Goal: Task Accomplishment & Management: Use online tool/utility

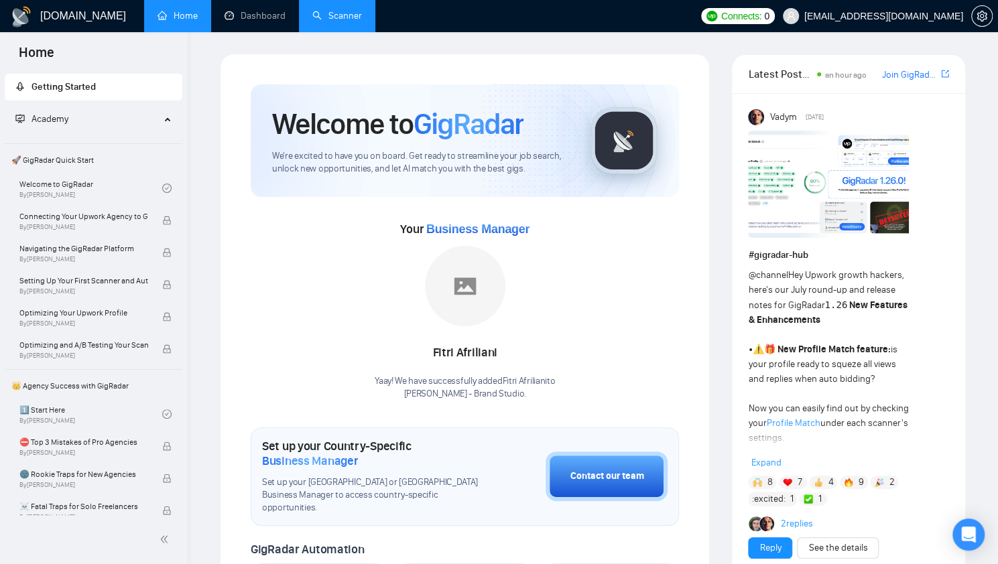
click at [354, 10] on link "Scanner" at bounding box center [337, 15] width 50 height 11
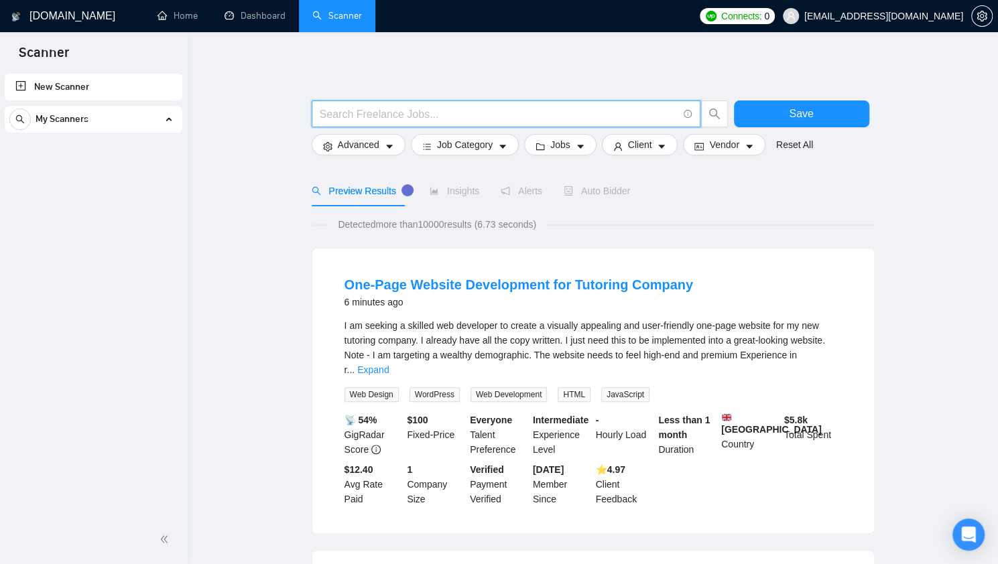
click at [424, 108] on input "text" at bounding box center [499, 114] width 358 height 17
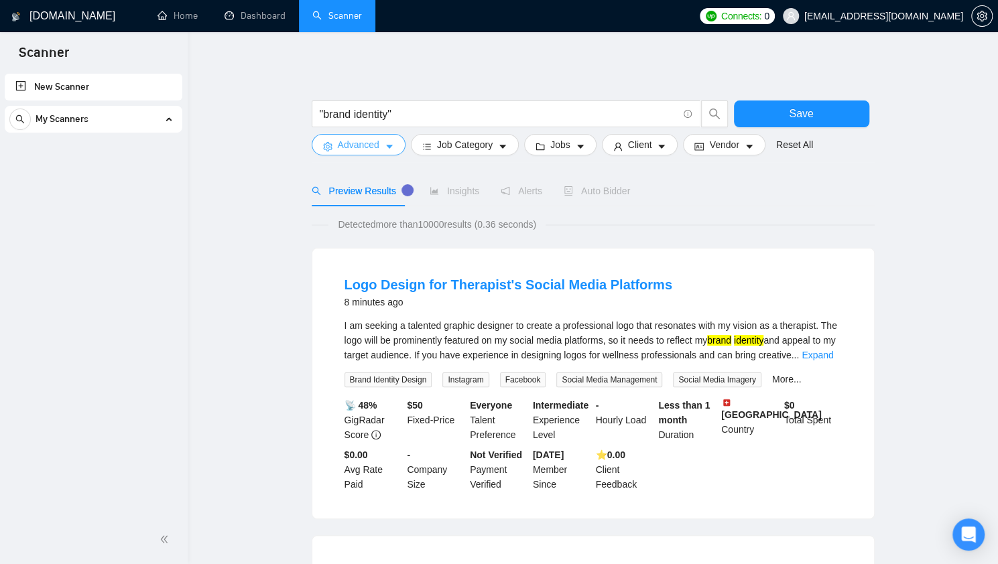
click at [393, 145] on button "Advanced" at bounding box center [359, 144] width 94 height 21
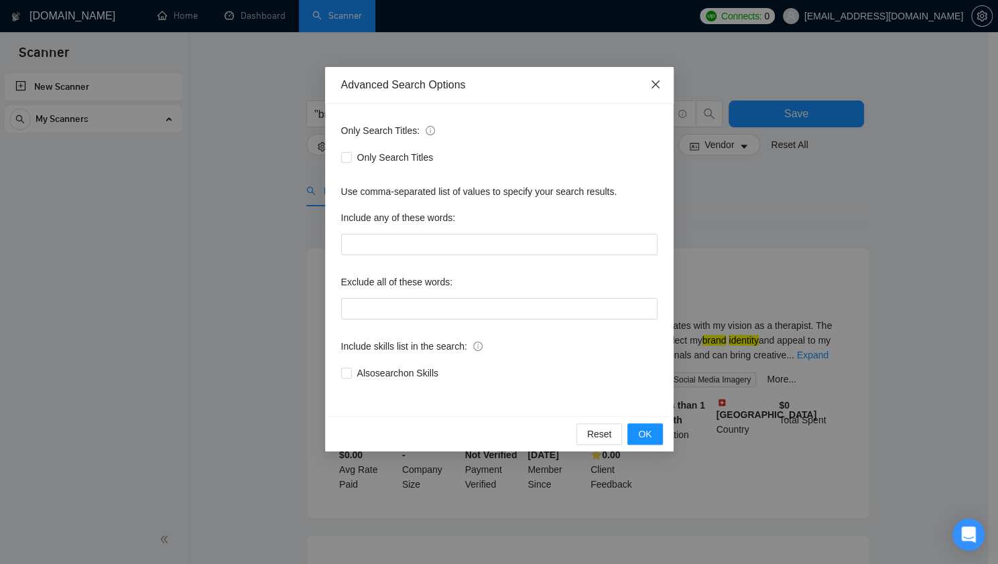
click at [657, 81] on icon "close" at bounding box center [655, 84] width 11 height 11
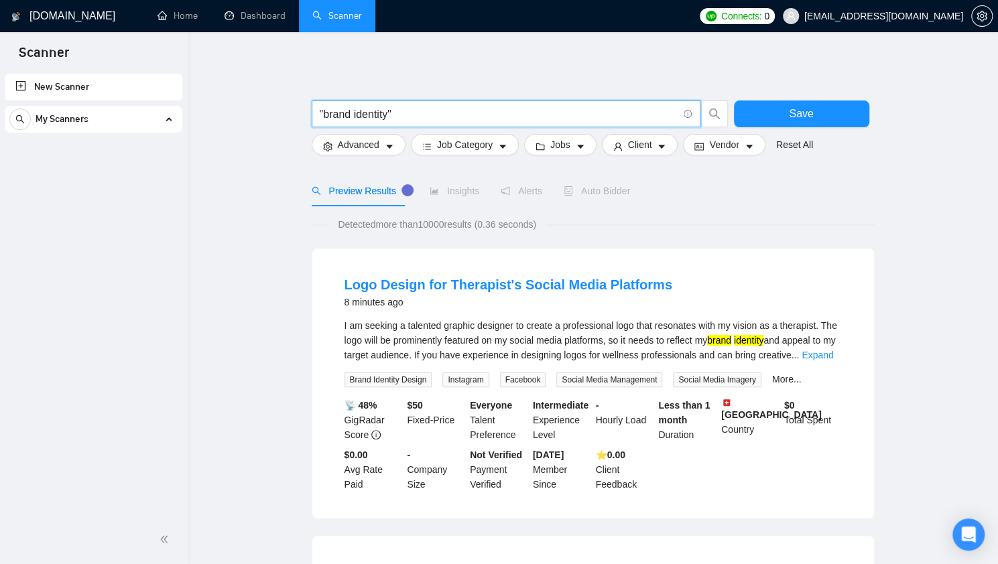
click at [401, 120] on input ""brand identity"" at bounding box center [499, 114] width 358 height 17
click at [444, 111] on input ""brand identity"" at bounding box center [499, 114] width 358 height 17
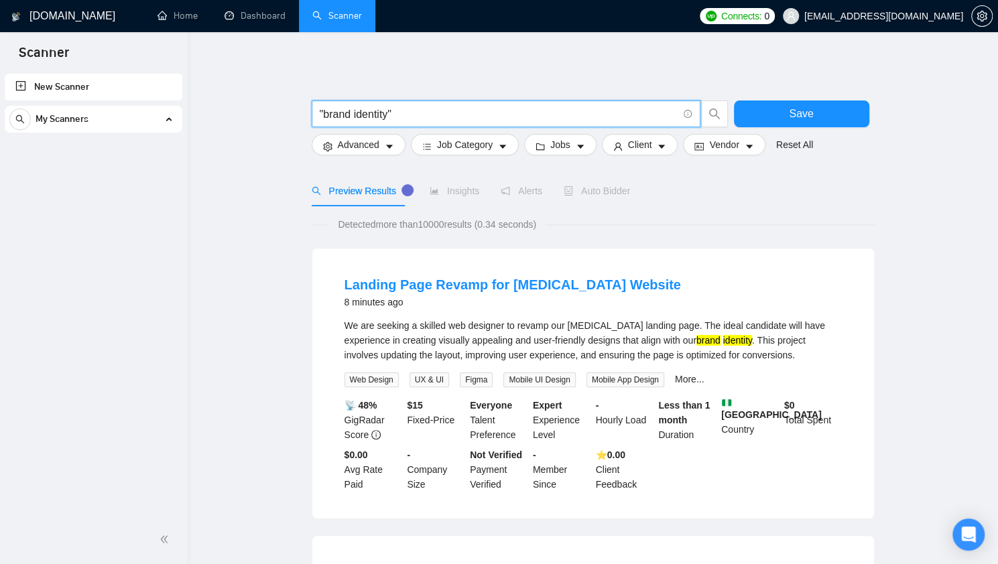
click at [434, 113] on input ""brand identity"" at bounding box center [499, 114] width 358 height 17
paste input "|"
click at [704, 115] on span "search" at bounding box center [714, 114] width 25 height 12
click at [320, 115] on input ""brand identity" | branding" at bounding box center [499, 114] width 358 height 17
click at [527, 109] on input "design ("brand identity" | branding" at bounding box center [499, 114] width 358 height 17
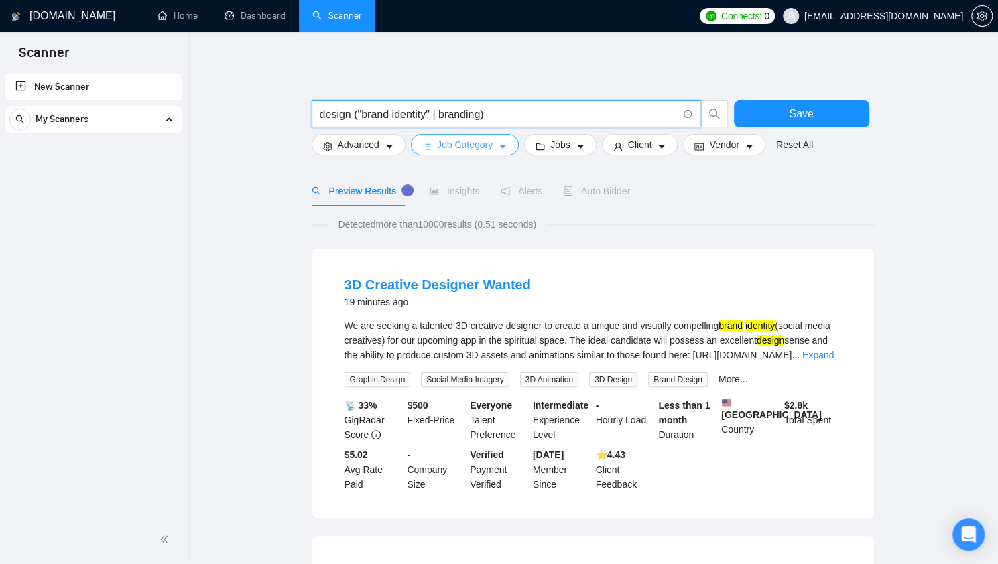
type input "design ("brand identity" | branding)"
click at [456, 147] on span "Job Category" at bounding box center [465, 144] width 56 height 15
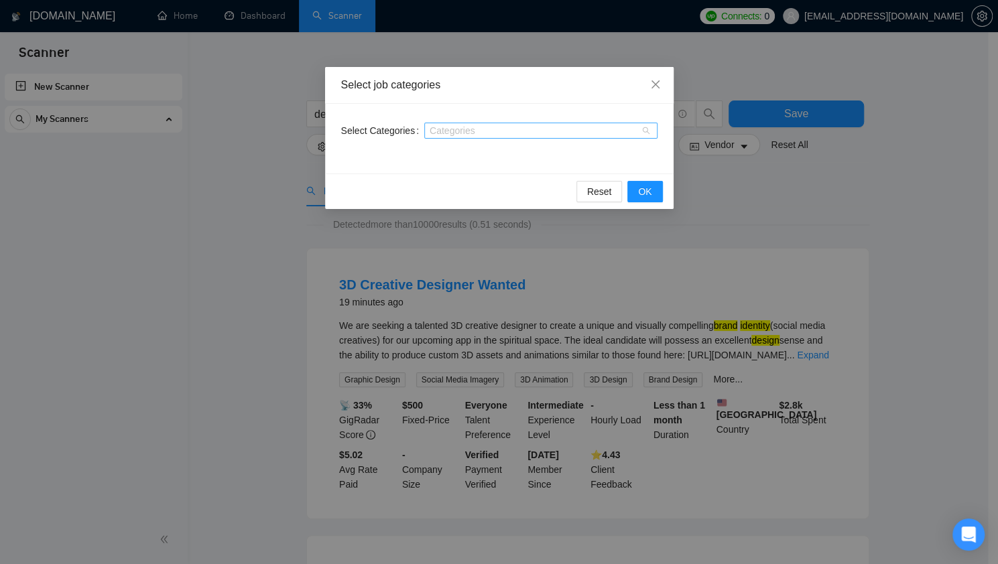
click at [466, 129] on div at bounding box center [534, 130] width 213 height 11
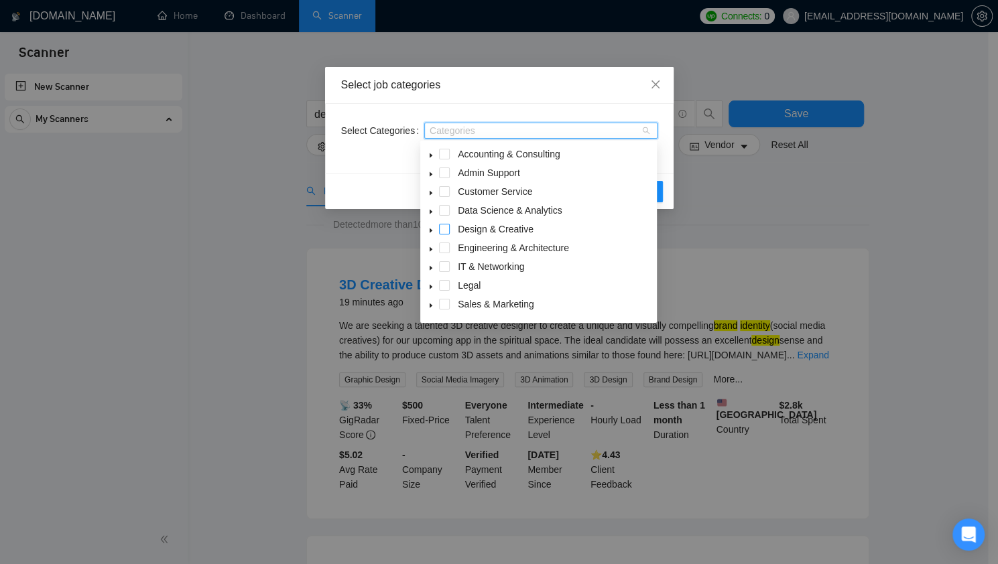
click at [443, 231] on span at bounding box center [444, 229] width 11 height 11
click at [619, 93] on div "Select job categories" at bounding box center [499, 85] width 348 height 37
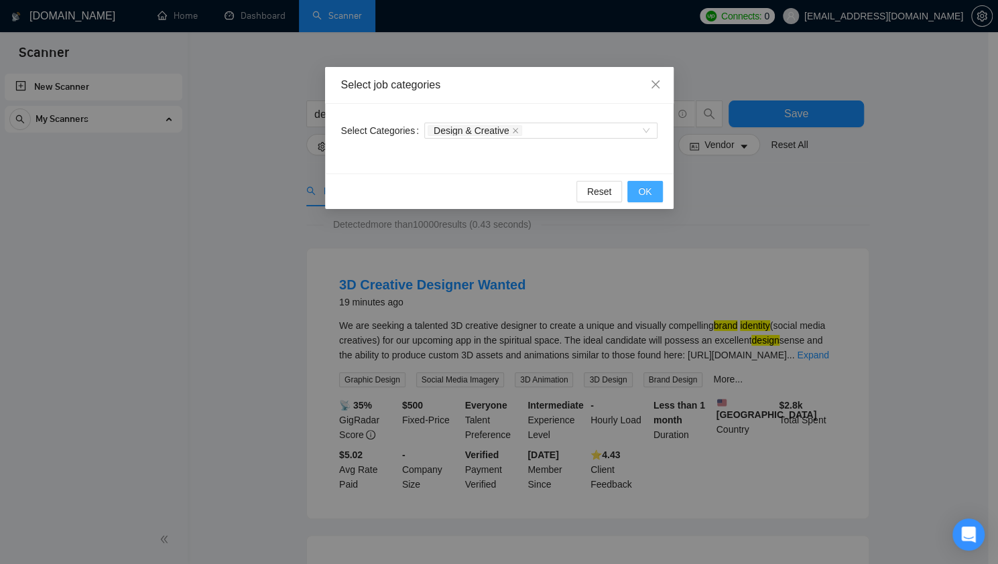
click at [637, 185] on button "OK" at bounding box center [644, 191] width 35 height 21
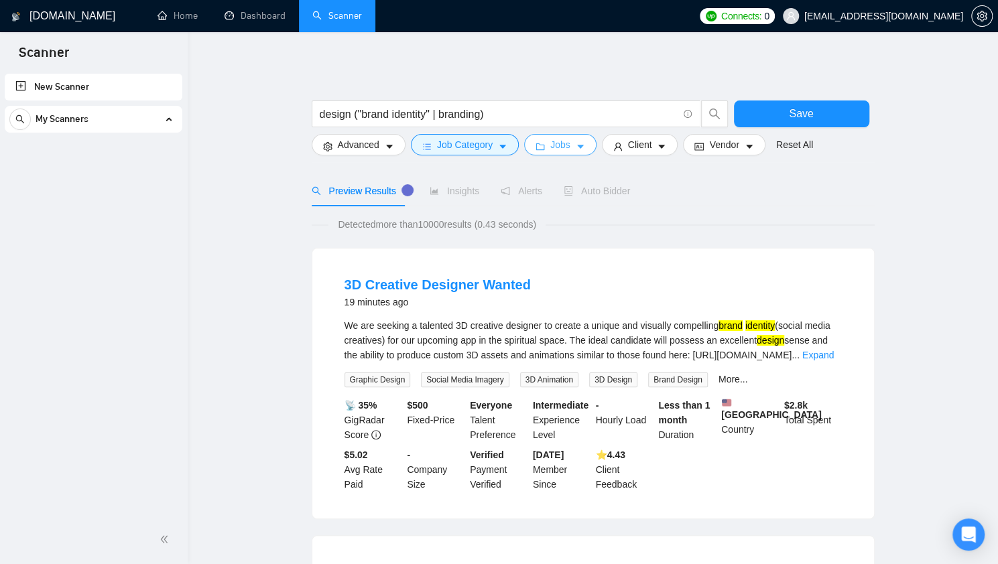
click at [562, 149] on span "Jobs" at bounding box center [560, 144] width 20 height 15
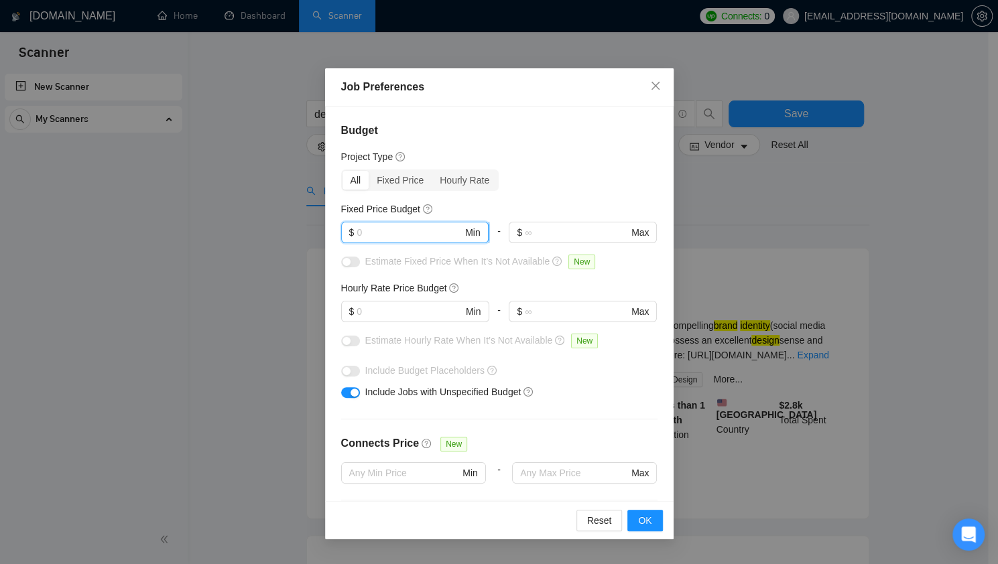
click at [417, 225] on input "text" at bounding box center [409, 232] width 106 height 15
click at [778, 239] on div "Job Preferences Budget Project Type All Fixed Price Hourly Rate Fixed Price Bud…" at bounding box center [499, 282] width 998 height 564
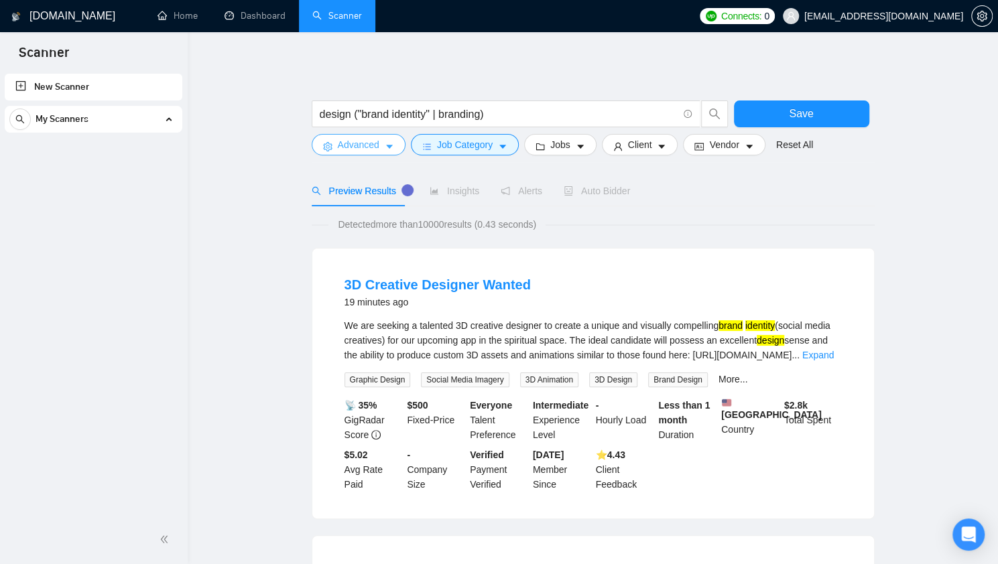
click at [385, 143] on icon "caret-down" at bounding box center [389, 146] width 9 height 9
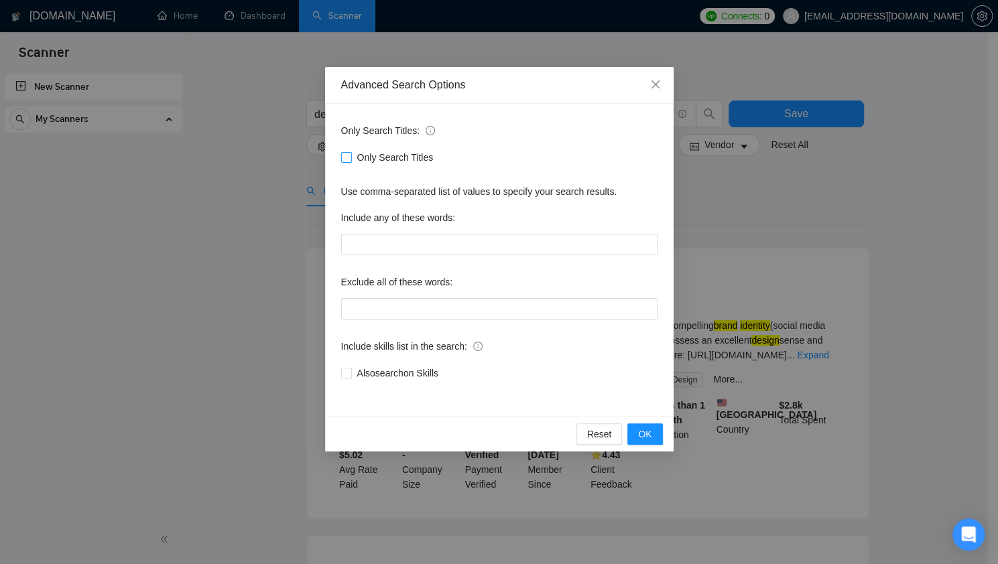
click at [366, 157] on span "Only Search Titles" at bounding box center [395, 157] width 87 height 15
click at [350, 157] on input "Only Search Titles" at bounding box center [345, 156] width 9 height 9
checkbox input "true"
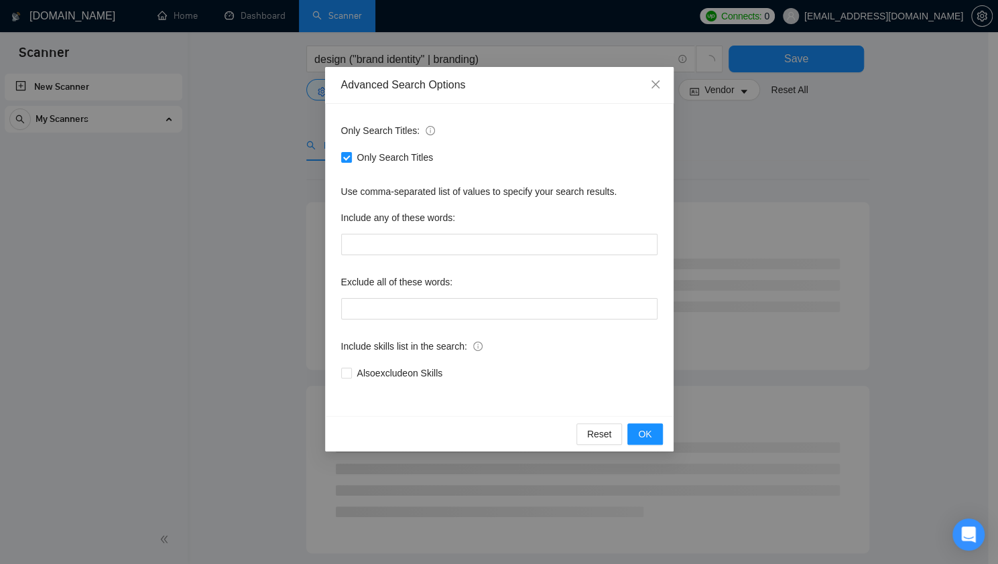
scroll to position [67, 0]
click at [649, 439] on span "OK" at bounding box center [644, 434] width 13 height 15
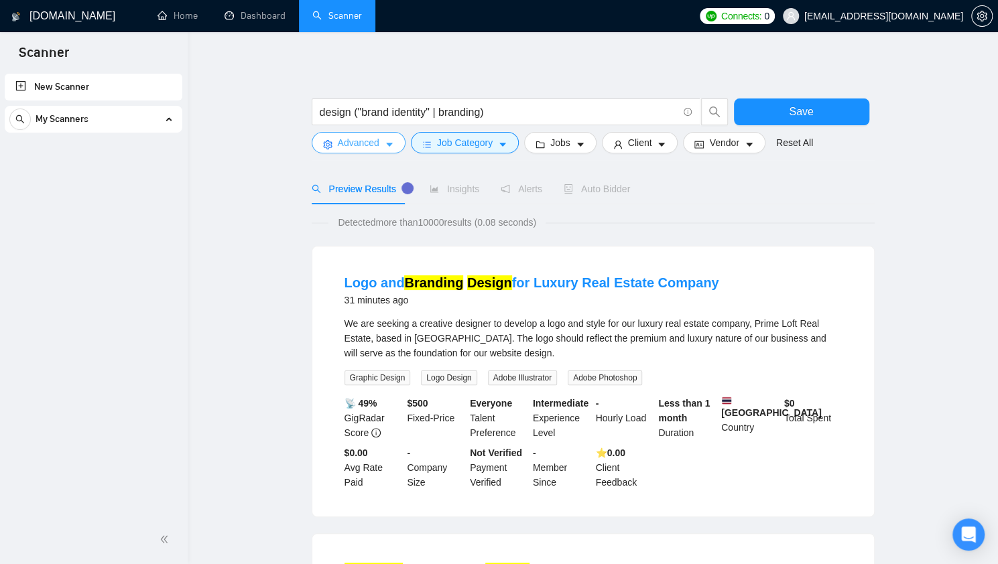
scroll to position [0, 0]
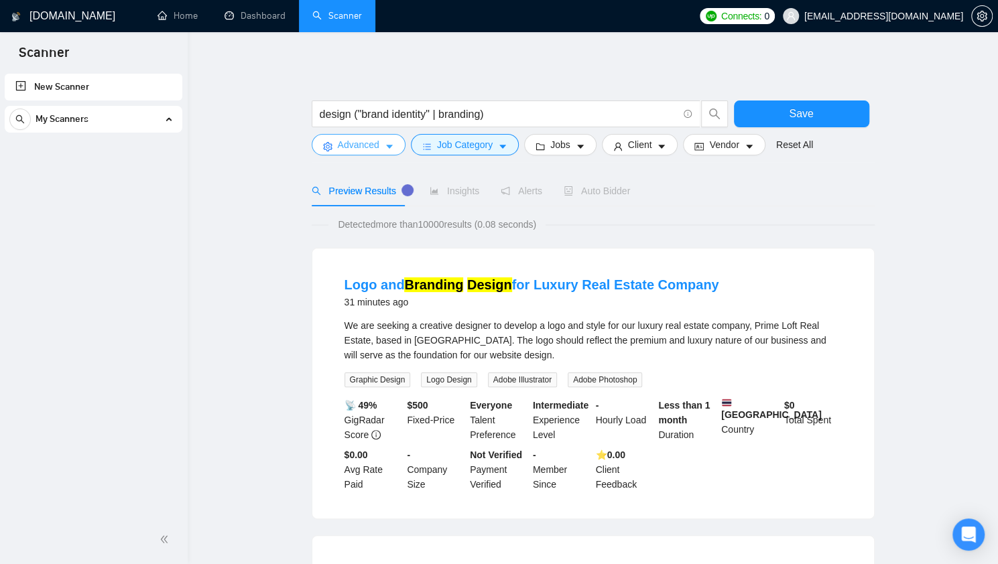
click at [342, 145] on span "Advanced" at bounding box center [359, 144] width 42 height 15
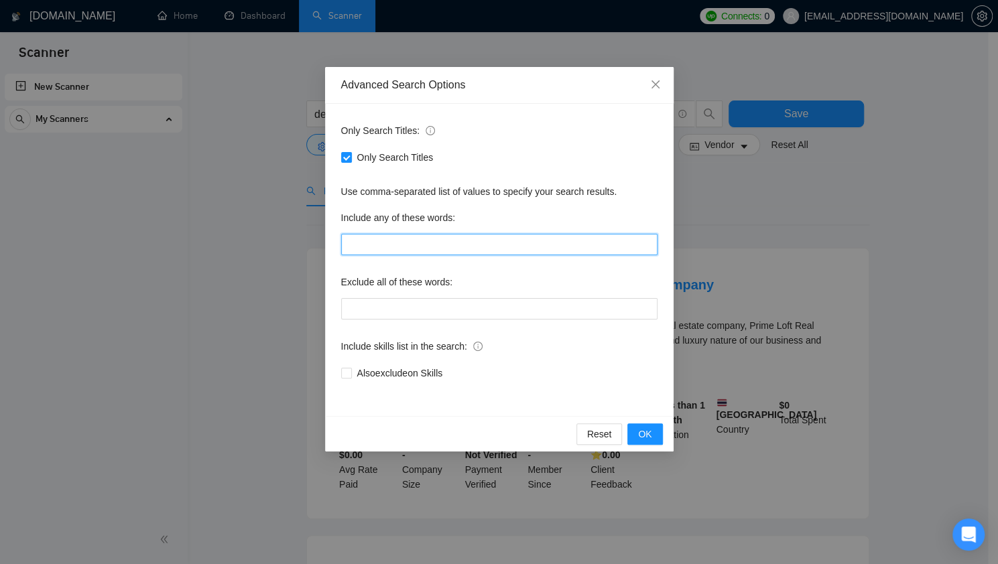
click at [401, 236] on input "text" at bounding box center [499, 244] width 316 height 21
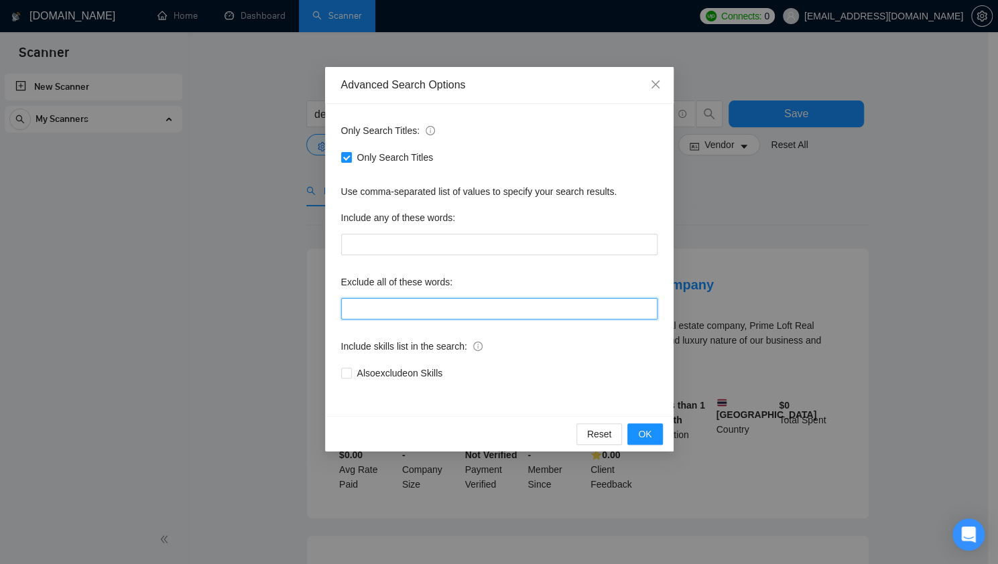
click at [436, 307] on input "text" at bounding box center [499, 308] width 316 height 21
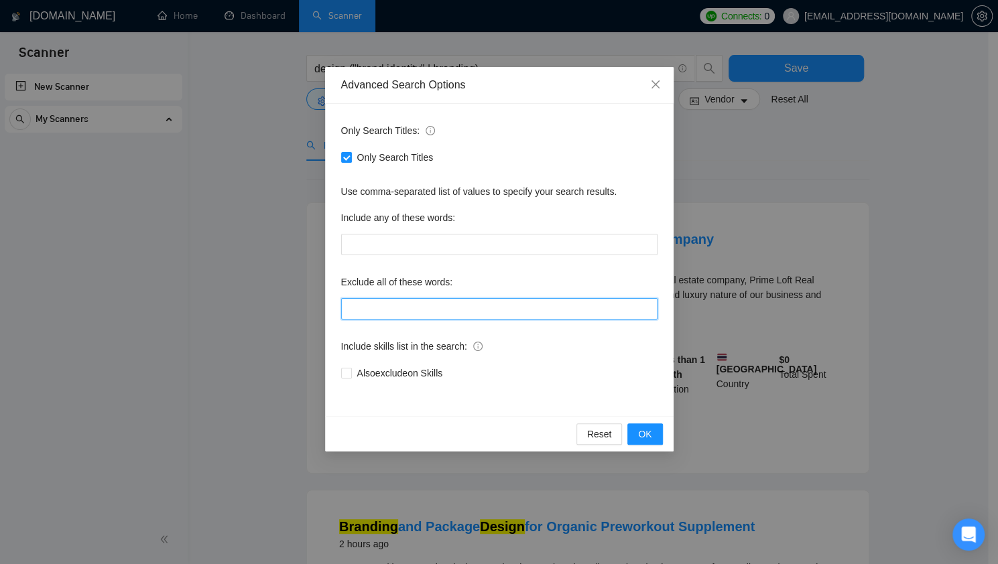
scroll to position [67, 0]
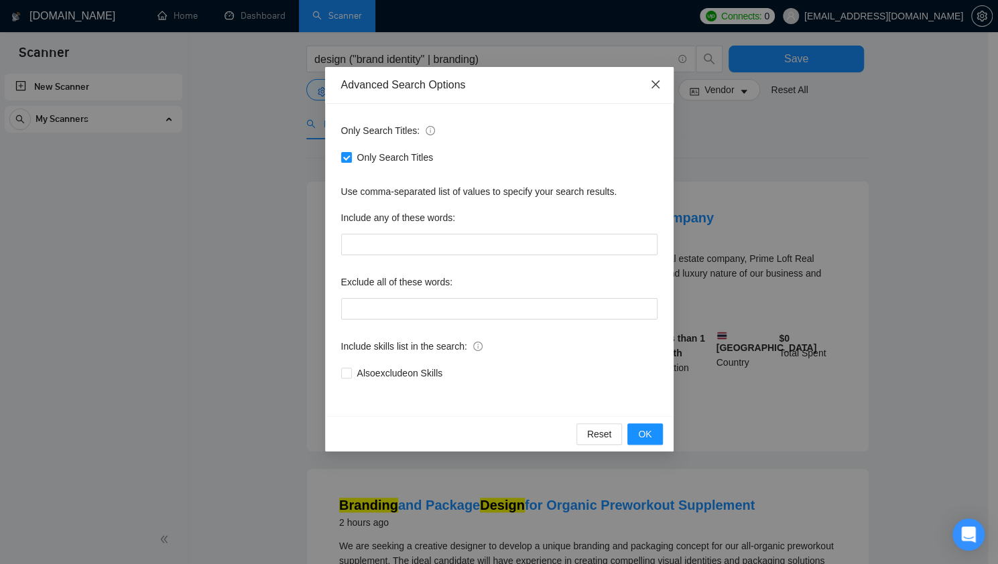
click at [656, 79] on span "Close" at bounding box center [655, 85] width 36 height 36
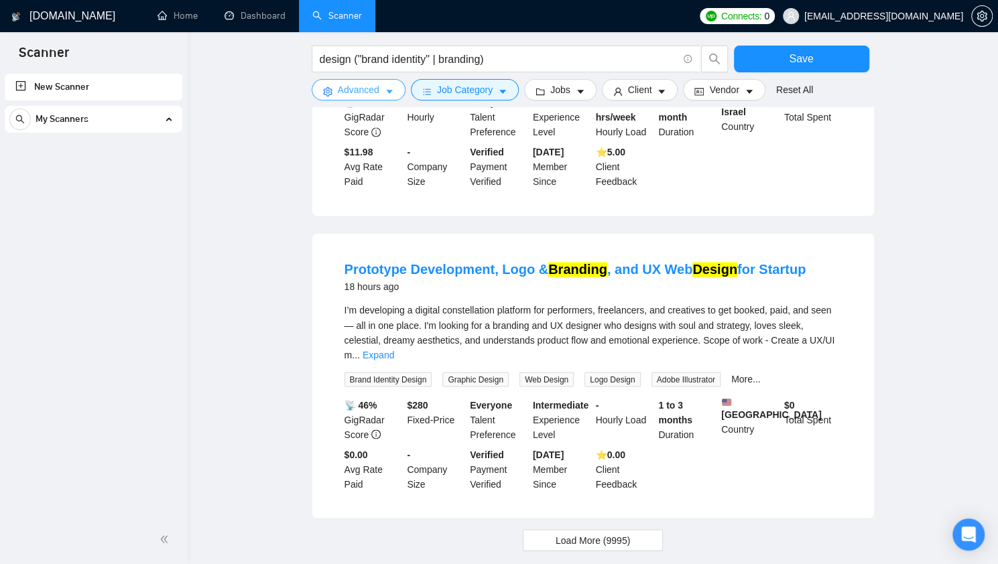
scroll to position [1265, 0]
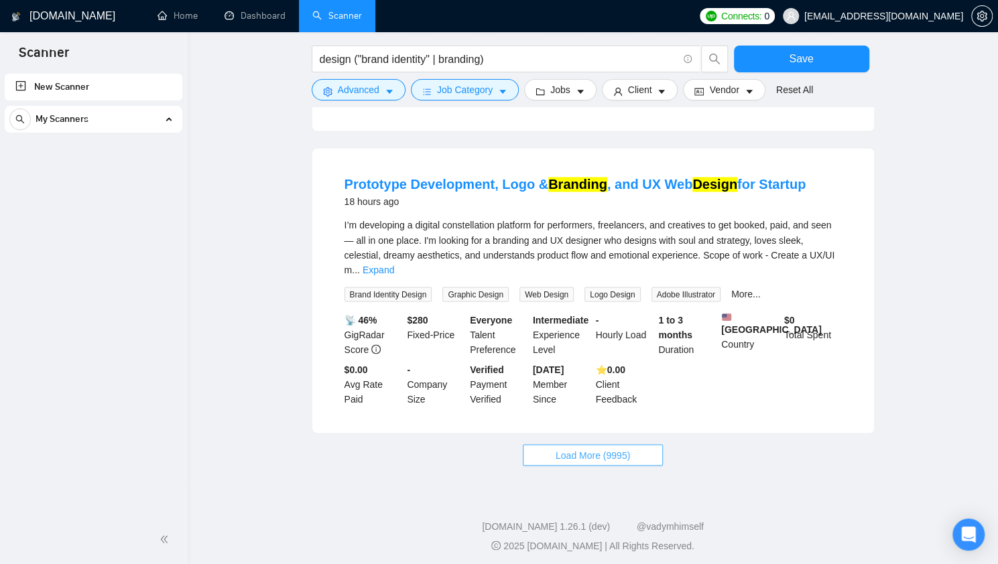
click at [622, 451] on span "Load More (9995)" at bounding box center [593, 455] width 74 height 15
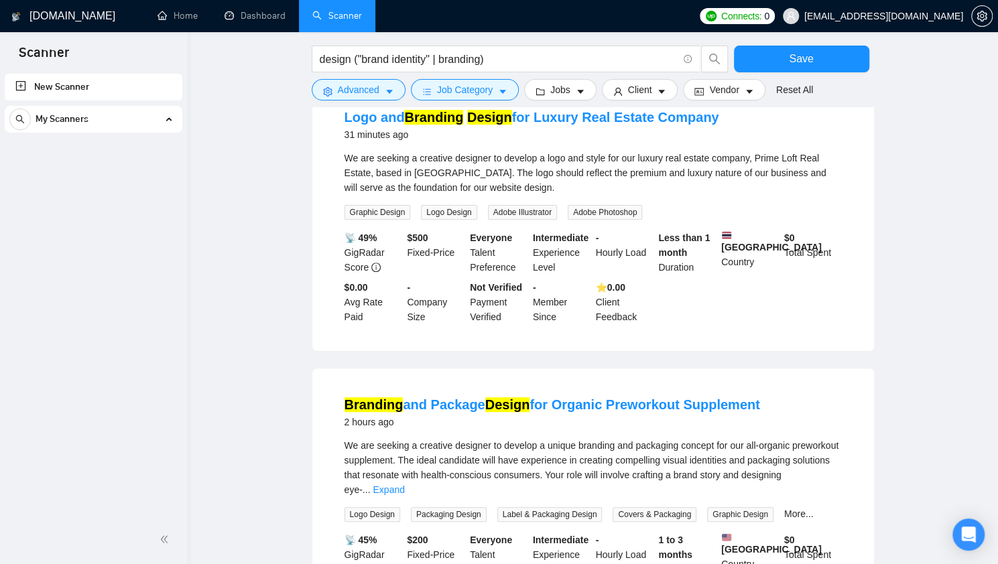
scroll to position [0, 0]
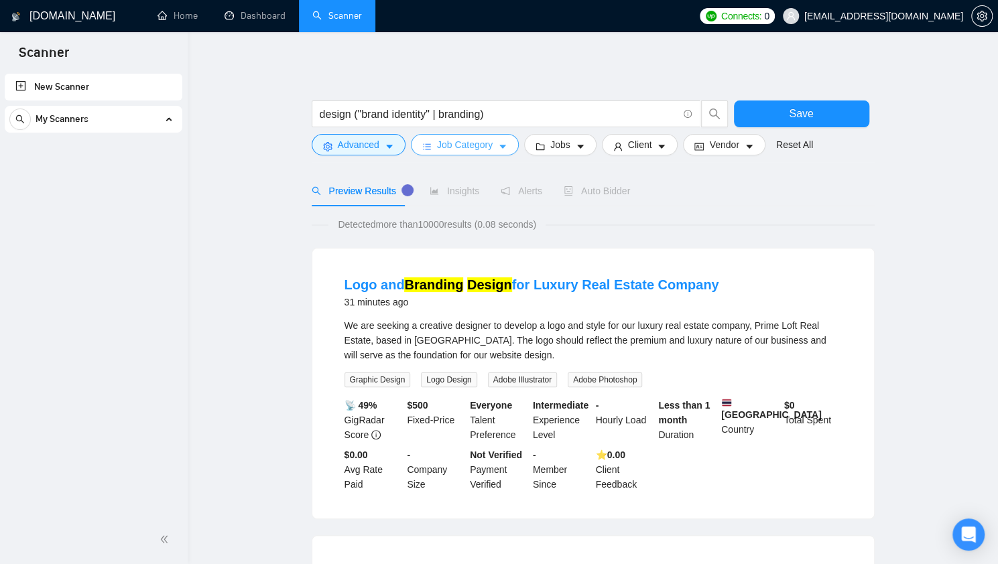
click at [482, 140] on span "Job Category" at bounding box center [465, 144] width 56 height 15
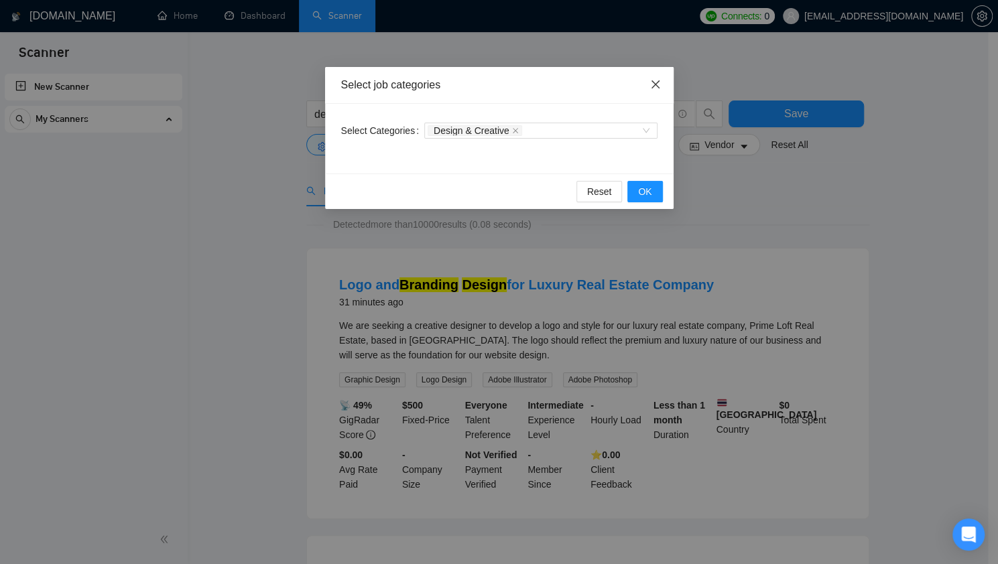
click at [661, 82] on span "Close" at bounding box center [655, 85] width 36 height 36
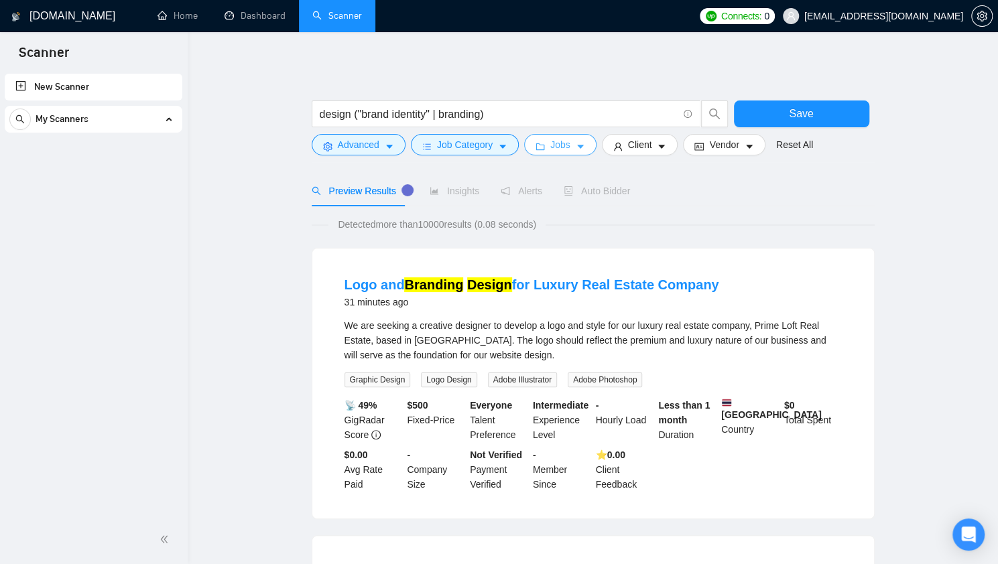
click at [576, 143] on icon "caret-down" at bounding box center [580, 146] width 9 height 9
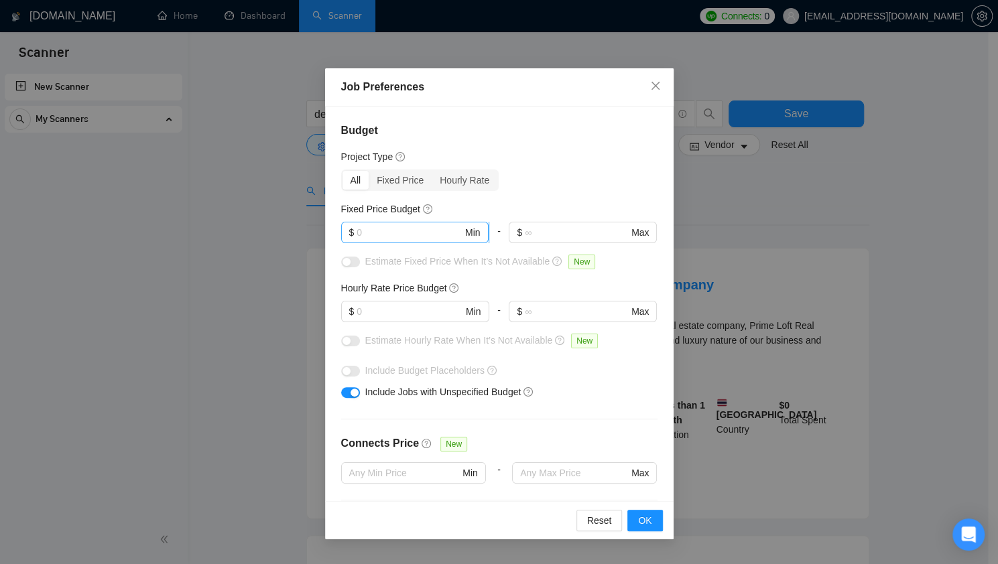
click at [436, 224] on span "$ Min" at bounding box center [414, 232] width 147 height 21
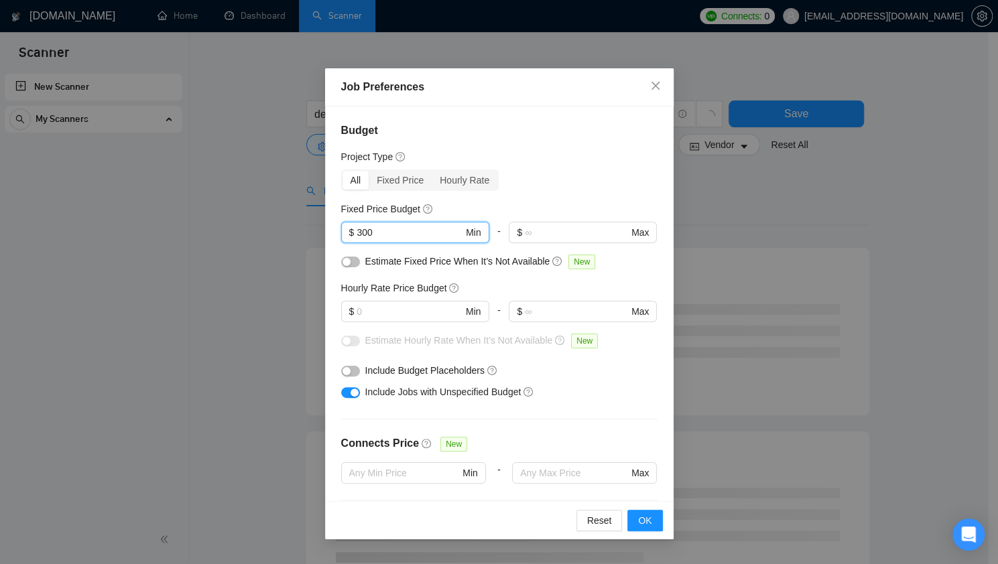
drag, startPoint x: 399, startPoint y: 231, endPoint x: 342, endPoint y: 243, distance: 58.7
click at [342, 243] on div "300 $ 300 Min" at bounding box center [415, 232] width 148 height 21
drag, startPoint x: 387, startPoint y: 232, endPoint x: 356, endPoint y: 233, distance: 30.8
click at [356, 233] on input "400" at bounding box center [409, 232] width 106 height 15
type input "500"
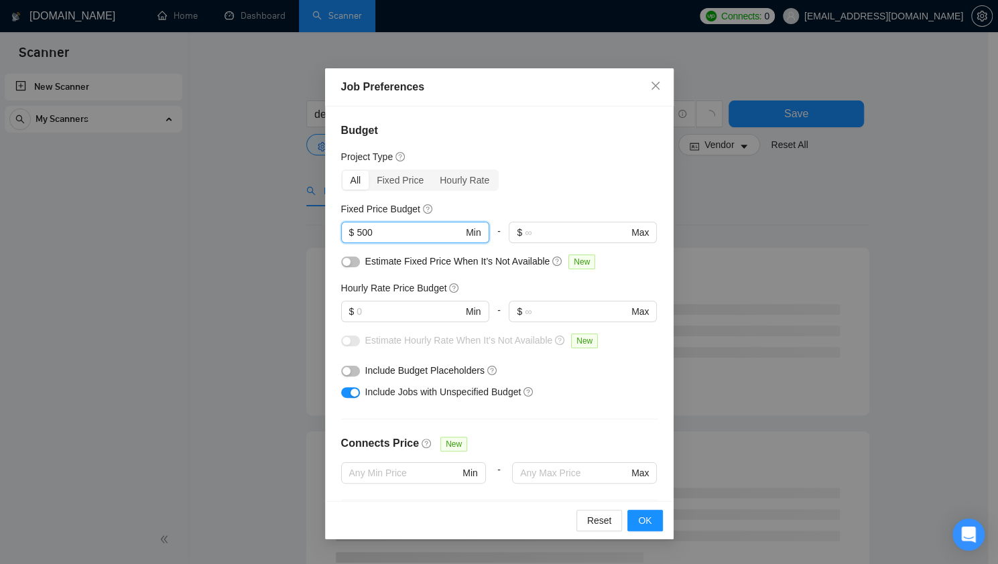
click at [596, 191] on div "Budget Project Type All Fixed Price Hourly Rate Fixed Price Budget 500 $ 500 Mi…" at bounding box center [499, 304] width 348 height 395
click at [404, 316] on input "text" at bounding box center [409, 311] width 106 height 15
type input "35"
click at [548, 272] on div "Estimate Fixed Price When It’s Not Available New" at bounding box center [499, 264] width 316 height 21
click at [349, 372] on div "button" at bounding box center [346, 371] width 8 height 8
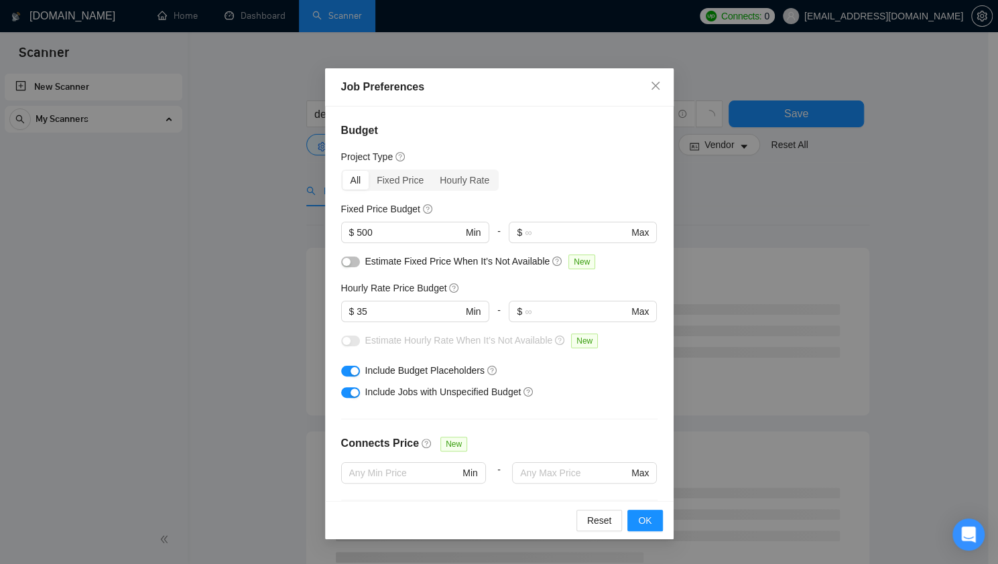
click at [350, 372] on div "button" at bounding box center [354, 371] width 8 height 8
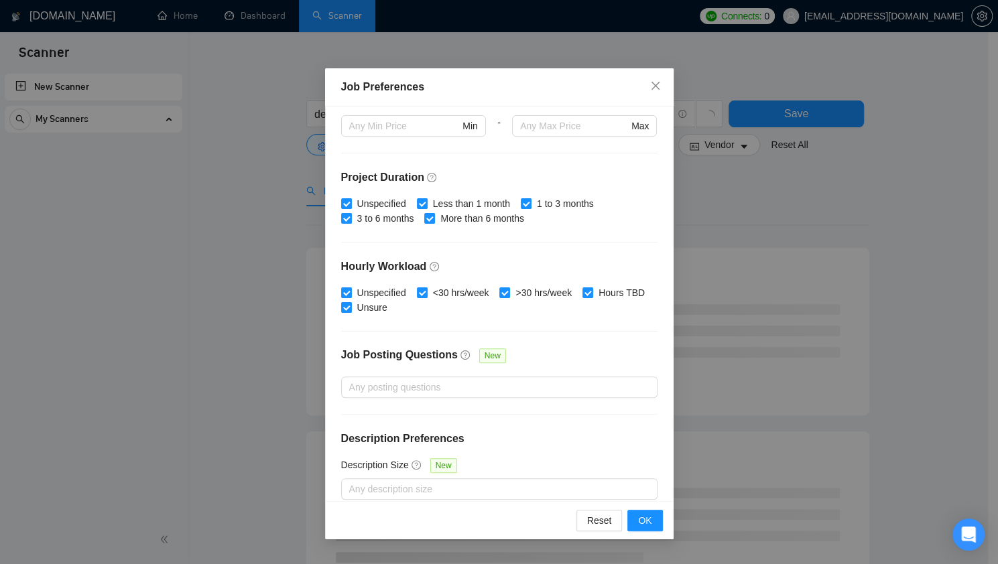
scroll to position [359, 0]
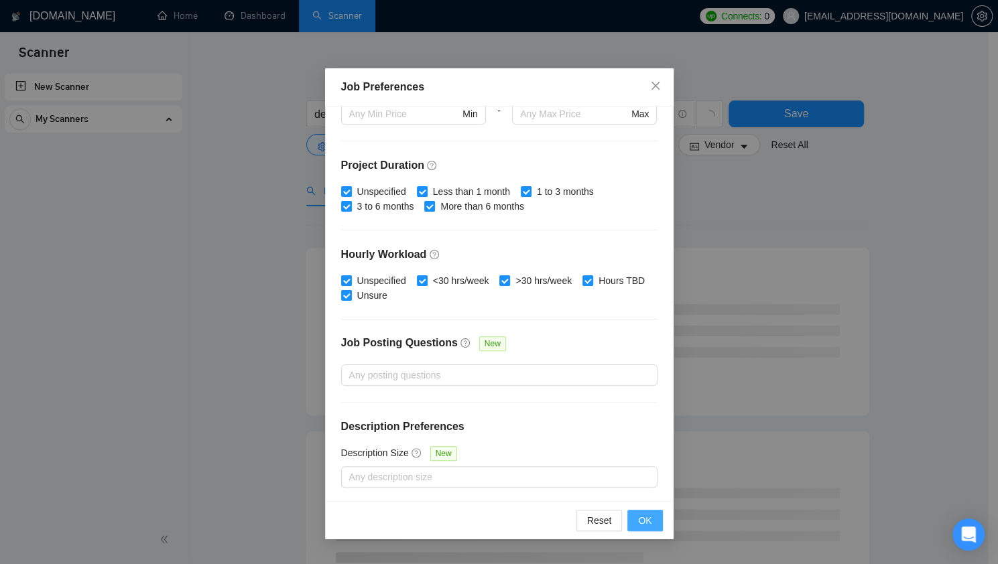
click at [639, 519] on span "OK" at bounding box center [644, 520] width 13 height 15
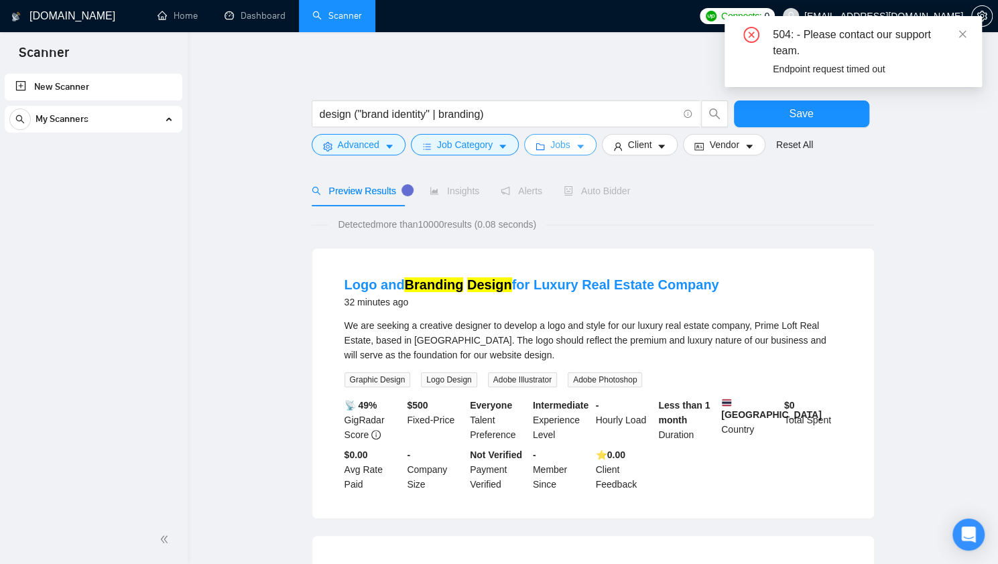
click at [555, 143] on span "Jobs" at bounding box center [560, 144] width 20 height 15
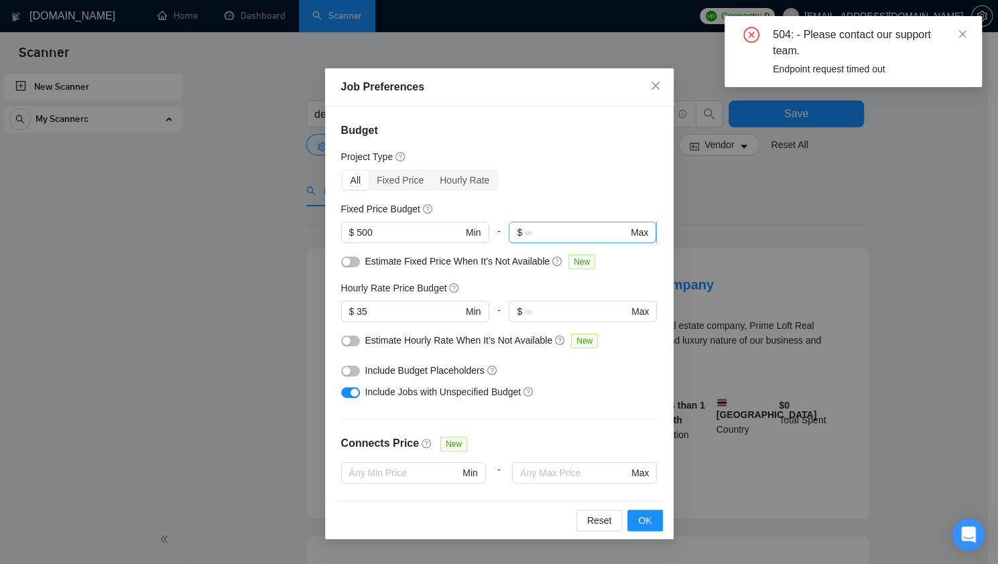
scroll to position [0, 0]
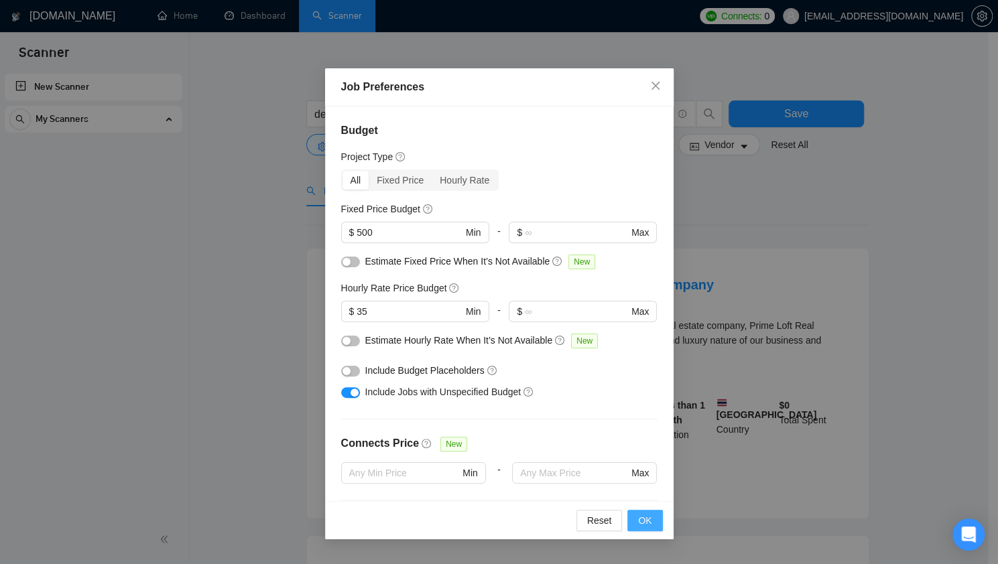
click at [637, 522] on button "OK" at bounding box center [644, 520] width 35 height 21
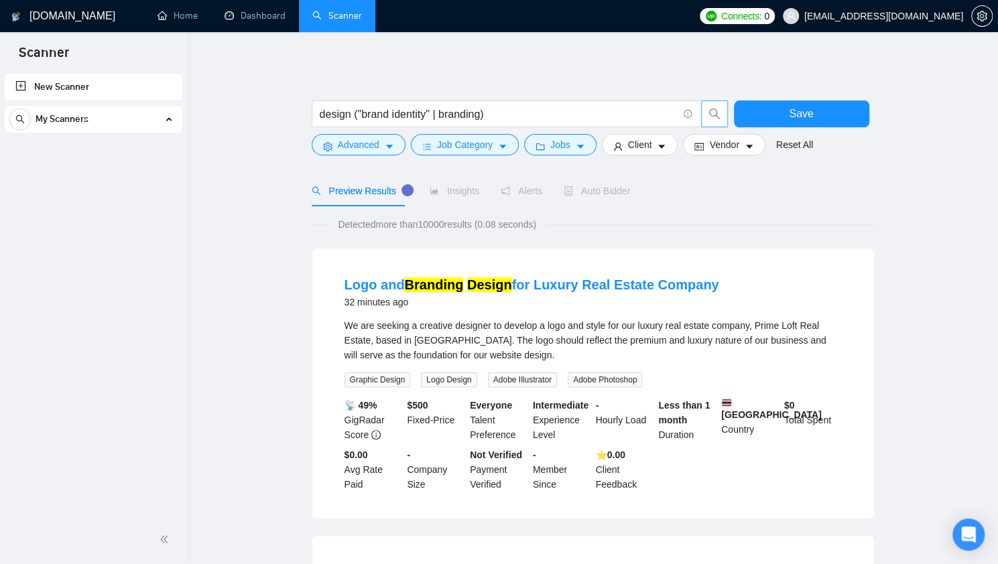
click at [706, 114] on span "search" at bounding box center [714, 114] width 25 height 12
click at [713, 109] on icon "search" at bounding box center [713, 114] width 11 height 11
click at [535, 113] on input "design ("brand identity" | branding)" at bounding box center [499, 114] width 358 height 17
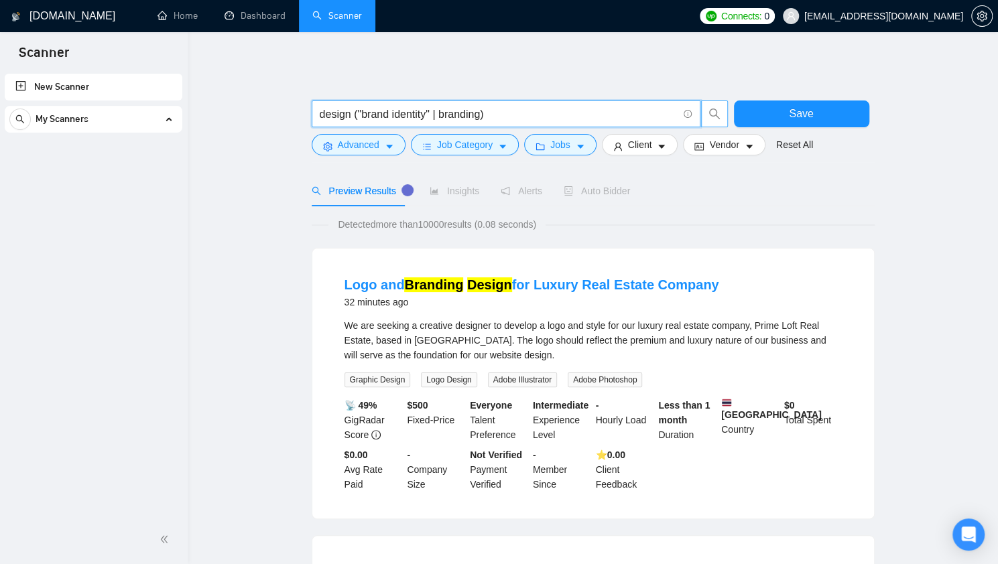
click at [719, 113] on icon "search" at bounding box center [714, 114] width 12 height 12
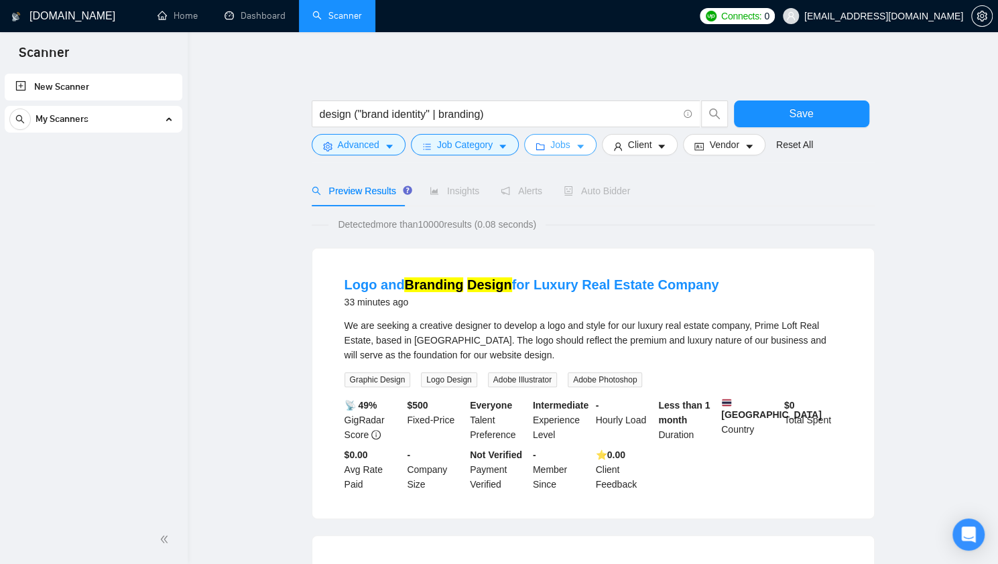
click at [572, 152] on button "Jobs" at bounding box center [560, 144] width 72 height 21
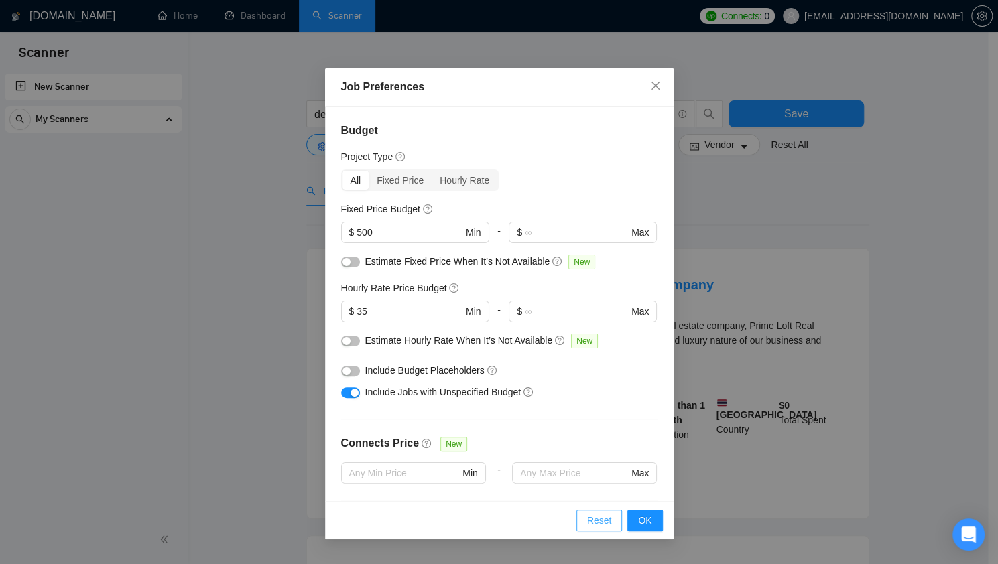
click at [600, 524] on span "Reset" at bounding box center [599, 520] width 25 height 15
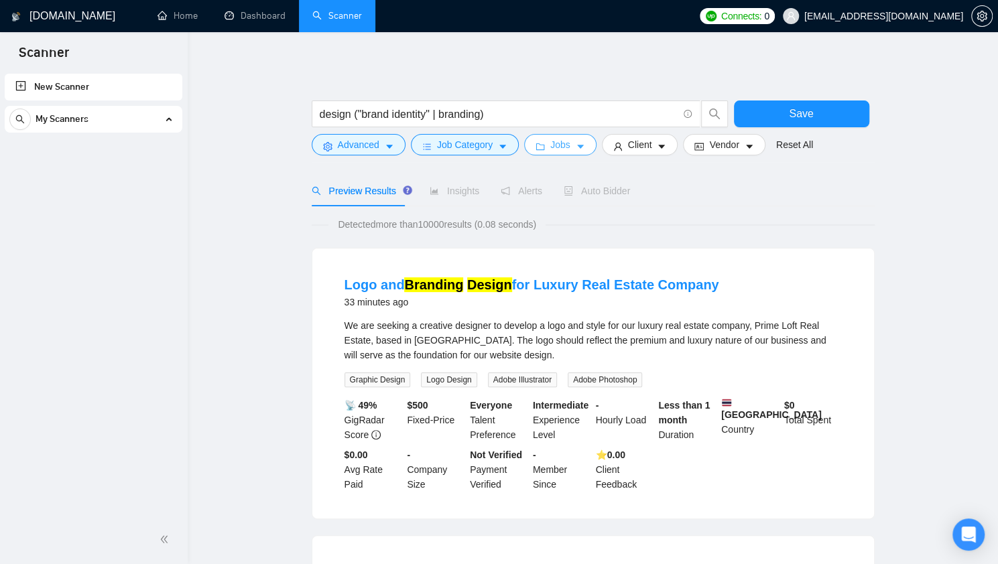
click at [570, 139] on button "Jobs" at bounding box center [560, 144] width 72 height 21
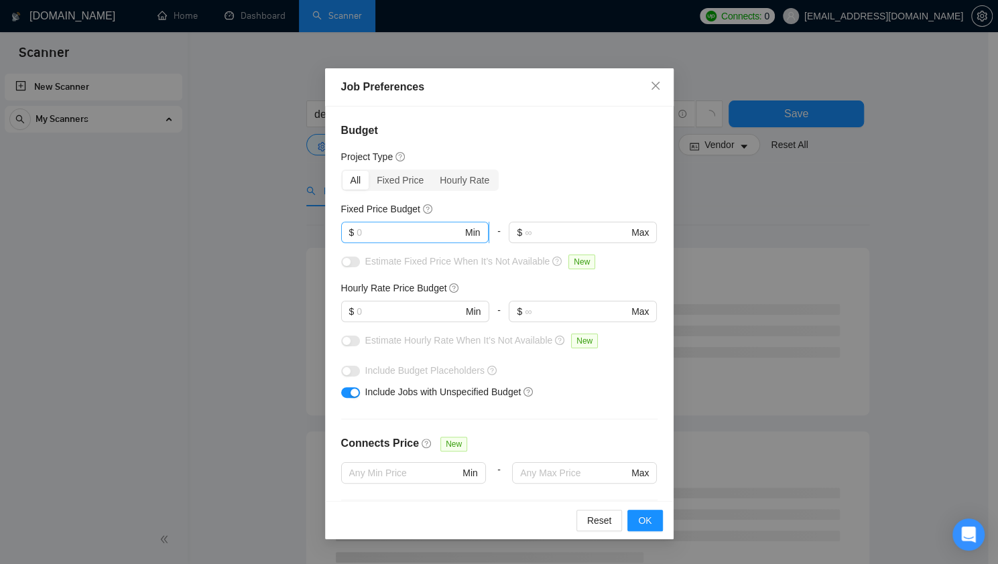
click at [399, 228] on input "text" at bounding box center [409, 232] width 106 height 15
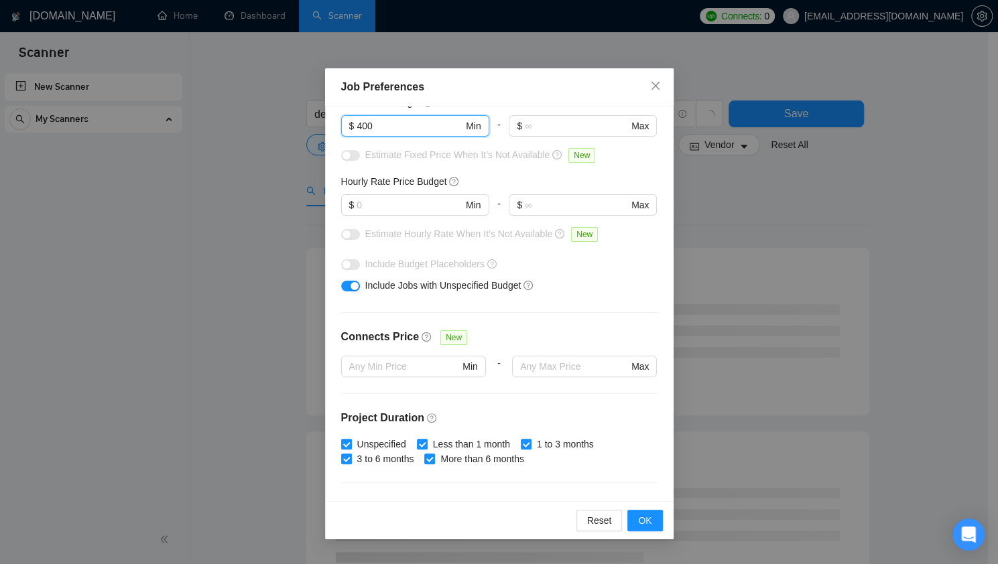
scroll to position [134, 0]
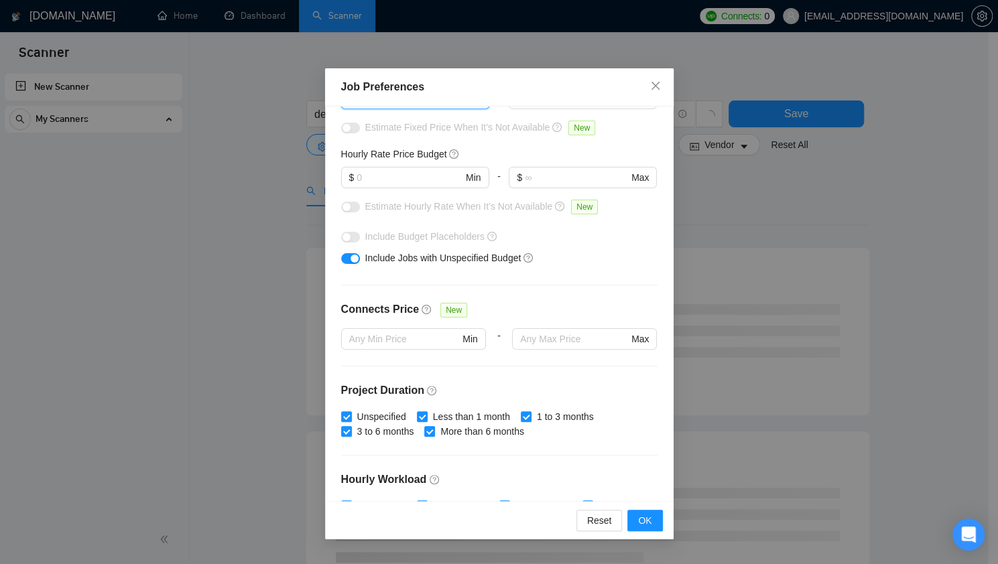
type input "400"
click at [399, 189] on div at bounding box center [415, 193] width 148 height 11
click at [399, 183] on input "text" at bounding box center [409, 177] width 106 height 15
type input "35"
click at [560, 286] on div "Budget Project Type All Fixed Price Hourly Rate Fixed Price Budget $ 400 Min - …" at bounding box center [499, 304] width 348 height 395
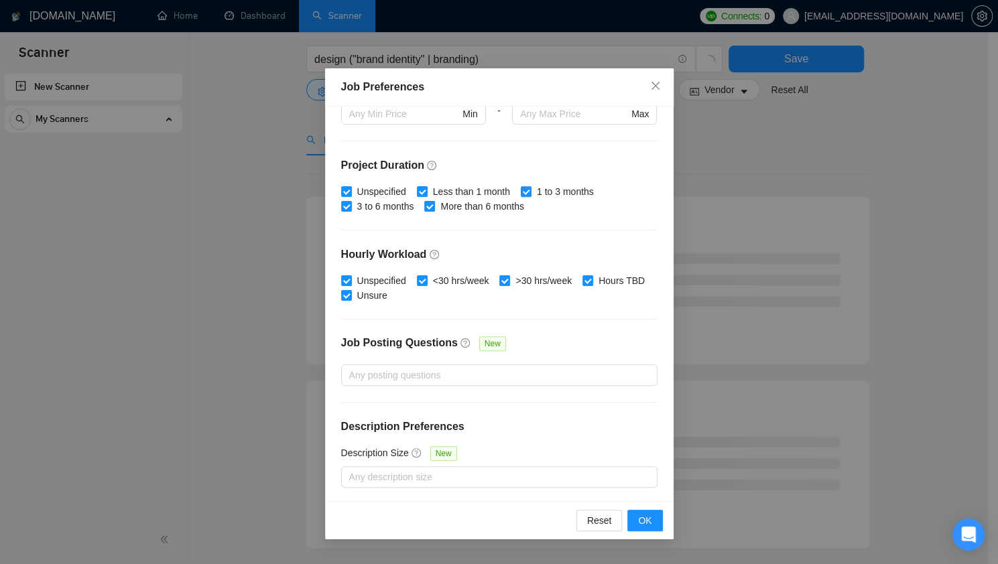
scroll to position [268, 0]
click at [638, 519] on button "OK" at bounding box center [644, 520] width 35 height 21
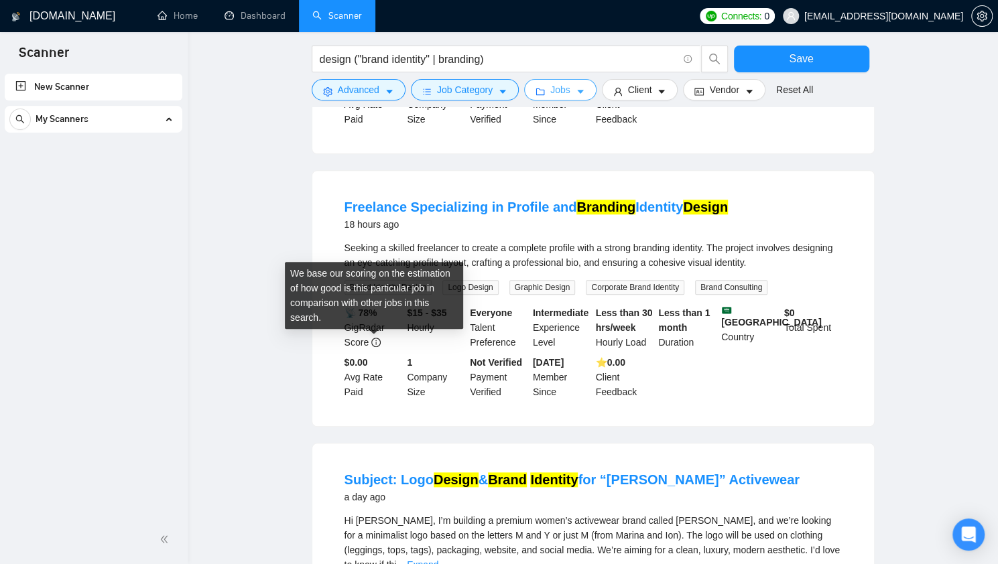
scroll to position [804, 0]
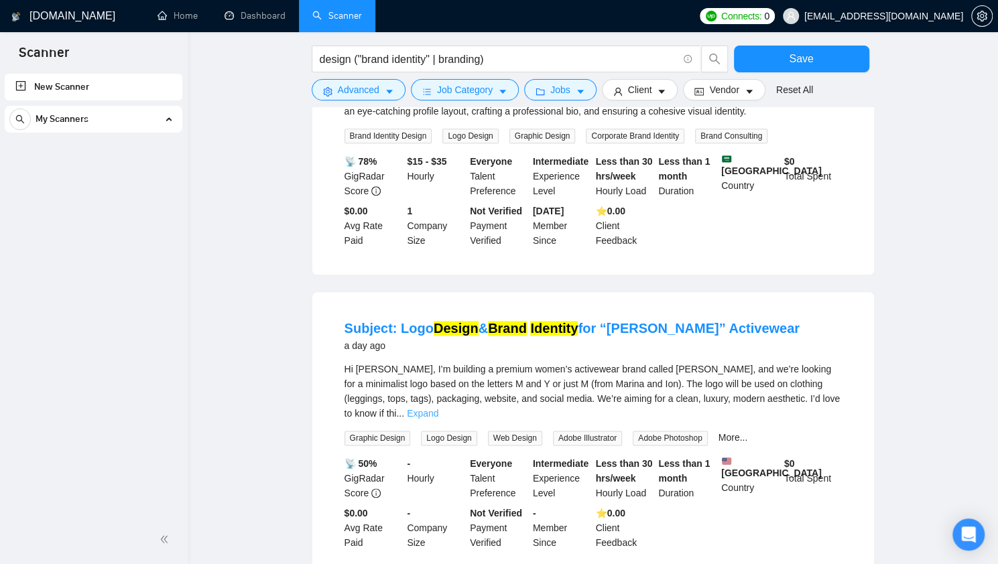
click at [438, 408] on link "Expand" at bounding box center [422, 413] width 31 height 11
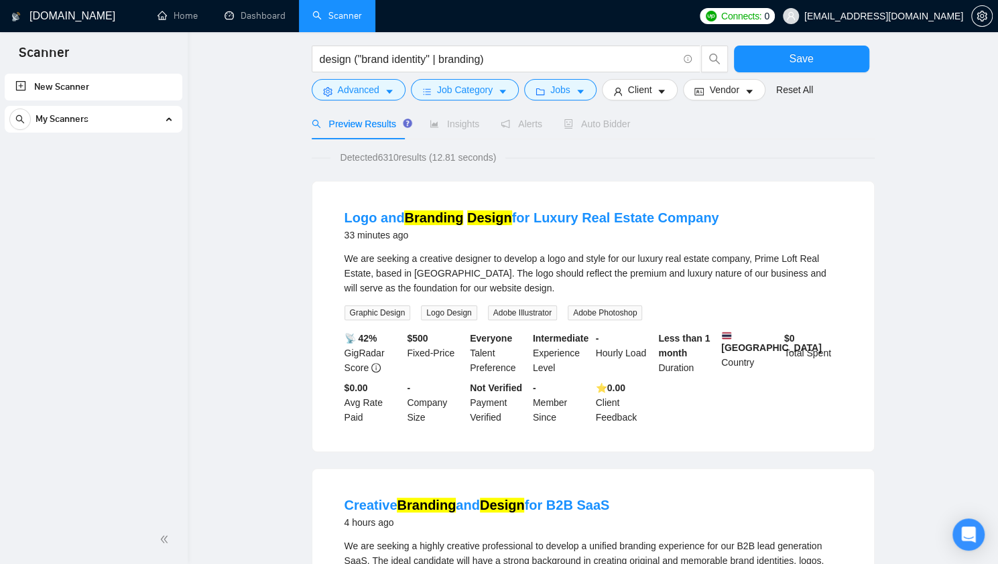
scroll to position [0, 0]
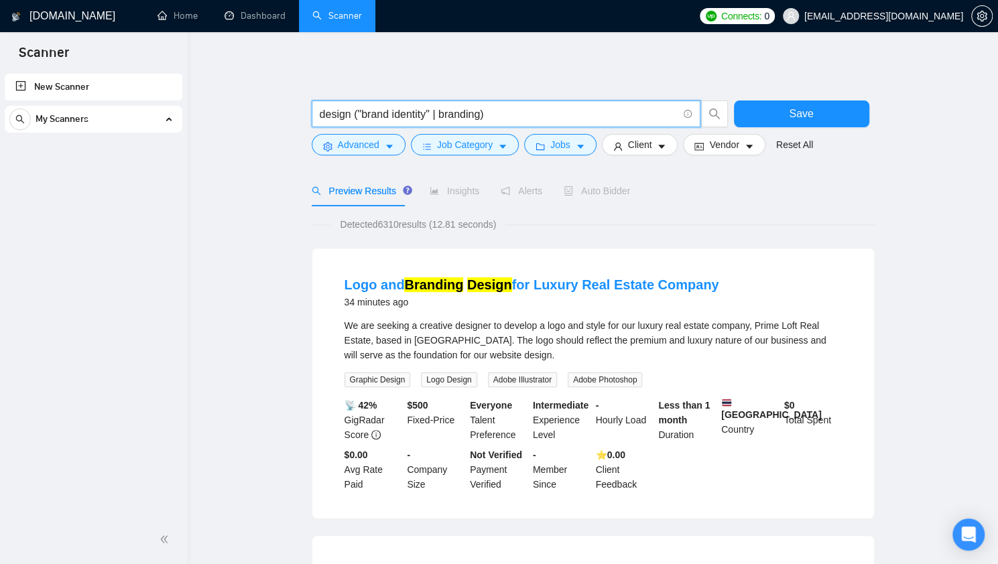
drag, startPoint x: 348, startPoint y: 111, endPoint x: 295, endPoint y: 115, distance: 53.8
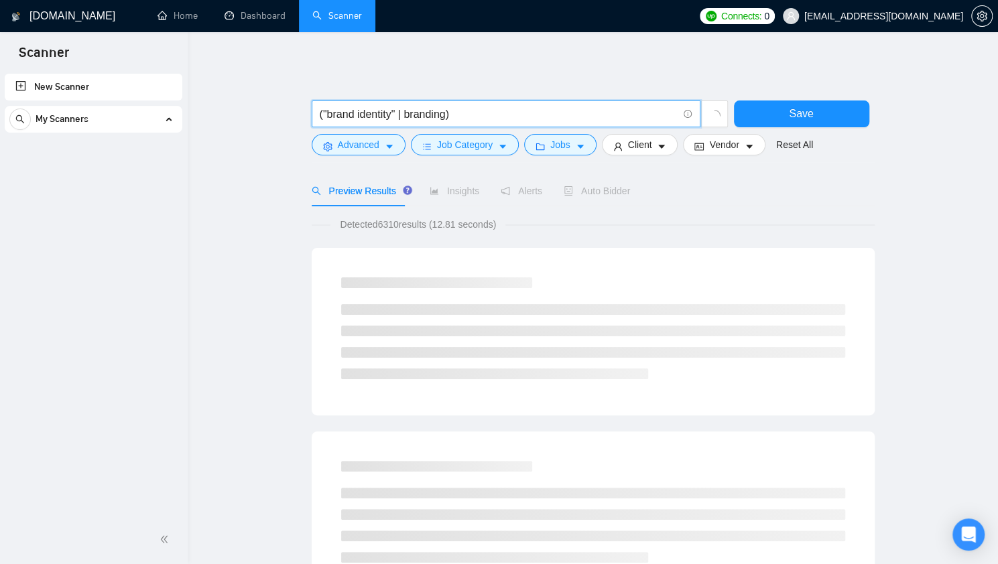
click at [463, 112] on input "("brand identity" | branding)" at bounding box center [499, 114] width 358 height 17
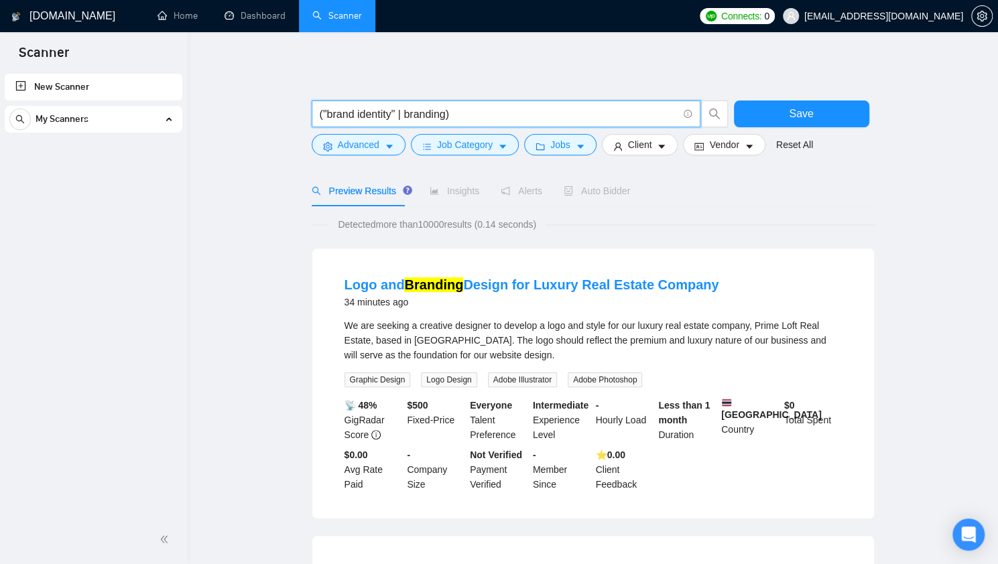
click at [455, 113] on input "("brand identity" | branding)" at bounding box center [499, 114] width 358 height 17
click at [401, 116] on input "("brand identity" | branding)" at bounding box center [499, 114] width 358 height 17
click at [447, 116] on input "("brand identity" | branding)" at bounding box center [499, 114] width 358 height 17
paste input "|"
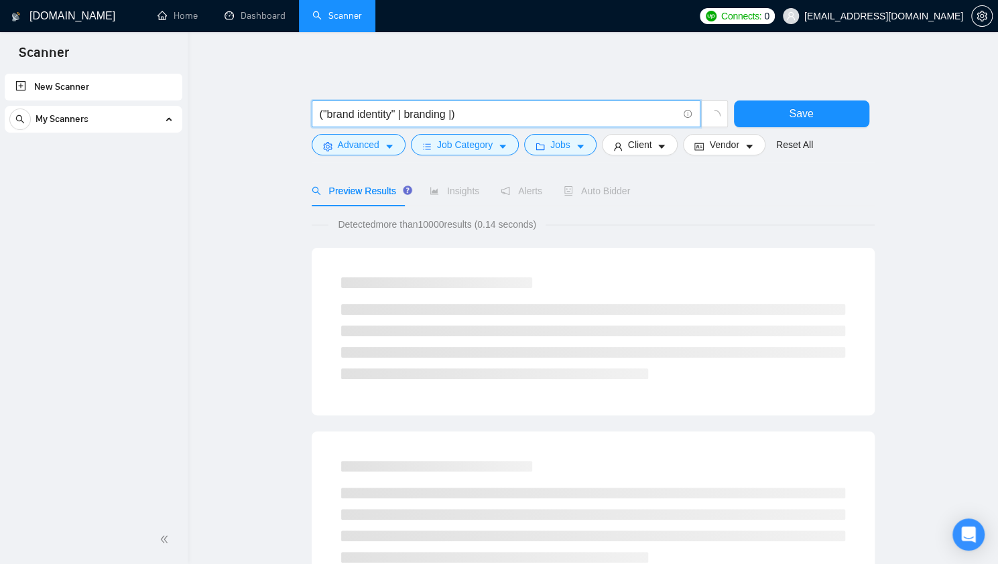
drag, startPoint x: 397, startPoint y: 111, endPoint x: 323, endPoint y: 114, distance: 74.5
click at [323, 114] on input "("brand identity" | branding |)" at bounding box center [499, 114] width 358 height 17
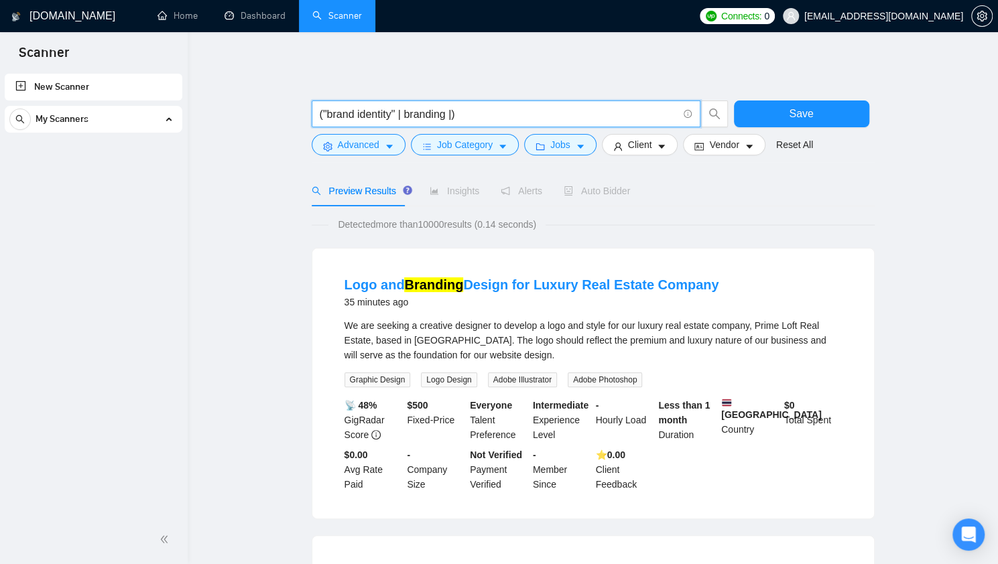
click at [454, 115] on input "("brand identity" | branding |)" at bounding box center [499, 114] width 358 height 17
paste input ""brand identity""
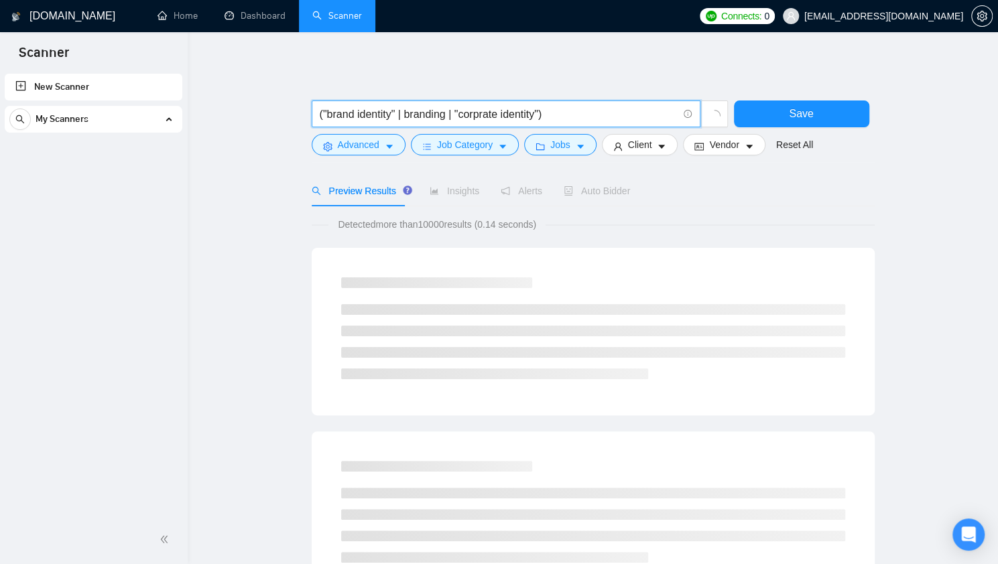
click at [480, 112] on input "("brand identity" | branding | "corprate identity")" at bounding box center [499, 114] width 358 height 17
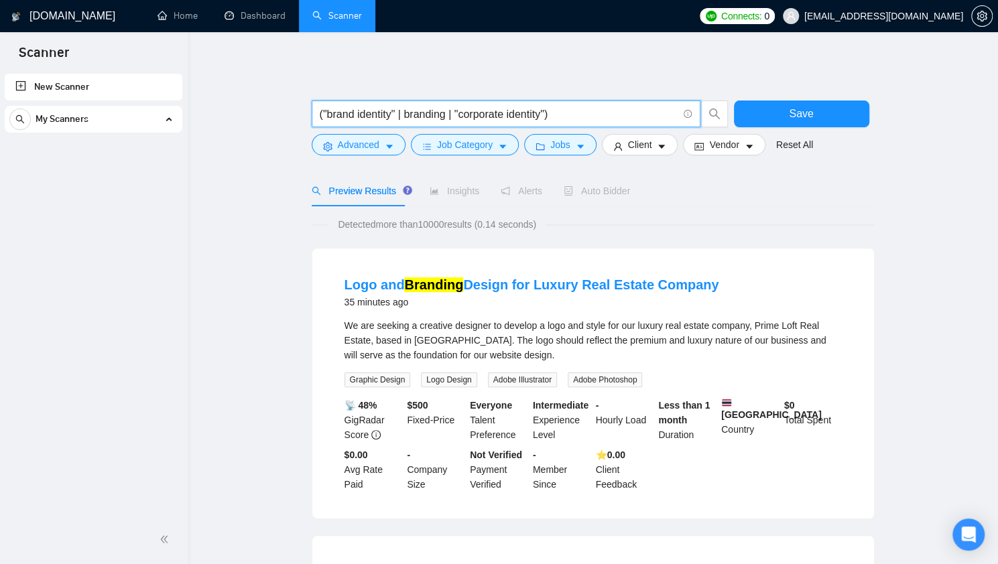
type input "("brand identity" | branding | "corporate identity")"
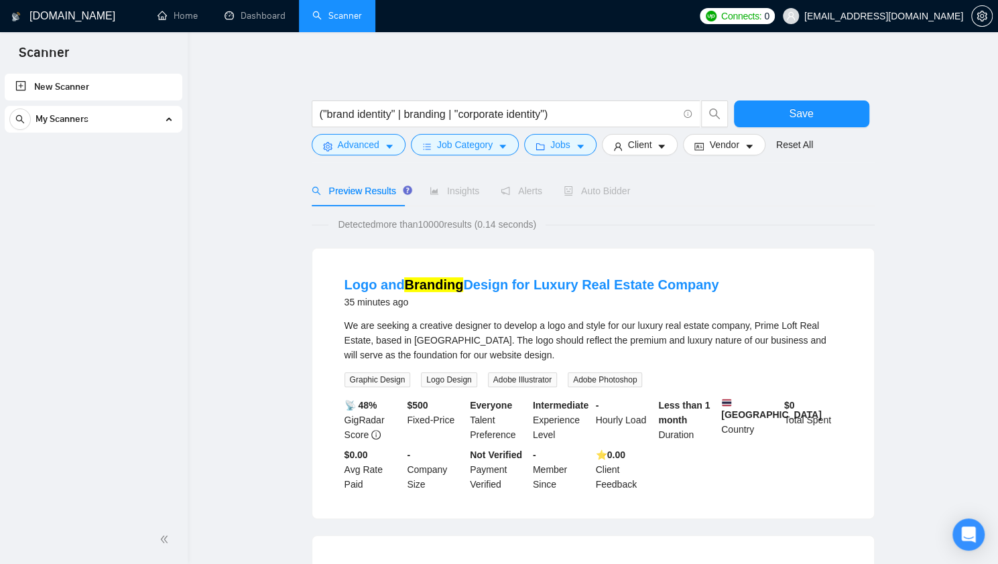
click at [753, 201] on div "Preview Results Insights Alerts Auto Bidder" at bounding box center [593, 191] width 563 height 31
click at [621, 144] on button "Client" at bounding box center [640, 144] width 76 height 21
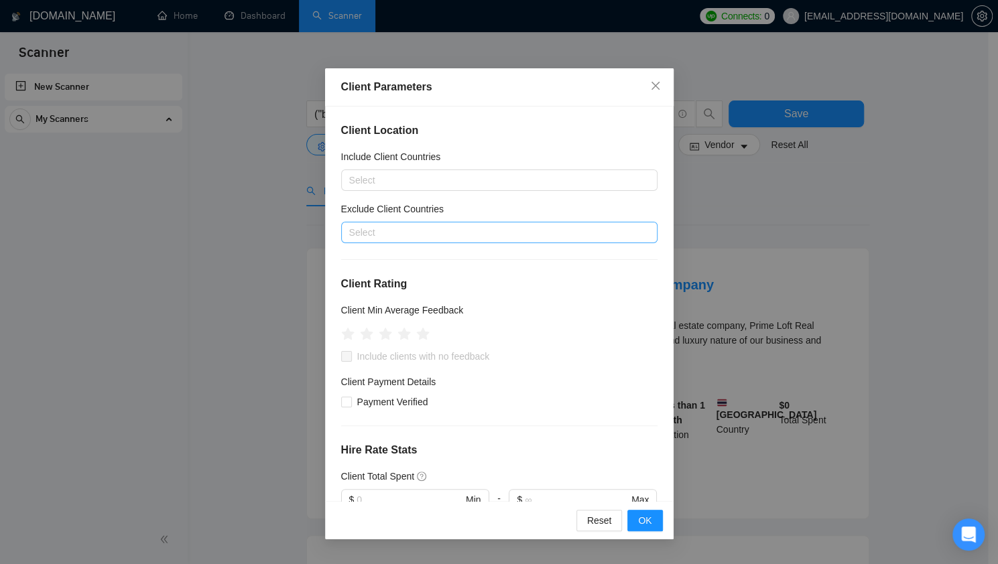
click at [466, 233] on div at bounding box center [492, 232] width 296 height 16
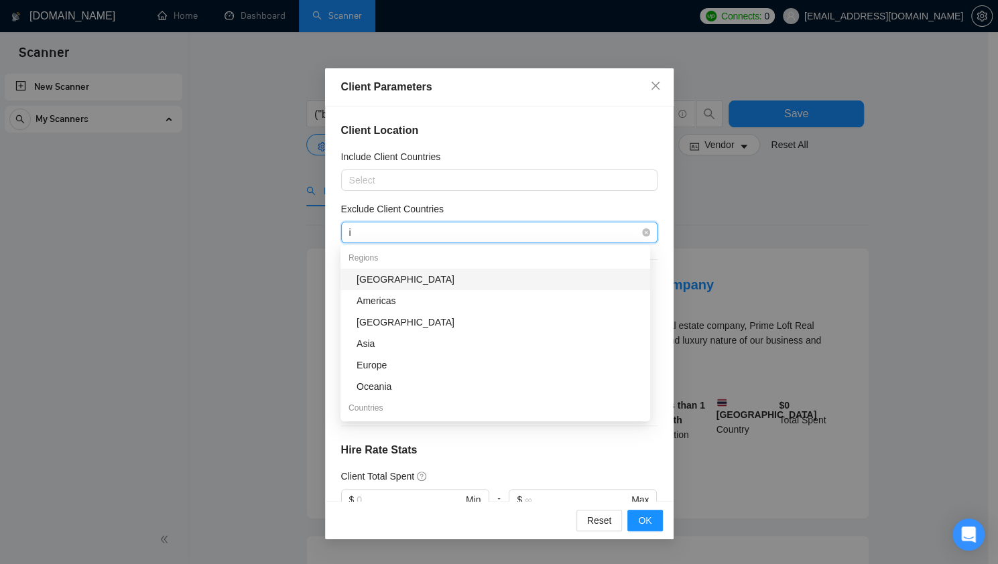
type input "in"
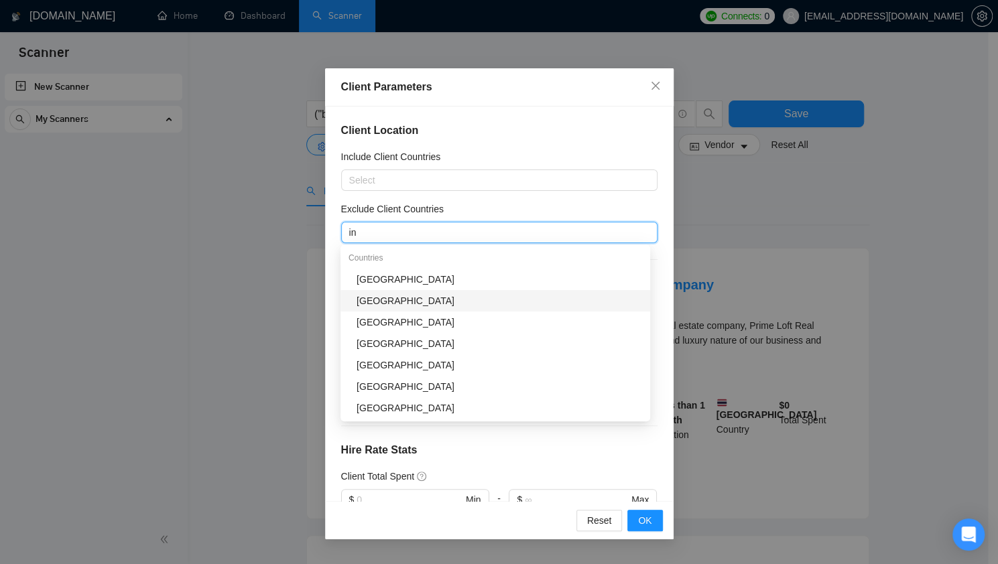
drag, startPoint x: 437, startPoint y: 293, endPoint x: 434, endPoint y: 300, distance: 7.2
click at [434, 300] on div "[GEOGRAPHIC_DATA]" at bounding box center [498, 301] width 285 height 15
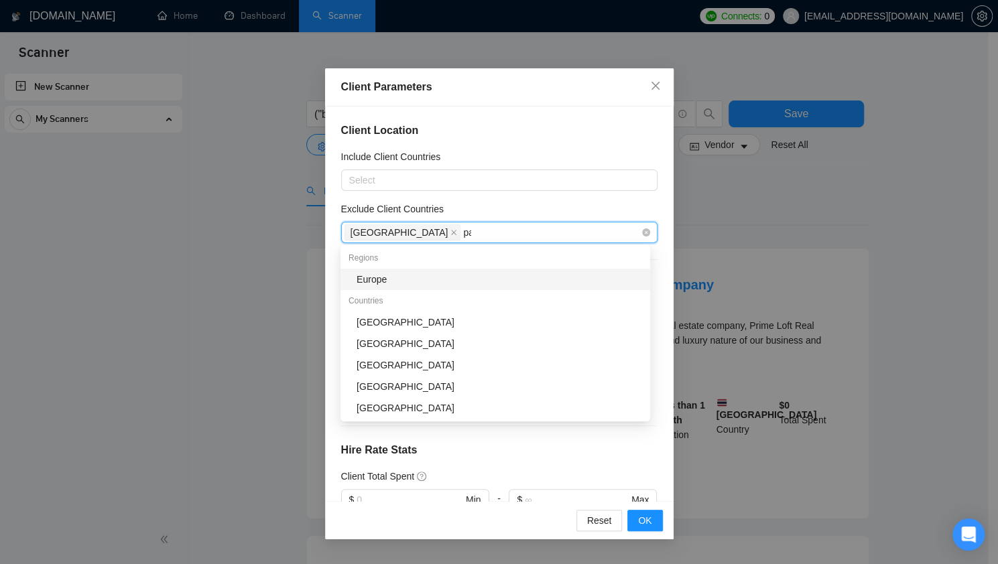
type input "pak"
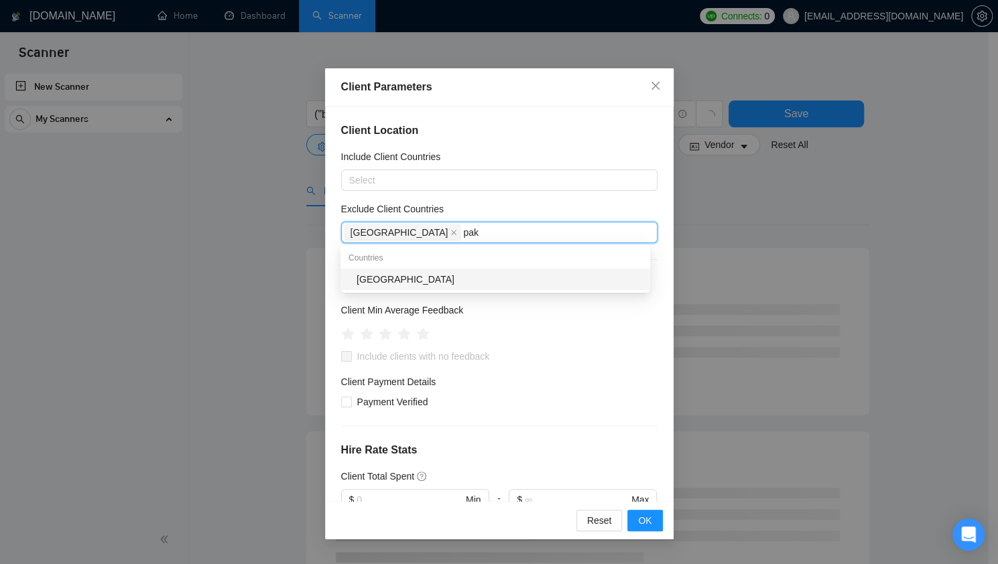
click at [464, 273] on div "[GEOGRAPHIC_DATA]" at bounding box center [498, 279] width 285 height 15
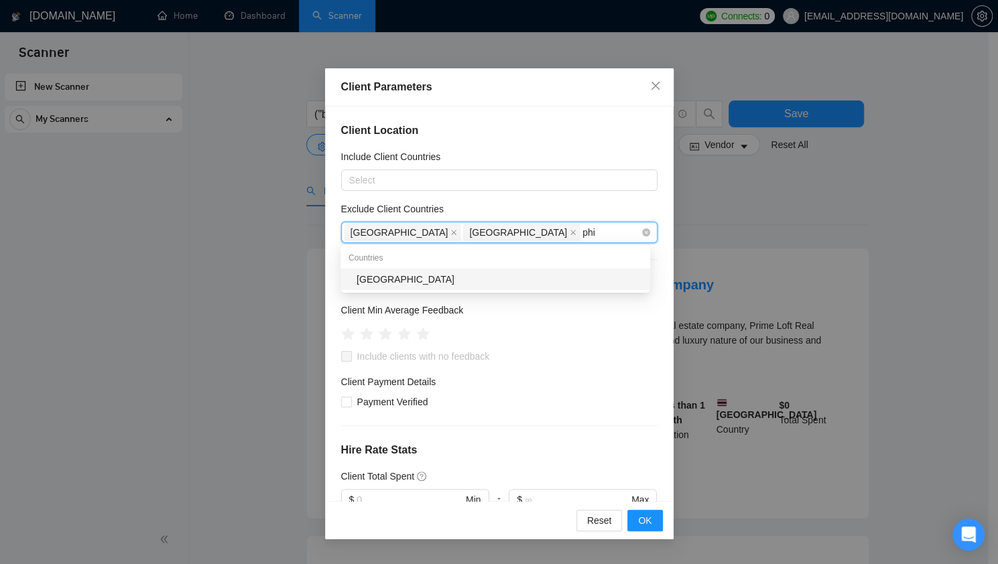
type input "phil"
click at [409, 281] on div "[GEOGRAPHIC_DATA]" at bounding box center [498, 279] width 285 height 15
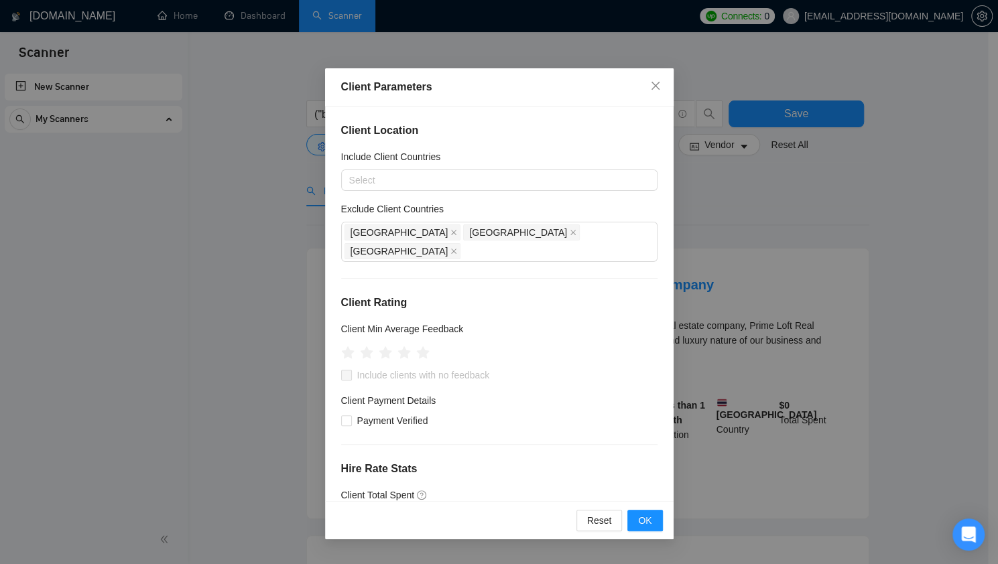
click at [554, 202] on div "Exclude Client Countries" at bounding box center [499, 212] width 316 height 20
click at [403, 346] on icon "star" at bounding box center [404, 352] width 14 height 13
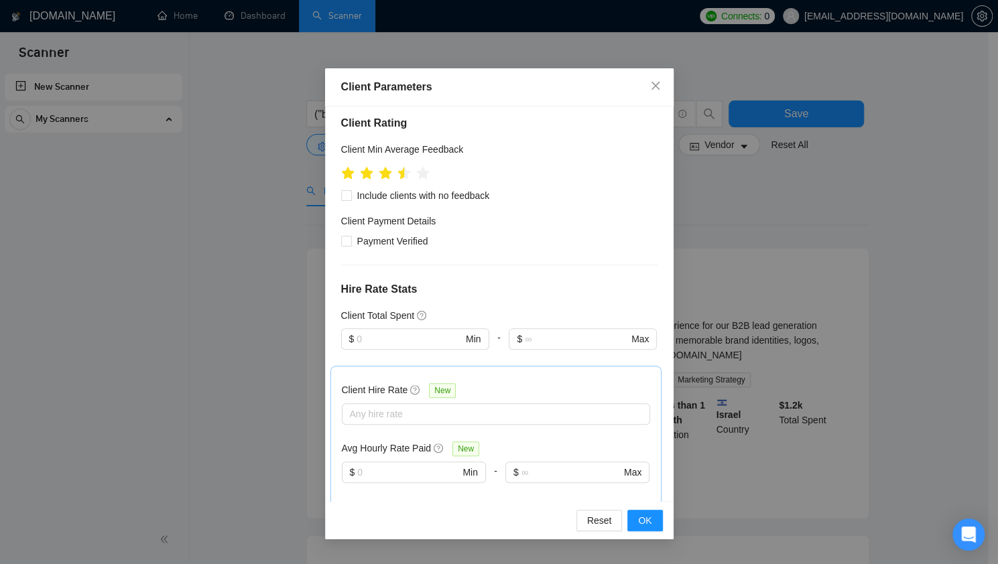
scroll to position [201, 0]
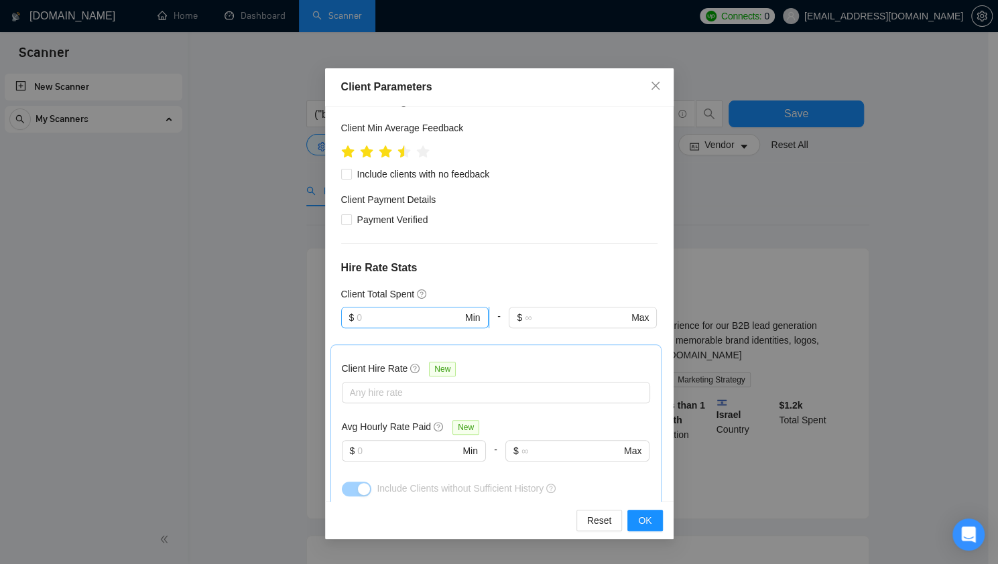
click at [417, 307] on span "$ Min" at bounding box center [414, 317] width 147 height 21
click at [520, 238] on div "Client Location Include Client Countries Select Exclude Client Countries [GEOGR…" at bounding box center [499, 304] width 348 height 395
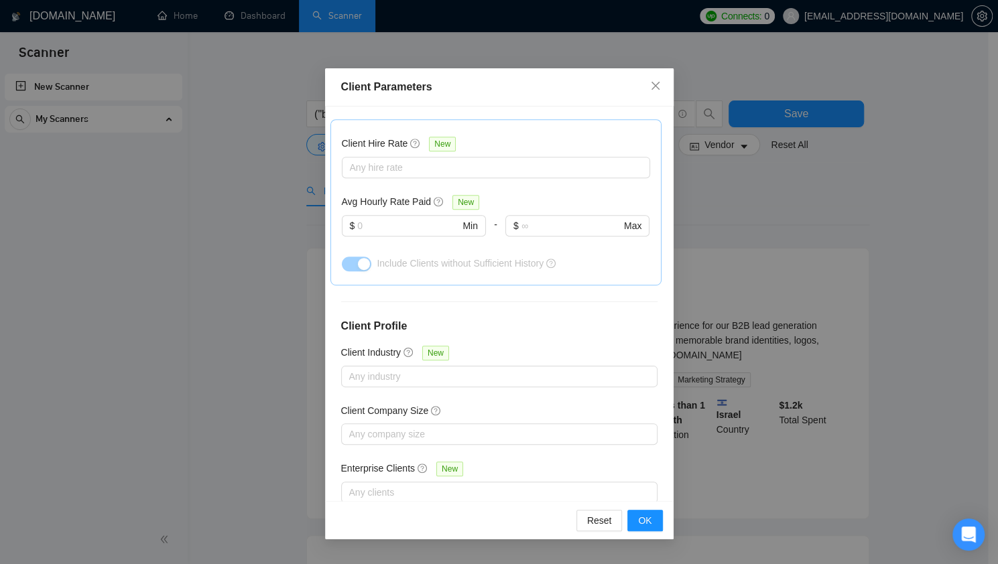
scroll to position [439, 0]
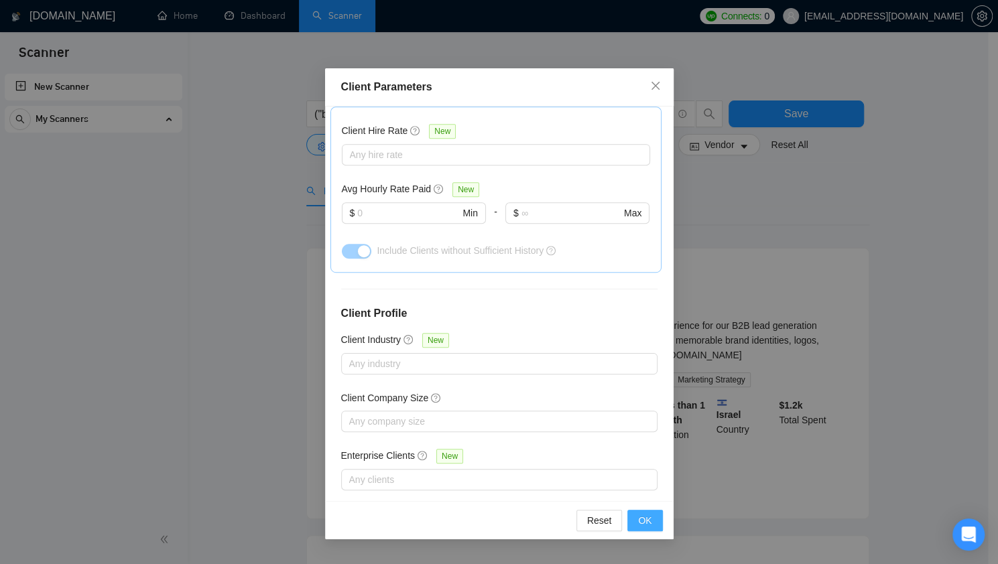
click at [640, 523] on span "OK" at bounding box center [644, 520] width 13 height 15
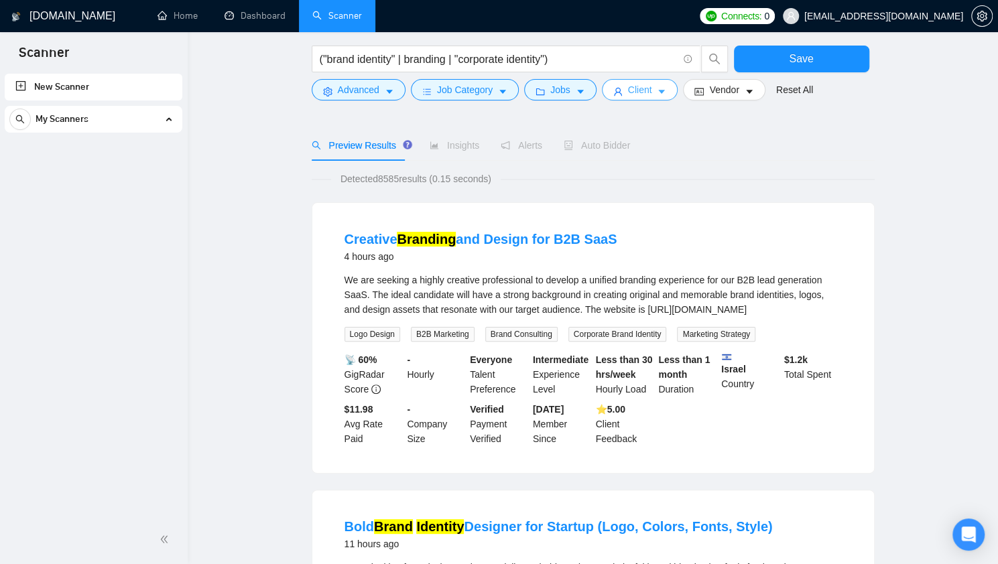
scroll to position [67, 0]
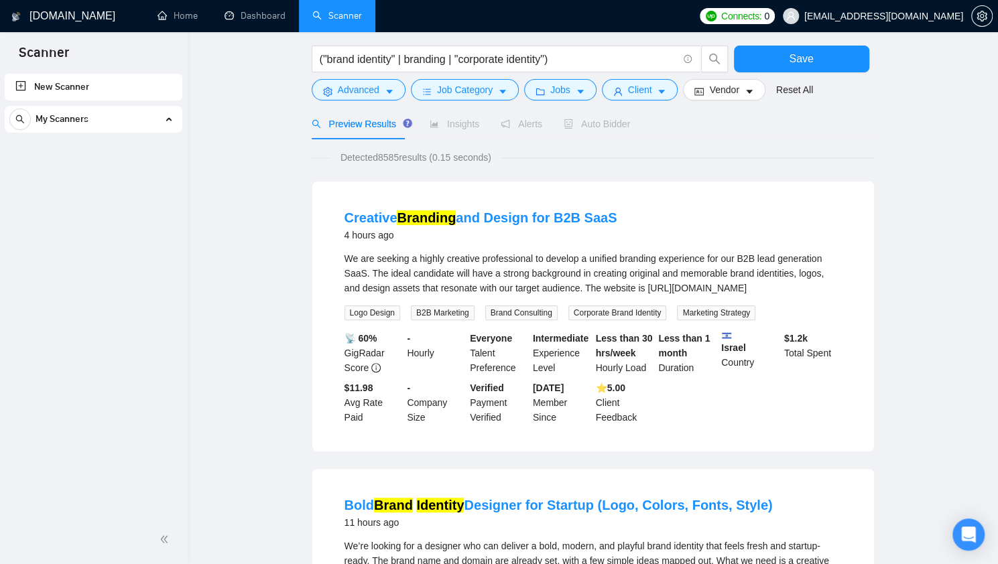
drag, startPoint x: 746, startPoint y: 289, endPoint x: 625, endPoint y: 294, distance: 122.0
click at [625, 294] on div "We are seeking a highly creative professional to develop a unified branding exp…" at bounding box center [592, 273] width 497 height 44
click at [724, 296] on div "We are seeking a highly creative professional to develop a unified branding exp…" at bounding box center [592, 285] width 497 height 69
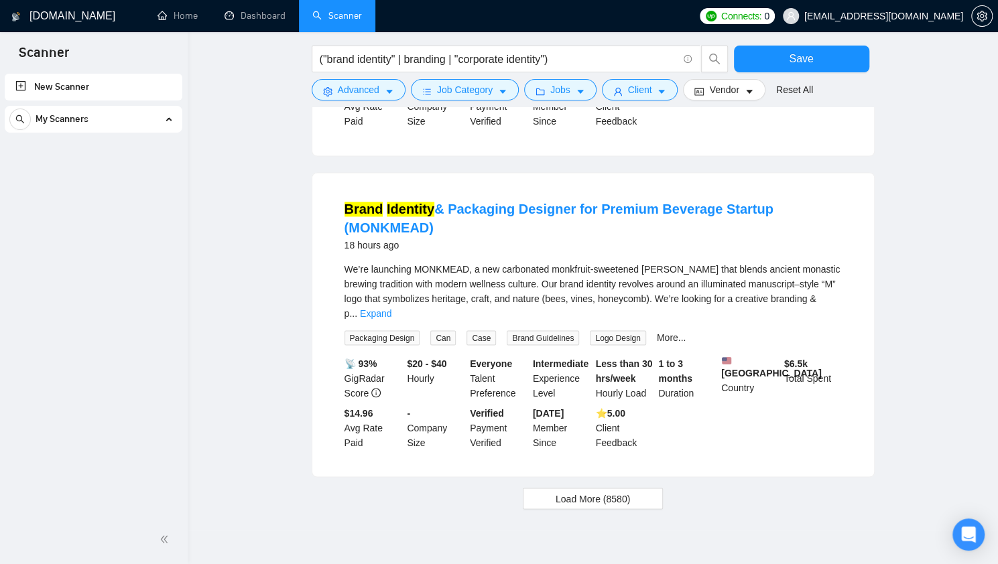
scroll to position [1275, 0]
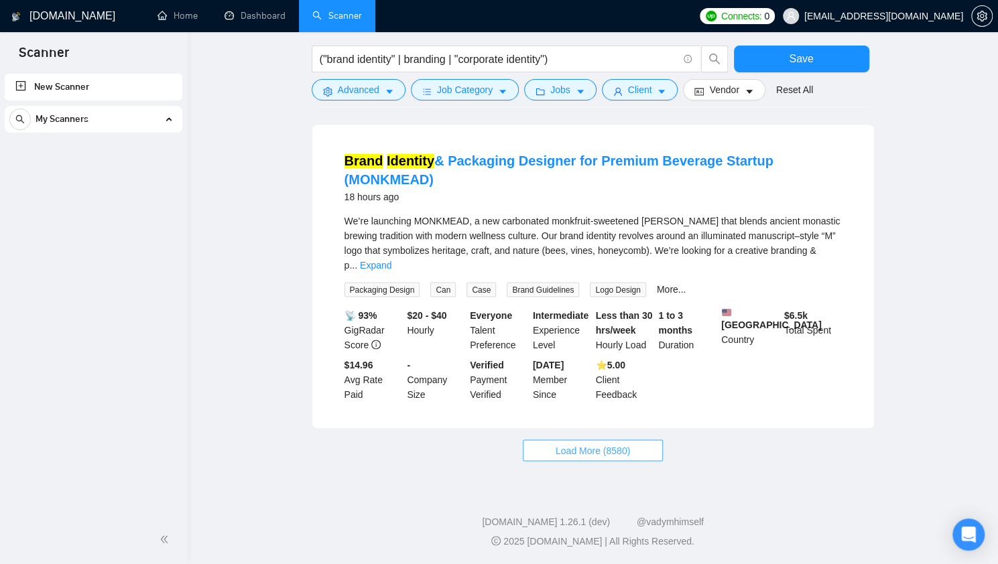
click at [647, 446] on button "Load More (8580)" at bounding box center [593, 450] width 140 height 21
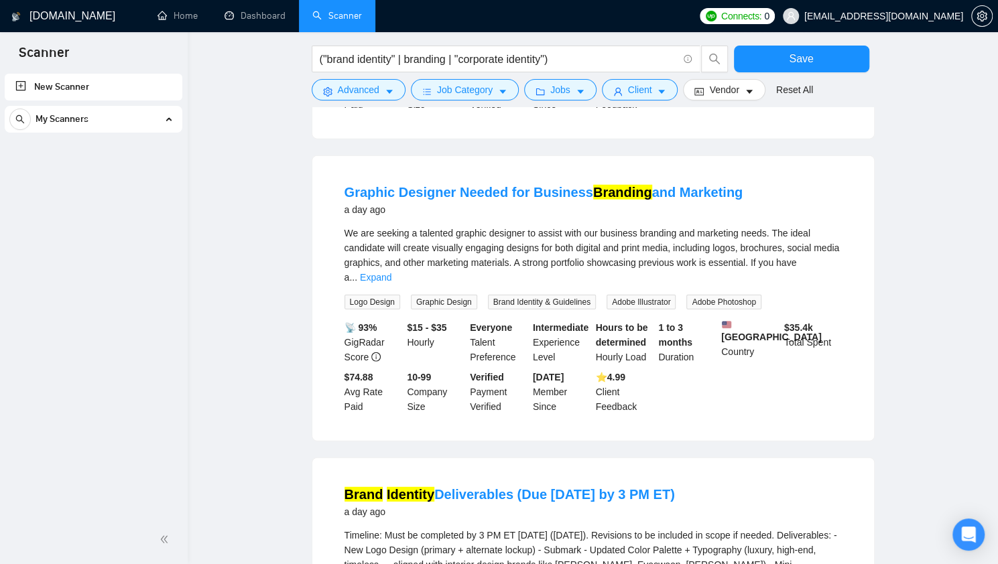
scroll to position [1866, 0]
click at [391, 271] on link "Expand" at bounding box center [375, 276] width 31 height 11
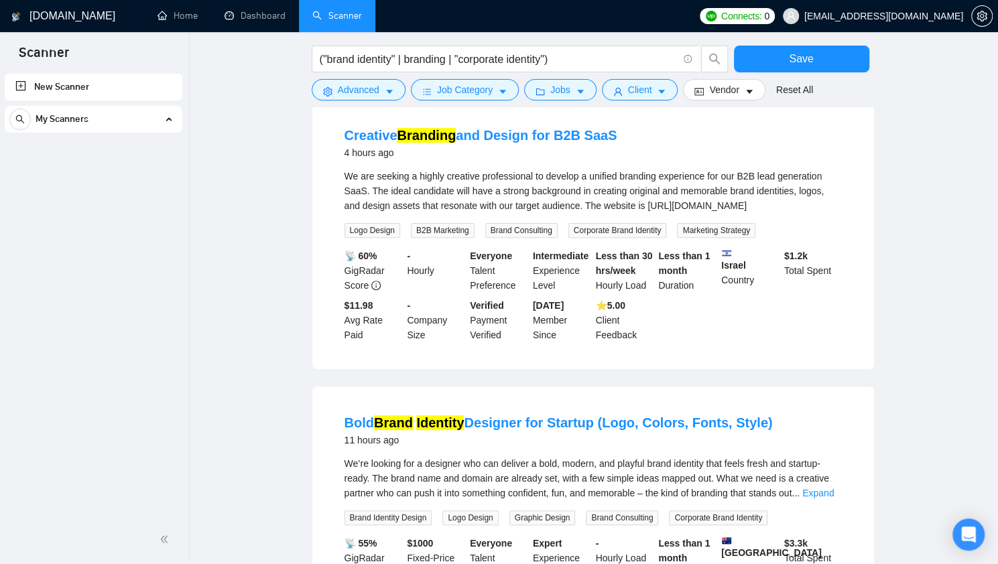
scroll to position [0, 0]
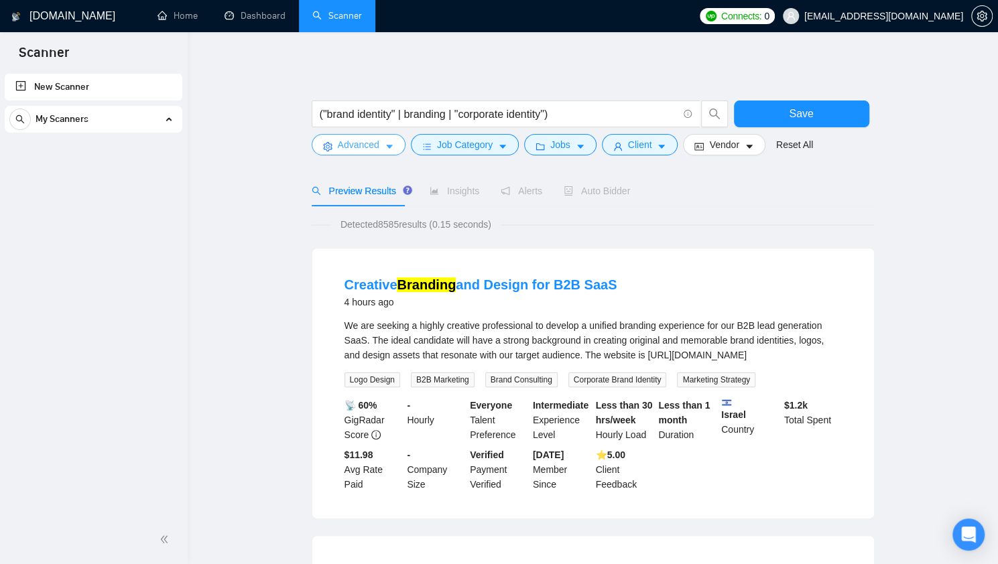
click at [375, 150] on span "Advanced" at bounding box center [359, 144] width 42 height 15
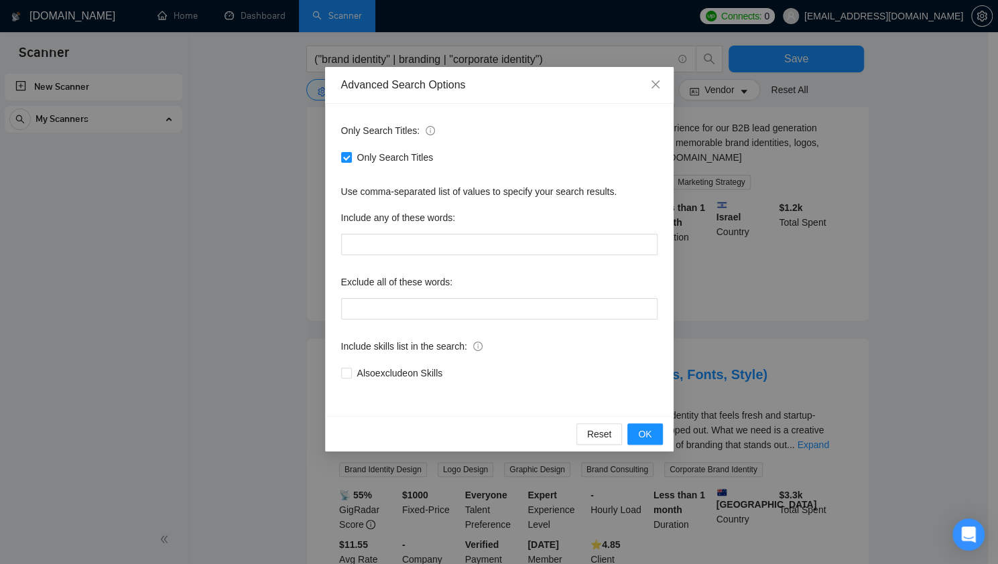
scroll to position [199, 0]
click at [650, 89] on icon "close" at bounding box center [655, 84] width 11 height 11
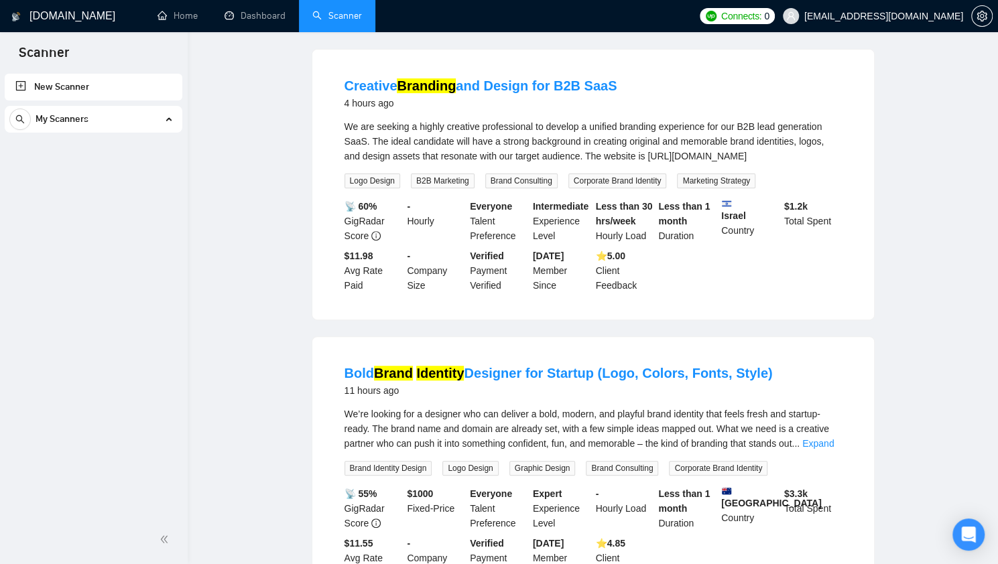
scroll to position [0, 0]
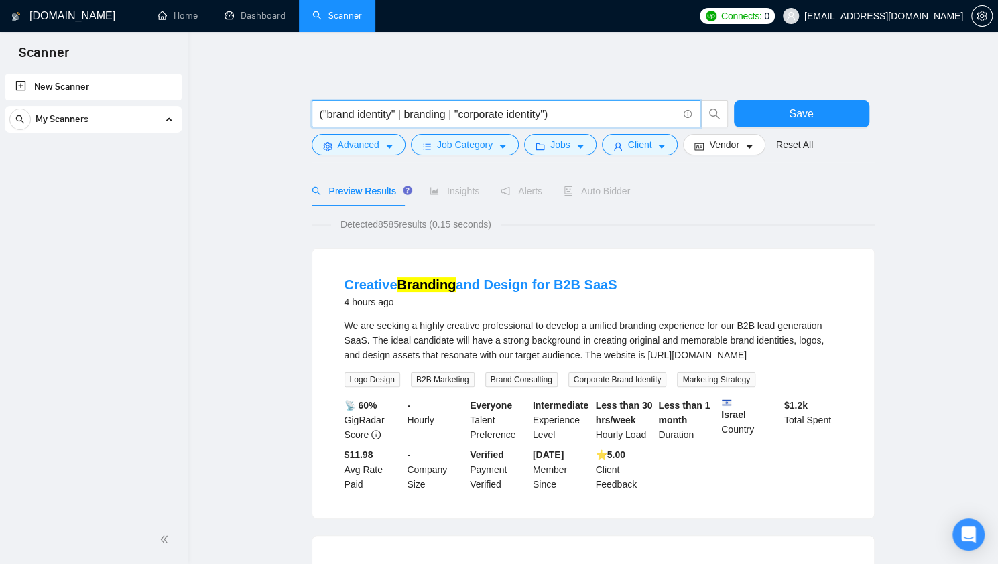
click at [558, 115] on input "("brand identity" | branding | "corporate identity")" at bounding box center [499, 114] width 358 height 17
click at [548, 117] on input "("brand identity" | branding | "corporate identity")" at bounding box center [499, 114] width 358 height 17
type input "("brand identity" | branding | "corporate identity")"
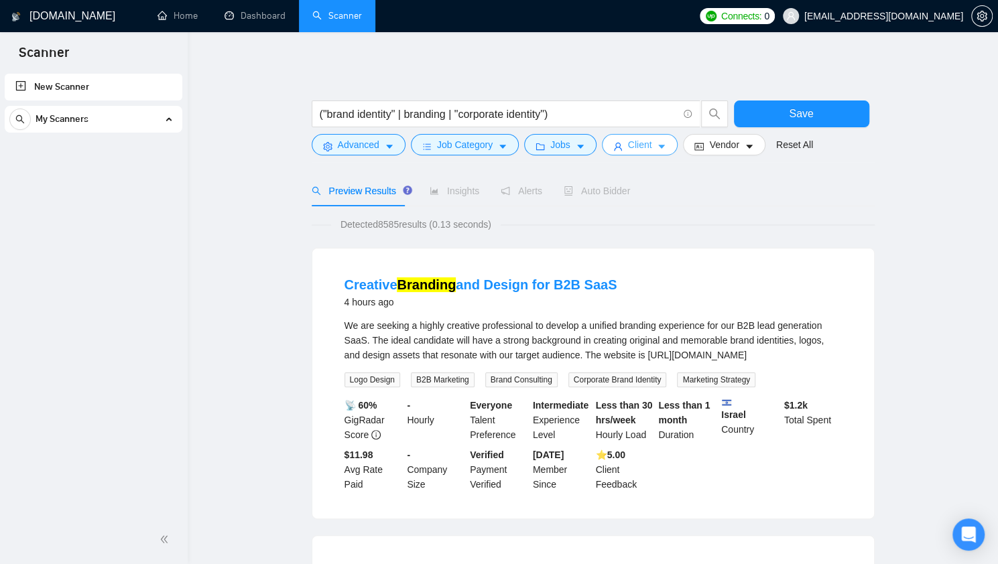
click at [657, 143] on icon "caret-down" at bounding box center [661, 146] width 9 height 9
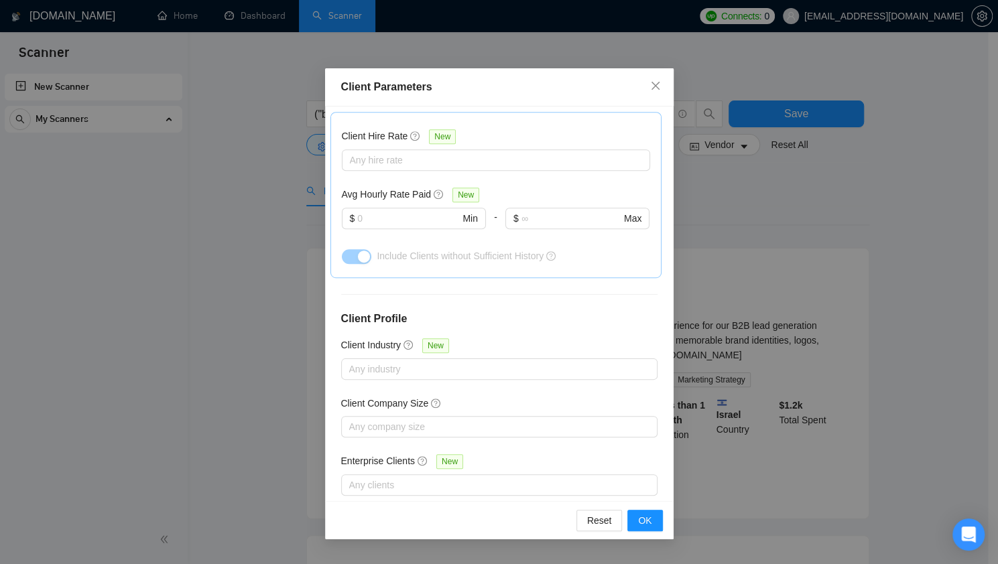
scroll to position [439, 0]
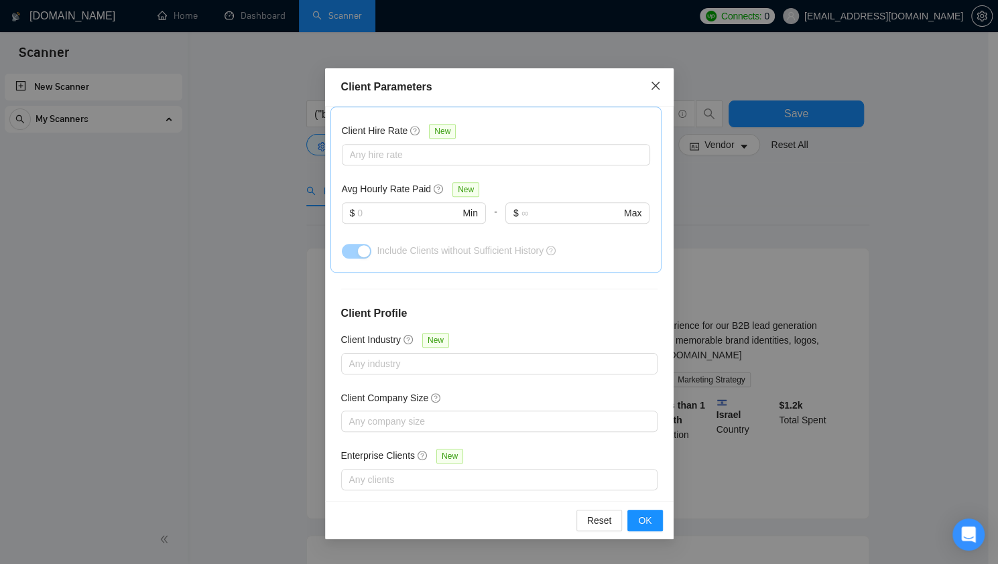
click at [660, 94] on span "Close" at bounding box center [655, 86] width 36 height 36
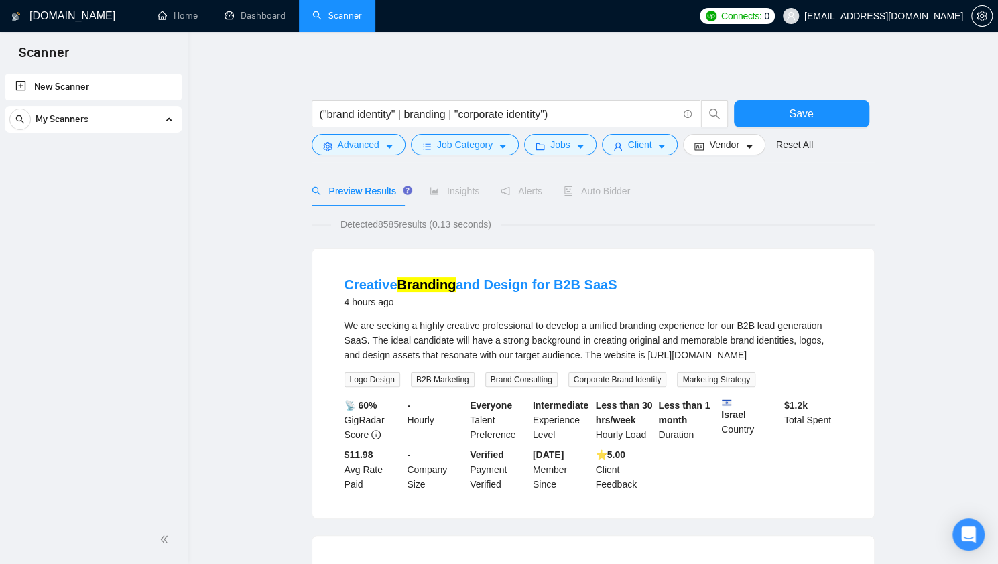
click at [714, 156] on form "("brand identity" | branding | "corporate identity") Save Advanced Job Category…" at bounding box center [593, 124] width 563 height 75
click at [715, 149] on span "Vendor" at bounding box center [723, 144] width 29 height 15
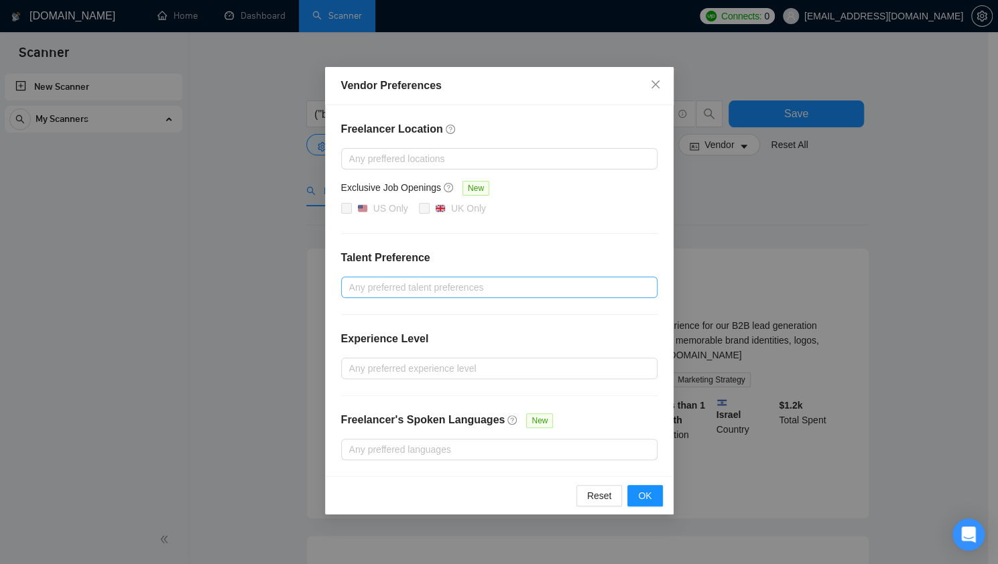
click at [415, 285] on div at bounding box center [492, 287] width 296 height 16
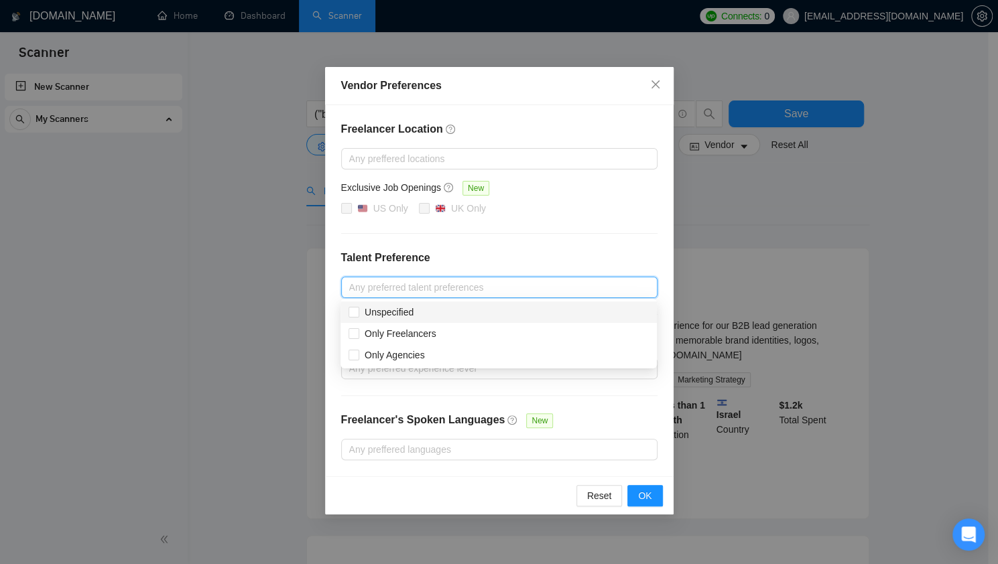
click at [482, 255] on h4 "Talent Preference" at bounding box center [499, 258] width 316 height 16
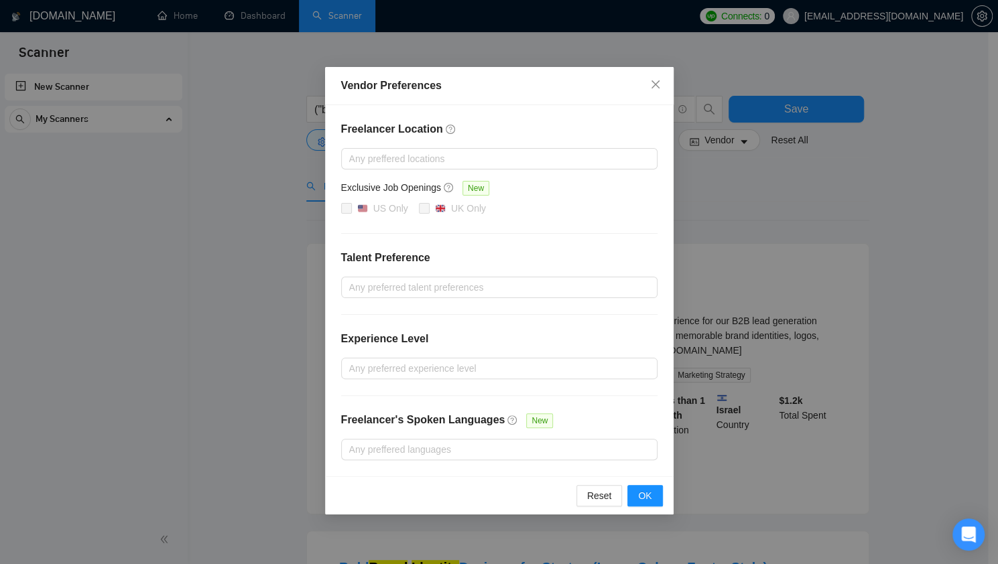
scroll to position [0, 0]
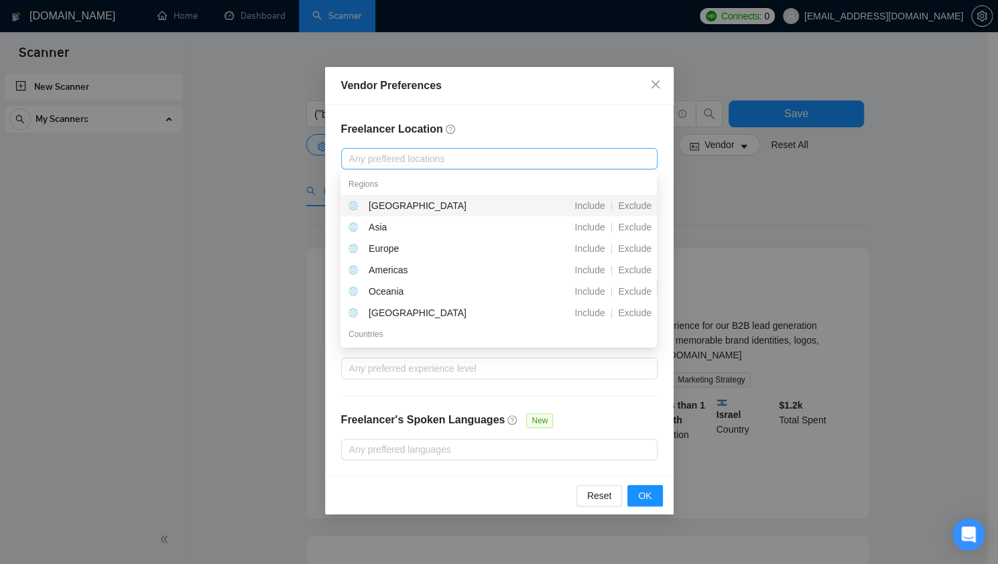
click at [402, 164] on div at bounding box center [492, 159] width 296 height 16
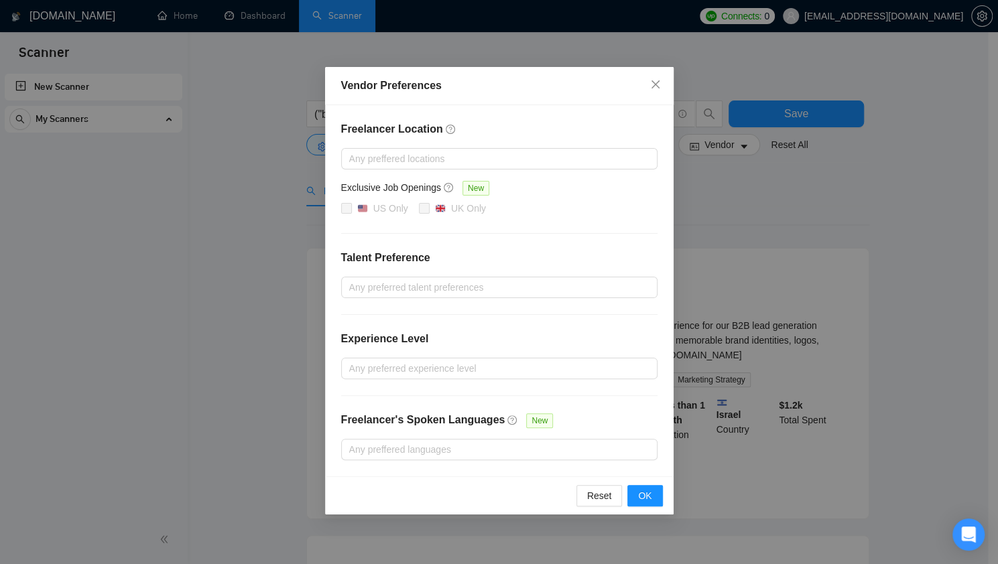
click at [483, 123] on h4 "Freelancer Location" at bounding box center [499, 129] width 316 height 16
click at [644, 491] on span "OK" at bounding box center [644, 496] width 13 height 15
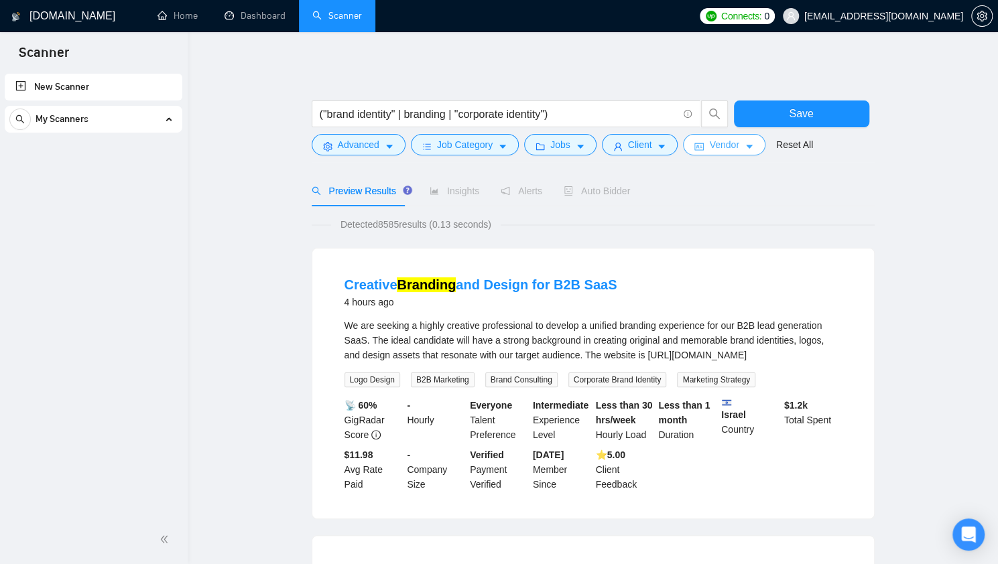
click at [709, 145] on span "Vendor" at bounding box center [723, 144] width 29 height 15
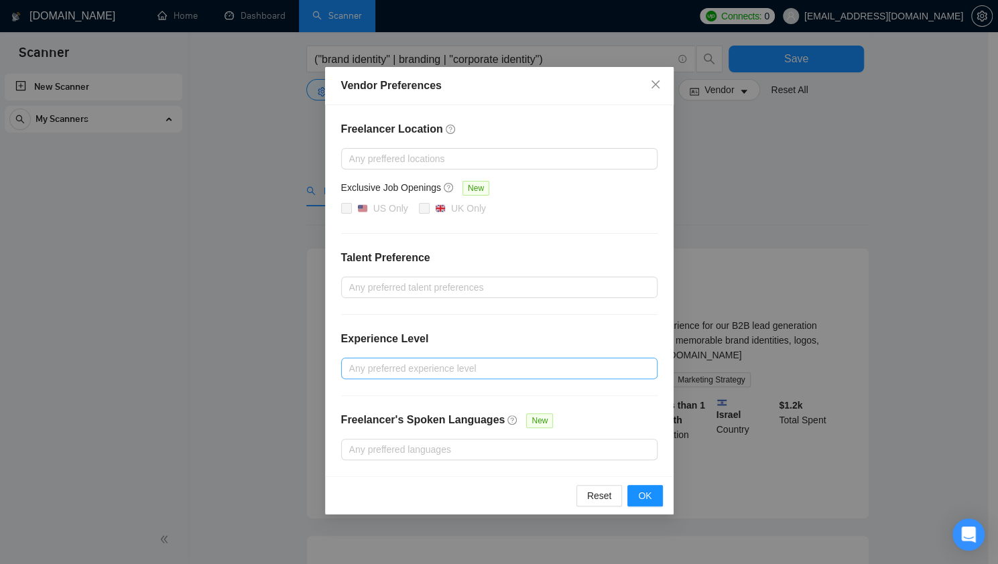
scroll to position [222, 0]
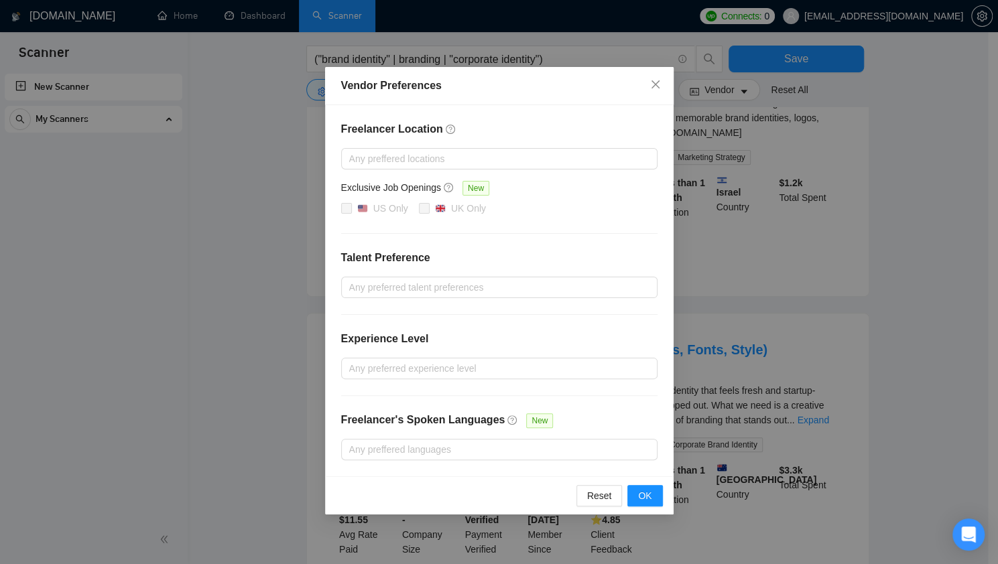
click at [508, 458] on div "Freelancer Location Any preffered locations Exclusive Job Openings New US Only …" at bounding box center [499, 290] width 348 height 371
click at [501, 445] on div at bounding box center [492, 450] width 296 height 16
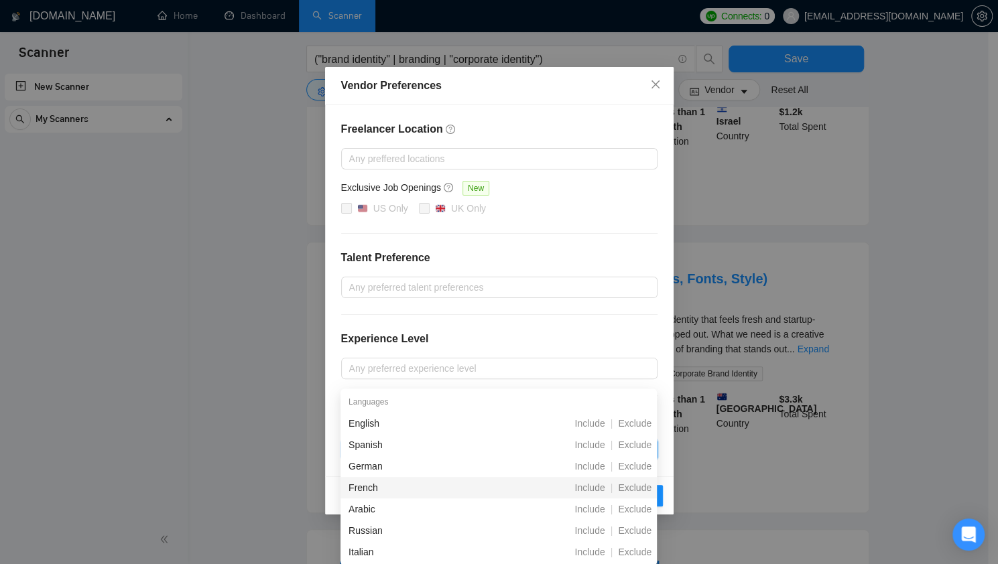
scroll to position [34, 0]
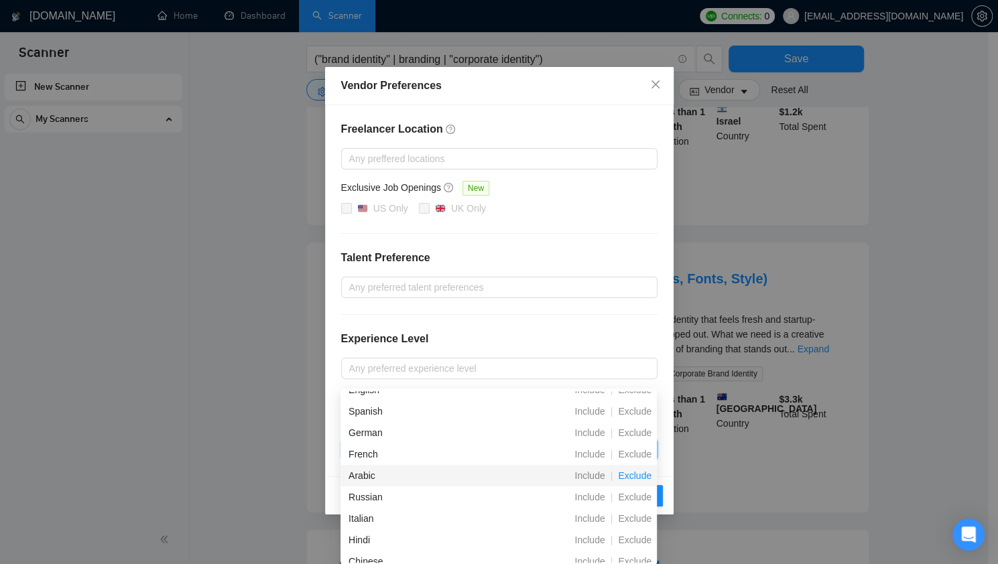
click at [631, 476] on span "Exclude" at bounding box center [634, 475] width 44 height 11
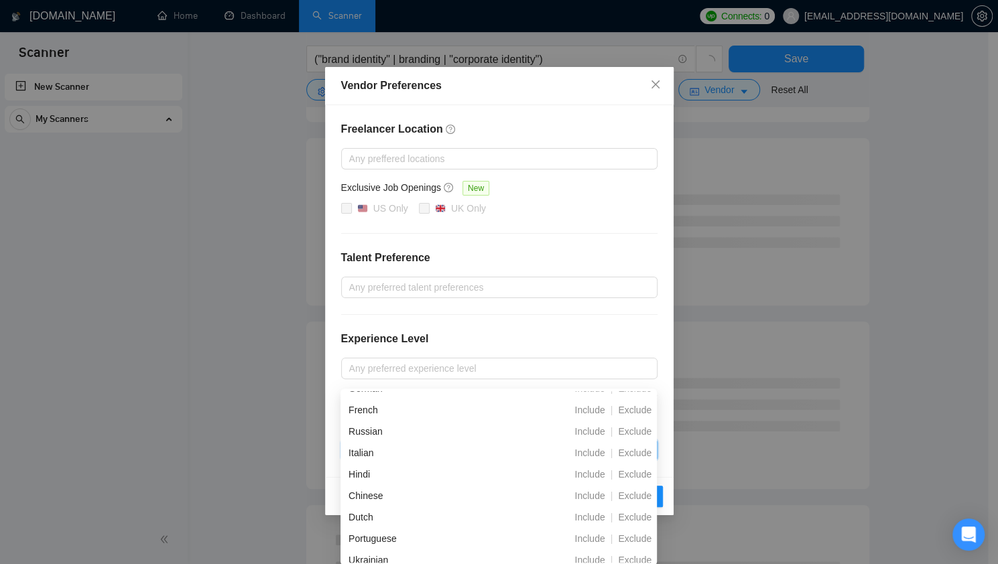
scroll to position [117, 0]
click at [634, 453] on span "Exclude" at bounding box center [634, 451] width 44 height 11
click at [639, 408] on span "Exclude" at bounding box center [634, 408] width 44 height 11
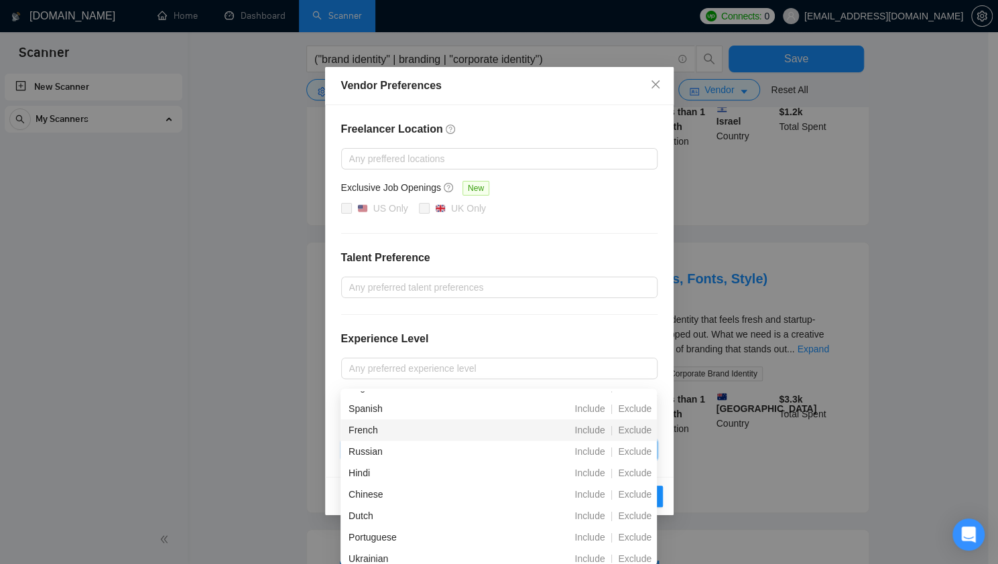
drag, startPoint x: 637, startPoint y: 432, endPoint x: 625, endPoint y: 411, distance: 24.3
click at [625, 411] on span "Exclude" at bounding box center [634, 408] width 44 height 11
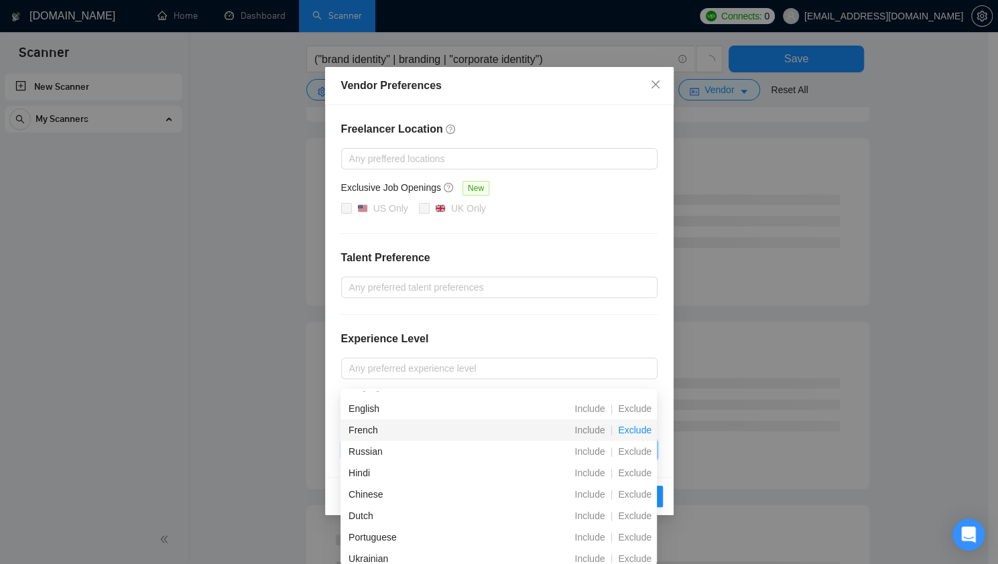
click at [634, 432] on span "Exclude" at bounding box center [634, 430] width 44 height 11
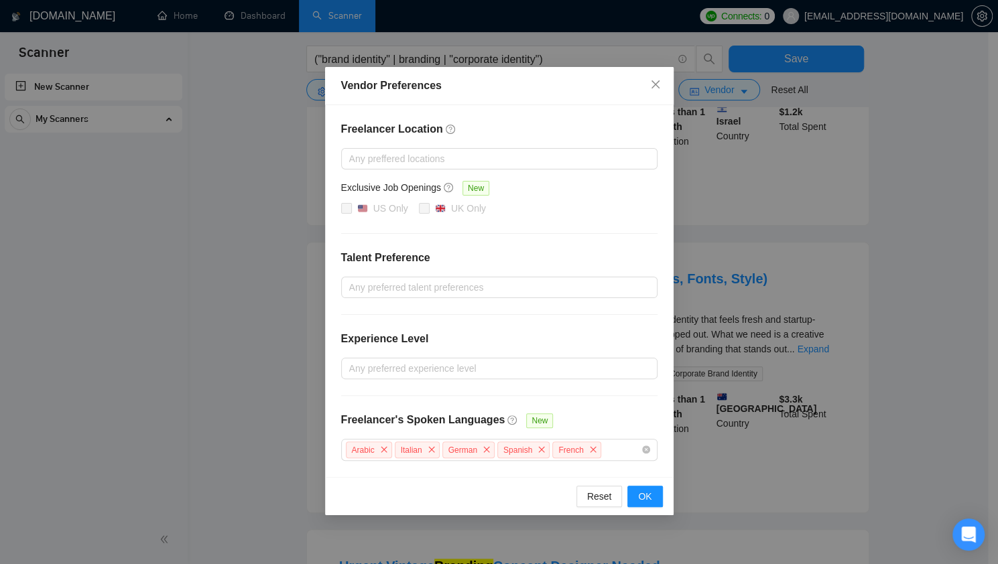
click at [600, 333] on div "Experience Level" at bounding box center [499, 344] width 316 height 27
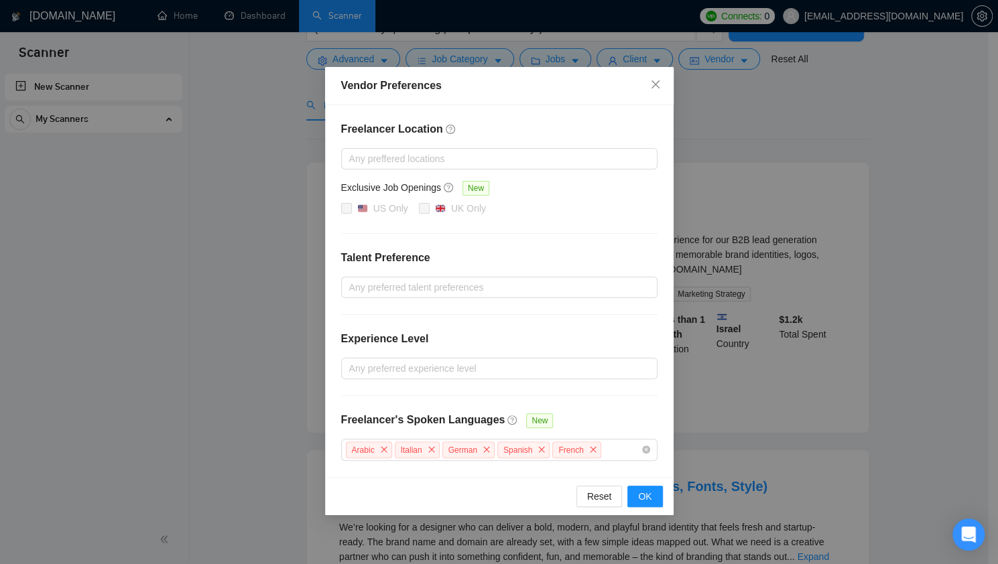
scroll to position [0, 0]
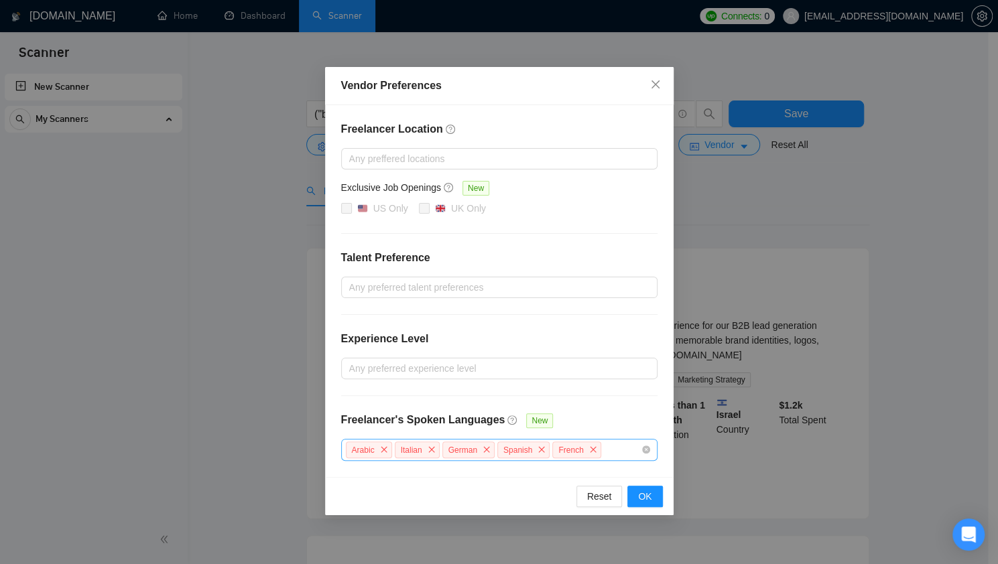
click at [623, 448] on div "Arabic Italian German Spanish French" at bounding box center [492, 449] width 296 height 19
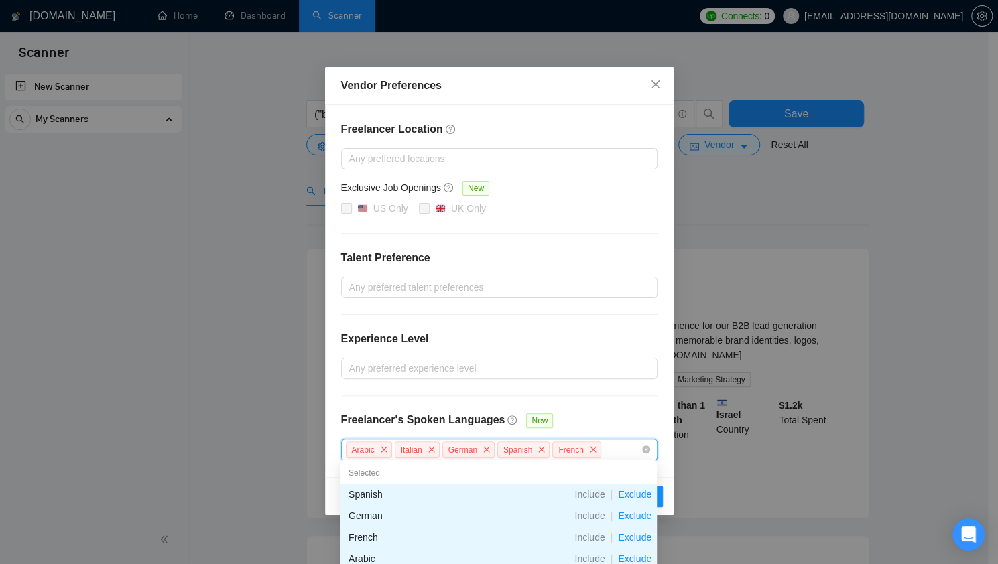
click at [595, 388] on div "Freelancer Location Any preffered locations Exclusive Job Openings New US Only …" at bounding box center [499, 291] width 348 height 372
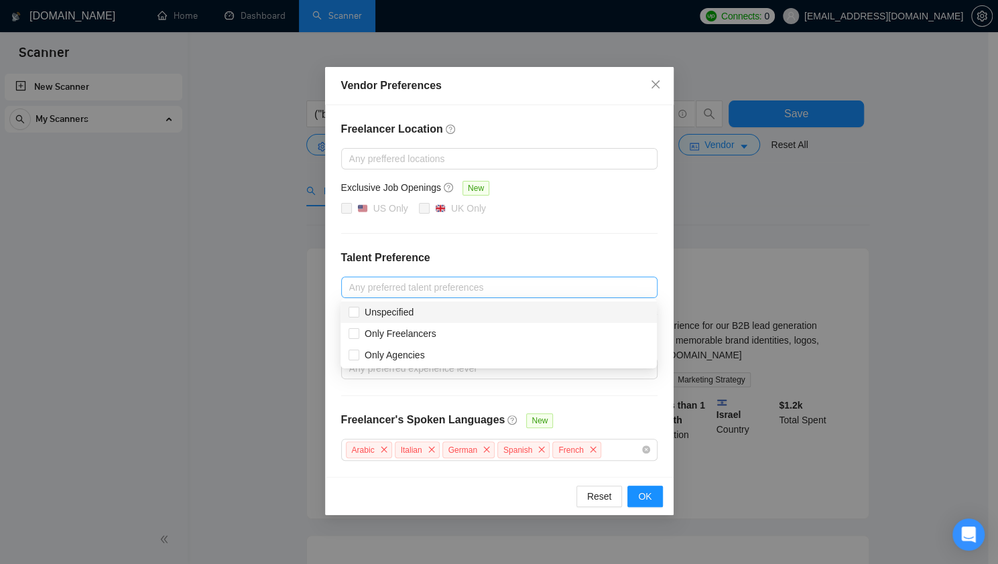
click at [568, 290] on div at bounding box center [492, 287] width 296 height 16
click at [586, 259] on h4 "Talent Preference" at bounding box center [499, 258] width 316 height 16
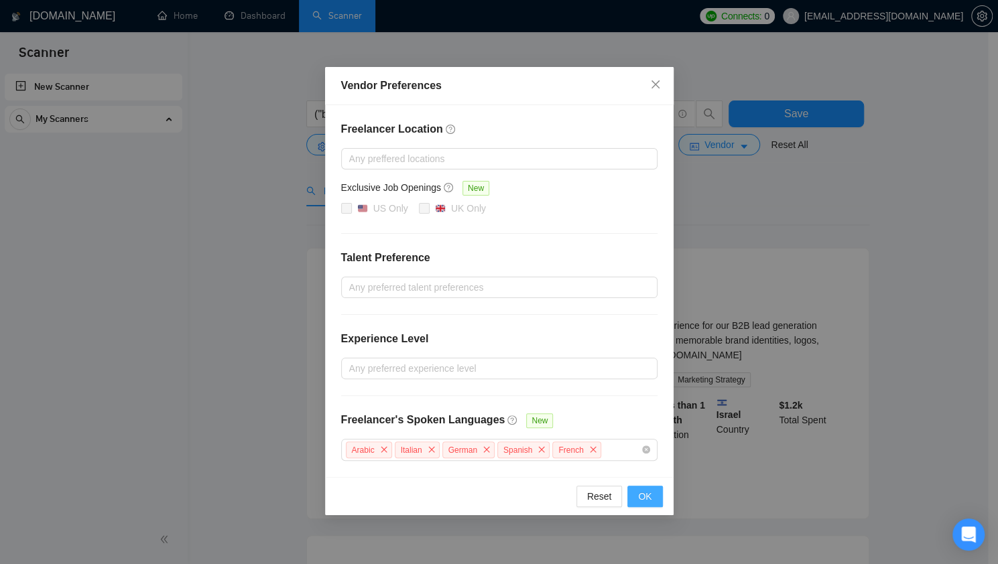
click at [647, 497] on span "OK" at bounding box center [644, 496] width 13 height 15
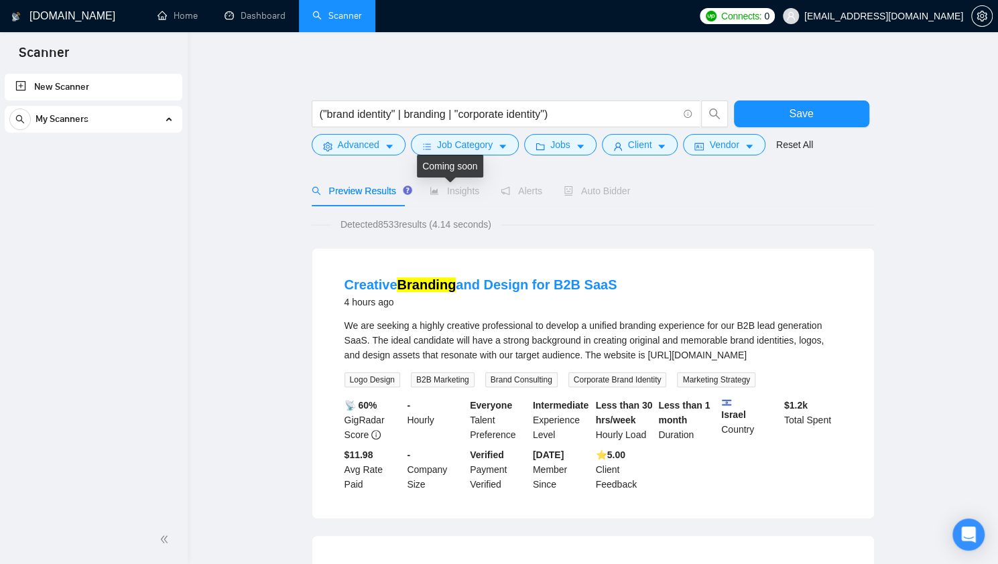
click at [449, 190] on span "Insights" at bounding box center [455, 191] width 50 height 11
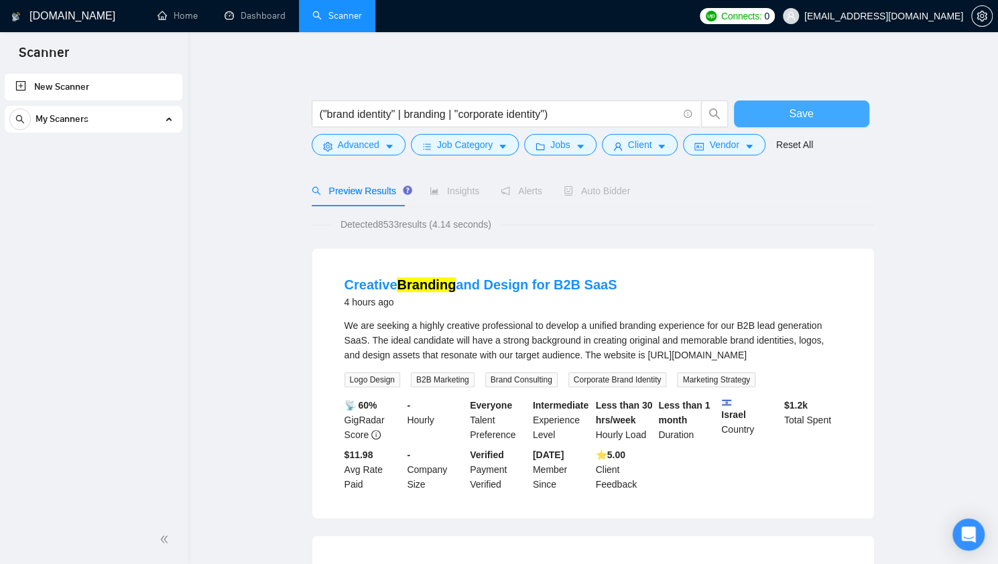
click at [765, 111] on button "Save" at bounding box center [801, 114] width 135 height 27
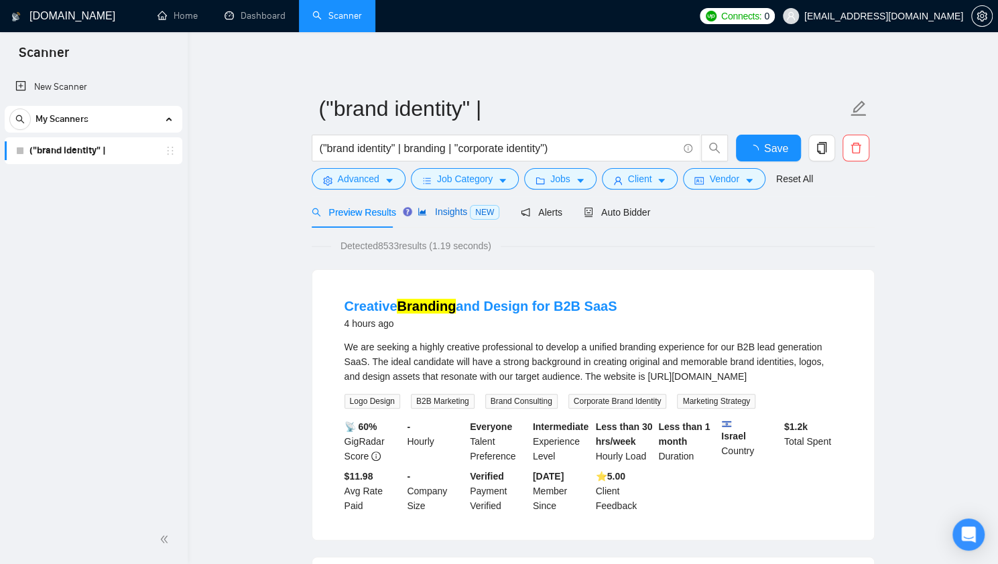
click at [438, 214] on span "Insights NEW" at bounding box center [458, 211] width 82 height 11
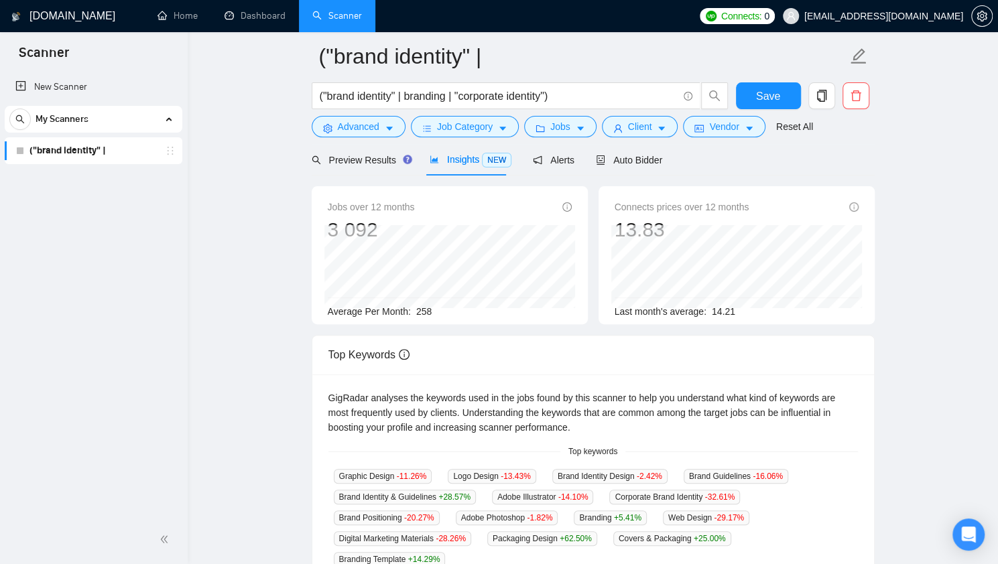
scroll to position [49, 0]
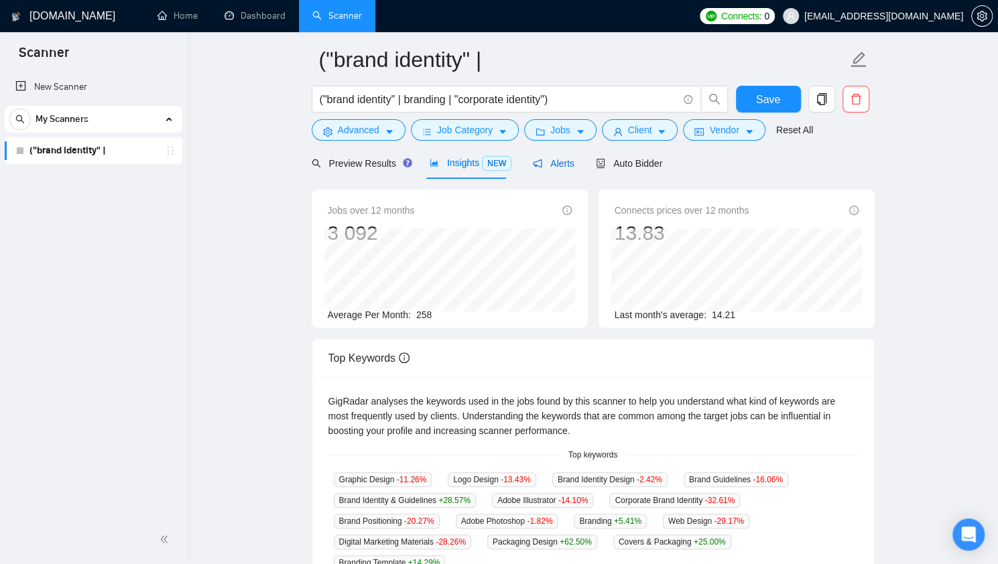
click at [545, 163] on span "Alerts" at bounding box center [554, 163] width 42 height 11
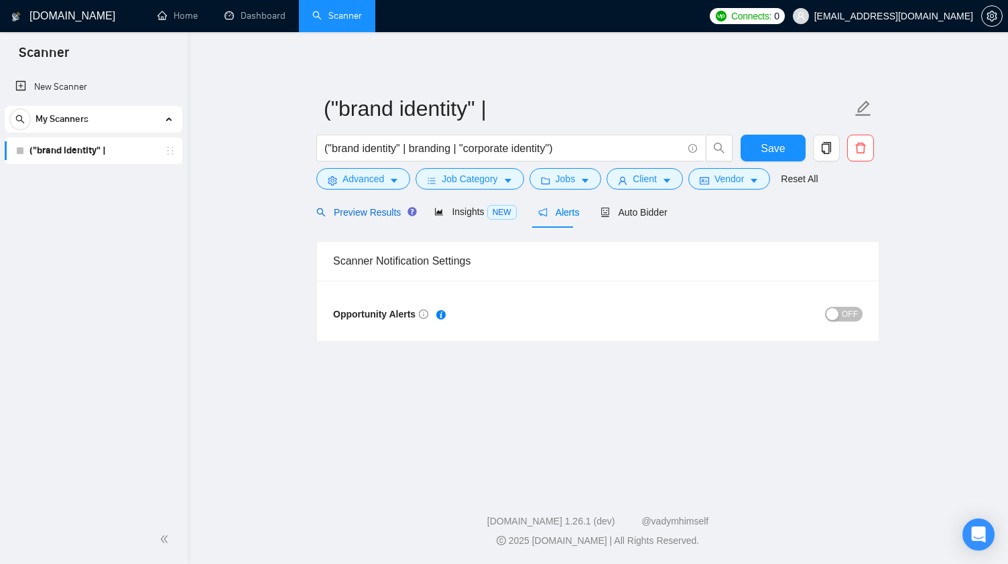
click at [360, 218] on span "Preview Results" at bounding box center [364, 212] width 96 height 11
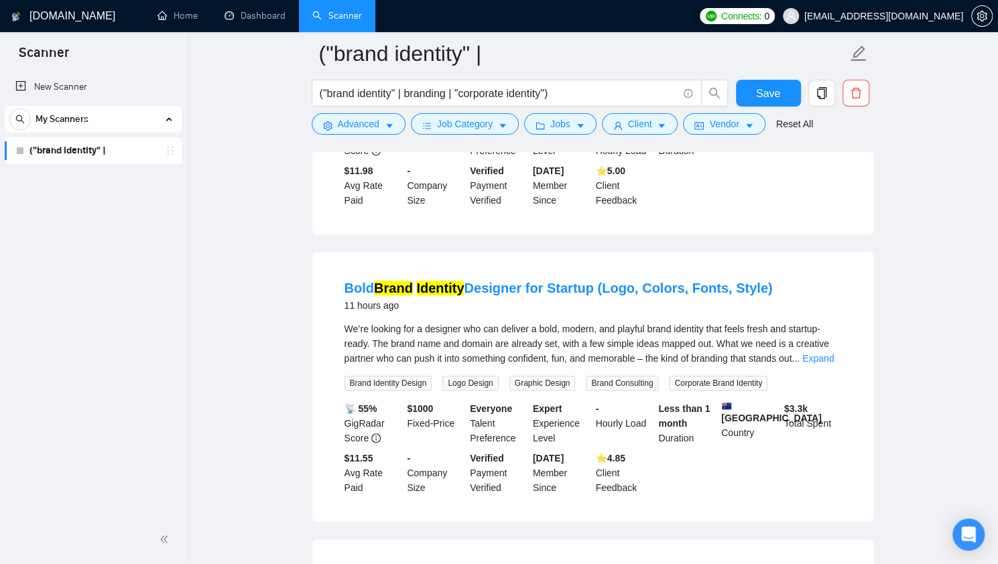
scroll to position [134, 0]
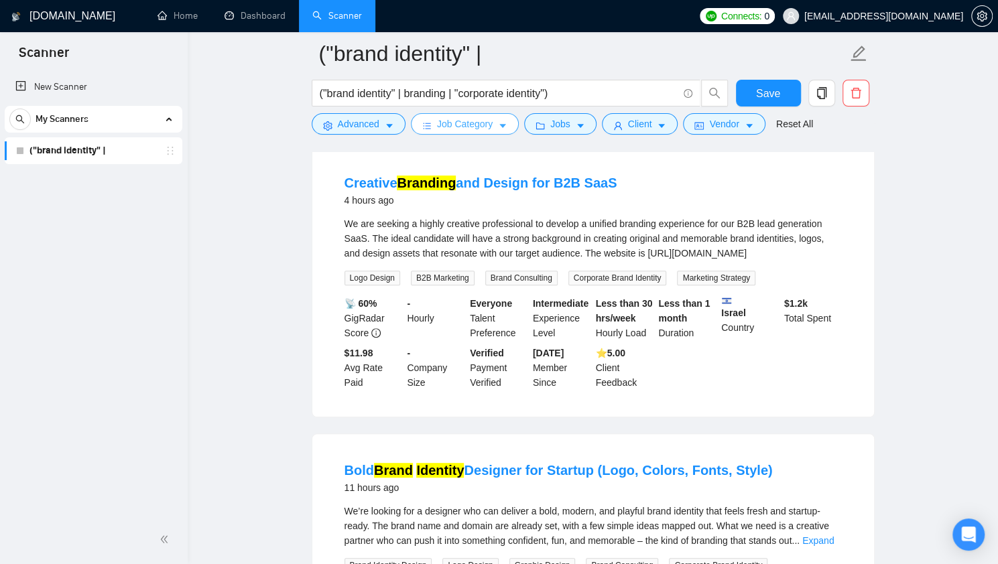
click at [437, 120] on span "Job Category" at bounding box center [465, 124] width 56 height 15
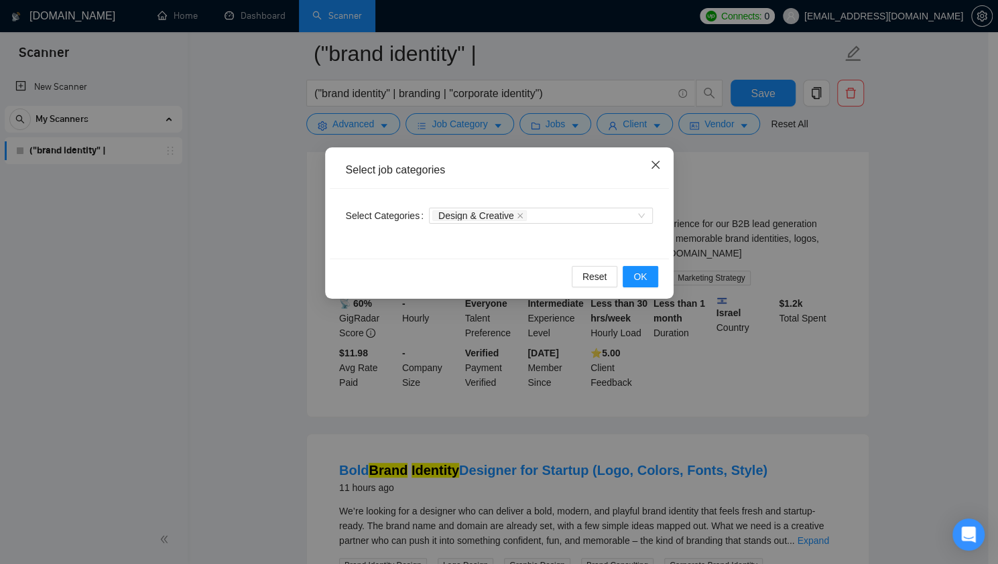
click at [658, 165] on icon "close" at bounding box center [655, 164] width 11 height 11
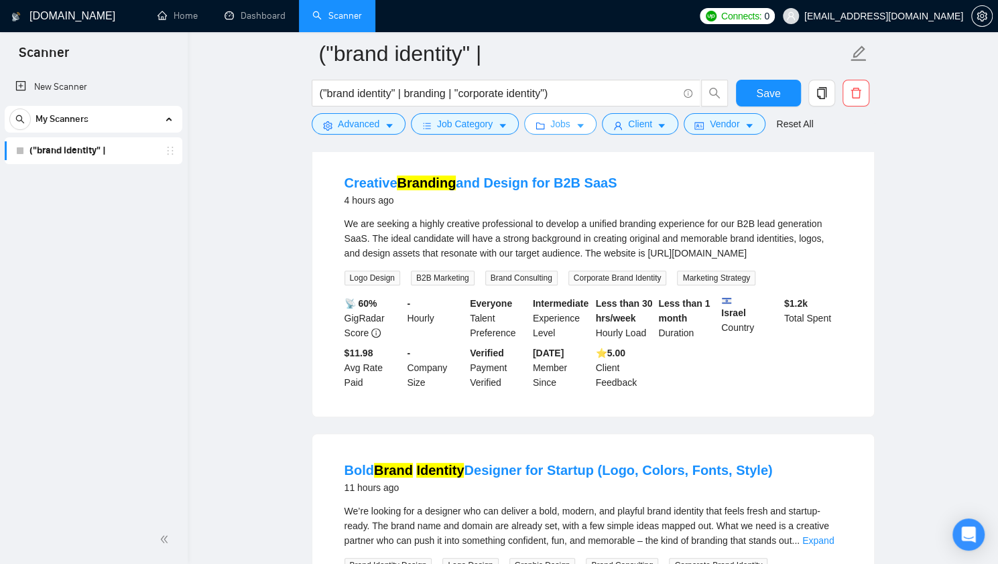
click at [543, 135] on button "Jobs" at bounding box center [560, 123] width 72 height 21
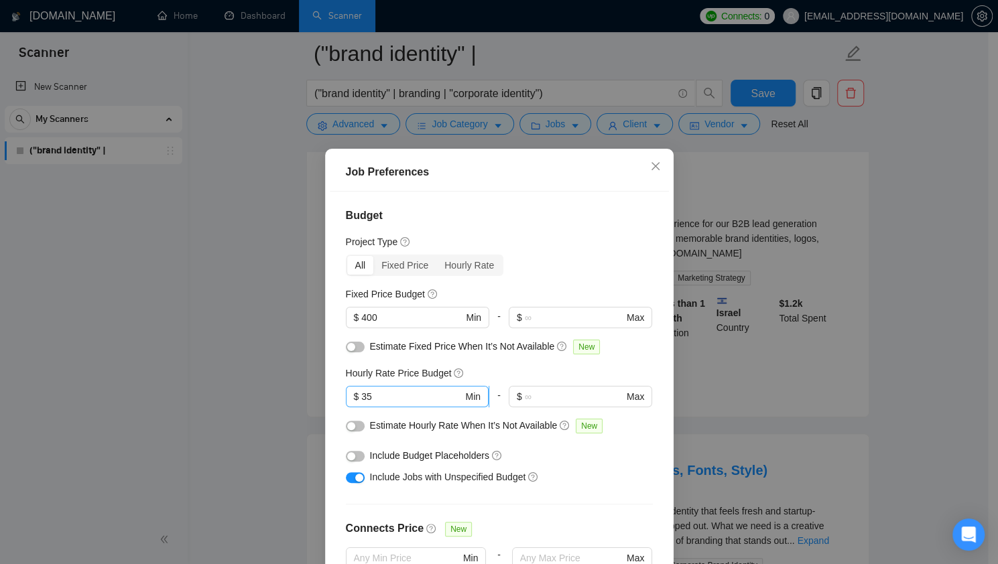
click at [395, 396] on input "35" at bounding box center [411, 396] width 101 height 15
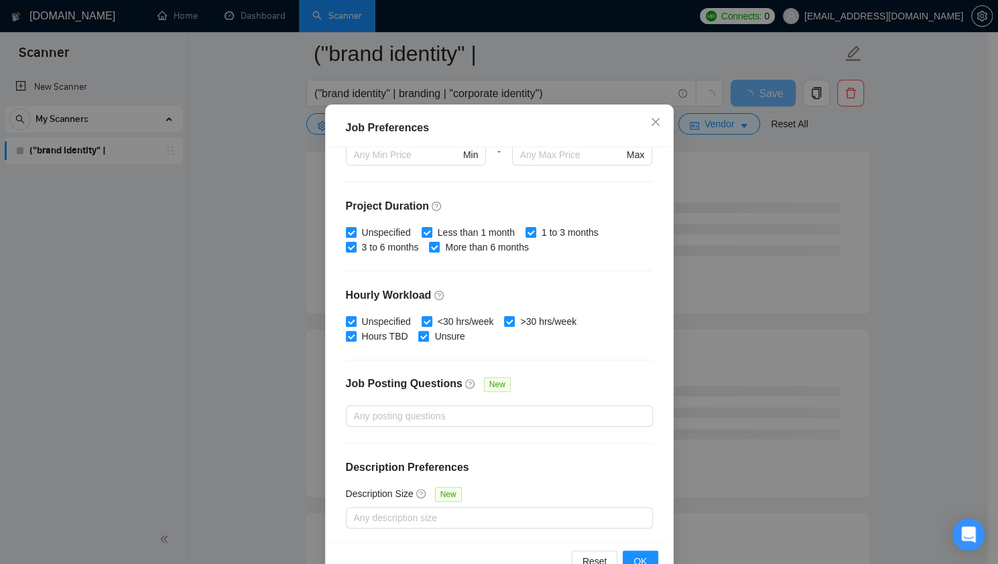
scroll to position [80, 0]
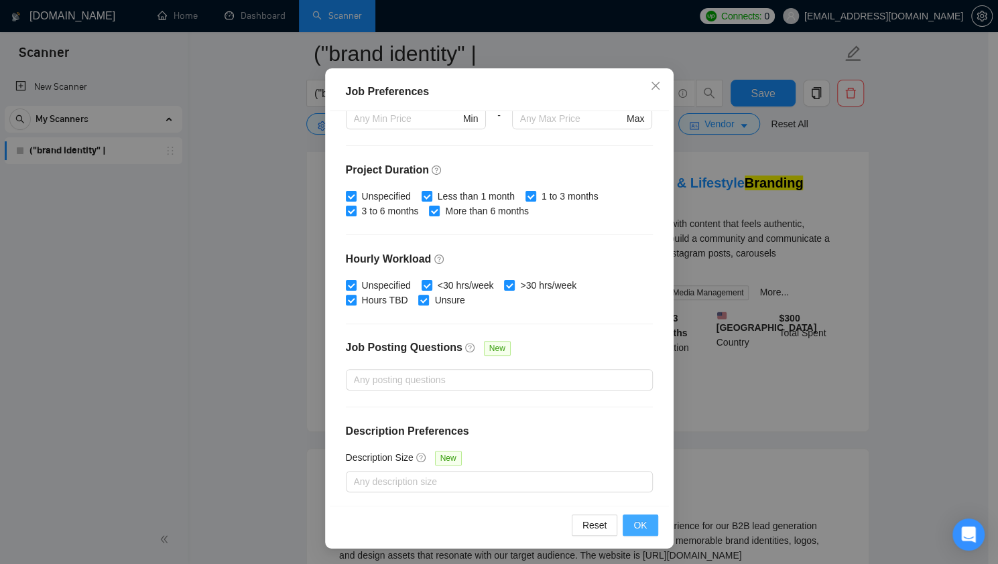
type input "36"
click at [626, 527] on button "OK" at bounding box center [640, 525] width 35 height 21
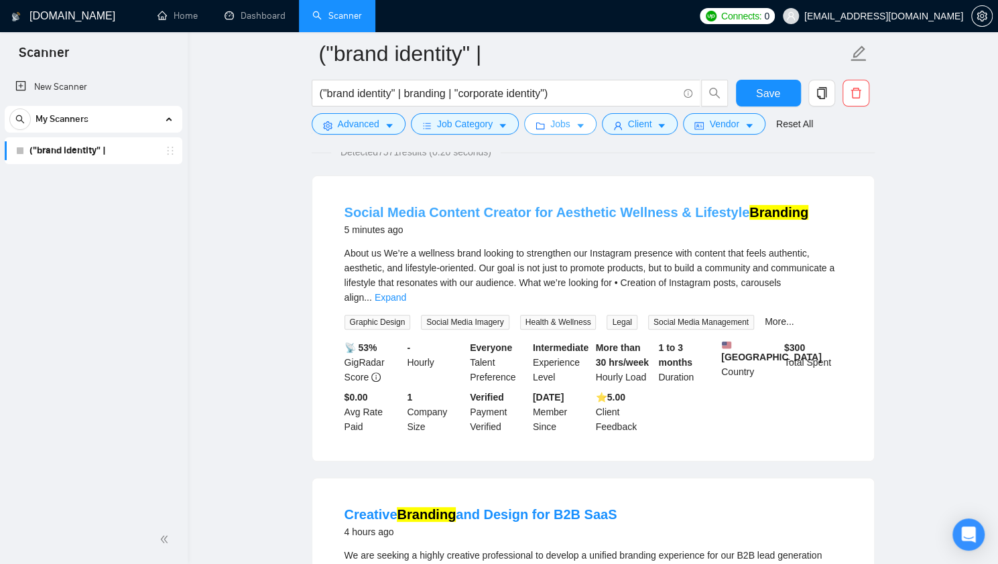
scroll to position [67, 0]
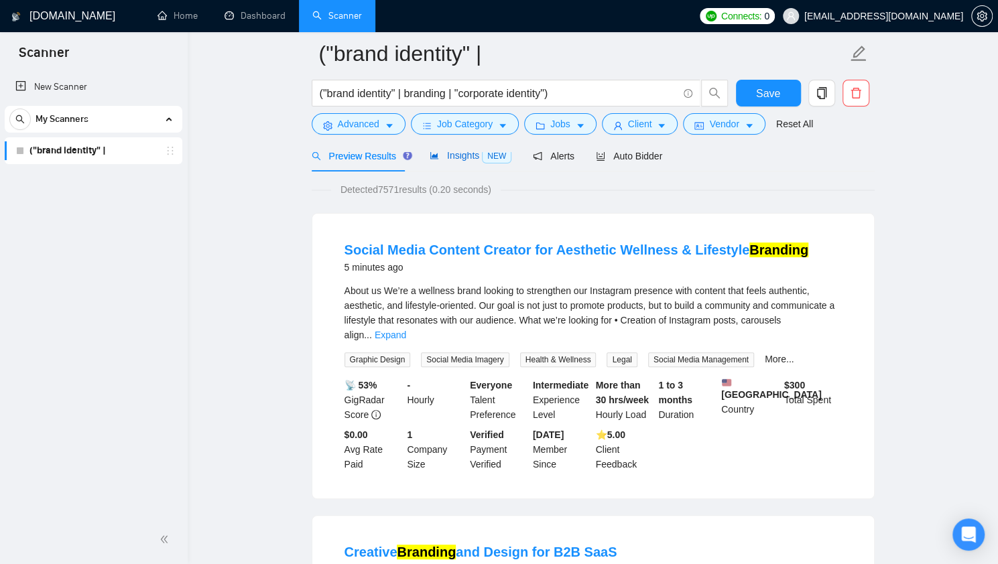
click at [462, 153] on span "Insights NEW" at bounding box center [471, 155] width 82 height 11
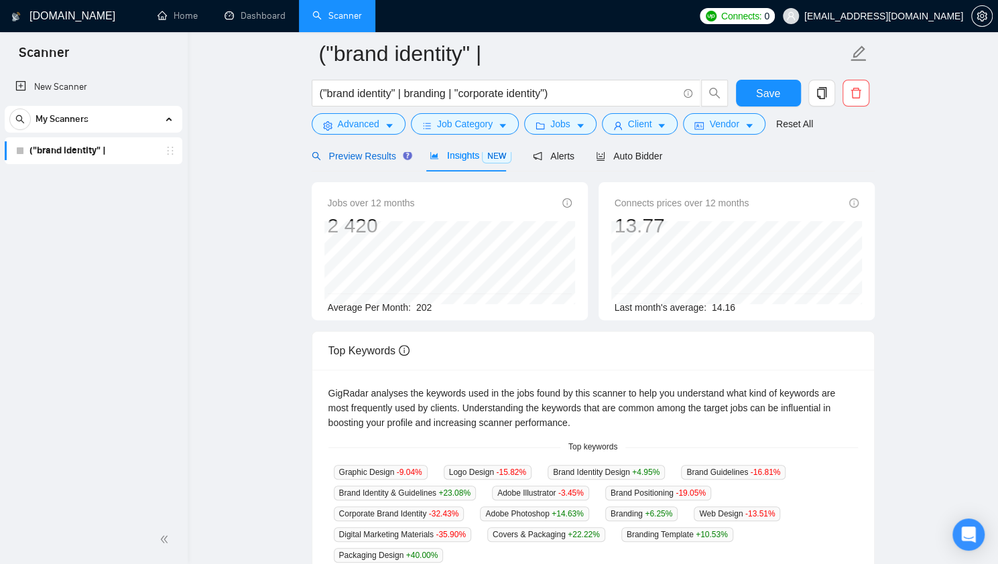
click at [359, 159] on span "Preview Results" at bounding box center [360, 156] width 96 height 11
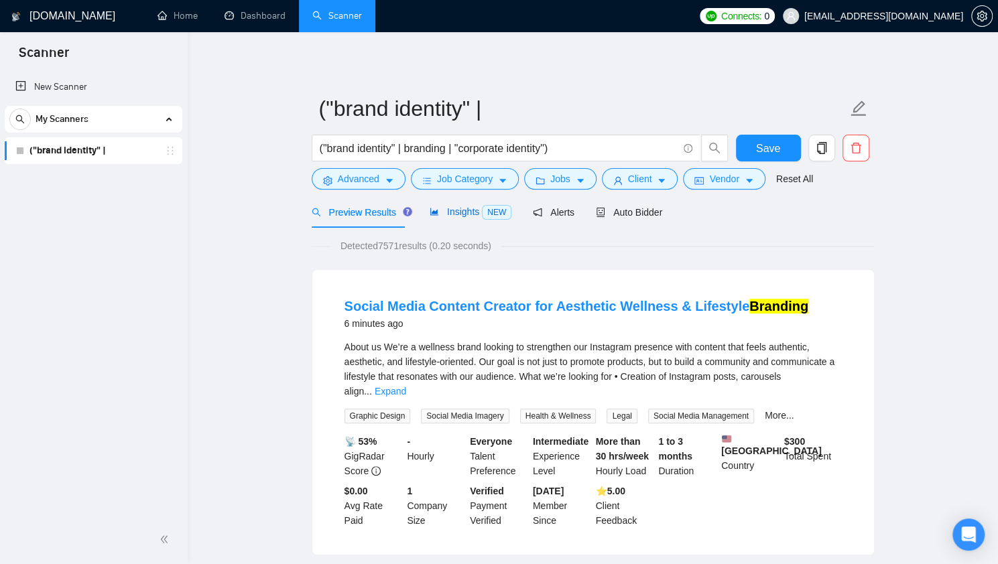
click at [458, 214] on span "Insights NEW" at bounding box center [471, 211] width 82 height 11
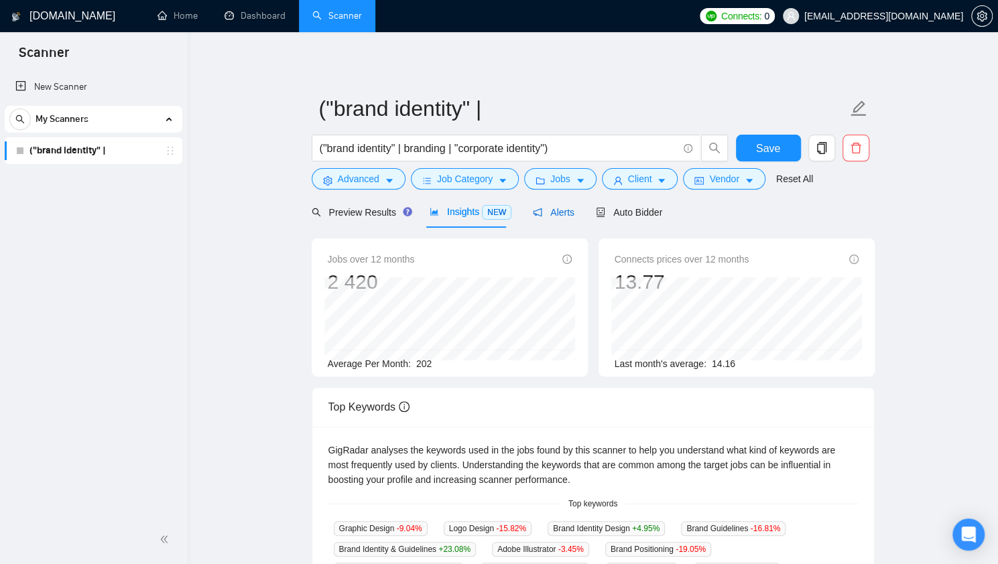
click at [557, 218] on span "Alerts" at bounding box center [554, 212] width 42 height 11
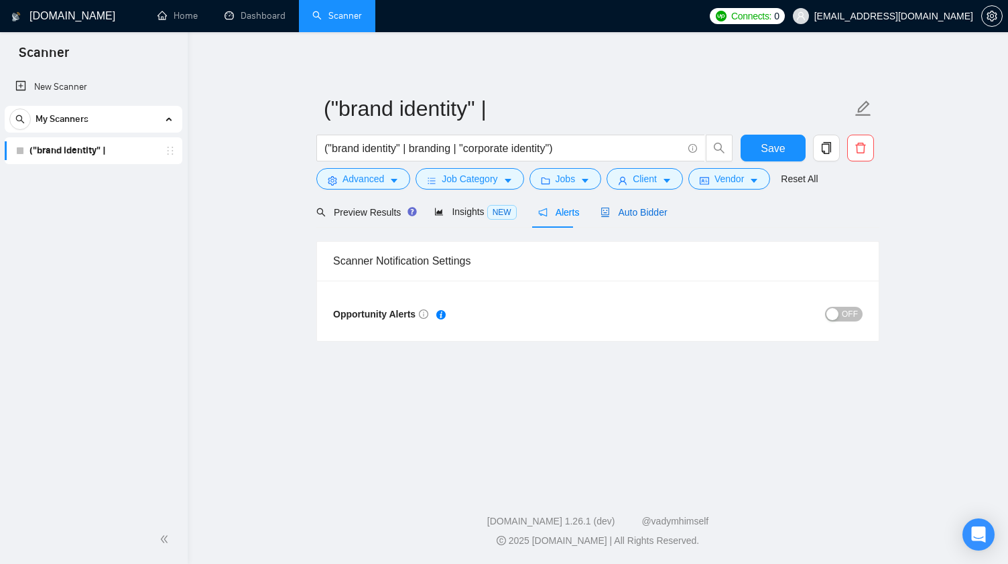
click at [639, 214] on span "Auto Bidder" at bounding box center [633, 212] width 66 height 11
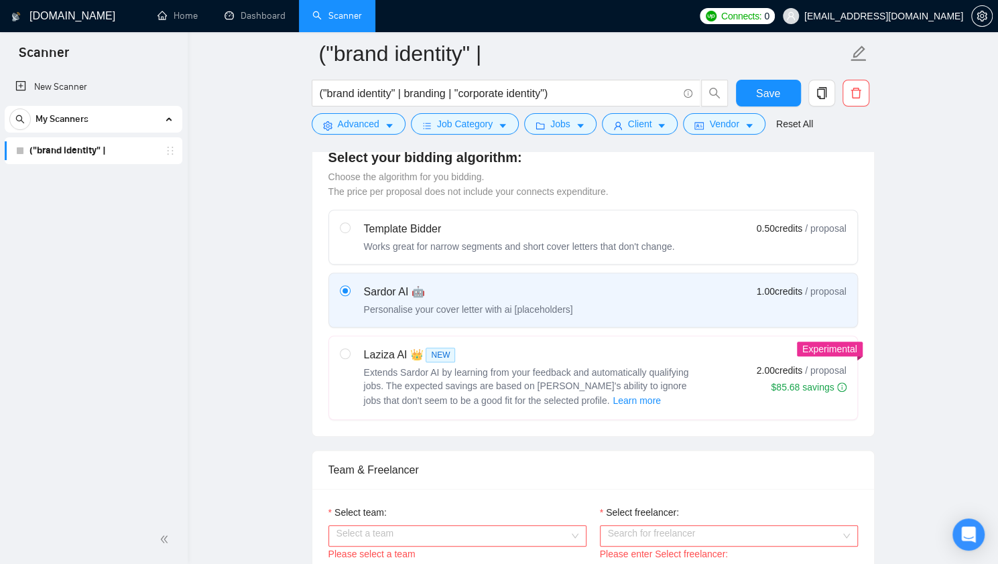
scroll to position [871, 0]
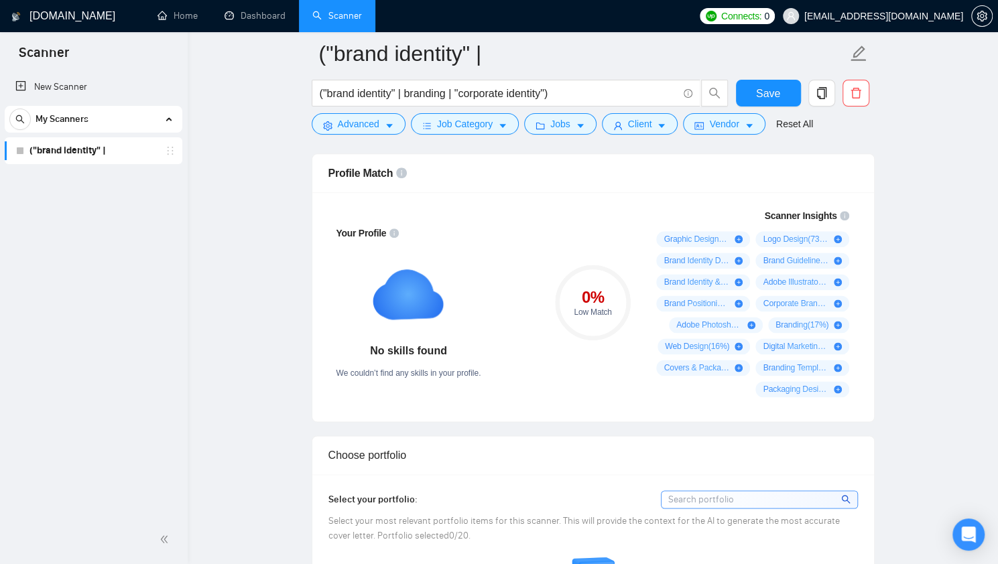
drag, startPoint x: 997, startPoint y: 196, endPoint x: 995, endPoint y: 203, distance: 7.0
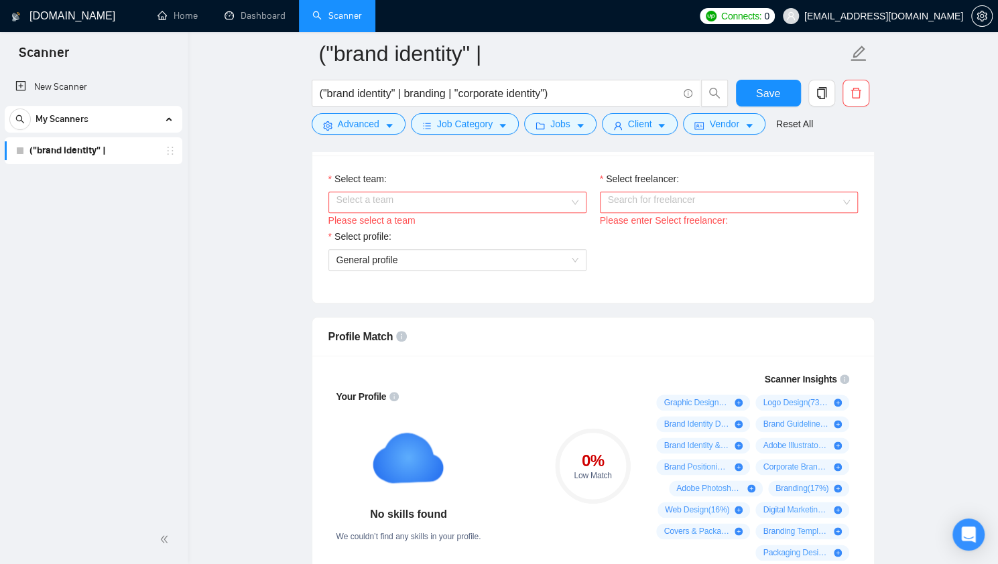
scroll to position [659, 0]
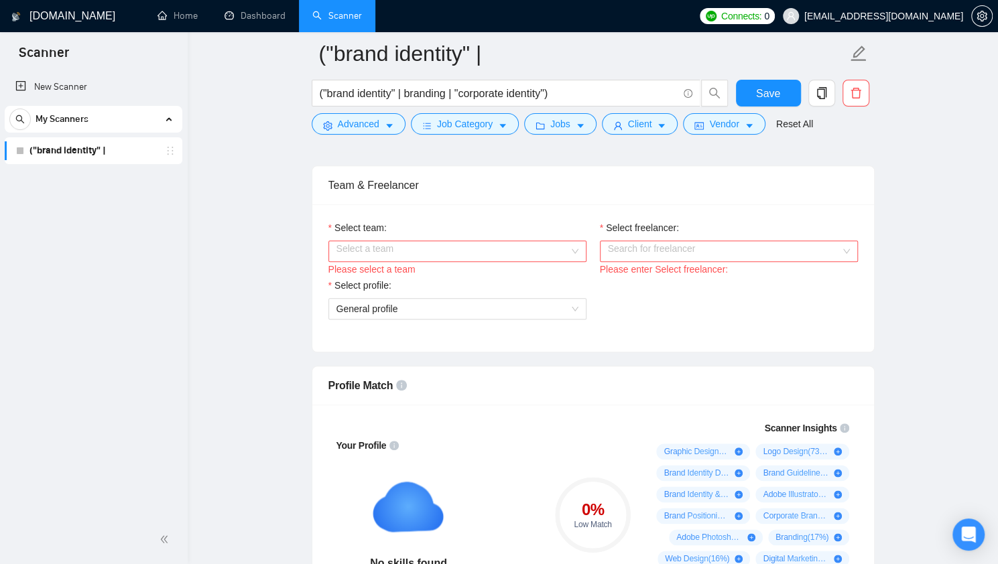
click at [515, 253] on input "Select team:" at bounding box center [452, 251] width 233 height 20
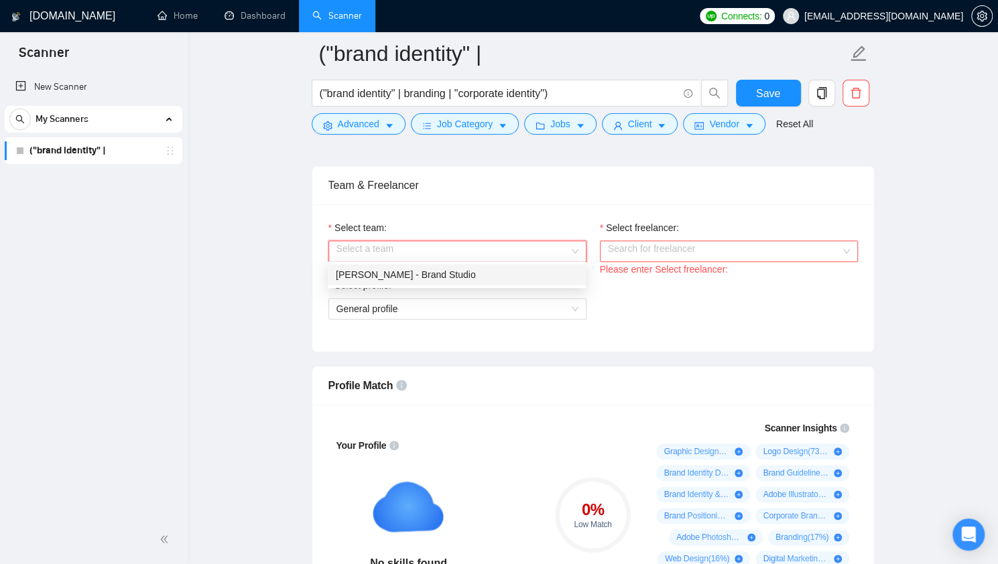
click at [498, 271] on div "[PERSON_NAME] - Brand Studio" at bounding box center [457, 274] width 242 height 15
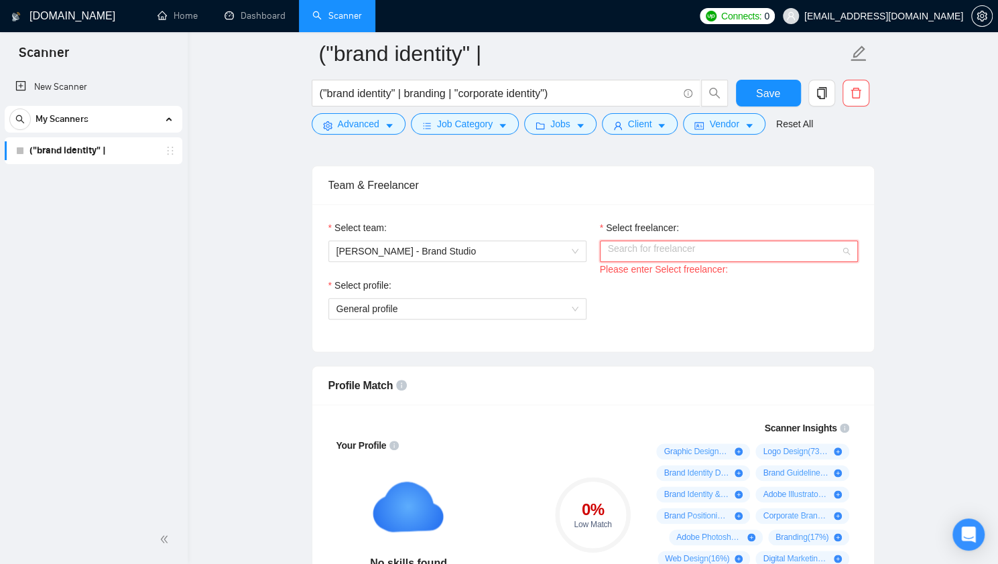
click at [671, 245] on input "Select freelancer:" at bounding box center [724, 251] width 233 height 20
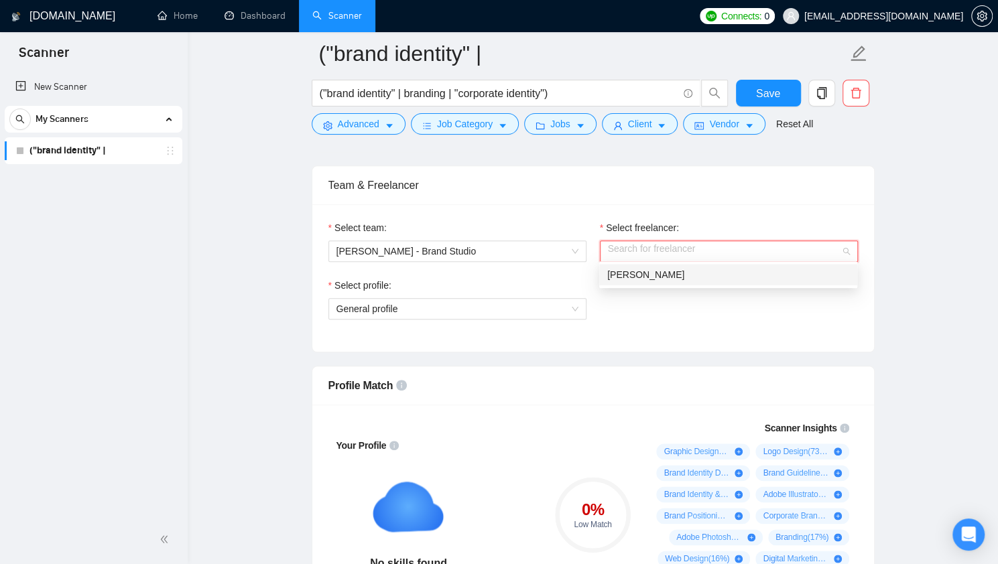
click at [674, 271] on div "[PERSON_NAME]" at bounding box center [728, 274] width 242 height 15
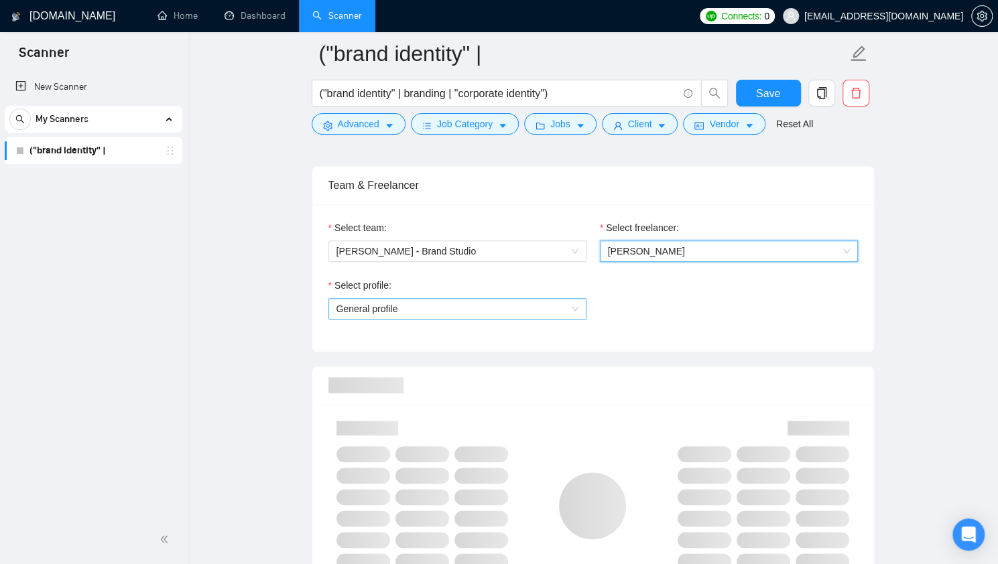
click at [505, 299] on span "General profile" at bounding box center [457, 309] width 242 height 20
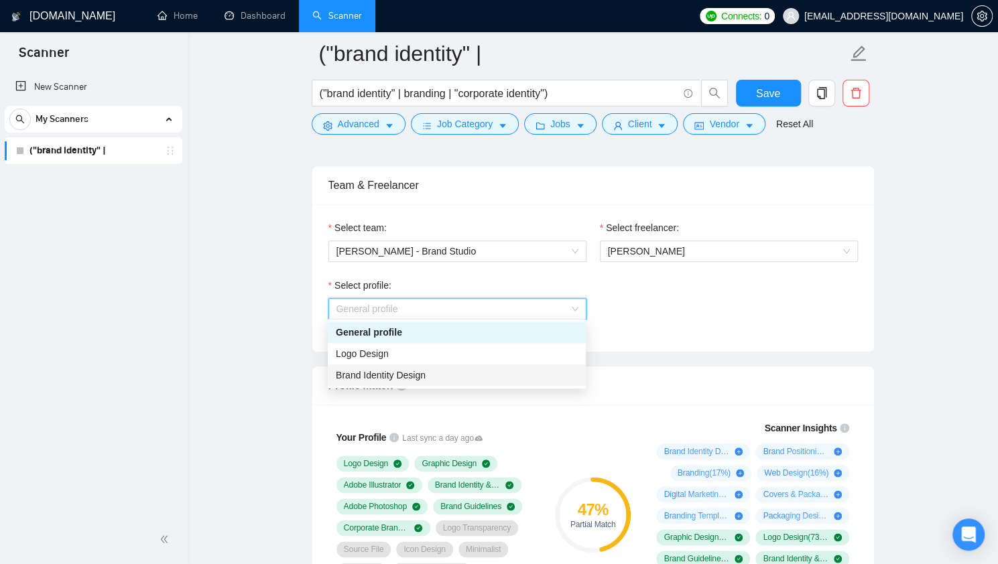
click at [472, 372] on div "Brand Identity Design" at bounding box center [457, 375] width 242 height 15
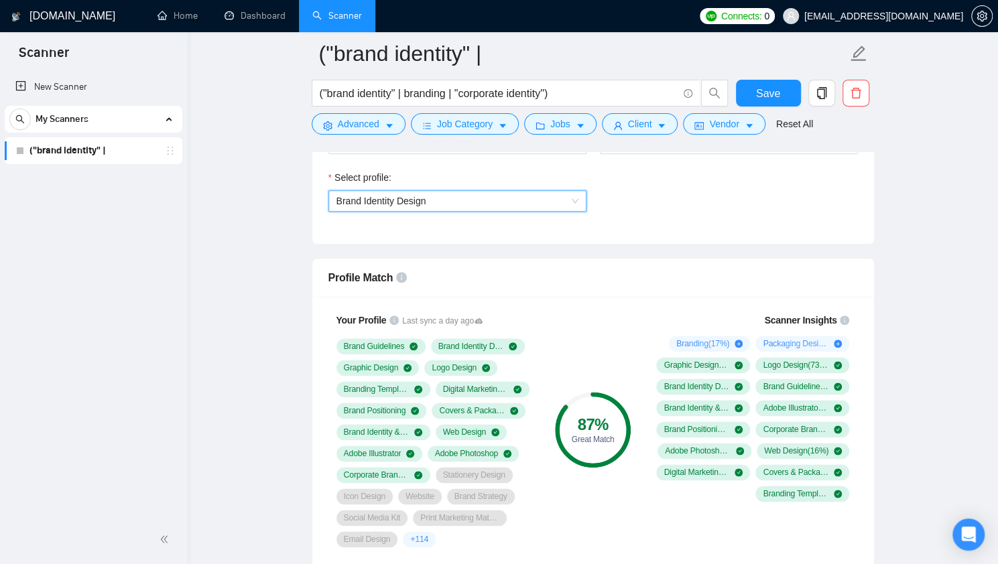
scroll to position [726, 0]
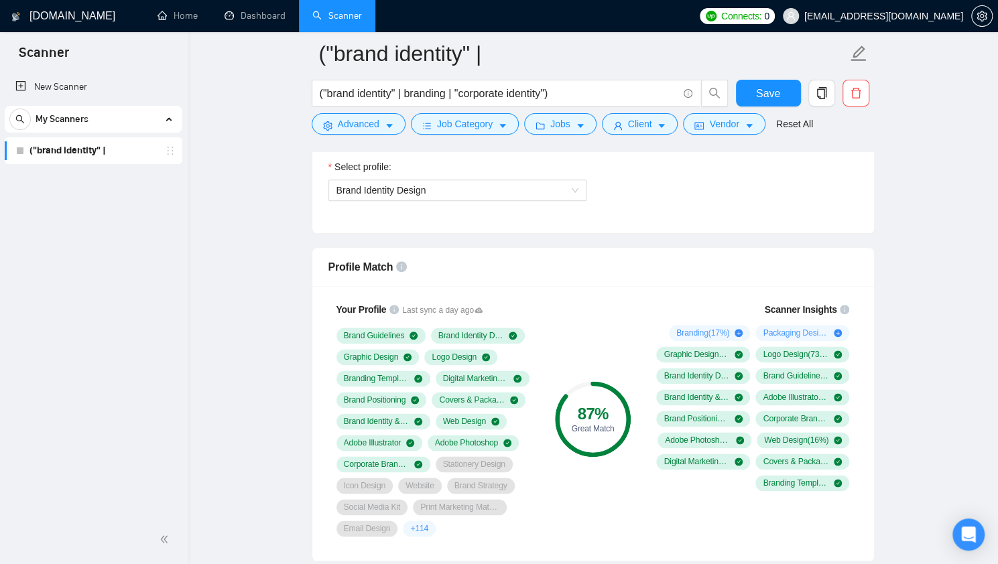
scroll to position [860, 0]
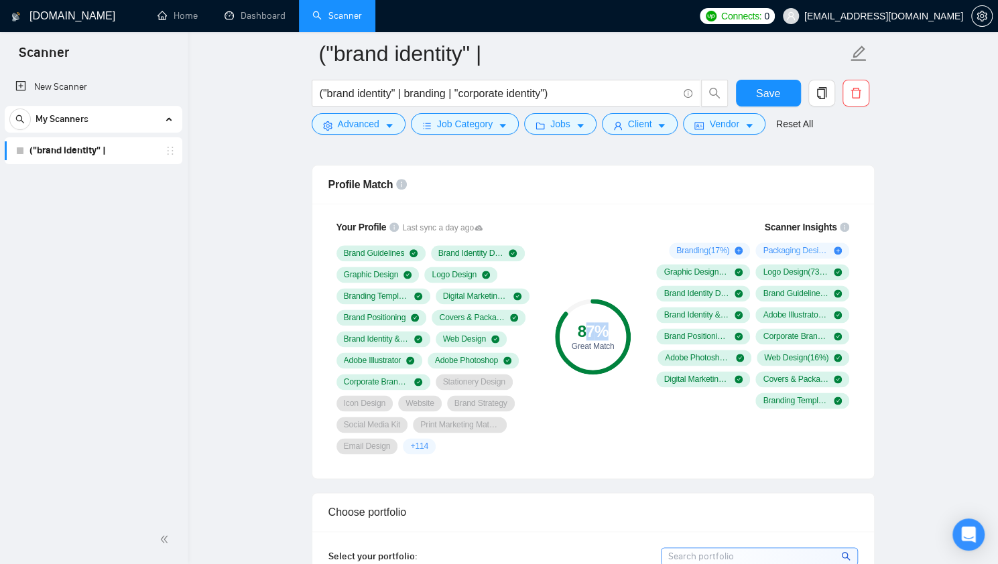
click at [602, 333] on div "87 %" at bounding box center [593, 332] width 76 height 16
click at [598, 350] on circle at bounding box center [592, 337] width 71 height 71
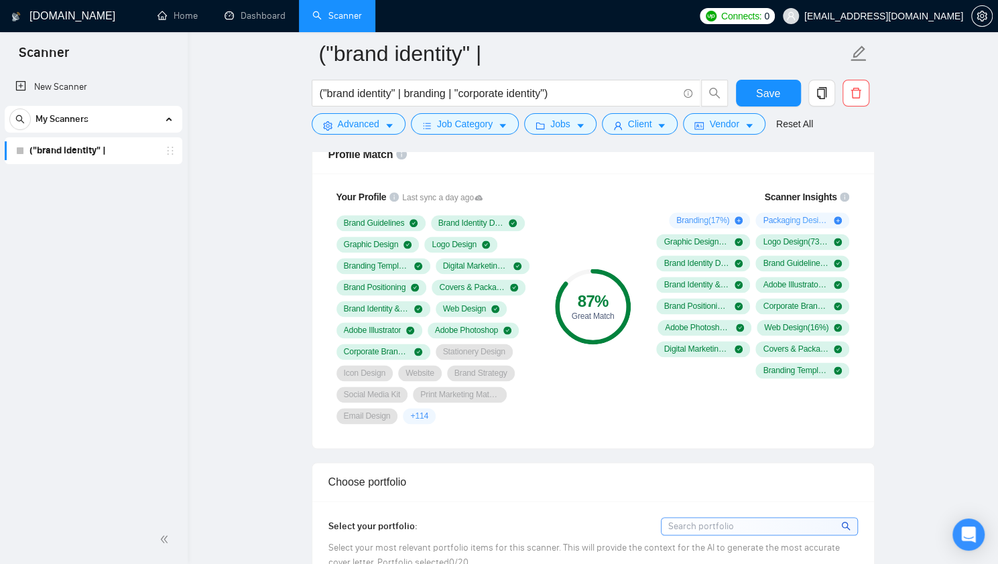
scroll to position [994, 0]
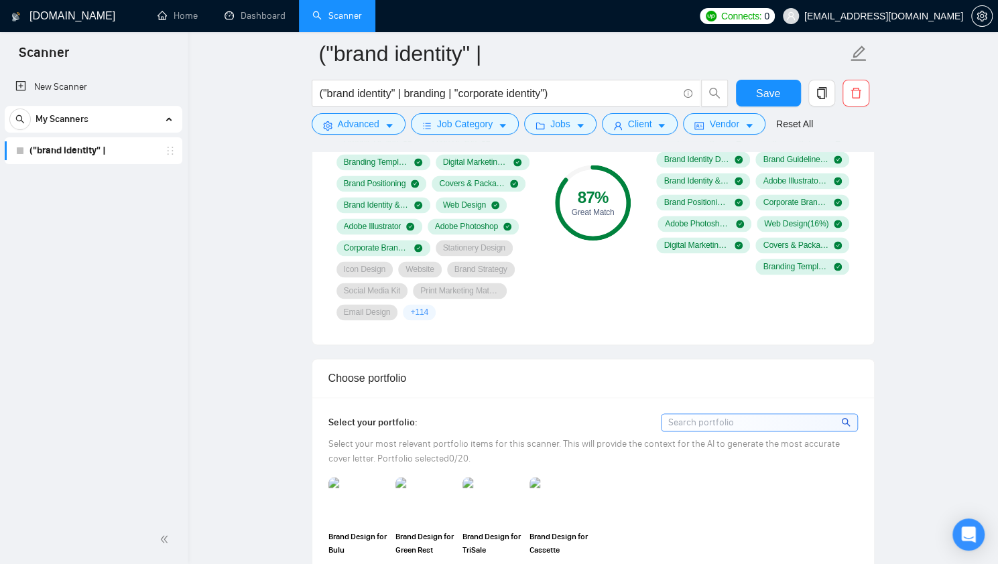
click at [584, 249] on div "87 % Great Match" at bounding box center [592, 203] width 90 height 251
click at [410, 312] on span "+ 114" at bounding box center [419, 312] width 18 height 11
click at [631, 312] on div "87 % Great Match" at bounding box center [592, 203] width 90 height 251
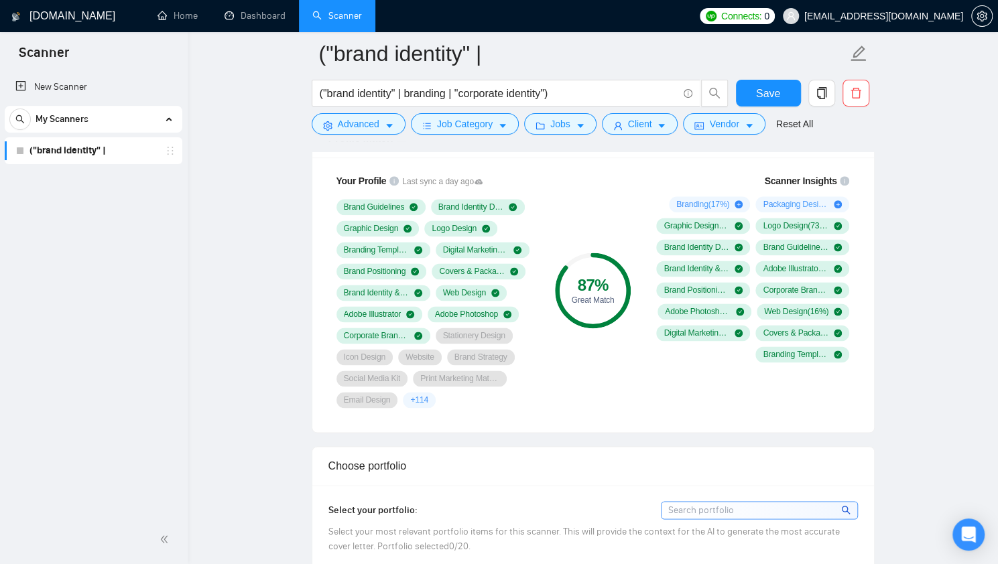
scroll to position [793, 0]
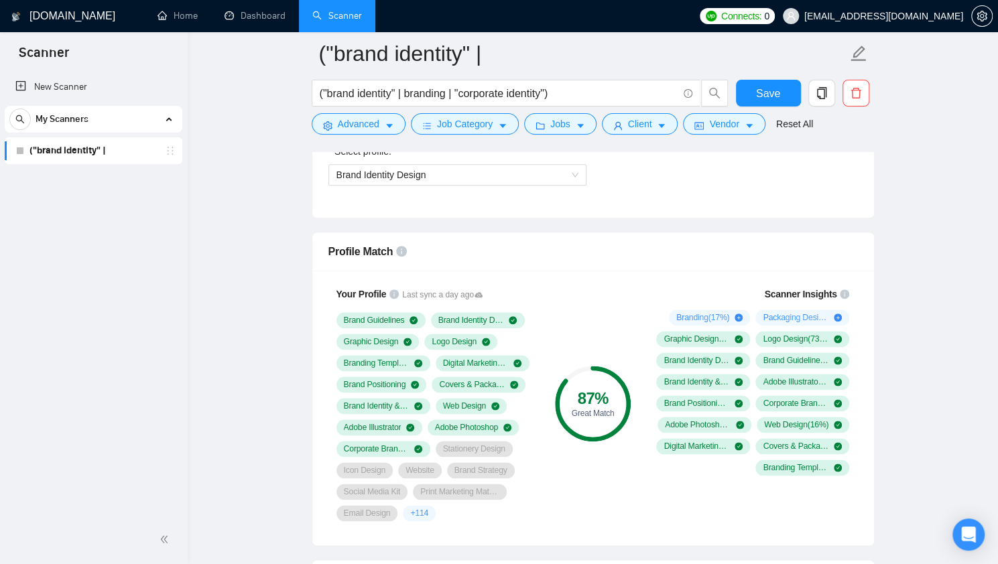
click at [57, 147] on link "("brand identity" |" at bounding box center [92, 150] width 127 height 27
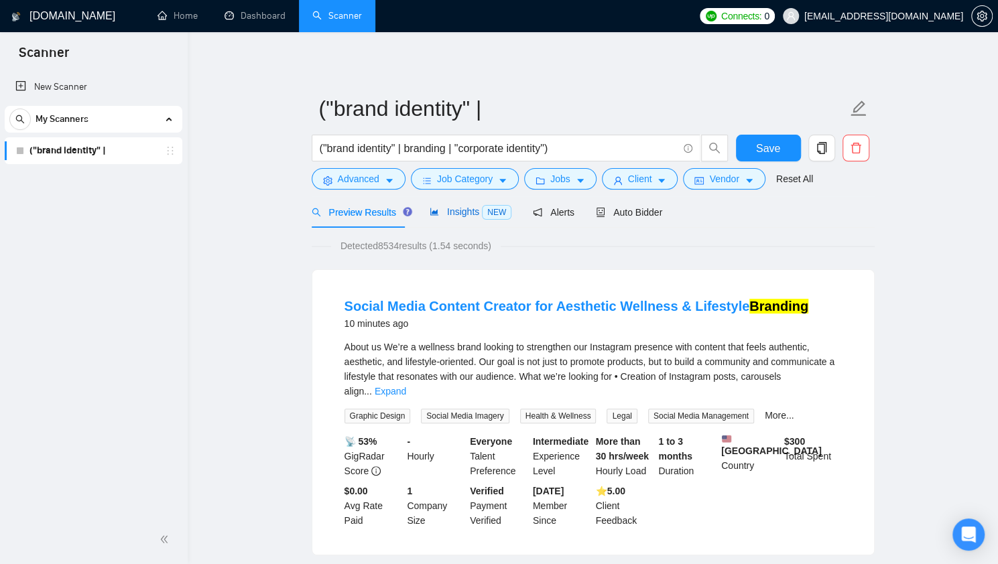
click at [462, 212] on span "Insights NEW" at bounding box center [471, 211] width 82 height 11
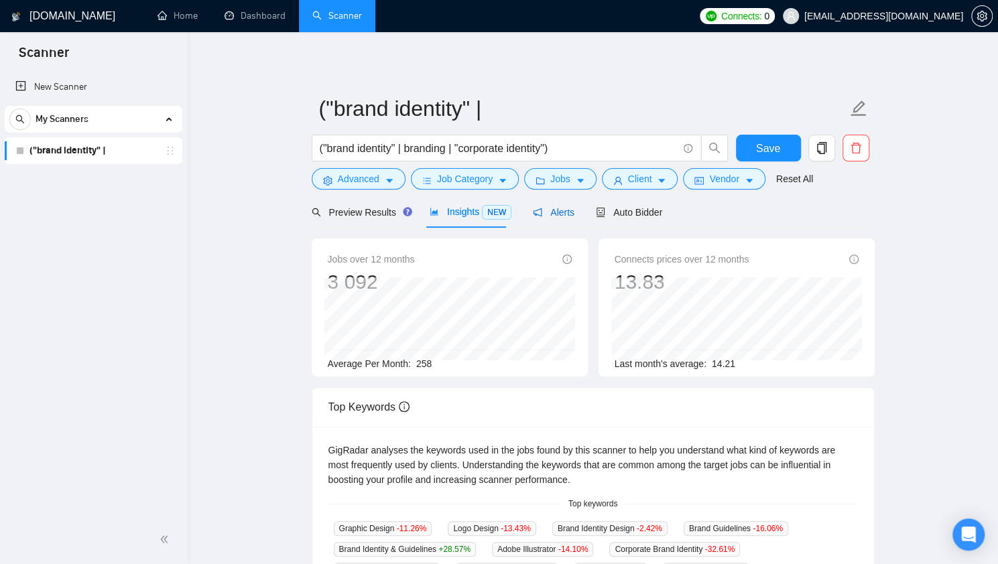
click at [551, 216] on span "Alerts" at bounding box center [554, 212] width 42 height 11
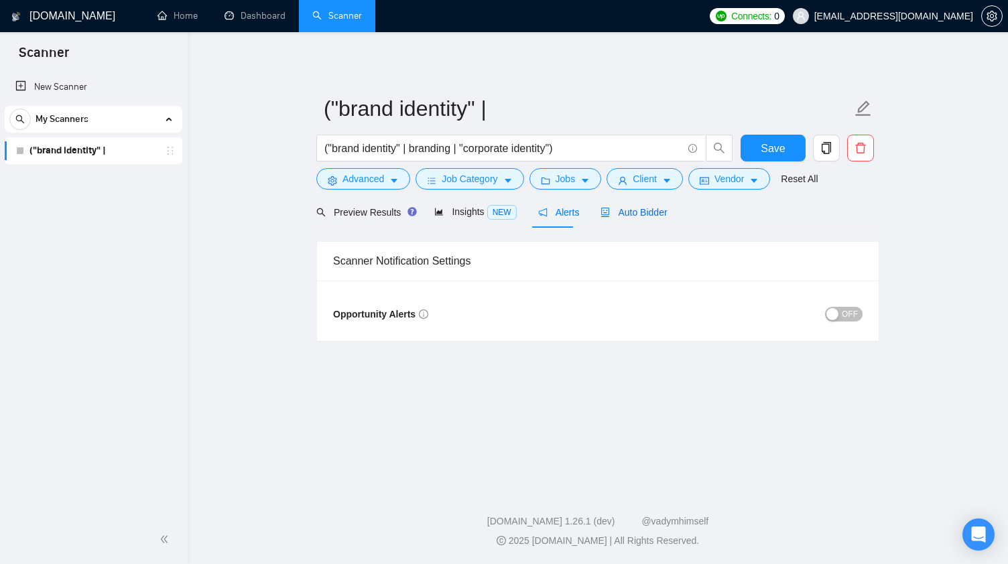
click at [623, 214] on span "Auto Bidder" at bounding box center [633, 212] width 66 height 11
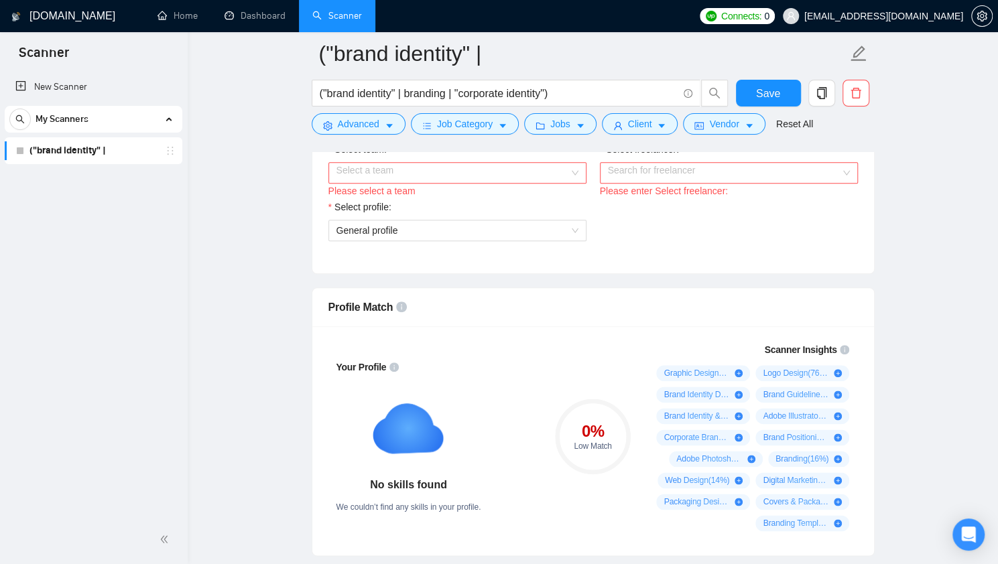
scroll to position [737, 0]
click at [408, 172] on input "Select team:" at bounding box center [452, 173] width 233 height 20
click at [403, 195] on div "[PERSON_NAME] - Brand Studio" at bounding box center [457, 195] width 242 height 15
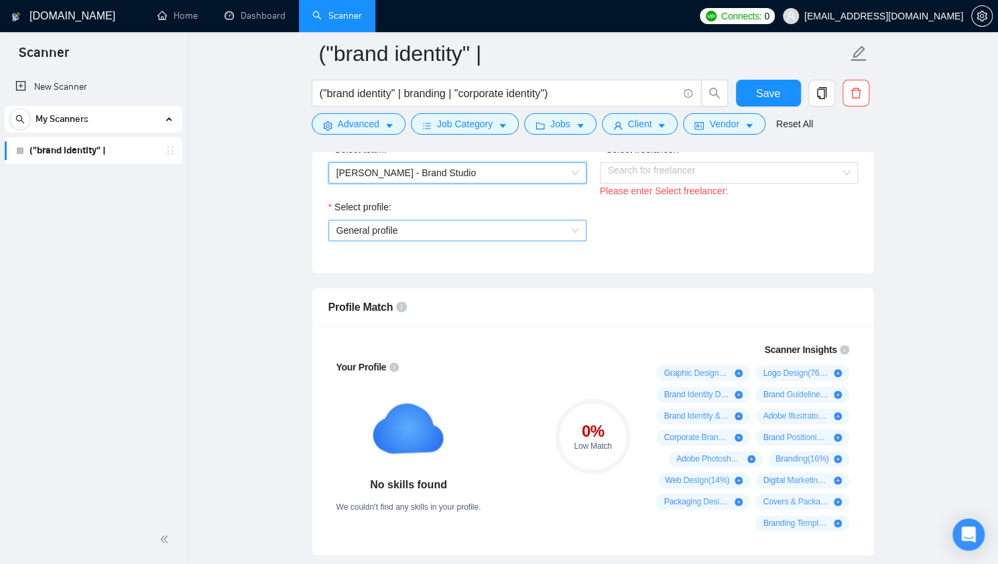
click at [436, 222] on span "General profile" at bounding box center [457, 230] width 242 height 20
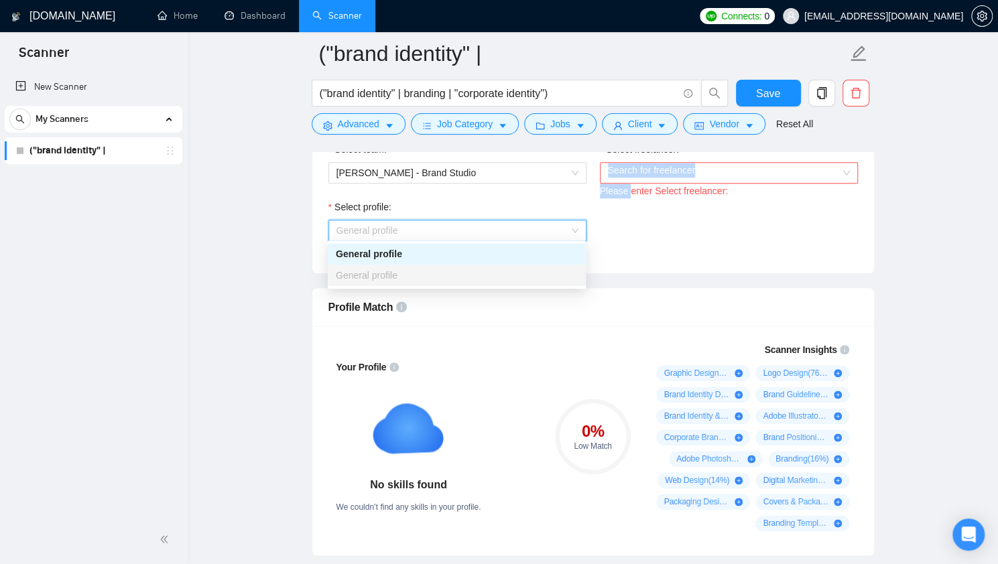
click at [647, 178] on div "Search for freelancer Please enter Select freelancer:" at bounding box center [729, 181] width 258 height 38
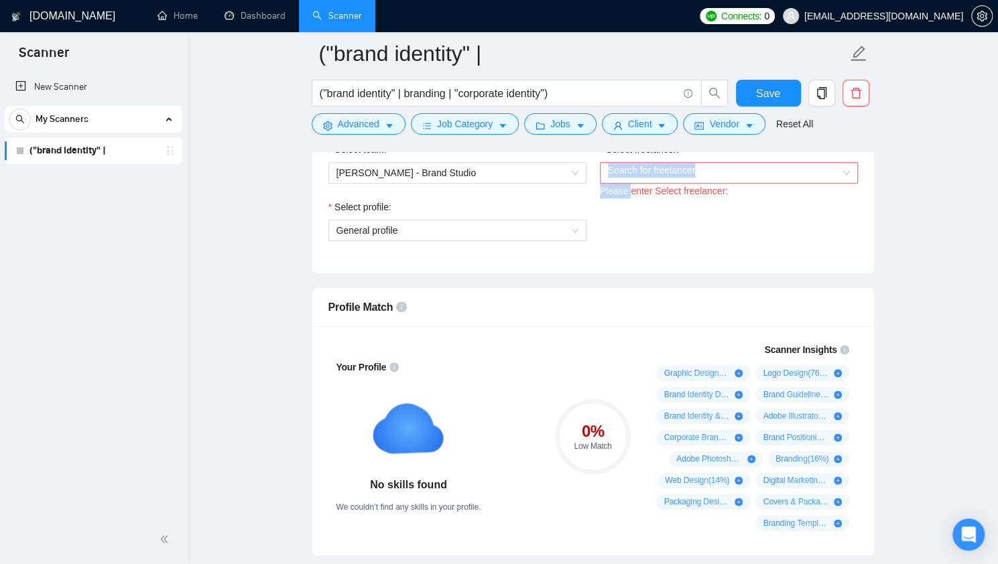
click at [649, 175] on input "Select freelancer:" at bounding box center [724, 173] width 233 height 20
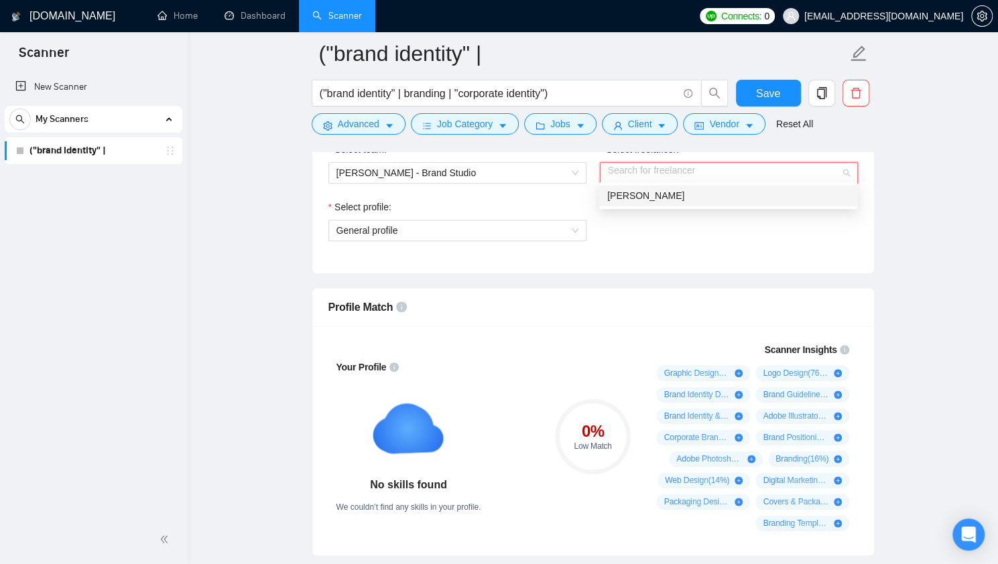
click at [642, 201] on span "[PERSON_NAME]" at bounding box center [645, 195] width 77 height 11
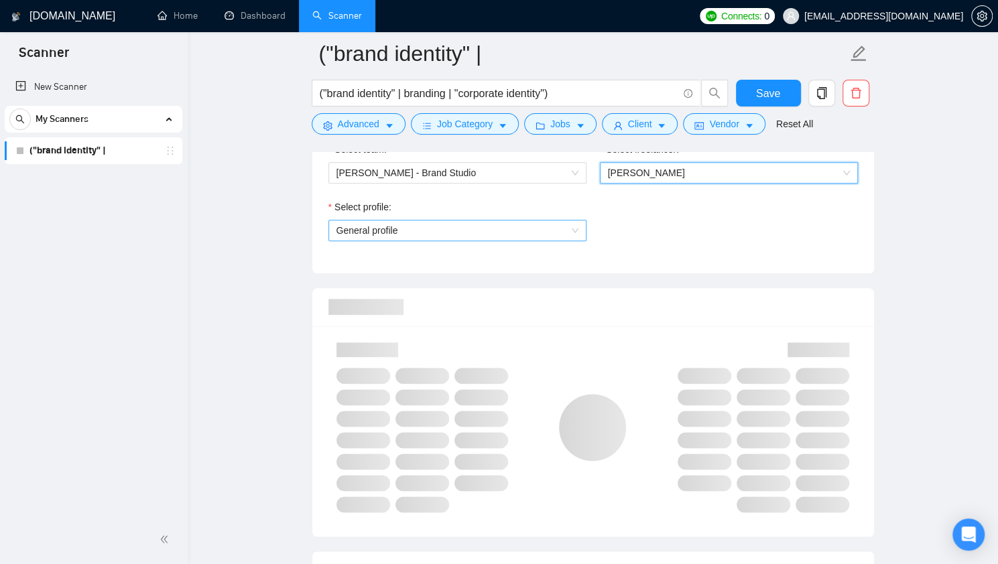
click at [543, 235] on span "General profile" at bounding box center [457, 230] width 242 height 20
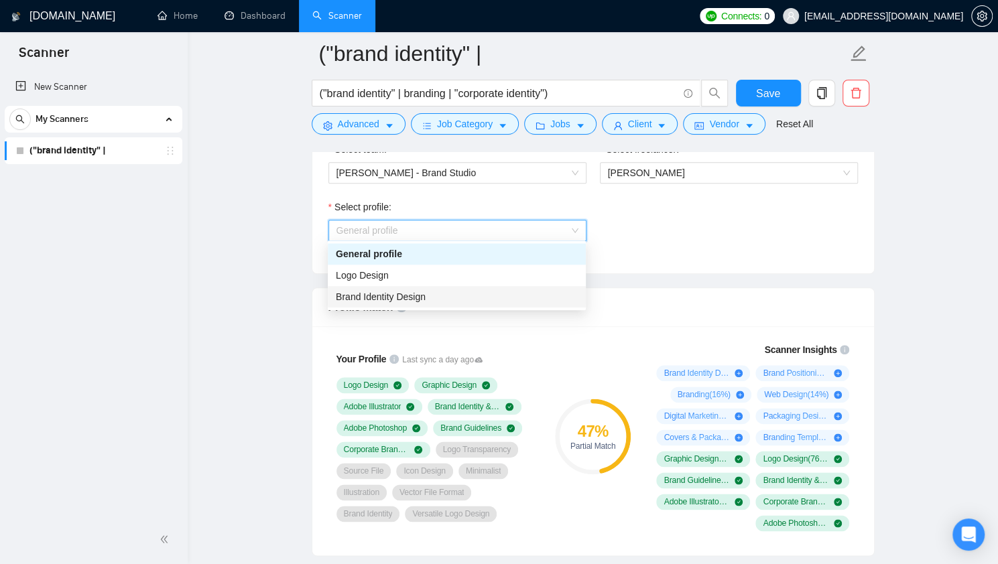
click at [498, 302] on div "Brand Identity Design" at bounding box center [457, 296] width 242 height 15
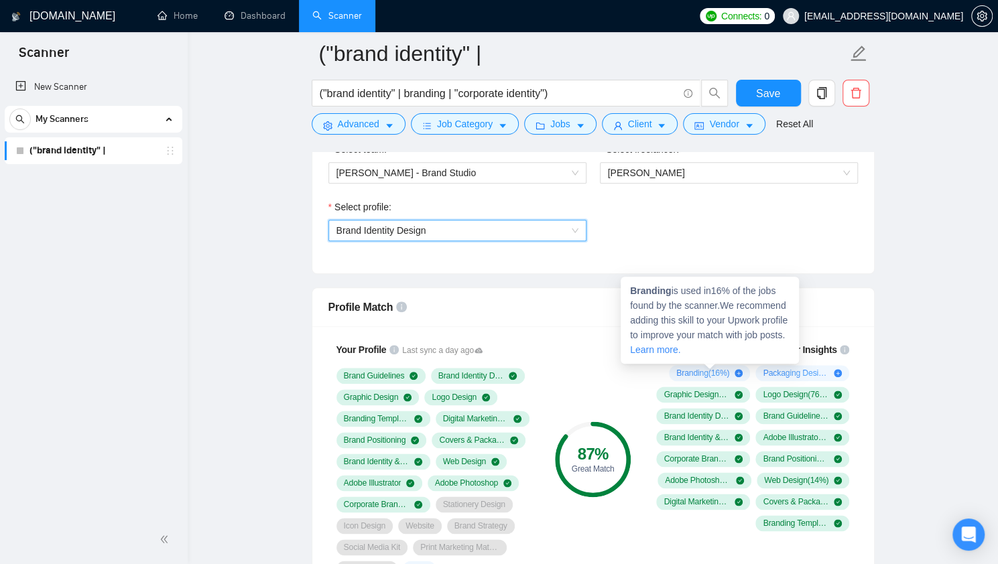
click at [738, 369] on icon "plus-circle" at bounding box center [738, 373] width 8 height 8
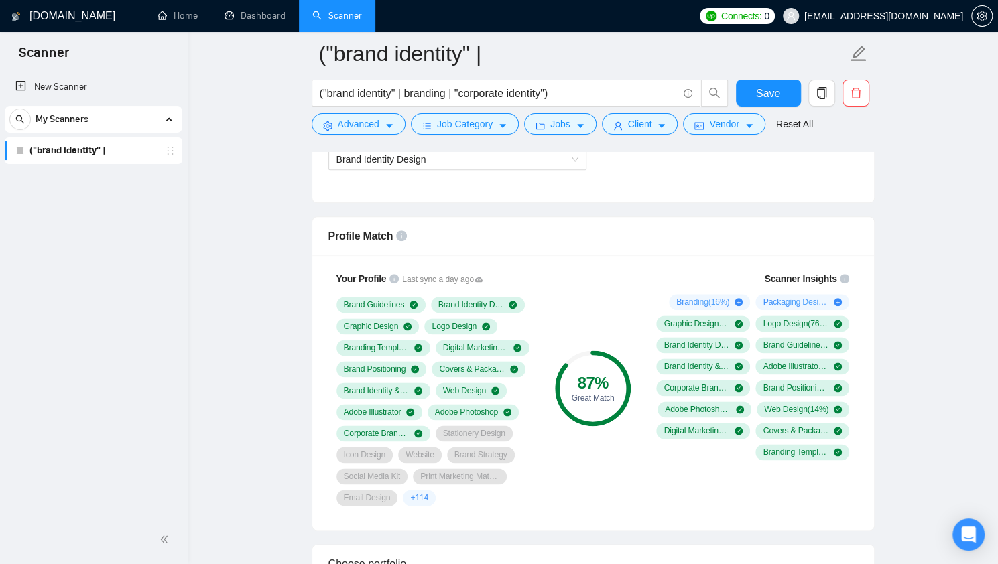
scroll to position [804, 0]
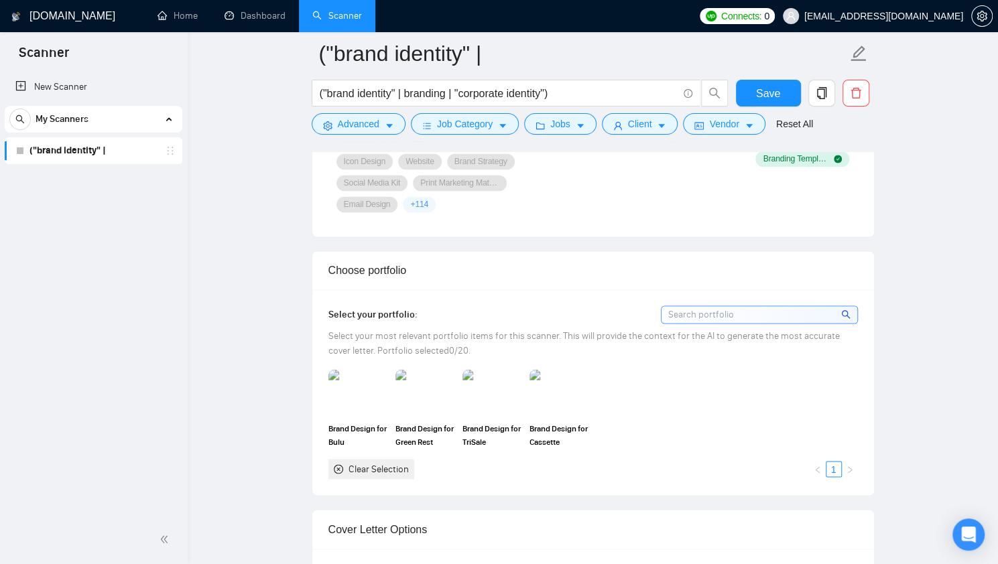
scroll to position [1126, 0]
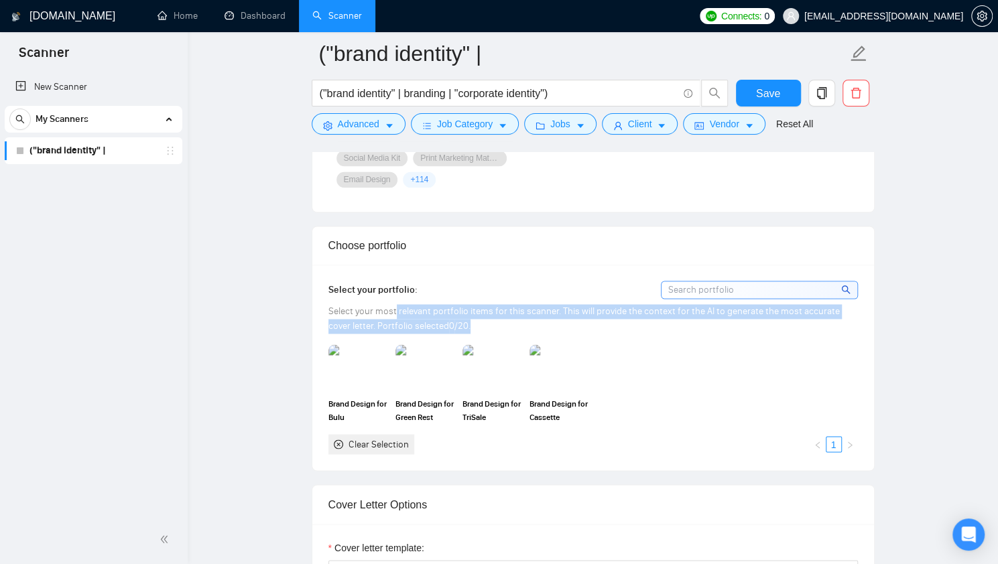
drag, startPoint x: 450, startPoint y: 318, endPoint x: 389, endPoint y: 314, distance: 61.8
click at [389, 312] on div "Select your most relevant portfolio items for this scanner. This will provide t…" at bounding box center [592, 318] width 529 height 29
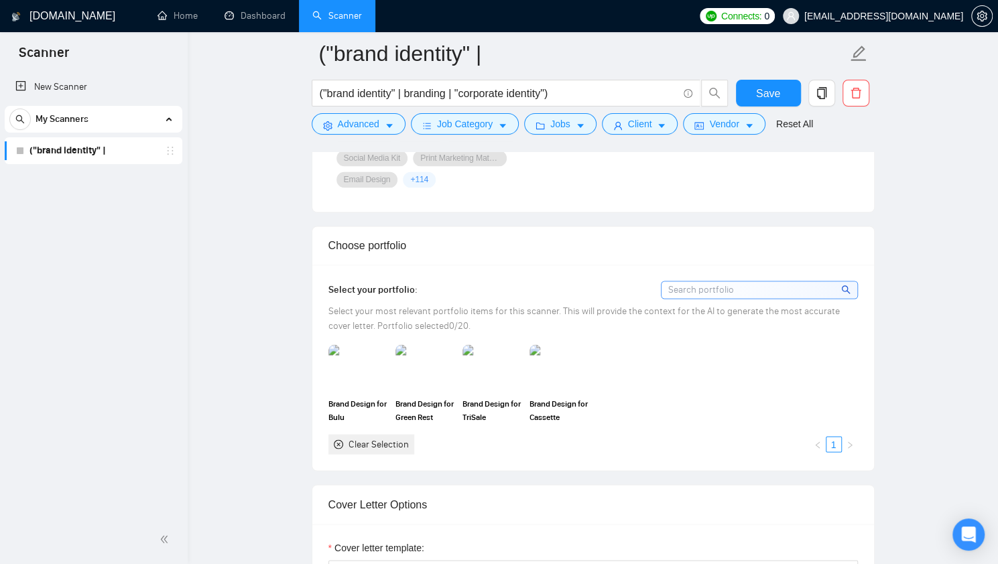
click at [694, 283] on input at bounding box center [759, 289] width 196 height 17
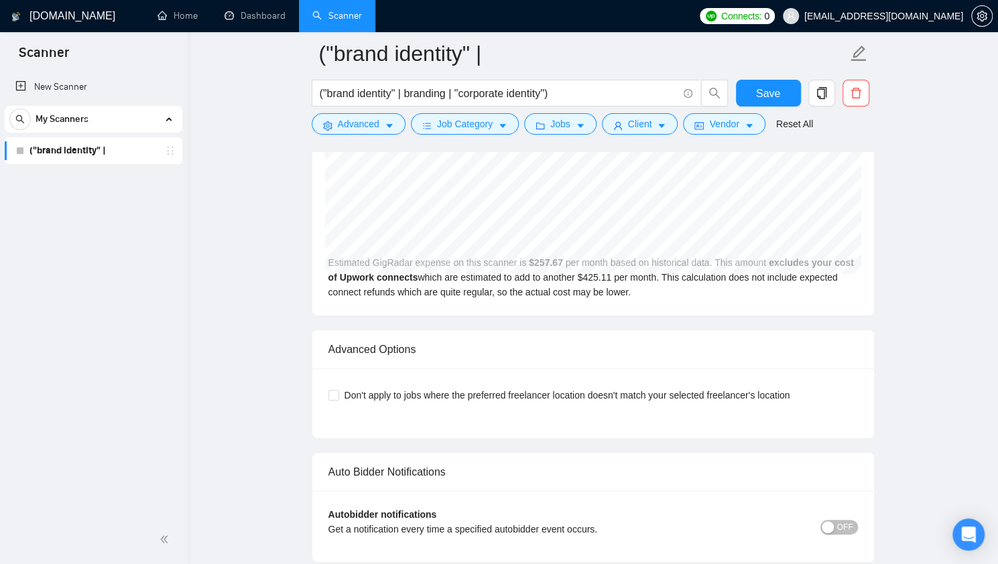
scroll to position [2851, 0]
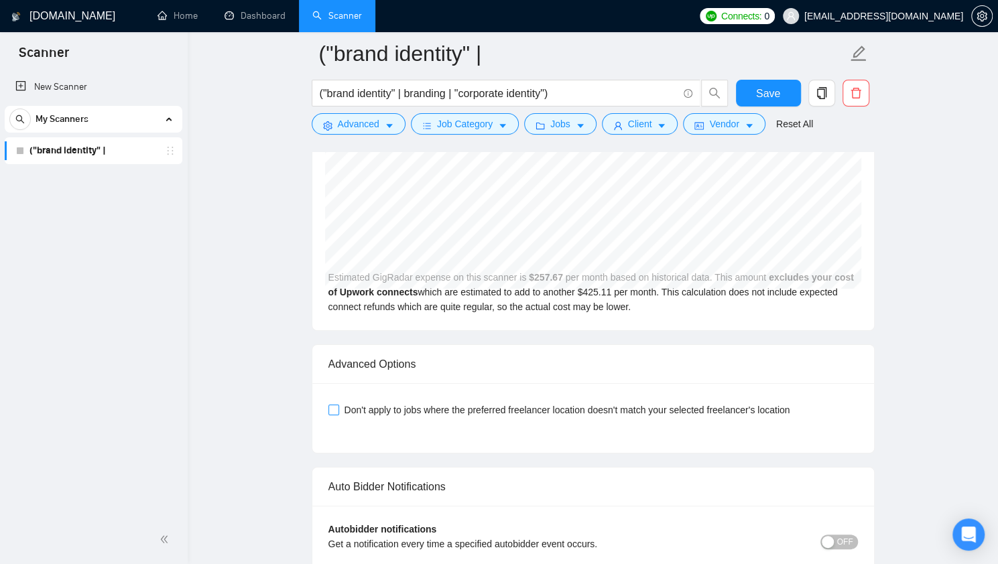
click at [335, 405] on input "Don't apply to jobs where the preferred freelancer location doesn't match your …" at bounding box center [332, 409] width 9 height 9
checkbox input "true"
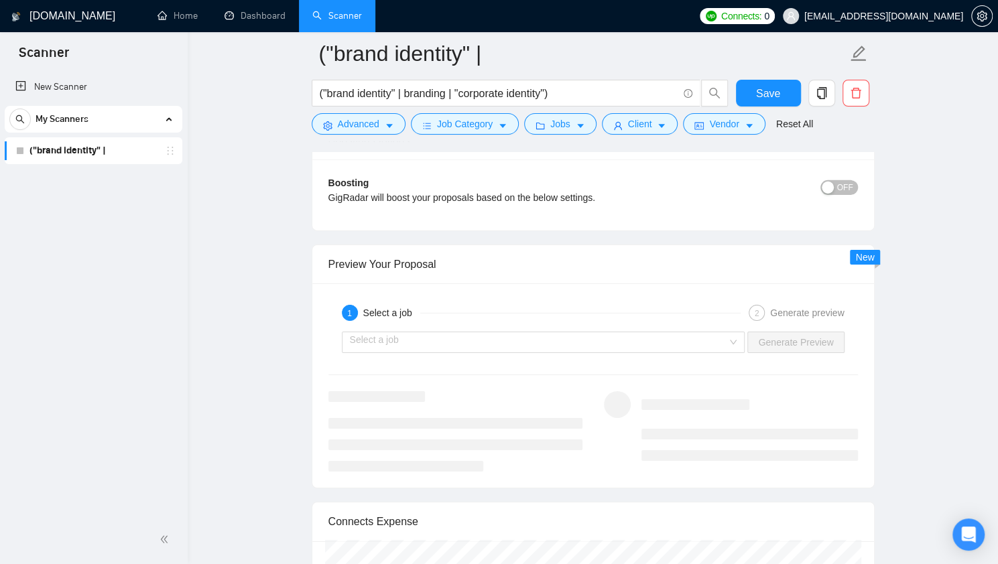
scroll to position [2428, 0]
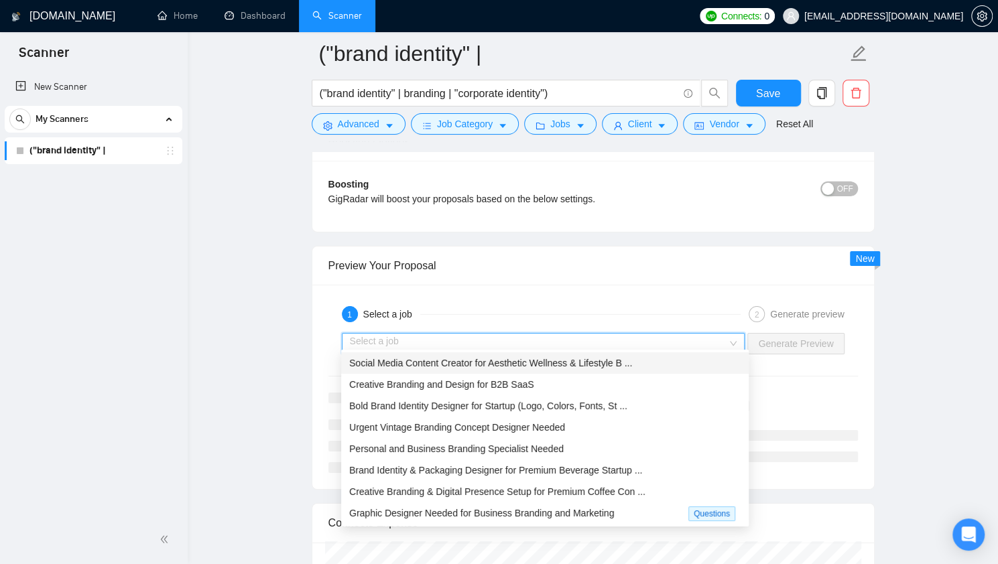
click at [686, 335] on input "search" at bounding box center [539, 344] width 378 height 20
click at [658, 377] on div "Creative Branding and Design for B2B SaaS" at bounding box center [544, 384] width 391 height 15
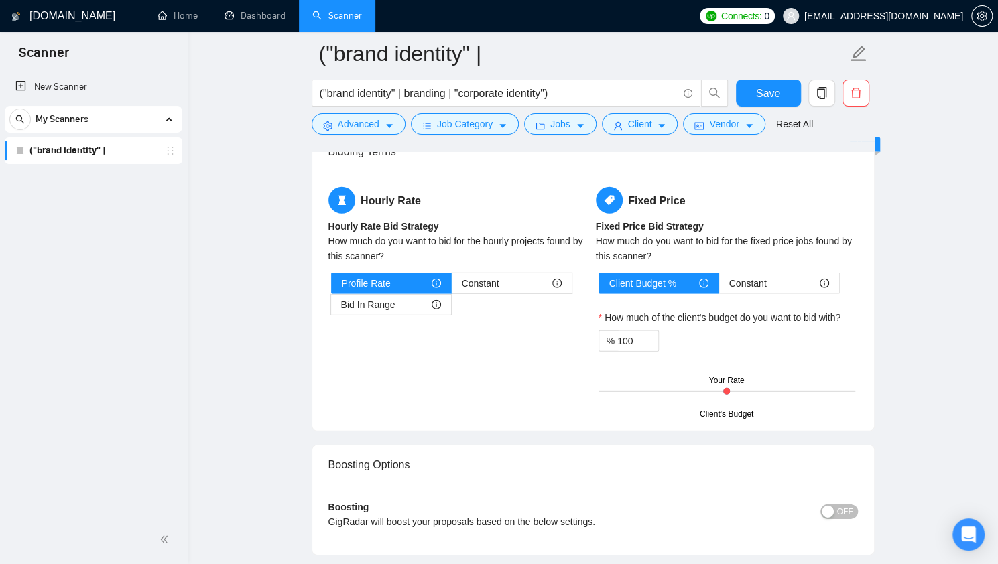
scroll to position [2104, 0]
click at [486, 274] on span "Constant" at bounding box center [481, 284] width 38 height 20
click at [452, 287] on input "Constant" at bounding box center [452, 287] width 0 height 0
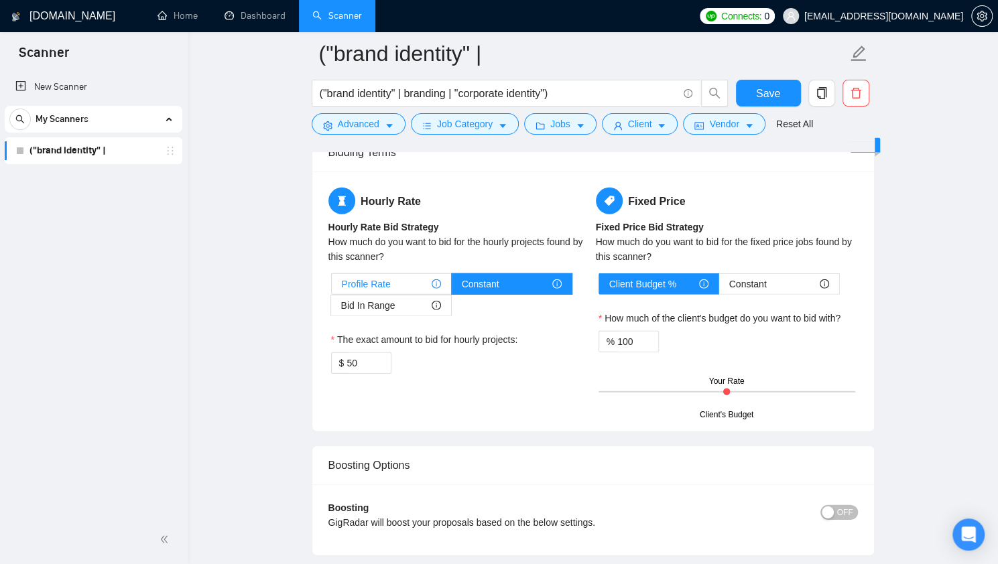
click at [415, 274] on div "Profile Rate" at bounding box center [391, 284] width 99 height 20
click at [332, 287] on input "Profile Rate" at bounding box center [332, 287] width 0 height 0
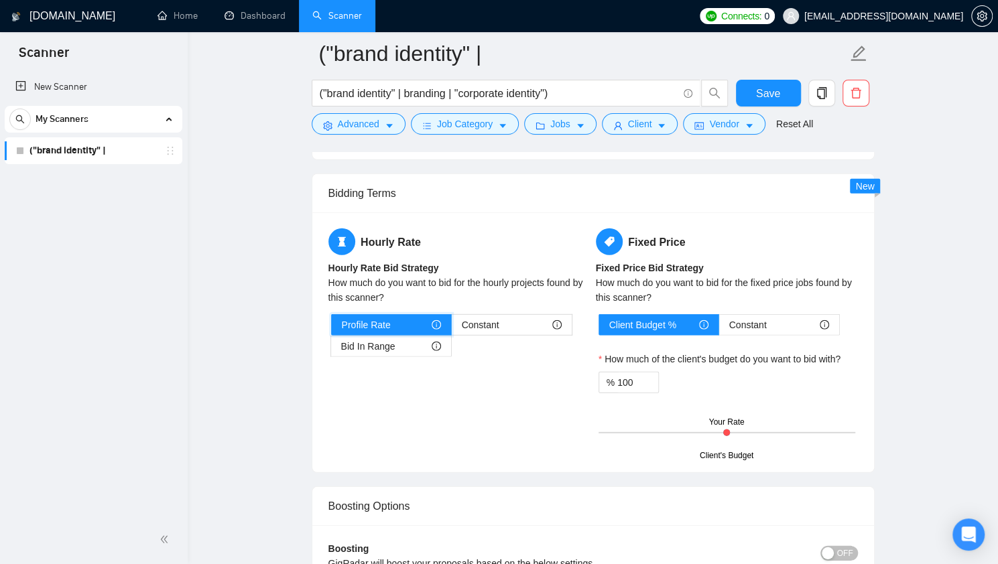
scroll to position [2061, 0]
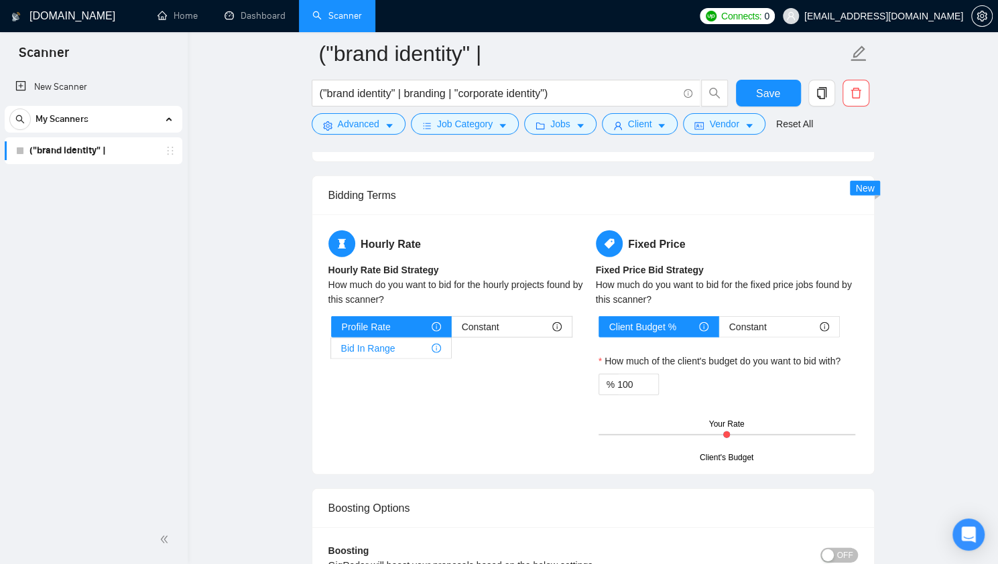
click at [409, 345] on div "Bid In Range" at bounding box center [391, 348] width 100 height 20
click at [331, 352] on input "Bid In Range" at bounding box center [331, 352] width 0 height 0
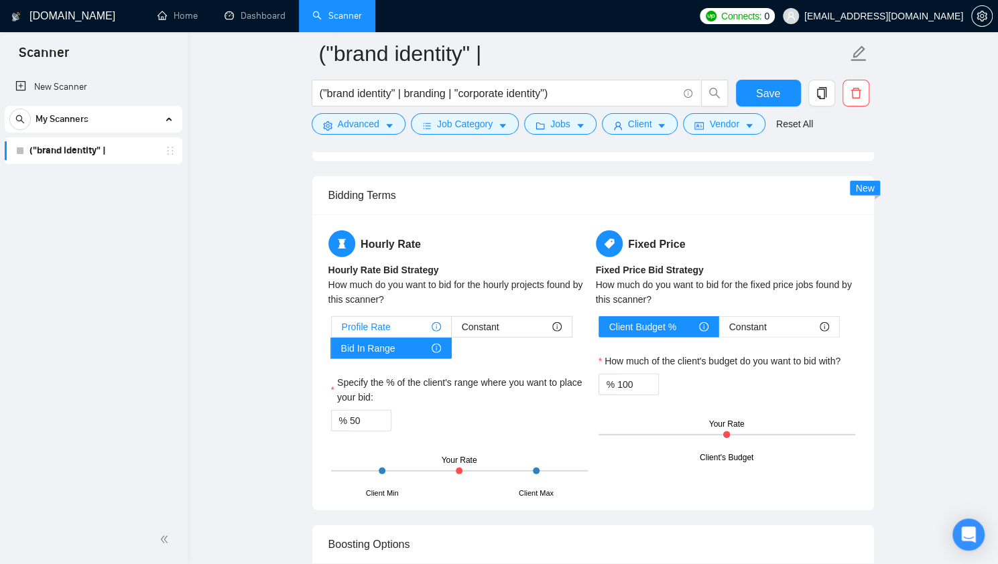
click at [403, 317] on div "Profile Rate" at bounding box center [391, 327] width 99 height 20
click at [332, 330] on input "Profile Rate" at bounding box center [332, 330] width 0 height 0
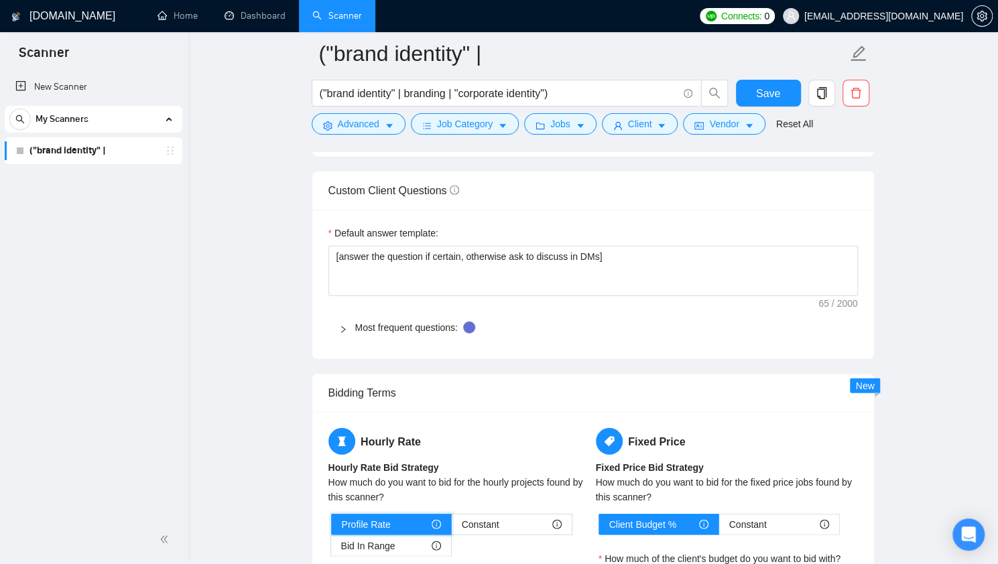
scroll to position [1862, 0]
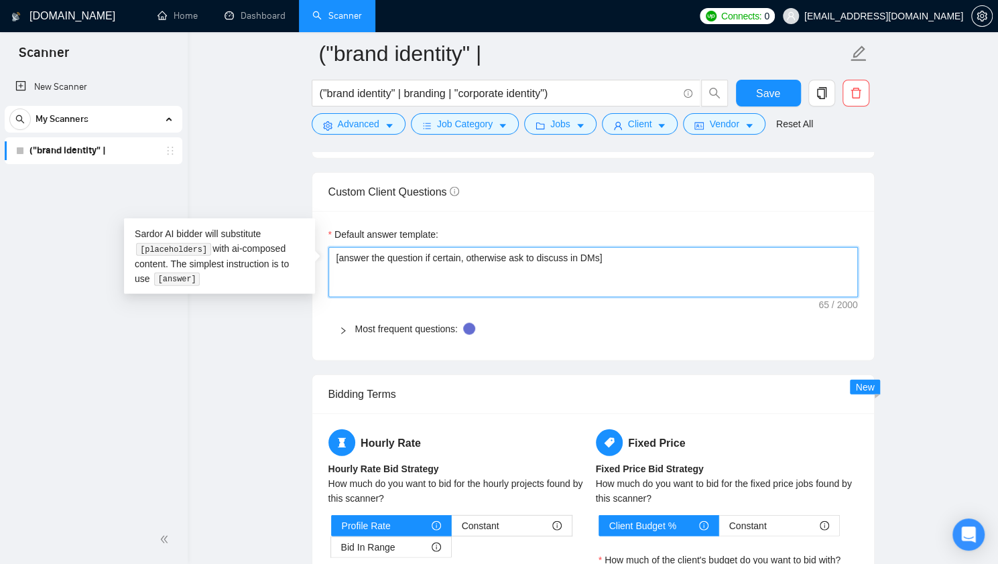
click at [342, 263] on textarea "[answer the question if certain, otherwise ask to discuss in DMs]" at bounding box center [592, 272] width 529 height 50
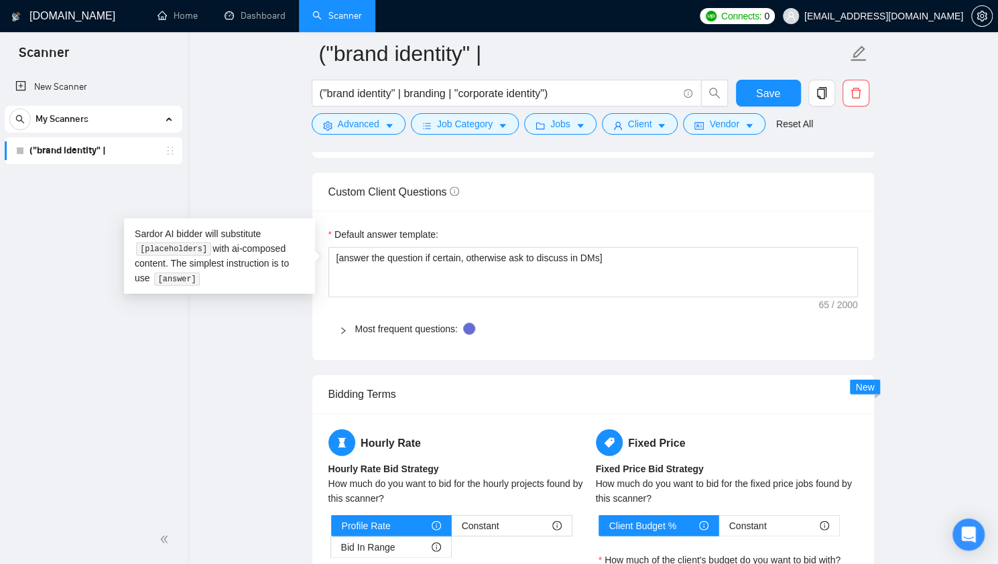
click at [529, 322] on span "Most frequent questions:" at bounding box center [601, 329] width 492 height 15
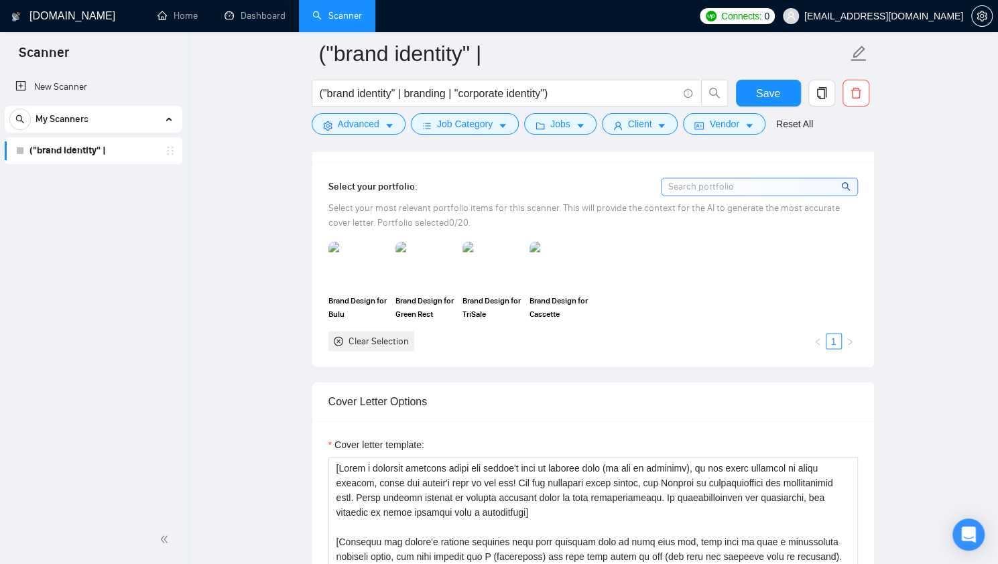
scroll to position [1229, 0]
click at [700, 179] on input at bounding box center [759, 187] width 196 height 17
click at [850, 182] on icon "search" at bounding box center [845, 186] width 9 height 9
click at [374, 337] on div "Clear Selection" at bounding box center [378, 341] width 60 height 15
click at [358, 269] on img at bounding box center [358, 265] width 56 height 44
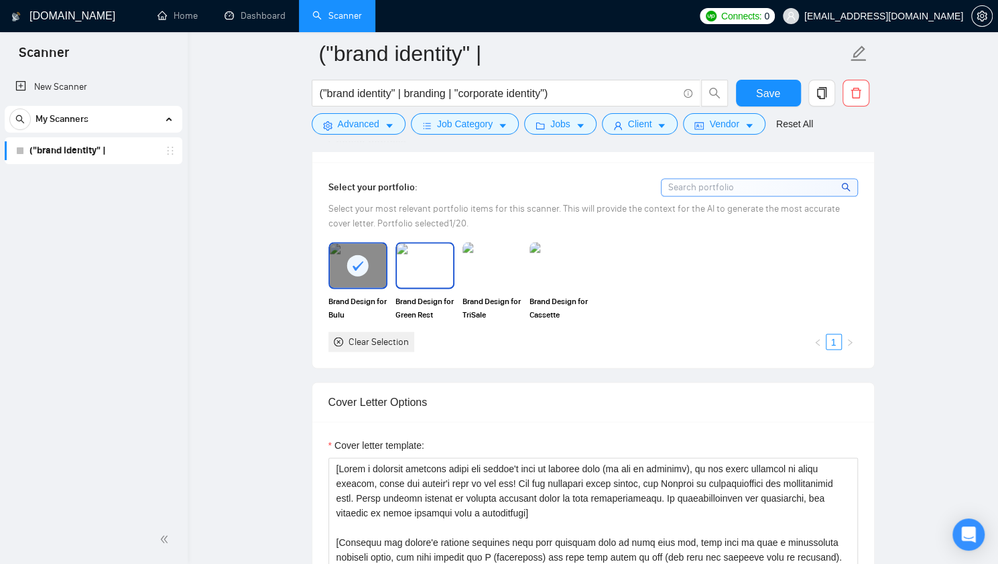
click at [421, 277] on img at bounding box center [425, 265] width 56 height 44
click at [491, 265] on img at bounding box center [492, 265] width 56 height 44
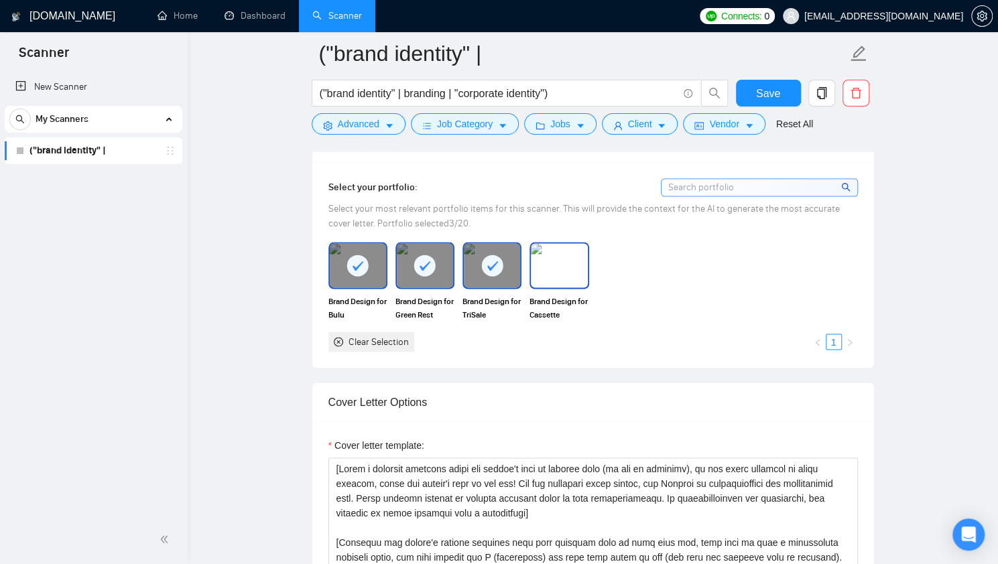
click at [568, 259] on img at bounding box center [559, 265] width 56 height 44
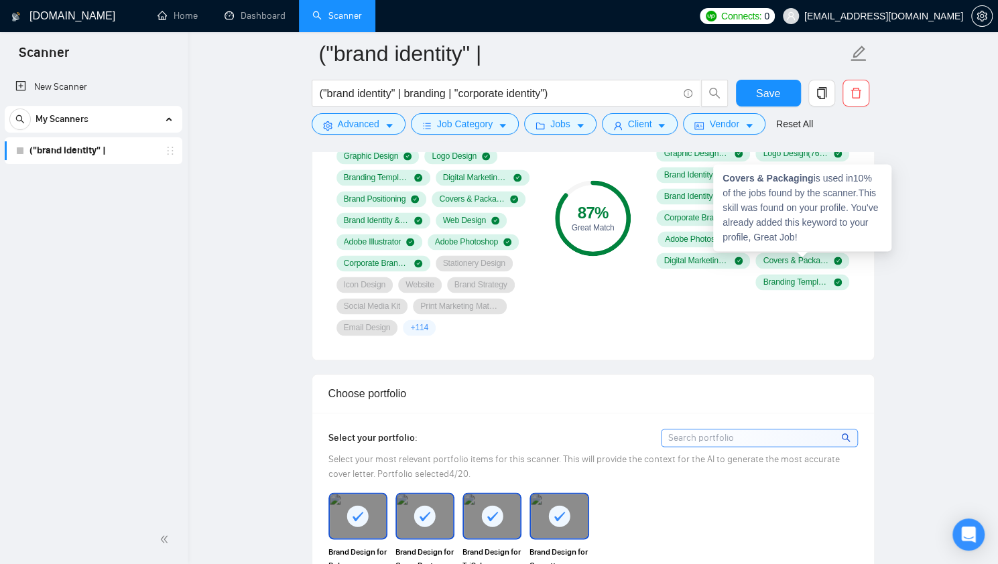
scroll to position [829, 0]
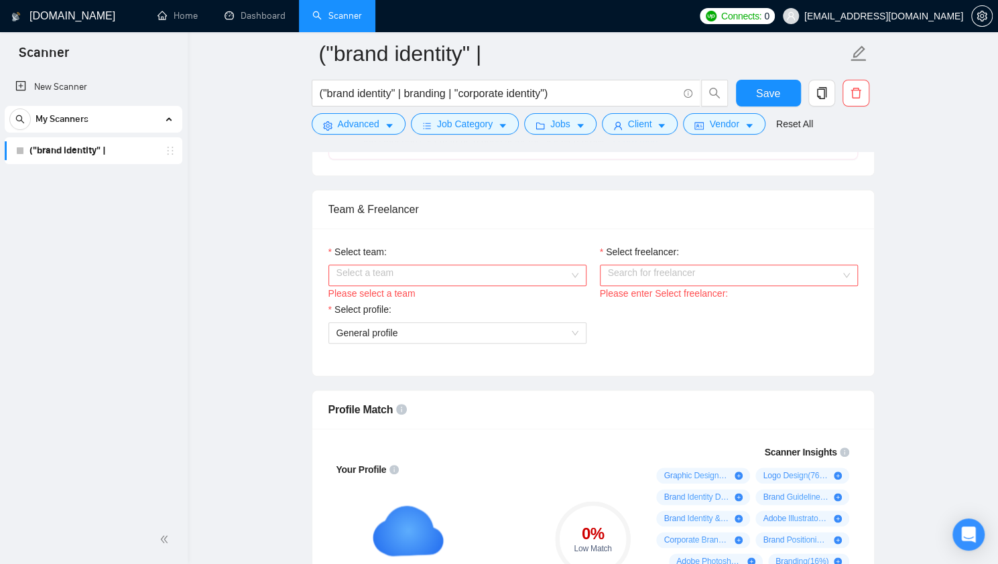
scroll to position [634, 0]
click at [431, 277] on input "Select team:" at bounding box center [452, 276] width 233 height 20
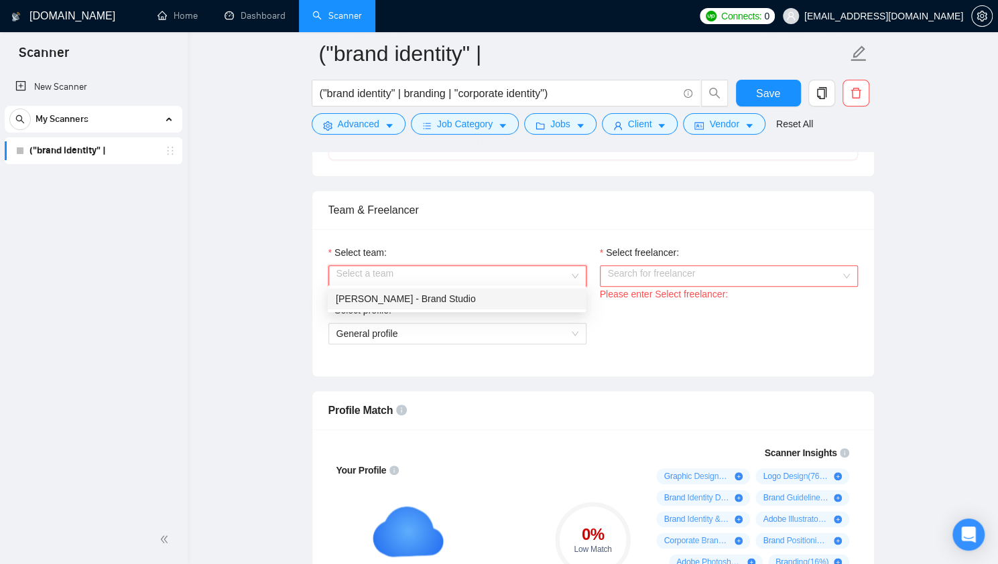
click at [430, 296] on div "[PERSON_NAME] - Brand Studio" at bounding box center [457, 298] width 242 height 15
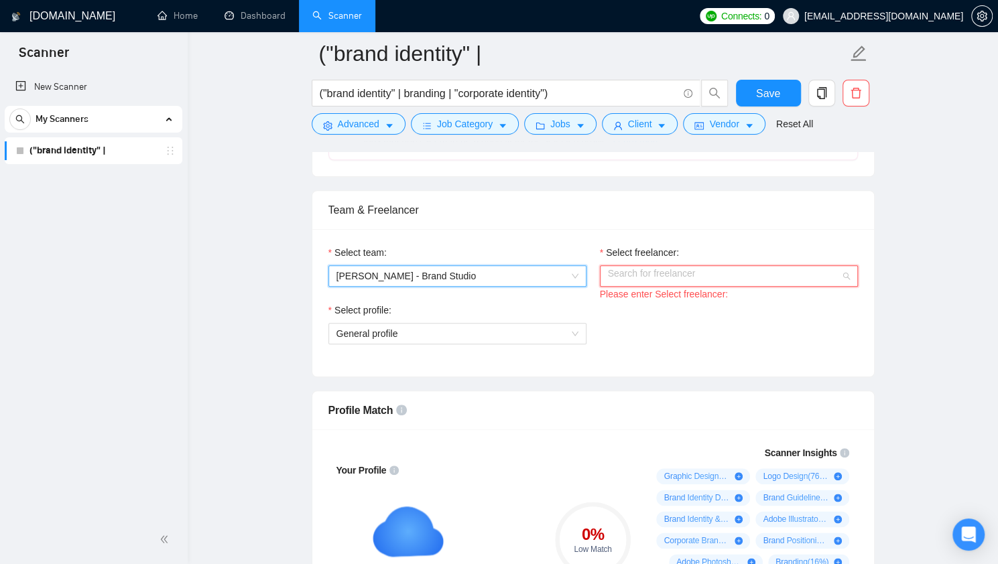
click at [670, 279] on input "Select freelancer:" at bounding box center [724, 276] width 233 height 20
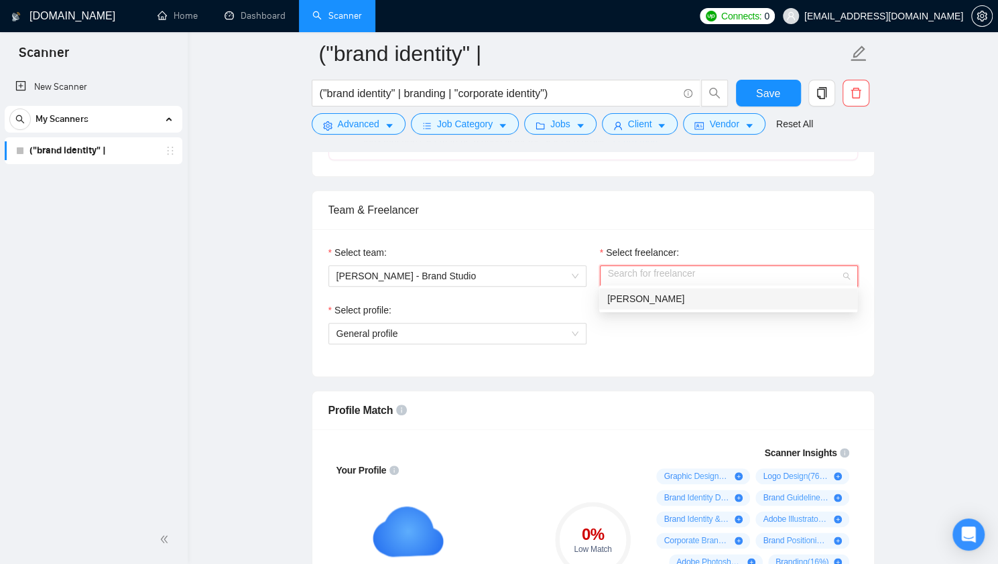
click at [665, 308] on div "[PERSON_NAME]" at bounding box center [728, 298] width 258 height 21
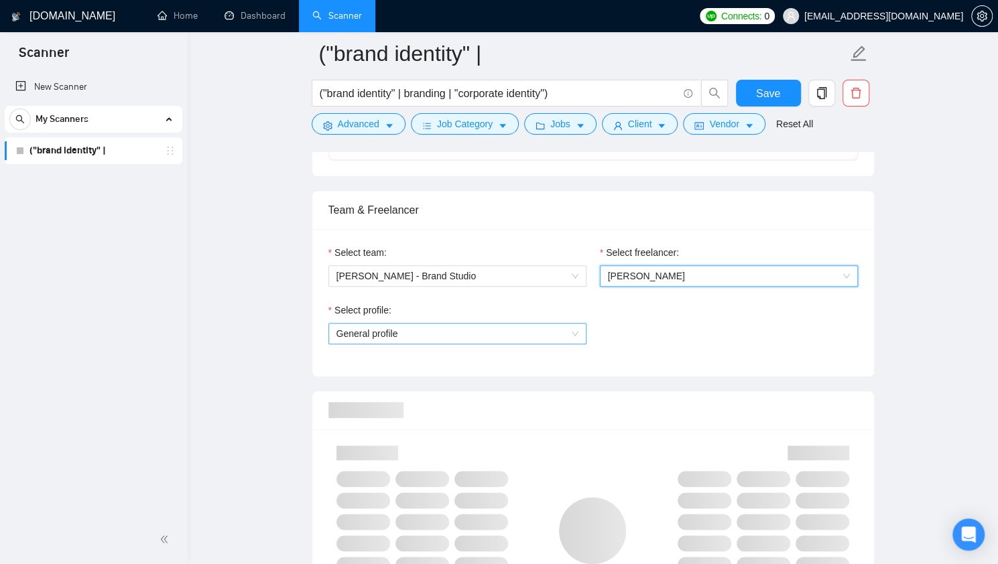
click at [537, 331] on span "General profile" at bounding box center [457, 334] width 242 height 20
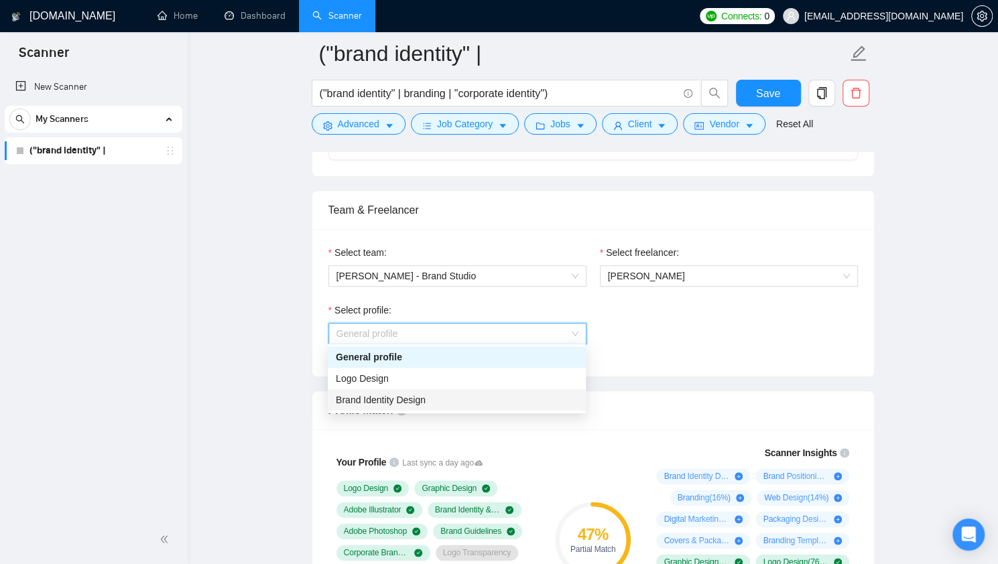
click at [521, 399] on div "Brand Identity Design" at bounding box center [457, 400] width 242 height 15
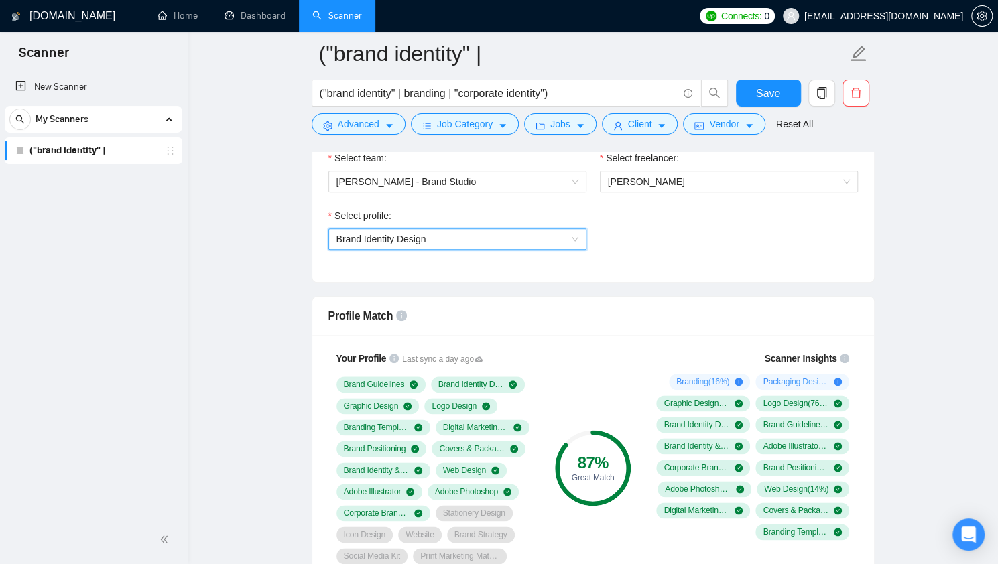
scroll to position [737, 0]
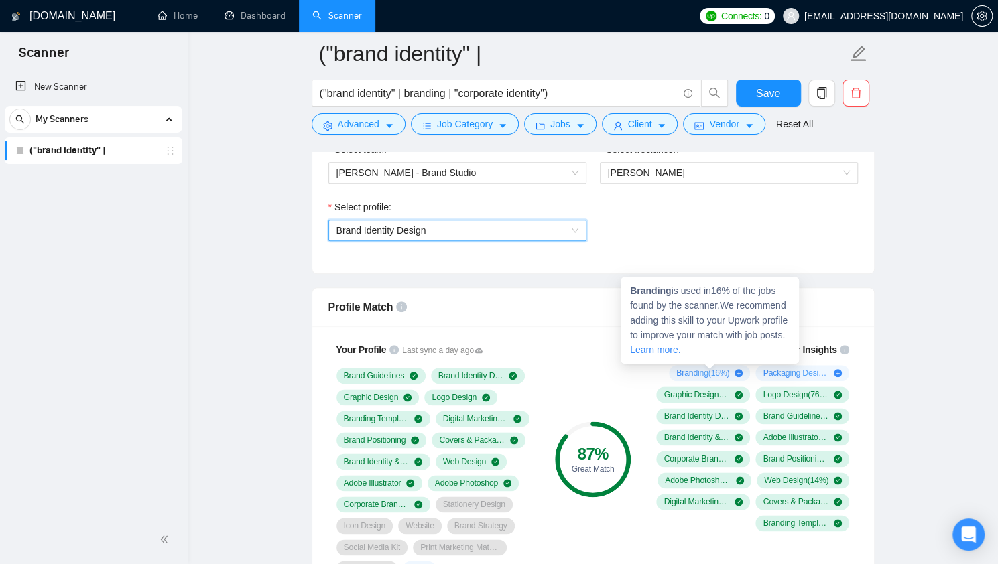
click at [737, 369] on icon "plus-circle" at bounding box center [738, 373] width 8 height 8
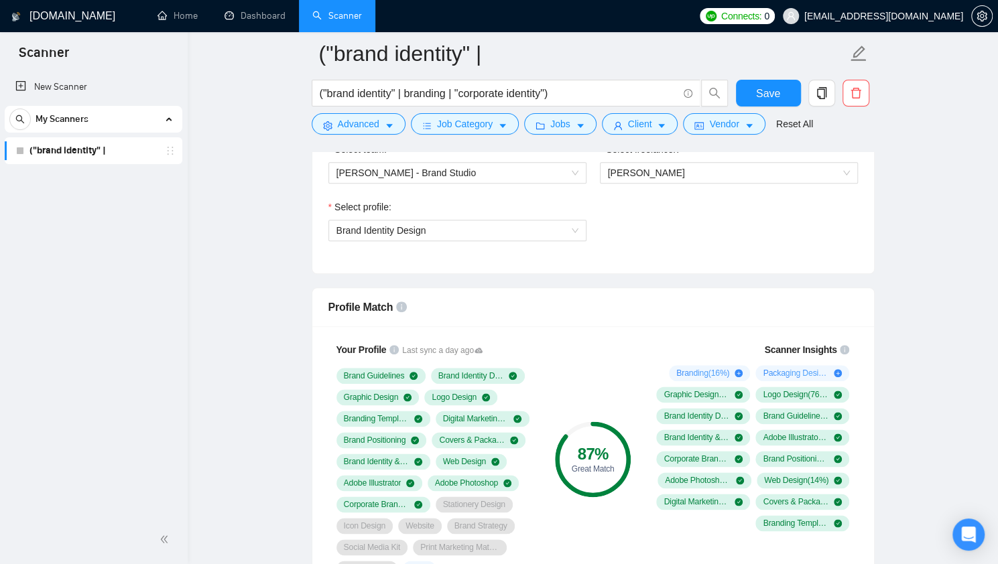
click at [575, 343] on div "87 % Great Match" at bounding box center [592, 459] width 90 height 251
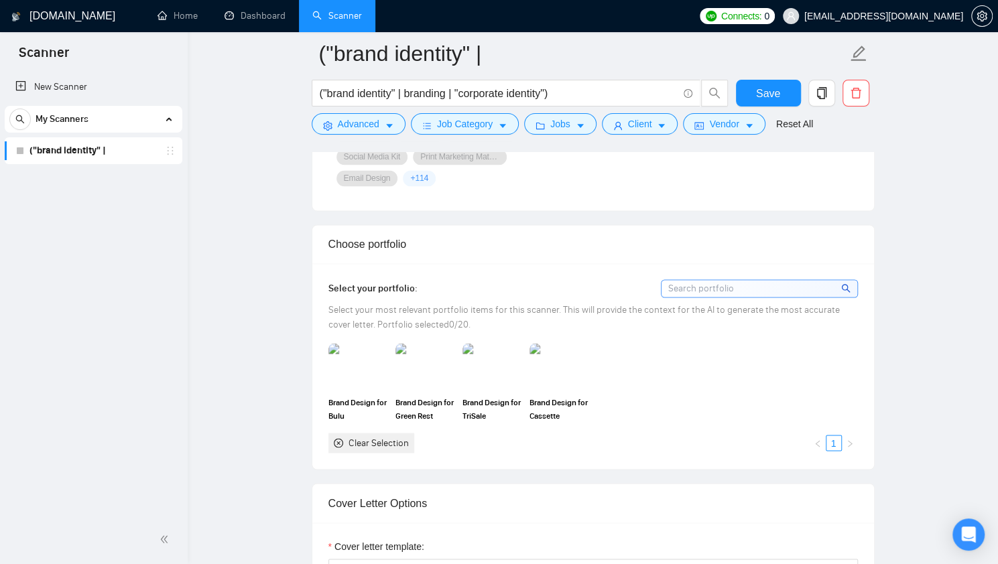
scroll to position [1128, 0]
click at [362, 383] on img at bounding box center [358, 366] width 56 height 44
click at [421, 395] on span "Brand Design for Green Rest" at bounding box center [424, 408] width 59 height 27
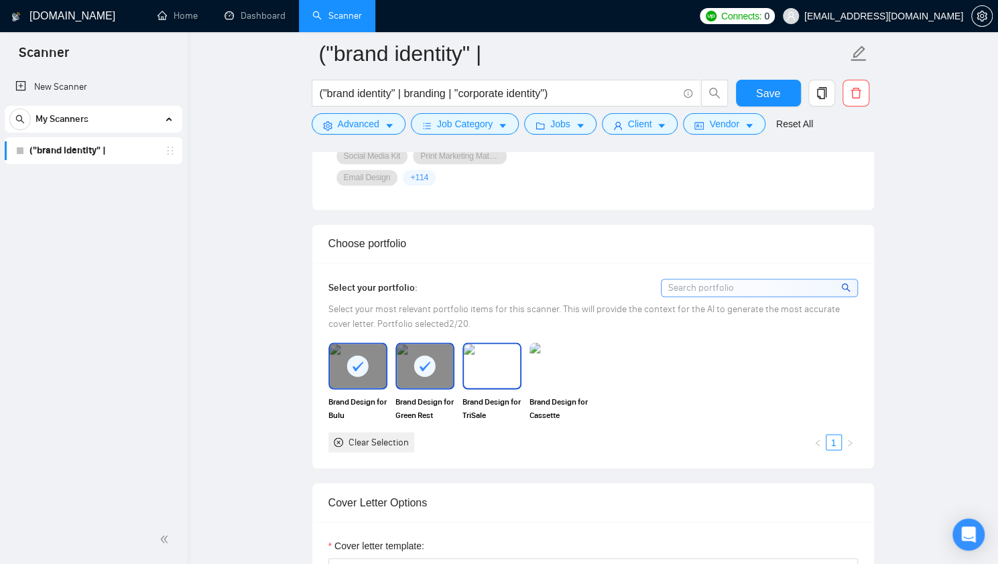
click at [509, 363] on img at bounding box center [492, 366] width 56 height 44
click at [556, 365] on img at bounding box center [559, 366] width 56 height 44
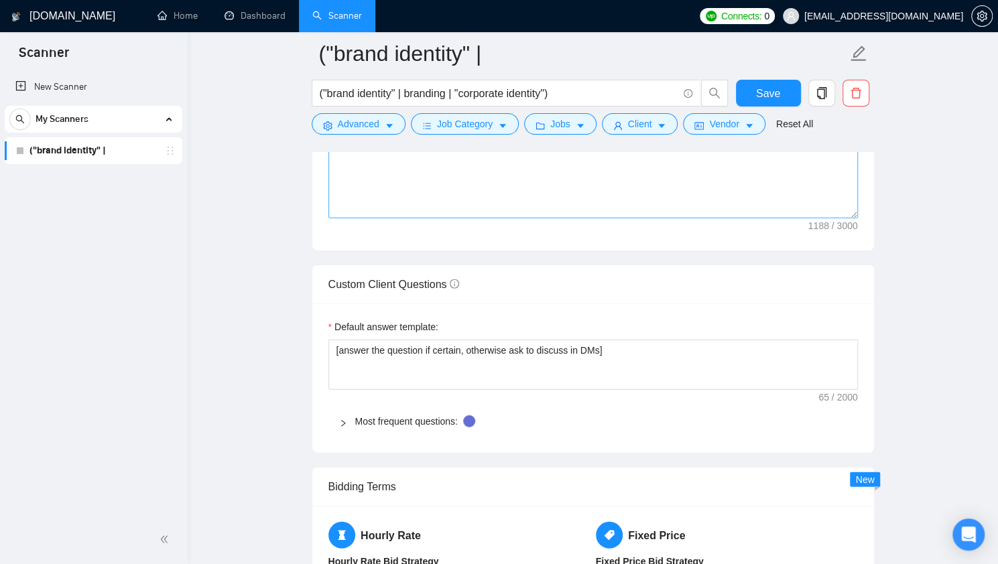
scroll to position [1772, 0]
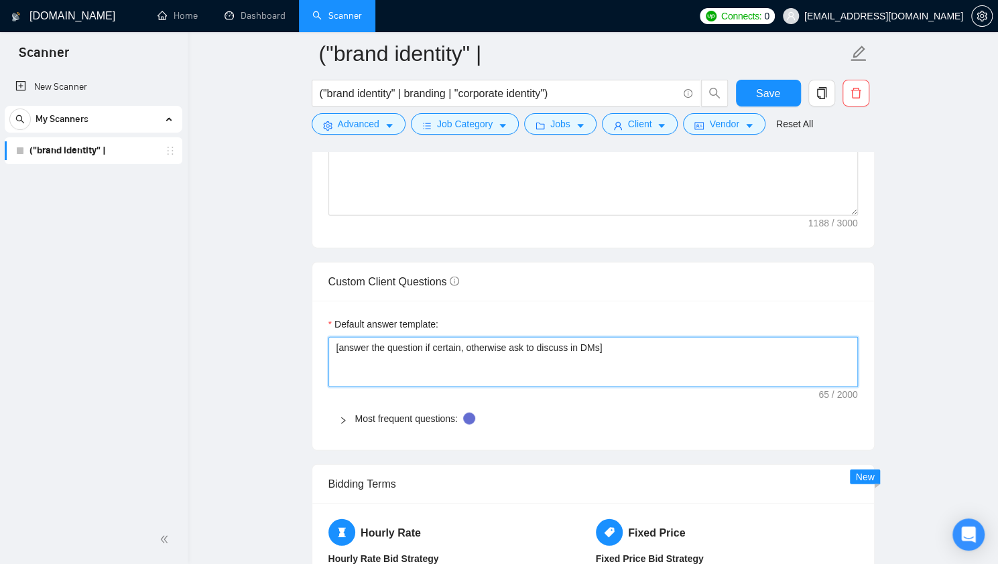
click at [478, 340] on textarea "[answer the question if certain, otherwise ask to discuss in DMs]" at bounding box center [592, 362] width 529 height 50
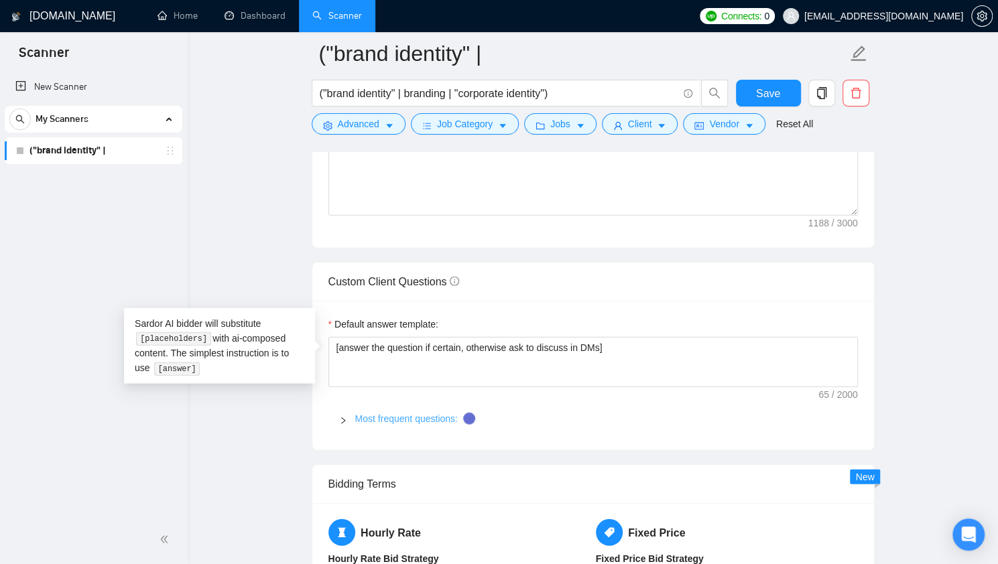
click at [382, 415] on link "Most frequent questions:" at bounding box center [406, 418] width 103 height 11
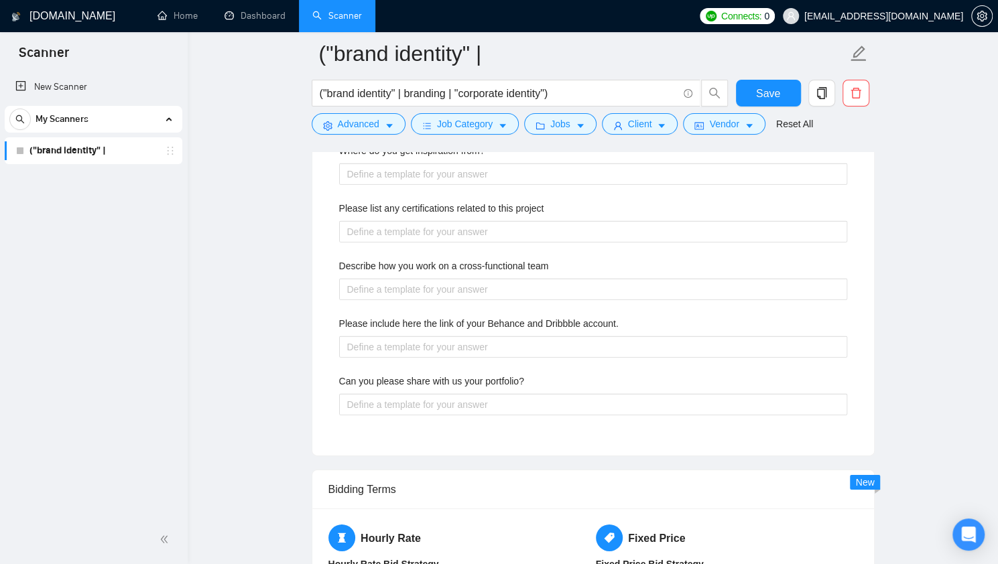
scroll to position [2187, 0]
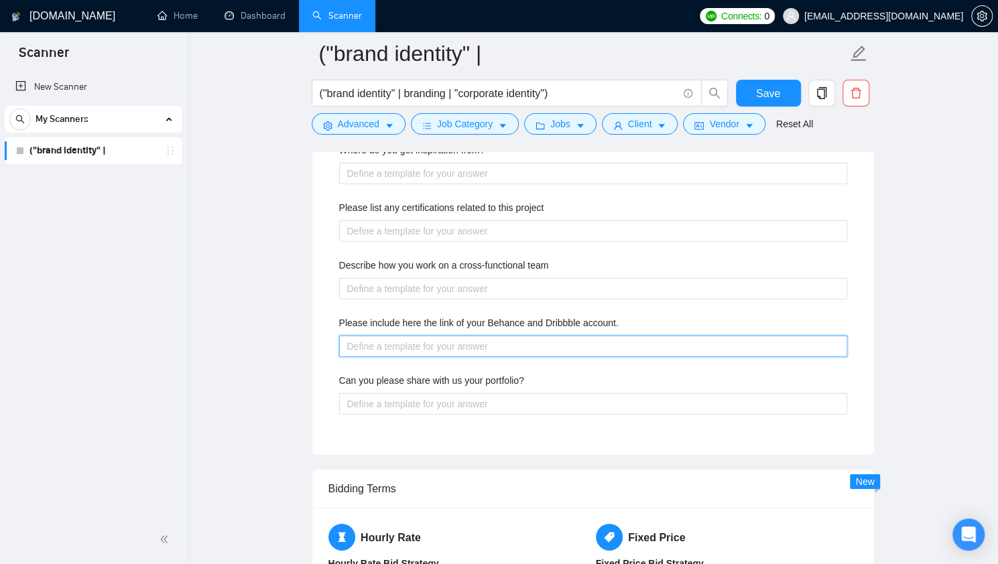
click at [504, 341] on account\ "Please include here the link of your Behance and Dribbble account." at bounding box center [593, 346] width 508 height 21
click at [480, 348] on account\ "Please include here the link of your Behance and Dribbble account." at bounding box center [593, 346] width 508 height 21
type account\ "S"
type account\ "Su"
type account\ "Sur"
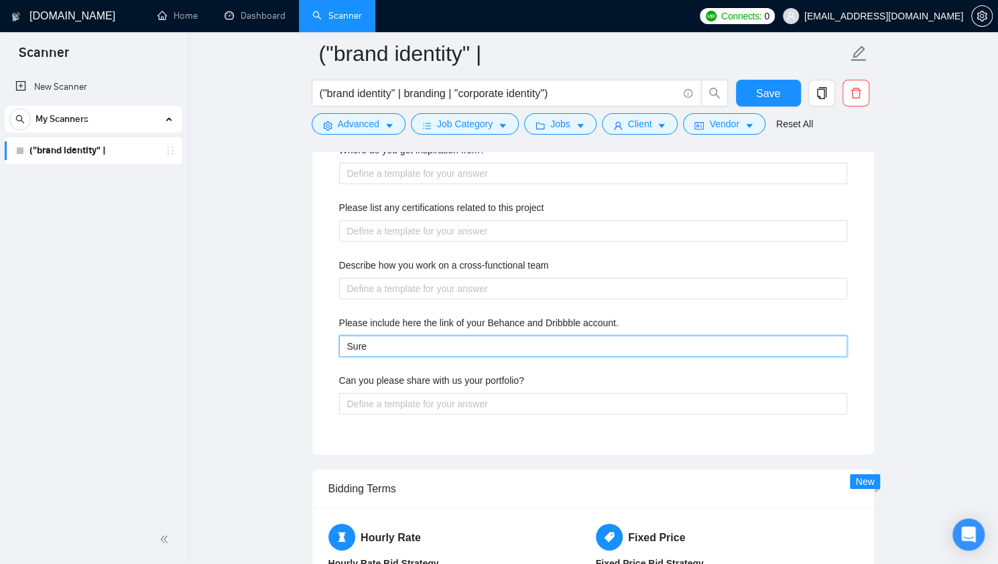
type account\ "Sure"
type account\ "Sure!"
type account\ "Sure! H"
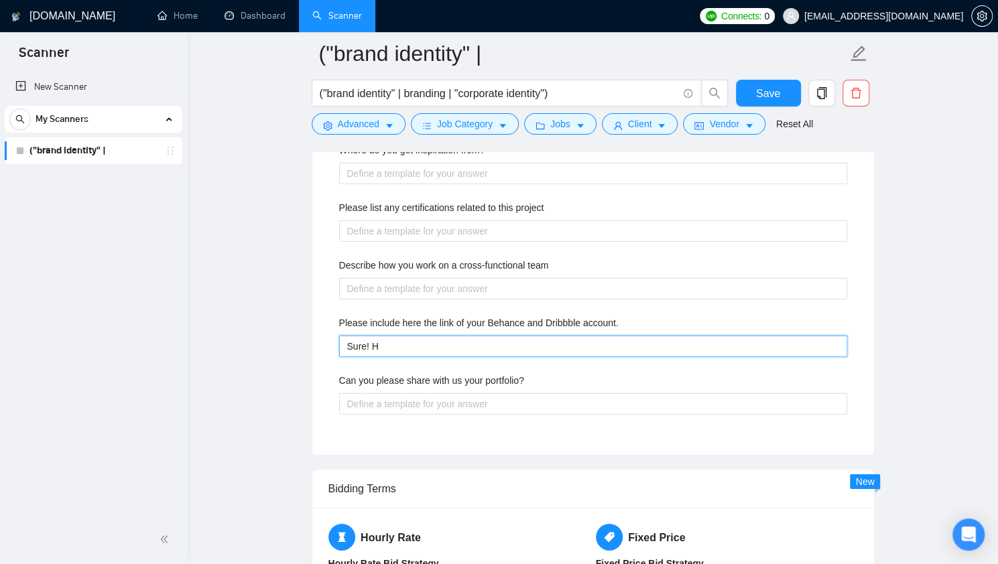
type account\ "Sure! He"
type account\ "Sure! Her"
type account\ "Sure! Here"
type account\ "Sure! Here i"
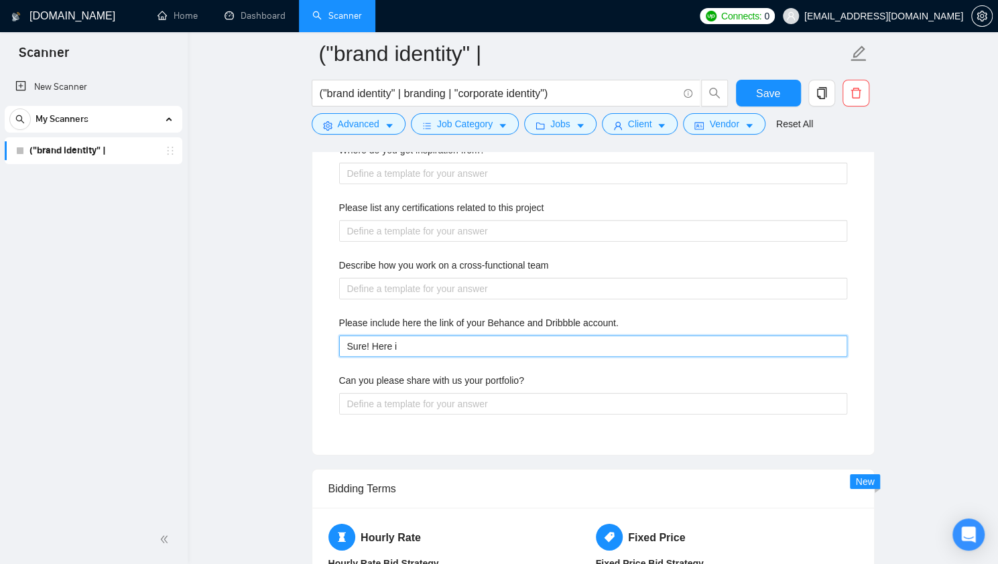
type account\ "Sure! Here is"
type account\ "Sure! Here is m"
type account\ "Sure! Here is my"
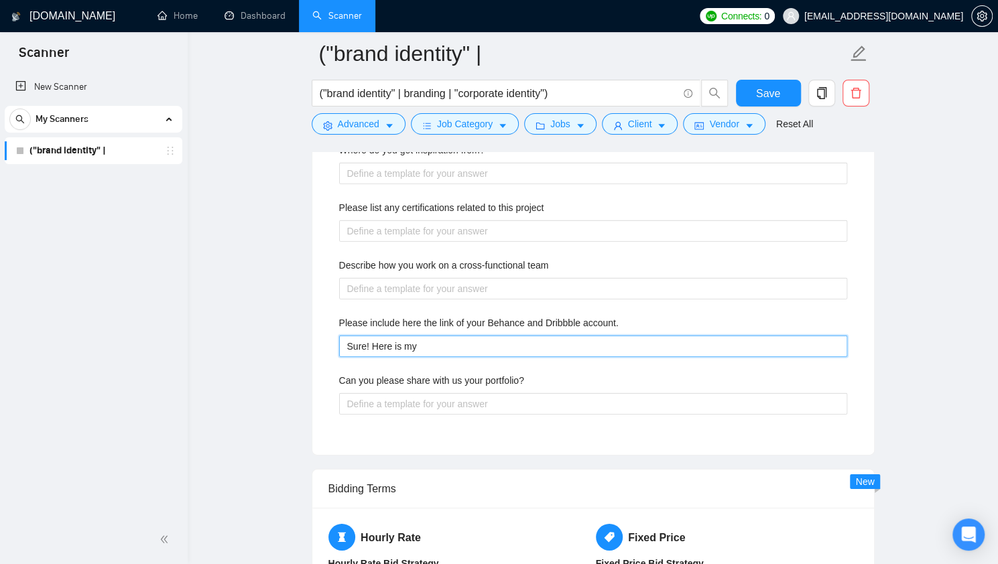
type account\ "Sure! Here is my l"
type account\ "Sure! Here is my li"
type account\ "Sure! Here is my lin"
type account\ "Sure! Here is my link"
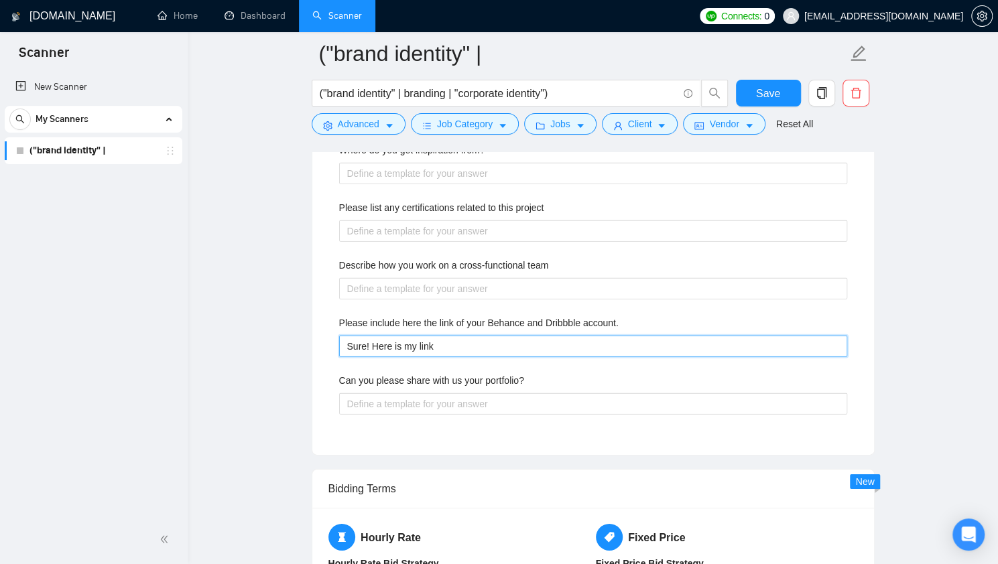
type account\ "Sure! Here is my link"
type account\ "Sure! Here is my lin"
type account\ "Sure! Here is my li"
type account\ "Sure! Here is my l"
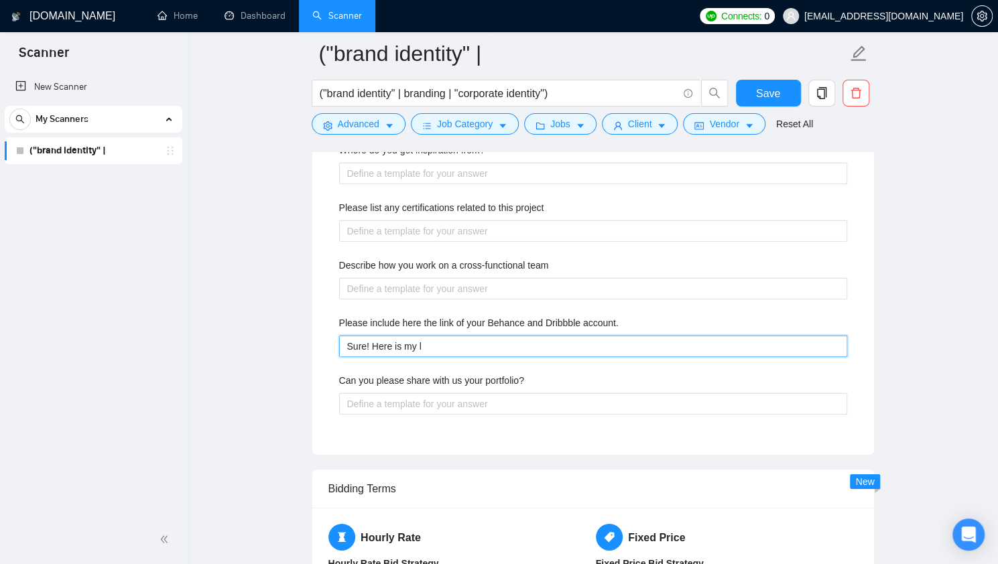
type account\ "Sure! Here is my"
type account\ "Sure! Here is my B"
type account\ "Sure! Here is my Be"
type account\ "Sure! Here is my Beh"
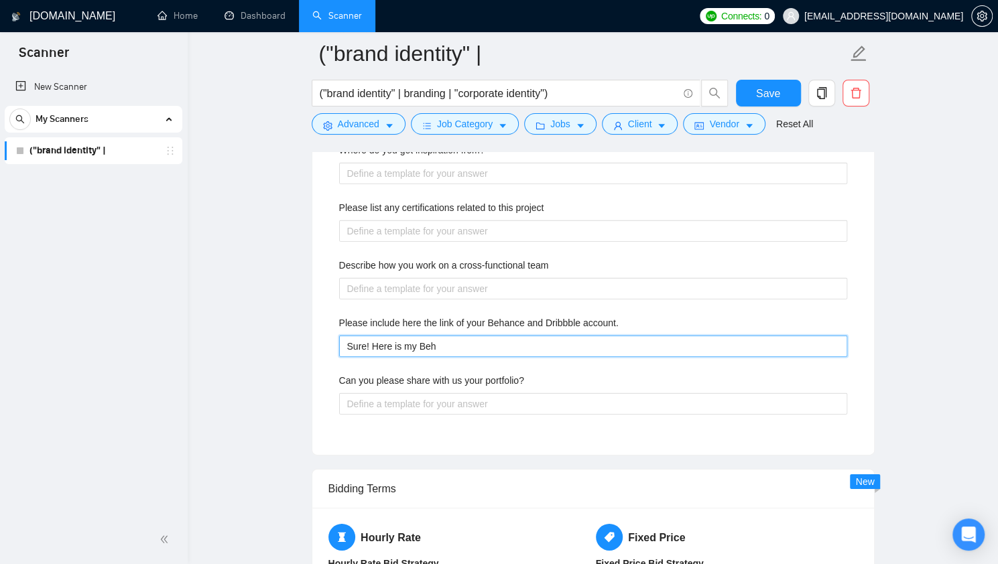
type account\ "Sure! Here is my Beha"
type account\ "Sure! Here is my Behan"
type account\ "Sure! Here is my Behanc"
type account\ "Sure! Here is my Behance"
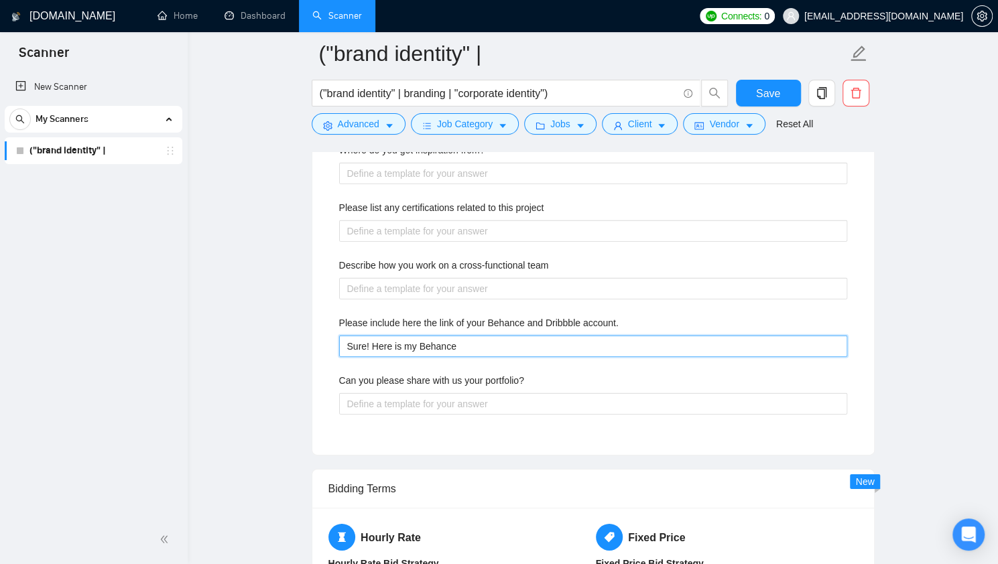
type account\ "Sure! Here is my Behance p"
type account\ "Sure! Here is my Behance po"
type account\ "Sure! Here is my Behance por"
type account\ "Sure! Here is my Behance port"
type account\ "Sure! Here is my Behance portf"
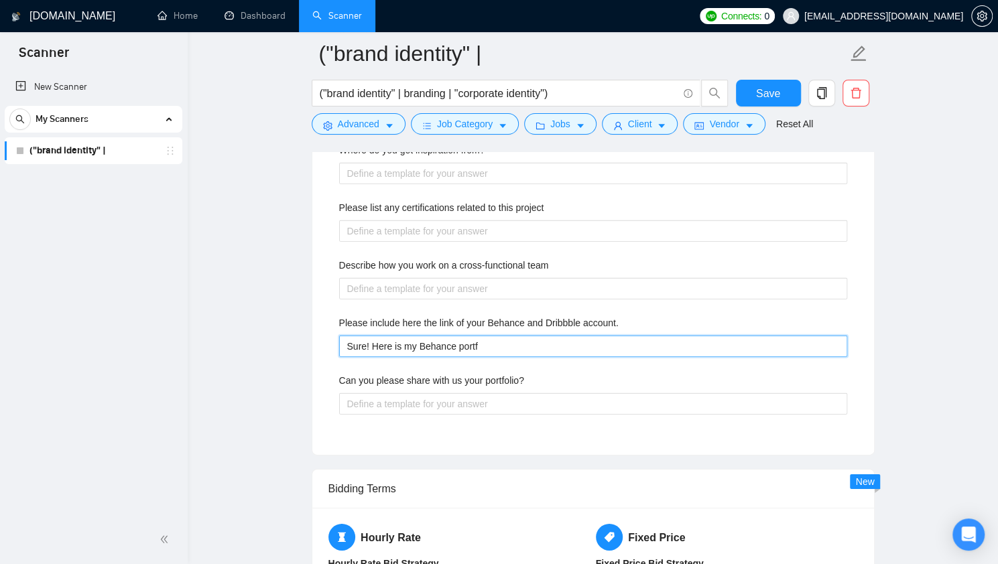
type account\ "Sure! Here is my Behance portfo"
type account\ "Sure! Here is my Behance portf"
type account\ "Sure! Here is my Behance port"
type account\ "Sure! Here is my Behance por"
type account\ "Sure! Here is my Behance po"
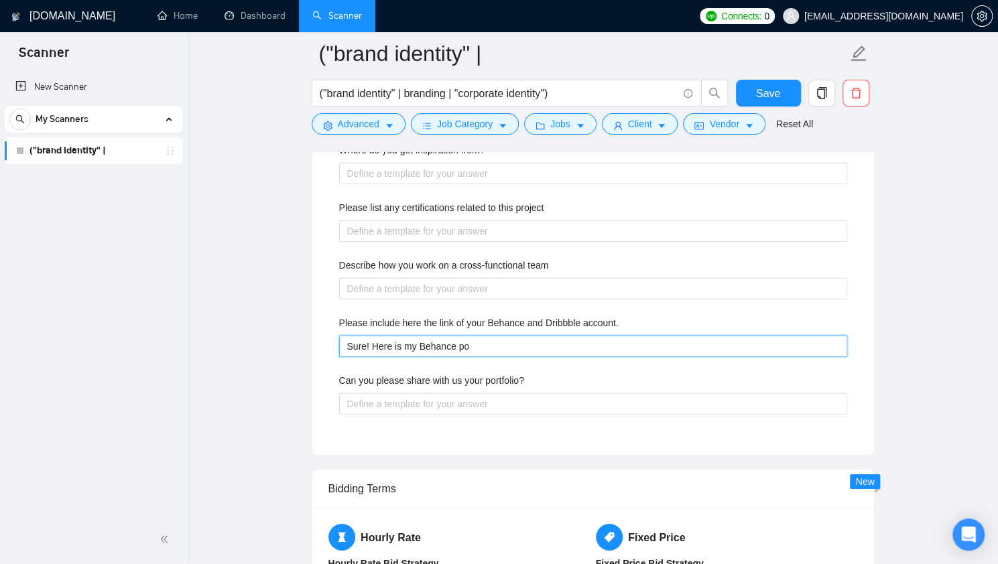
type account\ "Sure! Here is my Behance p"
type account\ "Sure! Here is my Behance"
type account\ "Sure! Here is my Behancel"
type account\ "Sure! Here is my Behanceli"
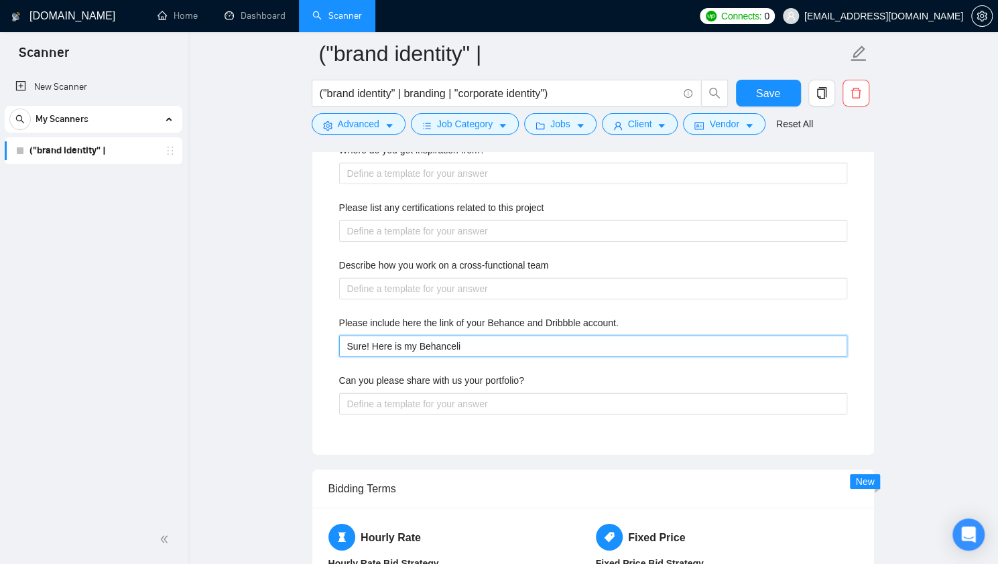
type account\ "Sure! Here is my Behancelin"
type account\ "Sure! Here is my Behancelink"
type account\ "Sure! Here is my Behancelink:"
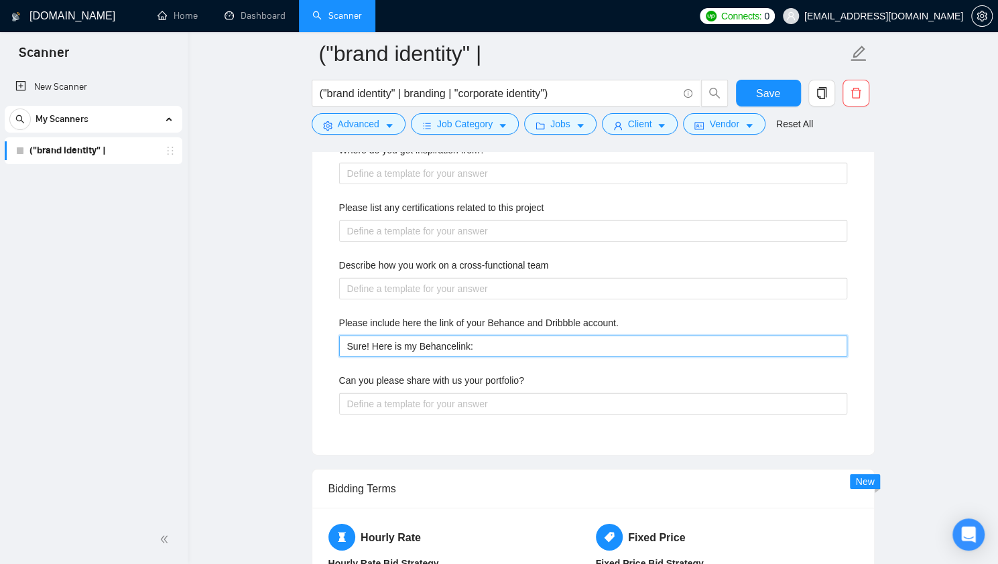
type account\ "Sure! Here is my Behancelink"
type account\ "Sure! Here is my Behancelin"
type account\ "Sure! Here is my Behanceli"
type account\ "Sure! Here is my Behancel"
type account\ "Sure! Here is my Behance"
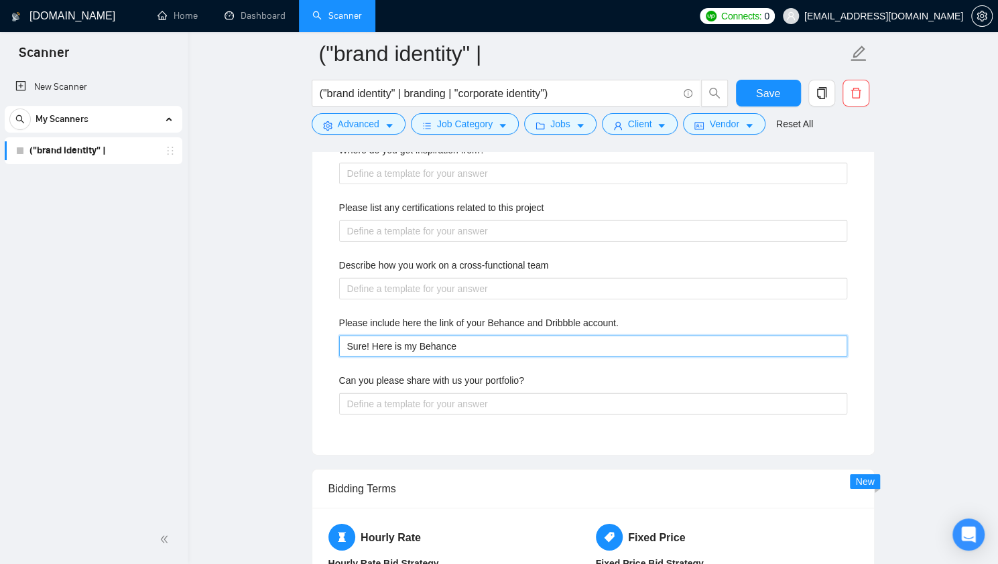
type account\ "Sure! Here is my Behance"
type account\ "Sure! Here is my Behance l"
type account\ "Sure! Here is my Behance li"
type account\ "Sure! Here is my Behance lin"
type account\ "Sure! Here is my Behance link"
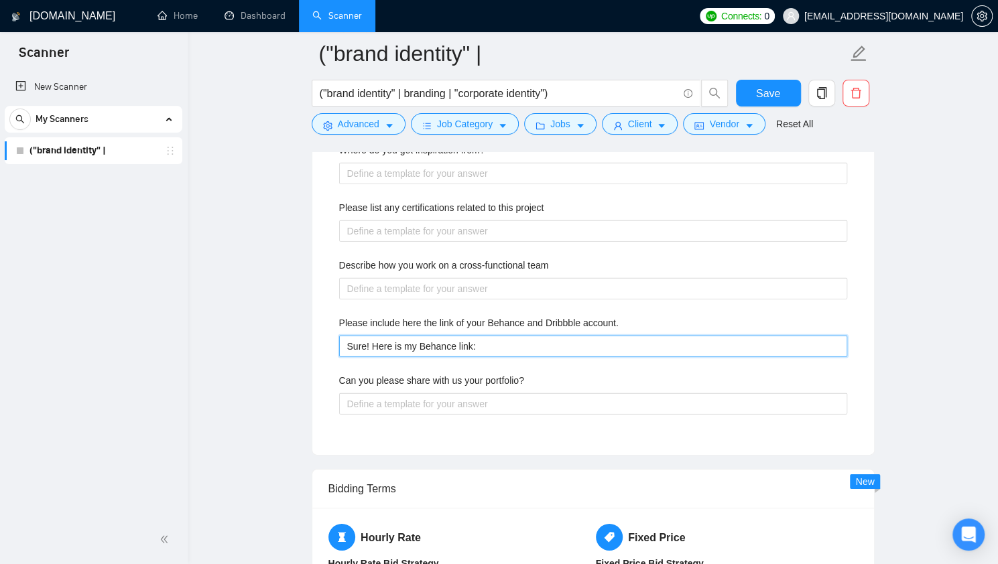
type account\ "Sure! Here is my Behance link:"
paste account\ "https://www.behance.net/maksymburov"
type account\ "Sure! Here is my Behance link: https://www.behance.net/maksymburov"
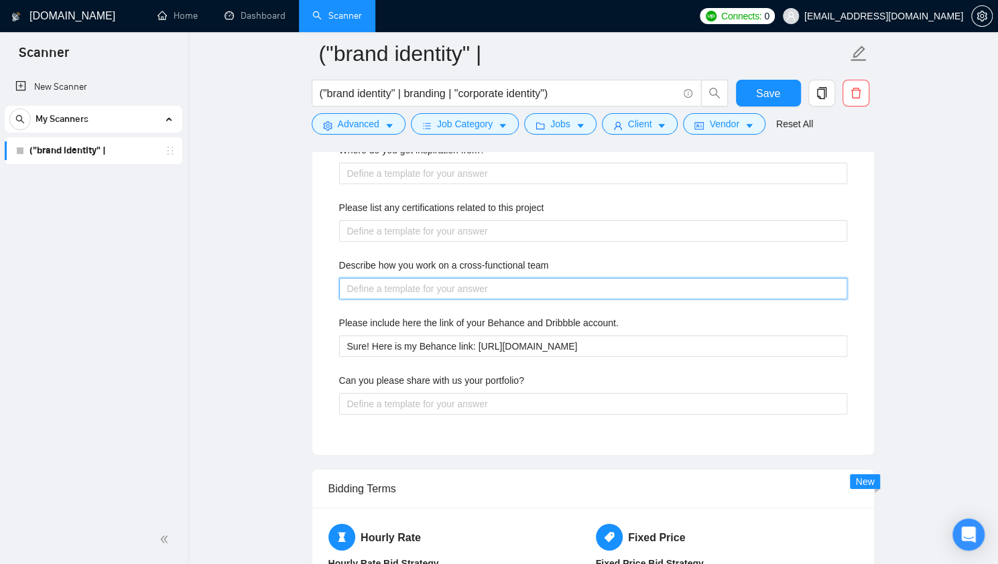
click at [421, 284] on team "Describe how you work on a cross-functional team" at bounding box center [593, 288] width 508 height 21
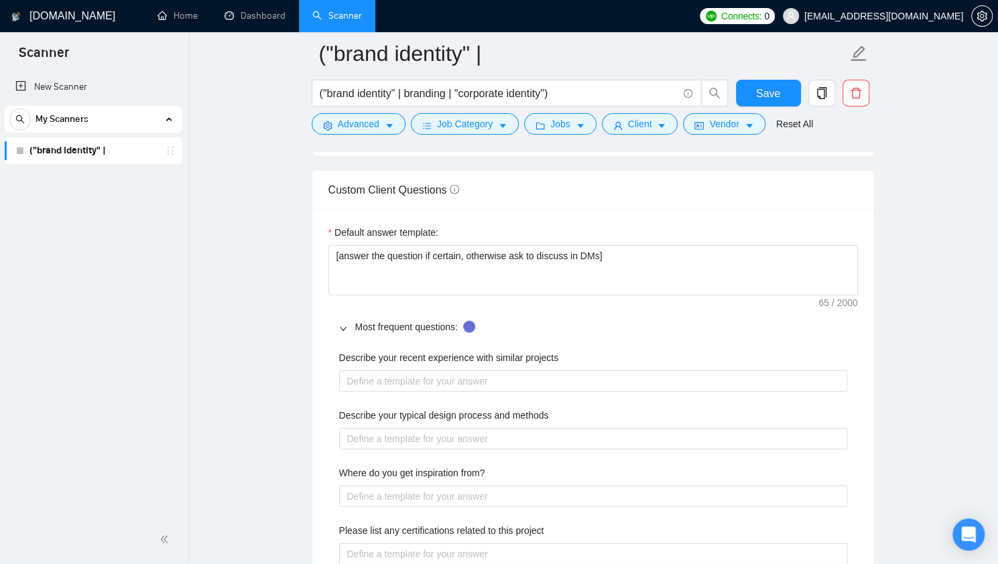
scroll to position [1919, 0]
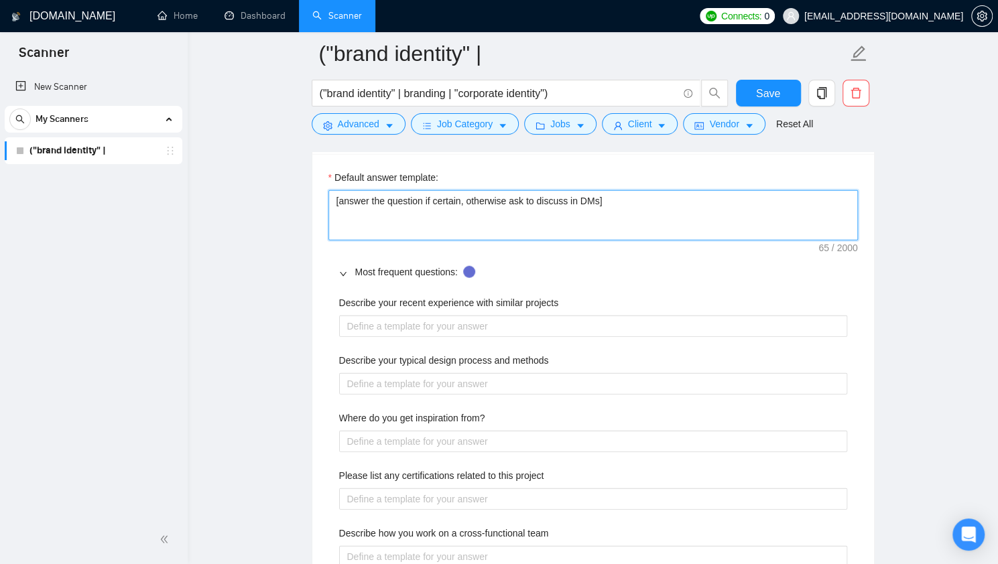
click at [493, 230] on textarea "[answer the question if certain, otherwise ask to discuss in DMs]" at bounding box center [592, 215] width 529 height 50
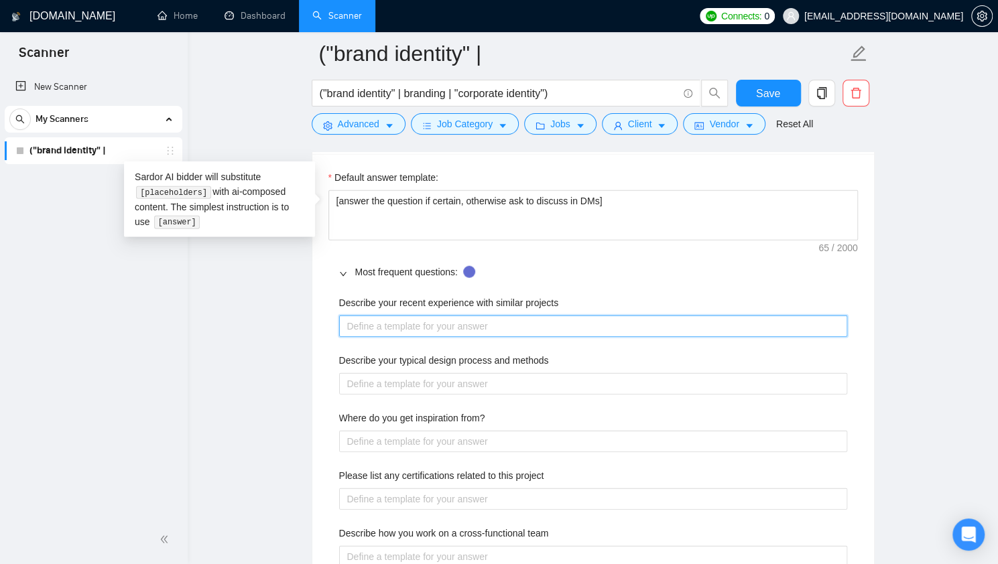
click at [411, 321] on projects "Describe your recent experience with similar projects" at bounding box center [593, 326] width 508 height 21
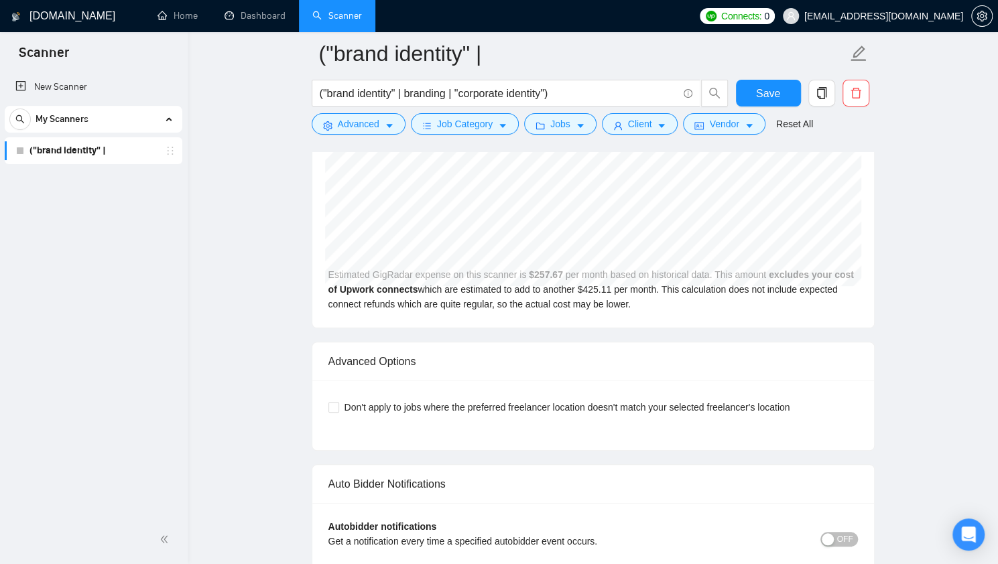
scroll to position [3393, 0]
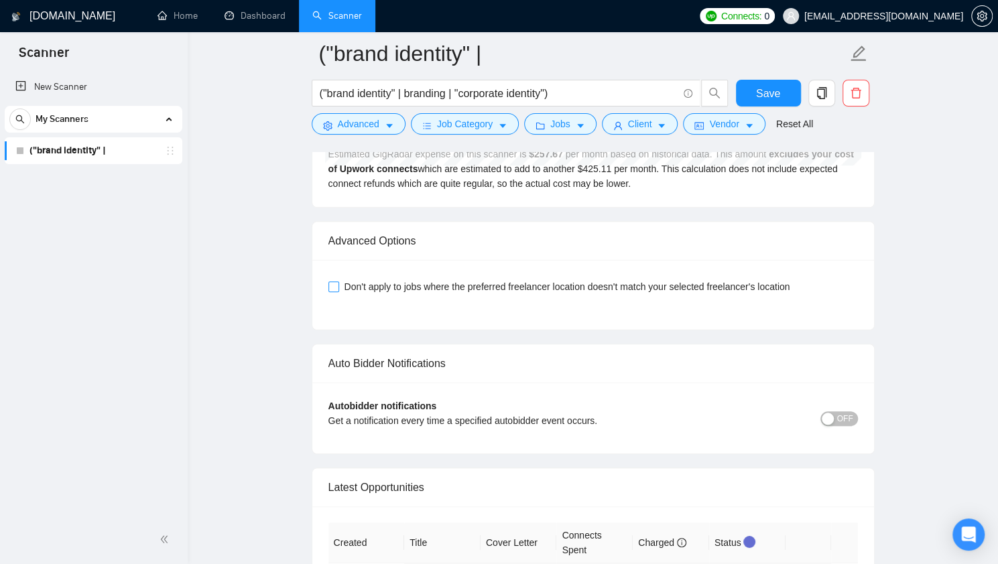
click at [480, 279] on span "Don't apply to jobs where the preferred freelancer location doesn't match your …" at bounding box center [567, 286] width 456 height 15
click at [338, 281] on input "Don't apply to jobs where the preferred freelancer location doesn't match your …" at bounding box center [332, 285] width 9 height 9
checkbox input "true"
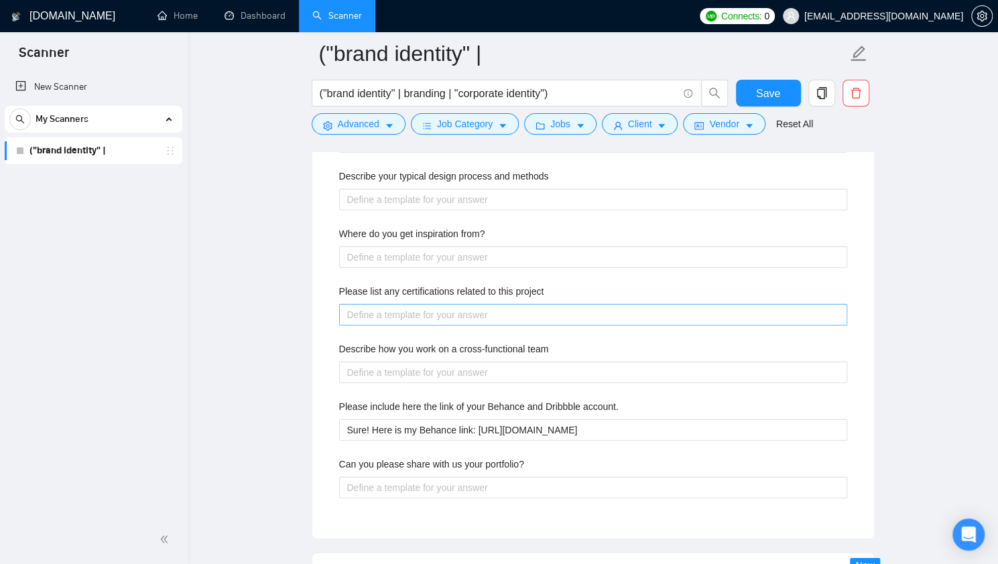
scroll to position [2083, 0]
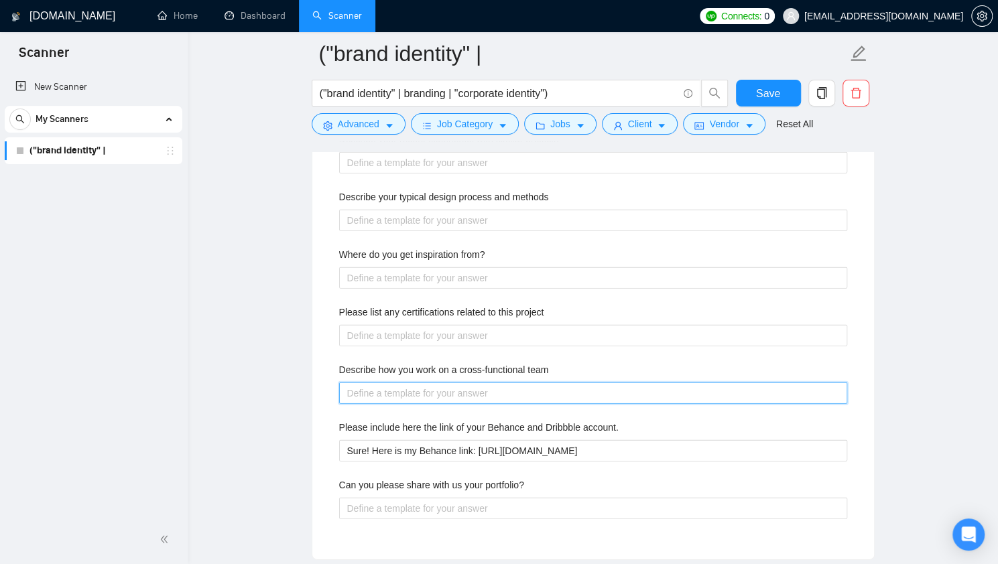
click at [445, 392] on team "Describe how you work on a cross-functional team" at bounding box center [593, 393] width 508 height 21
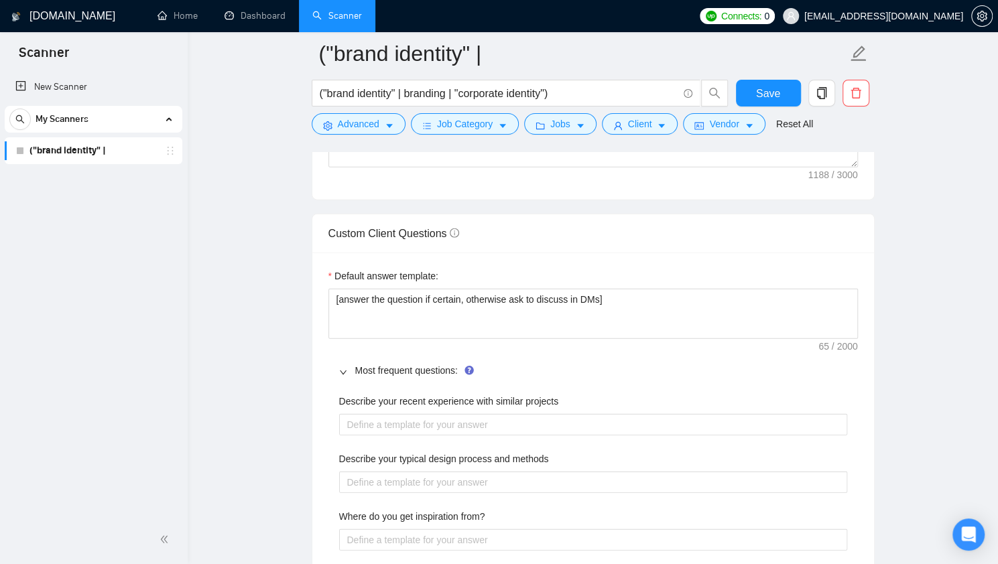
scroll to position [1815, 0]
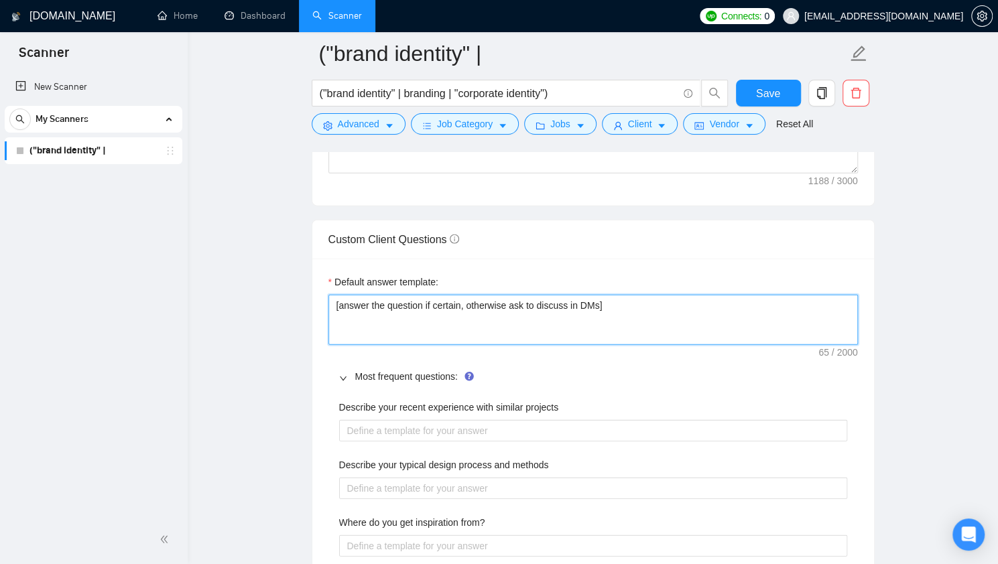
click at [344, 298] on textarea "[answer the question if certain, otherwise ask to discuss in DMs]" at bounding box center [592, 320] width 529 height 50
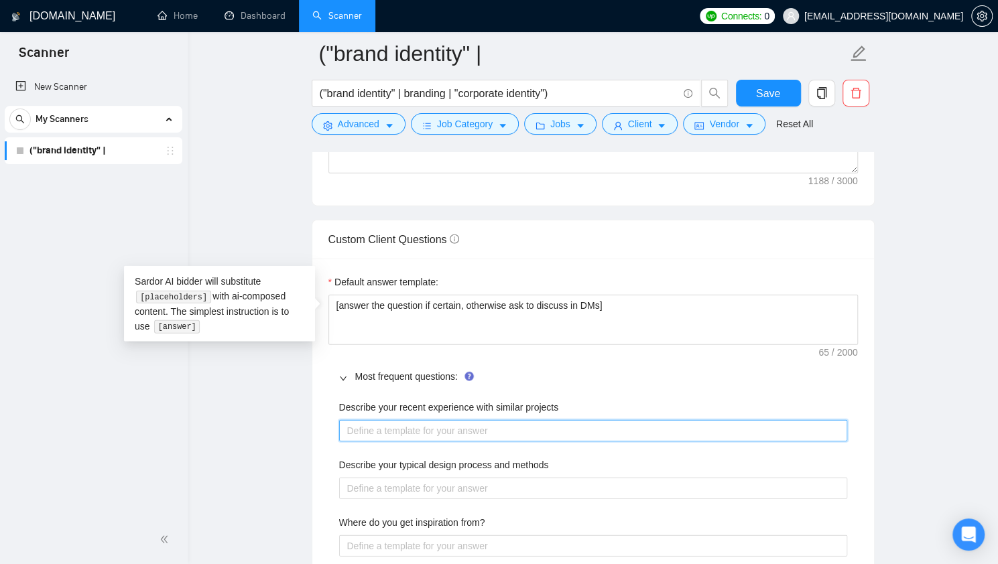
click at [371, 435] on projects "Describe your recent experience with similar projects" at bounding box center [593, 430] width 508 height 21
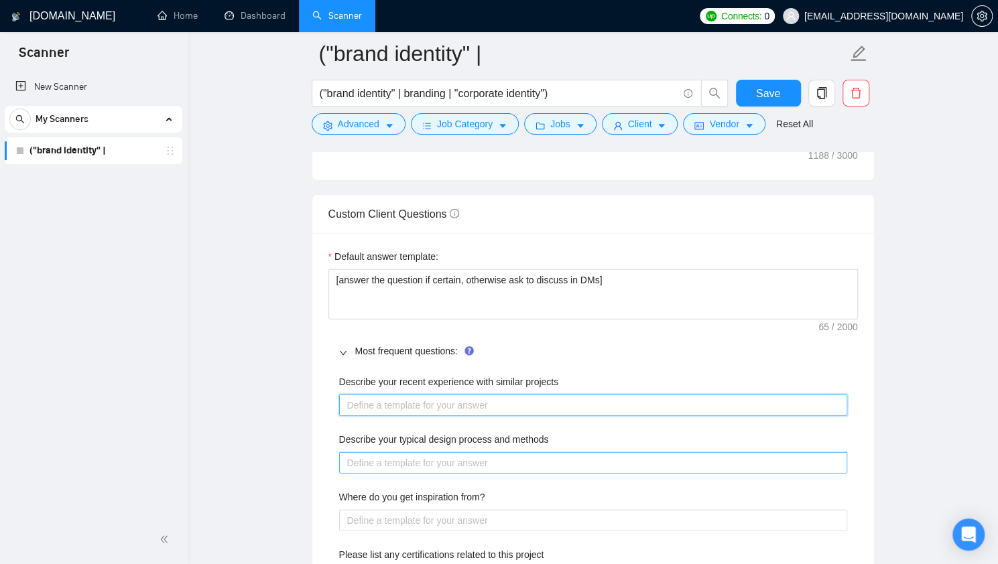
scroll to position [1882, 0]
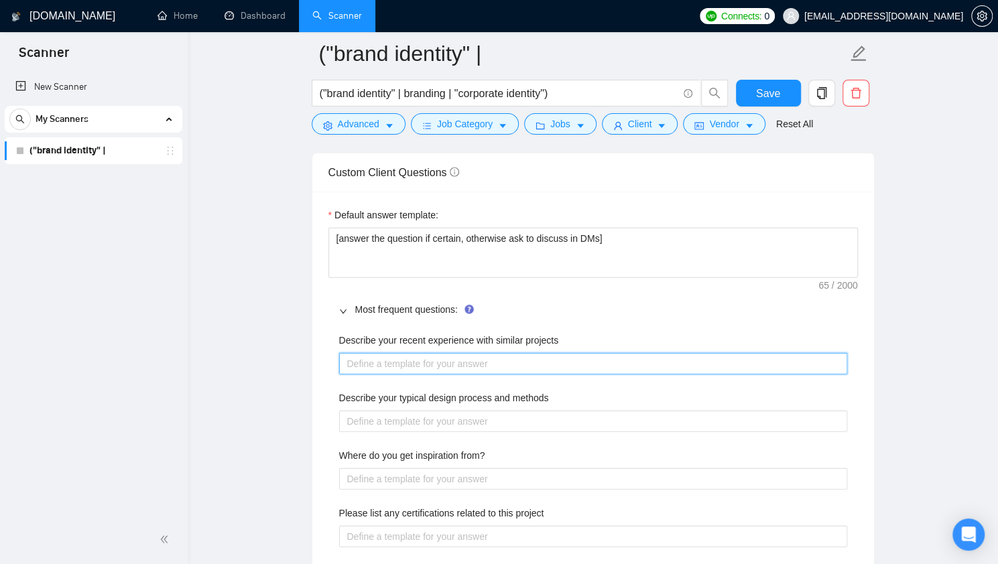
type projects "х"
type projects "["
type projects "[a"
type projects "[an"
type projects "[ans"
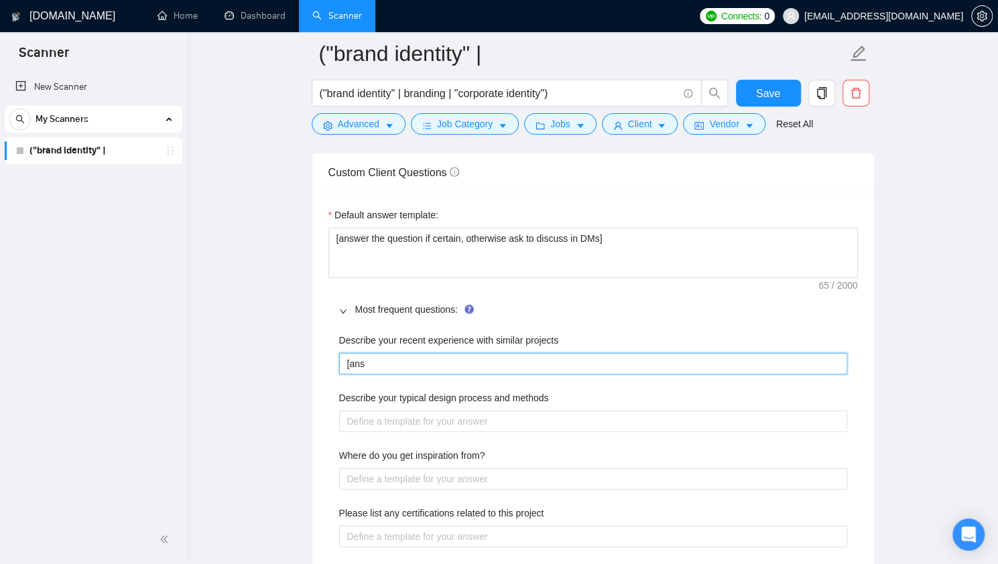
type projects "[answ"
type projects "[answe"
type projects "[answer"
type projects "[answer]"
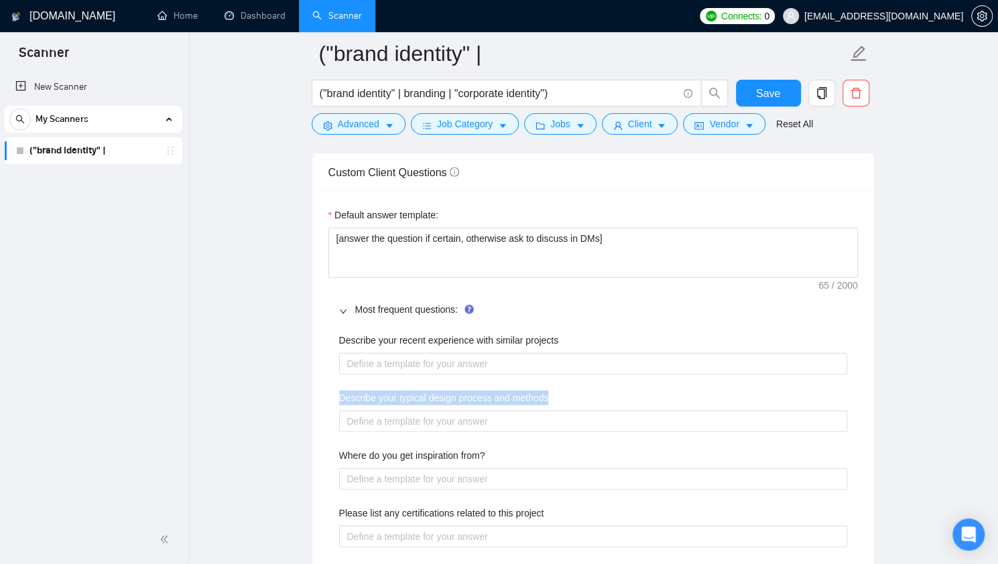
drag, startPoint x: 560, startPoint y: 400, endPoint x: 336, endPoint y: 390, distance: 223.4
click at [336, 390] on div "Describe your recent experience with similar projects Describe your typical des…" at bounding box center [592, 534] width 529 height 419
click at [446, 448] on label "Where do you get inspiration from?" at bounding box center [412, 455] width 146 height 15
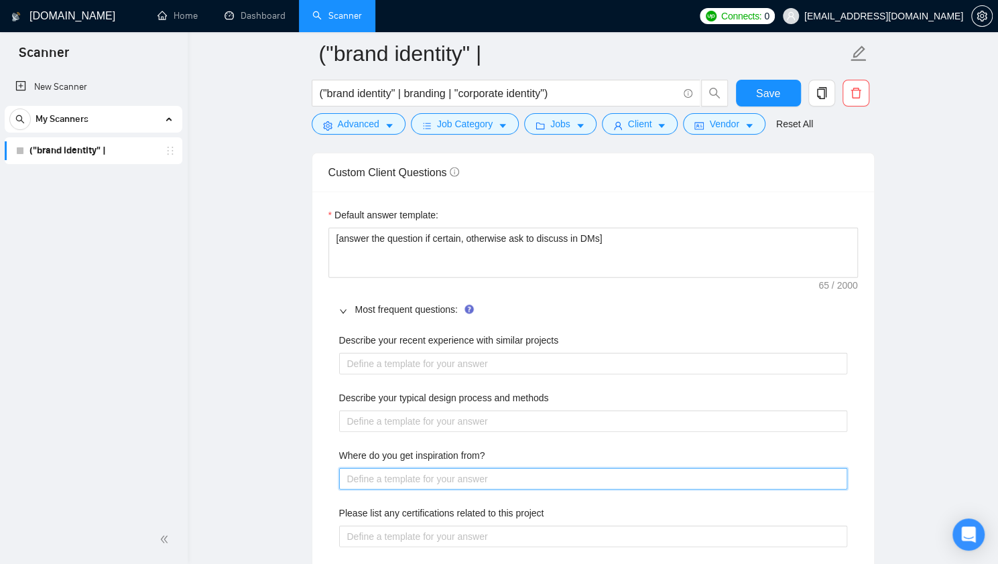
click at [446, 468] on from\? "Where do you get inspiration from?" at bounding box center [593, 478] width 508 height 21
drag, startPoint x: 495, startPoint y: 446, endPoint x: 314, endPoint y: 456, distance: 181.2
click at [314, 456] on div "Default answer template: [answer the question if certain, otherwise ask to disc…" at bounding box center [593, 476] width 562 height 569
copy label "Where do you get inspiration from?"
click at [454, 481] on from\? "Where do you get inspiration from?" at bounding box center [593, 478] width 508 height 21
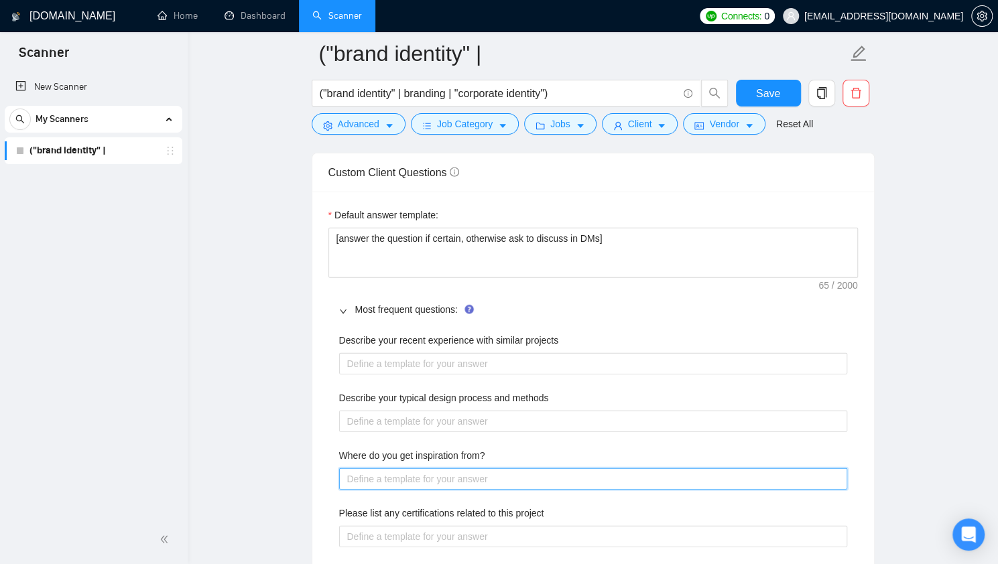
paste from\? "I get inspiration from everything around me. You never really know when a great…"
type from\? "I get inspiration from everything around me. You never really know when a great…"
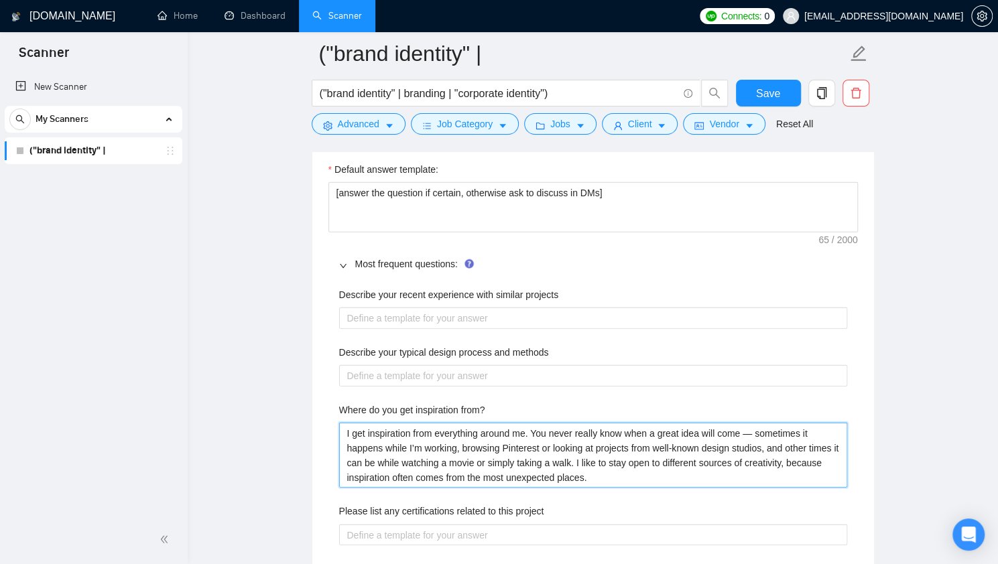
scroll to position [1949, 0]
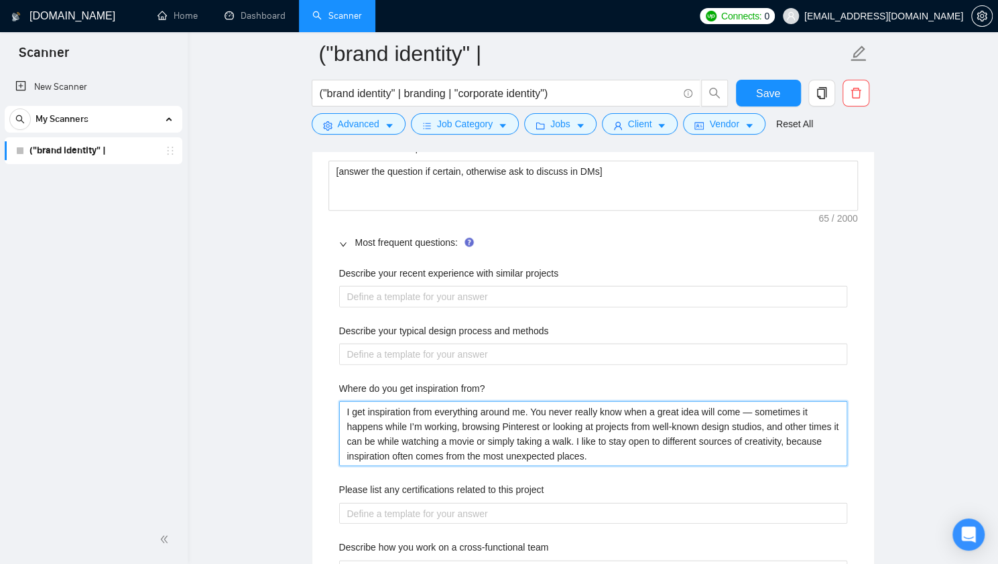
click at [745, 405] on from\? "I get inspiration from everything around me. You never really know when a great…" at bounding box center [593, 433] width 508 height 65
type from\? "I get inspiration from everything around me. You never really know when a great…"
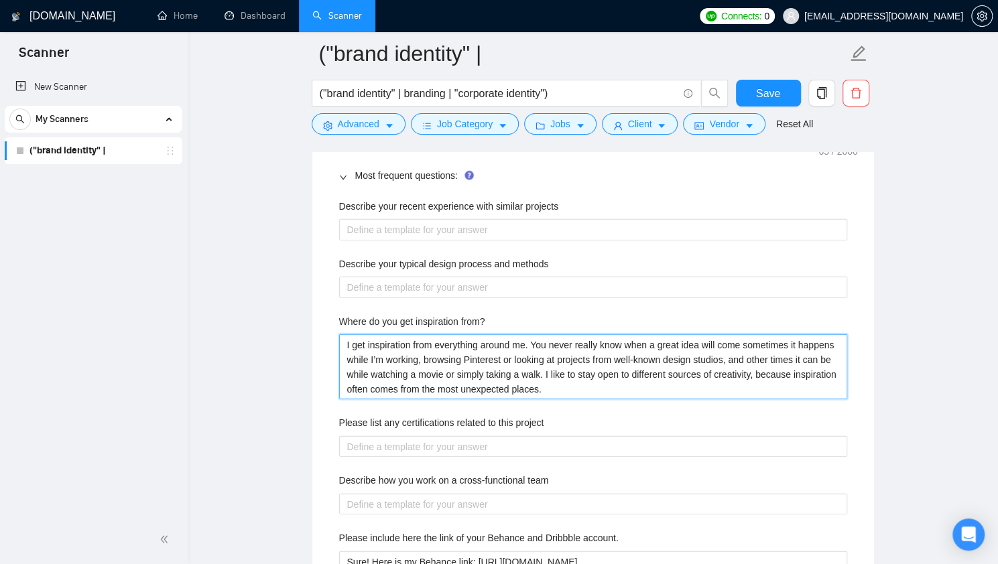
type from\? "I get inspiration from everything around me. You never really know when a great…"
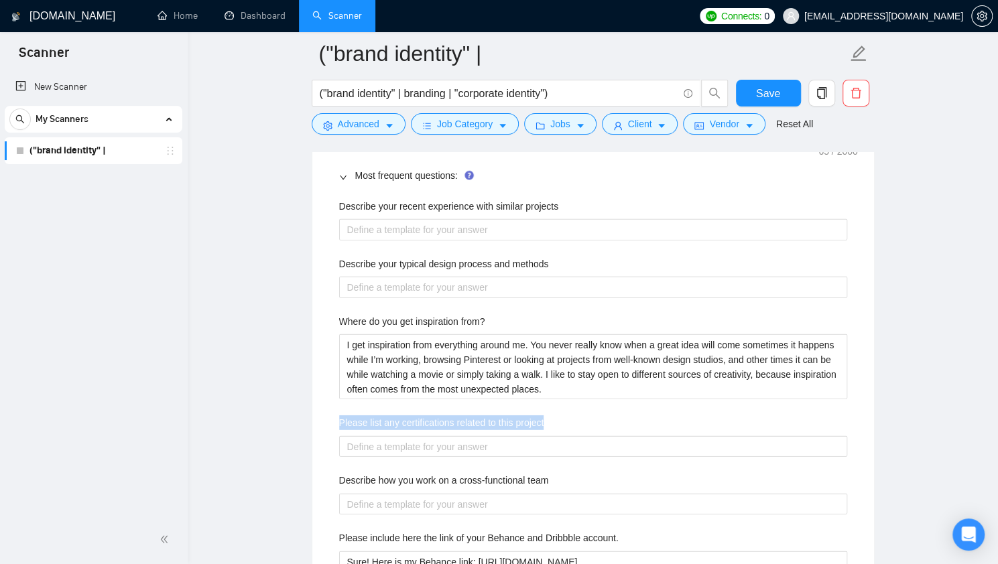
drag, startPoint x: 547, startPoint y: 419, endPoint x: 339, endPoint y: 417, distance: 207.7
click at [339, 417] on div "Please list any certifications related to this project" at bounding box center [593, 425] width 508 height 20
copy label "Please list any certifications related to this project"
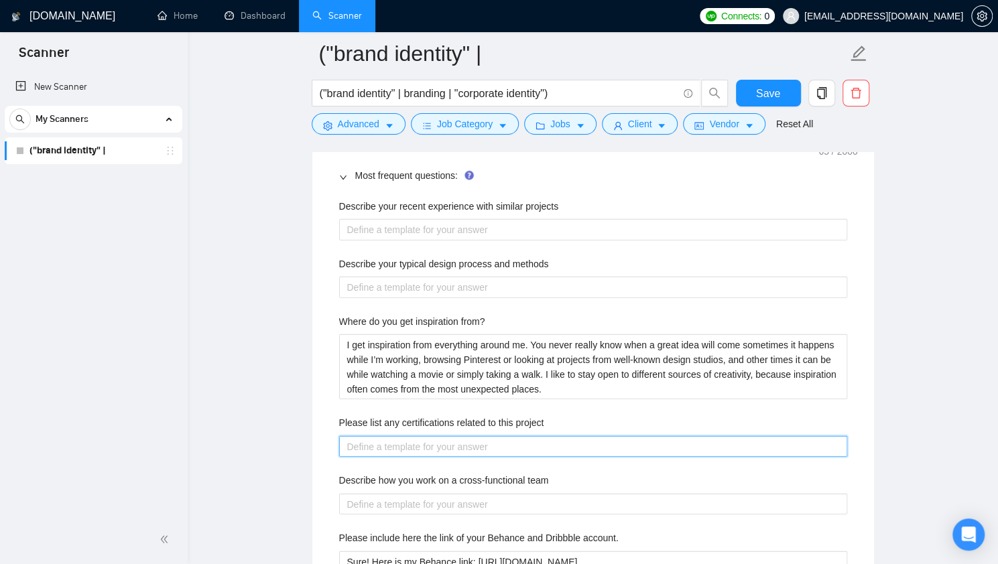
click at [487, 448] on project "Please list any certifications related to this project" at bounding box center [593, 446] width 508 height 21
paste project "I hold an Upwork Skill Certification in Brand Identity. It was issued by Upwork…"
type project "I hold an Upwork Skill Certification in Brand Identity. It was issued by Upwork…"
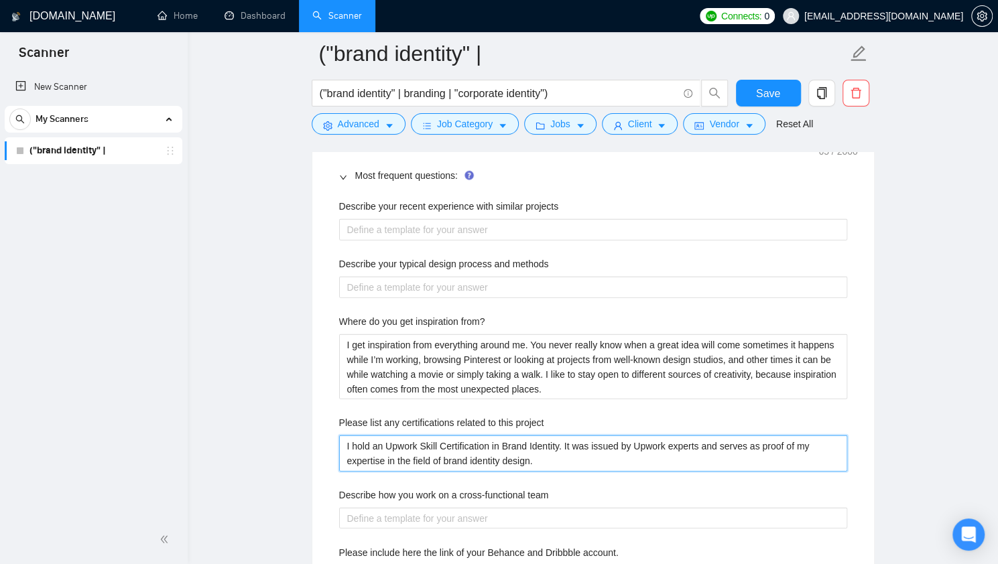
type project "I hold an Upwork Skill Certification in Brand Identity. It was issued by Upwork…"
click at [488, 527] on div "Describe your recent experience with similar projects Describe your typical des…" at bounding box center [592, 430] width 529 height 478
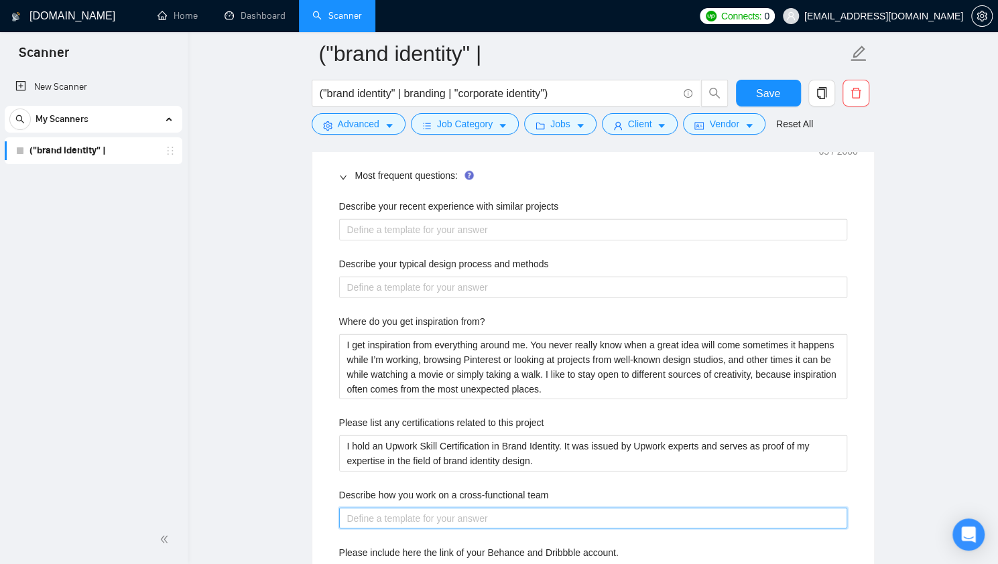
click at [484, 516] on team "Describe how you work on a cross-functional team" at bounding box center [593, 518] width 508 height 21
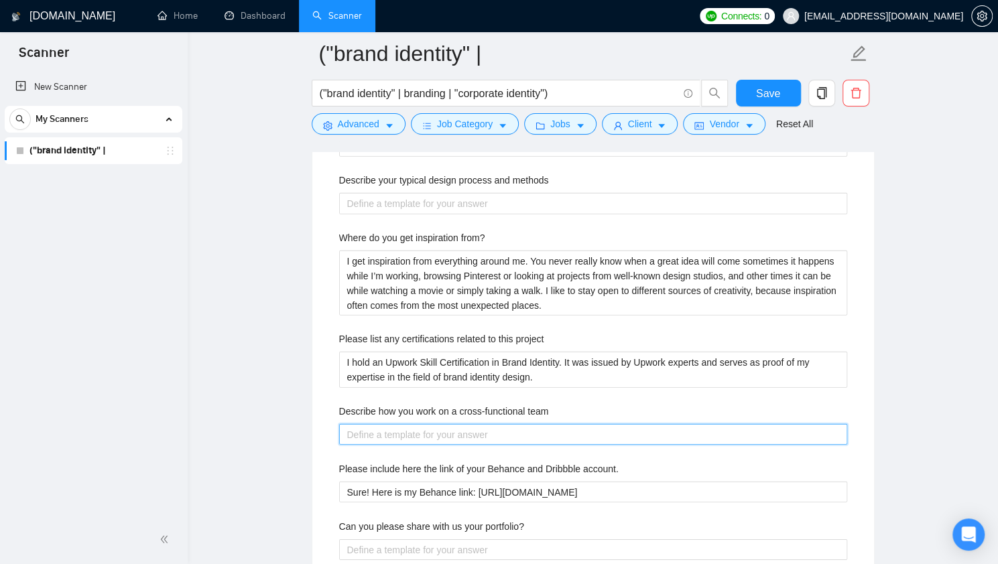
scroll to position [2150, 0]
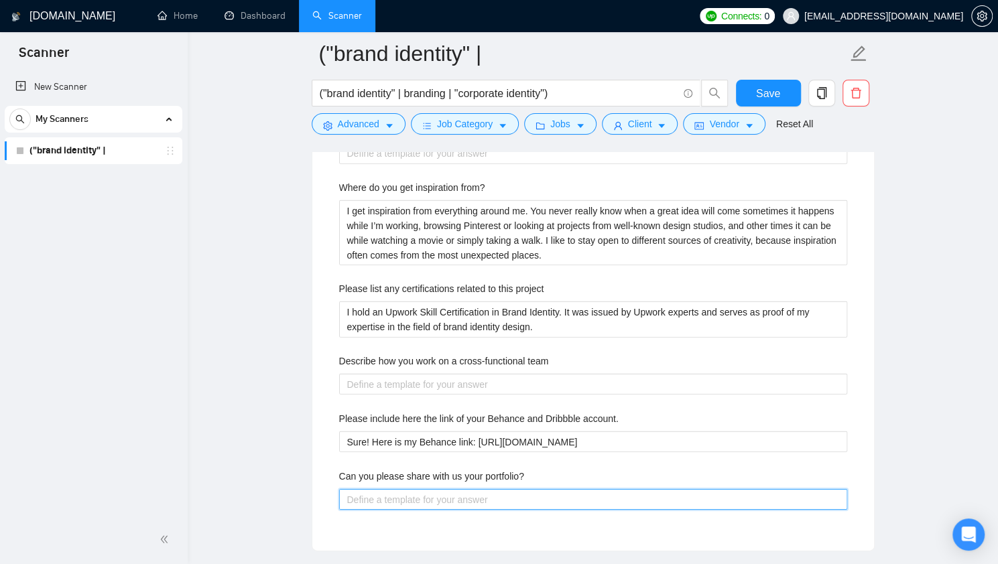
click at [407, 495] on portfolio\? "Can you please share with us your portfolio?" at bounding box center [593, 499] width 508 height 21
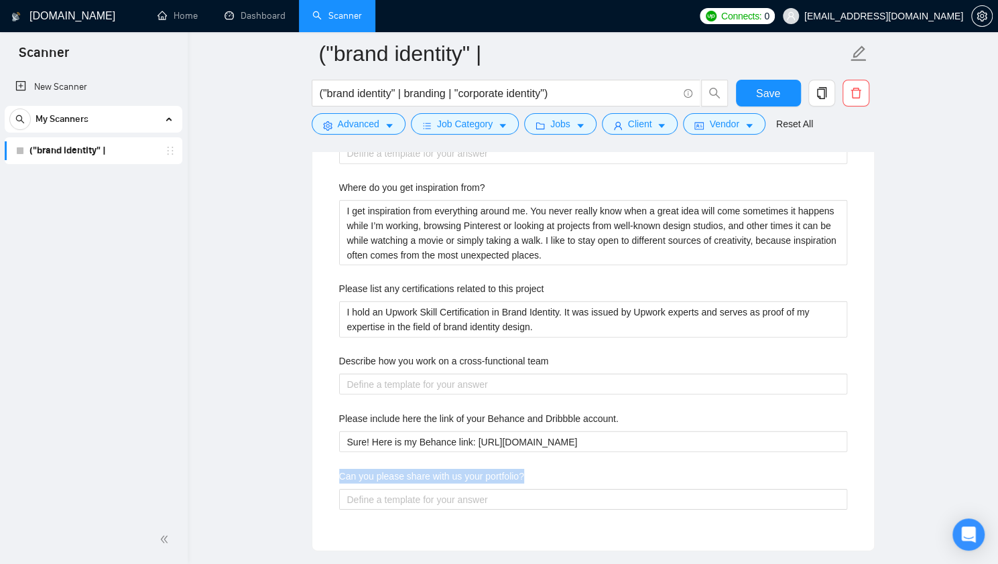
drag, startPoint x: 527, startPoint y: 467, endPoint x: 331, endPoint y: 464, distance: 195.7
click at [331, 464] on div "Describe your recent experience with similar projects Describe your typical des…" at bounding box center [592, 296] width 529 height 478
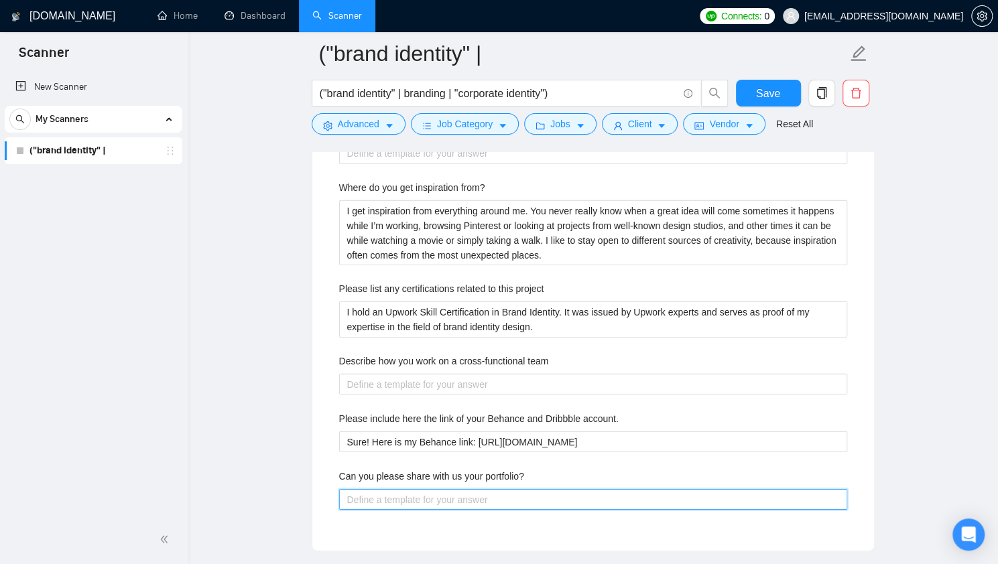
click at [387, 491] on portfolio\? "Can you please share with us your portfolio?" at bounding box center [593, 499] width 508 height 21
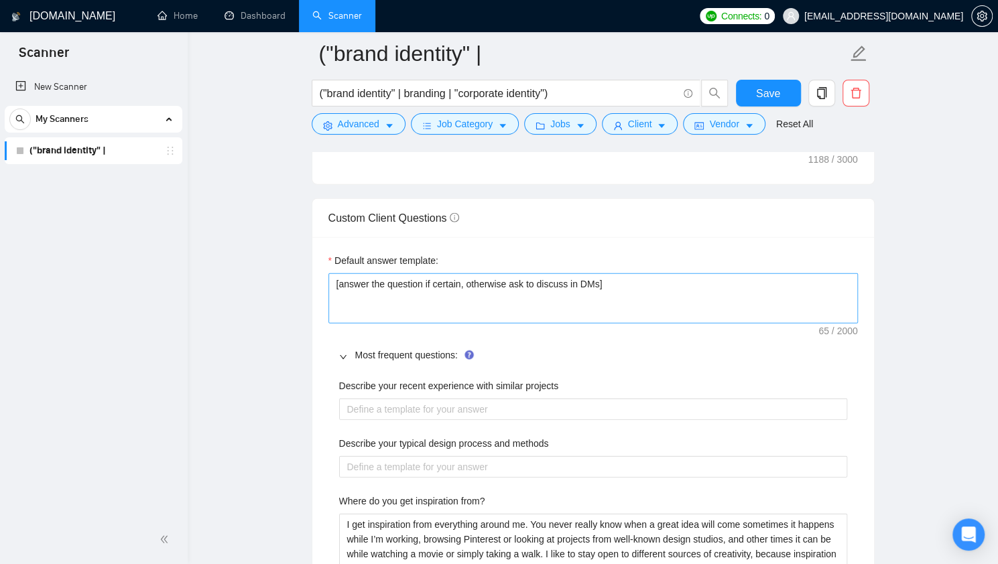
scroll to position [1815, 0]
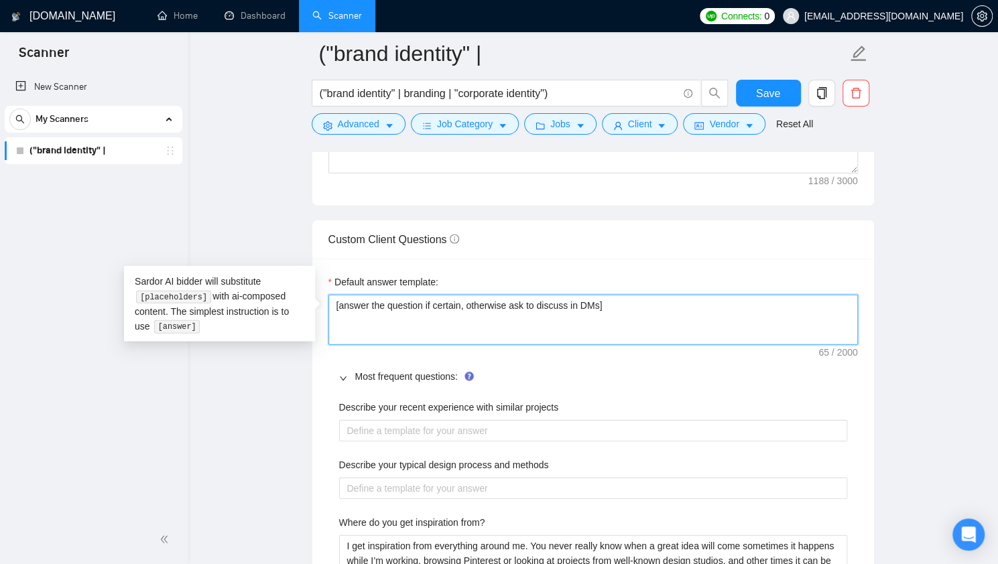
click at [609, 315] on textarea "[answer the question if certain, otherwise ask to discuss in DMs]" at bounding box center [592, 320] width 529 height 50
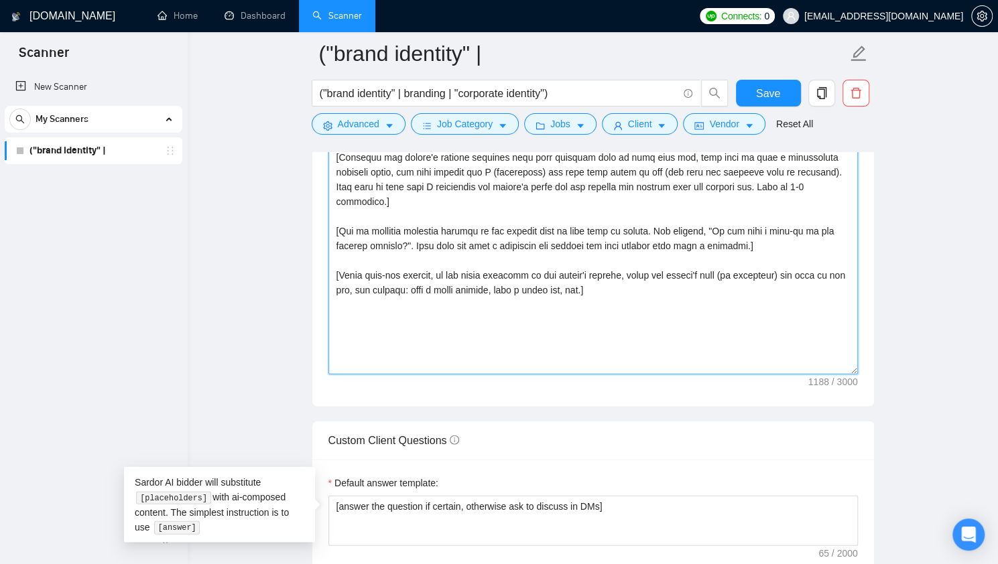
click at [587, 294] on textarea "Cover letter template:" at bounding box center [592, 224] width 529 height 302
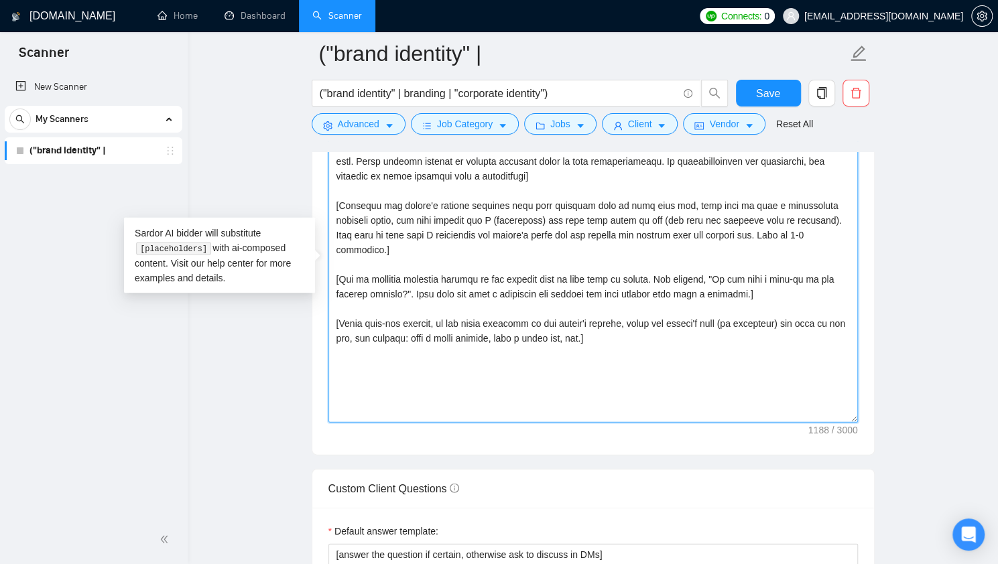
scroll to position [1480, 0]
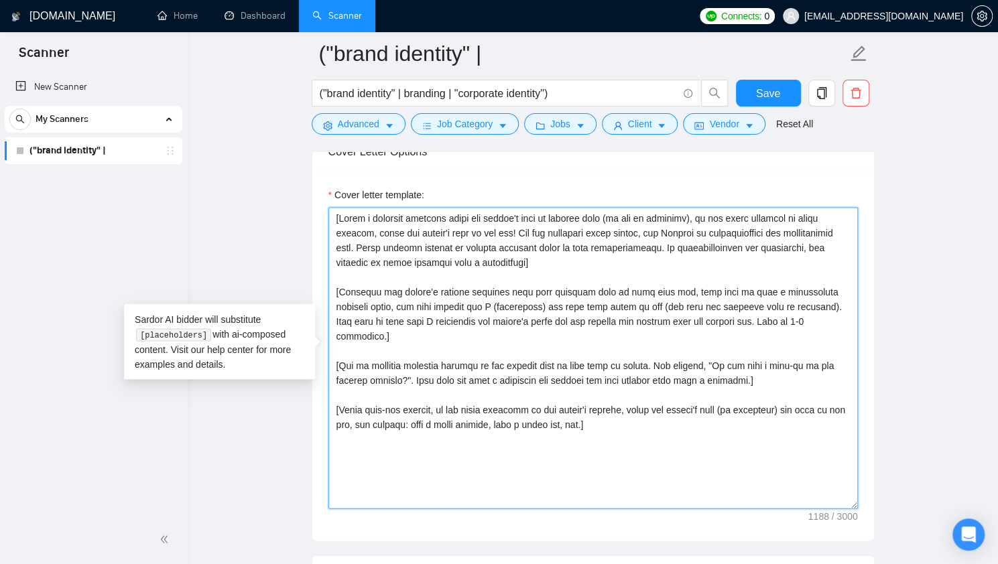
paste textarea "the cover letter in a calm and direct, yet professional tone, making it unique …"
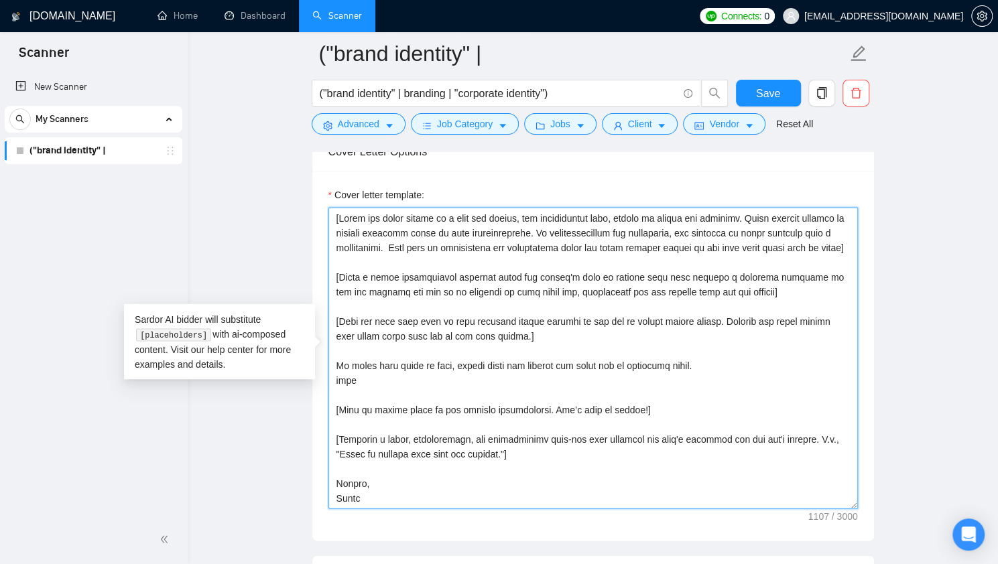
scroll to position [15, 0]
click at [488, 448] on textarea "Cover letter template:" at bounding box center [592, 358] width 529 height 302
click at [362, 480] on textarea "Cover letter template:" at bounding box center [592, 358] width 529 height 302
click at [485, 434] on textarea "Cover letter template:" at bounding box center [592, 358] width 529 height 302
click at [523, 407] on textarea "Cover letter template:" at bounding box center [592, 358] width 529 height 302
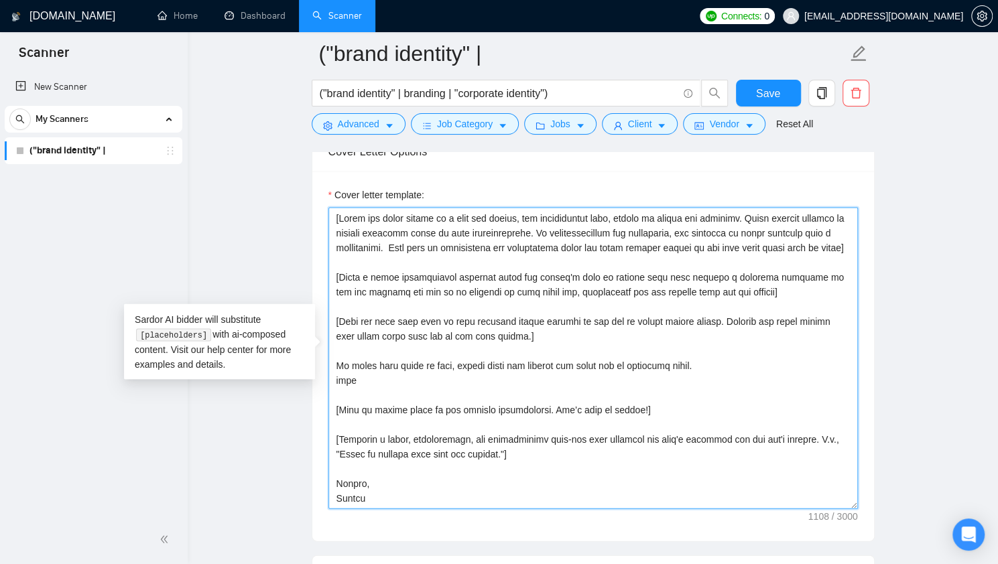
click at [642, 414] on textarea "Cover letter template:" at bounding box center [592, 358] width 529 height 302
click at [495, 453] on textarea "Cover letter template:" at bounding box center [592, 358] width 529 height 302
click at [397, 257] on textarea "Cover letter template:" at bounding box center [592, 358] width 529 height 302
drag, startPoint x: 494, startPoint y: 464, endPoint x: 296, endPoint y: 286, distance: 266.2
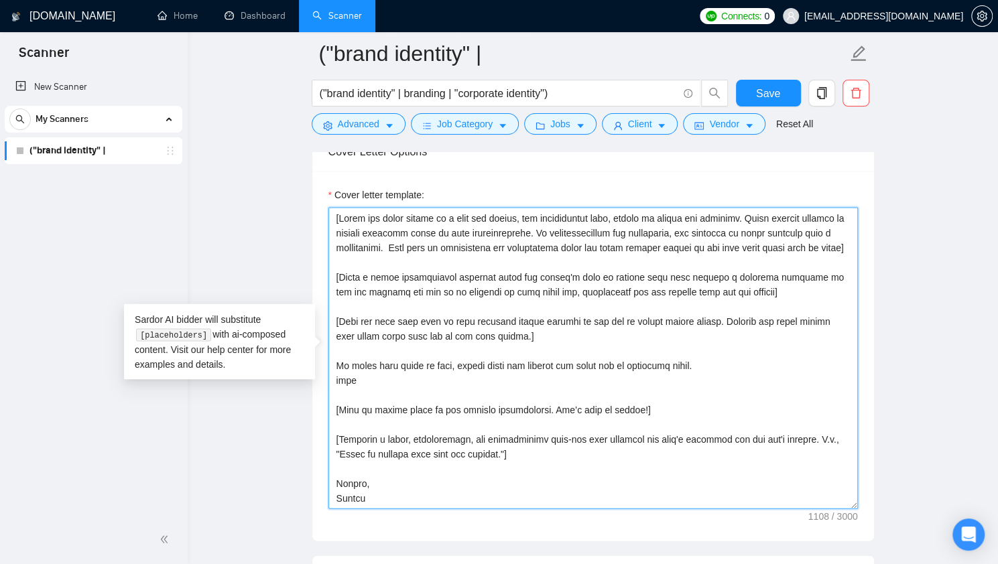
paste textarea "Do not call them sir/madam or client at all ] [ Check what is the main client's…"
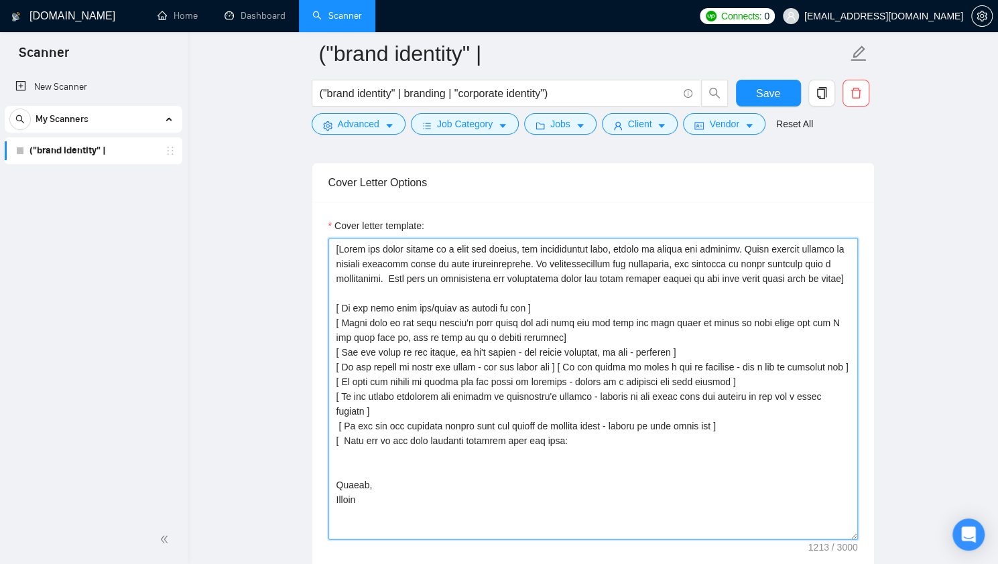
scroll to position [1480, 0]
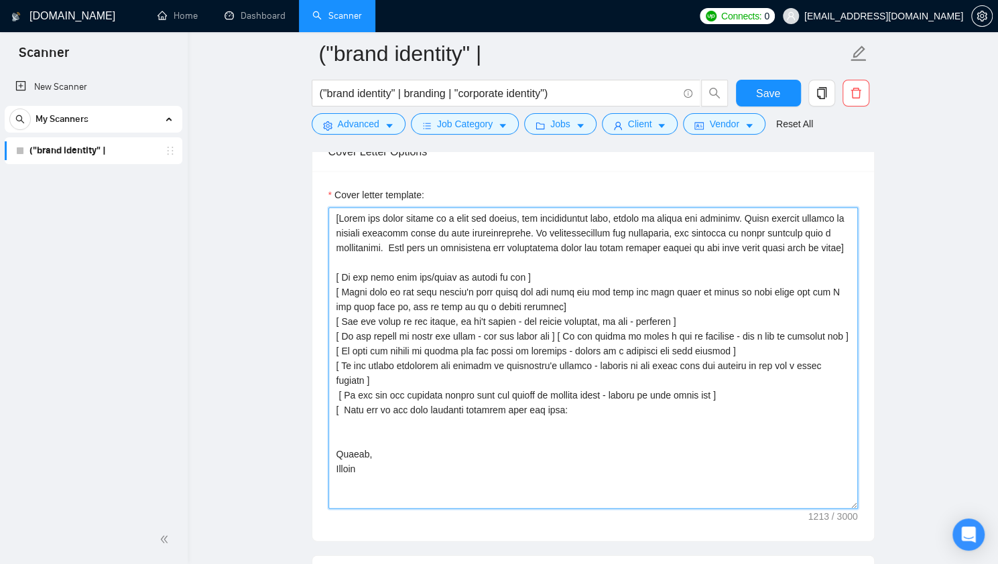
click at [334, 288] on textarea "Cover letter template:" at bounding box center [592, 358] width 529 height 302
click at [346, 446] on textarea "Cover letter template:" at bounding box center [592, 358] width 529 height 302
click at [344, 406] on textarea "Cover letter template:" at bounding box center [592, 358] width 529 height 302
click at [614, 417] on textarea "Cover letter template:" at bounding box center [592, 358] width 529 height 302
drag, startPoint x: 591, startPoint y: 428, endPoint x: 295, endPoint y: 419, distance: 296.3
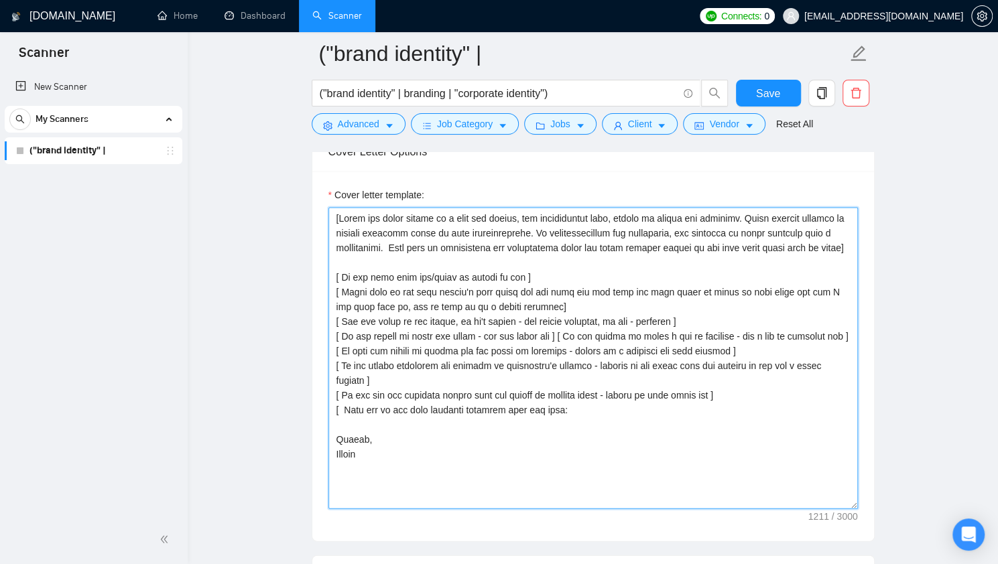
click at [498, 359] on textarea "Cover letter template:" at bounding box center [592, 358] width 529 height 302
click at [541, 346] on textarea "Cover letter template:" at bounding box center [592, 358] width 529 height 302
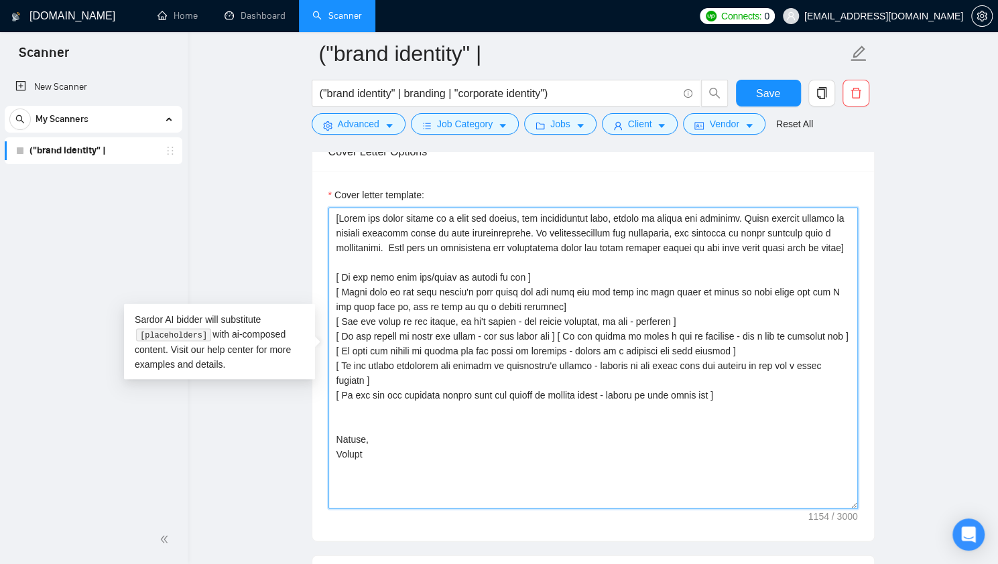
click at [488, 421] on textarea "Cover letter template:" at bounding box center [592, 358] width 529 height 302
click at [493, 436] on textarea "Cover letter template:" at bounding box center [592, 358] width 529 height 302
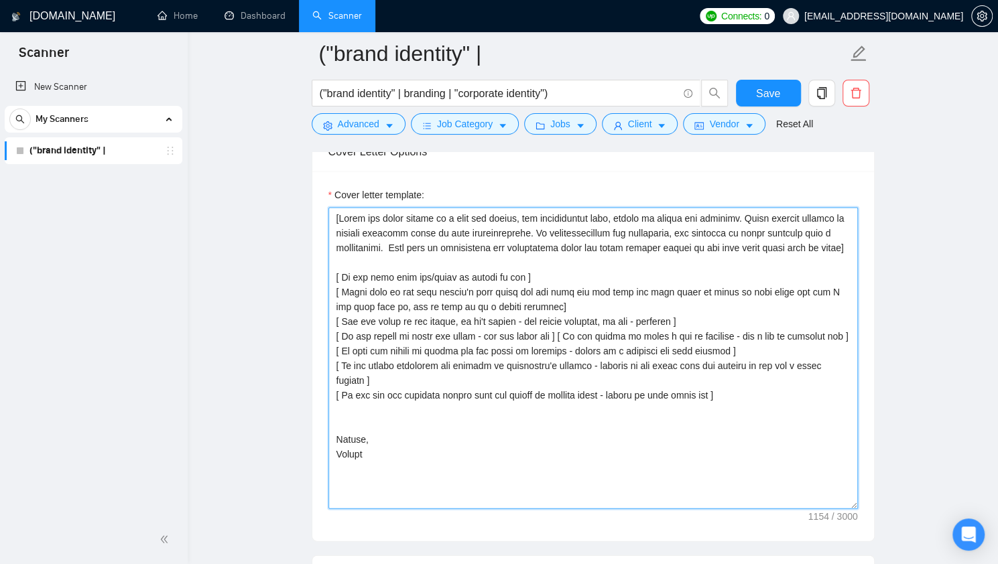
paste textarea "[ Add the open question for his project at the end (start it with the word What…"
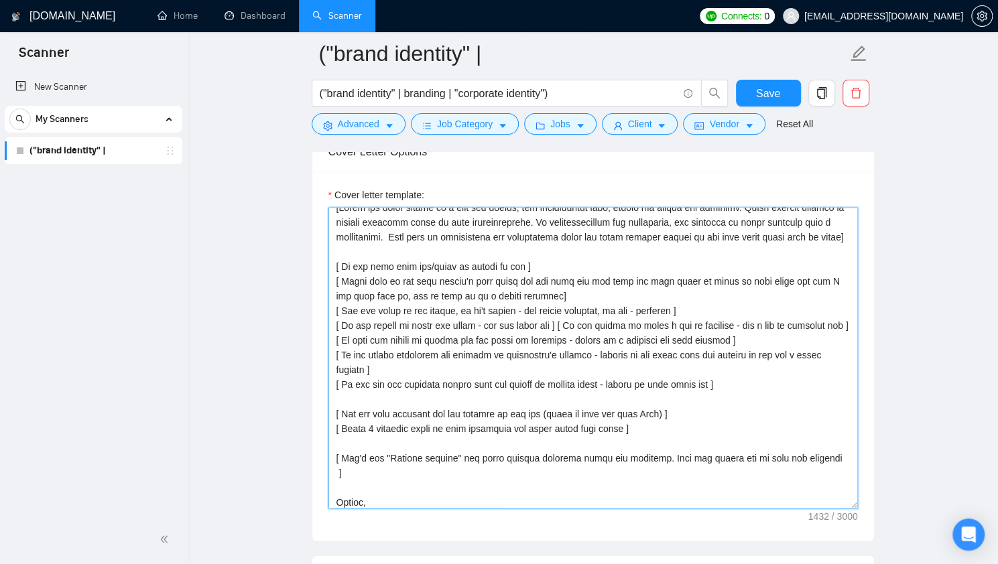
scroll to position [44, 0]
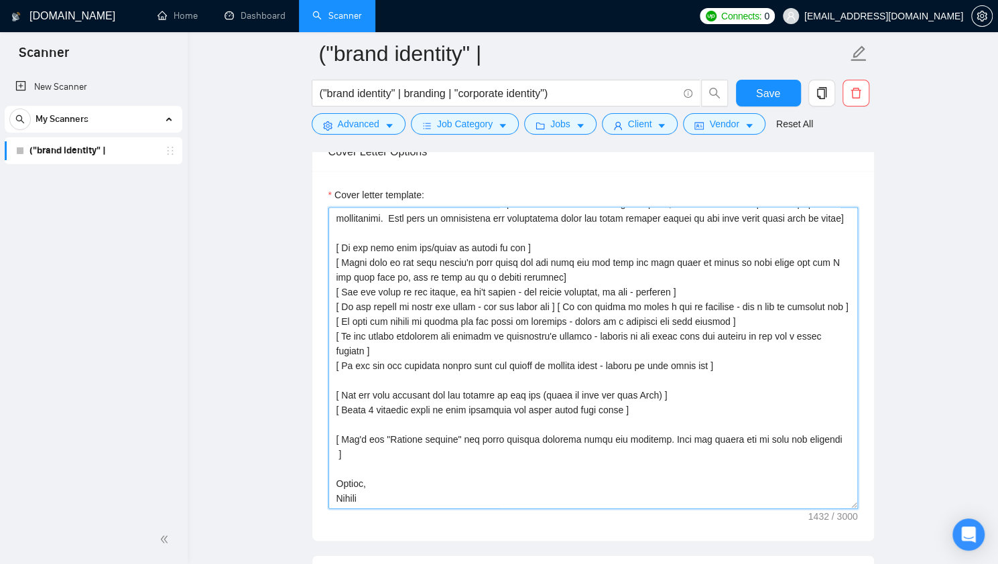
click at [339, 453] on textarea "Cover letter template:" at bounding box center [592, 358] width 529 height 302
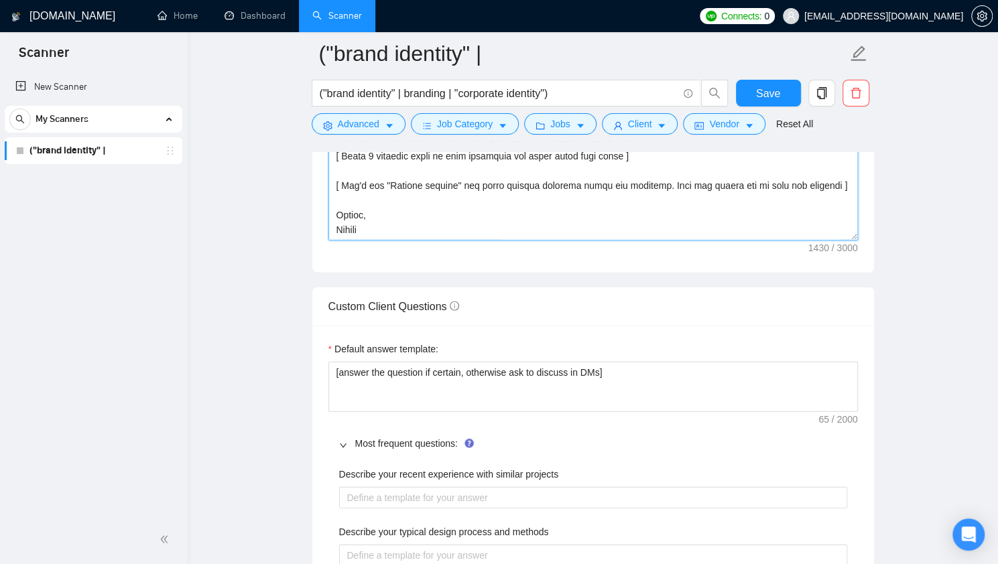
scroll to position [1949, 0]
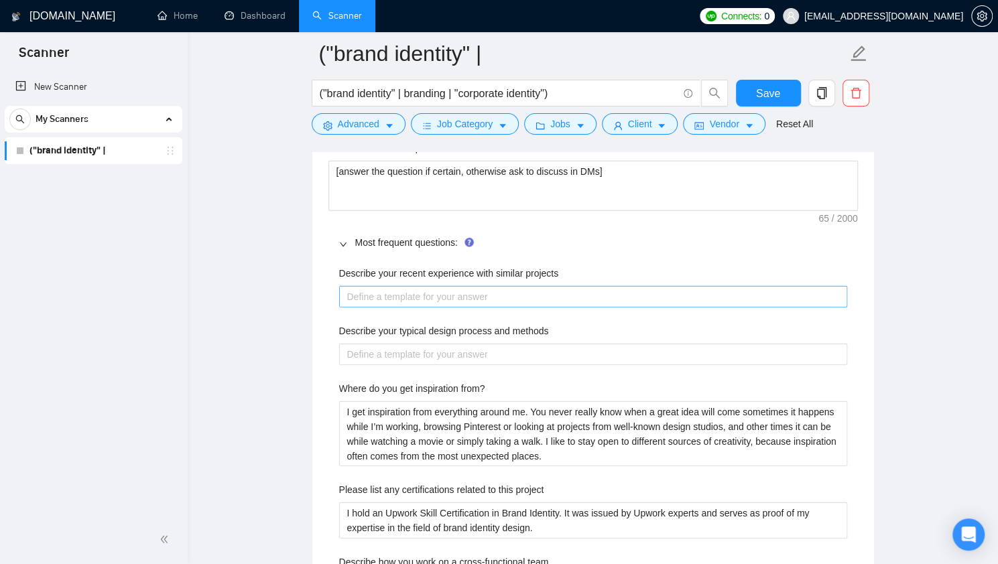
type textarea "[Write the cover letter in a calm and direct, yet professional tone, making it …"
click at [531, 294] on projects "Describe your recent experience with similar projects" at bounding box center [593, 296] width 508 height 21
drag, startPoint x: 560, startPoint y: 266, endPoint x: 332, endPoint y: 269, distance: 228.5
click at [332, 269] on div "Describe your recent experience with similar projects Describe your typical des…" at bounding box center [592, 497] width 529 height 478
copy label "Describe your recent experience with similar projects"
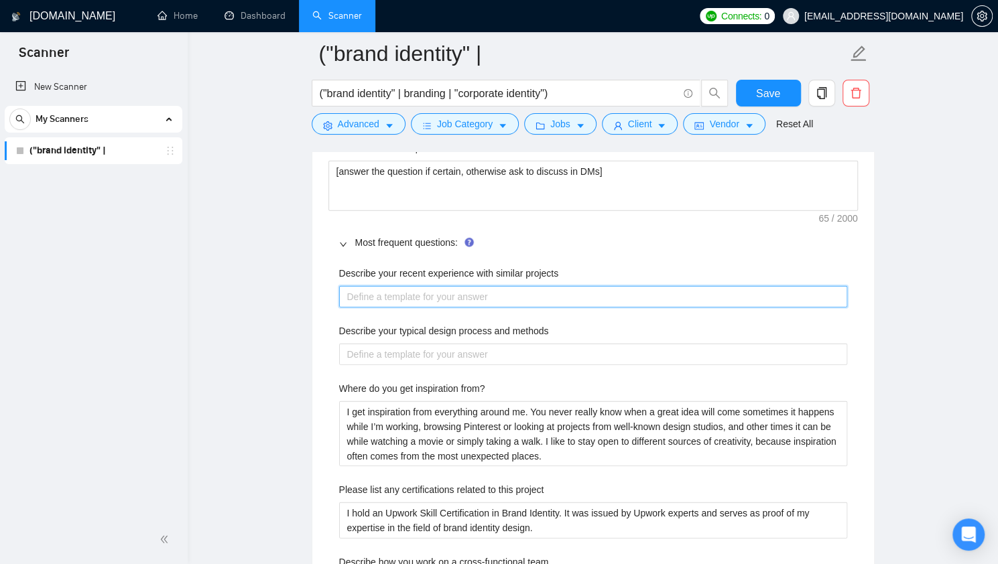
click at [454, 295] on projects "Describe your recent experience with similar projects" at bounding box center [593, 296] width 508 height 21
paste projects "Over the past 7 years of my design career, I’ve created numerous brand identiti…"
type projects "Over the past 7 years of my design career, I’ve created numerous brand identiti…"
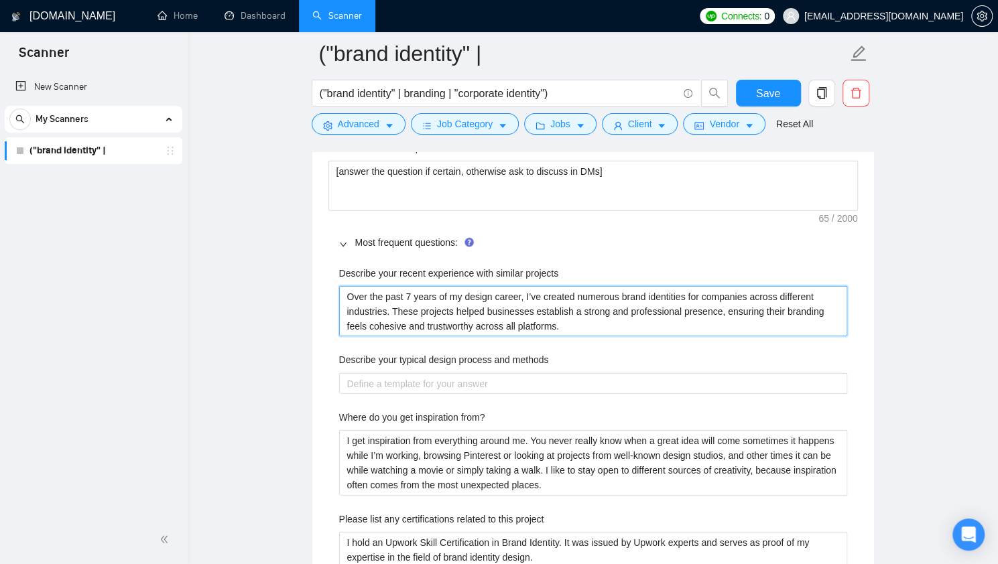
drag, startPoint x: 564, startPoint y: 322, endPoint x: 389, endPoint y: 307, distance: 175.5
click at [389, 307] on projects "Over the past 7 years of my design career, I’ve created numerous brand identiti…" at bounding box center [593, 311] width 508 height 50
type projects "Over the past 7 years of my design career, I’ve created numerous brand identiti…"
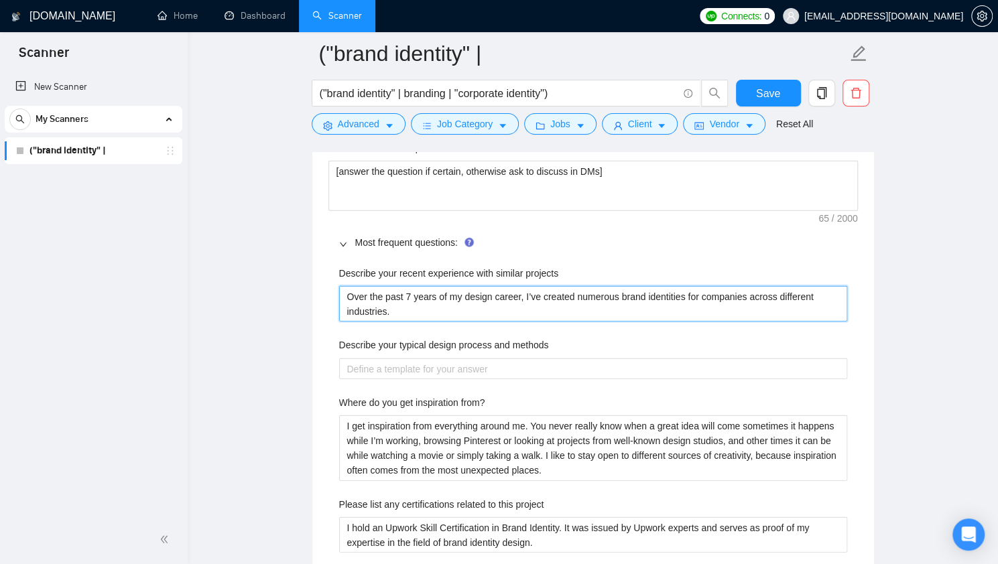
type projects "Over the past 7 years of my design career, I’ve created numerous brand identiti…"
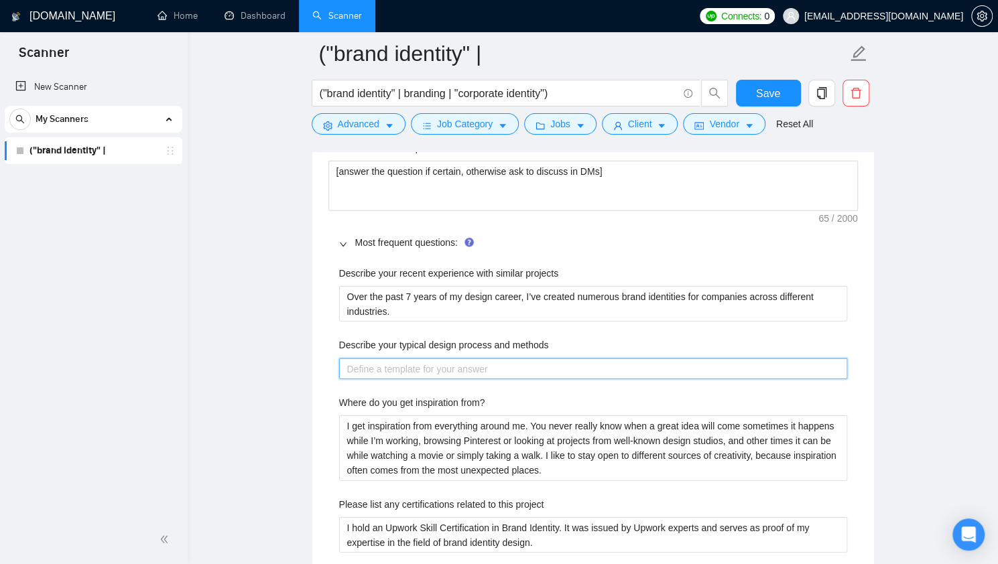
click at [493, 364] on methods "Describe your typical design process and methods" at bounding box center [593, 369] width 508 height 21
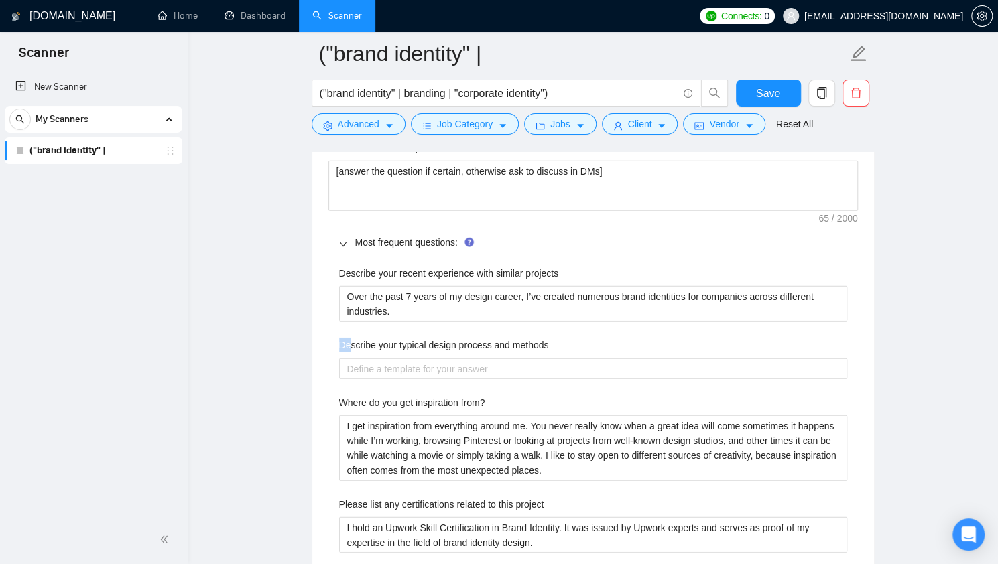
drag, startPoint x: 563, startPoint y: 342, endPoint x: 341, endPoint y: 345, distance: 221.8
click at [341, 345] on div "Describe your typical design process and methods" at bounding box center [593, 348] width 508 height 20
click at [340, 340] on label "Describe your typical design process and methods" at bounding box center [444, 345] width 210 height 15
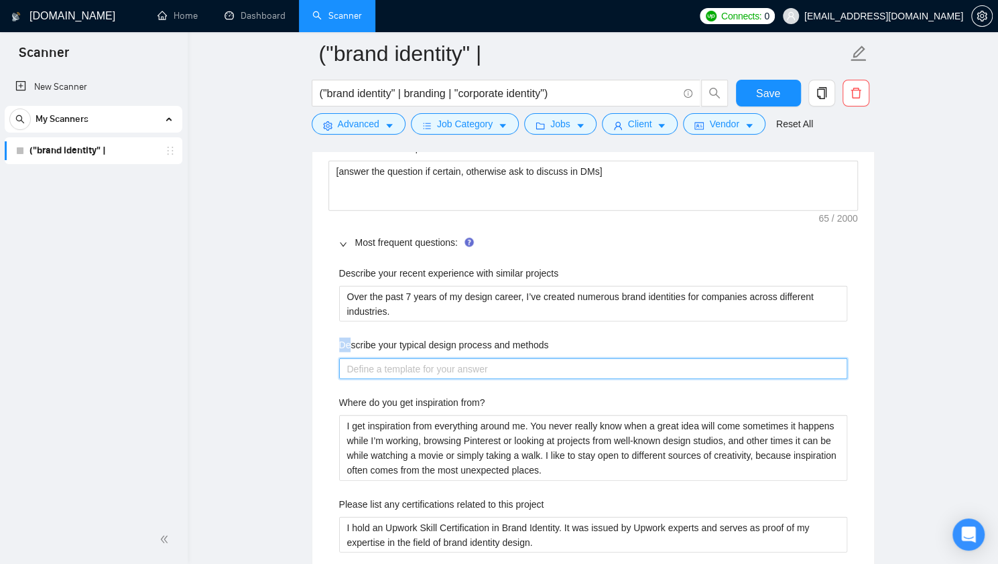
click at [340, 359] on methods "Describe your typical design process and methods" at bounding box center [593, 369] width 508 height 21
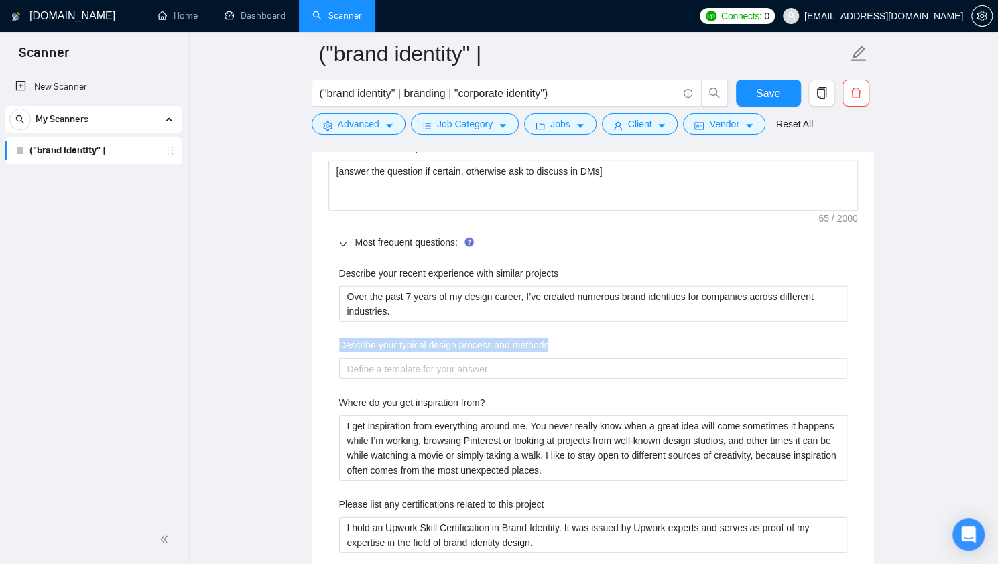
drag, startPoint x: 340, startPoint y: 339, endPoint x: 541, endPoint y: 340, distance: 201.7
click at [541, 340] on label "Describe your typical design process and methods" at bounding box center [444, 345] width 210 height 15
click at [541, 359] on methods "Describe your typical design process and methods" at bounding box center [593, 369] width 508 height 21
copy label "Describe your typical design process and methods"
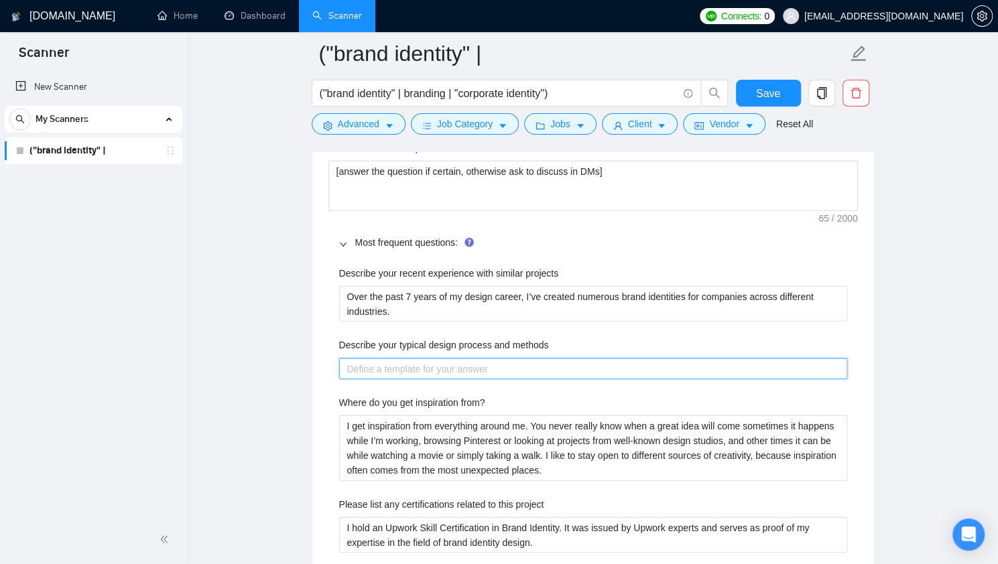
click at [519, 363] on methods "Describe your typical design process and methods" at bounding box center [593, 369] width 508 height 21
paste methods "I usually start with a design session — a call where I learn more about the cli…"
type methods "I usually start with a design session — a call where I learn more about the cli…"
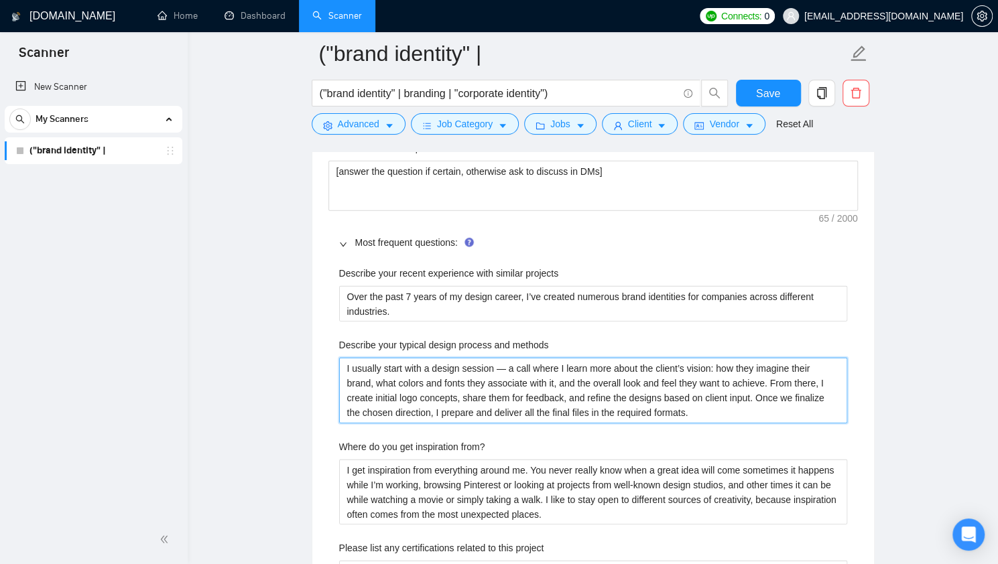
click at [507, 363] on methods "I usually start with a design session — a call where I learn more about the cli…" at bounding box center [593, 390] width 508 height 65
type methods "I usually start with a design session —a call where I learn more about the clie…"
click at [584, 390] on methods "I usually start with a design session a call where I learn more about the clien…" at bounding box center [593, 390] width 508 height 65
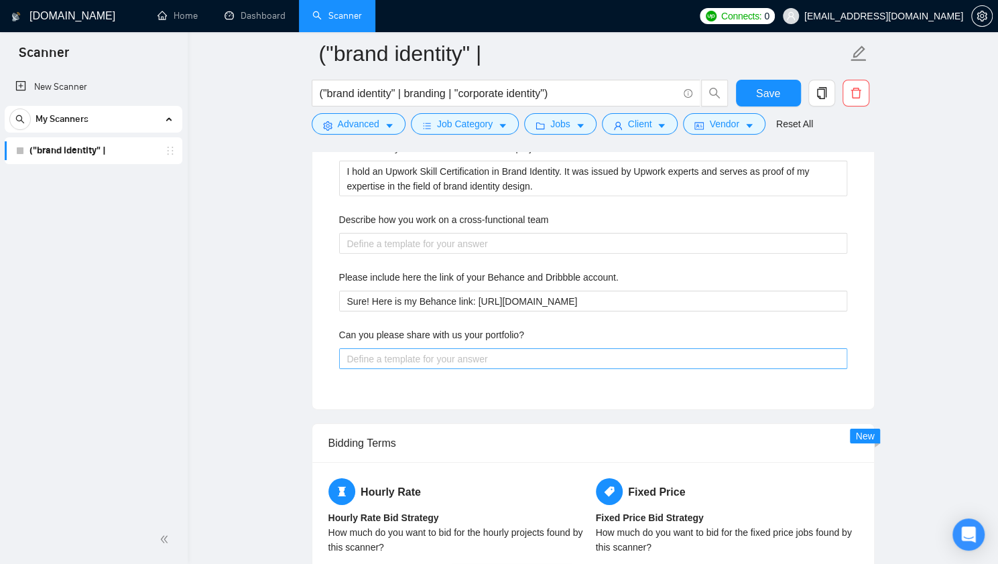
scroll to position [2351, 0]
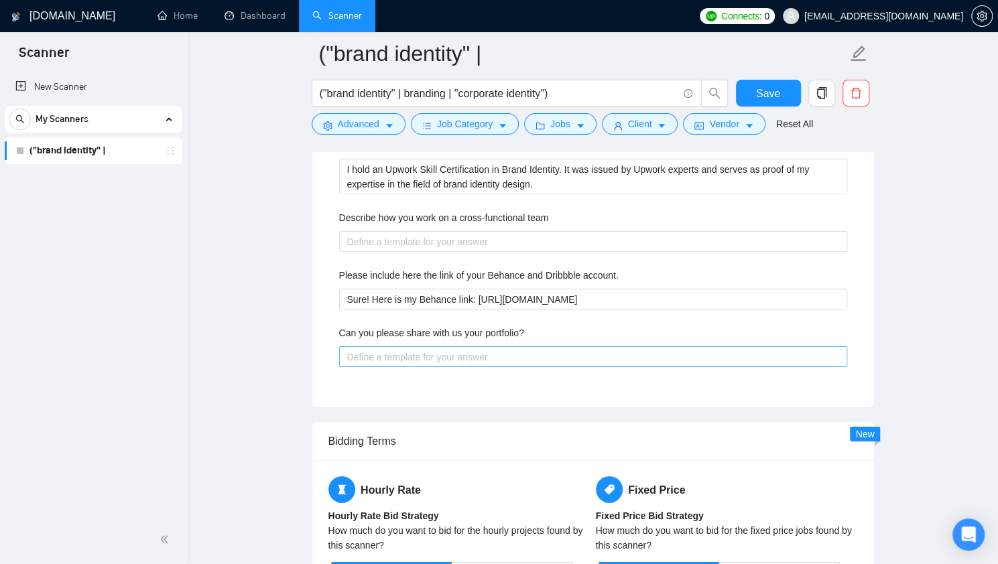
type methods "I usually start with a design session a call where I learn more about the clien…"
click at [507, 346] on portfolio\? "Can you please share with us your portfolio?" at bounding box center [593, 356] width 508 height 21
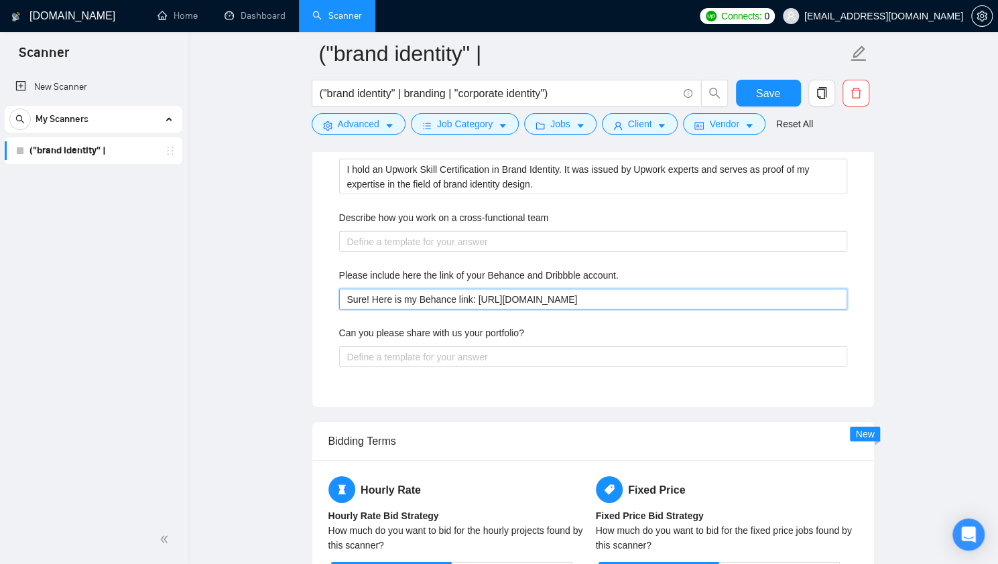
drag, startPoint x: 665, startPoint y: 298, endPoint x: 314, endPoint y: 305, distance: 351.2
click at [313, 300] on div "Default answer template: [answer the question if certain, otherwise ask to disc…" at bounding box center [593, 66] width 562 height 686
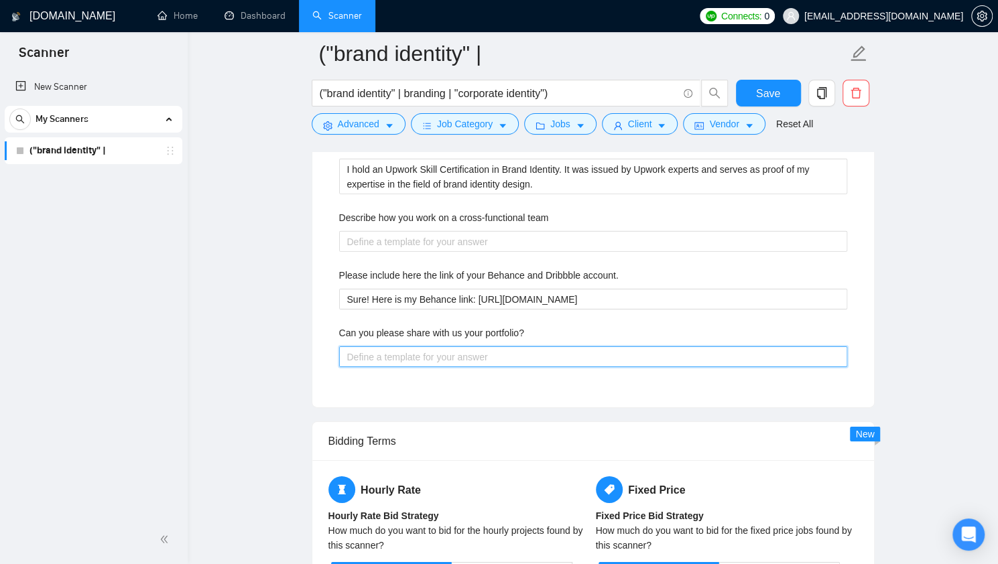
click at [424, 350] on portfolio\? "Can you please share with us your portfolio?" at bounding box center [593, 356] width 508 height 21
paste portfolio\? "Sure! Here is my Behance link: https://www.behance.net/maksymburov"
type portfolio\? "Sure! Here is my Behance link: https://www.behance.net/maksymburov"
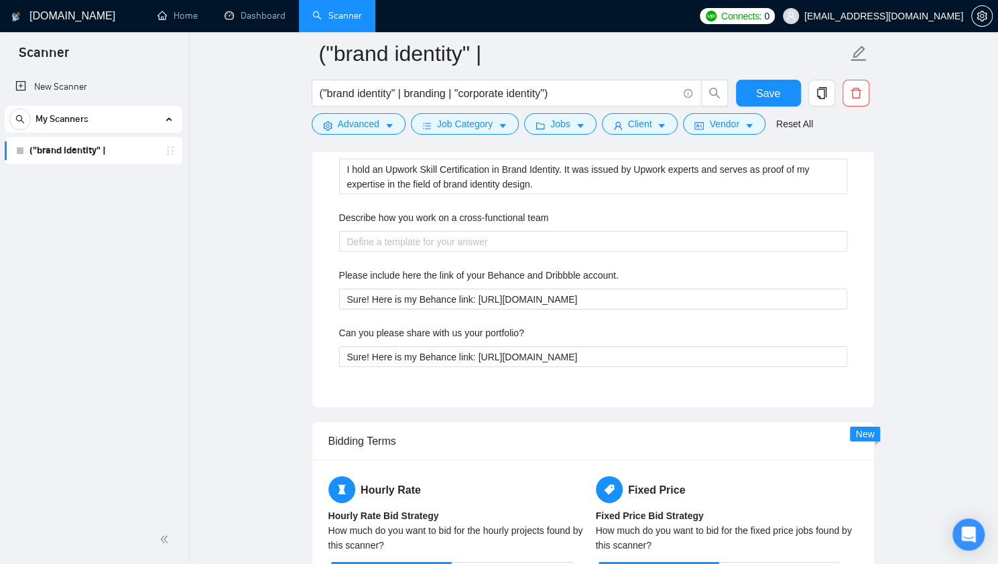
click at [433, 377] on div "Describe your recent experience with similar projects Over the past 7 years of …" at bounding box center [592, 123] width 529 height 535
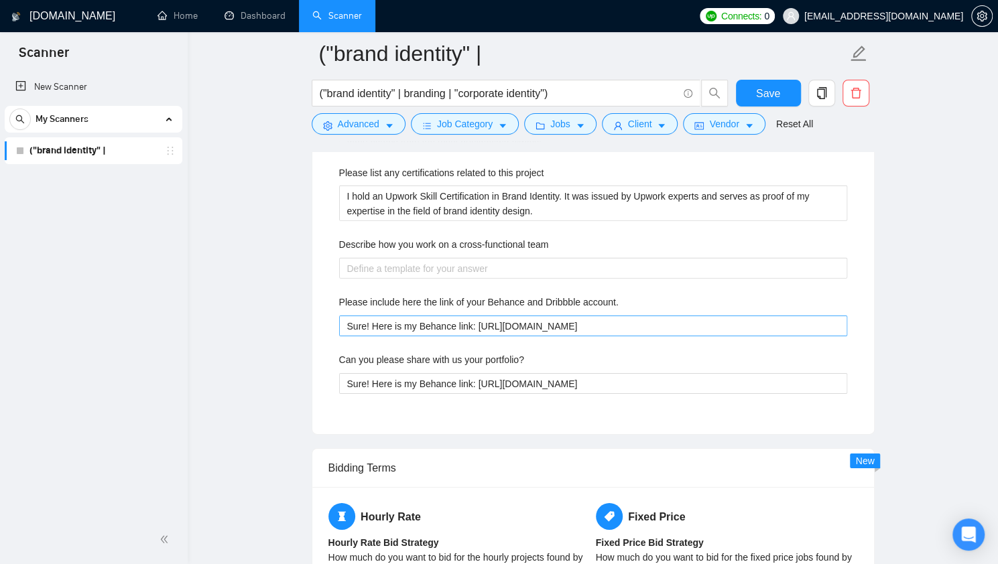
scroll to position [2284, 0]
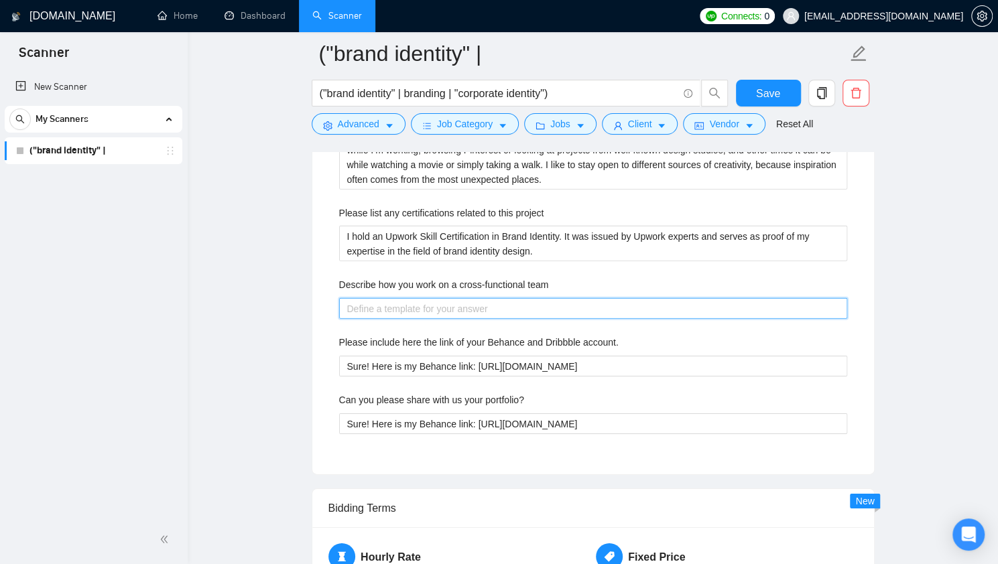
click at [424, 298] on team "Describe how you work on a cross-functional team" at bounding box center [593, 308] width 508 height 21
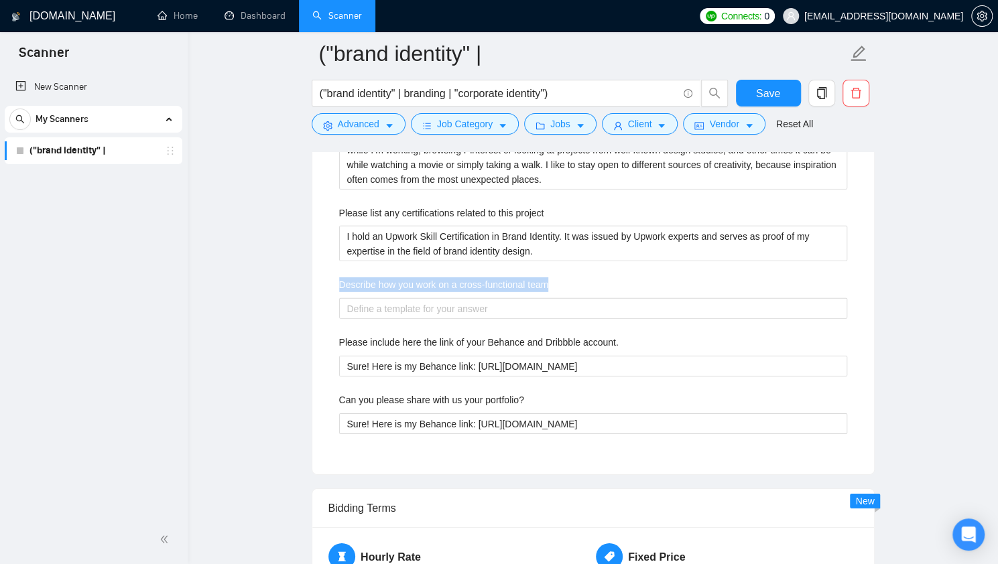
drag, startPoint x: 549, startPoint y: 281, endPoint x: 340, endPoint y: 285, distance: 209.1
click at [340, 285] on div "Describe how you work on a cross-functional team" at bounding box center [593, 287] width 508 height 20
copy label "Describe how you work on a cross-functional team"
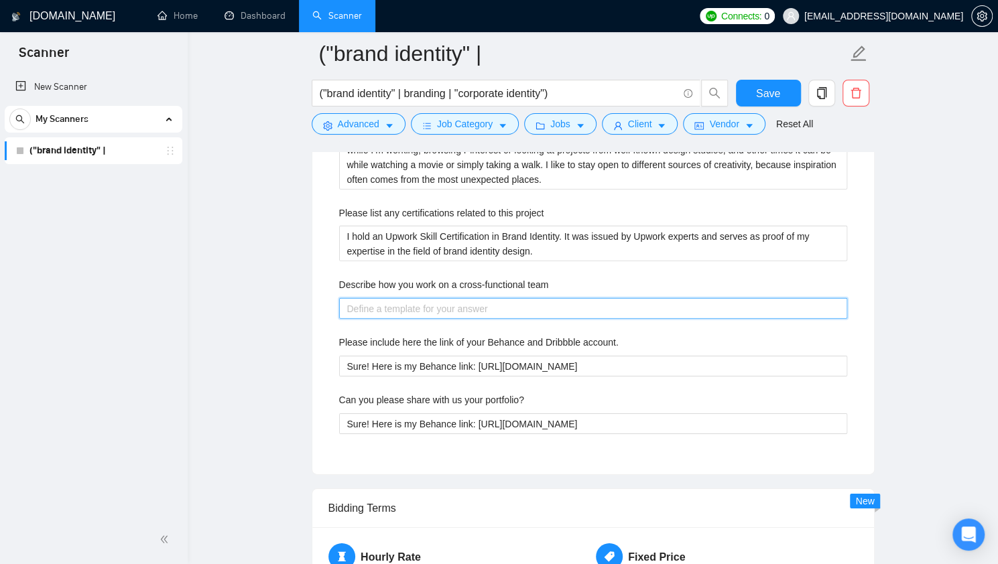
click at [430, 309] on team "Describe how you work on a cross-functional team" at bounding box center [593, 308] width 508 height 21
paste team "I enjoy working in cross-functional teams by keeping communication clear and pr…"
type team "I enjoy working in cross-functional teams by keeping communication clear and pr…"
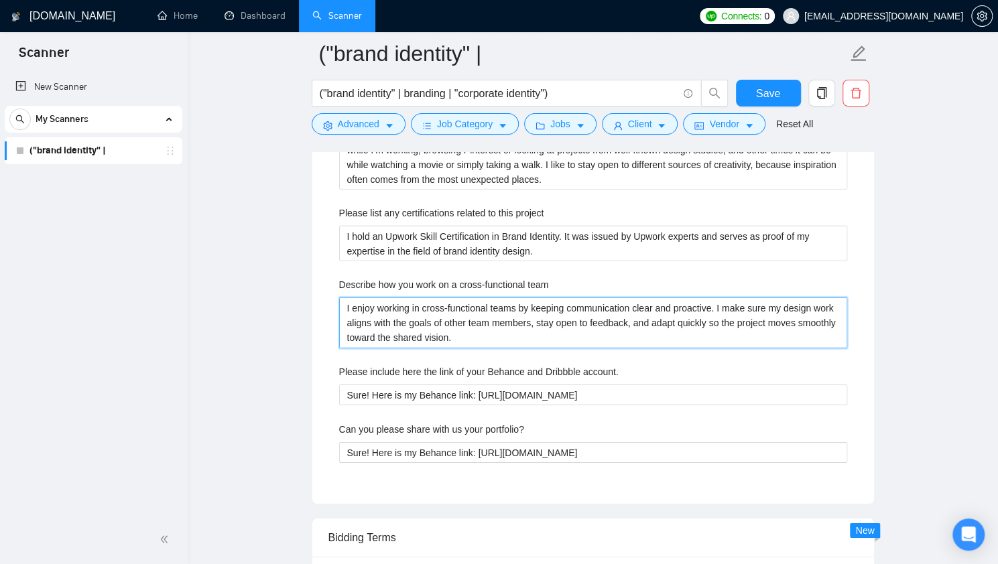
click at [398, 301] on team "I enjoy working in cross-functional teams by keeping communication clear and pr…" at bounding box center [593, 323] width 508 height 50
click at [529, 298] on team "I enjoy working in cross-functional teams by keeping communication clear and pr…" at bounding box center [593, 323] width 508 height 50
drag, startPoint x: 545, startPoint y: 304, endPoint x: 553, endPoint y: 325, distance: 22.7
click at [545, 304] on team "I enjoy working in cross-functional teams by keeping communication clear and pr…" at bounding box center [593, 323] width 508 height 50
type team "I enjoy working in cross-functional teams by keping communication clear and pro…"
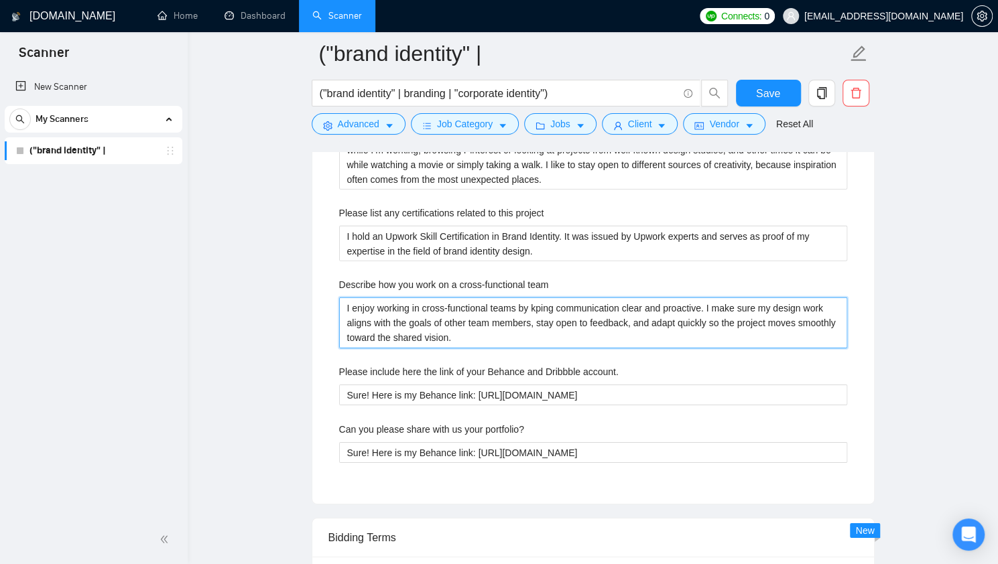
type team "I enjoy working in cross-functional teams by kцping communication clear and pro…"
type team "I enjoy working in cross-functional teams by kццping communication clear and pr…"
type team "I enjoy working in cross-functional teams by kцping communication clear and pro…"
type team "I enjoy working in cross-functional teams by kping communication clear and proa…"
click at [575, 300] on team "I enjoy working in cross-functional teams by kwwping communication clear and pr…" at bounding box center [593, 323] width 508 height 50
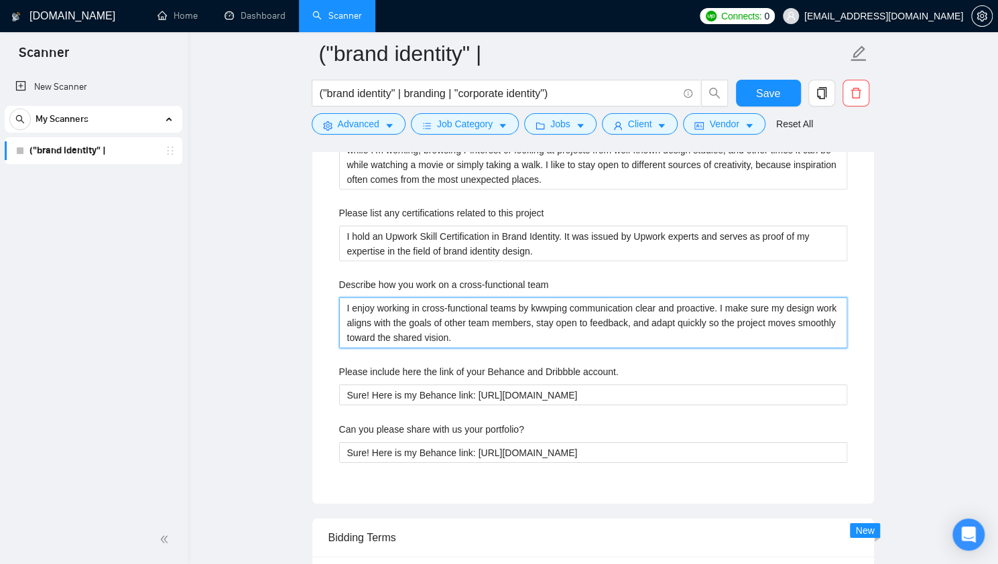
click at [547, 305] on team "I enjoy working in cross-functional teams by kwwping communication clear and pr…" at bounding box center [593, 323] width 508 height 50
click at [571, 304] on team "I enjoy working in cross-functional teams by keeping communication clear and pr…" at bounding box center [593, 323] width 508 height 50
click at [375, 304] on team "I enjoy working in cross-functional teams by keeping communication clear and pr…" at bounding box center [593, 323] width 508 height 50
click at [386, 306] on team "I enjoy working in cross-functional teams by keeping communication clear and pr…" at bounding box center [593, 323] width 508 height 50
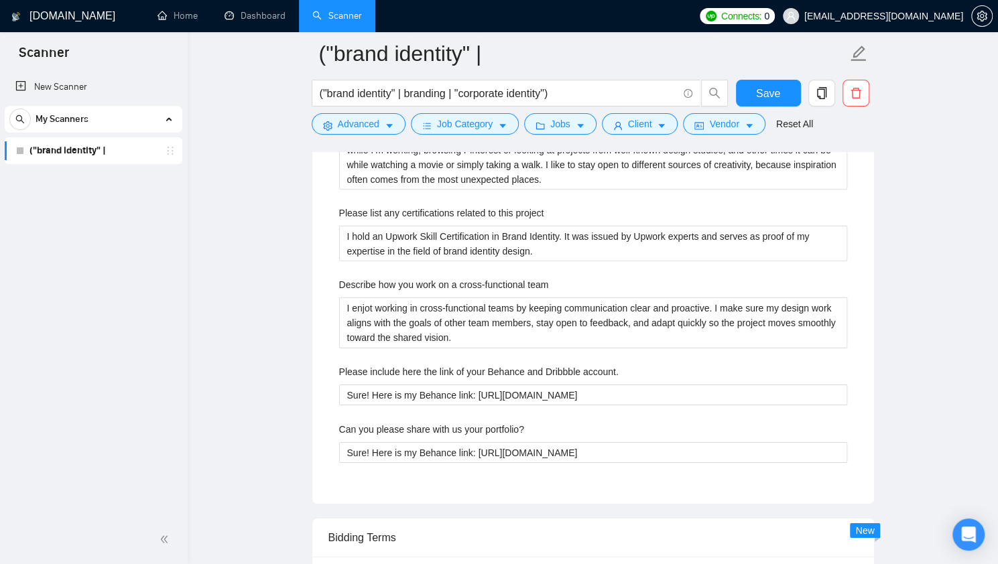
click at [674, 343] on div "Describe your recent experience with similar projects Over the past 7 years of …" at bounding box center [592, 205] width 529 height 565
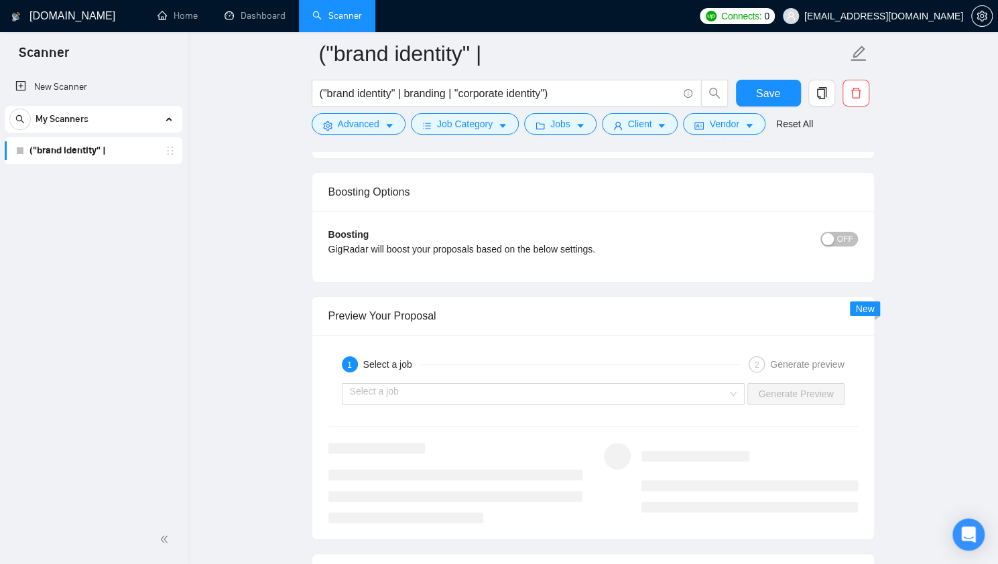
scroll to position [3021, 0]
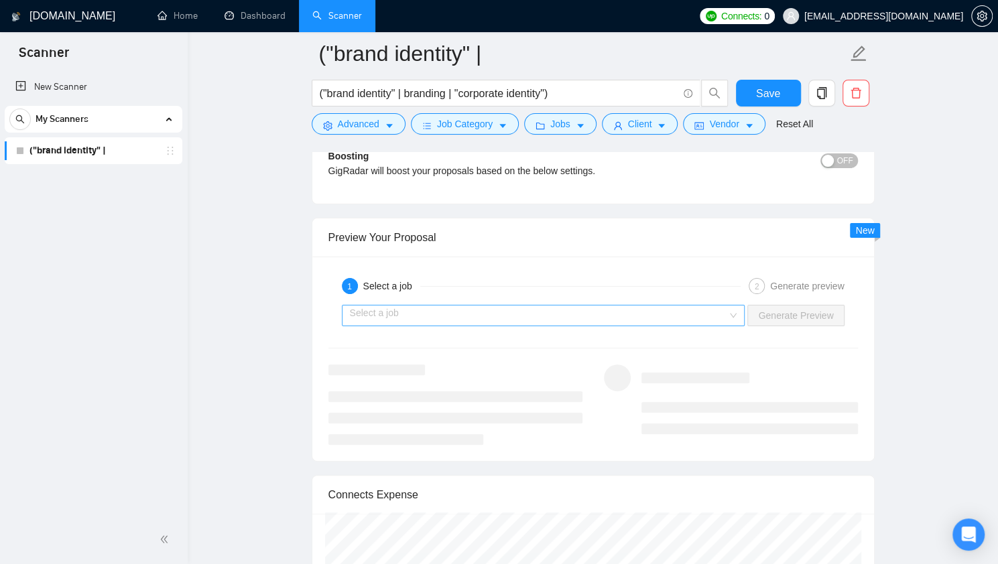
click at [479, 306] on input "search" at bounding box center [539, 316] width 378 height 20
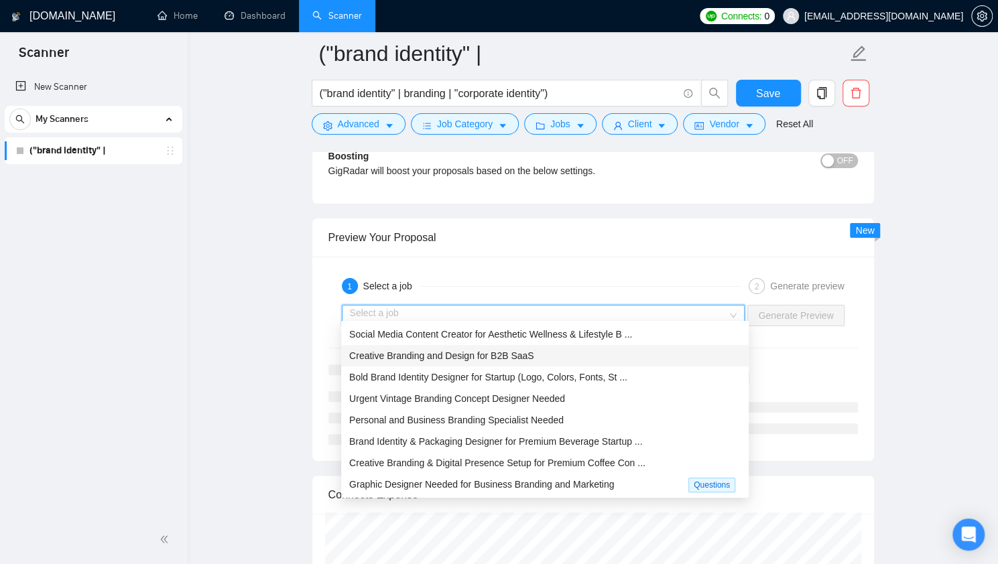
click at [489, 361] on span "Creative Branding and Design for B2B SaaS" at bounding box center [441, 355] width 185 height 11
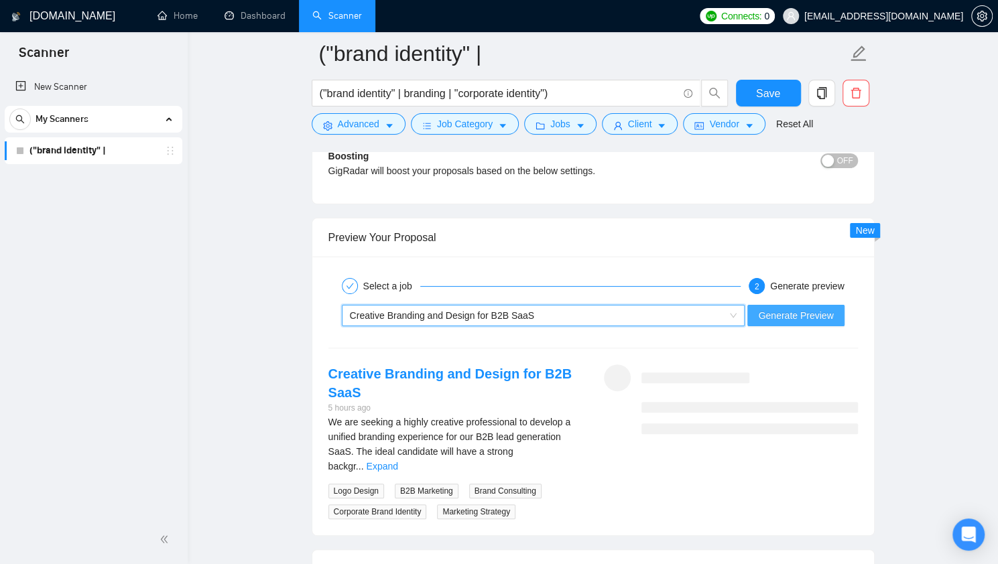
click at [819, 308] on span "Generate Preview" at bounding box center [795, 315] width 75 height 15
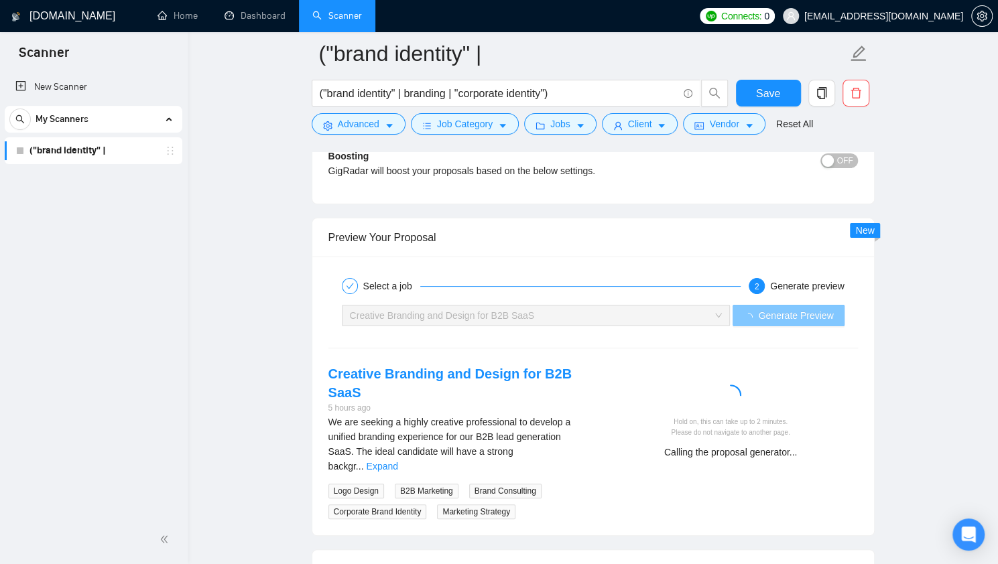
scroll to position [3088, 0]
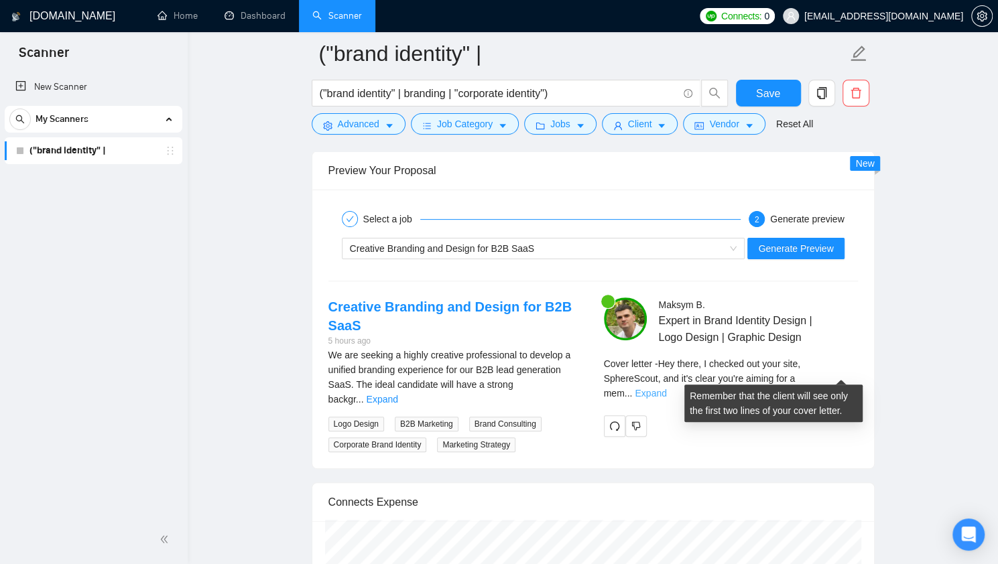
click at [666, 388] on link "Expand" at bounding box center [650, 393] width 31 height 11
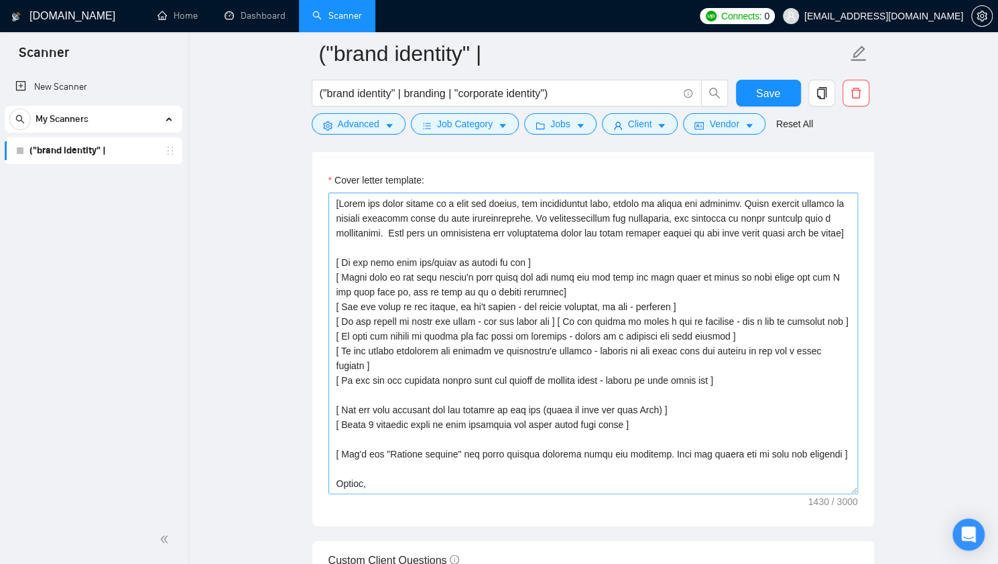
scroll to position [1472, 0]
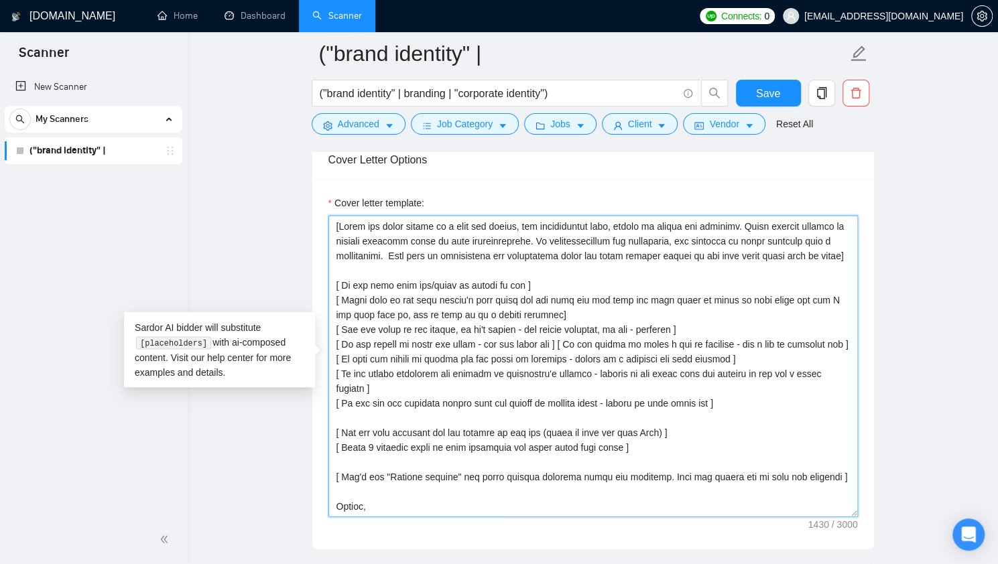
click at [567, 253] on textarea "Cover letter template:" at bounding box center [592, 366] width 529 height 302
click at [559, 267] on textarea "Cover letter template:" at bounding box center [592, 366] width 529 height 302
click at [539, 235] on textarea "Cover letter template:" at bounding box center [592, 366] width 529 height 302
click at [523, 253] on textarea "Cover letter template:" at bounding box center [592, 366] width 529 height 302
click at [516, 263] on textarea "Cover letter template:" at bounding box center [592, 366] width 529 height 302
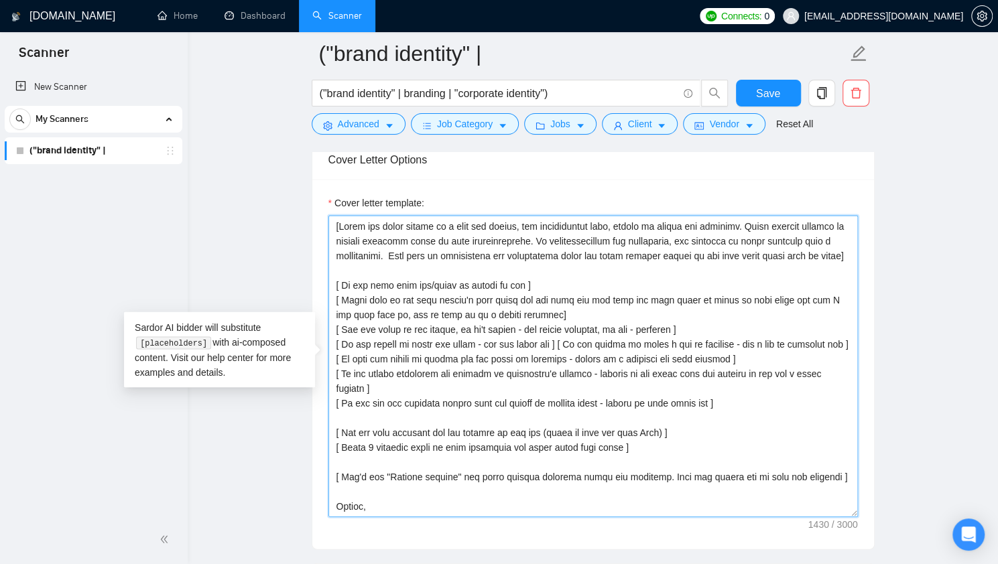
click at [415, 251] on textarea "Cover letter template:" at bounding box center [592, 366] width 529 height 302
click at [535, 296] on textarea "Cover letter template:" at bounding box center [592, 366] width 529 height 302
click at [541, 314] on textarea "Cover letter template:" at bounding box center [592, 366] width 529 height 302
click at [541, 324] on textarea "Cover letter template:" at bounding box center [592, 366] width 529 height 302
click at [442, 340] on textarea "Cover letter template:" at bounding box center [592, 366] width 529 height 302
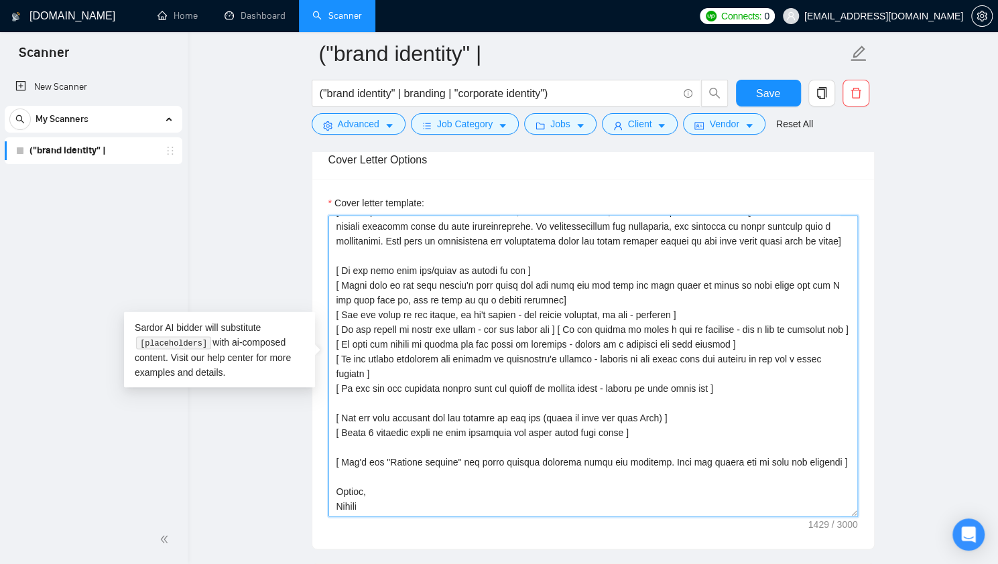
scroll to position [29, 0]
click at [457, 322] on textarea "Cover letter template:" at bounding box center [592, 366] width 529 height 302
drag, startPoint x: 805, startPoint y: 322, endPoint x: 303, endPoint y: 323, distance: 502.6
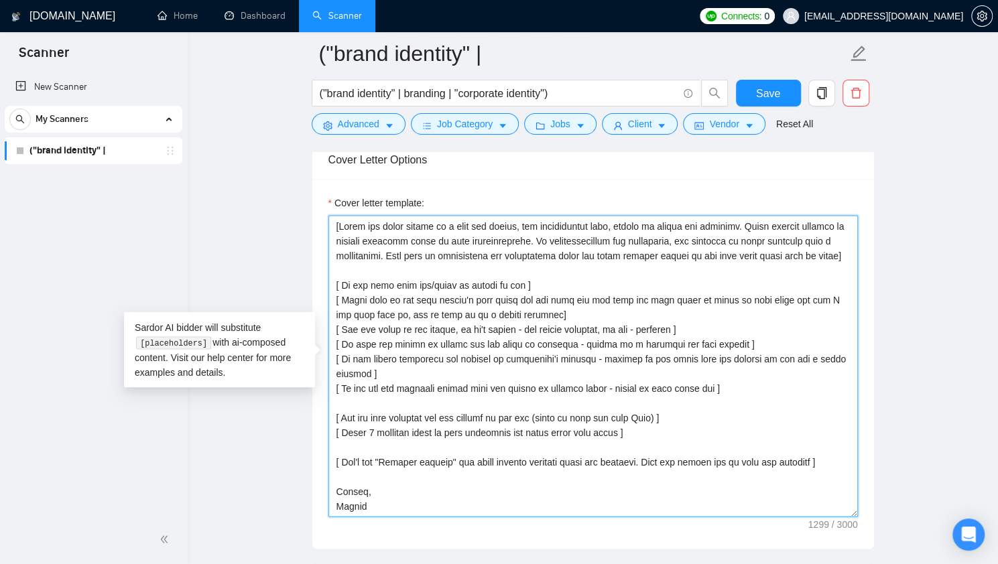
scroll to position [15, 0]
click at [361, 355] on textarea "Cover letter template:" at bounding box center [592, 366] width 529 height 302
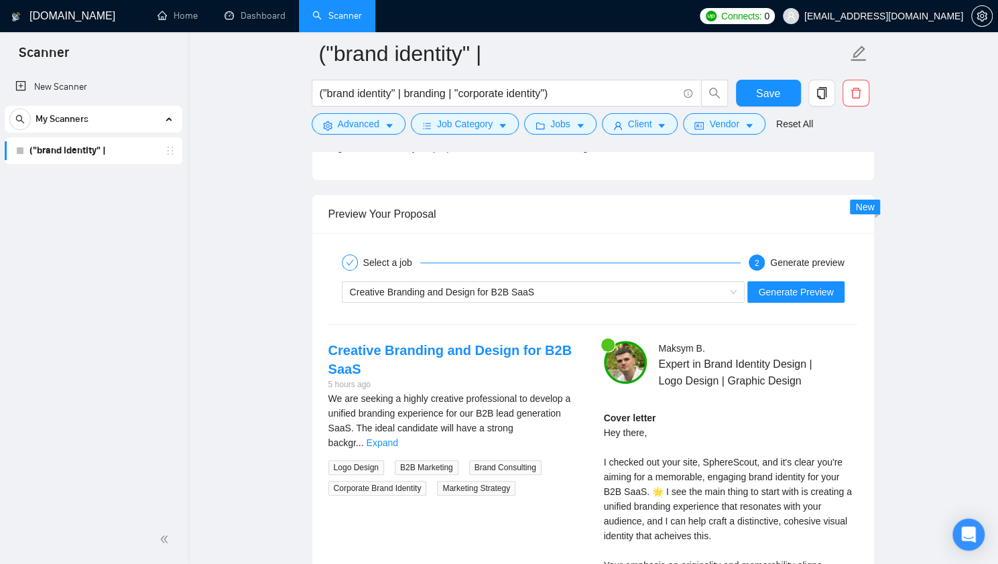
scroll to position [3046, 0]
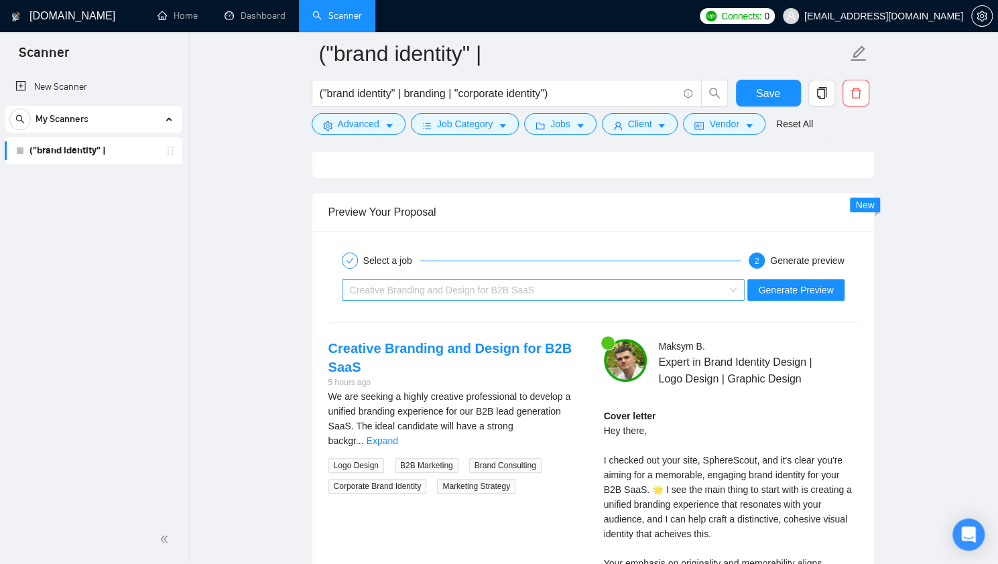
click at [481, 285] on span "Creative Branding and Design for B2B SaaS" at bounding box center [442, 290] width 185 height 11
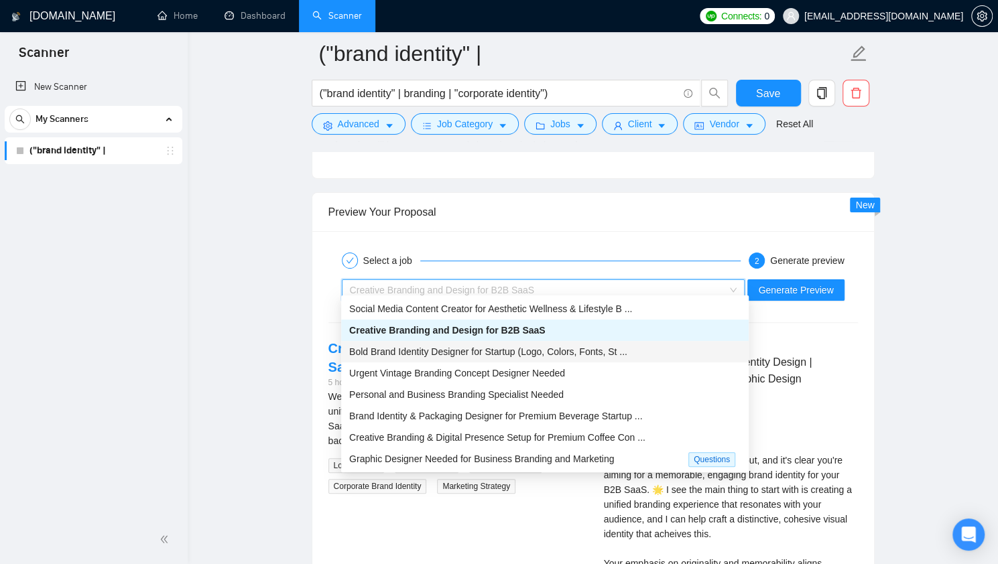
click at [477, 350] on span "Bold Brand Identity Designer for Startup (Logo, Colors, Fonts, St ..." at bounding box center [488, 351] width 278 height 11
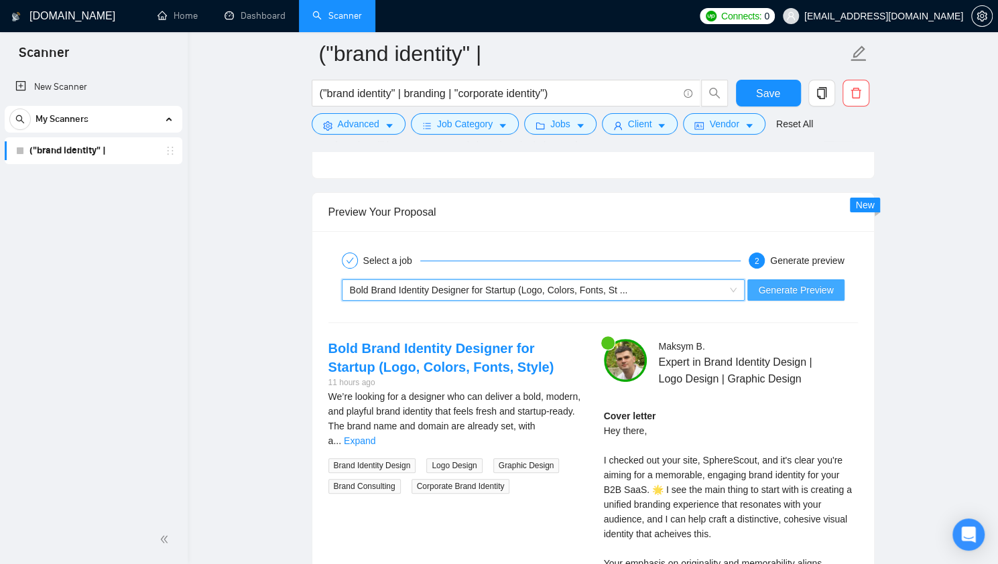
click at [776, 283] on span "Generate Preview" at bounding box center [795, 290] width 75 height 15
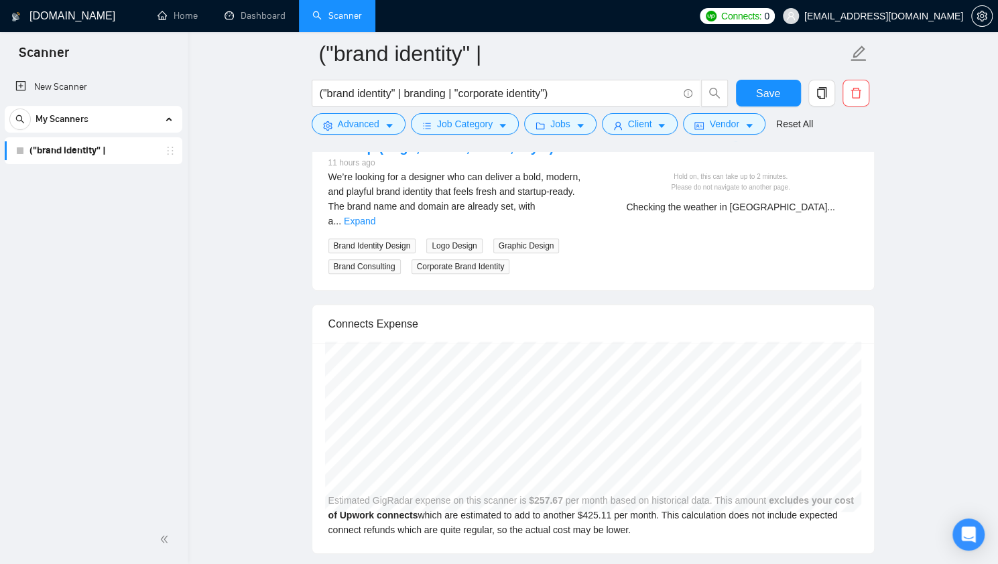
scroll to position [3170, 0]
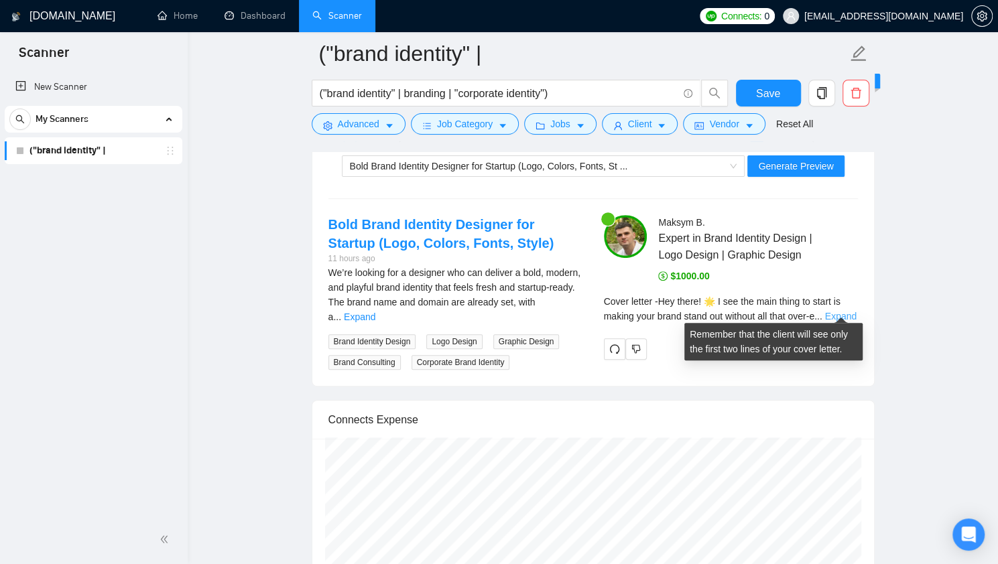
click at [838, 311] on link "Expand" at bounding box center [840, 316] width 31 height 11
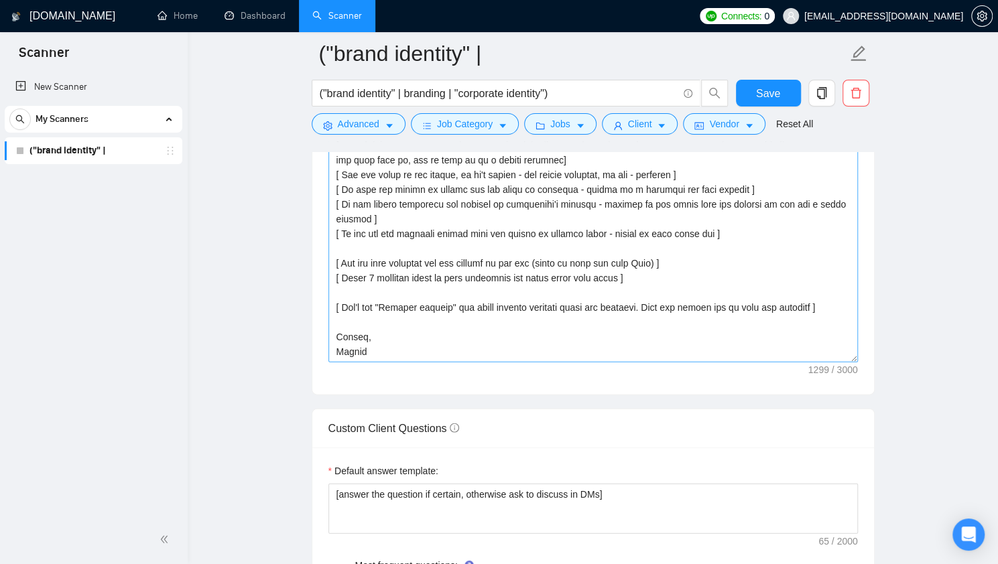
scroll to position [1606, 0]
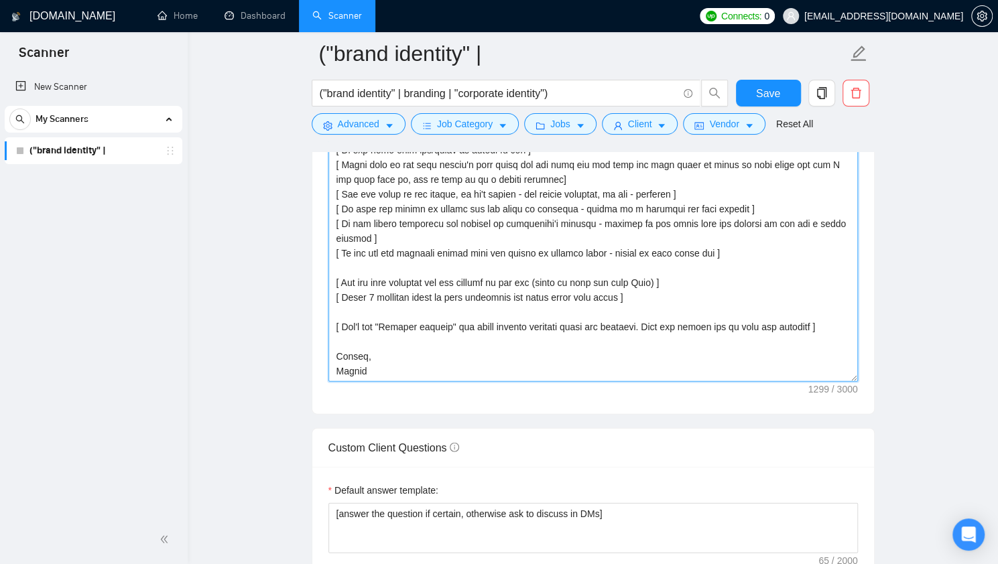
click at [457, 314] on textarea "Cover letter template:" at bounding box center [592, 231] width 529 height 302
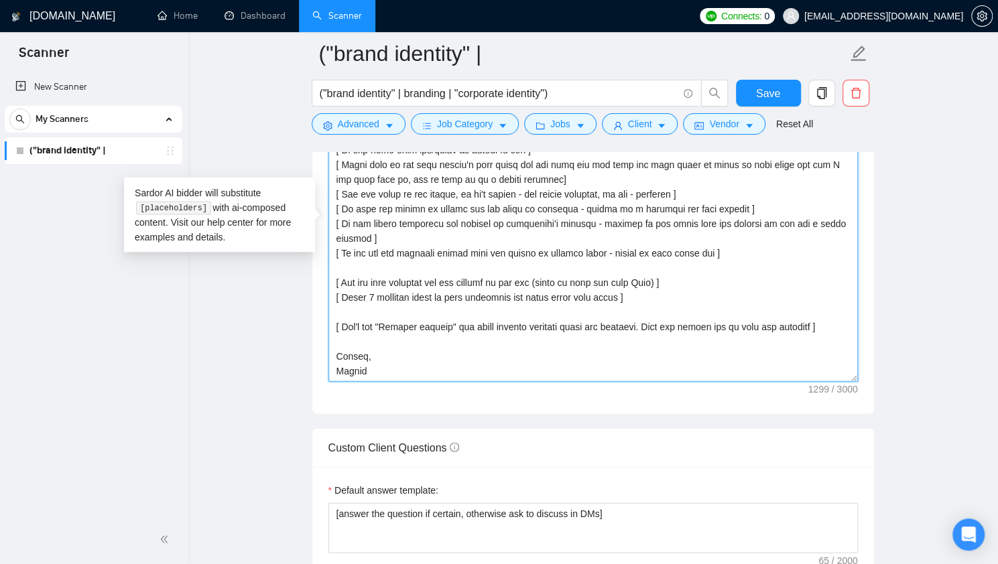
click at [602, 251] on textarea "Cover letter template:" at bounding box center [592, 231] width 529 height 302
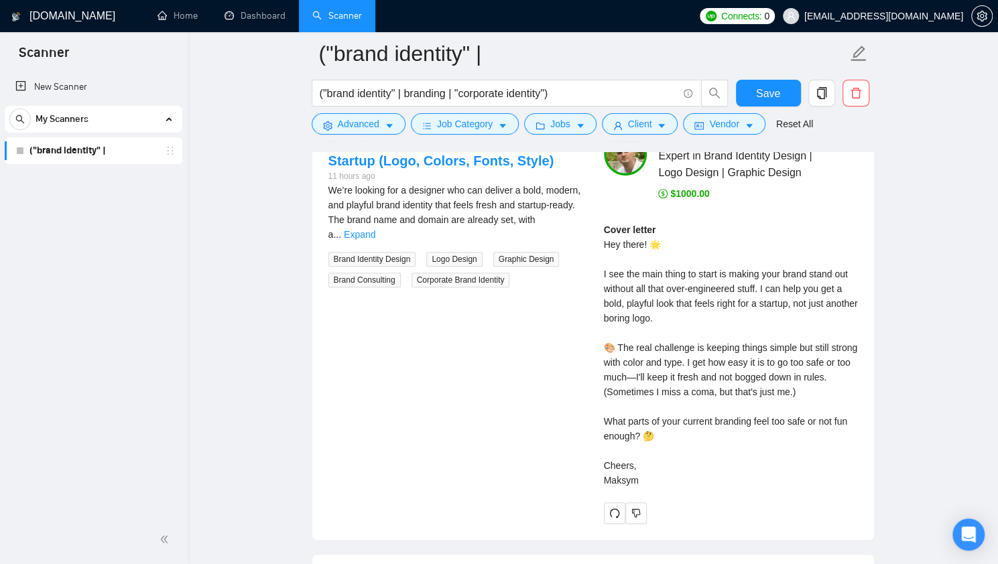
scroll to position [3348, 0]
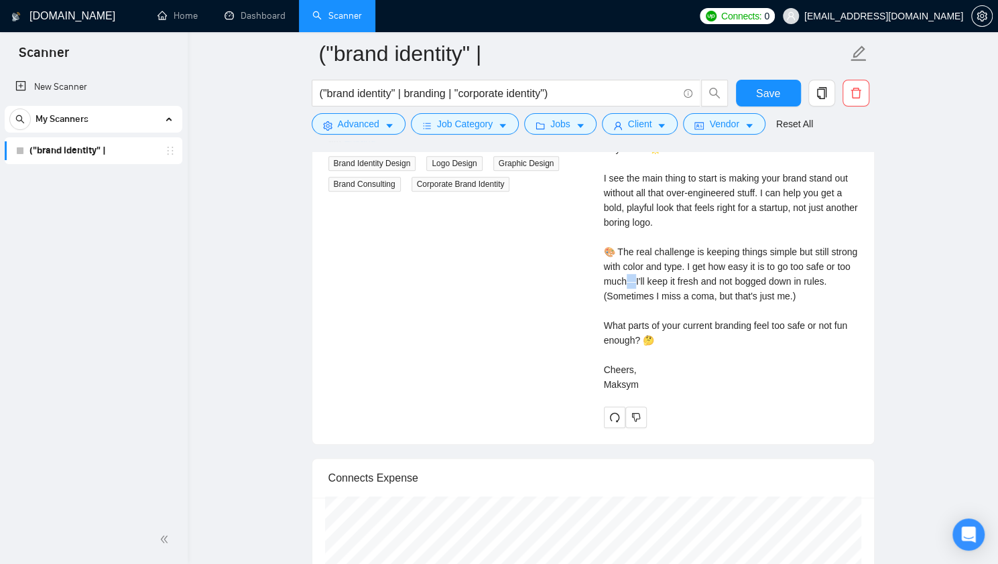
drag, startPoint x: 661, startPoint y: 273, endPoint x: 655, endPoint y: 277, distance: 7.2
click at [655, 277] on div "Cover letter Hey there! 🌟 I see the main thing to start is making your brand st…" at bounding box center [731, 259] width 254 height 265
copy div "'"
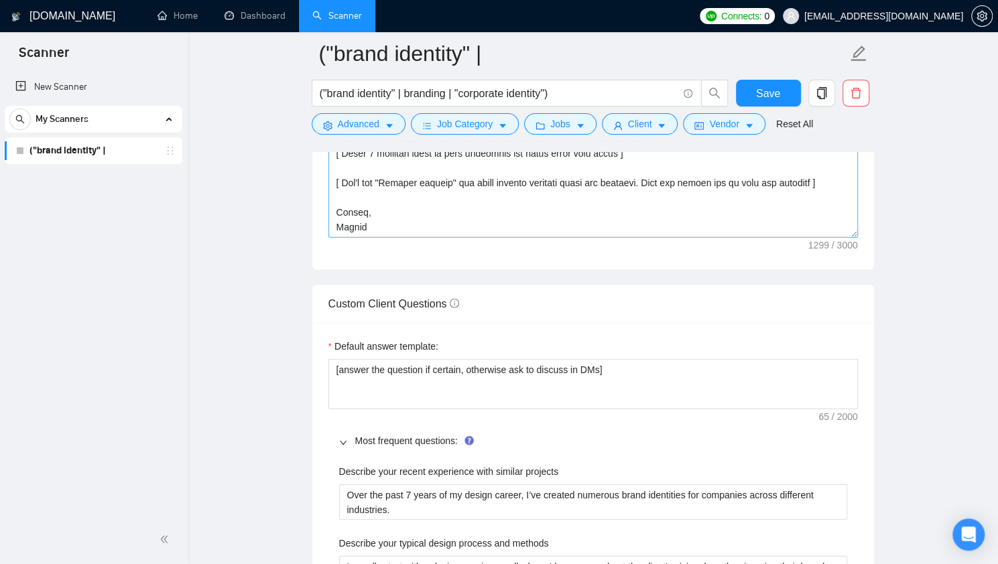
scroll to position [1673, 0]
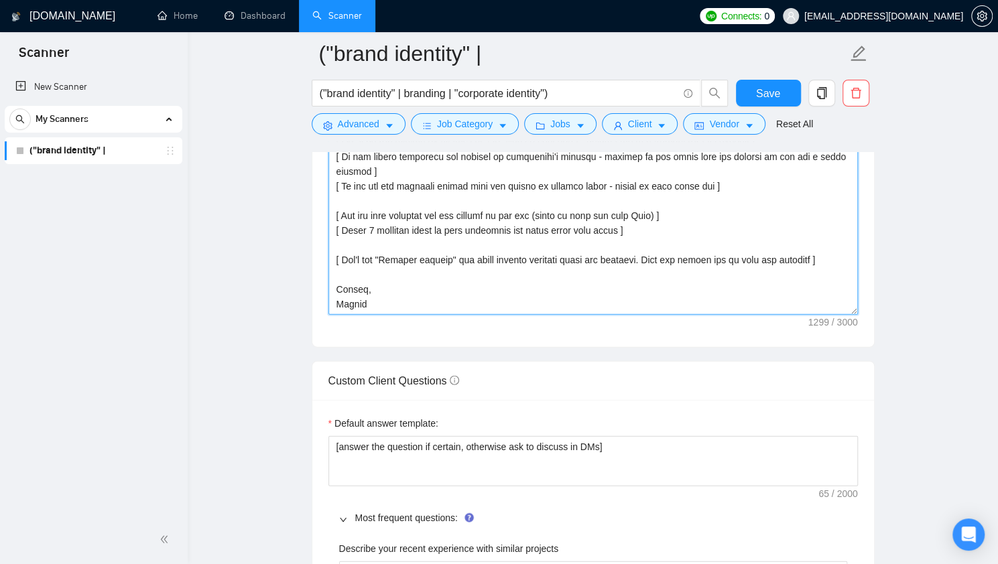
click at [416, 279] on textarea "Cover letter template:" at bounding box center [592, 164] width 529 height 302
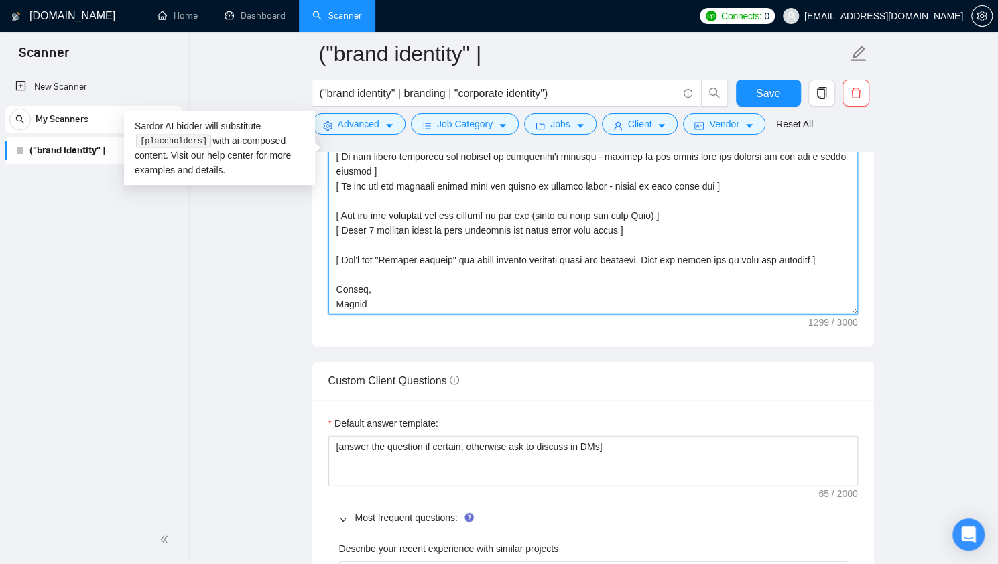
paste textarea "Hi [Client’s Name], Thanks for sharing your project. I see that the key here is…"
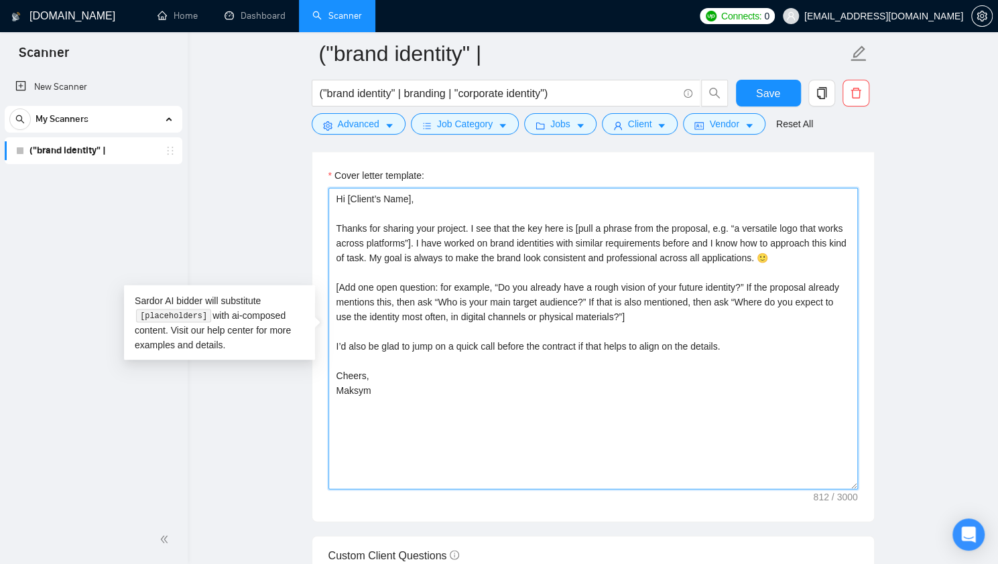
scroll to position [1472, 0]
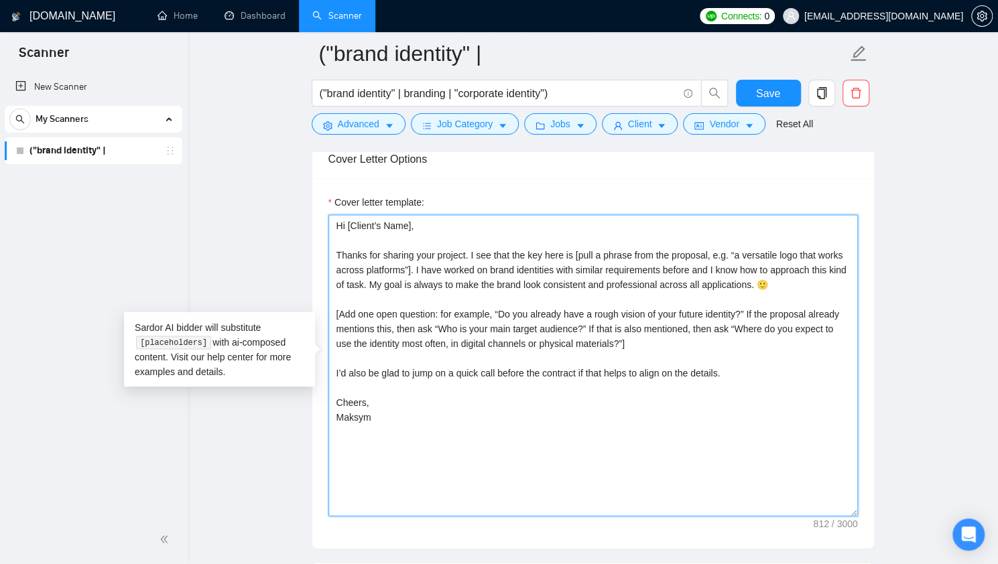
click at [448, 263] on textarea "Hi [Client’s Name], Thanks for sharing your project. I see that the key here is…" at bounding box center [592, 365] width 529 height 302
click at [409, 263] on textarea "Hi [Client’s Name], Thanks for sharing your project. I see that the key here is…" at bounding box center [592, 365] width 529 height 302
click at [410, 219] on textarea "Hi [Client’s Name], Thanks for sharing your project. I see that the key here is…" at bounding box center [592, 365] width 529 height 302
click at [358, 243] on textarea "Hi [Client’s Name], Thanks for sharing your project. I see that the key here is…" at bounding box center [592, 365] width 529 height 302
click at [590, 257] on textarea "Hi [Client’s Name], Thanks for sharing your project. I see that the key here is…" at bounding box center [592, 365] width 529 height 302
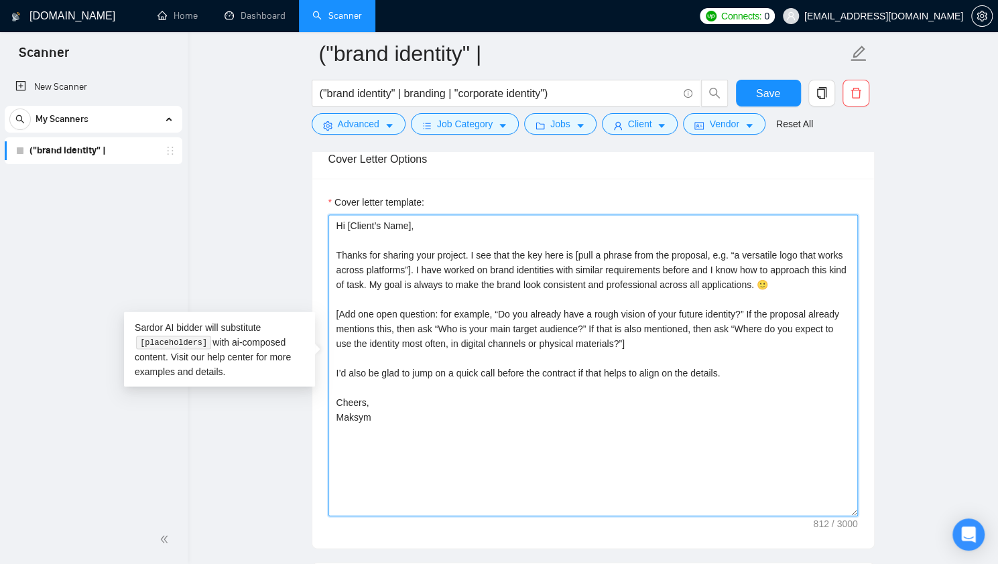
click at [437, 268] on textarea "Hi [Client’s Name], Thanks for sharing your project. I see that the key here is…" at bounding box center [592, 365] width 529 height 302
click at [631, 338] on textarea "Hi [Client’s Name], Thanks for sharing your project. I see that the key here is…" at bounding box center [592, 365] width 529 height 302
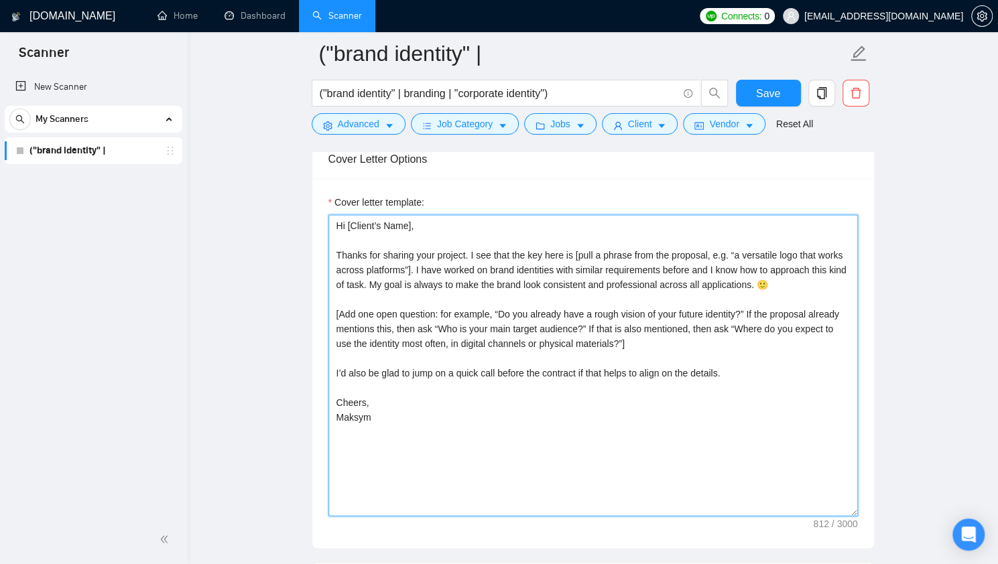
click at [413, 220] on textarea "Hi [Client’s Name], Thanks for sharing your project. I see that the key here is…" at bounding box center [592, 365] width 529 height 302
click at [409, 220] on textarea "Hi [Client’s Name], Thanks for sharing your project. I see that the key here is…" at bounding box center [592, 365] width 529 height 302
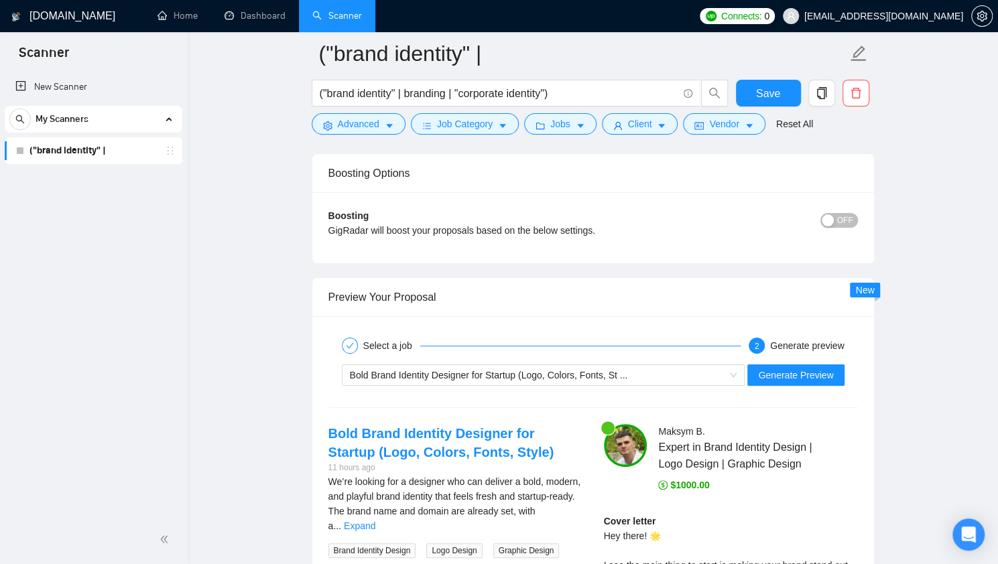
scroll to position [3013, 0]
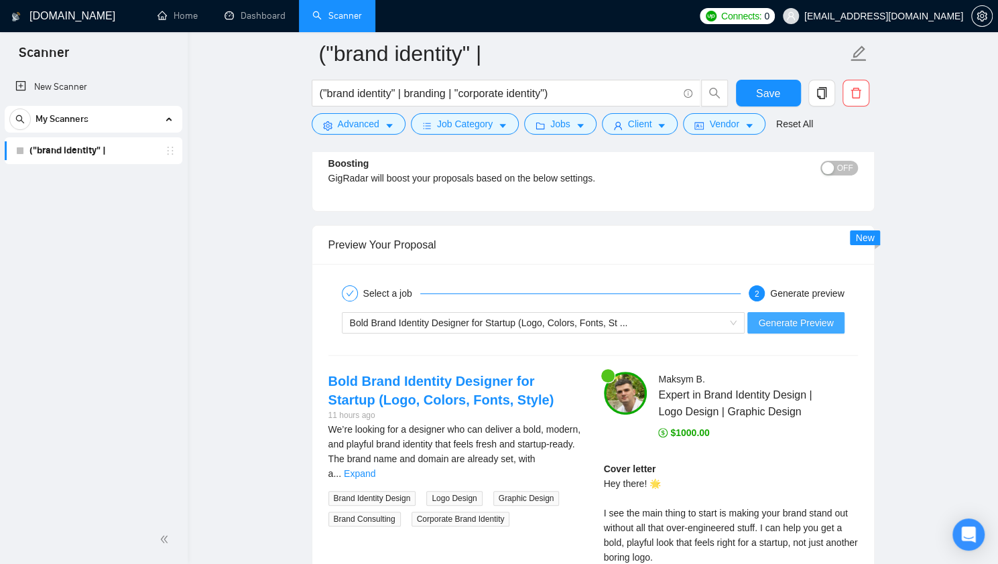
click at [773, 320] on span "Generate Preview" at bounding box center [795, 323] width 75 height 15
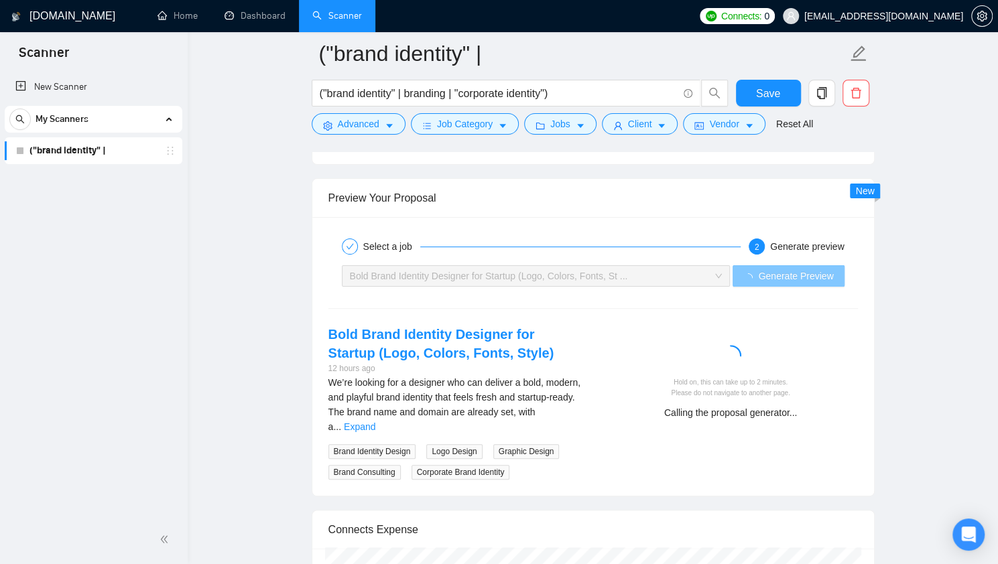
scroll to position [3080, 0]
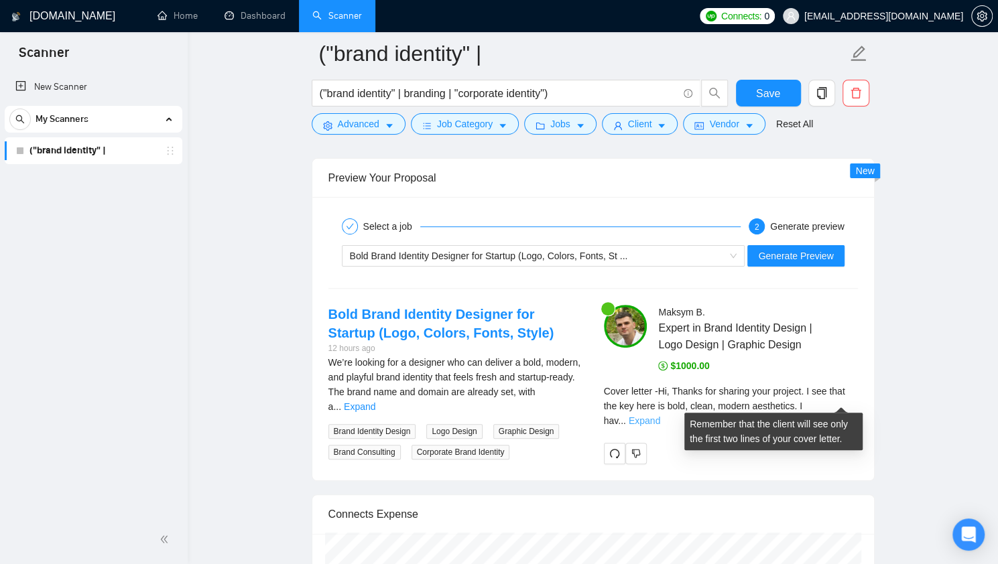
click at [660, 415] on link "Expand" at bounding box center [644, 420] width 31 height 11
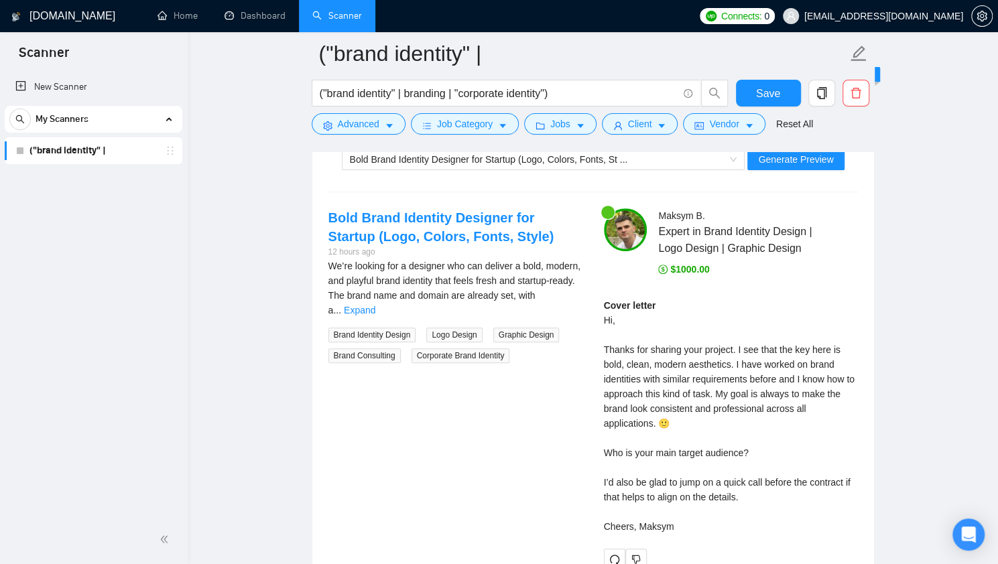
scroll to position [3147, 0]
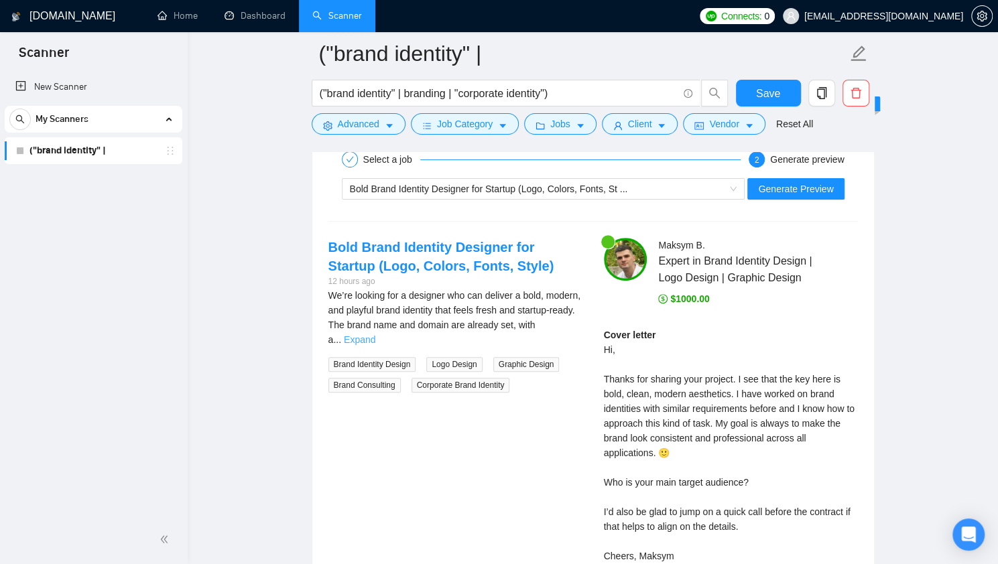
click at [375, 334] on link "Expand" at bounding box center [359, 339] width 31 height 11
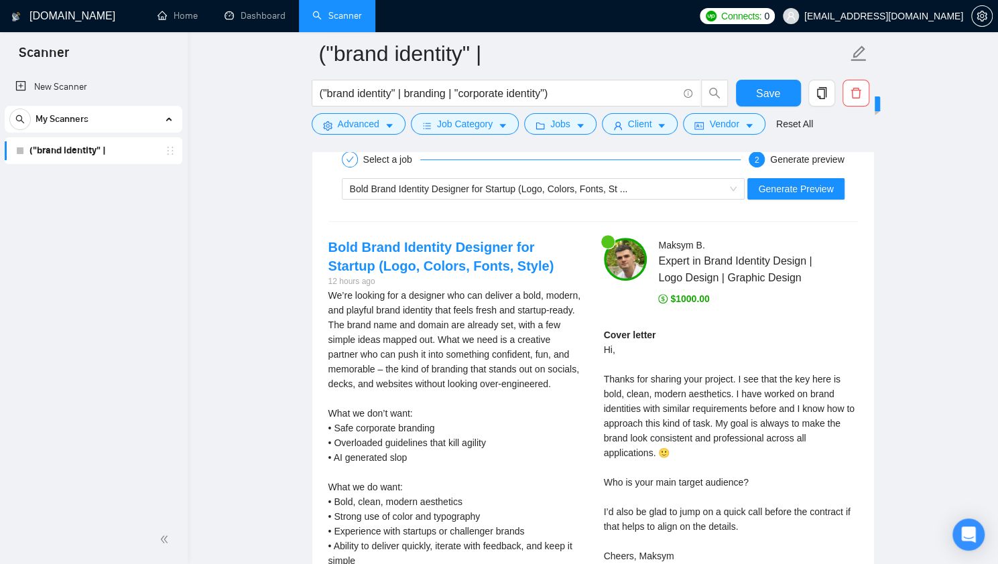
scroll to position [3214, 0]
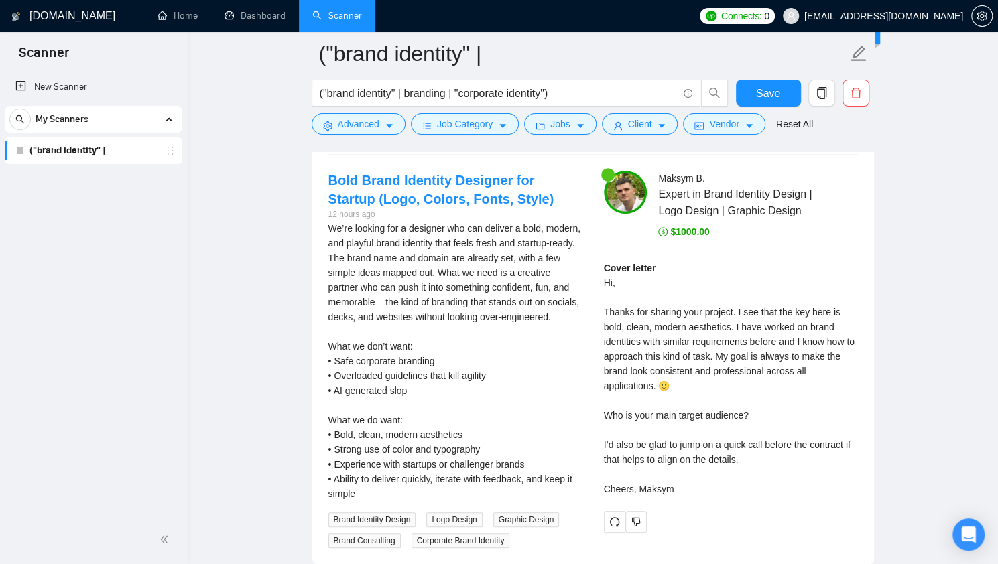
click at [466, 383] on div "We’re looking for a designer who can deliver a bold, modern, and playful brand …" at bounding box center [455, 361] width 254 height 280
drag, startPoint x: 413, startPoint y: 383, endPoint x: 340, endPoint y: 383, distance: 72.4
click at [340, 383] on div "We’re looking for a designer who can deliver a bold, modern, and playful brand …" at bounding box center [455, 361] width 254 height 280
click at [437, 388] on div "We’re looking for a designer who can deliver a bold, modern, and playful brand …" at bounding box center [455, 361] width 254 height 280
click at [700, 337] on div "Cover letter Hi, Thanks for sharing your project. I see that the key here is bo…" at bounding box center [731, 379] width 254 height 236
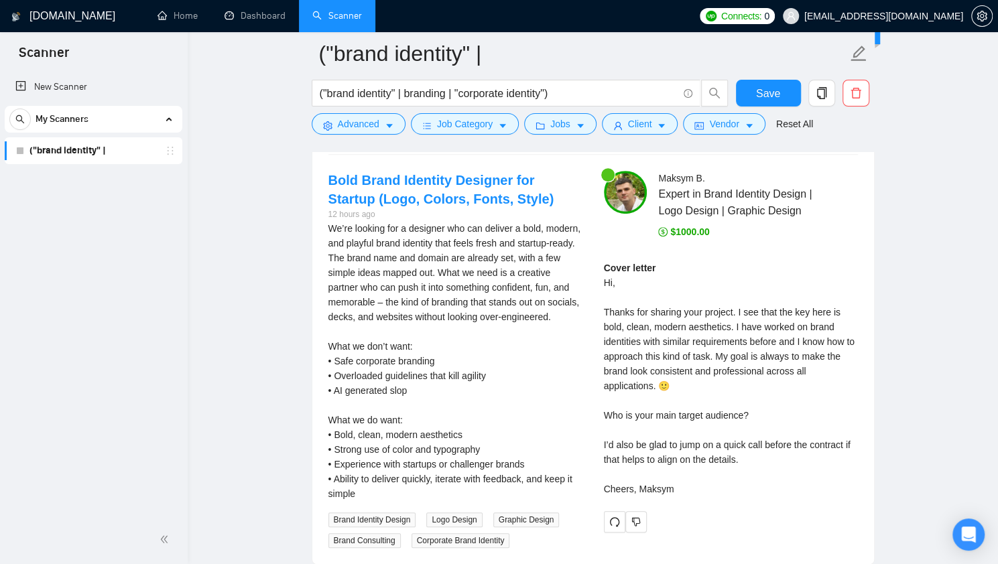
click at [720, 372] on div "Cover letter Hi, Thanks for sharing your project. I see that the key here is bo…" at bounding box center [731, 379] width 254 height 236
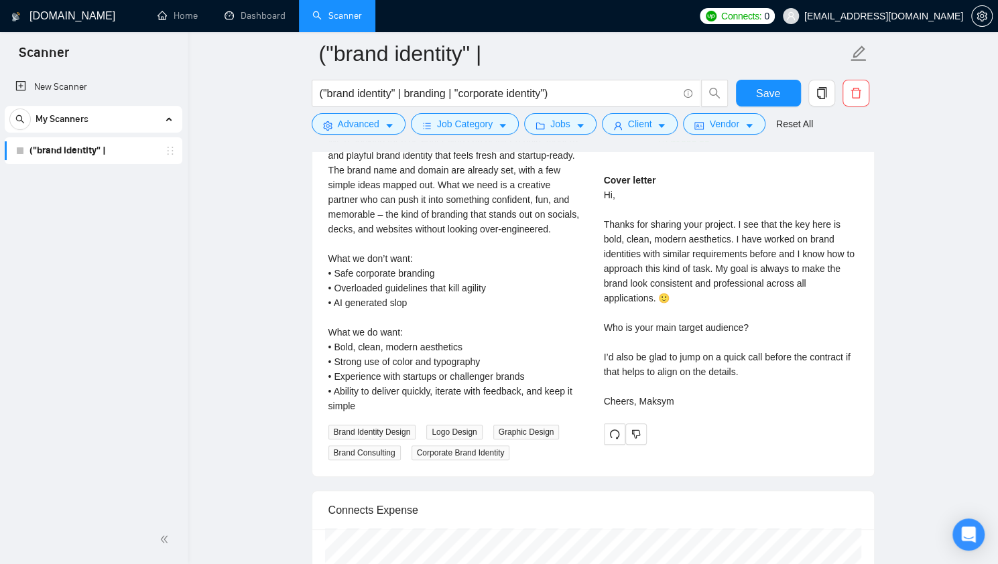
scroll to position [3281, 0]
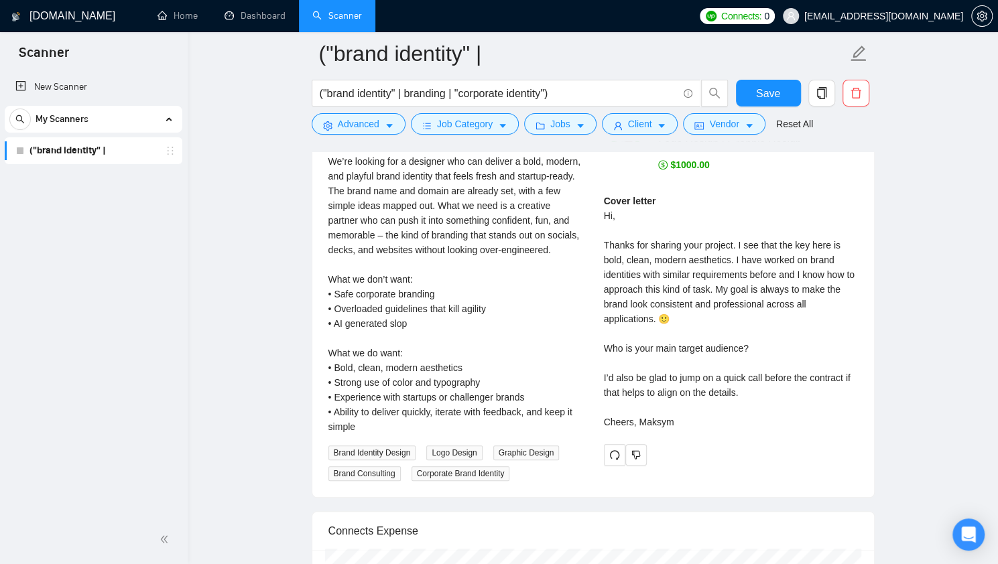
click at [619, 343] on div "Cover letter Hi, Thanks for sharing your project. I see that the key here is bo…" at bounding box center [731, 312] width 254 height 236
click at [759, 344] on div "Cover letter Hi, Thanks for sharing your project. I see that the key here is bo…" at bounding box center [731, 312] width 254 height 236
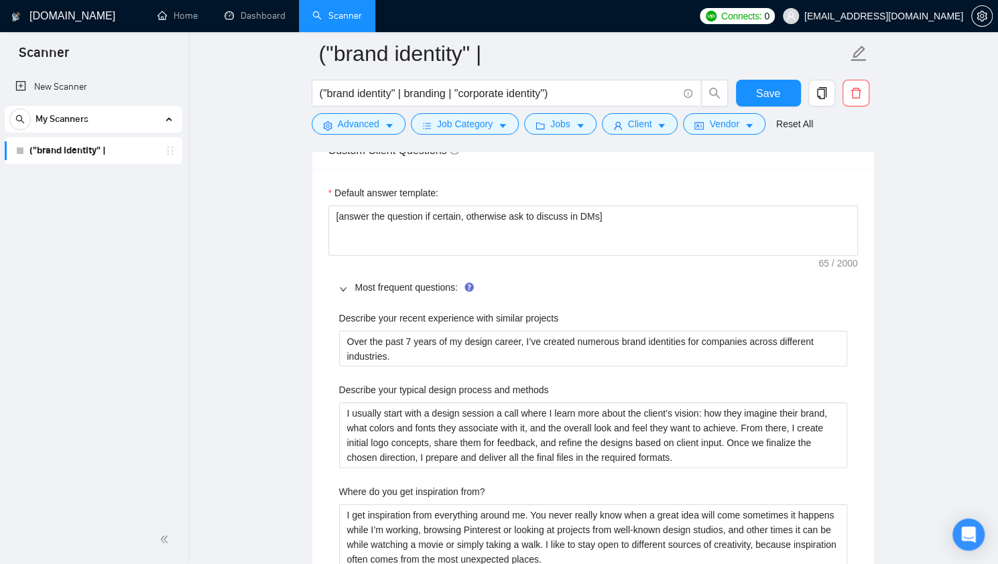
scroll to position [1874, 0]
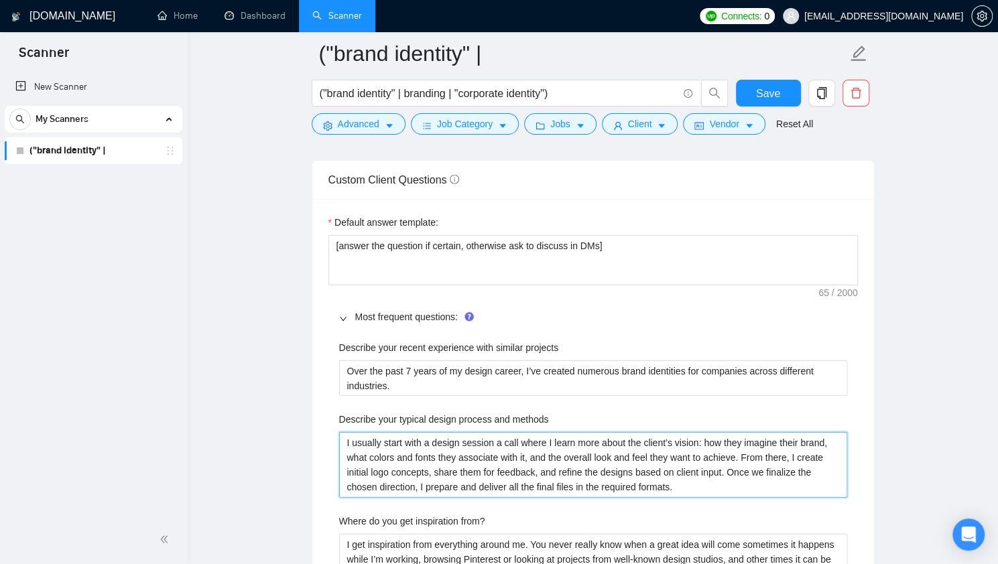
click at [643, 445] on methods "I usually start with a design session a call where I learn more about the clien…" at bounding box center [593, 464] width 508 height 65
click at [582, 453] on methods "I usually start with a design session a call where I learn more about the clien…" at bounding box center [593, 464] width 508 height 65
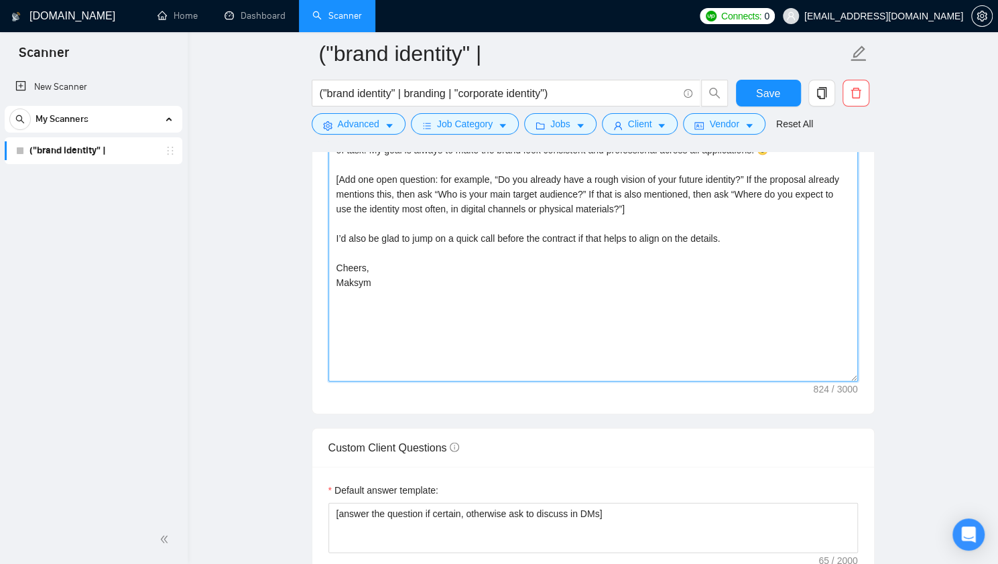
click at [435, 300] on textarea "Hi [Client’s Name if there is], Thanks for sharing your project. I see that the…" at bounding box center [592, 231] width 529 height 302
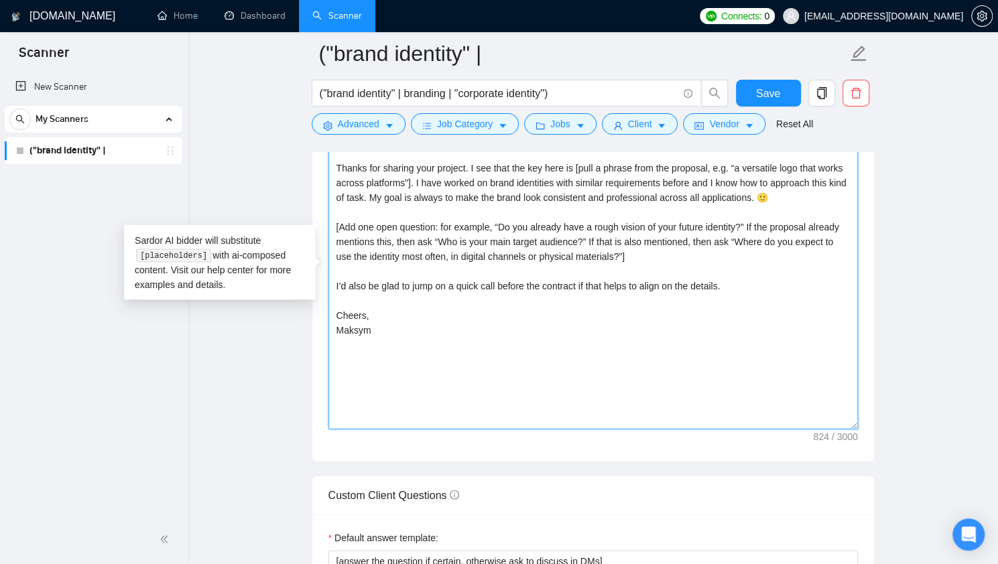
scroll to position [1539, 0]
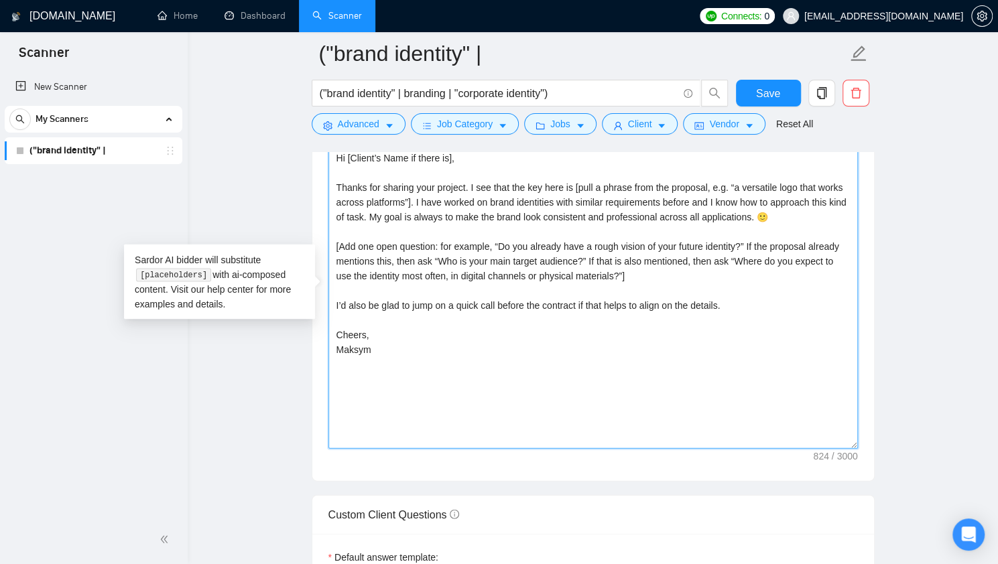
click at [665, 306] on textarea "Hi [Client’s Name if there is], Thanks for sharing your project. I see that the…" at bounding box center [592, 298] width 529 height 302
click at [621, 271] on textarea "Hi [Client’s Name if there is], Thanks for sharing your project. I see that the…" at bounding box center [592, 298] width 529 height 302
click at [430, 258] on textarea "Hi [Client’s Name if there is], Thanks for sharing your project. I see that the…" at bounding box center [592, 298] width 529 height 302
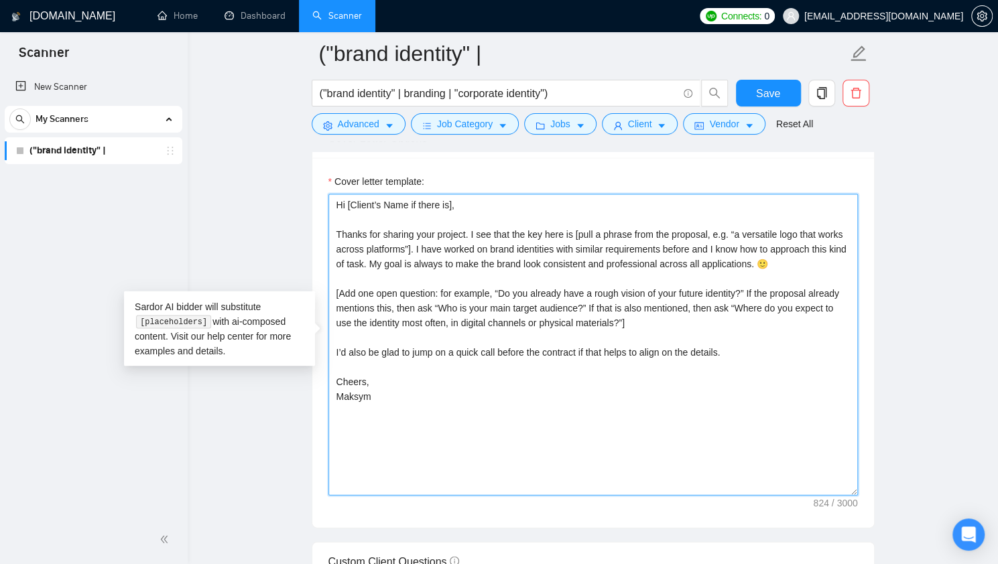
scroll to position [1472, 0]
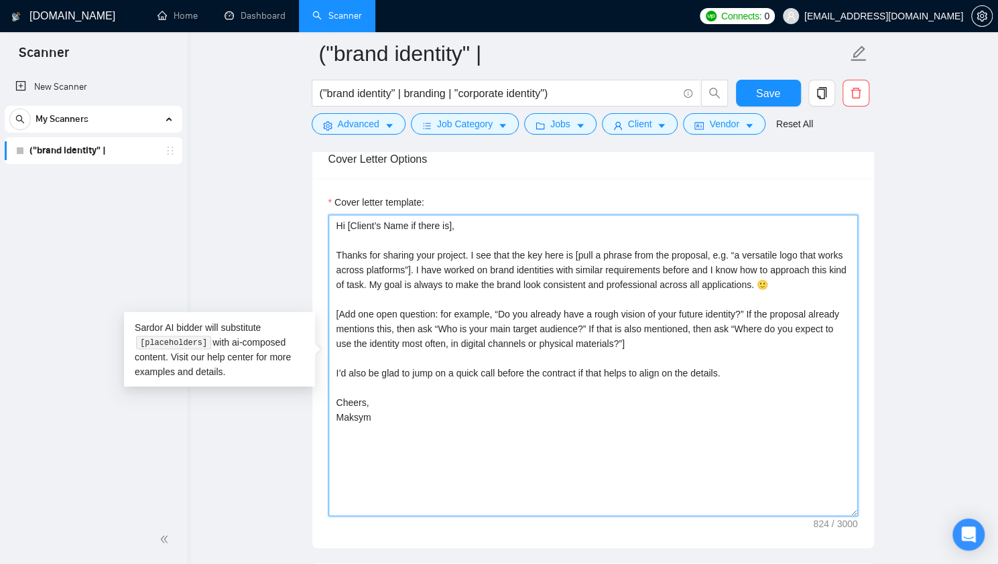
click at [403, 265] on textarea "Hi [Client’s Name if there is], Thanks for sharing your project. I see that the…" at bounding box center [592, 365] width 529 height 302
click at [464, 245] on textarea "Hi [Client’s Name if there is], Thanks for sharing your project. I see that the…" at bounding box center [592, 365] width 529 height 302
click at [470, 247] on textarea "Hi [Client’s Name if there is], Thanks for sharing your project. I see that the…" at bounding box center [592, 365] width 529 height 302
click at [535, 253] on textarea "Hi [Client’s Name if there is], Thanks for sharing your project. I see that the…" at bounding box center [592, 365] width 529 height 302
click at [333, 242] on textarea "Hi [Client’s Name if there is], Thanks for sharing your project. I see that the…" at bounding box center [592, 365] width 529 height 302
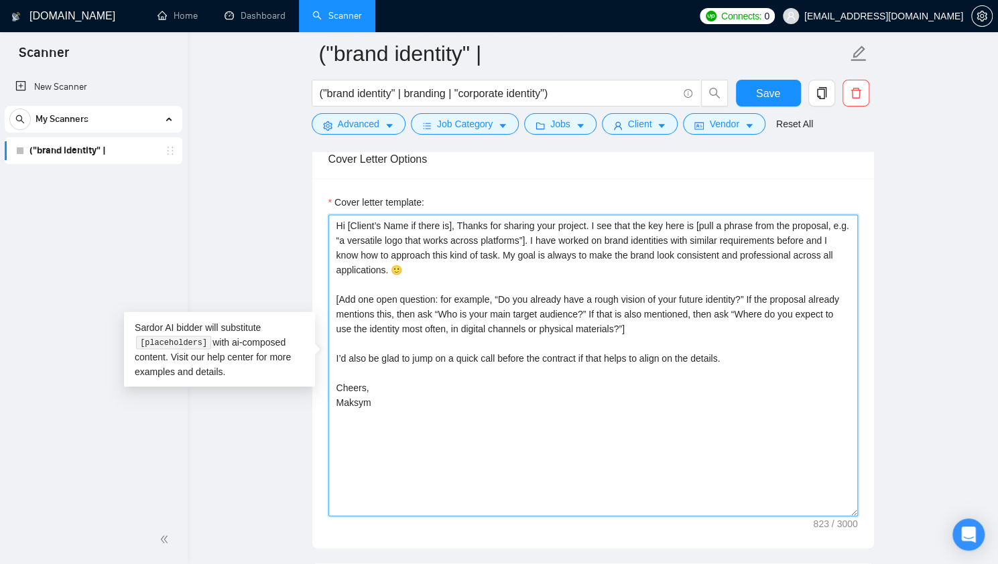
drag, startPoint x: 589, startPoint y: 222, endPoint x: 456, endPoint y: 225, distance: 133.4
click at [456, 225] on textarea "Hi [Client’s Name if there is], Thanks for sharing your project. I see that the…" at bounding box center [592, 365] width 529 height 302
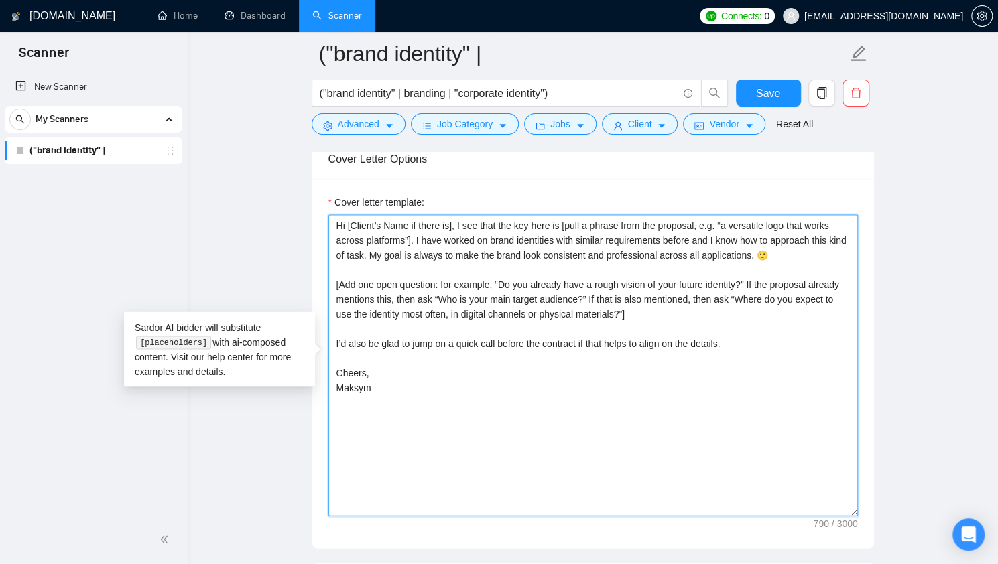
click at [793, 250] on textarea "Hi [Client’s Name if there is], I see that the key here is [pull a phrase from …" at bounding box center [592, 365] width 529 height 302
drag, startPoint x: 772, startPoint y: 246, endPoint x: 369, endPoint y: 251, distance: 403.4
click at [369, 251] on textarea "Hi [Client’s Name if there is], I see that the key here is [pull a phrase from …" at bounding box center [592, 365] width 529 height 302
click at [385, 253] on textarea "Hi [Client’s Name if there is], I see that the key here is [pull a phrase from …" at bounding box center [592, 365] width 529 height 302
paste textarea "I like to design brand identities that have real meaning behind them, not just …"
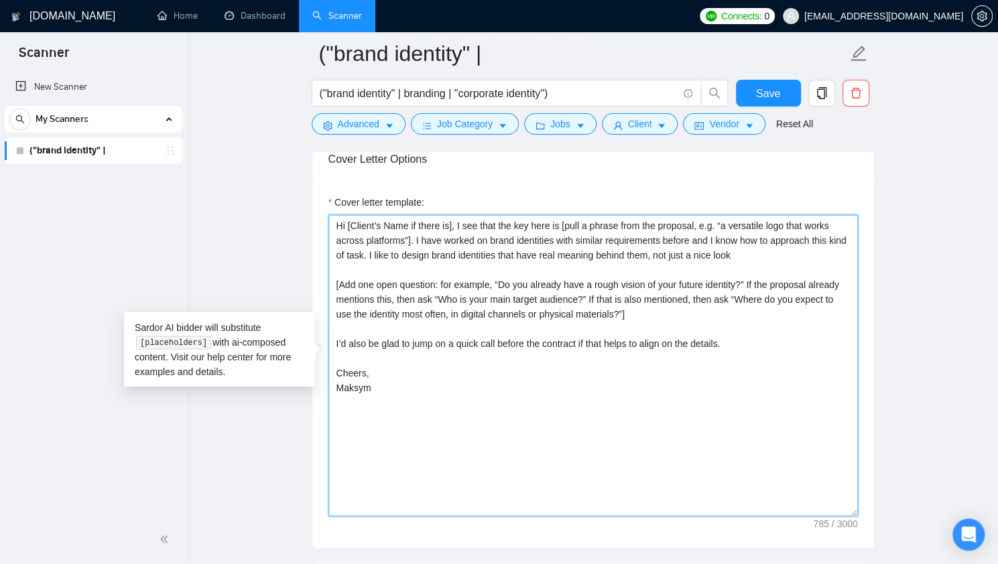
click at [367, 248] on textarea "Hi [Client’s Name if there is], I see that the key here is [pull a phrase from …" at bounding box center [592, 365] width 529 height 302
click at [383, 249] on textarea "Hi [Client’s Name if there is], I see that the key here is [pull a phrase from …" at bounding box center [592, 365] width 529 height 302
click at [384, 252] on textarea "Hi [Client’s Name if there is], I see that the key here is [pull a phrase from …" at bounding box center [592, 365] width 529 height 302
click at [388, 251] on textarea "Hi [Client’s Name if there is], I see that the key here is [pull a phrase from …" at bounding box center [592, 365] width 529 height 302
click at [384, 251] on textarea "Hi [Client’s Name if there is], I see that the key here is [pull a phrase from …" at bounding box center [592, 365] width 529 height 302
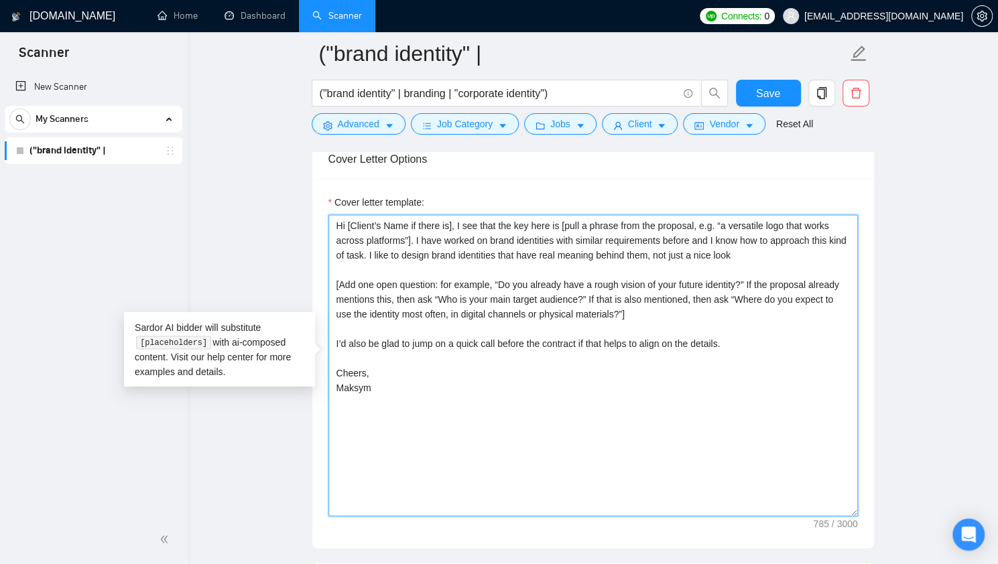
drag, startPoint x: 387, startPoint y: 251, endPoint x: 367, endPoint y: 253, distance: 19.5
click at [367, 253] on textarea "Hi [Client’s Name if there is], I see that the key here is [pull a phrase from …" at bounding box center [592, 365] width 529 height 302
click at [530, 246] on textarea "Hi [Client’s Name if there is], I see that the key here is [pull a phrase from …" at bounding box center [592, 365] width 529 height 302
click at [760, 261] on textarea "Hi [Client’s Name if there is], I see that the key here is [pull a phrase from …" at bounding box center [592, 365] width 529 height 302
click at [756, 253] on textarea "Hi [Client’s Name if there is], I see that the key here is [pull a phrase from …" at bounding box center [592, 365] width 529 height 302
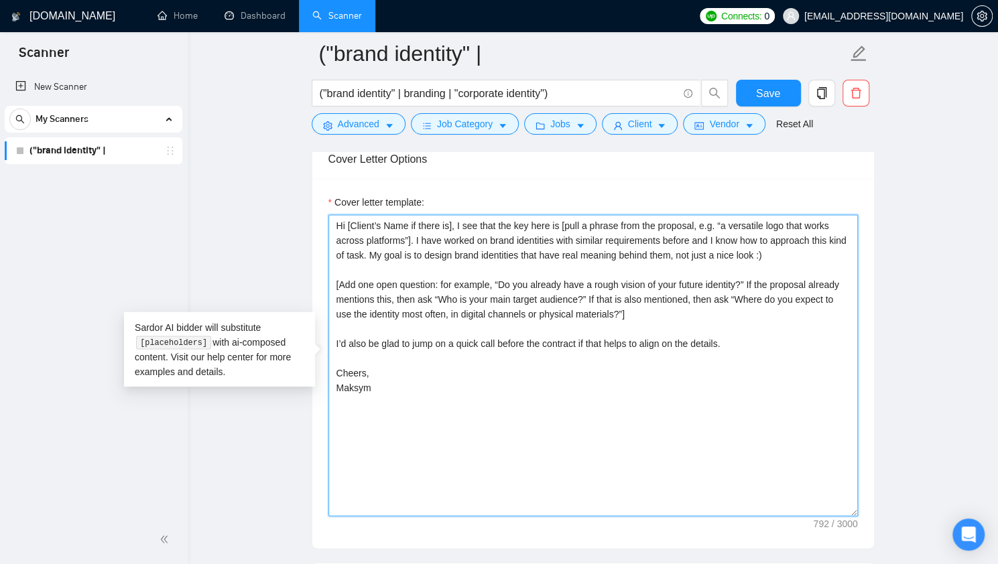
click at [785, 248] on textarea "Hi [Client’s Name if there is], I see that the key here is [pull a phrase from …" at bounding box center [592, 365] width 529 height 302
click at [362, 277] on textarea "Hi [Client’s Name if there is], I see that the key here is [pull a phrase from …" at bounding box center [592, 365] width 529 height 302
click at [401, 260] on textarea "Hi [Client’s Name if there is], I see that the key here is [pull a phrase from …" at bounding box center [592, 365] width 529 height 302
drag, startPoint x: 781, startPoint y: 253, endPoint x: 366, endPoint y: 248, distance: 414.8
click at [366, 248] on textarea "Hi [Client’s Name if there is], I see that the key here is [pull a phrase from …" at bounding box center [592, 365] width 529 height 302
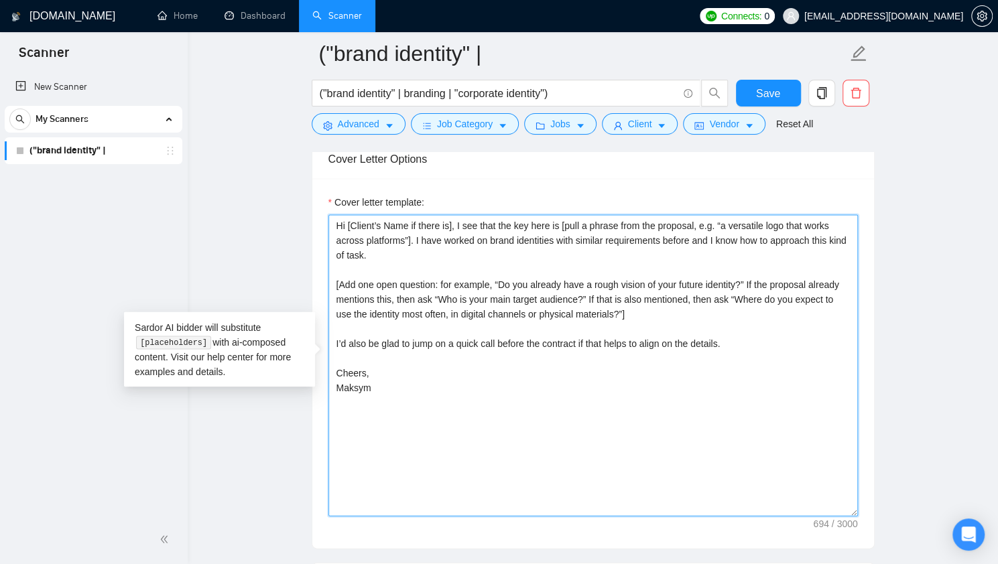
click at [666, 314] on textarea "Hi [Client’s Name if there is], I see that the key here is [pull a phrase from …" at bounding box center [592, 365] width 529 height 302
drag, startPoint x: 335, startPoint y: 333, endPoint x: 366, endPoint y: 354, distance: 37.5
click at [335, 334] on textarea "Hi [Client’s Name if there is], I see that the key here is [pull a phrase from …" at bounding box center [592, 365] width 529 height 302
paste textarea "My goal is to design brand identities that have real meaning behind them, not j…"
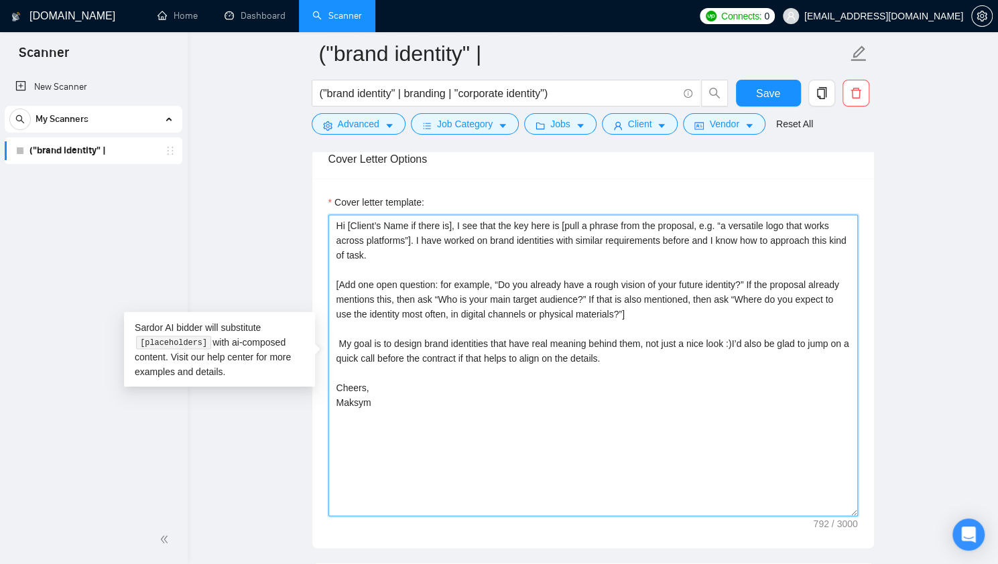
click at [337, 338] on textarea "Hi [Client’s Name if there is], I see that the key here is [pull a phrase from …" at bounding box center [592, 365] width 529 height 302
click at [726, 337] on textarea "Hi [Client’s Name if there is], I see that the key here is [pull a phrase from …" at bounding box center [592, 365] width 529 height 302
click at [728, 342] on textarea "Hi [Client’s Name if there is], I see that the key here is [pull a phrase from …" at bounding box center [592, 365] width 529 height 302
click at [730, 339] on textarea "Hi [Client’s Name if there is], I see that the key here is [pull a phrase from …" at bounding box center [592, 365] width 529 height 302
click at [757, 342] on textarea "Hi [Client’s Name if there is], I see that the key here is [pull a phrase from …" at bounding box center [592, 365] width 529 height 302
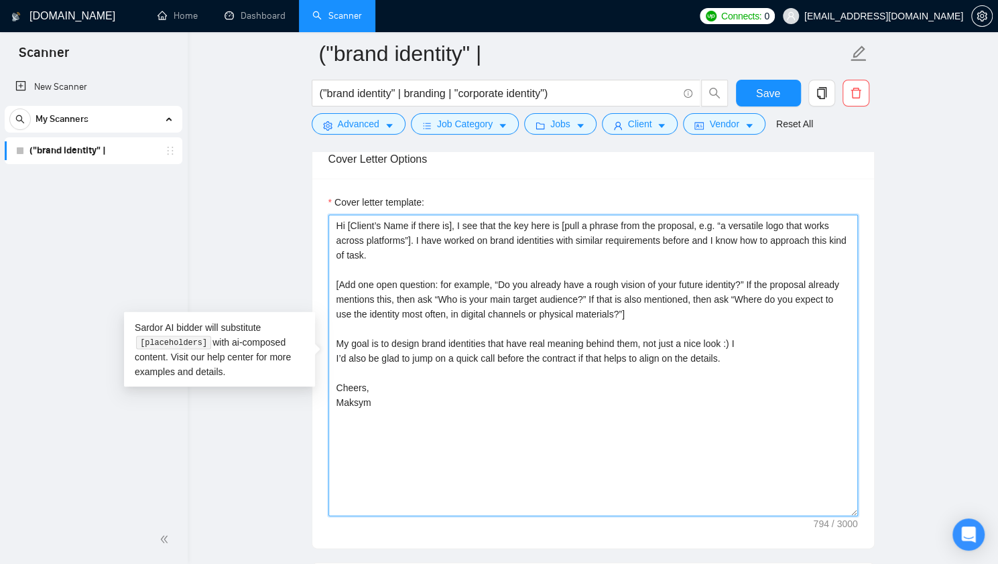
drag, startPoint x: 742, startPoint y: 334, endPoint x: 734, endPoint y: 338, distance: 8.7
click at [734, 338] on textarea "Hi [Client’s Name if there is], I see that the key here is [pull a phrase from …" at bounding box center [592, 365] width 529 height 302
paste textarea "f that sounds good to you, I’d be glad to collaborate!"
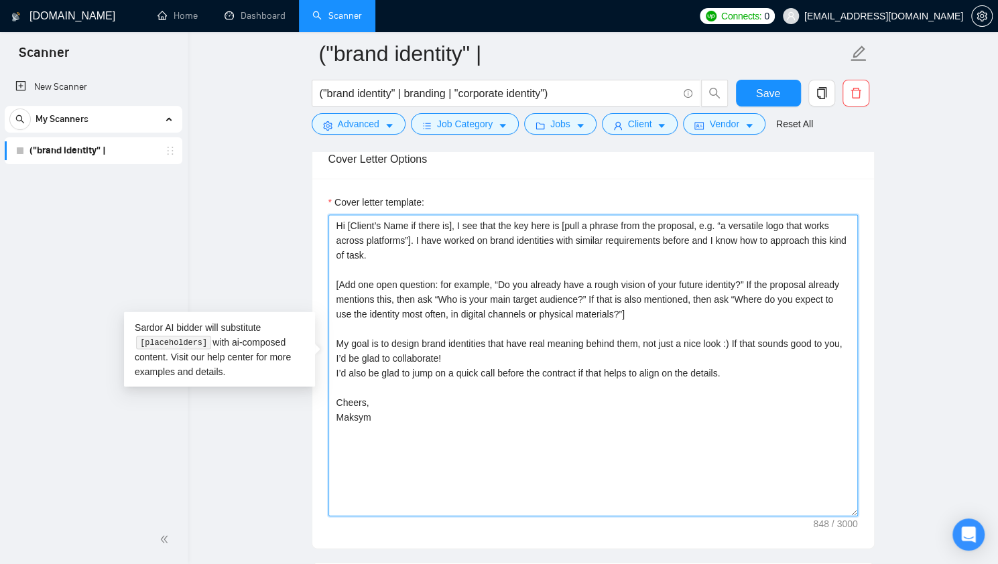
drag, startPoint x: 469, startPoint y: 359, endPoint x: 318, endPoint y: 359, distance: 151.4
paste textarea "excited to work together"
click at [732, 340] on textarea "Hi [Client’s Name if there is], I see that the key here is [pull a phrase from …" at bounding box center [592, 365] width 529 height 302
click at [692, 351] on textarea "Hi [Client’s Name if there is], I see that the key here is [pull a phrase from …" at bounding box center [592, 365] width 529 height 302
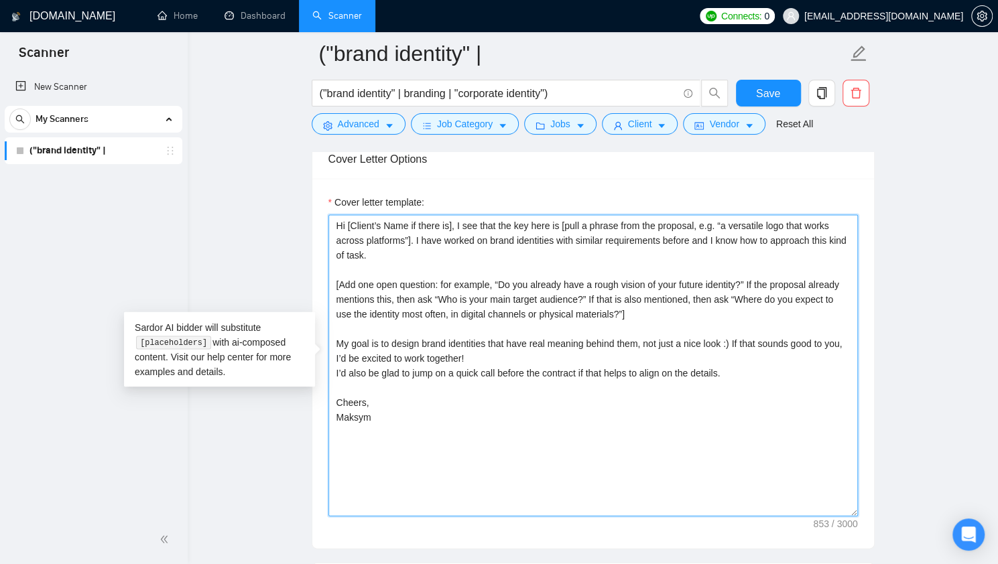
click at [712, 341] on textarea "Hi [Client’s Name if there is], I see that the key here is [pull a phrase from …" at bounding box center [592, 365] width 529 height 302
click at [746, 343] on textarea "Hi [Client’s Name if there is], I see that the key here is [pull a phrase from …" at bounding box center [592, 365] width 529 height 302
click at [732, 361] on textarea "Hi [Client’s Name if there is], I see that the key here is [pull a phrase from …" at bounding box center [592, 365] width 529 height 302
click at [748, 342] on textarea "Hi [Client’s Name if there is], I see that the key here is [pull a phrase from …" at bounding box center [592, 365] width 529 height 302
click at [570, 354] on textarea "Hi [Client’s Name if there is], I see that the key here is [pull a phrase from …" at bounding box center [592, 365] width 529 height 302
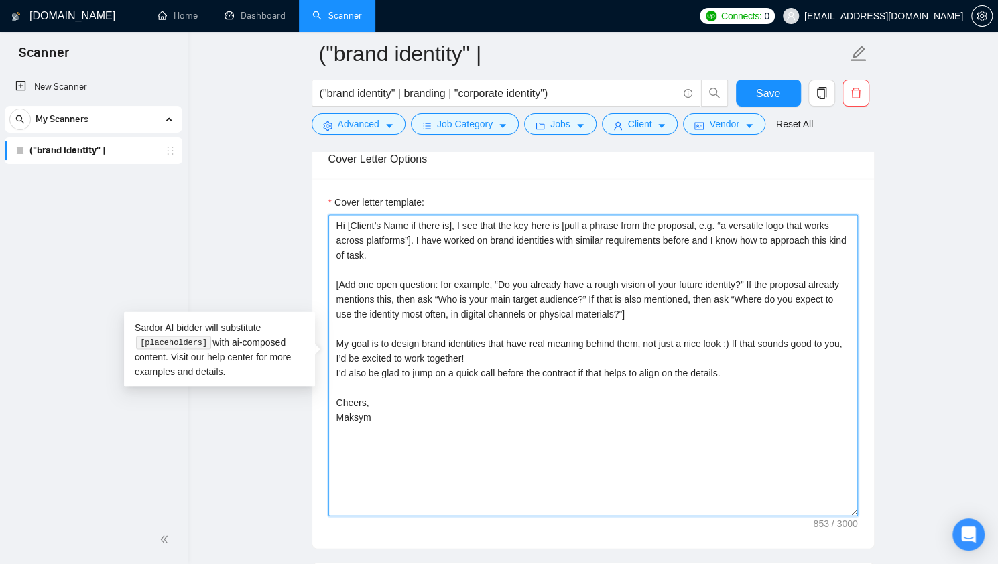
click at [334, 370] on textarea "Hi [Client’s Name if there is], I see that the key here is [pull a phrase from …" at bounding box center [592, 365] width 529 height 302
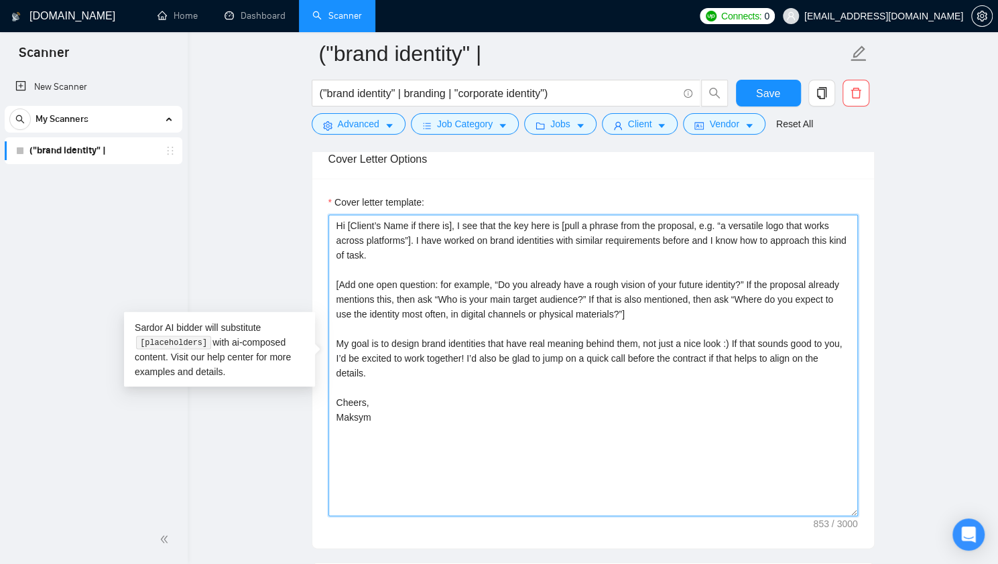
click at [466, 389] on textarea "Hi [Client’s Name if there is], I see that the key here is [pull a phrase from …" at bounding box center [592, 365] width 529 height 302
click at [625, 302] on textarea "Hi [Client’s Name if there is], I see that the key here is [pull a phrase from …" at bounding box center [592, 365] width 529 height 302
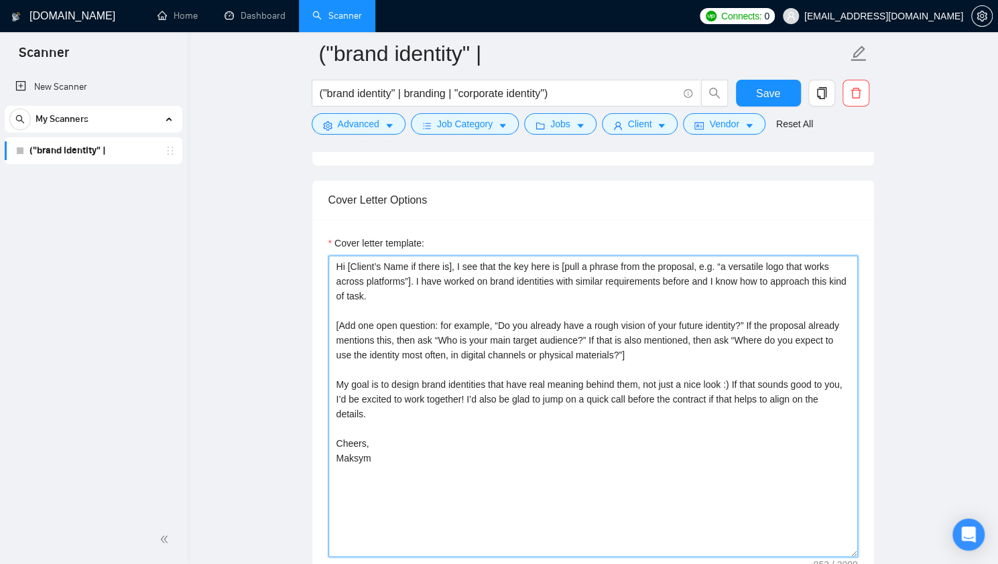
scroll to position [1405, 0]
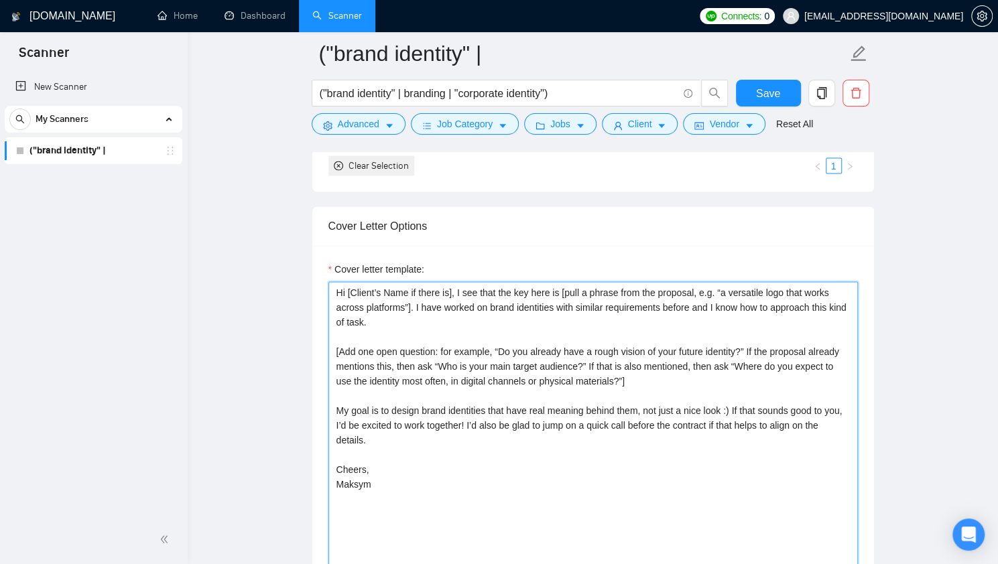
click at [426, 316] on textarea "Hi [Client’s Name if there is], I see that the key here is [pull a phrase from …" at bounding box center [592, 432] width 529 height 302
click at [642, 373] on textarea "Hi [Client’s Name if there is], I see that the key here is [pull a phrase from …" at bounding box center [592, 432] width 529 height 302
click at [505, 340] on textarea "Hi [Client’s Name if there is], I see that the key here is [pull a phrase from …" at bounding box center [592, 432] width 529 height 302
click at [508, 348] on textarea "Hi [Client’s Name if there is], I see that the key here is [pull a phrase from …" at bounding box center [592, 432] width 529 height 302
drag, startPoint x: 435, startPoint y: 346, endPoint x: 590, endPoint y: 346, distance: 154.8
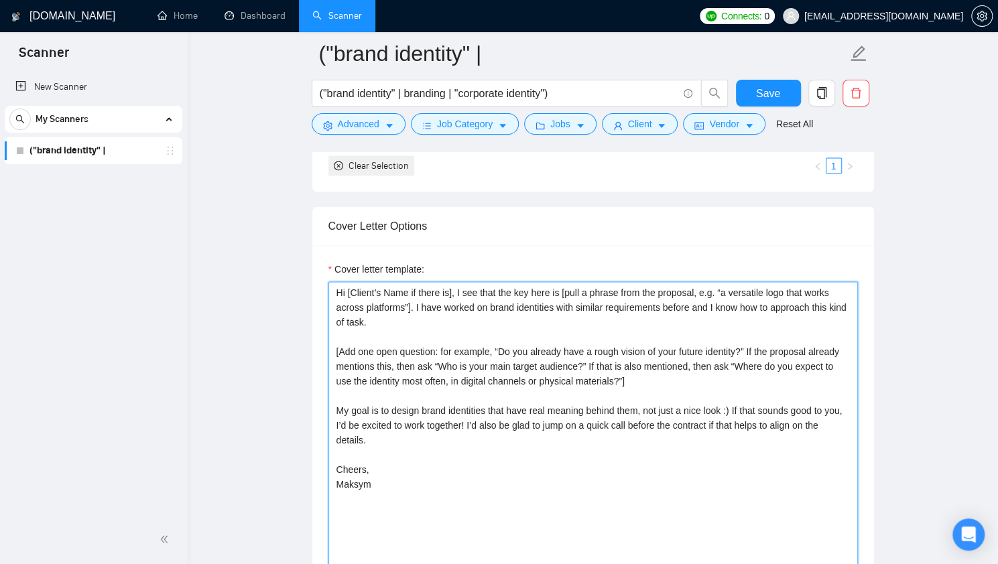
click at [590, 346] on textarea "Hi [Client’s Name if there is], I see that the key here is [pull a phrase from …" at bounding box center [592, 432] width 529 height 302
click at [627, 345] on textarea "Hi [Client’s Name if there is], I see that the key here is [pull a phrase from …" at bounding box center [592, 432] width 529 height 302
click at [688, 346] on textarea "Hi [Client’s Name if there is], I see that the key here is [pull a phrase from …" at bounding box center [592, 432] width 529 height 302
click at [560, 361] on textarea "Hi [Client’s Name if there is], I see that the key here is [pull a phrase from …" at bounding box center [592, 432] width 529 height 302
click at [604, 391] on textarea "Hi [Client’s Name if there is], I see that the key here is [pull a phrase from …" at bounding box center [592, 432] width 529 height 302
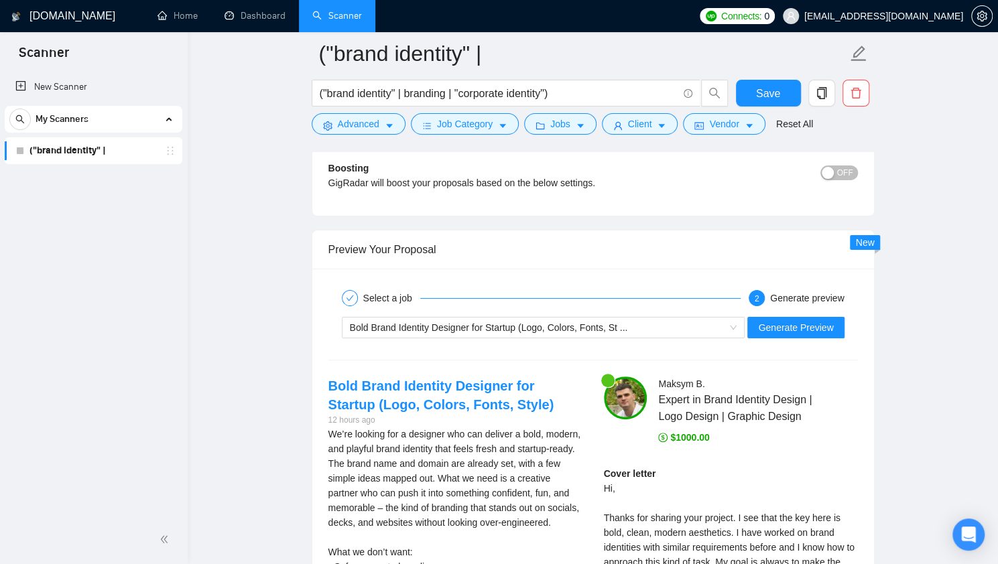
scroll to position [3080, 0]
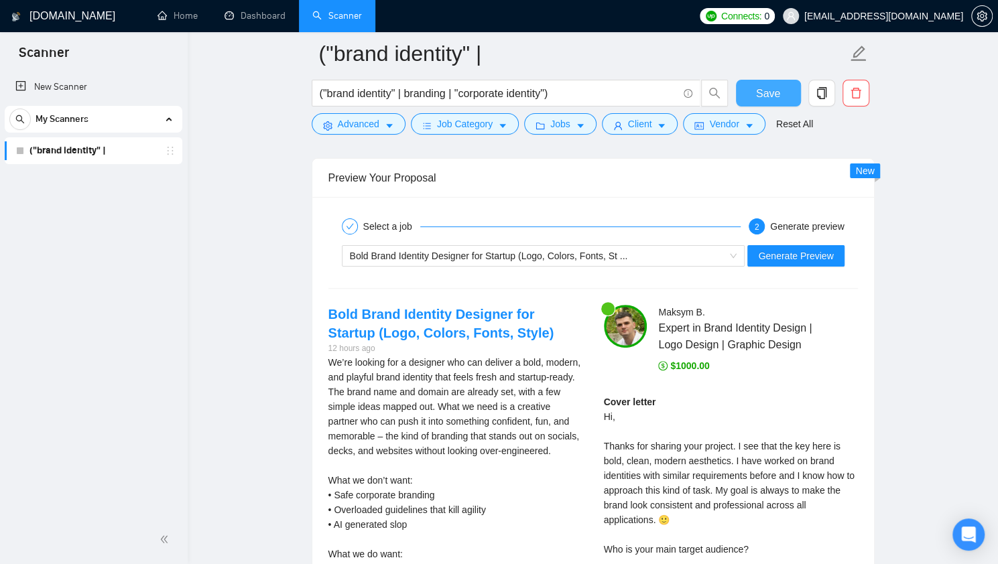
click at [784, 88] on button "Save" at bounding box center [768, 93] width 65 height 27
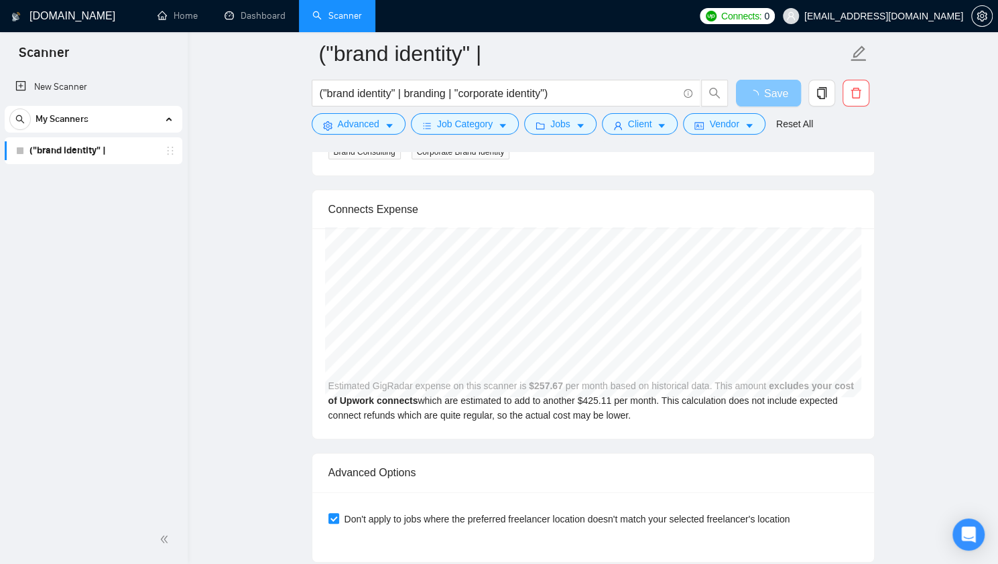
scroll to position [2544, 0]
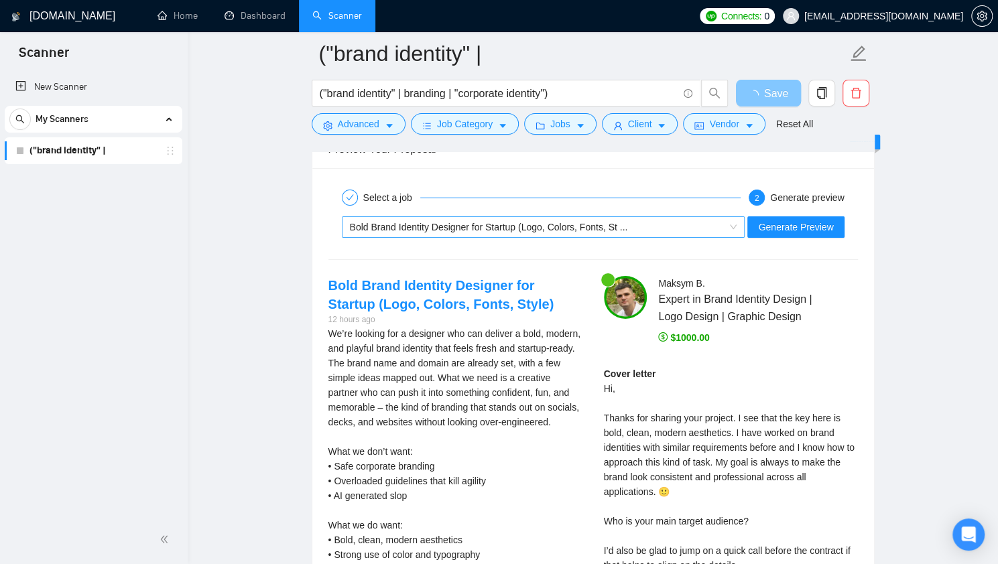
click at [692, 218] on div "Bold Brand Identity Designer for Startup (Logo, Colors, Fonts, St ..." at bounding box center [537, 227] width 375 height 20
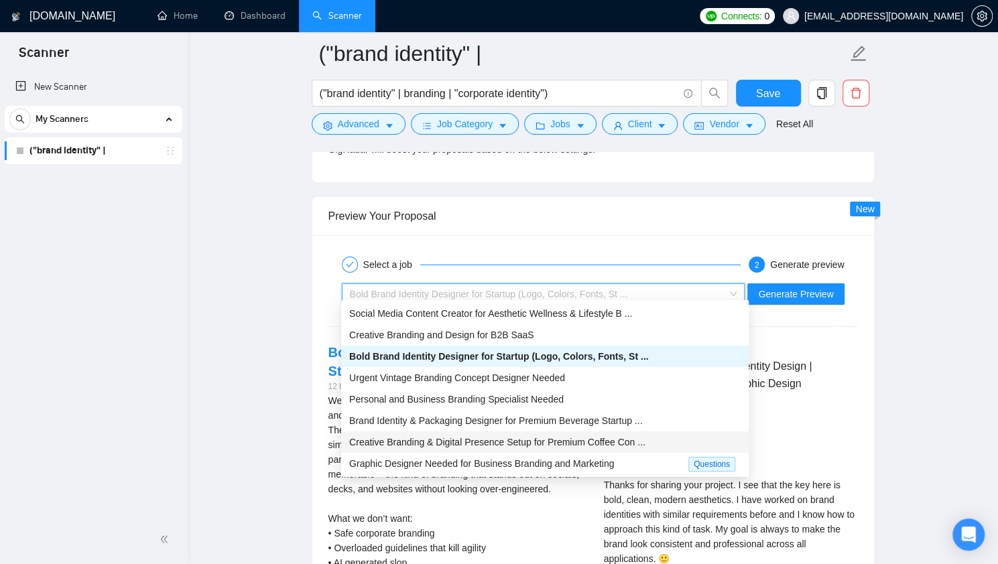
click at [606, 442] on span "Creative Branding & Digital Presence Setup for Premium Coffee Con ..." at bounding box center [497, 442] width 296 height 11
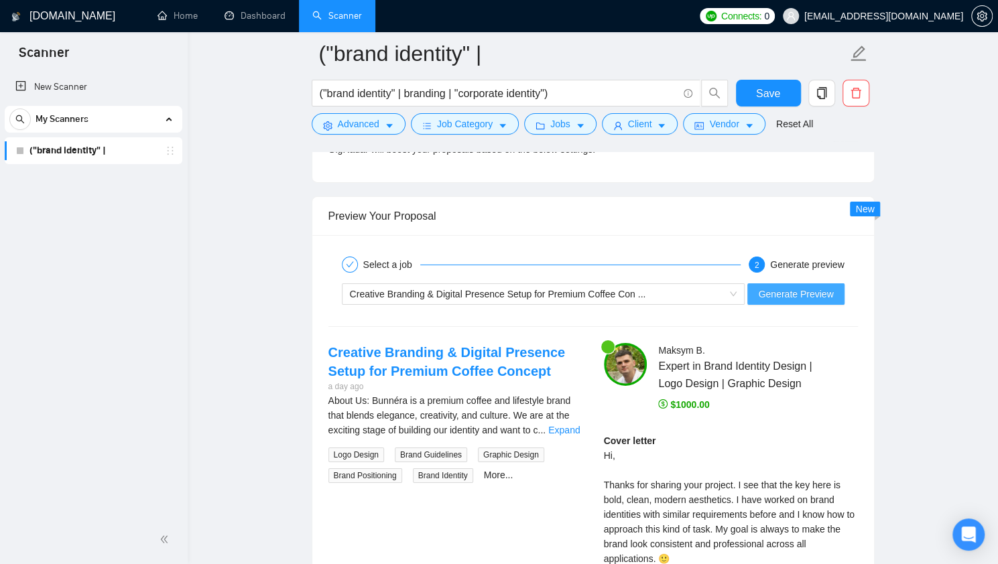
click at [792, 287] on span "Generate Preview" at bounding box center [795, 294] width 75 height 15
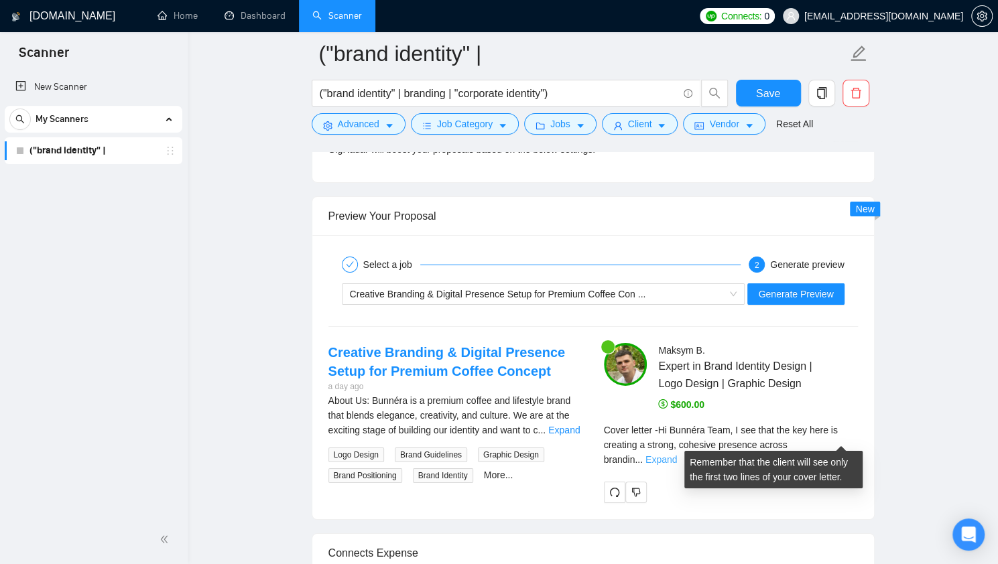
click at [677, 454] on link "Expand" at bounding box center [660, 459] width 31 height 11
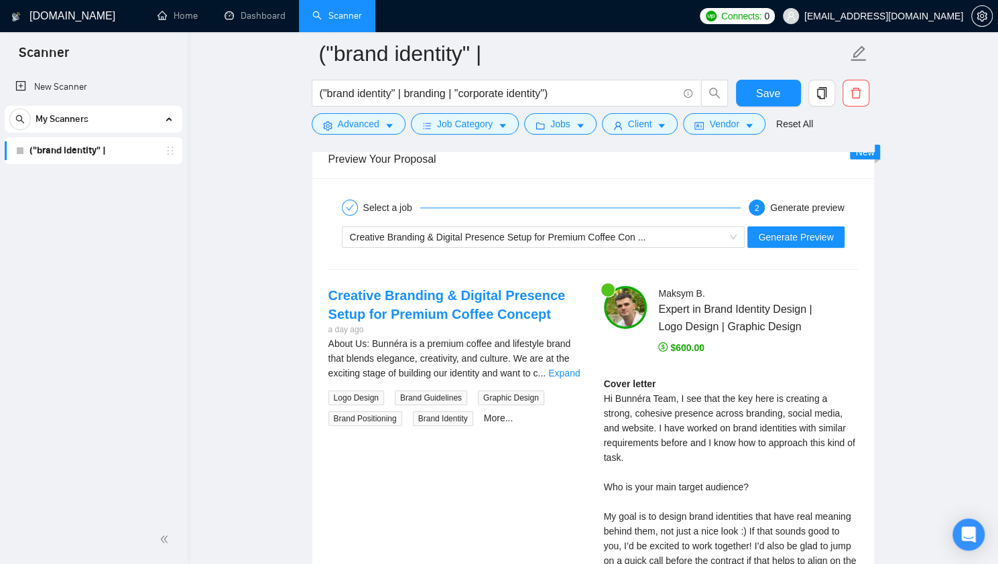
scroll to position [2611, 0]
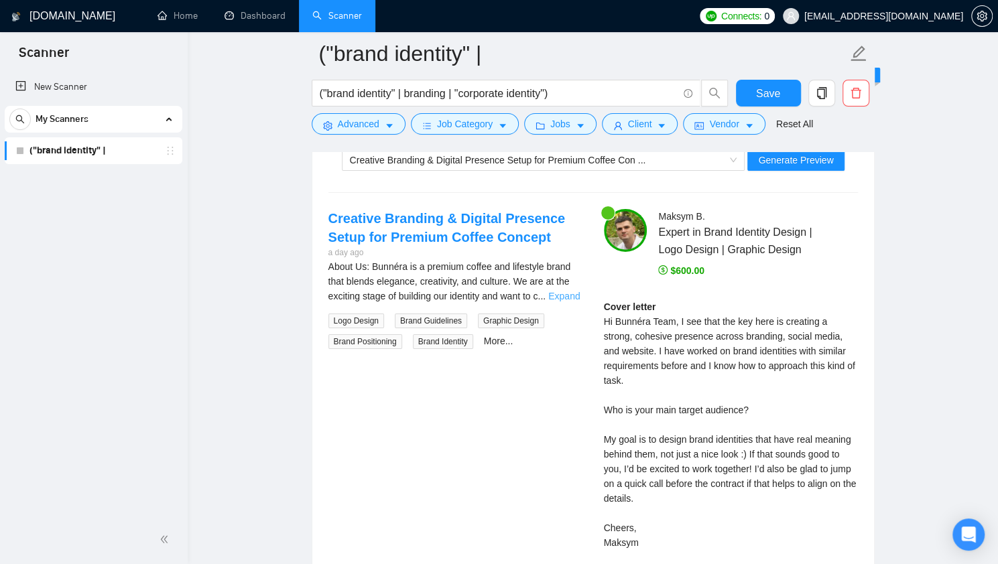
click at [564, 291] on link "Expand" at bounding box center [563, 296] width 31 height 11
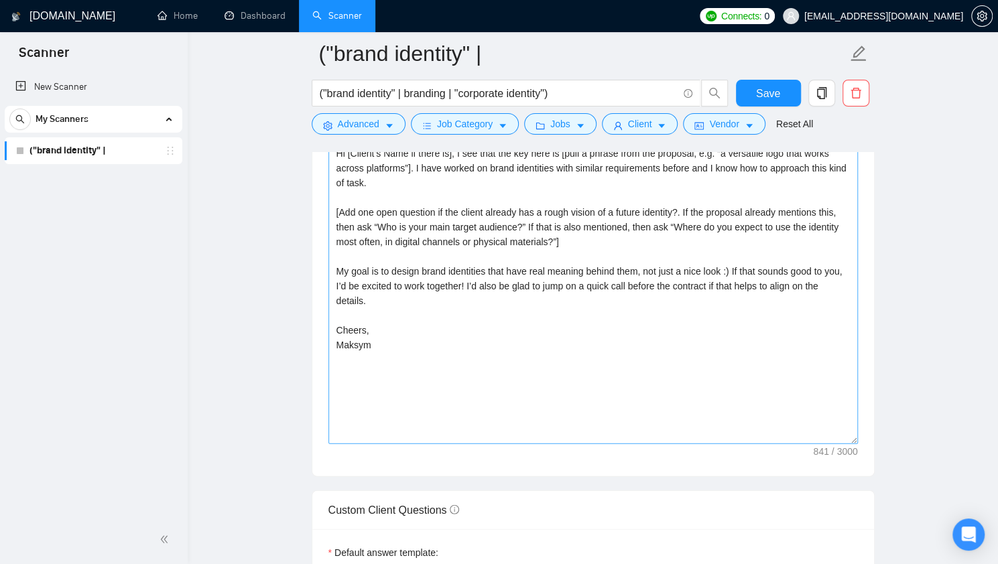
scroll to position [1472, 0]
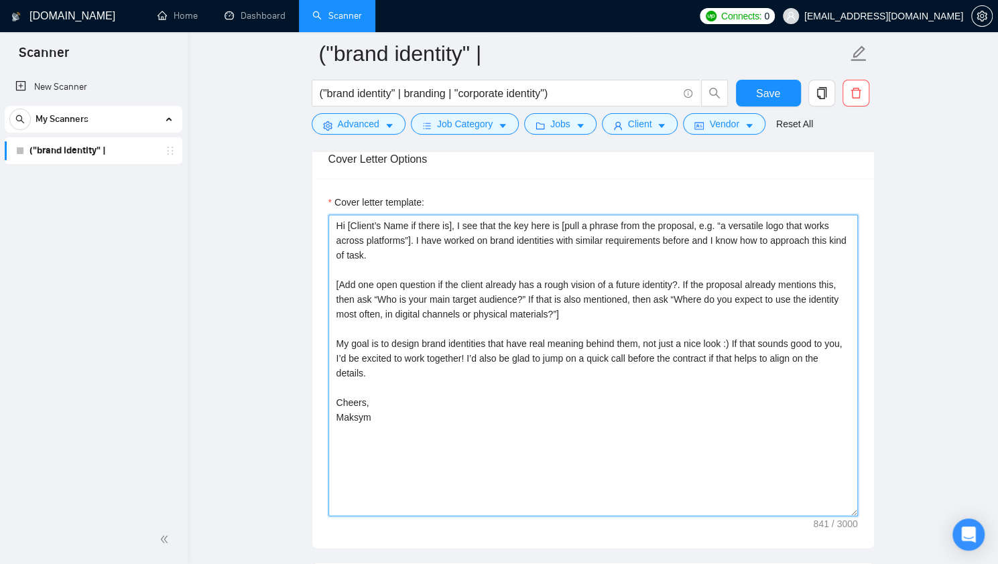
click at [487, 315] on textarea "Hi [Client’s Name if there is], I see that the key here is [pull a phrase from …" at bounding box center [592, 365] width 529 height 302
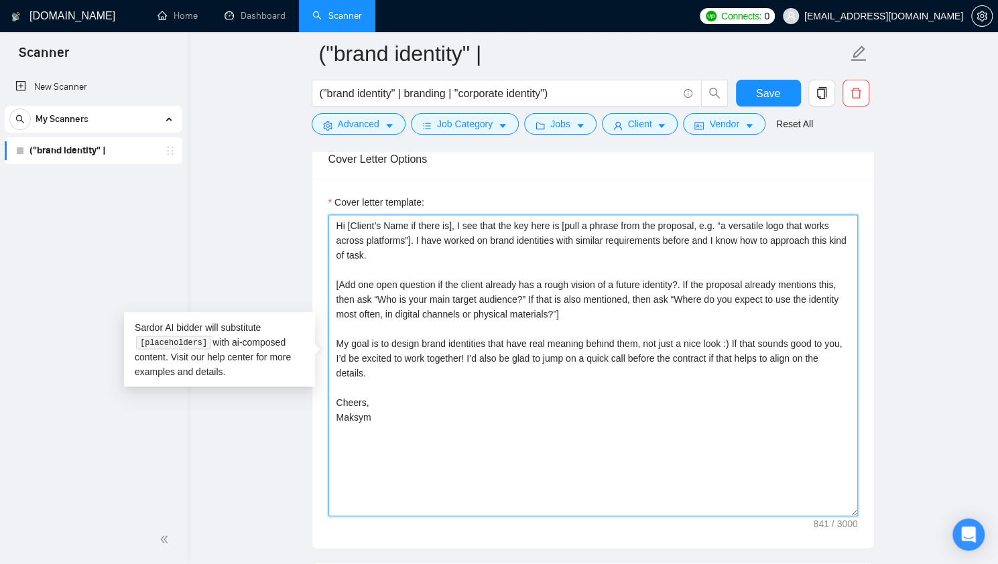
click at [478, 236] on textarea "Hi [Client’s Name if there is], I see that the key here is [pull a phrase from …" at bounding box center [592, 365] width 529 height 302
click at [470, 222] on textarea "Hi [Client’s Name if there is], I see that the key here is [pull a phrase from …" at bounding box center [592, 365] width 529 height 302
click at [543, 222] on textarea "Hi [Client’s Name if there is], I see that the key here is [pull a phrase from …" at bounding box center [592, 365] width 529 height 302
click at [564, 220] on textarea "Hi [Client’s Name if there is], I see that the key here is [pull a phrase from …" at bounding box center [592, 365] width 529 height 302
click at [411, 235] on textarea "Hi [Client’s Name if there is], I see that the key here is [pull a phrase from …" at bounding box center [592, 365] width 529 height 302
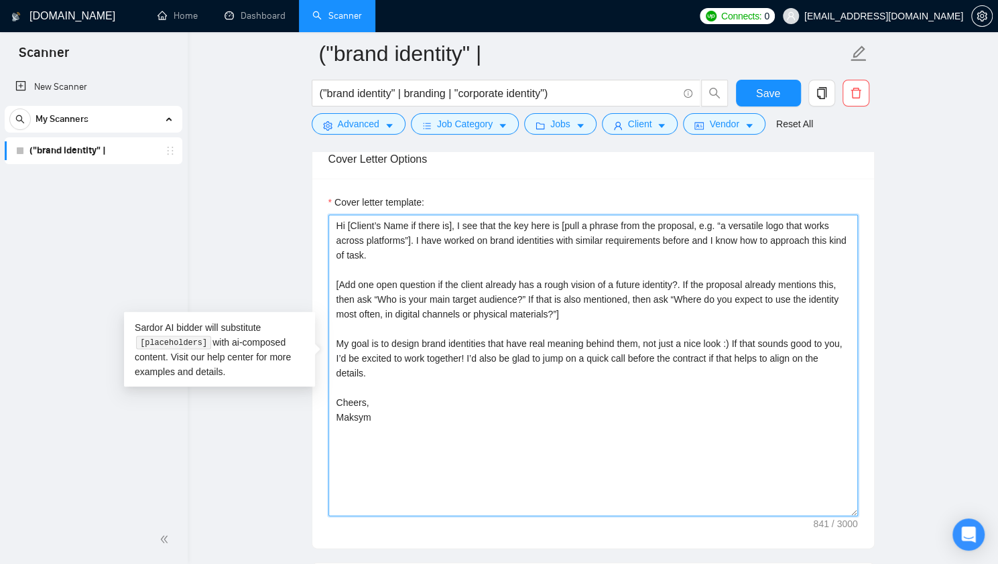
drag, startPoint x: 411, startPoint y: 235, endPoint x: 461, endPoint y: 225, distance: 50.6
click at [461, 225] on textarea "Hi [Client’s Name if there is], I see that the key here is [pull a phrase from …" at bounding box center [592, 365] width 529 height 302
click at [631, 227] on textarea "Hi [Client’s Name if there is], I see that the key here is [pull a phrase from …" at bounding box center [592, 365] width 529 height 302
drag, startPoint x: 413, startPoint y: 235, endPoint x: 456, endPoint y: 220, distance: 45.3
click at [456, 220] on textarea "Hi [Client’s Name if there is], I see that the key here is [pull a phrase from …" at bounding box center [592, 365] width 529 height 302
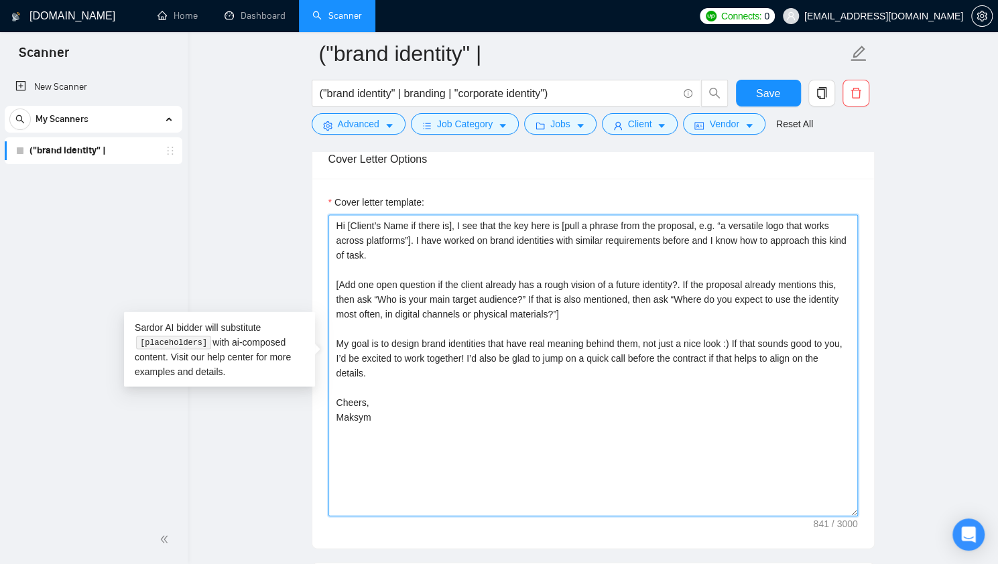
click at [415, 224] on textarea "Hi [Client’s Name if there is], I see that the key here is [pull a phrase from …" at bounding box center [592, 365] width 529 height 302
drag, startPoint x: 411, startPoint y: 236, endPoint x: 454, endPoint y: 220, distance: 45.6
click at [454, 220] on textarea "Hi [Client’s Name if there is], I see that the key here is [pull a phrase from …" at bounding box center [592, 365] width 529 height 302
paste textarea "really like [pick one specific detail or idea from the proposal that shows the …"
click at [499, 220] on textarea "Hi [Client’s Name if there is], I really like [pick one specific detail or idea…" at bounding box center [592, 365] width 529 height 302
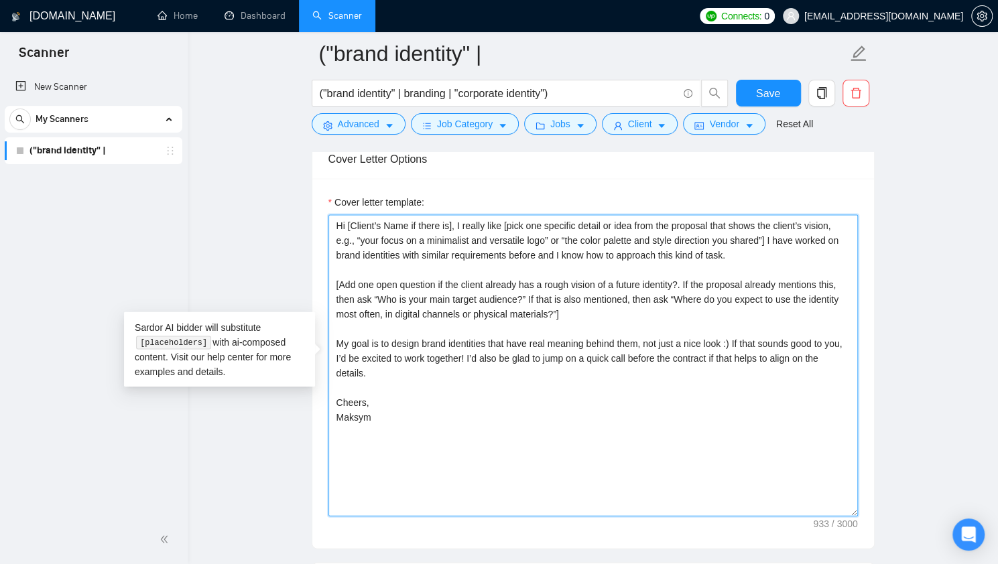
click at [504, 219] on textarea "Hi [Client’s Name if there is], I really like [pick one specific detail or idea…" at bounding box center [592, 365] width 529 height 302
click at [696, 226] on textarea "Hi [Client’s Name if there is], I really like [pick one specific detail or idea…" at bounding box center [592, 365] width 529 height 302
click at [790, 218] on textarea "Hi [Client’s Name if there is], I really like [pick one specific detail or idea…" at bounding box center [592, 365] width 529 height 302
click at [509, 235] on textarea "Hi [Client’s Name if there is], I see that the key here is [pull a phrase from …" at bounding box center [592, 365] width 529 height 302
click at [552, 221] on textarea "Hi [Client’s Name if there is], I see that the key here is [pull a phrase from …" at bounding box center [592, 365] width 529 height 302
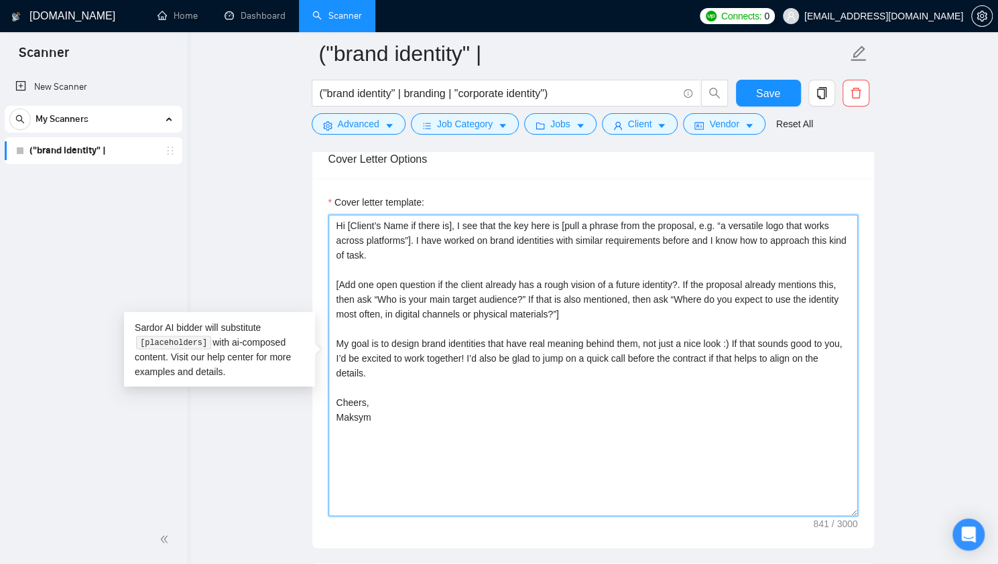
click at [407, 233] on textarea "Hi [Client’s Name if there is], I see that the key here is [pull a phrase from …" at bounding box center [592, 365] width 529 height 302
drag, startPoint x: 560, startPoint y: 223, endPoint x: 455, endPoint y: 224, distance: 105.2
click at [455, 224] on textarea "Hi [Client’s Name if there is], I see that the key here is [pull a phrase from …" at bounding box center [592, 365] width 529 height 302
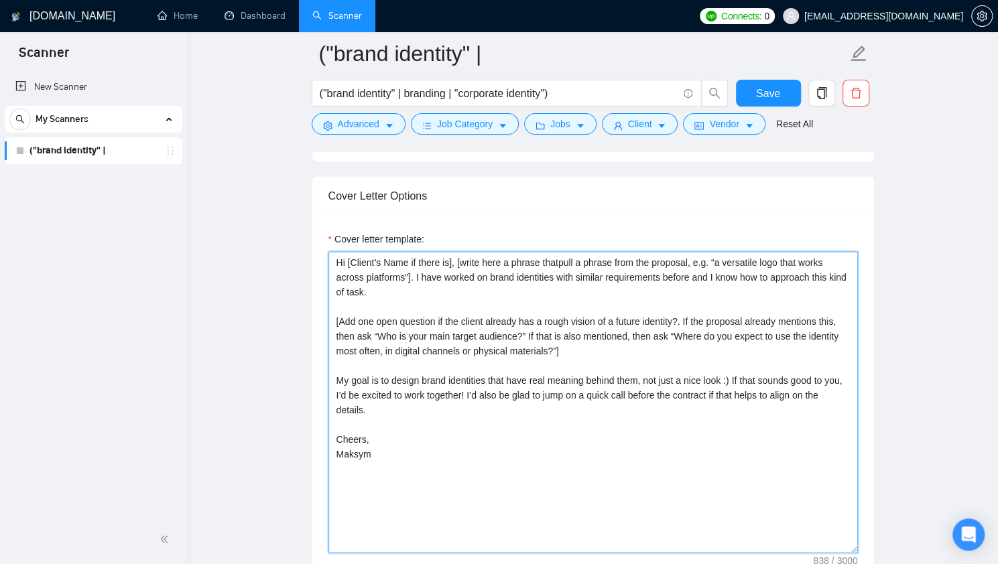
scroll to position [1405, 0]
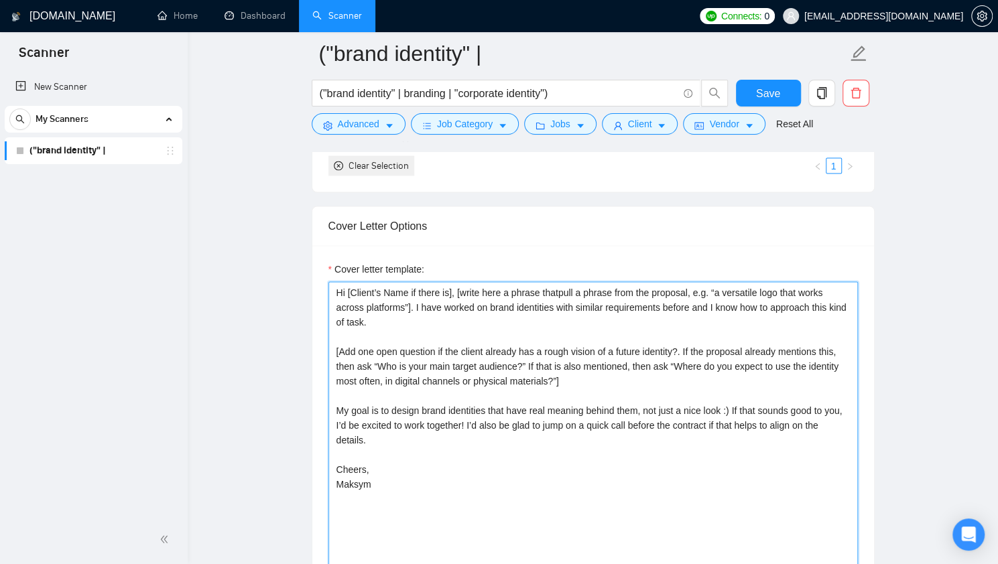
click at [564, 402] on textarea "Hi [Client’s Name if there is], [write here a phrase thatpull a phrase from the…" at bounding box center [592, 432] width 529 height 302
click at [574, 379] on textarea "Hi [Client’s Name if there is], [write here a phrase thatpull a phrase from the…" at bounding box center [592, 432] width 529 height 302
click at [545, 293] on textarea "Hi [Client’s Name if there is], [write here a phrase thatpull a phrase from the…" at bounding box center [592, 432] width 529 height 302
click at [514, 286] on textarea "Hi [Client’s Name if there is], [write here a phrase thatpull a phrase from the…" at bounding box center [592, 432] width 529 height 302
click at [499, 287] on textarea "Hi [Client’s Name if there is], [write here a phrase thatpull a phrase from the…" at bounding box center [592, 432] width 529 height 302
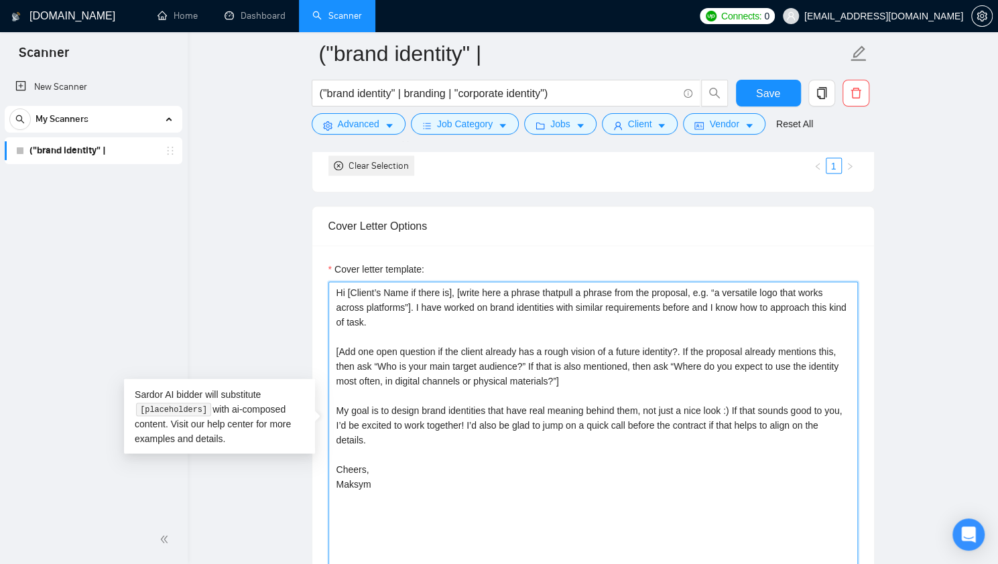
click at [335, 287] on textarea "Hi [Client’s Name if there is], [write here a phrase thatpull a phrase from the…" at bounding box center [592, 432] width 529 height 302
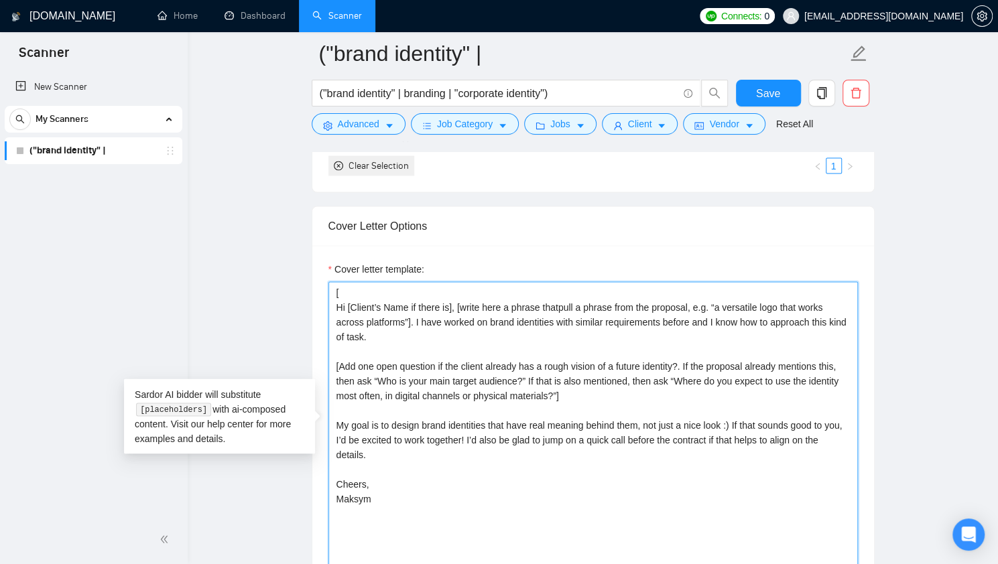
paste textarea "If the client asks a question, provide an answer. If the client requests to inc…"
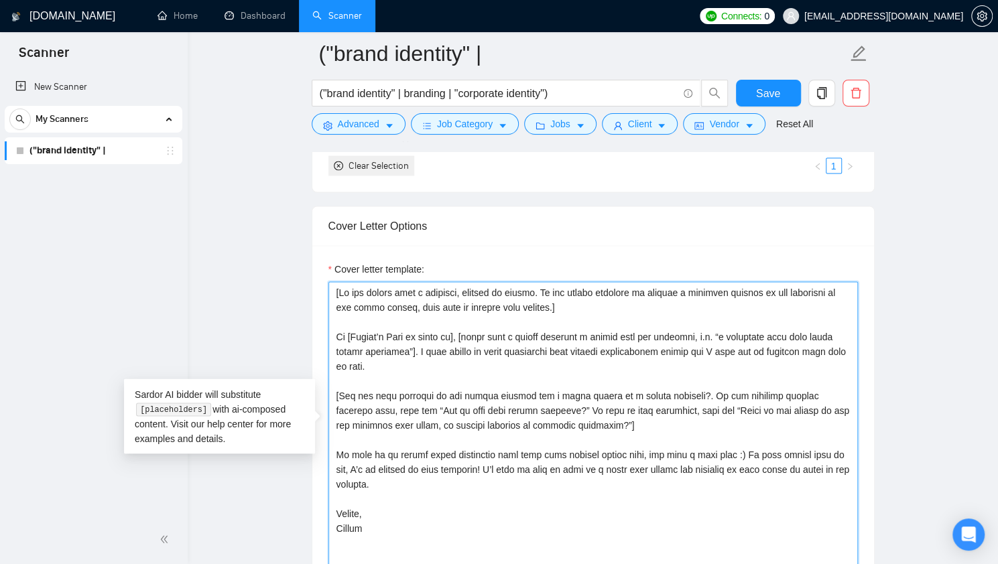
click at [554, 321] on textarea "Cover letter template:" at bounding box center [592, 432] width 529 height 302
click at [558, 332] on textarea "Cover letter template:" at bounding box center [592, 432] width 529 height 302
click at [559, 333] on textarea "Cover letter template:" at bounding box center [592, 432] width 529 height 302
drag, startPoint x: 403, startPoint y: 349, endPoint x: 702, endPoint y: 332, distance: 298.7
click at [702, 332] on textarea "Cover letter template:" at bounding box center [592, 432] width 529 height 302
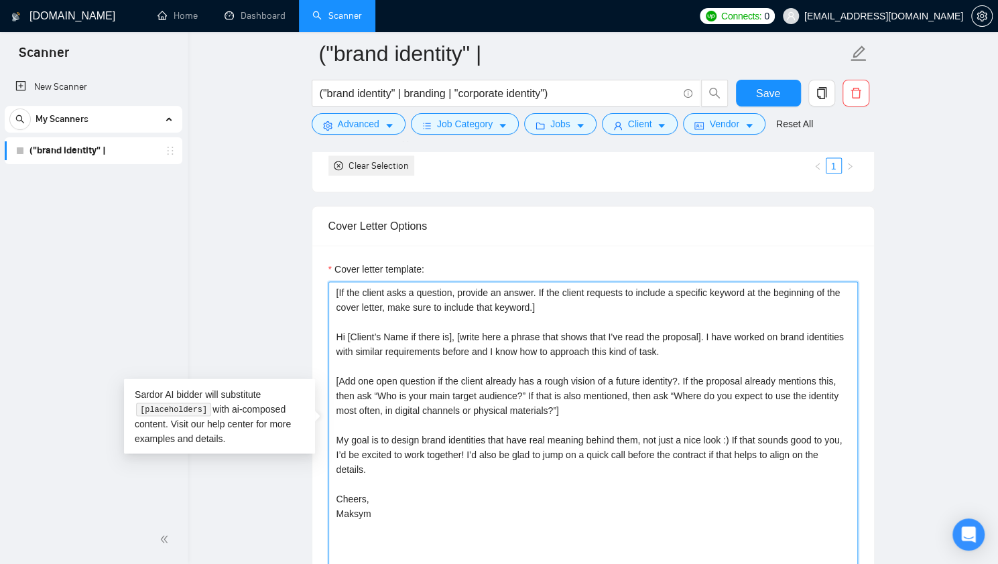
click at [743, 338] on textarea "[If the client asks a question, provide an answer. If the client requests to in…" at bounding box center [592, 432] width 529 height 302
click at [481, 338] on textarea "[If the client asks a question, provide an answer. If the client requests to in…" at bounding box center [592, 432] width 529 height 302
click at [523, 329] on textarea "[If the client asks a question, provide an answer. If the client requests to in…" at bounding box center [592, 432] width 529 height 302
click at [661, 337] on textarea "[If the client asks a question, provide an answer. If the client requests to in…" at bounding box center [592, 432] width 529 height 302
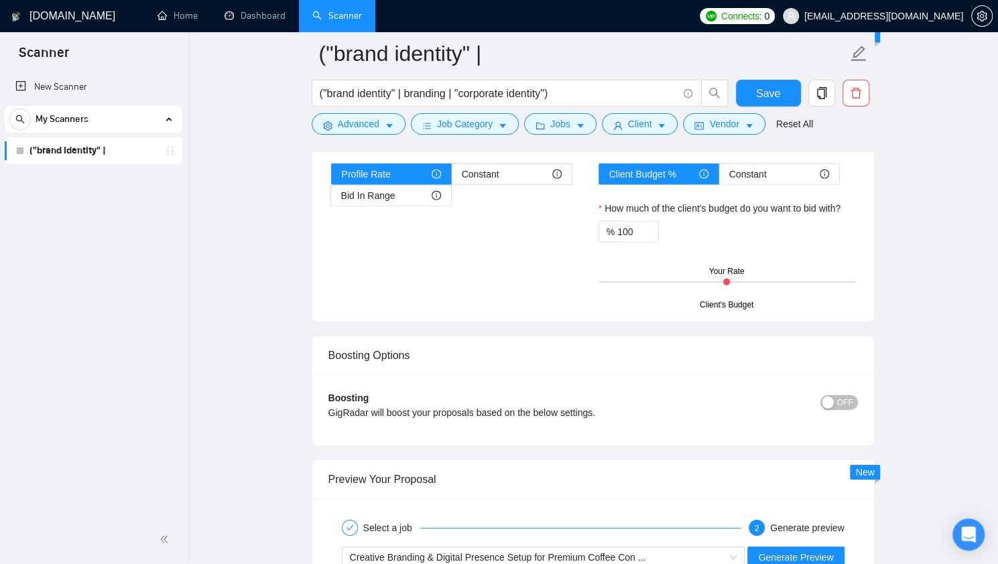
scroll to position [2477, 0]
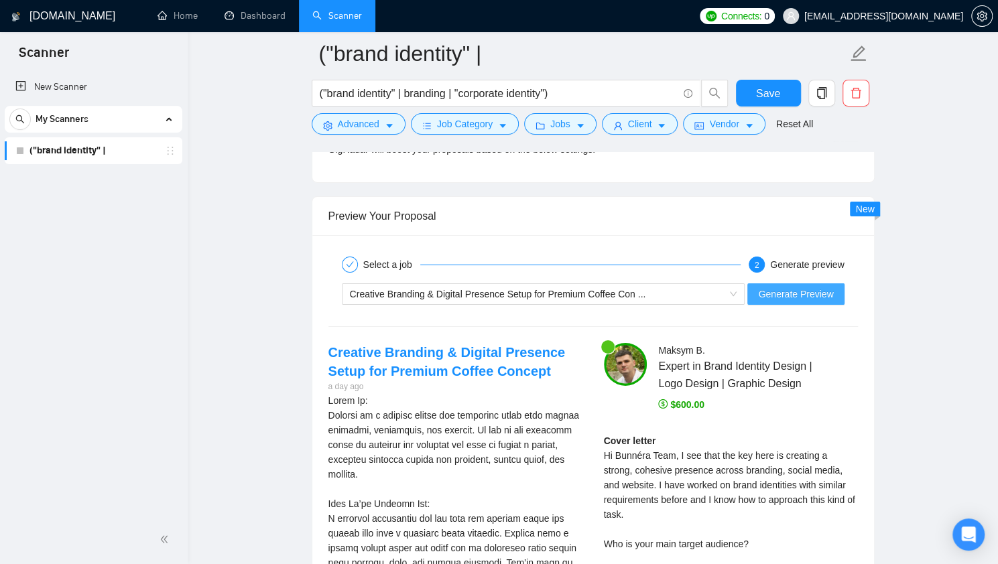
click at [797, 287] on span "Generate Preview" at bounding box center [795, 294] width 75 height 15
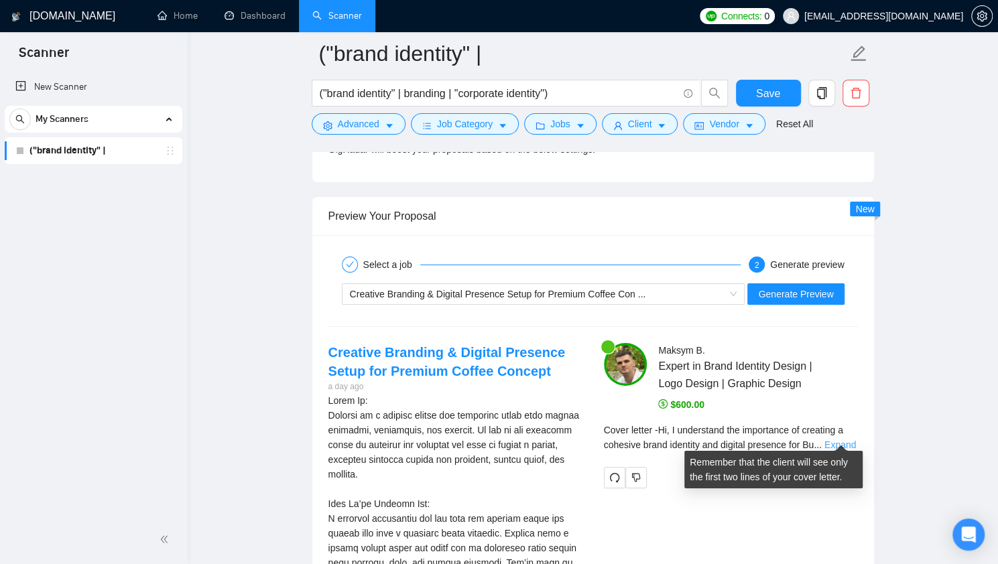
click at [832, 440] on link "Expand" at bounding box center [839, 445] width 31 height 11
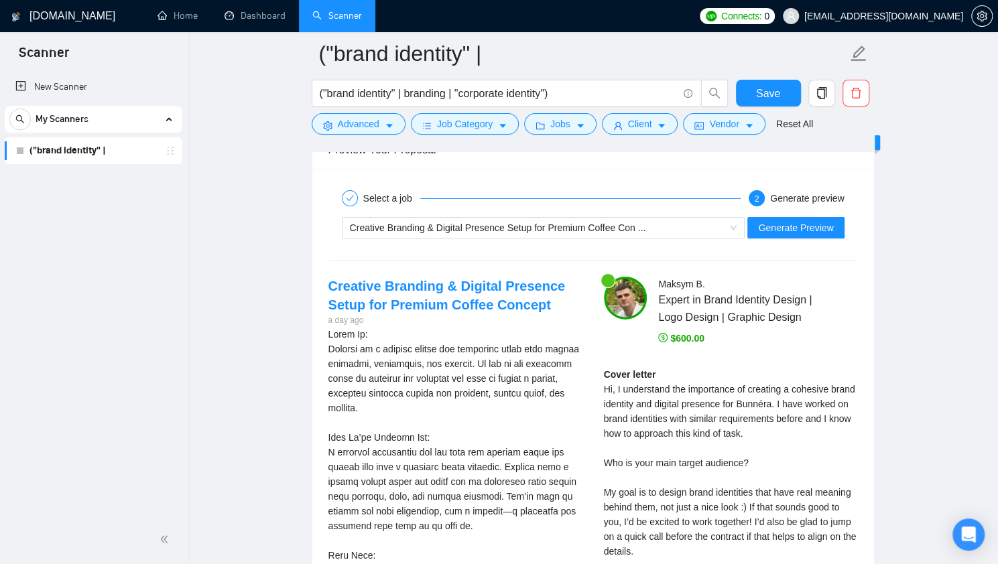
scroll to position [2544, 0]
drag, startPoint x: 785, startPoint y: 406, endPoint x: 740, endPoint y: 429, distance: 50.3
click at [740, 429] on div "Cover letter Hi, I understand the importance of creating a cohesive brand ident…" at bounding box center [731, 477] width 254 height 221
click at [772, 432] on div "Cover letter Hi, I understand the importance of creating a cohesive brand ident…" at bounding box center [731, 477] width 254 height 221
click at [615, 222] on span "Creative Branding & Digital Presence Setup for Premium Coffee Con ..." at bounding box center [498, 227] width 296 height 11
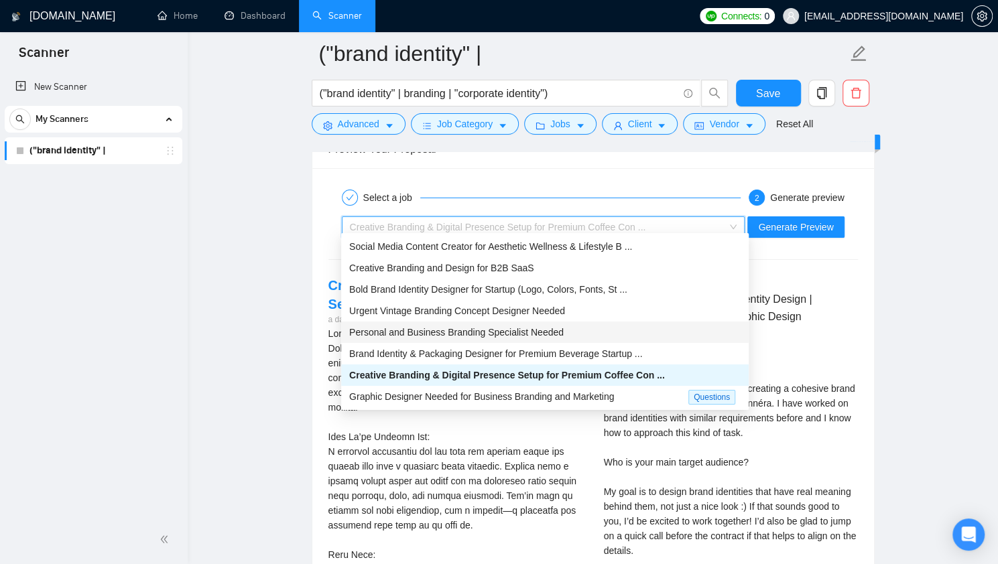
click at [539, 328] on span "Personal and Business Branding Specialist Needed" at bounding box center [456, 332] width 214 height 11
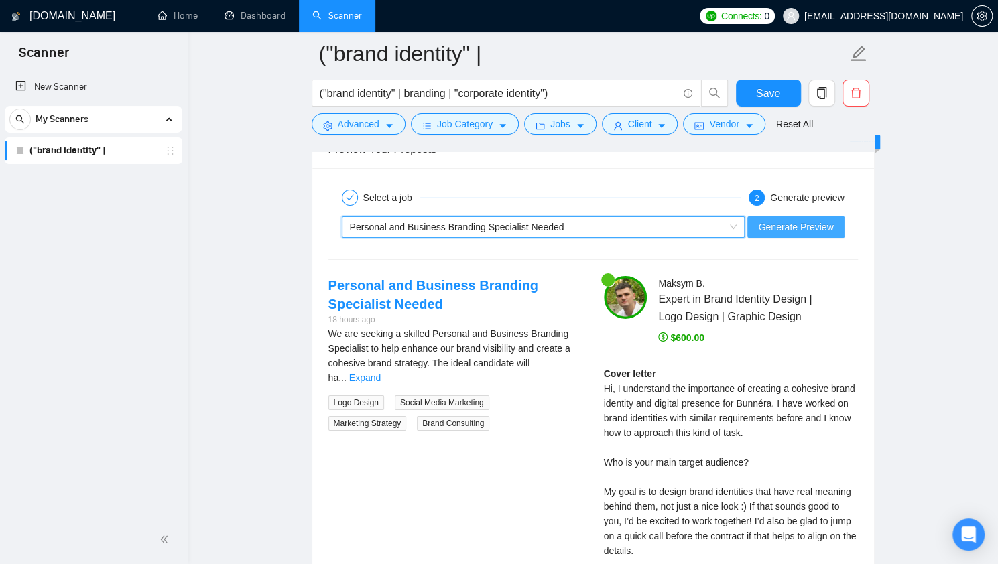
click at [802, 220] on span "Generate Preview" at bounding box center [795, 227] width 75 height 15
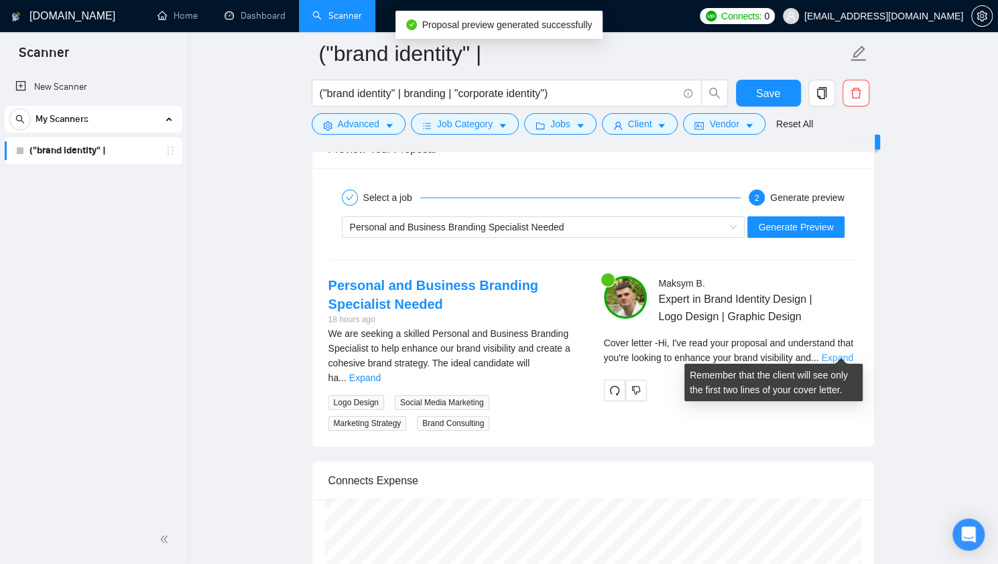
click at [835, 352] on link "Expand" at bounding box center [836, 357] width 31 height 11
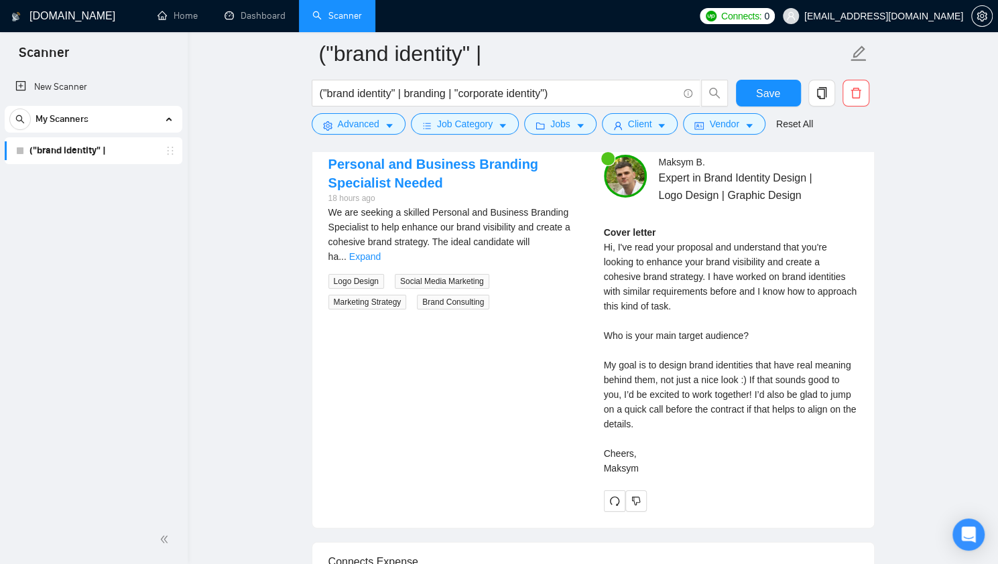
scroll to position [2678, 0]
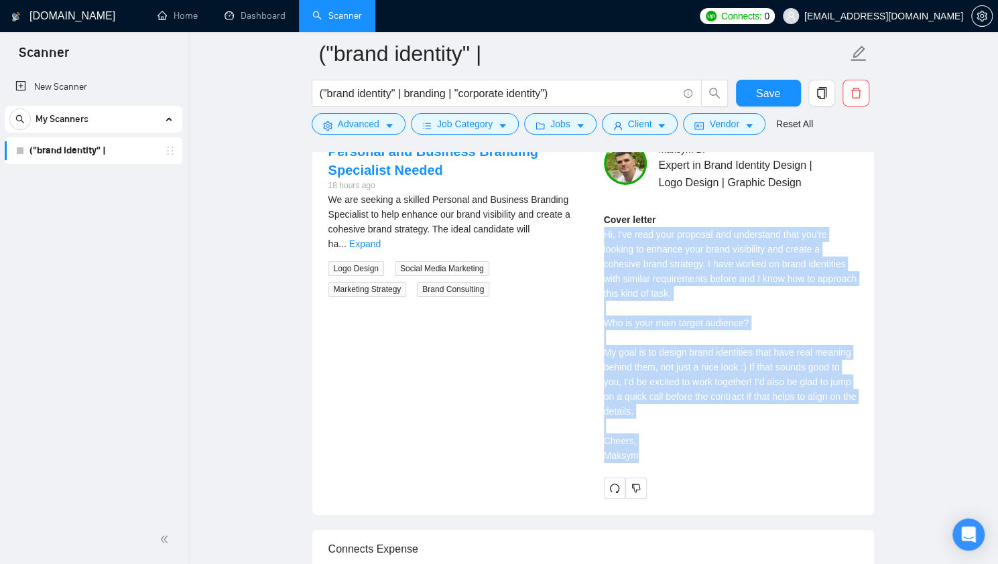
drag, startPoint x: 600, startPoint y: 227, endPoint x: 658, endPoint y: 448, distance: 228.5
click at [658, 448] on div "Maksym B . Expert in Brand Identity Design | Logo Design | Graphic Design Cover…" at bounding box center [730, 320] width 275 height 356
copy div "Hi, I've read your proposal and understand that you're looking to enhance your …"
click at [633, 304] on div "Cover letter Hi, I've read your proposal and understand that you're looking to …" at bounding box center [731, 337] width 254 height 251
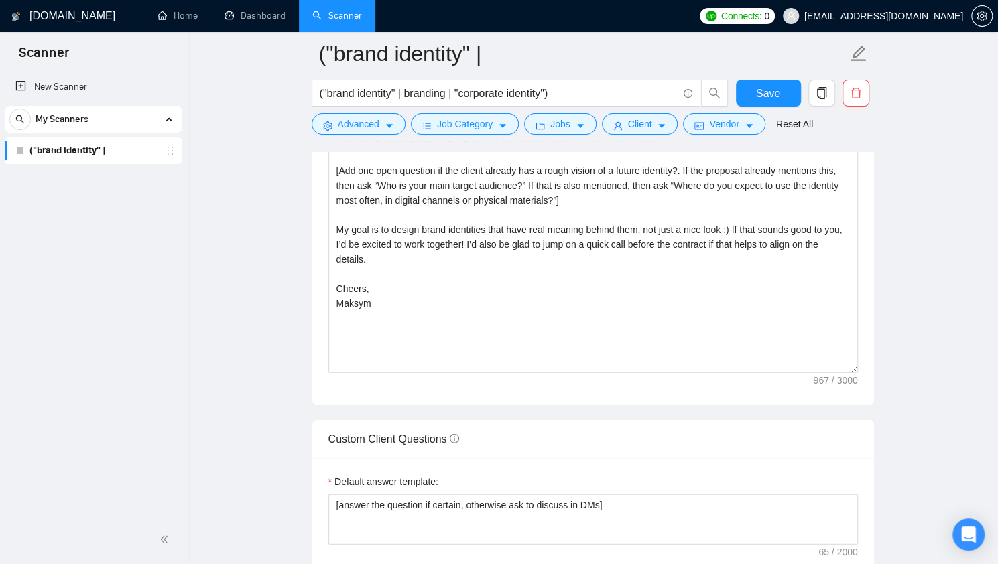
scroll to position [1539, 0]
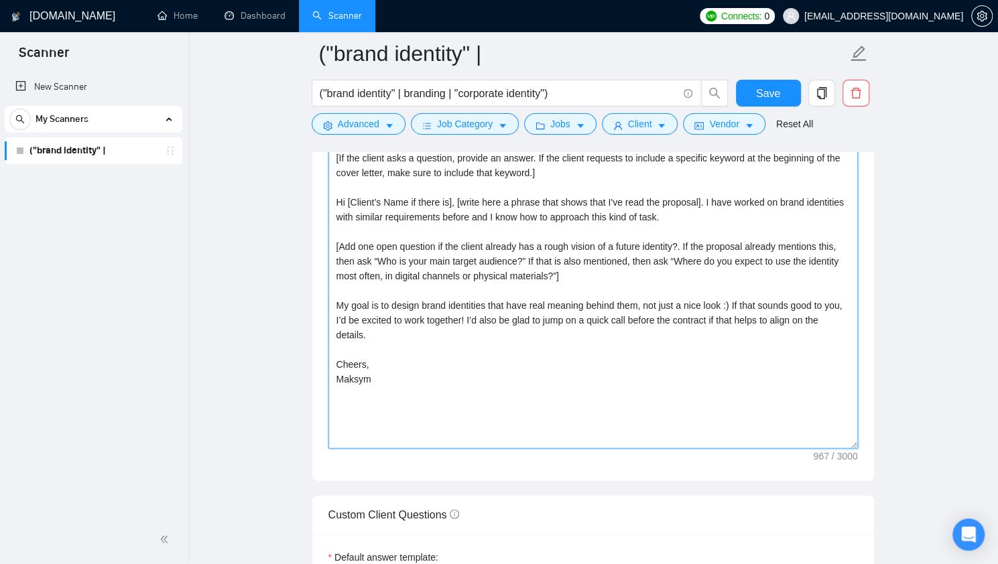
click at [334, 238] on textarea "[If the client asks a question, provide an answer. If the client requests to in…" at bounding box center [592, 298] width 529 height 302
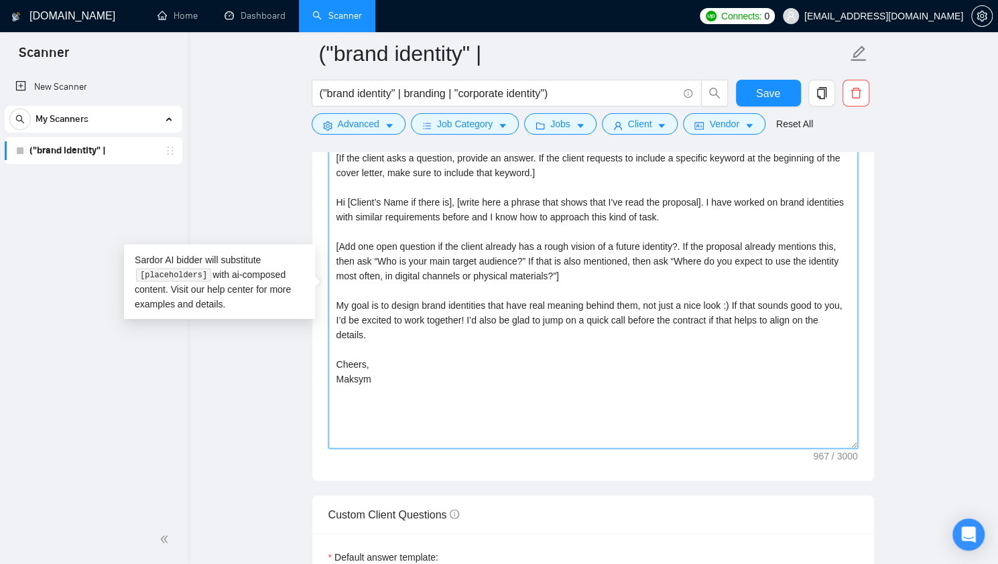
paste textarea "❓"
drag, startPoint x: 690, startPoint y: 242, endPoint x: 525, endPoint y: 257, distance: 165.5
click at [525, 257] on textarea "[If the client asks a question, provide an answer. If the client requests to in…" at bounding box center [592, 298] width 529 height 302
click at [521, 256] on textarea "[If the client asks a question, provide an answer. If the client requests to in…" at bounding box center [592, 298] width 529 height 302
drag, startPoint x: 511, startPoint y: 257, endPoint x: 374, endPoint y: 262, distance: 137.5
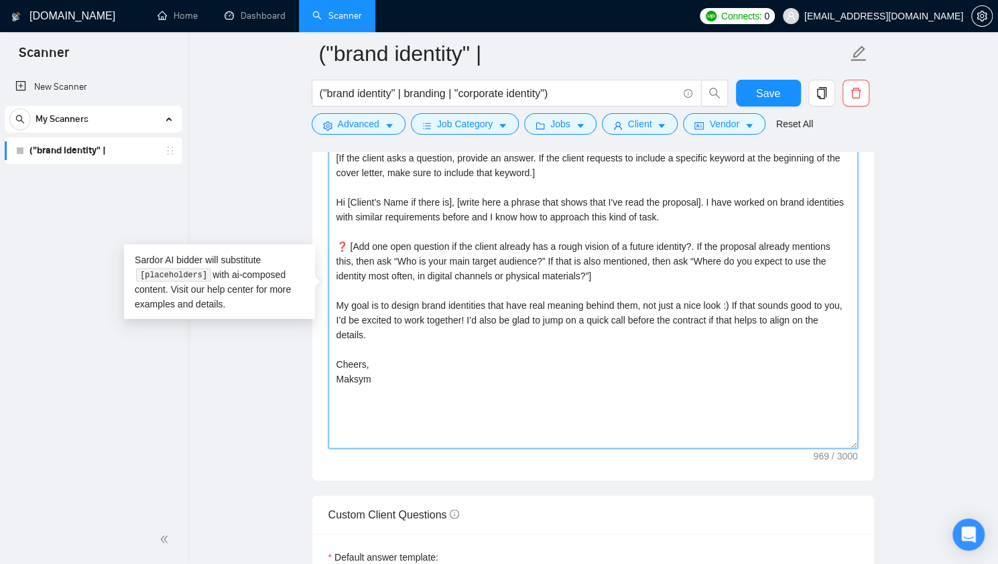
click at [374, 262] on textarea "[If the client asks a question, provide an answer. If the client requests to in…" at bounding box center [592, 298] width 529 height 302
drag, startPoint x: 669, startPoint y: 255, endPoint x: 553, endPoint y: 271, distance: 117.7
click at [553, 271] on textarea "[If the client asks a question, provide an answer. If the client requests to in…" at bounding box center [592, 298] width 529 height 302
click at [375, 255] on textarea "[If the client asks a question, provide an answer. If the client requests to in…" at bounding box center [592, 298] width 529 height 302
click at [372, 255] on textarea "[If the client asks a question, provide an answer. If the client requests to in…" at bounding box center [592, 298] width 529 height 302
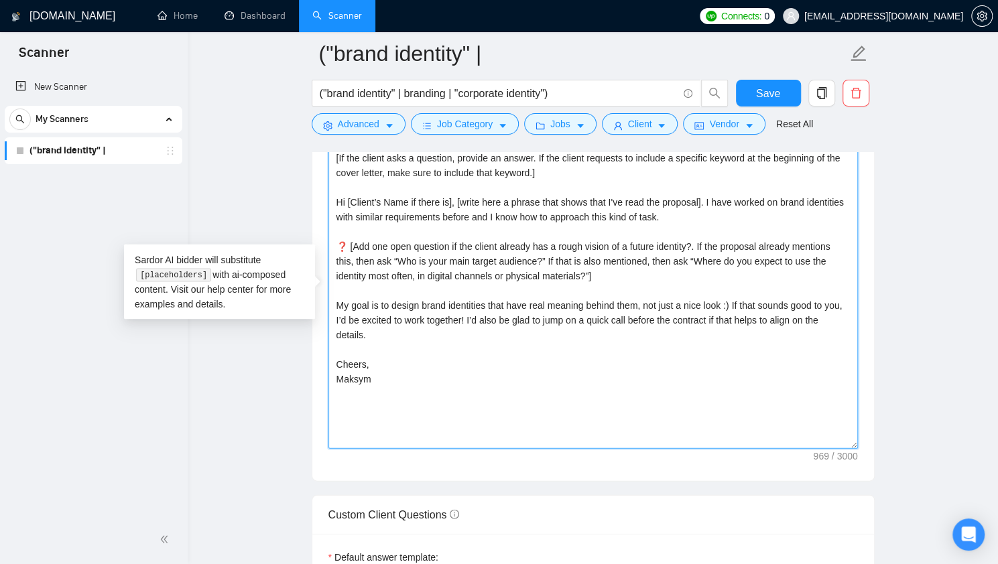
paste textarea "ere do you expect to use the identity most often, in digital channels or physic…"
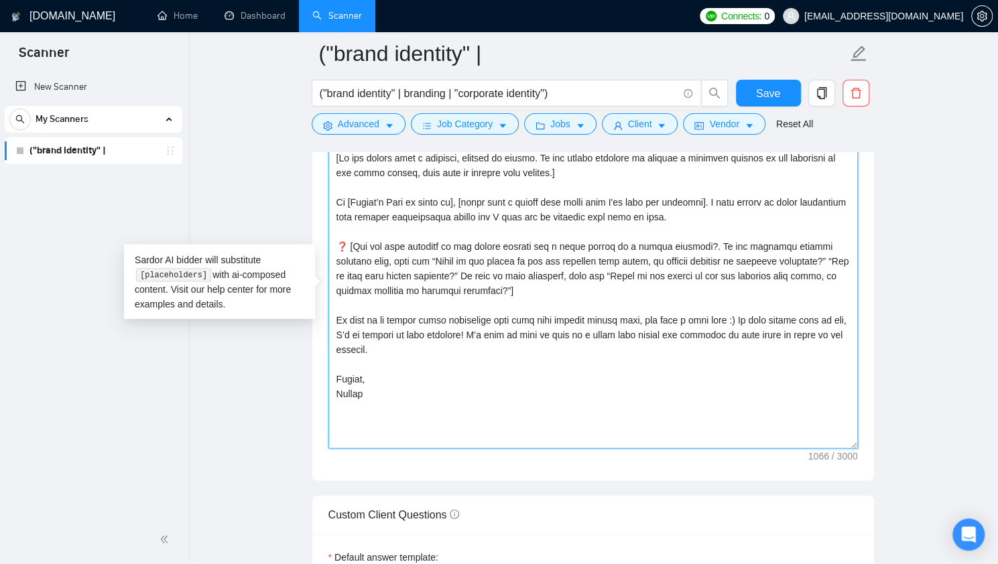
drag, startPoint x: 766, startPoint y: 257, endPoint x: 408, endPoint y: 268, distance: 358.0
click at [408, 268] on textarea "Cover letter template:" at bounding box center [592, 298] width 529 height 302
drag, startPoint x: 422, startPoint y: 271, endPoint x: 814, endPoint y: 269, distance: 392.0
click at [814, 269] on textarea "Cover letter template:" at bounding box center [592, 298] width 529 height 302
paste textarea "o is your main target audience"
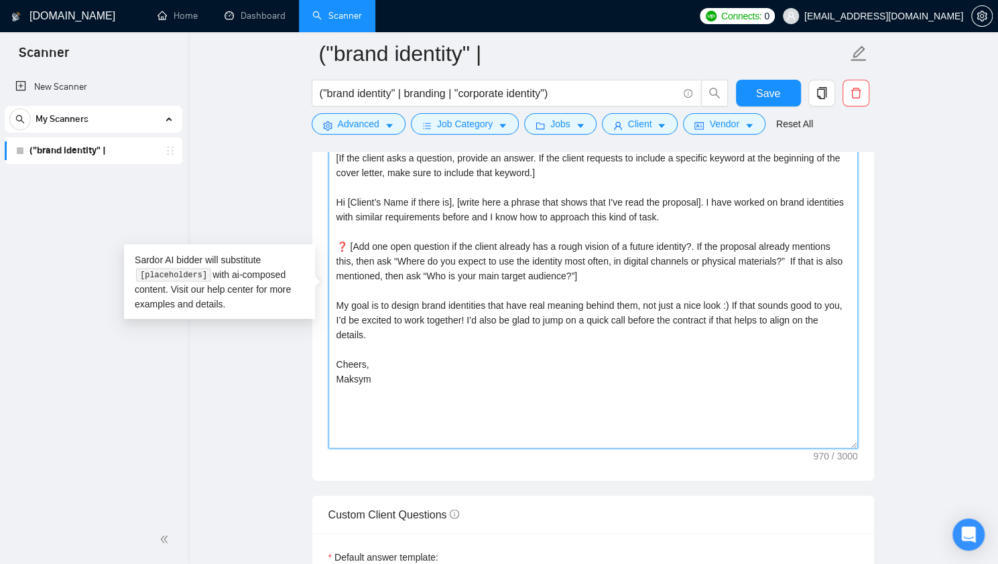
drag, startPoint x: 768, startPoint y: 255, endPoint x: 785, endPoint y: 277, distance: 27.7
click at [767, 255] on textarea "[If the client asks a question, provide an answer. If the client requests to in…" at bounding box center [592, 298] width 529 height 302
click at [583, 274] on textarea "[If the client asks a question, provide an answer. If the client requests to in…" at bounding box center [592, 298] width 529 height 302
click at [335, 294] on textarea "[If the client asks a question, provide an answer. If the client requests to in…" at bounding box center [592, 298] width 529 height 302
paste textarea "🎯"
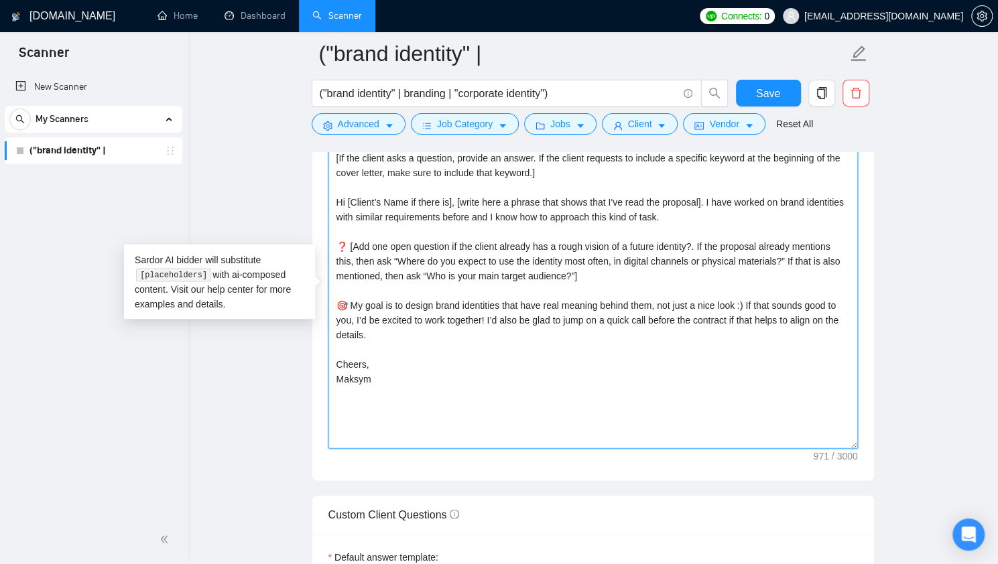
click at [347, 241] on textarea "[If the client asks a question, provide an answer. If the client requests to in…" at bounding box center [592, 298] width 529 height 302
click at [441, 345] on textarea "[If the client asks a question, provide an answer. If the client requests to in…" at bounding box center [592, 298] width 529 height 302
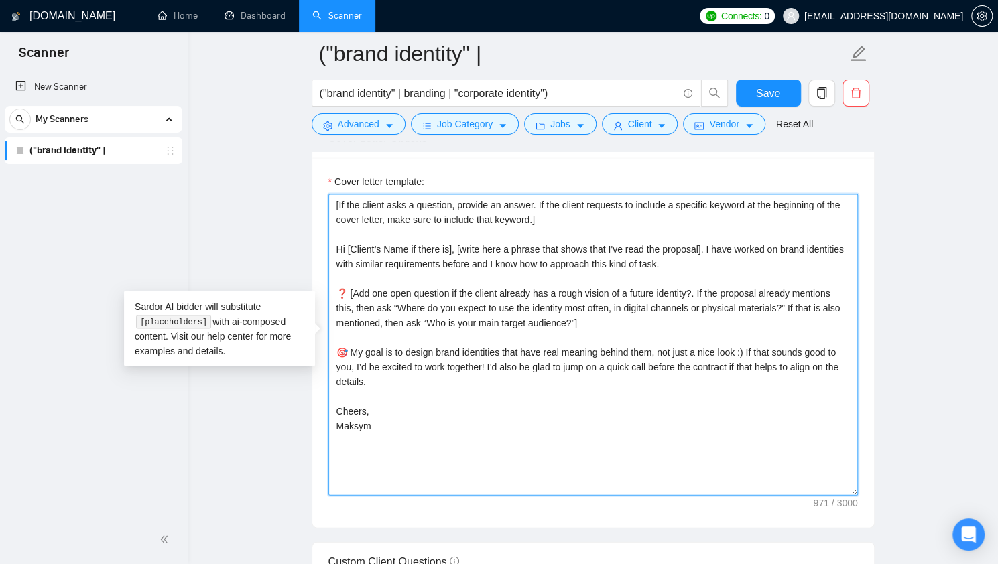
scroll to position [1472, 0]
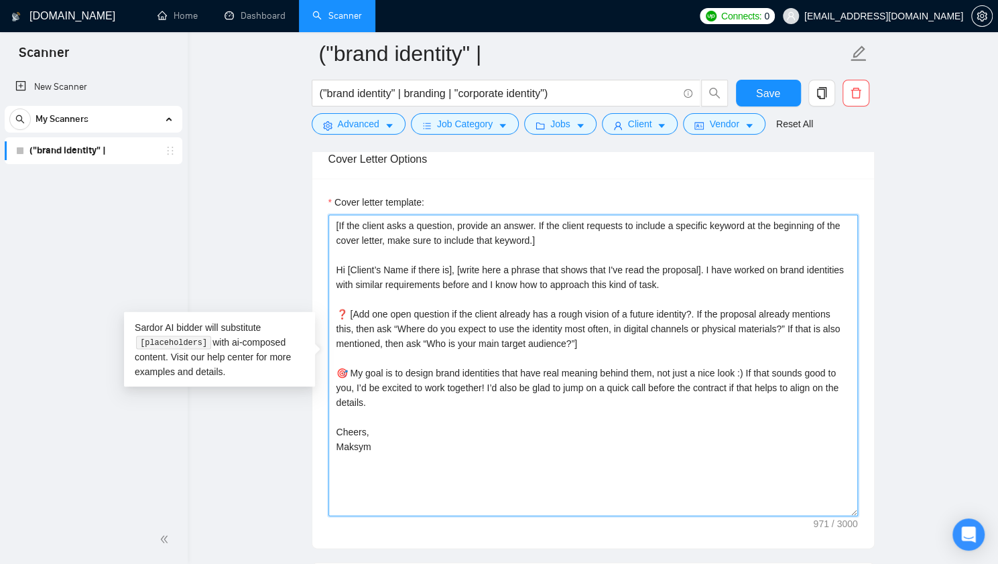
click at [562, 446] on textarea "[If the client asks a question, provide an answer. If the client requests to in…" at bounding box center [592, 365] width 529 height 302
click at [533, 285] on textarea "[If the client asks a question, provide an answer. If the client requests to in…" at bounding box center [592, 365] width 529 height 302
click at [687, 281] on textarea "[If the client asks a question, provide an answer. If the client requests to in…" at bounding box center [592, 365] width 529 height 302
drag, startPoint x: 670, startPoint y: 281, endPoint x: 554, endPoint y: 283, distance: 116.6
click at [554, 283] on textarea "[If the client asks a question, provide an answer. If the client requests to in…" at bounding box center [592, 365] width 529 height 302
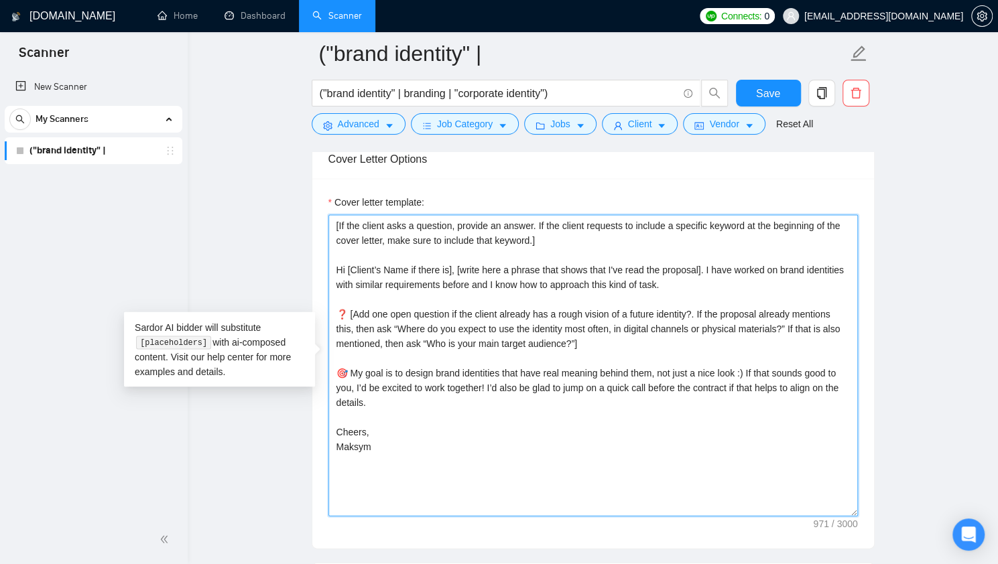
click at [540, 278] on textarea "[If the client asks a question, provide an answer. If the client requests to in…" at bounding box center [592, 365] width 529 height 302
click at [535, 286] on textarea "[If the client asks a question, provide an answer. If the client requests to in…" at bounding box center [592, 365] width 529 height 302
click at [528, 280] on textarea "[If the client asks a question, provide an answer. If the client requests to in…" at bounding box center [592, 365] width 529 height 302
drag, startPoint x: 664, startPoint y: 284, endPoint x: 554, endPoint y: 282, distance: 110.6
click at [554, 282] on textarea "[If the client asks a question, provide an answer. If the client requests to in…" at bounding box center [592, 365] width 529 height 302
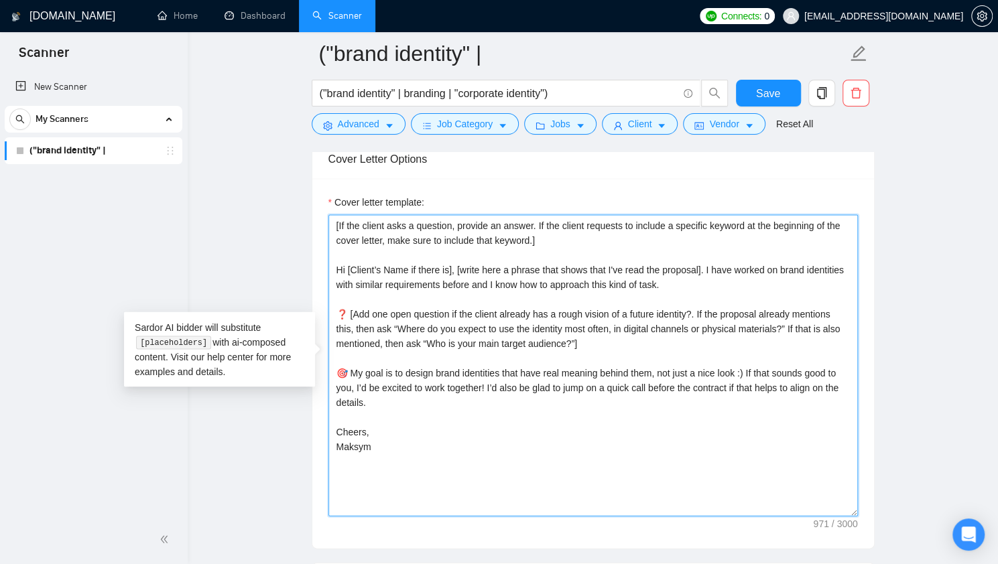
click at [554, 281] on textarea "[If the client asks a question, provide an answer. If the client requests to in…" at bounding box center [592, 365] width 529 height 302
paste textarea "bring this kind of vision to life."
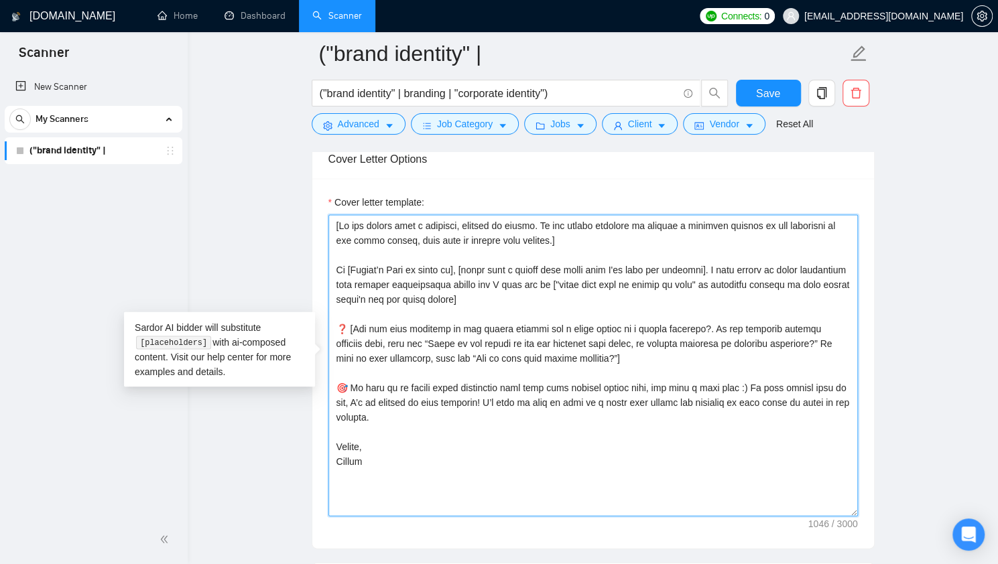
click at [426, 435] on textarea "Cover letter template:" at bounding box center [592, 365] width 529 height 302
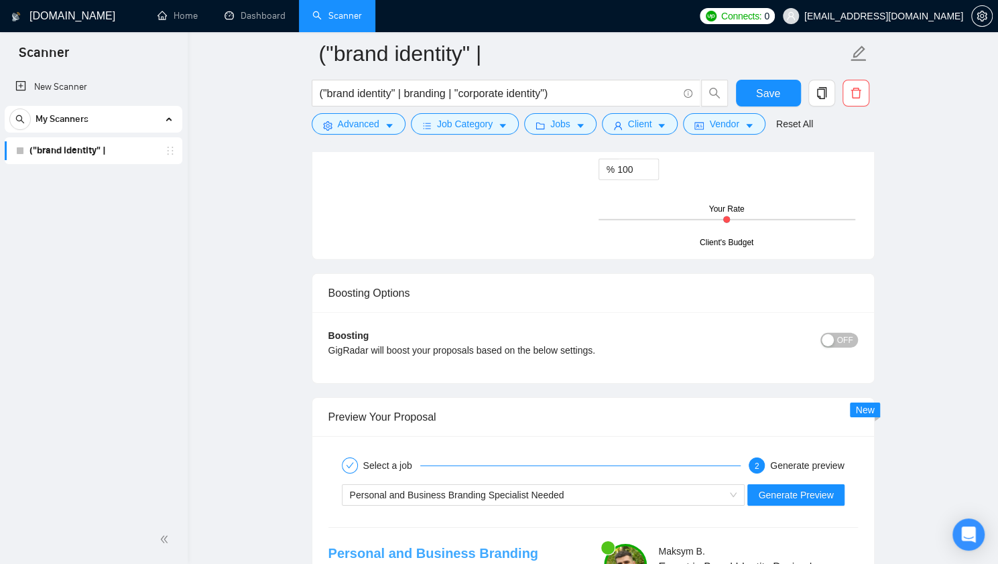
scroll to position [2544, 0]
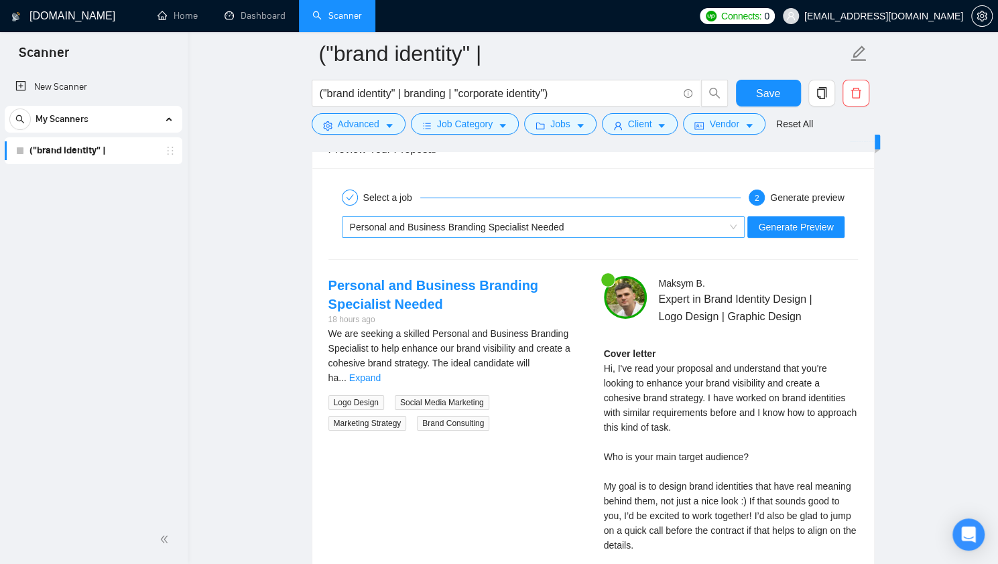
click at [520, 222] on span "Personal and Business Branding Specialist Needed" at bounding box center [457, 227] width 214 height 11
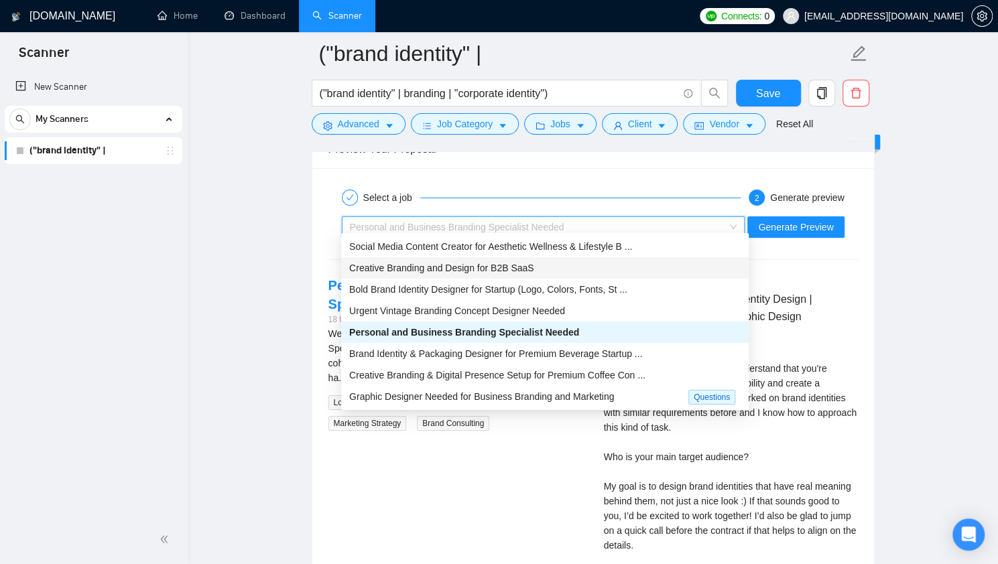
click at [507, 263] on span "Creative Branding and Design for B2B SaaS" at bounding box center [441, 268] width 185 height 11
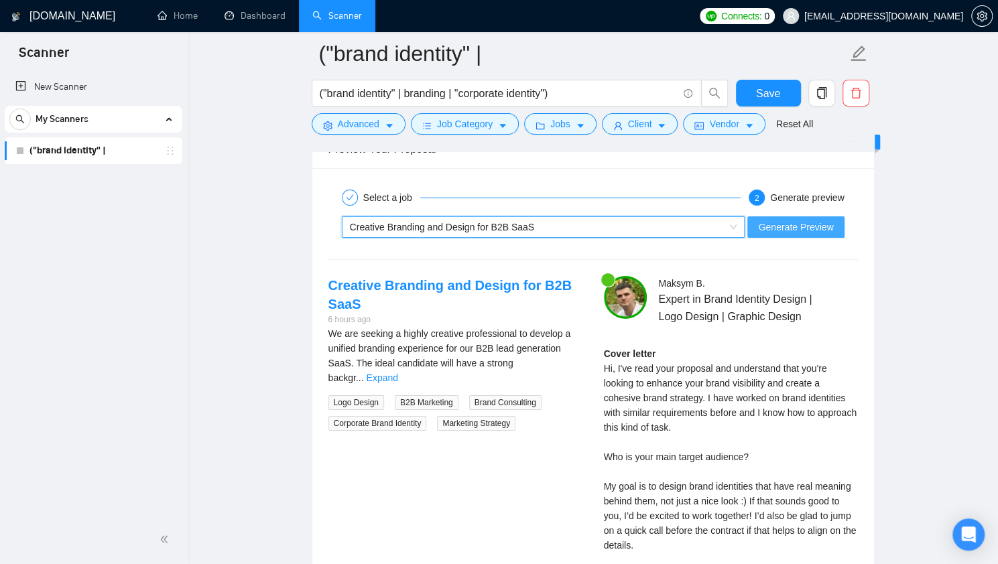
click at [814, 222] on span "Generate Preview" at bounding box center [795, 227] width 75 height 15
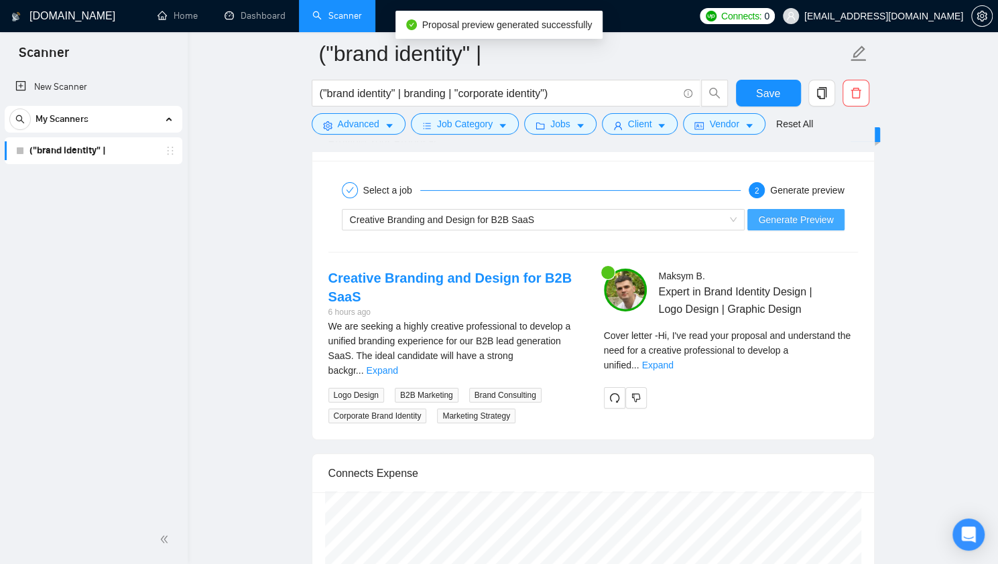
scroll to position [2611, 0]
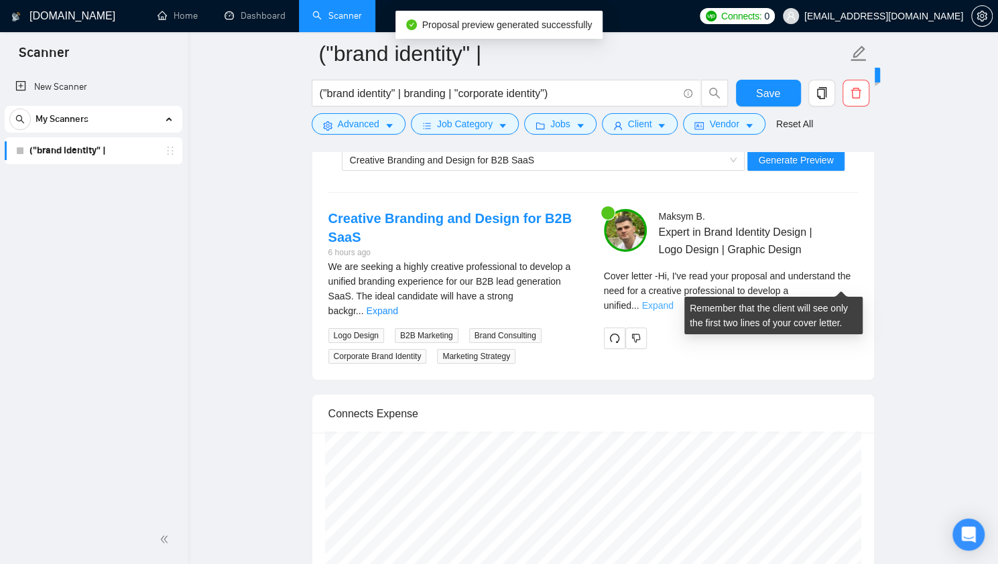
click at [673, 300] on link "Expand" at bounding box center [656, 305] width 31 height 11
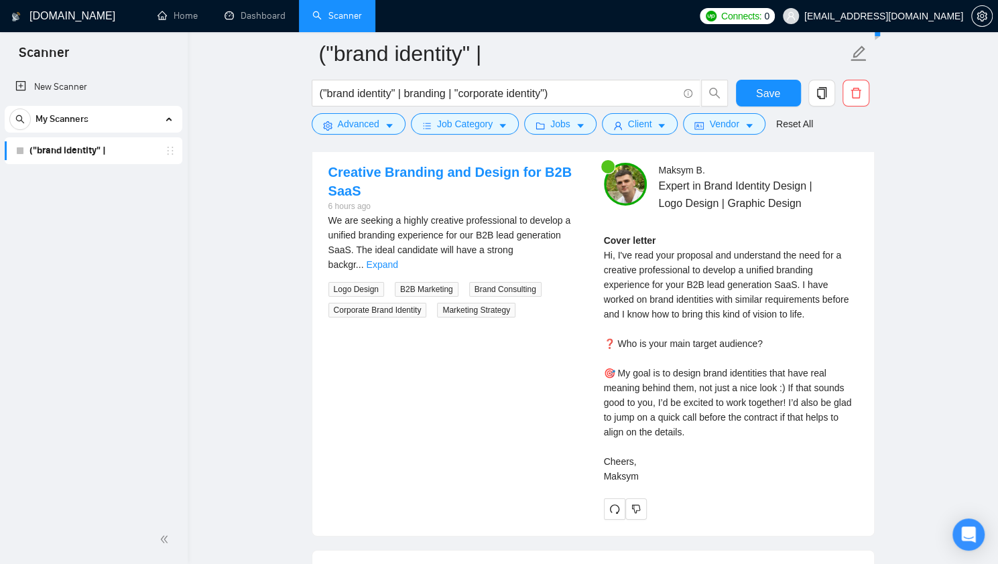
scroll to position [2678, 0]
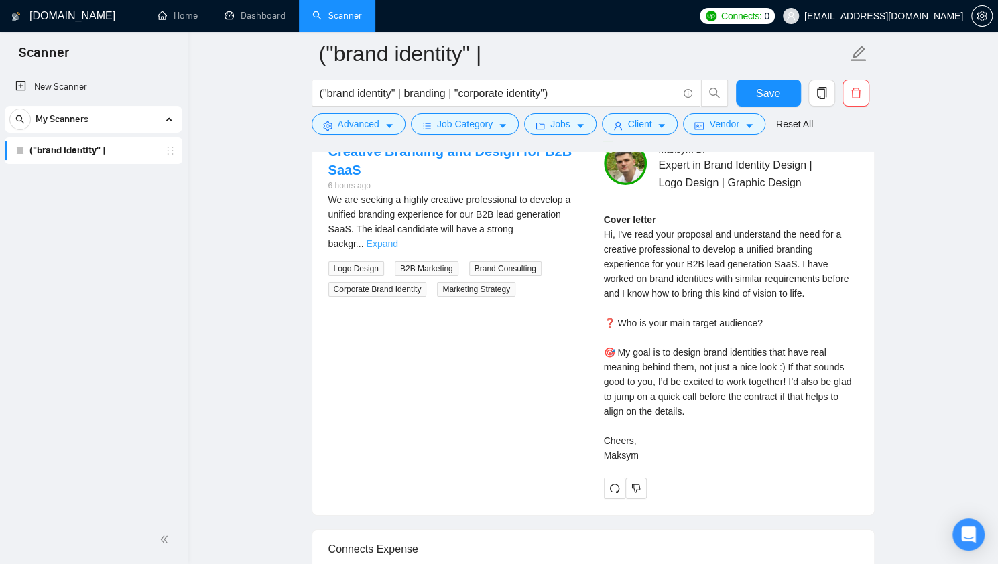
click at [397, 239] on link "Expand" at bounding box center [381, 244] width 31 height 11
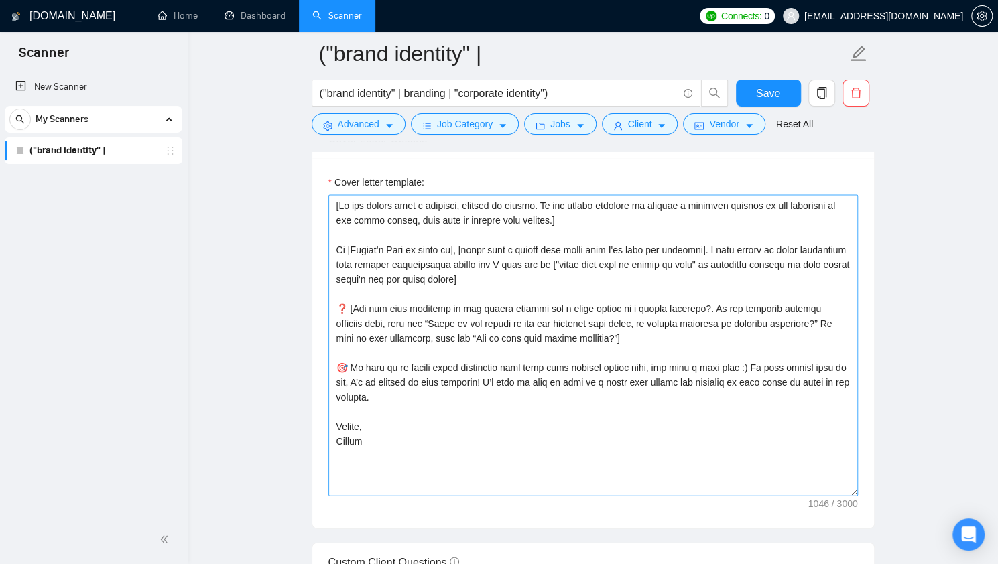
scroll to position [1472, 0]
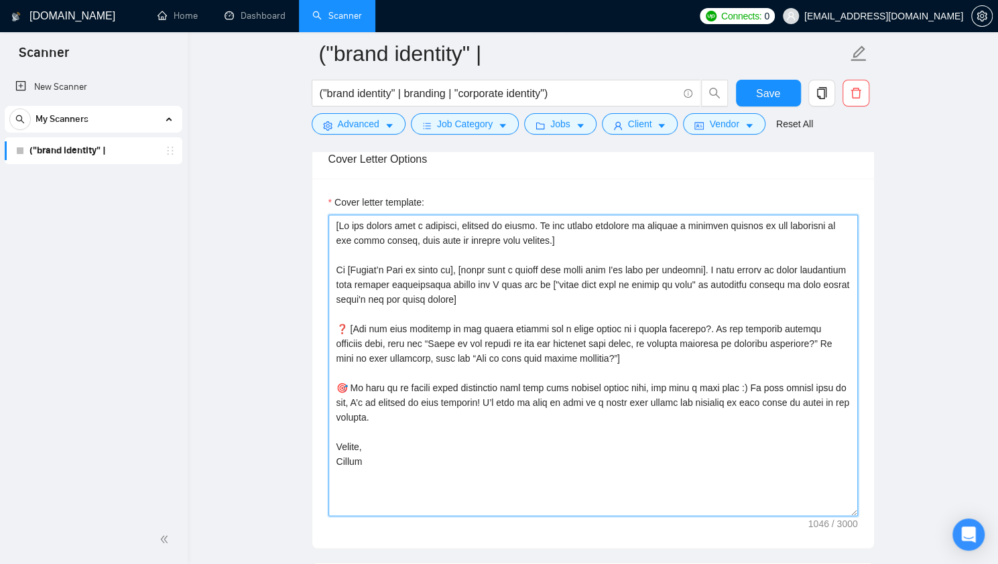
click at [538, 224] on textarea "Cover letter template:" at bounding box center [592, 365] width 529 height 302
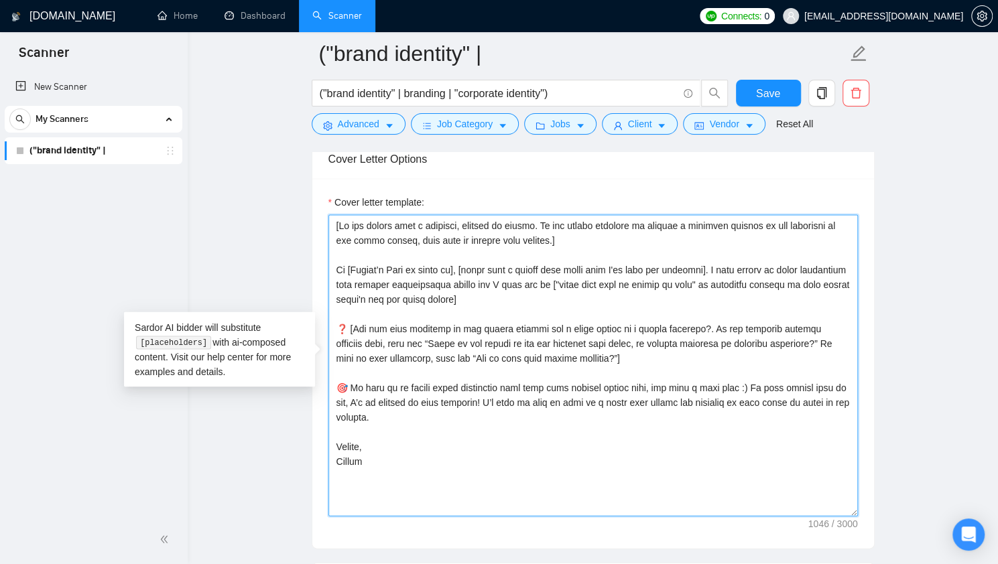
click at [541, 233] on textarea "Cover letter template:" at bounding box center [592, 365] width 529 height 302
click at [497, 268] on textarea "Cover letter template:" at bounding box center [592, 365] width 529 height 302
click at [476, 263] on textarea "Cover letter template:" at bounding box center [592, 365] width 529 height 302
click at [521, 262] on textarea "Cover letter template:" at bounding box center [592, 365] width 529 height 302
click at [580, 267] on textarea "Cover letter template:" at bounding box center [592, 365] width 529 height 302
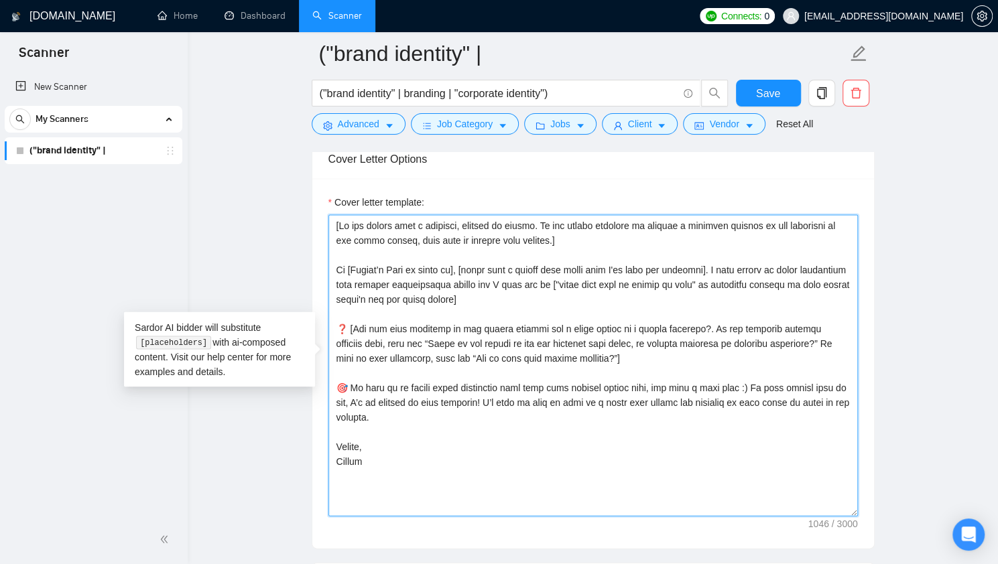
click at [604, 265] on textarea "Cover letter template:" at bounding box center [592, 365] width 529 height 302
click at [655, 270] on textarea "Cover letter template:" at bounding box center [592, 365] width 529 height 302
click at [693, 267] on textarea "Cover letter template:" at bounding box center [592, 365] width 529 height 302
click at [697, 266] on textarea "Cover letter template:" at bounding box center [592, 365] width 529 height 302
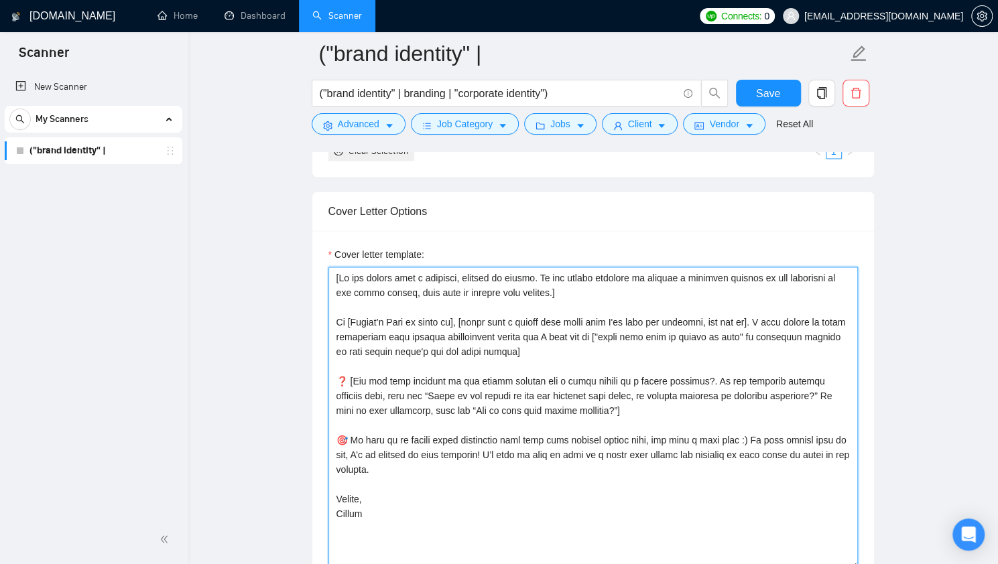
scroll to position [1405, 0]
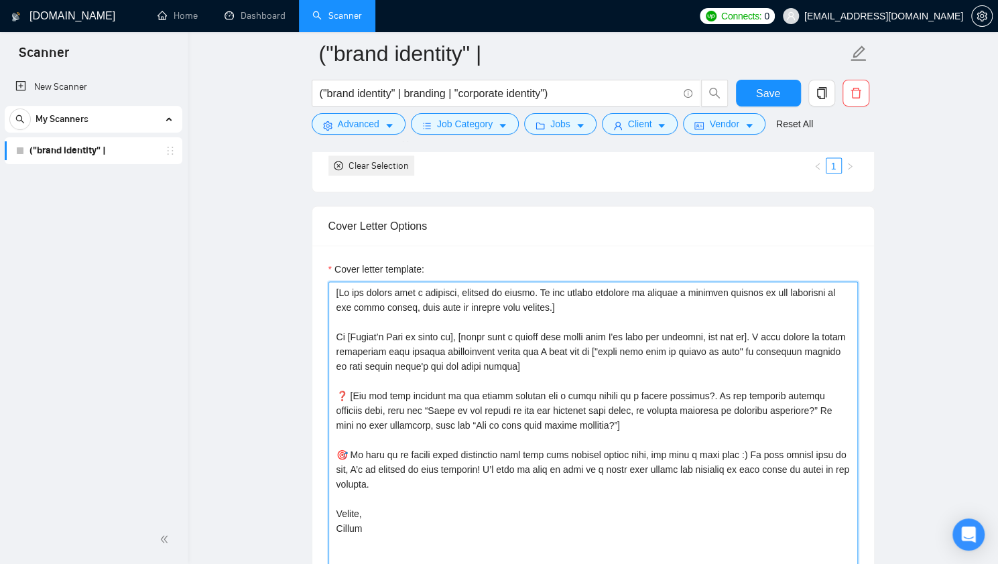
drag, startPoint x: 604, startPoint y: 332, endPoint x: 744, endPoint y: 334, distance: 139.4
click at [744, 334] on textarea "Cover letter template:" at bounding box center [592, 432] width 529 height 302
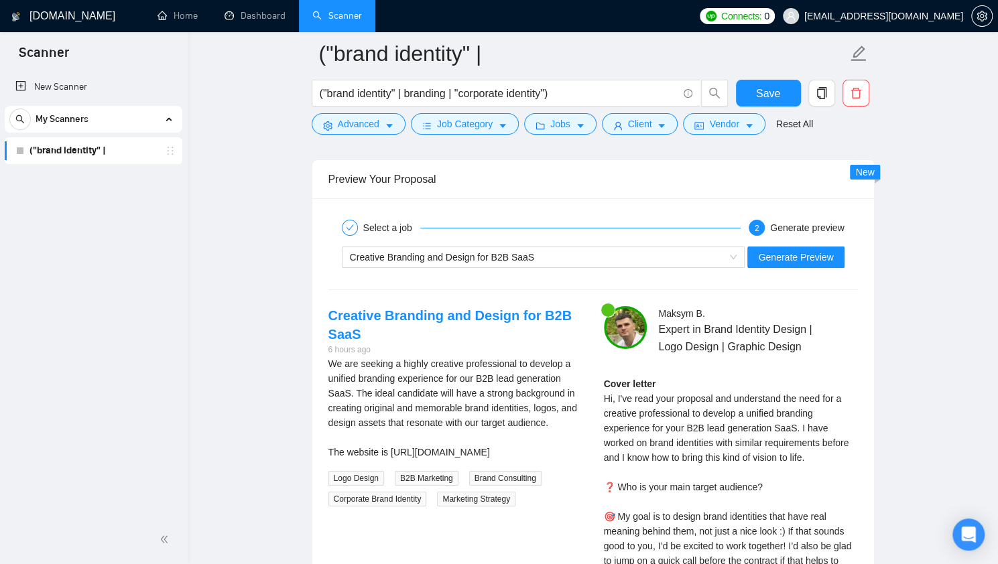
scroll to position [2544, 0]
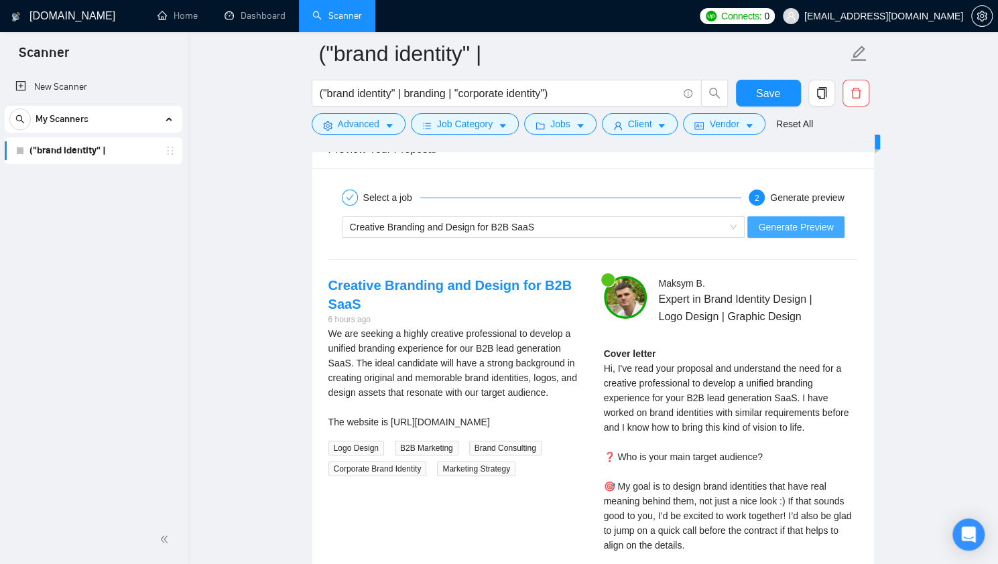
click at [789, 222] on span "Generate Preview" at bounding box center [795, 227] width 75 height 15
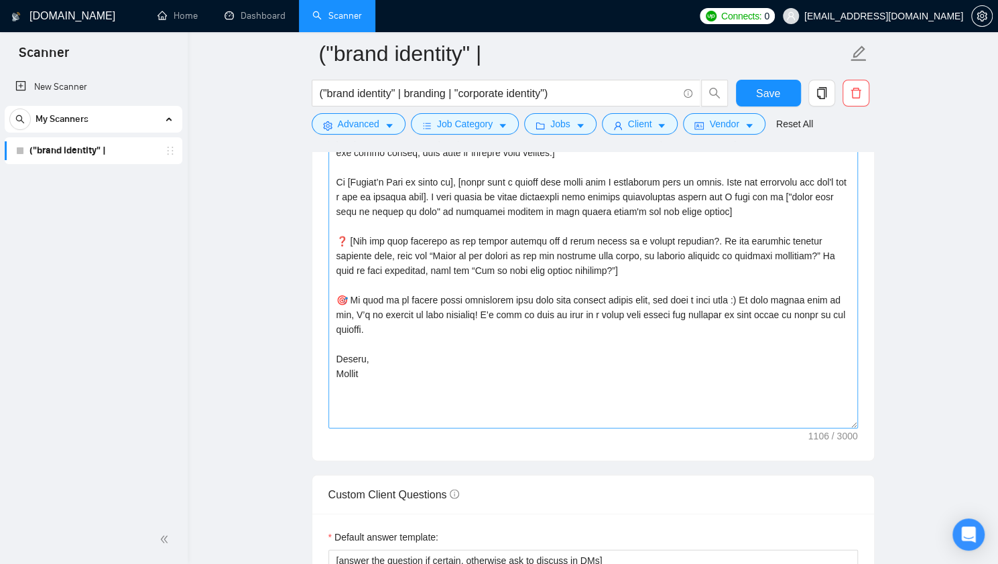
scroll to position [1539, 0]
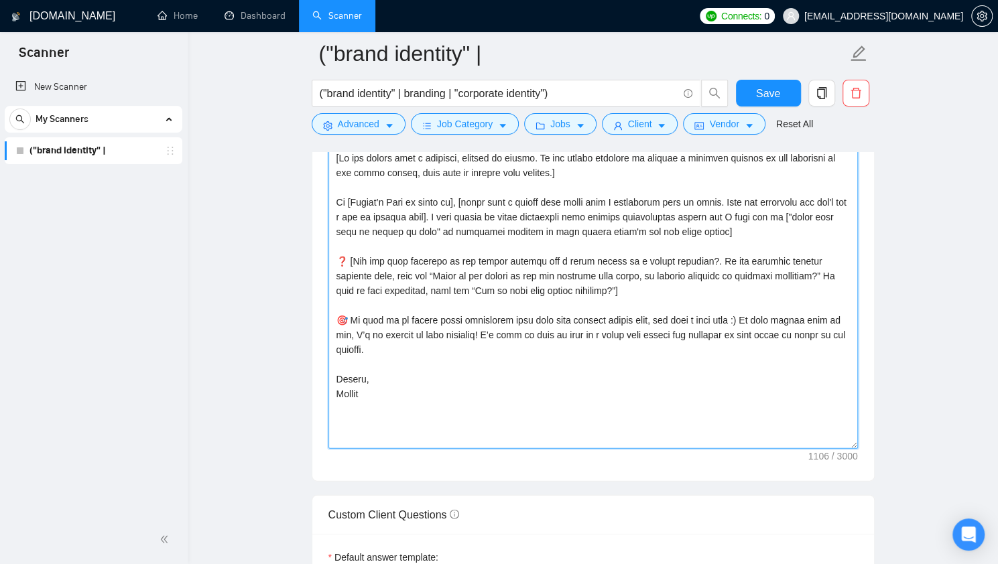
click at [594, 273] on textarea "Cover letter template:" at bounding box center [592, 298] width 529 height 302
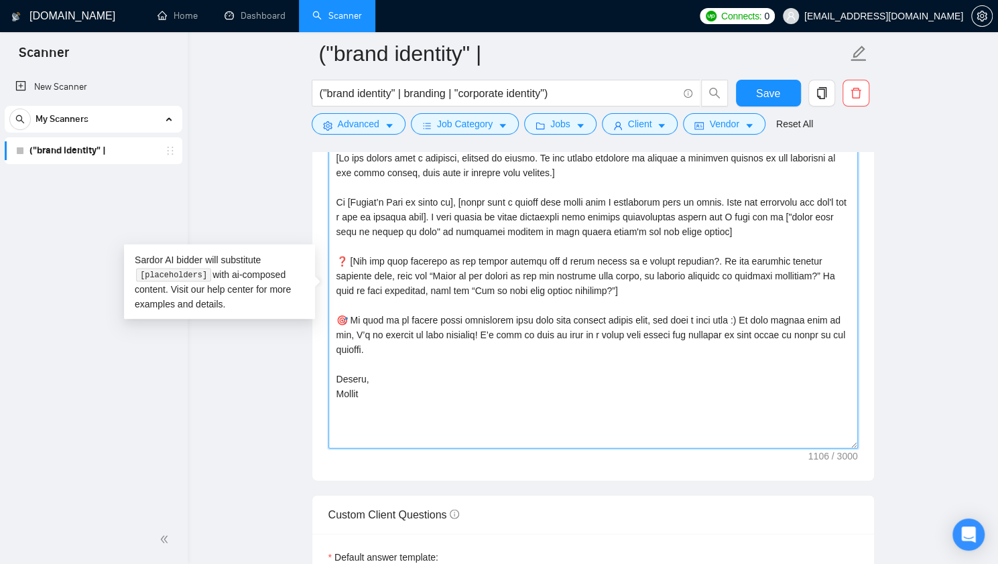
drag, startPoint x: 590, startPoint y: 271, endPoint x: 726, endPoint y: 268, distance: 136.1
click at [726, 268] on textarea "Cover letter template:" at bounding box center [592, 298] width 529 height 302
click at [686, 305] on textarea "Cover letter template:" at bounding box center [592, 298] width 529 height 302
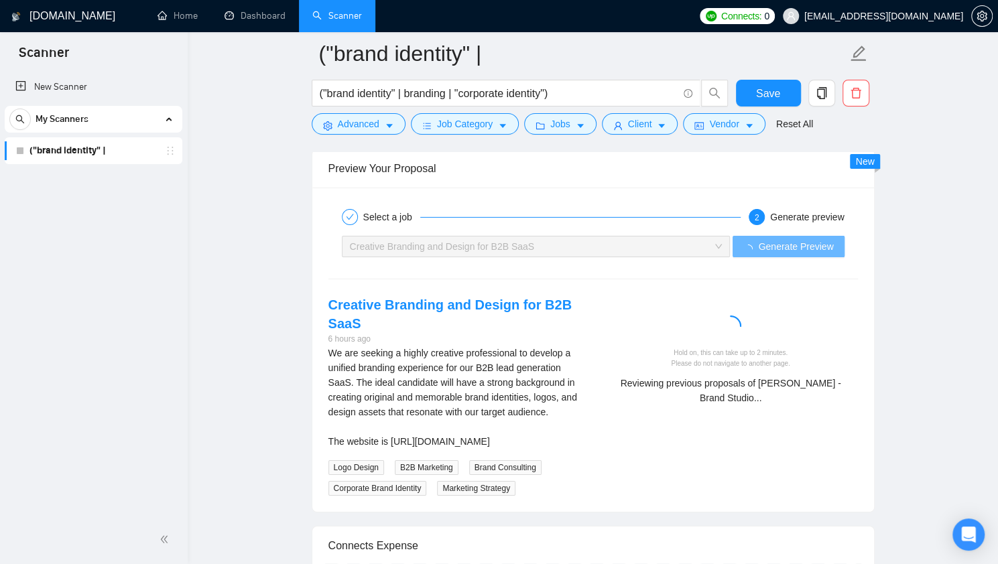
scroll to position [2544, 0]
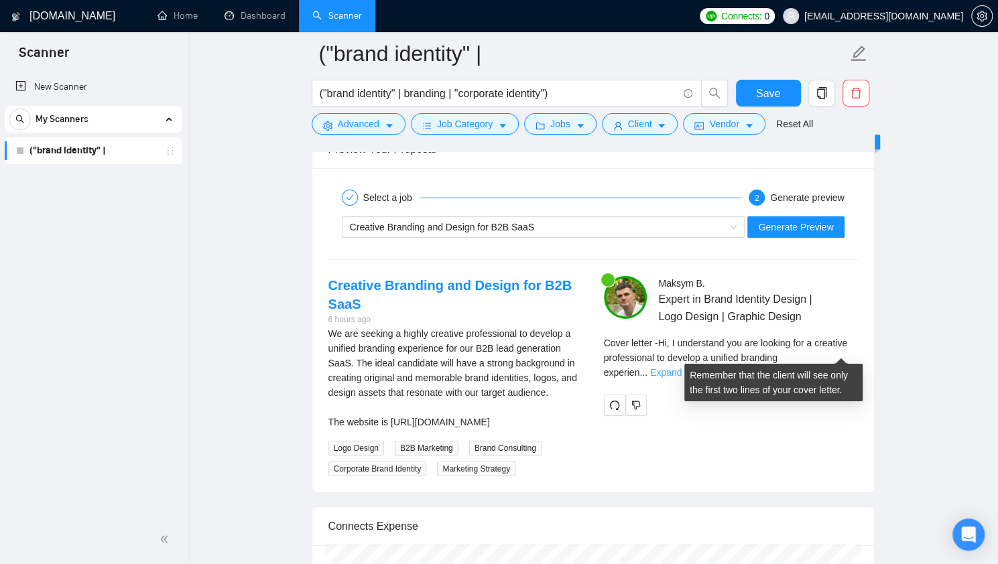
click at [681, 367] on link "Expand" at bounding box center [665, 372] width 31 height 11
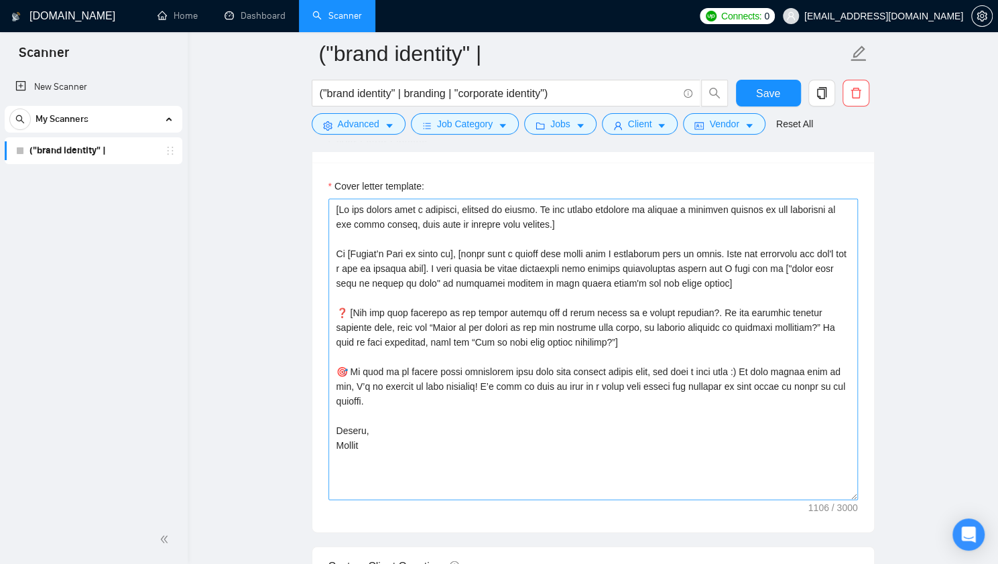
scroll to position [1405, 0]
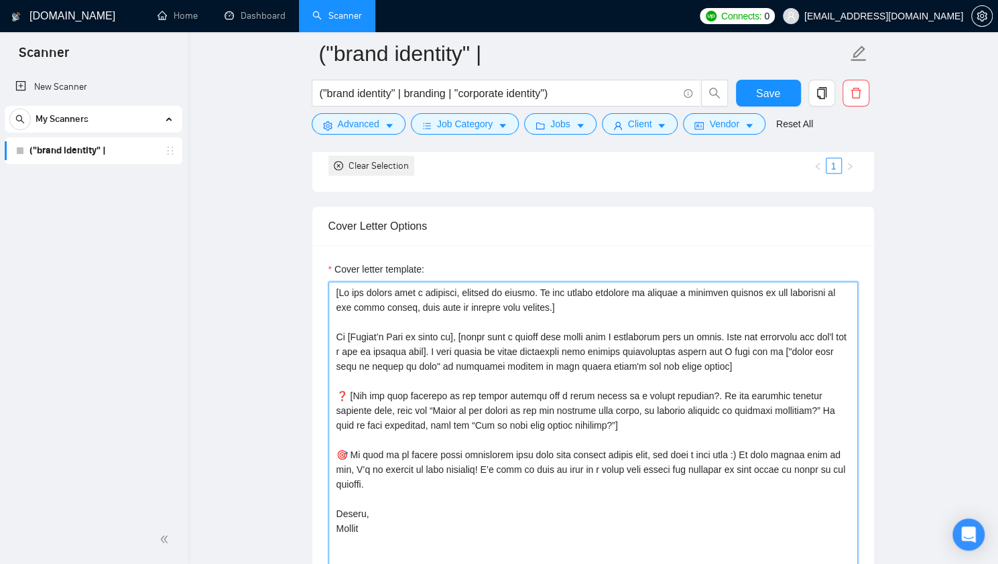
click at [544, 344] on textarea "Cover letter template:" at bounding box center [592, 432] width 529 height 302
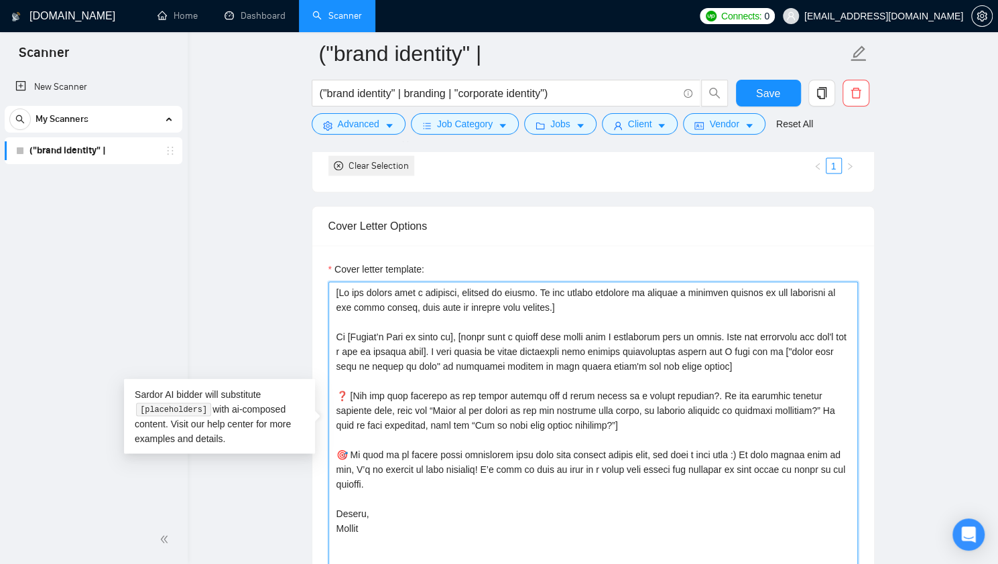
click at [453, 333] on textarea "Cover letter template:" at bounding box center [592, 432] width 529 height 302
click at [517, 314] on textarea "Cover letter template:" at bounding box center [592, 432] width 529 height 302
click at [520, 331] on textarea "Cover letter template:" at bounding box center [592, 432] width 529 height 302
click at [566, 328] on textarea "Cover letter template:" at bounding box center [592, 432] width 529 height 302
click at [468, 334] on textarea "Cover letter template:" at bounding box center [592, 432] width 529 height 302
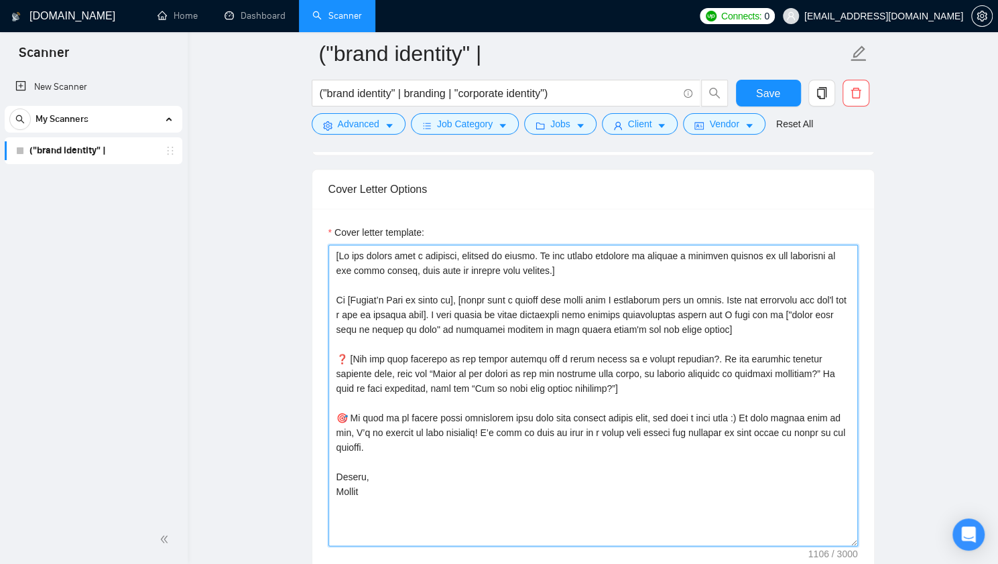
scroll to position [1472, 0]
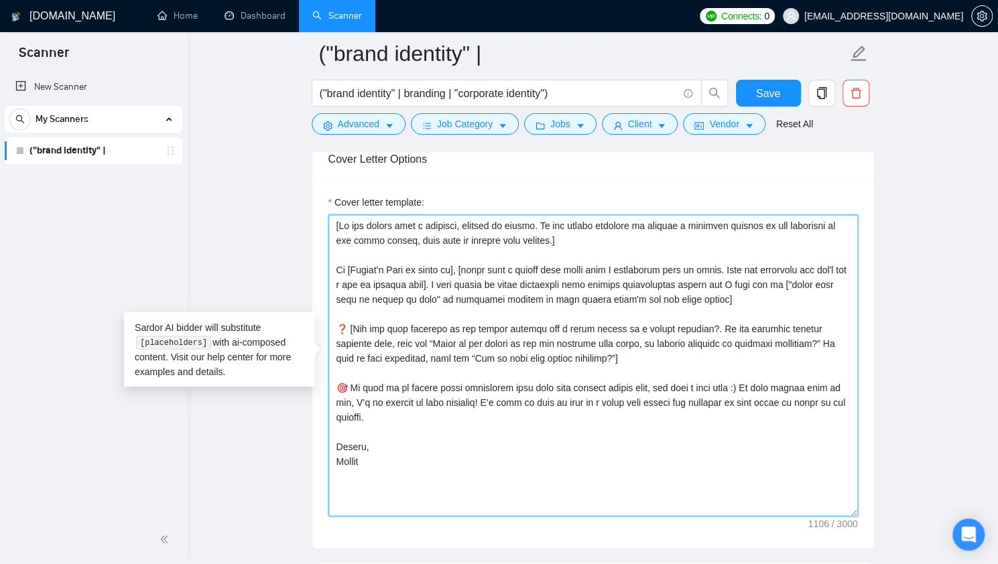
click at [549, 343] on textarea "Cover letter template:" at bounding box center [592, 365] width 529 height 302
paste textarea "Analyze the tone of the following job posting and write the following cover let…"
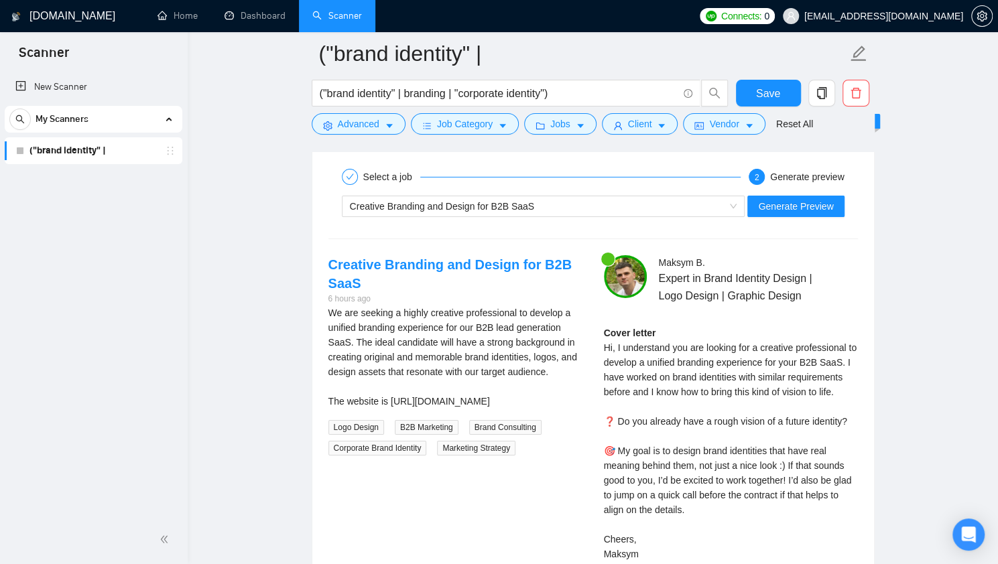
scroll to position [2544, 0]
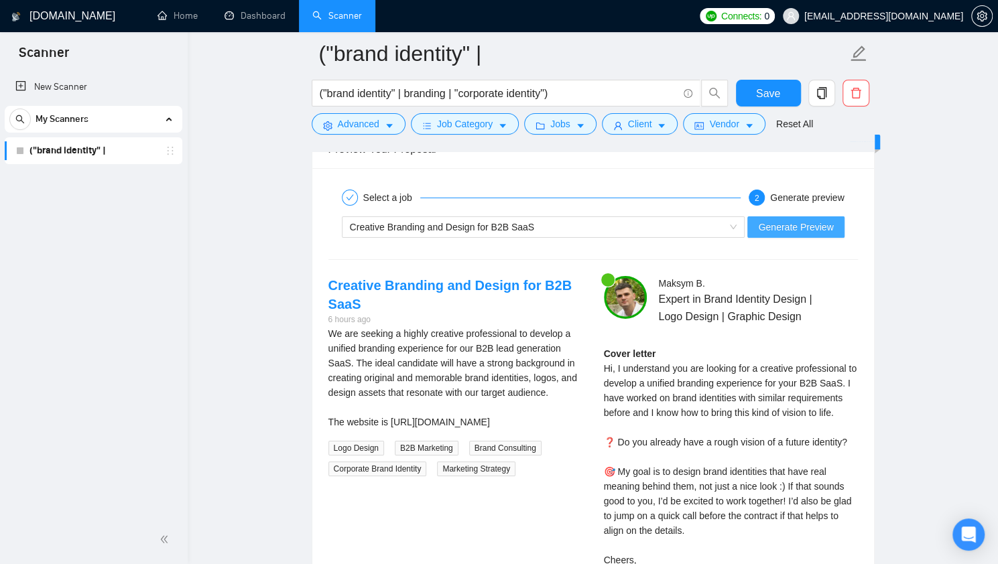
click at [795, 220] on span "Generate Preview" at bounding box center [795, 227] width 75 height 15
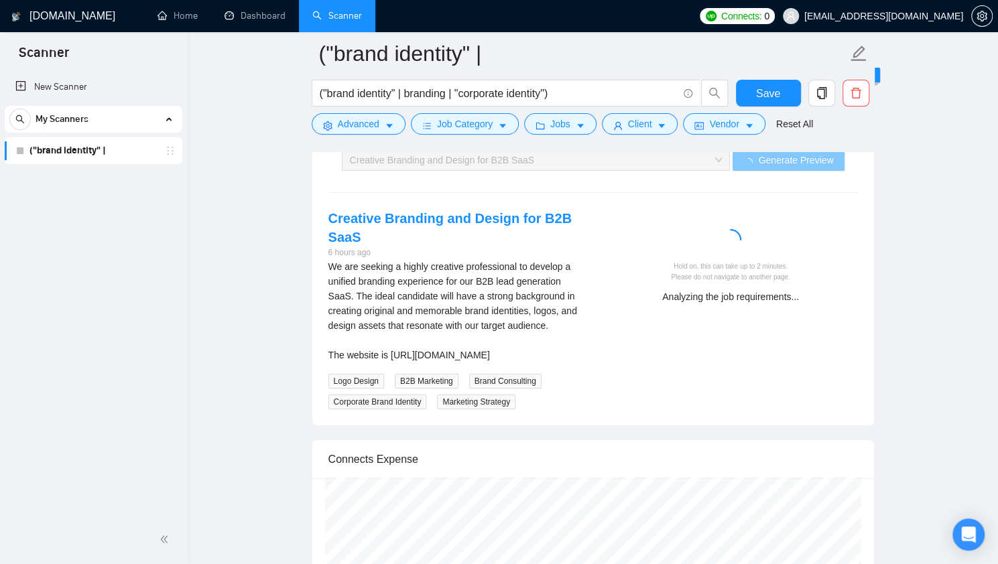
scroll to position [2477, 0]
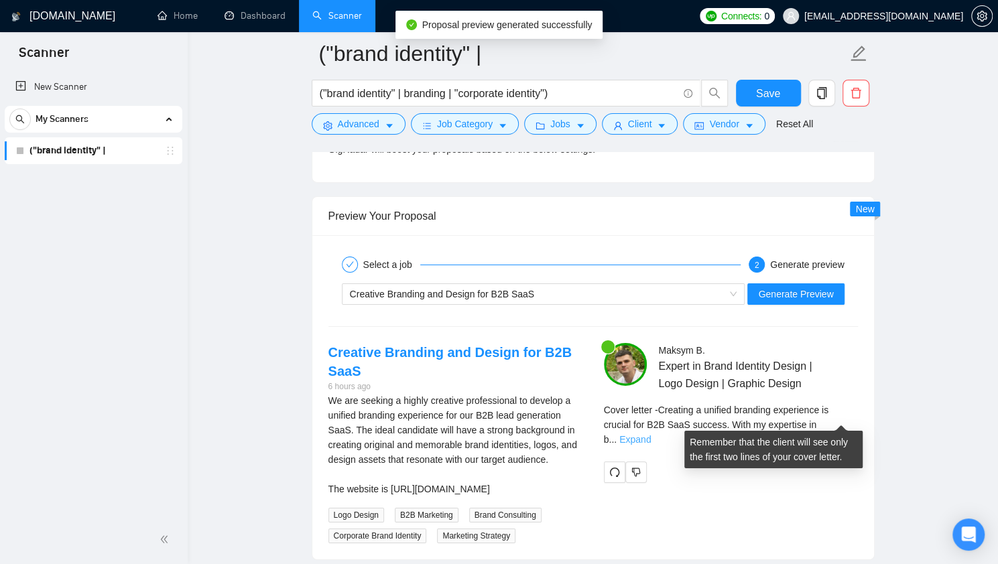
click at [651, 434] on link "Expand" at bounding box center [634, 439] width 31 height 11
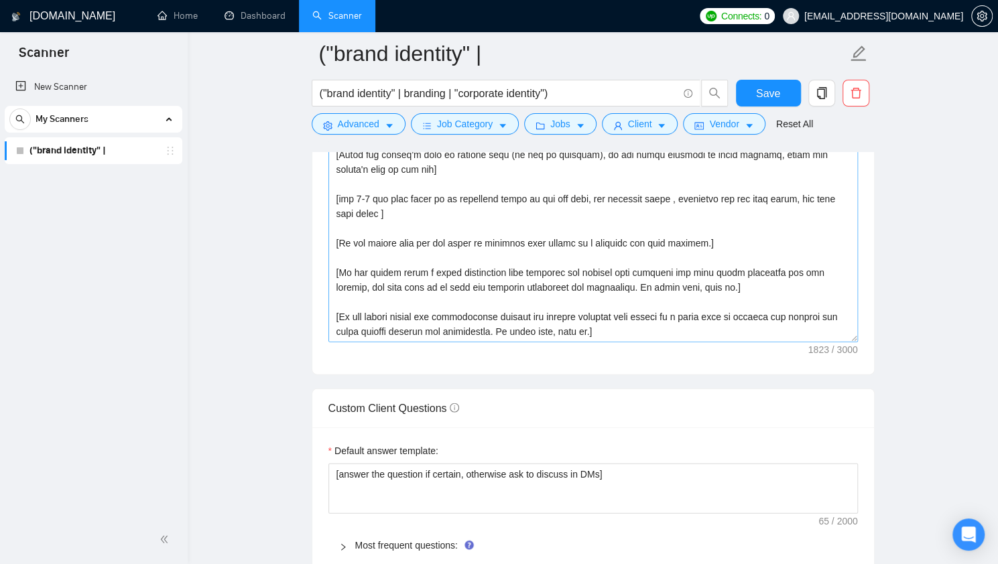
scroll to position [1625, 0]
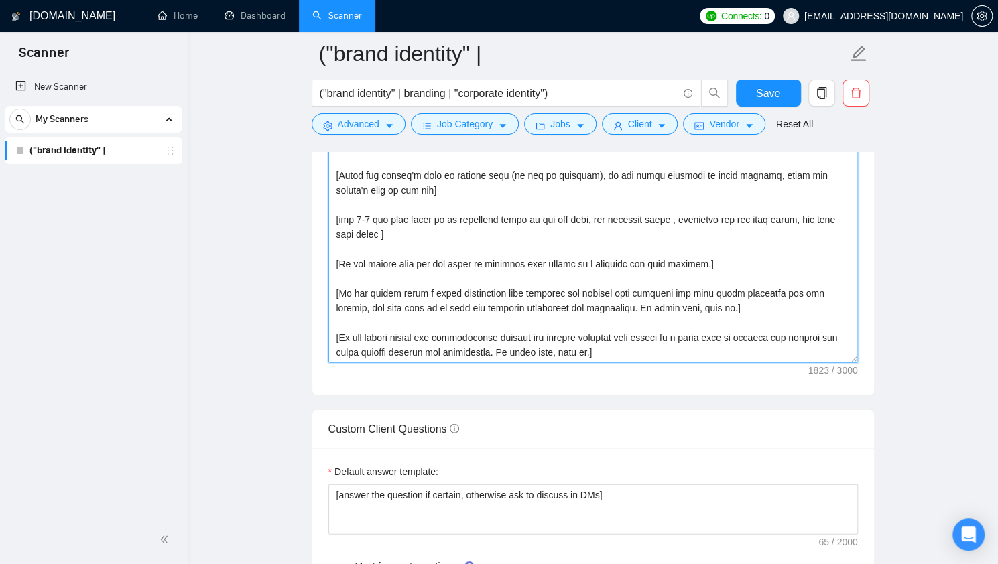
click at [531, 249] on textarea "Cover letter template:" at bounding box center [592, 213] width 529 height 302
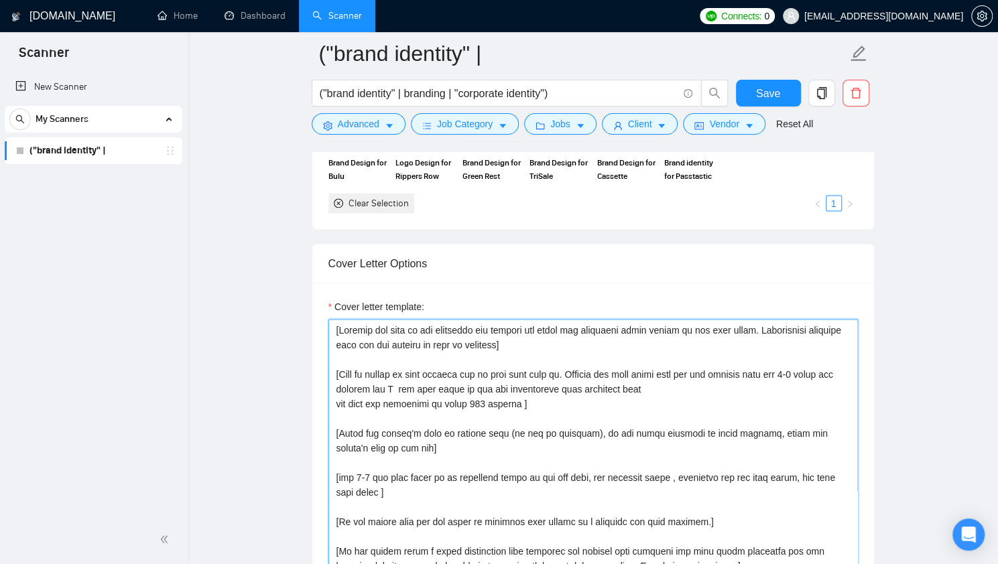
scroll to position [1290, 0]
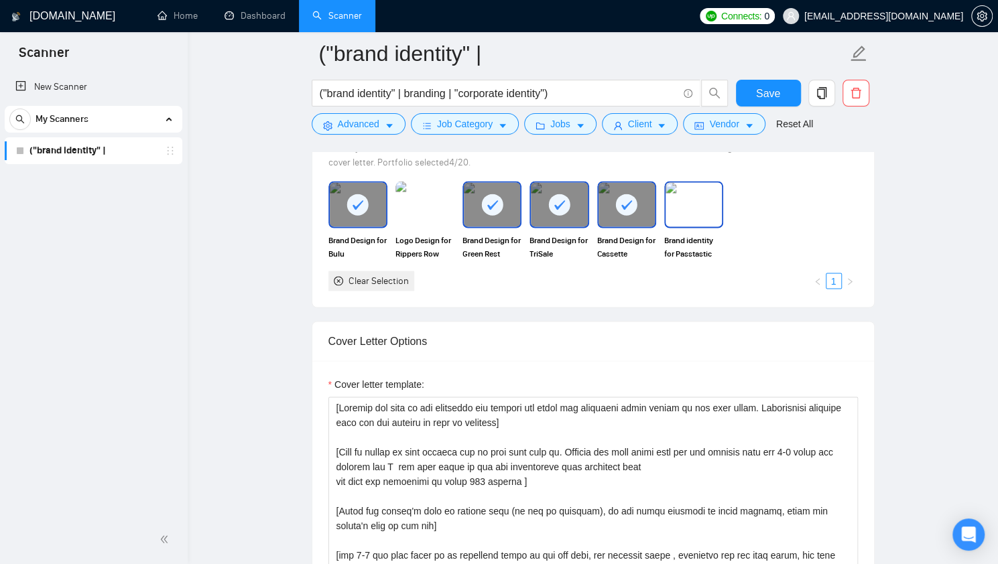
click at [695, 213] on img at bounding box center [693, 204] width 56 height 44
click at [410, 202] on img at bounding box center [425, 204] width 56 height 44
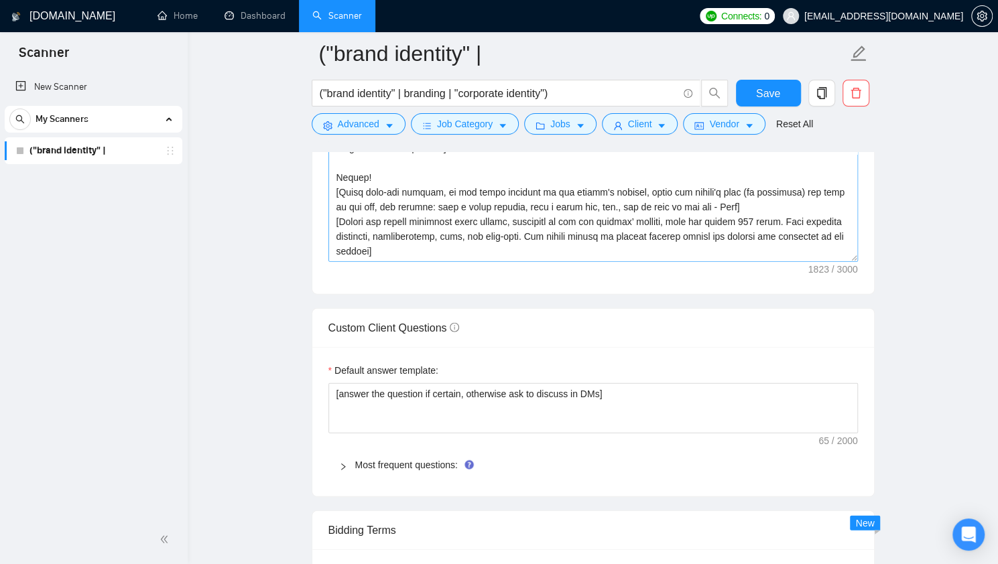
scroll to position [1692, 0]
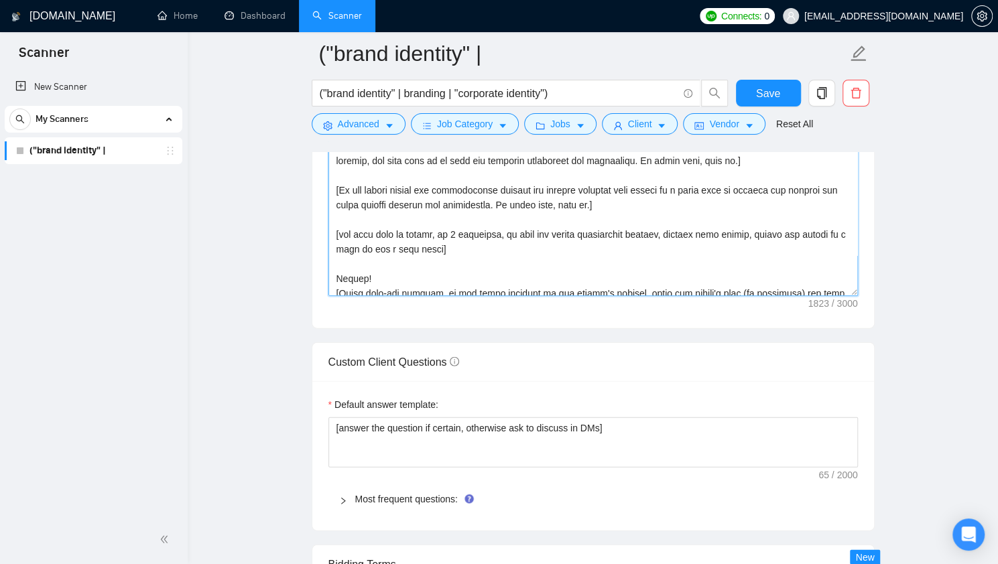
click at [456, 264] on textarea "Cover letter template:" at bounding box center [592, 146] width 529 height 302
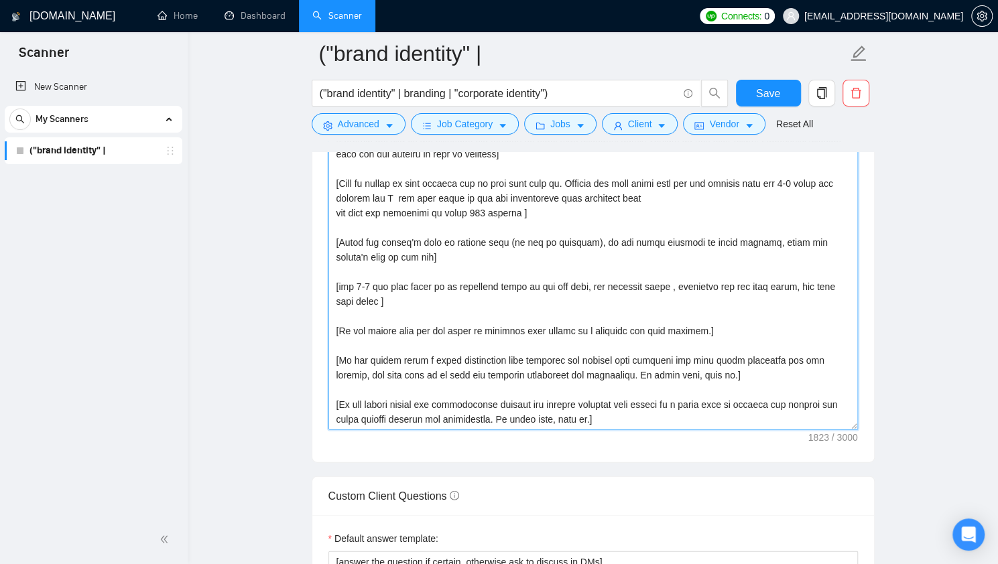
scroll to position [1424, 0]
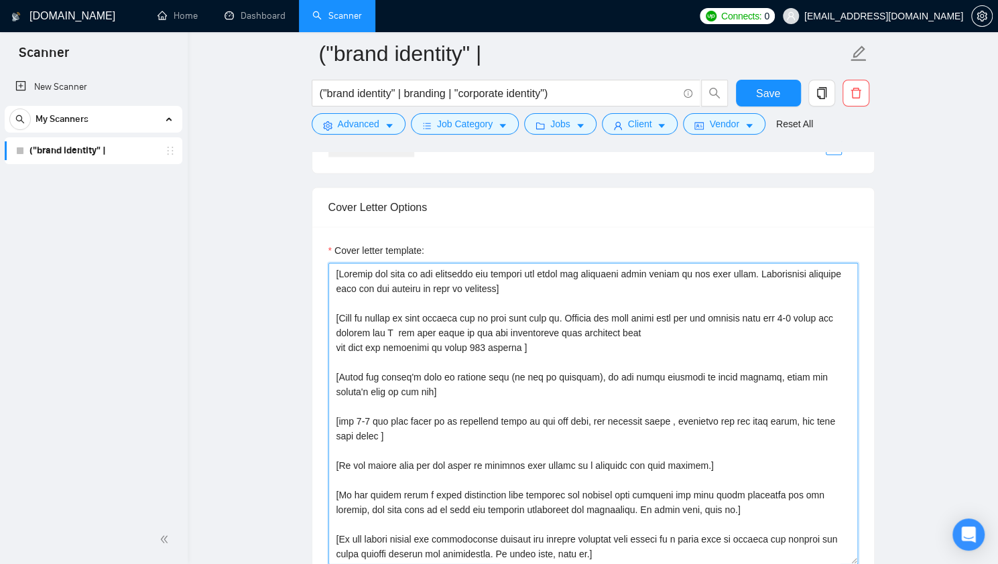
paste textarea "If the client asks a question, provide an answer. If the client requests to inc…"
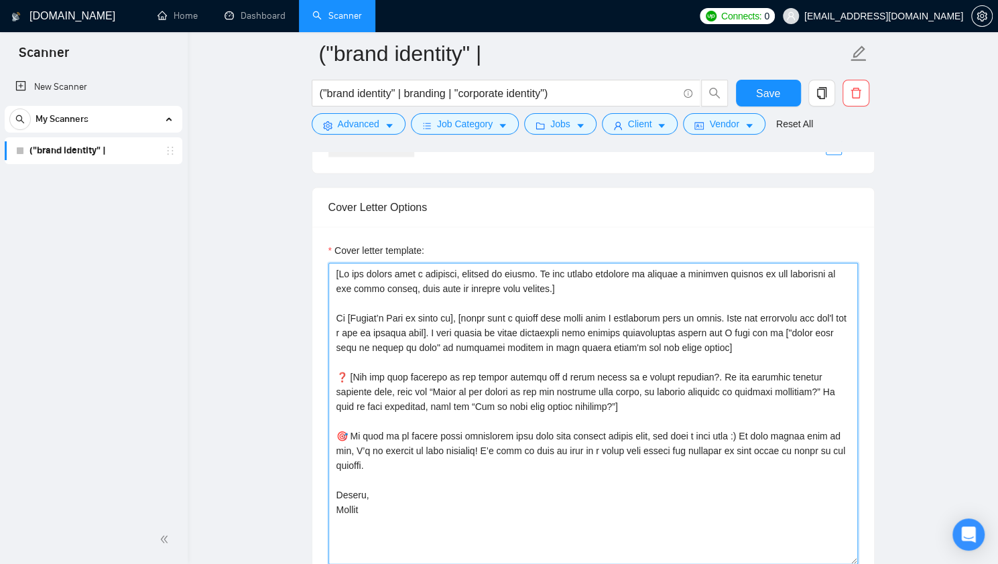
click at [523, 287] on textarea "Cover letter template:" at bounding box center [592, 414] width 529 height 302
click at [559, 284] on textarea "Cover letter template:" at bounding box center [592, 414] width 529 height 302
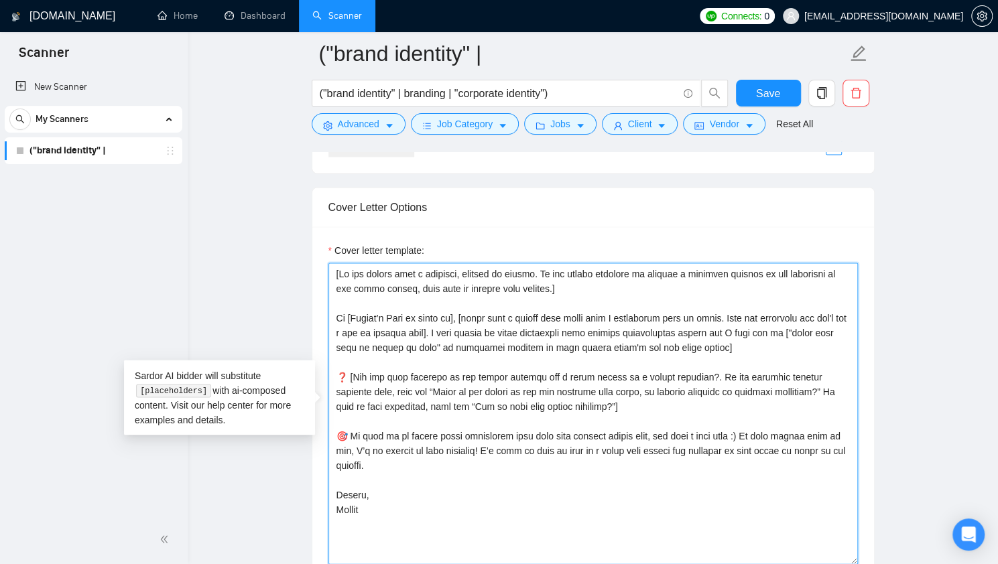
drag, startPoint x: 345, startPoint y: 310, endPoint x: 318, endPoint y: 311, distance: 27.5
click at [326, 310] on div "Cover letter template:" at bounding box center [593, 411] width 562 height 370
paste textarea "Say hello in the local language of the person and use the name of a person if l…"
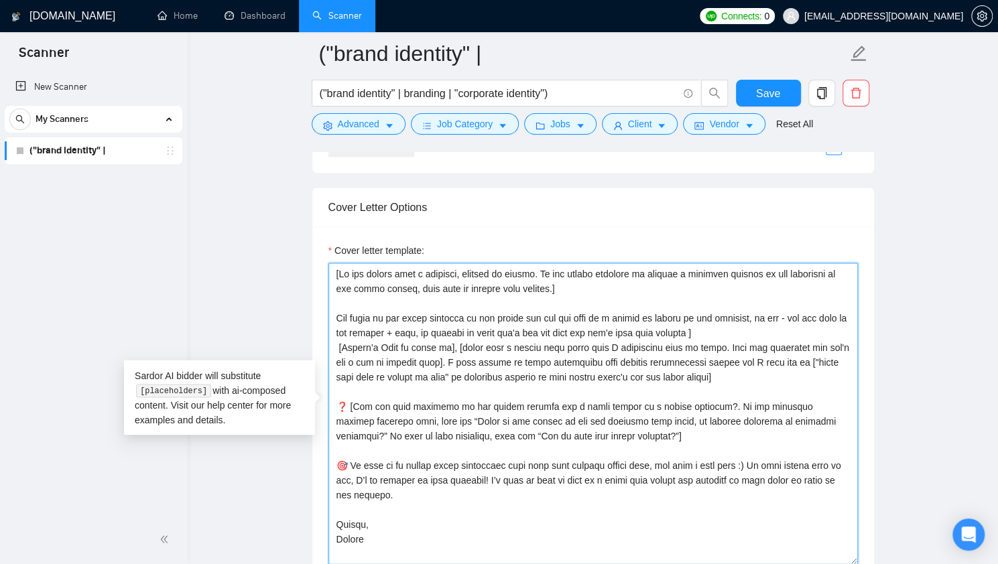
click at [720, 322] on textarea "Cover letter template:" at bounding box center [592, 414] width 529 height 302
click at [714, 328] on textarea "Cover letter template:" at bounding box center [592, 414] width 529 height 302
click at [334, 308] on textarea "Cover letter template:" at bounding box center [592, 414] width 529 height 302
click at [337, 273] on textarea "Cover letter template:" at bounding box center [592, 414] width 529 height 302
click at [336, 310] on textarea "Cover letter template:" at bounding box center [592, 414] width 529 height 302
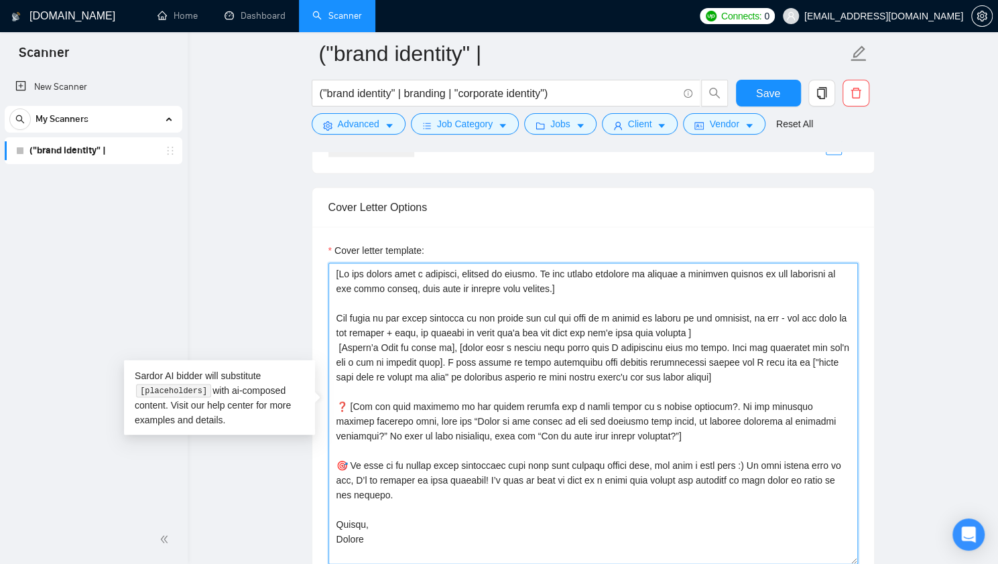
paste textarea "["
click at [720, 321] on textarea "Cover letter template:" at bounding box center [592, 414] width 529 height 302
click at [340, 345] on textarea "Cover letter template:" at bounding box center [592, 414] width 529 height 302
click at [444, 341] on textarea "Cover letter template:" at bounding box center [592, 414] width 529 height 302
drag, startPoint x: 448, startPoint y: 344, endPoint x: 310, endPoint y: 348, distance: 138.1
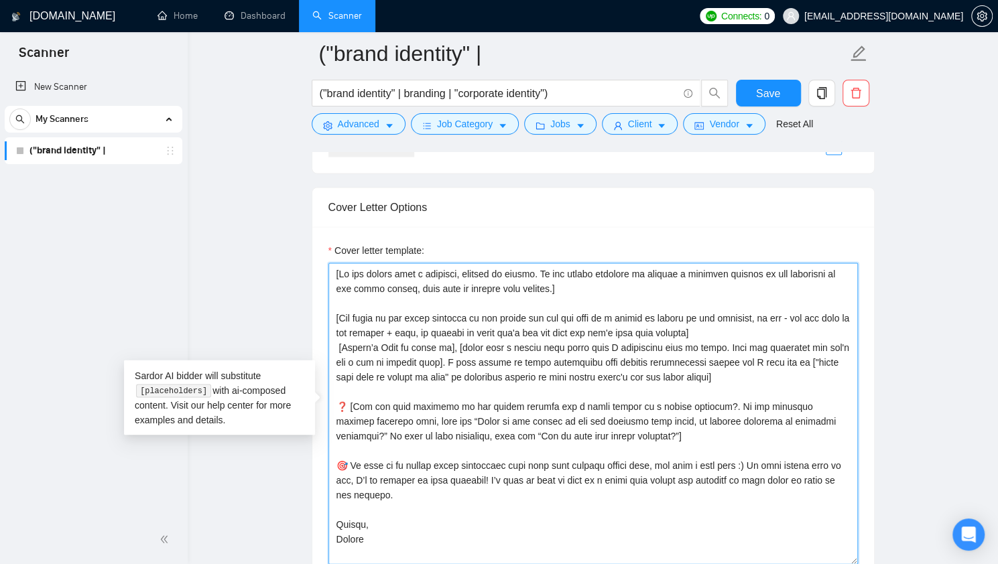
click at [312, 348] on div "Cover Letter Options Cover letter template:" at bounding box center [593, 391] width 563 height 409
click at [562, 321] on textarea "Cover letter template:" at bounding box center [592, 414] width 529 height 302
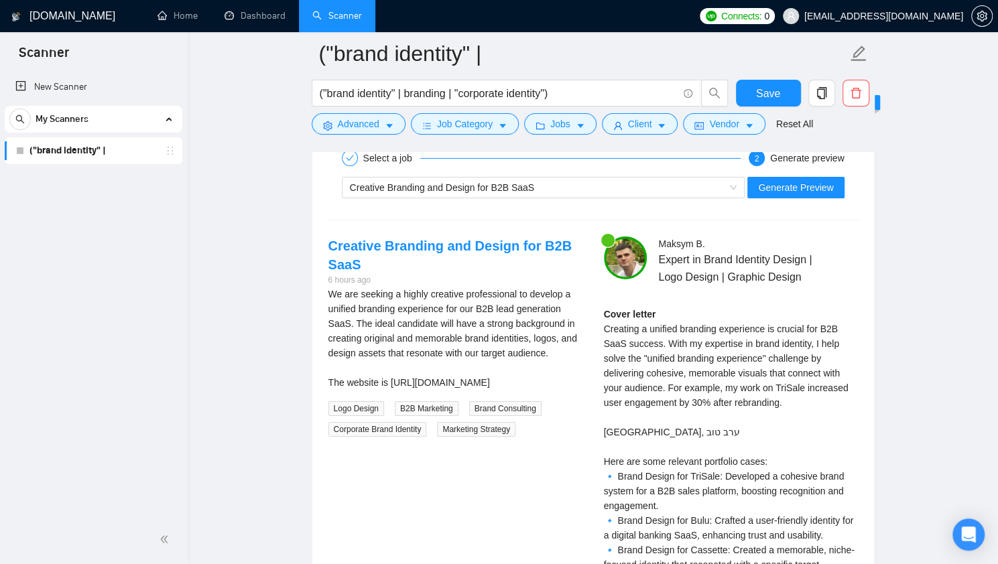
scroll to position [2563, 0]
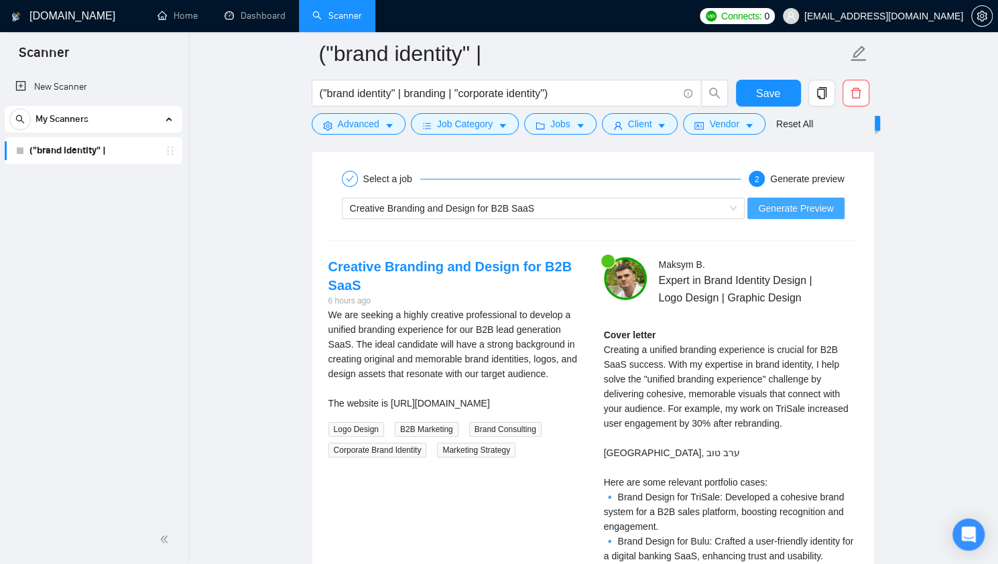
click at [801, 204] on span "Generate Preview" at bounding box center [795, 208] width 75 height 15
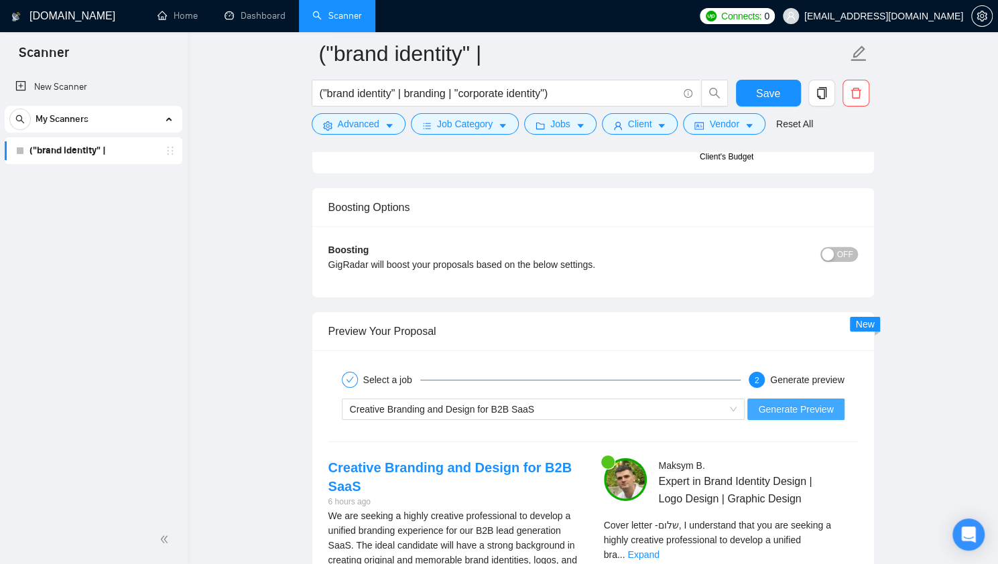
scroll to position [2630, 0]
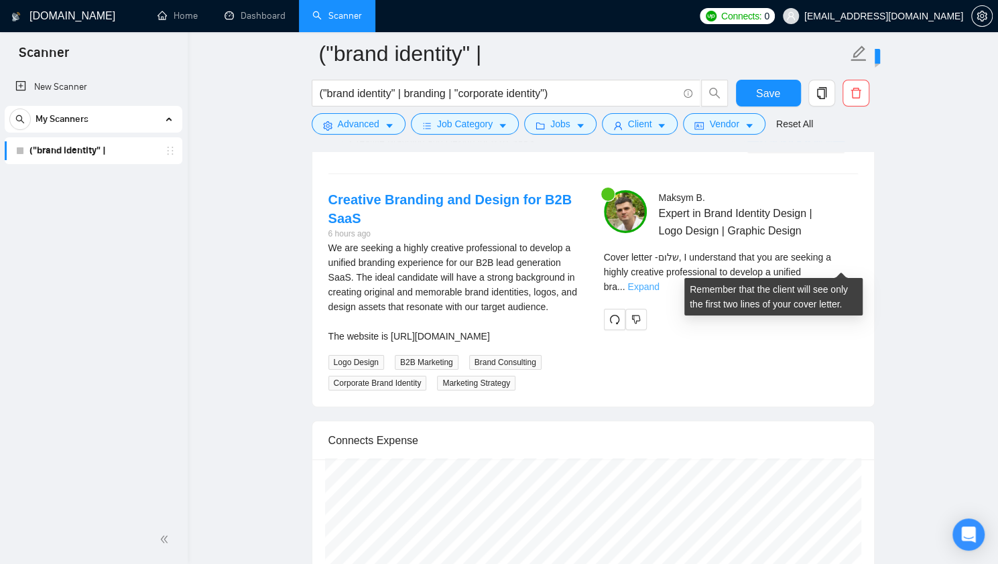
click at [659, 281] on link "Expand" at bounding box center [642, 286] width 31 height 11
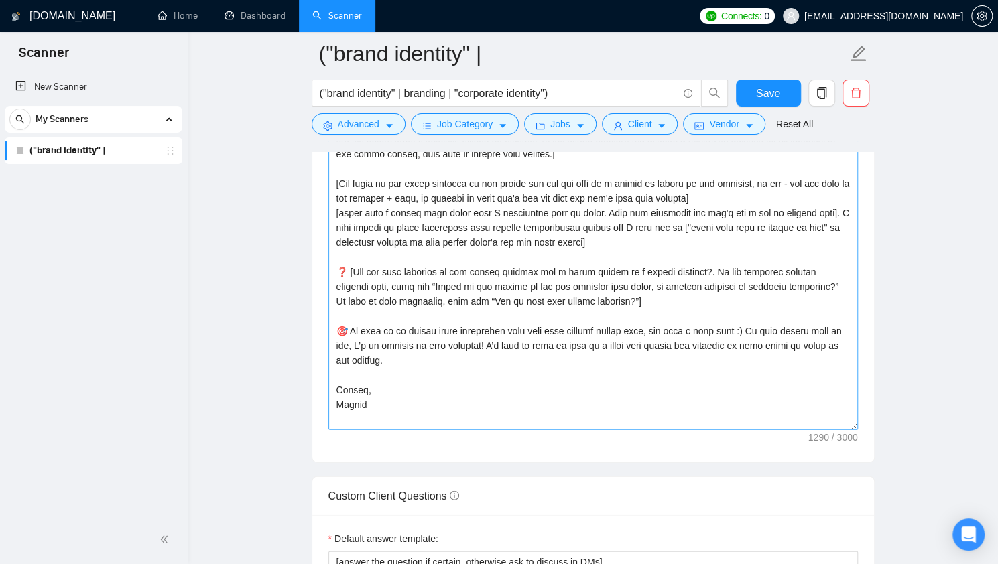
scroll to position [1491, 0]
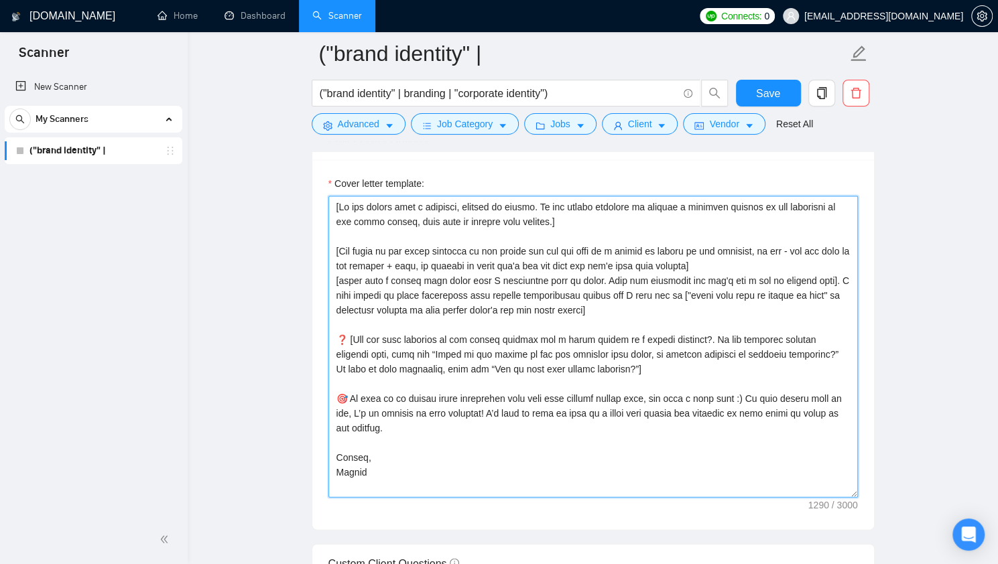
click at [537, 289] on textarea "Cover letter template:" at bounding box center [592, 347] width 529 height 302
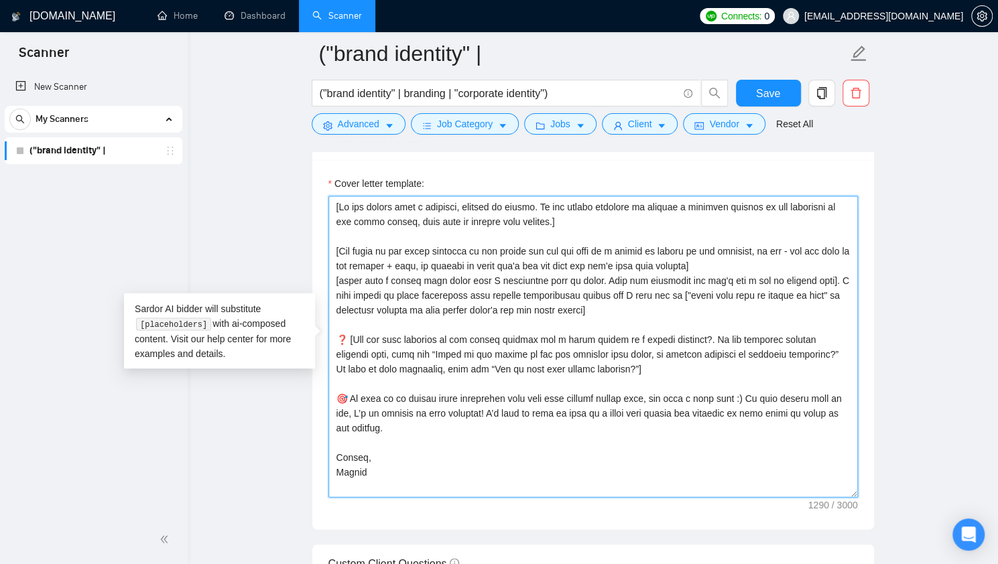
click at [469, 290] on textarea "Cover letter template:" at bounding box center [592, 347] width 529 height 302
click at [728, 287] on textarea "Cover letter template:" at bounding box center [592, 347] width 529 height 302
click at [738, 289] on textarea "Cover letter template:" at bounding box center [592, 347] width 529 height 302
drag, startPoint x: 735, startPoint y: 289, endPoint x: 791, endPoint y: 291, distance: 55.7
click at [791, 291] on textarea "Cover letter template:" at bounding box center [592, 347] width 529 height 302
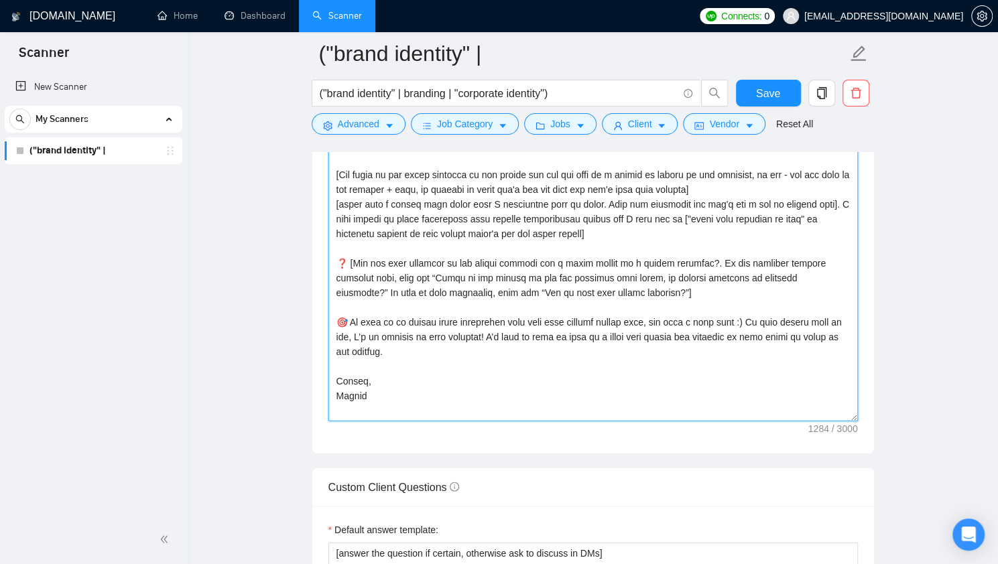
scroll to position [1558, 0]
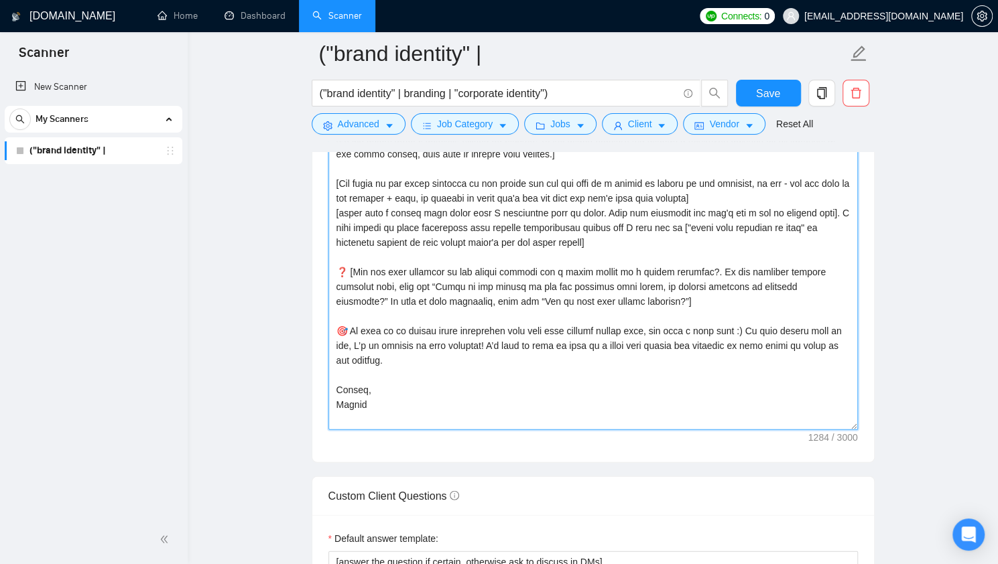
click at [442, 308] on textarea "Cover letter template:" at bounding box center [592, 280] width 529 height 302
click at [402, 279] on textarea "Cover letter template:" at bounding box center [592, 280] width 529 height 302
click at [351, 265] on textarea "Cover letter template:" at bounding box center [592, 280] width 529 height 302
click at [435, 264] on textarea "Cover letter template:" at bounding box center [592, 280] width 529 height 302
click at [399, 266] on textarea "Cover letter template:" at bounding box center [592, 280] width 529 height 302
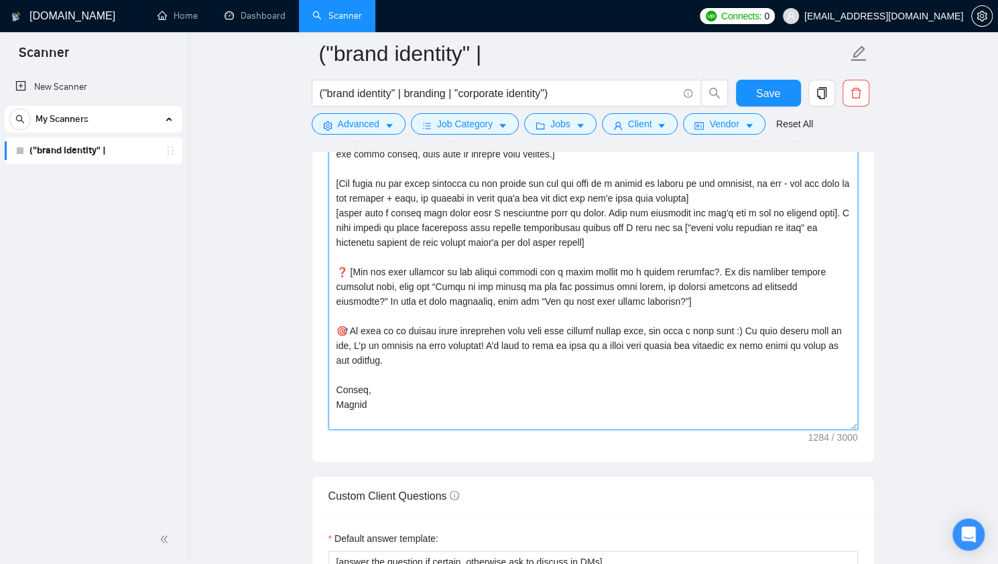
click at [460, 266] on textarea "Cover letter template:" at bounding box center [592, 280] width 529 height 302
click at [519, 267] on textarea "Cover letter template:" at bounding box center [592, 280] width 529 height 302
click at [643, 268] on textarea "Cover letter template:" at bounding box center [592, 280] width 529 height 302
click at [738, 261] on textarea "Cover letter template:" at bounding box center [592, 280] width 529 height 302
drag, startPoint x: 610, startPoint y: 293, endPoint x: 766, endPoint y: 285, distance: 156.3
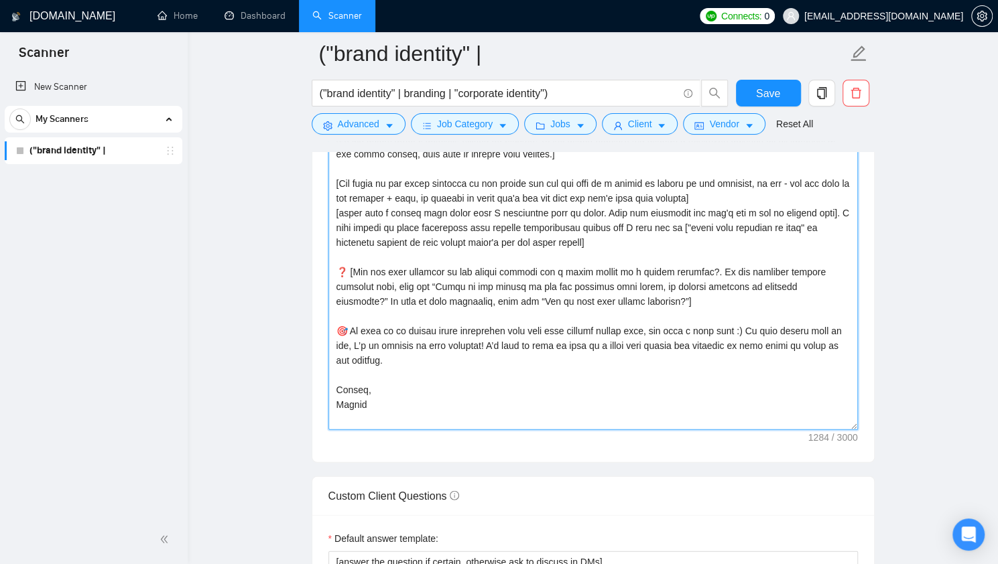
click at [766, 285] on textarea "Cover letter template:" at bounding box center [592, 280] width 529 height 302
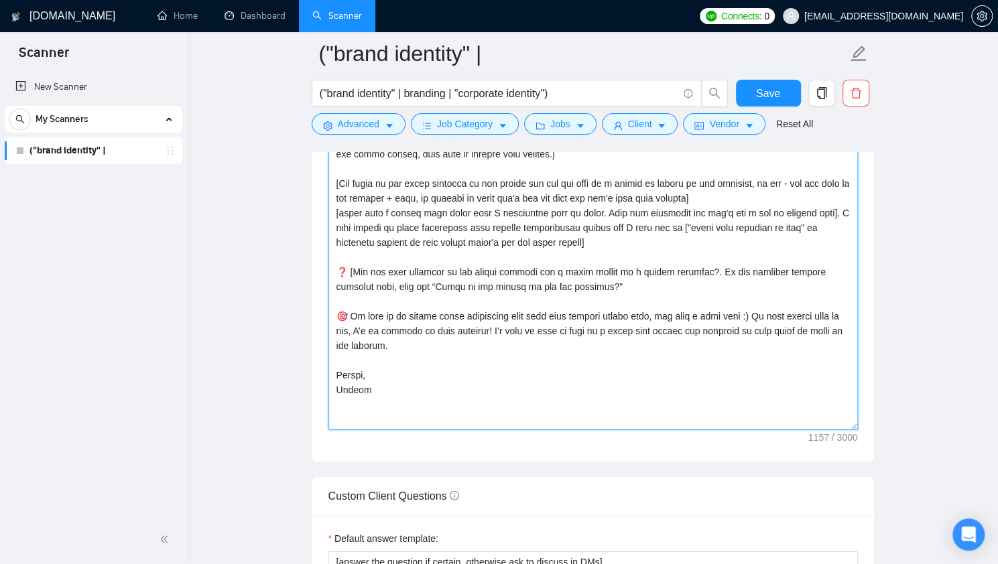
click at [674, 290] on textarea "Cover letter template:" at bounding box center [592, 280] width 529 height 302
click at [659, 286] on textarea "Cover letter template:" at bounding box center [592, 280] width 529 height 302
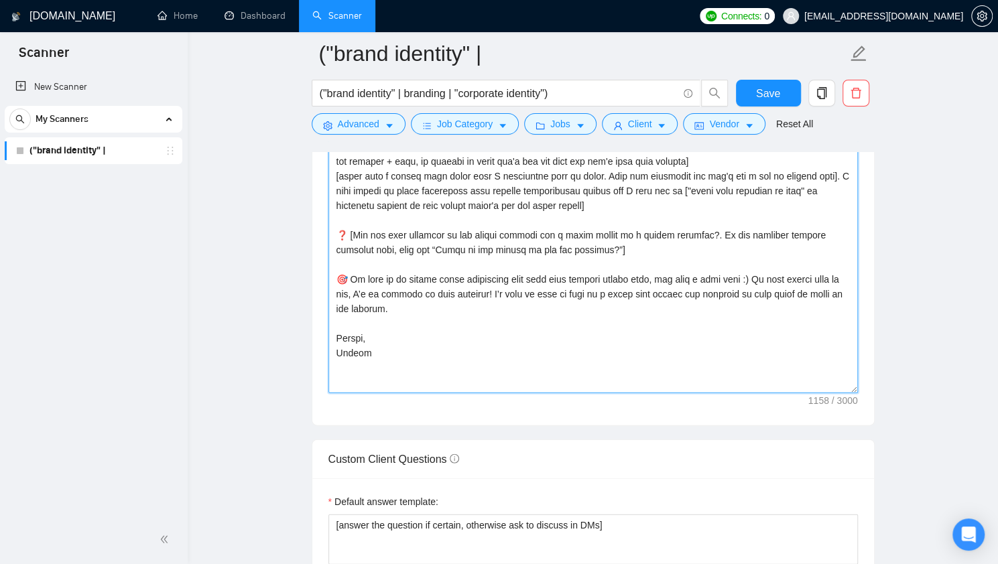
scroll to position [1625, 0]
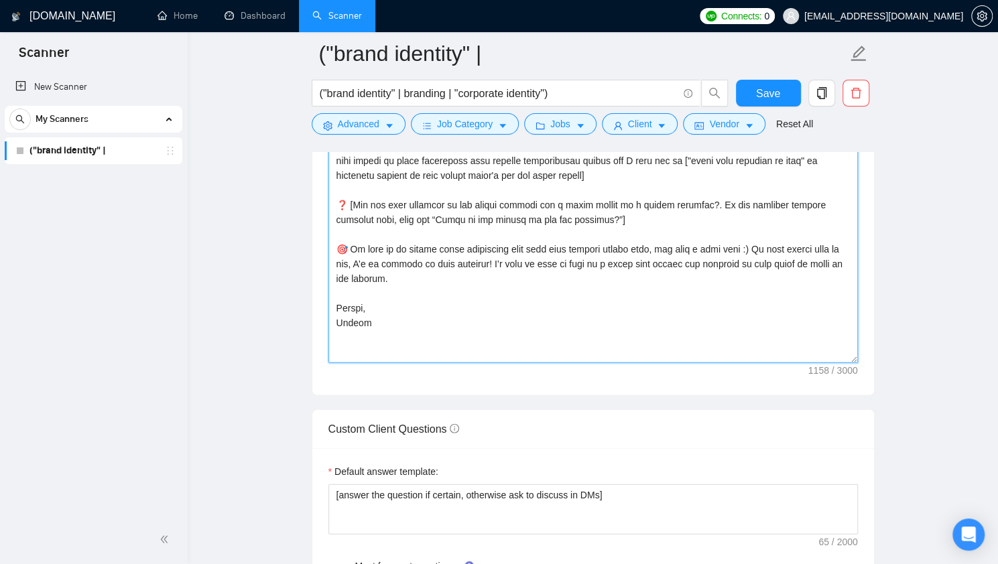
click at [531, 218] on textarea "Cover letter template:" at bounding box center [592, 213] width 529 height 302
click at [543, 217] on textarea "Cover letter template:" at bounding box center [592, 213] width 529 height 302
click at [547, 216] on textarea "Cover letter template:" at bounding box center [592, 213] width 529 height 302
click at [549, 214] on textarea "Cover letter template:" at bounding box center [592, 213] width 529 height 302
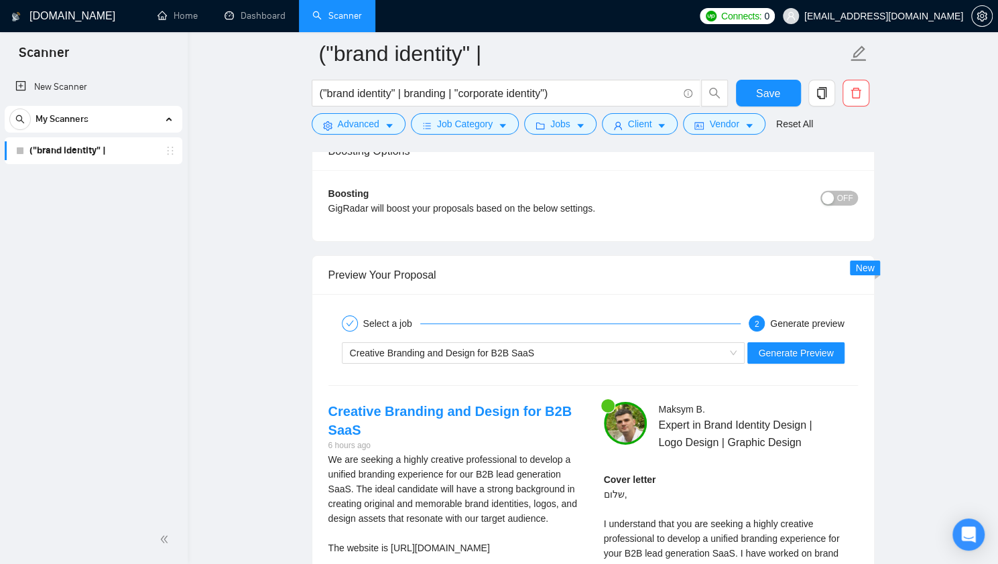
scroll to position [2496, 0]
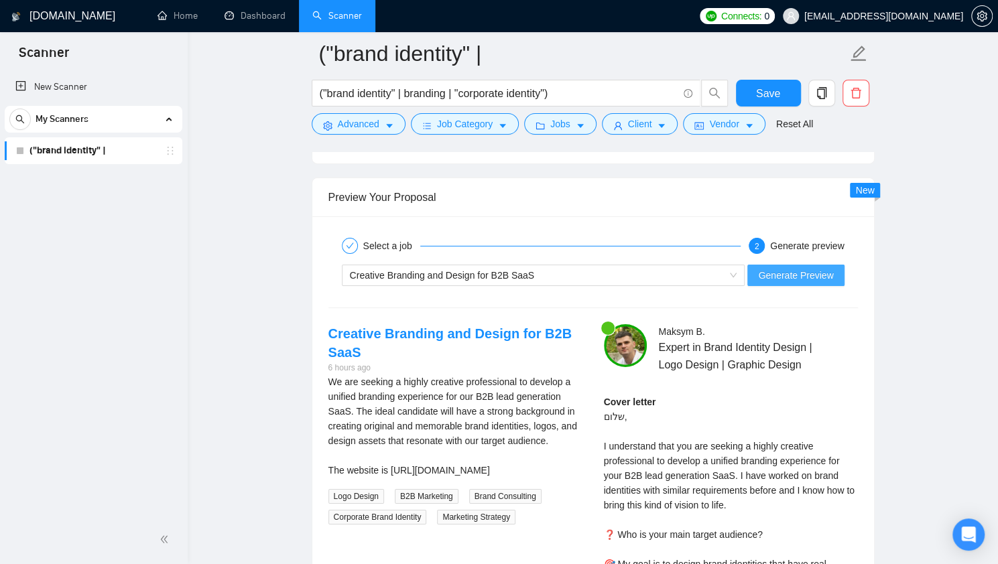
click at [789, 269] on span "Generate Preview" at bounding box center [795, 275] width 75 height 15
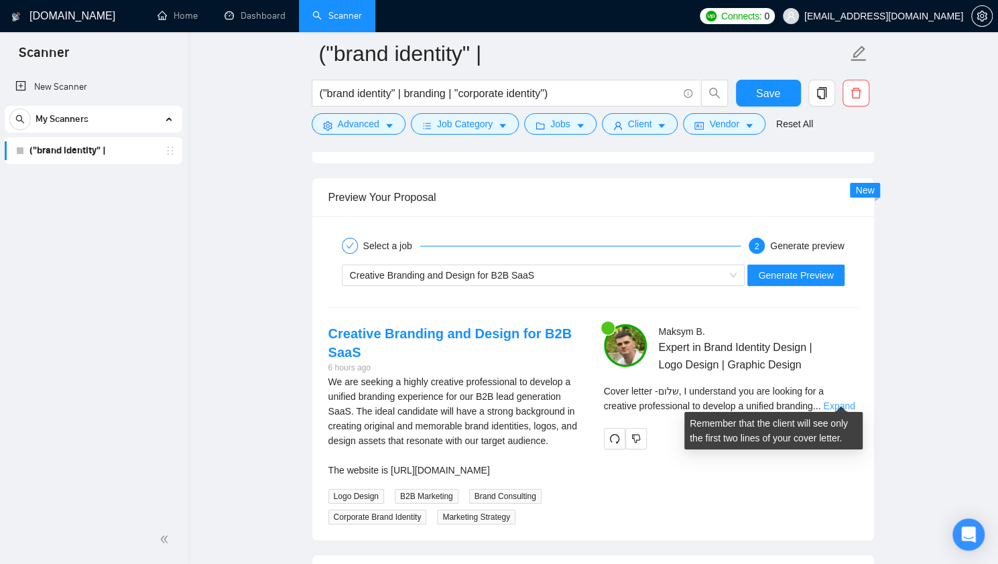
click at [831, 401] on link "Expand" at bounding box center [838, 406] width 31 height 11
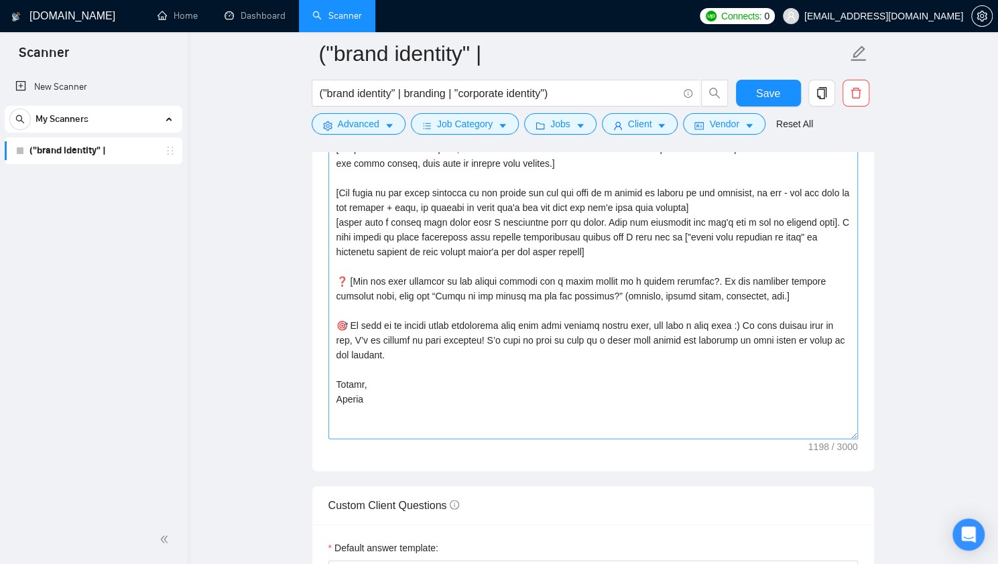
scroll to position [1528, 0]
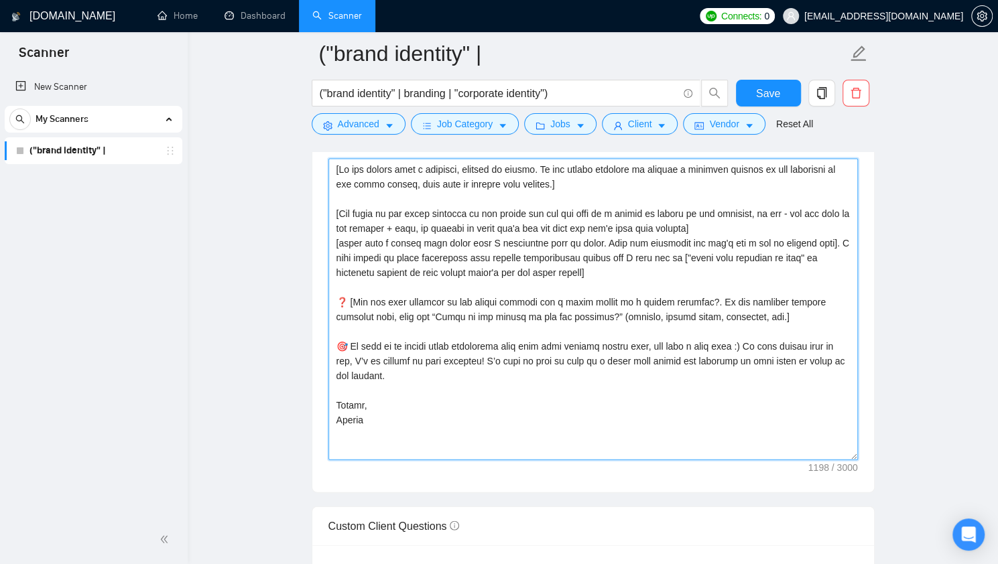
click at [484, 359] on textarea "Cover letter template:" at bounding box center [592, 310] width 529 height 302
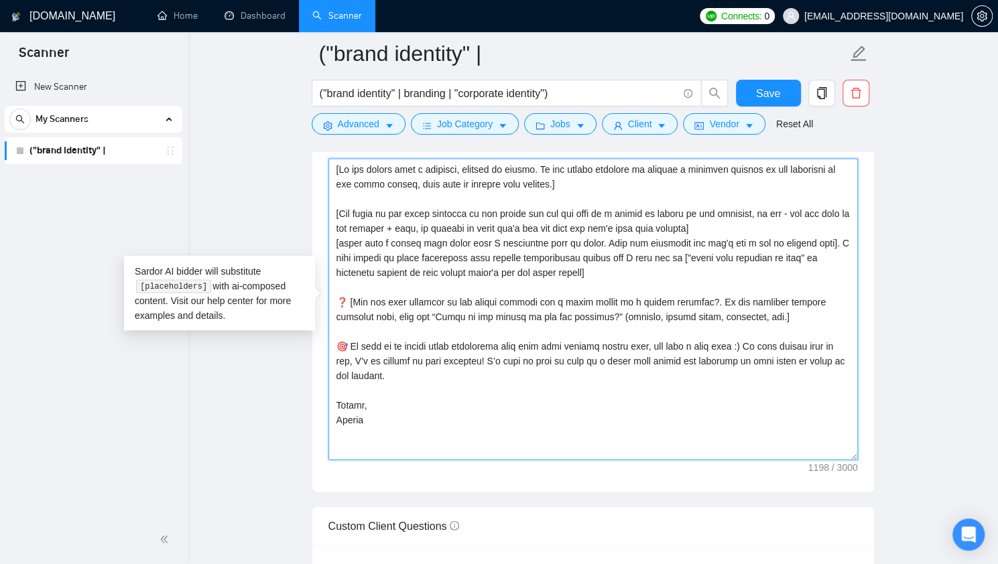
paste textarea "😃"
click at [746, 340] on textarea "Cover letter template:" at bounding box center [592, 310] width 529 height 302
click at [736, 313] on textarea "Cover letter template:" at bounding box center [592, 310] width 529 height 302
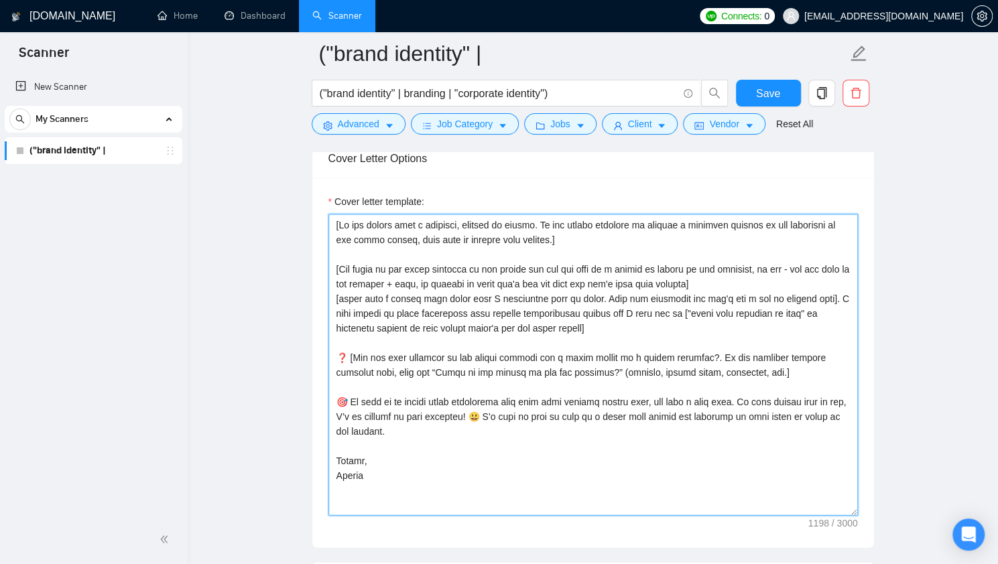
scroll to position [1461, 0]
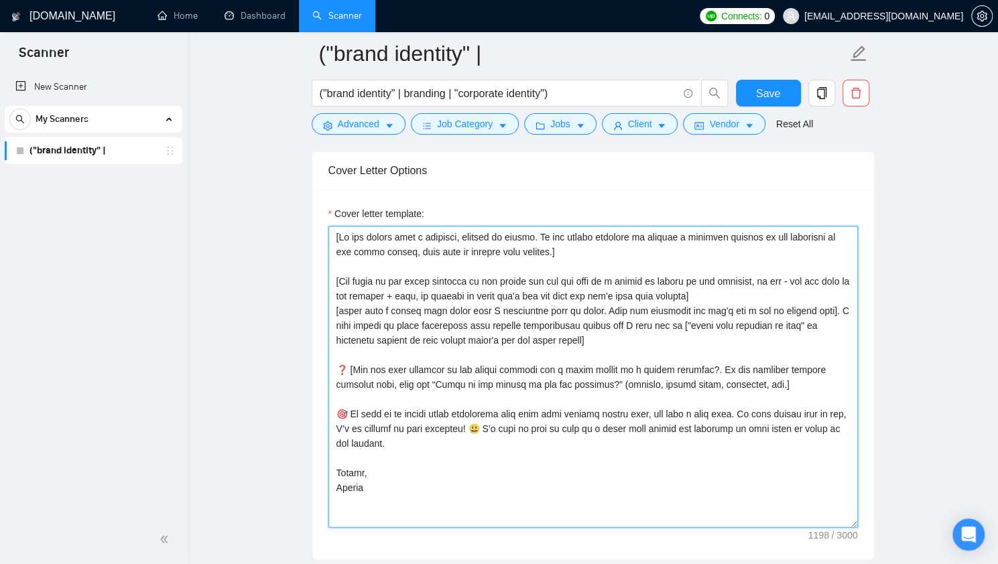
click at [707, 275] on textarea "Cover letter template:" at bounding box center [592, 377] width 529 height 302
click at [770, 270] on textarea "Cover letter template:" at bounding box center [592, 377] width 529 height 302
click at [367, 307] on textarea "Cover letter template:" at bounding box center [592, 377] width 529 height 302
click at [421, 306] on textarea "Cover letter template:" at bounding box center [592, 377] width 529 height 302
click at [480, 308] on textarea "Cover letter template:" at bounding box center [592, 377] width 529 height 302
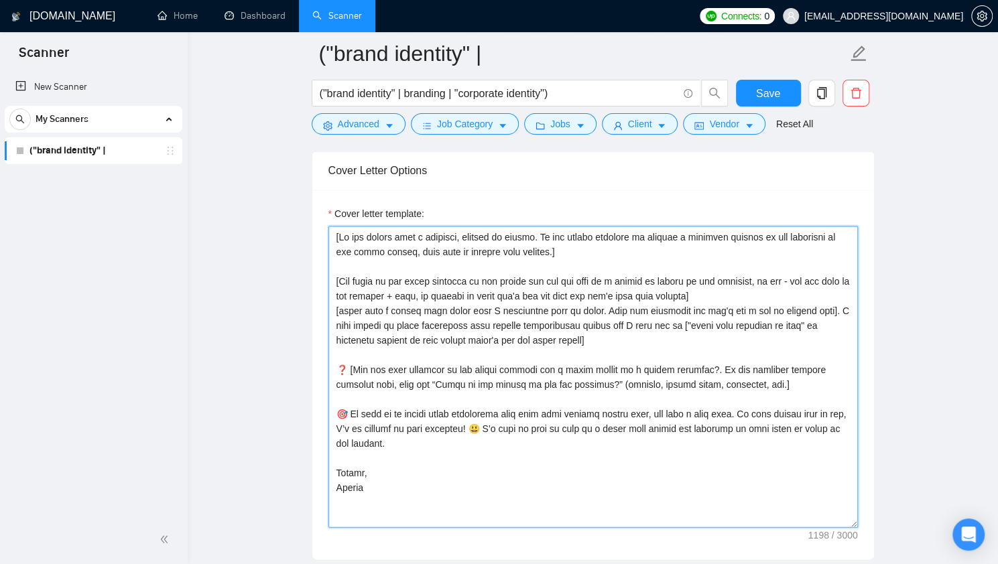
click at [620, 306] on textarea "Cover letter template:" at bounding box center [592, 377] width 529 height 302
click at [712, 296] on textarea "Cover letter template:" at bounding box center [592, 377] width 529 height 302
click at [799, 301] on textarea "Cover letter template:" at bounding box center [592, 377] width 529 height 302
click at [822, 304] on textarea "Cover letter template:" at bounding box center [592, 377] width 529 height 302
click at [828, 303] on textarea "Cover letter template:" at bounding box center [592, 377] width 529 height 302
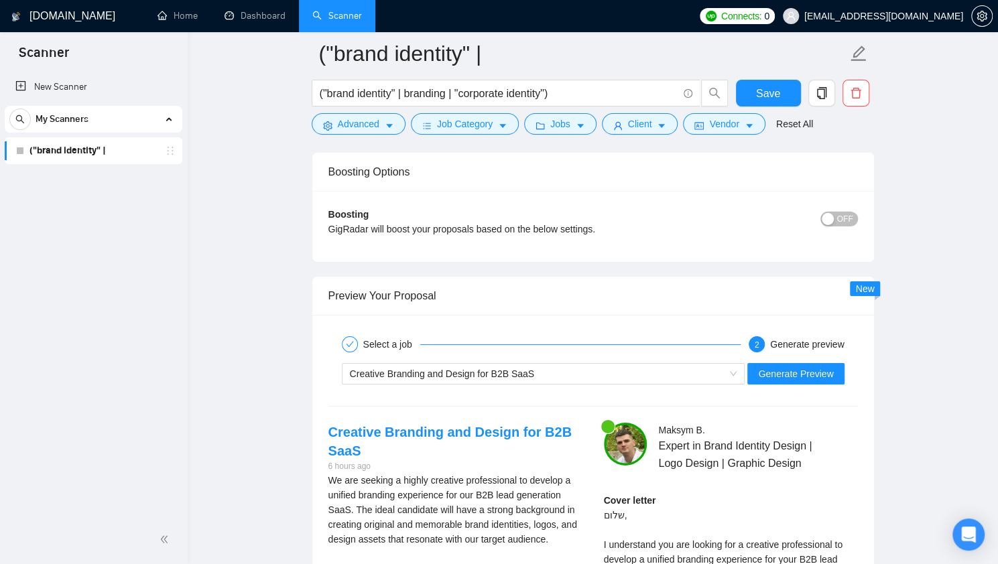
scroll to position [2399, 0]
click at [793, 365] on span "Generate Preview" at bounding box center [795, 372] width 75 height 15
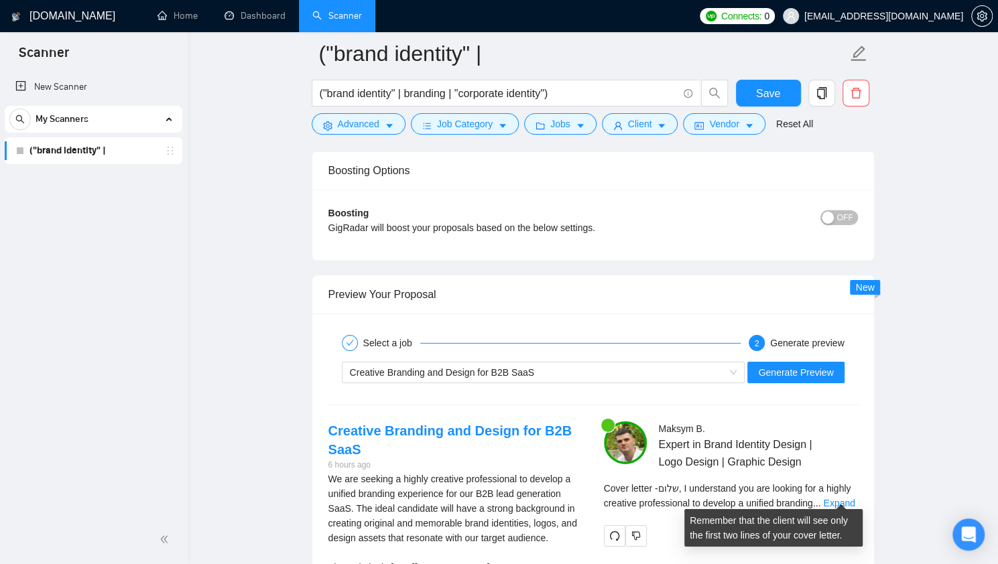
click at [836, 487] on div "Cover letter - שלום, I understand you are looking for a highly creative profess…" at bounding box center [731, 495] width 254 height 29
click at [838, 498] on link "Expand" at bounding box center [838, 503] width 31 height 11
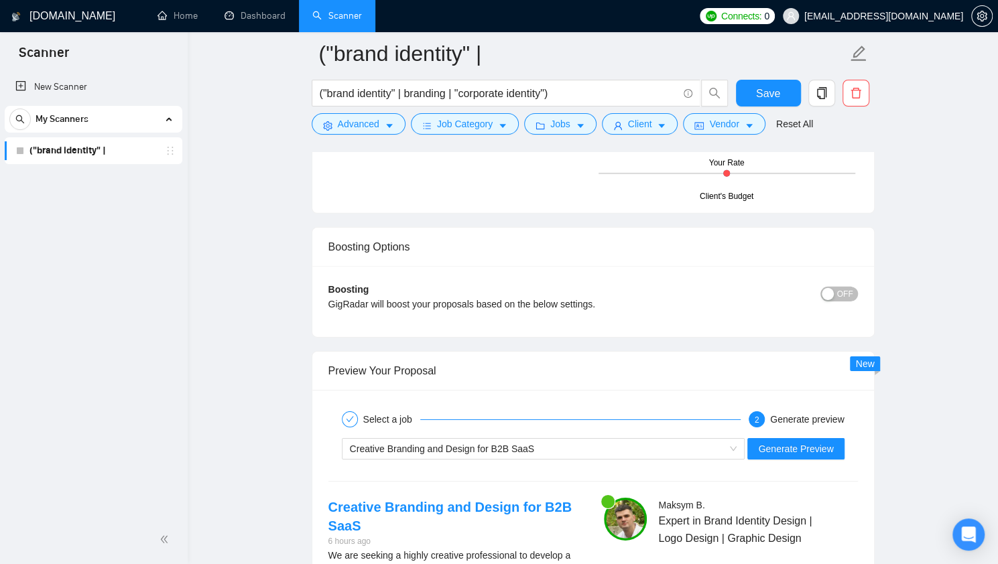
scroll to position [2533, 0]
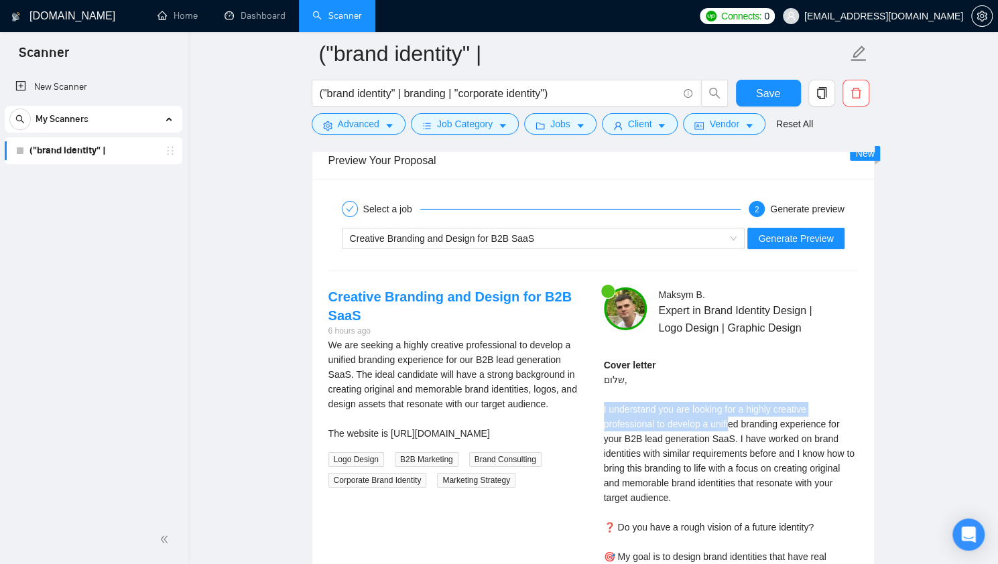
drag, startPoint x: 600, startPoint y: 395, endPoint x: 728, endPoint y: 415, distance: 129.5
click at [728, 415] on div "Maksym B . Expert in Brand Identity Design | Logo Design | Graphic Design Cover…" at bounding box center [730, 494] width 275 height 415
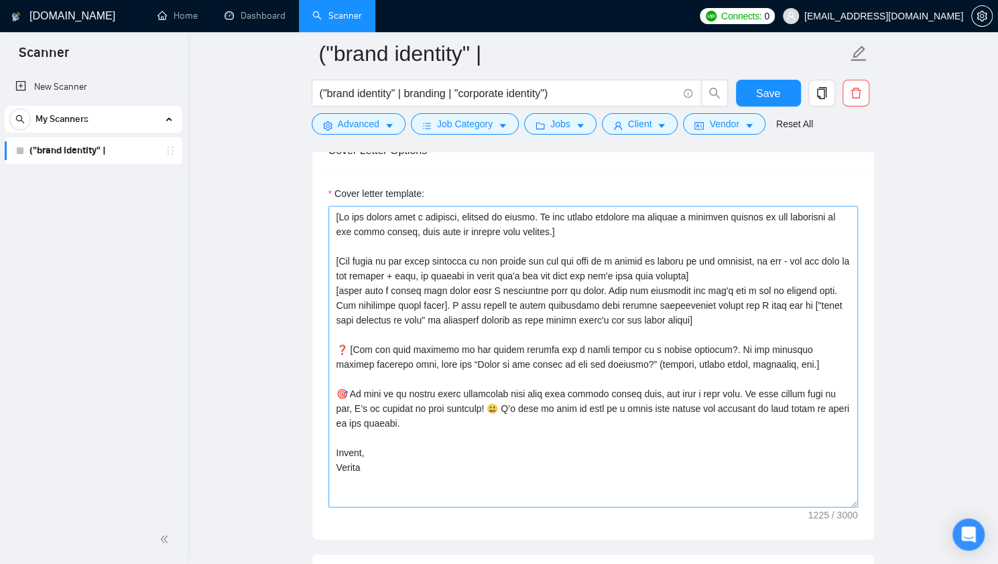
scroll to position [1461, 0]
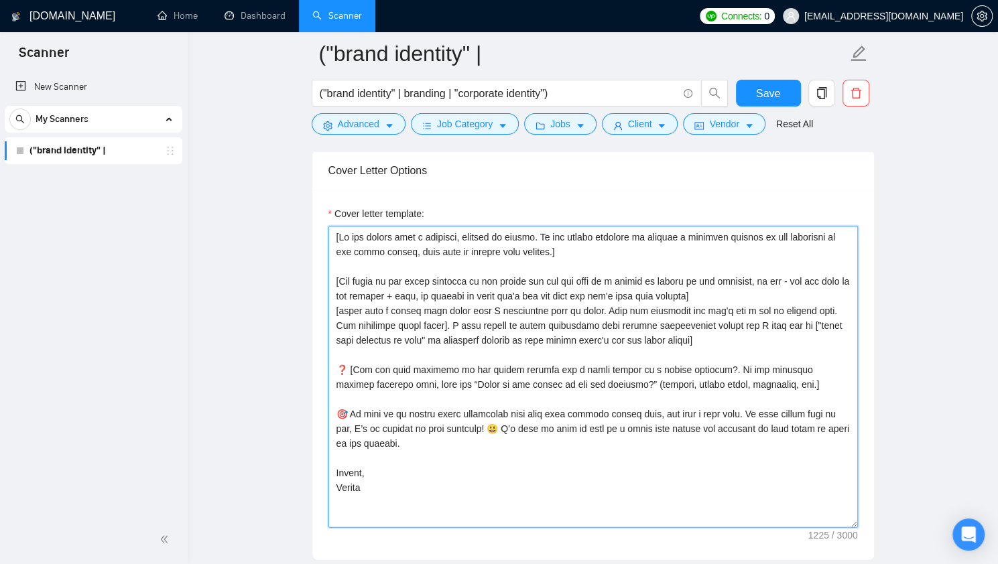
drag, startPoint x: 335, startPoint y: 273, endPoint x: 445, endPoint y: 284, distance: 110.5
click at [445, 284] on textarea "Cover letter template:" at bounding box center [592, 377] width 529 height 302
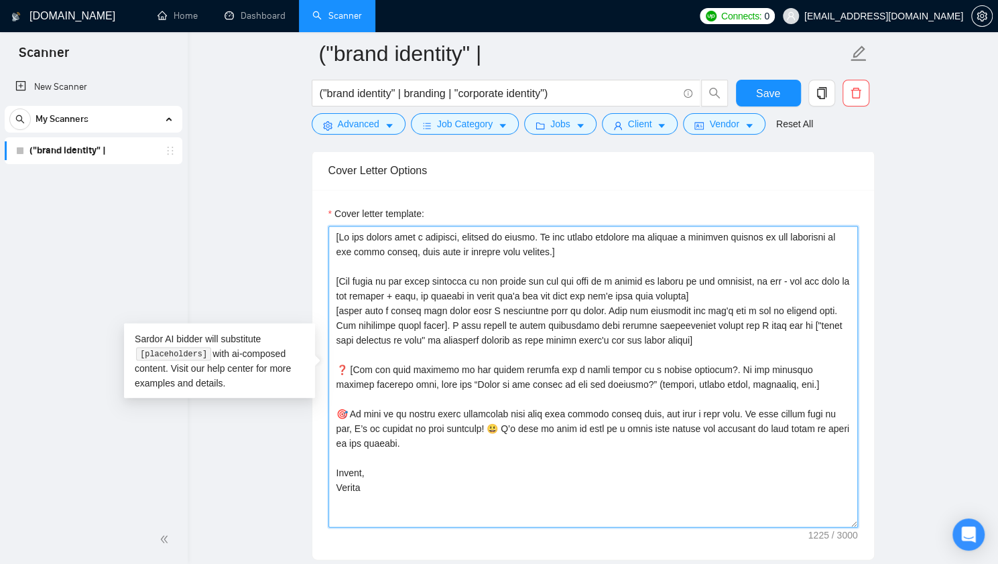
click at [489, 296] on textarea "Cover letter template:" at bounding box center [592, 377] width 529 height 302
drag, startPoint x: 335, startPoint y: 304, endPoint x: 434, endPoint y: 316, distance: 99.8
click at [434, 316] on textarea "Cover letter template:" at bounding box center [592, 377] width 529 height 302
drag, startPoint x: 669, startPoint y: 334, endPoint x: 326, endPoint y: 302, distance: 345.3
click at [326, 302] on div "Cover letter template:" at bounding box center [593, 375] width 562 height 370
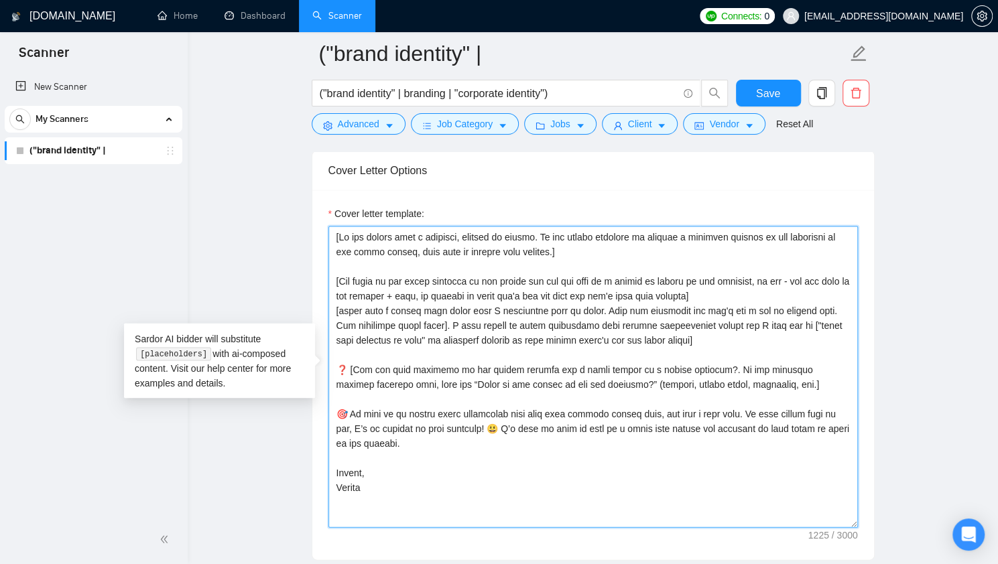
click at [375, 284] on textarea "Cover letter template:" at bounding box center [592, 377] width 529 height 302
drag, startPoint x: 339, startPoint y: 306, endPoint x: 431, endPoint y: 322, distance: 93.3
click at [431, 322] on textarea "Cover letter template:" at bounding box center [592, 377] width 529 height 302
click at [567, 318] on textarea "Cover letter template:" at bounding box center [592, 377] width 529 height 302
drag, startPoint x: 681, startPoint y: 336, endPoint x: 327, endPoint y: 310, distance: 354.7
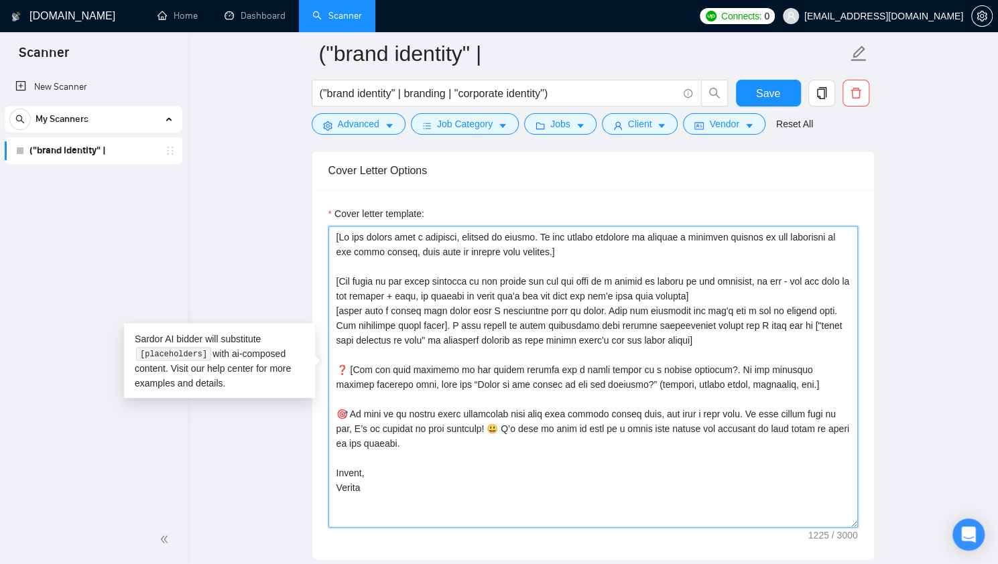
click at [328, 310] on textarea "Cover letter template:" at bounding box center [592, 377] width 529 height 302
paste textarea "Write a sentence that shows you clearly understand what the client needs, menti…"
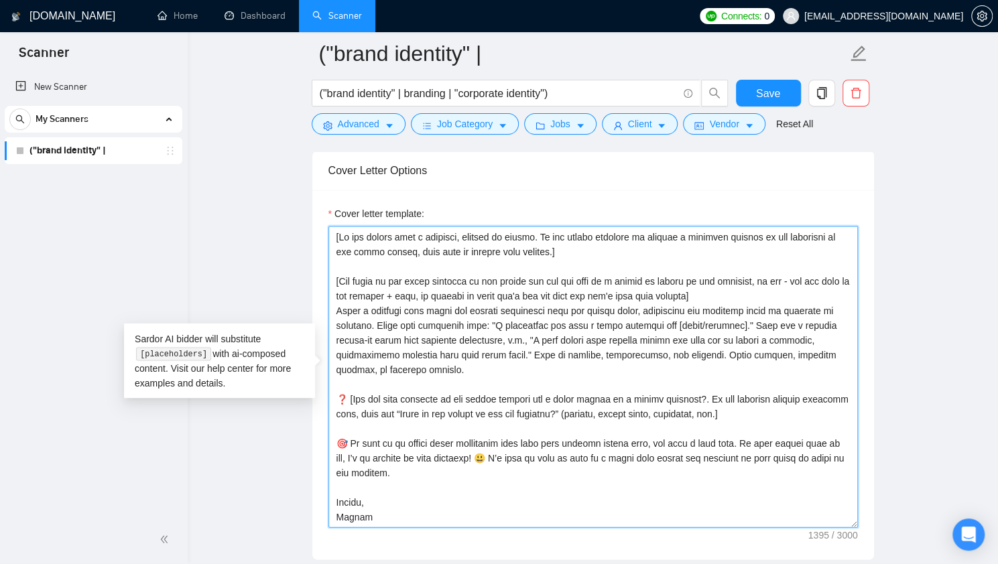
click at [336, 305] on textarea "Cover letter template:" at bounding box center [592, 377] width 529 height 302
click at [385, 375] on textarea "Cover letter template:" at bounding box center [592, 377] width 529 height 302
click at [381, 369] on textarea "Cover letter template:" at bounding box center [592, 377] width 529 height 302
click at [511, 350] on textarea "Cover letter template:" at bounding box center [592, 377] width 529 height 302
click at [417, 367] on textarea "Cover letter template:" at bounding box center [592, 377] width 529 height 302
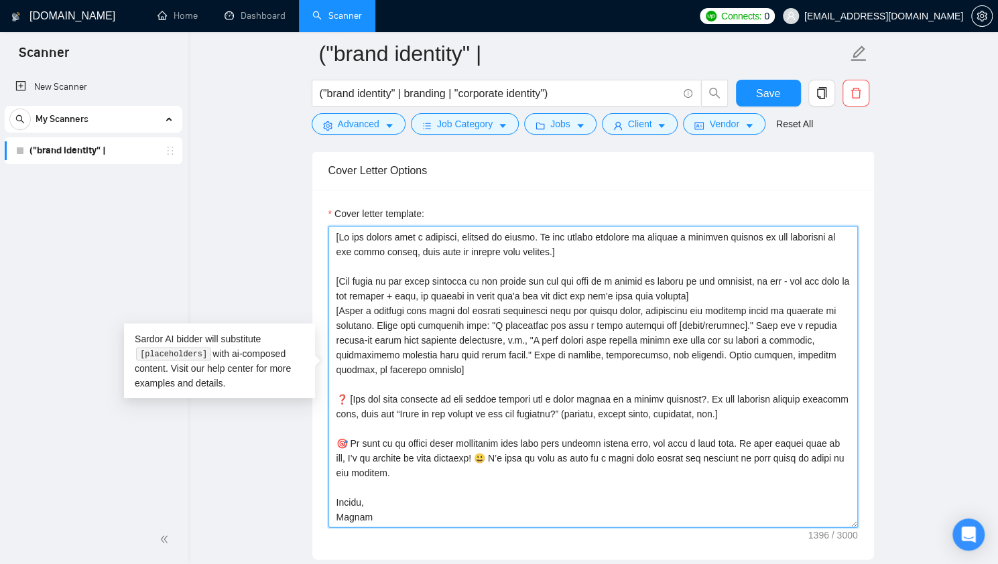
click at [421, 361] on textarea "Cover letter template:" at bounding box center [592, 377] width 529 height 302
click at [410, 350] on textarea "Cover letter template:" at bounding box center [592, 377] width 529 height 302
click at [484, 350] on textarea "Cover letter template:" at bounding box center [592, 377] width 529 height 302
click at [445, 332] on textarea "Cover letter template:" at bounding box center [592, 377] width 529 height 302
click at [430, 354] on textarea "Cover letter template:" at bounding box center [592, 377] width 529 height 302
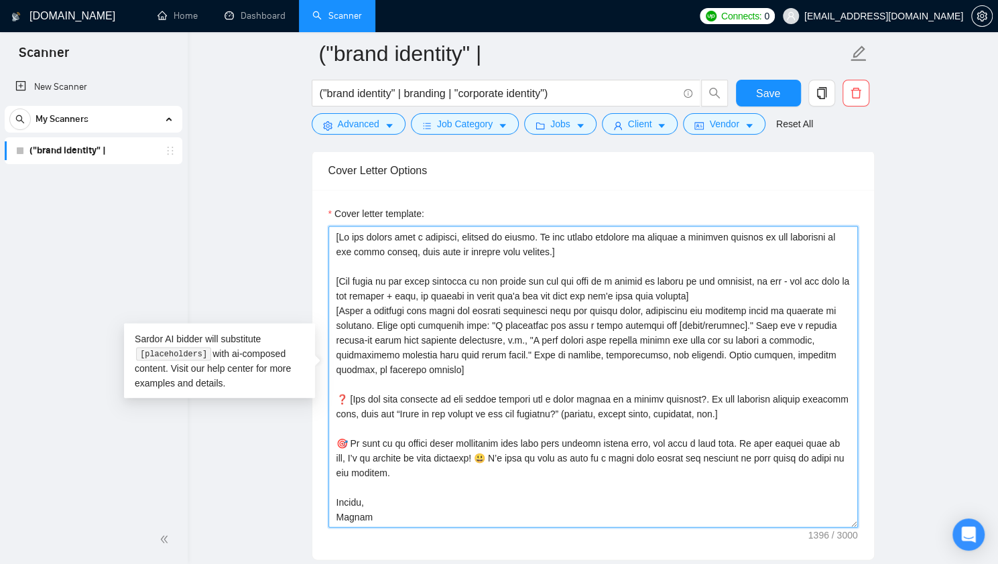
click at [415, 359] on textarea "Cover letter template:" at bounding box center [592, 377] width 529 height 302
click at [371, 365] on textarea "Cover letter template:" at bounding box center [592, 377] width 529 height 302
click at [369, 366] on textarea "Cover letter template:" at bounding box center [592, 377] width 529 height 302
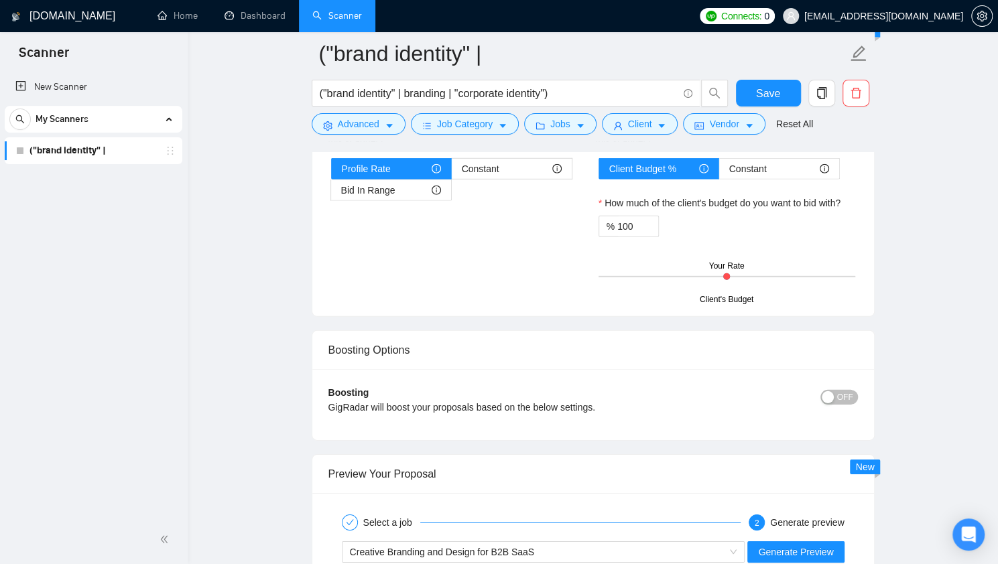
scroll to position [2399, 0]
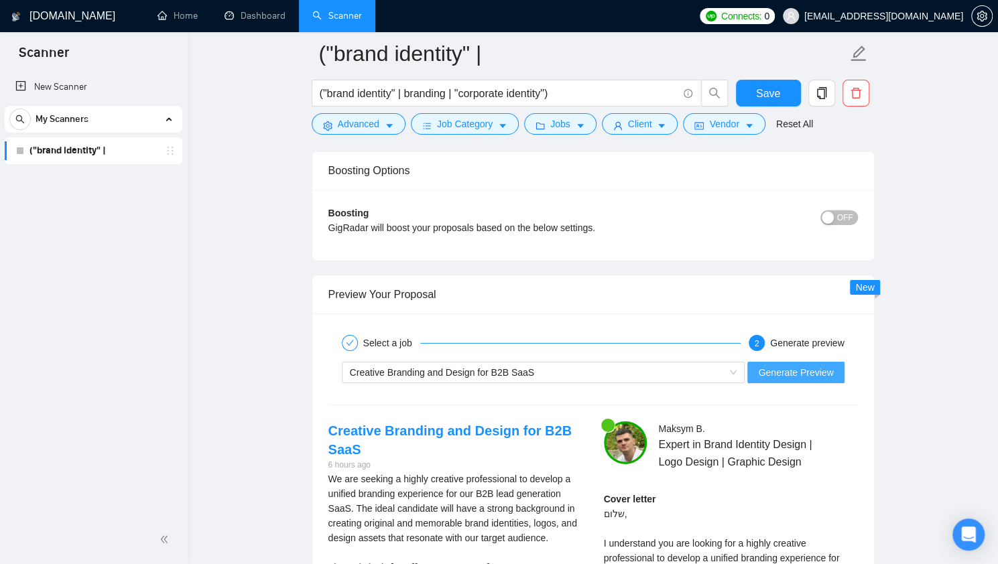
click at [788, 367] on span "Generate Preview" at bounding box center [795, 372] width 75 height 15
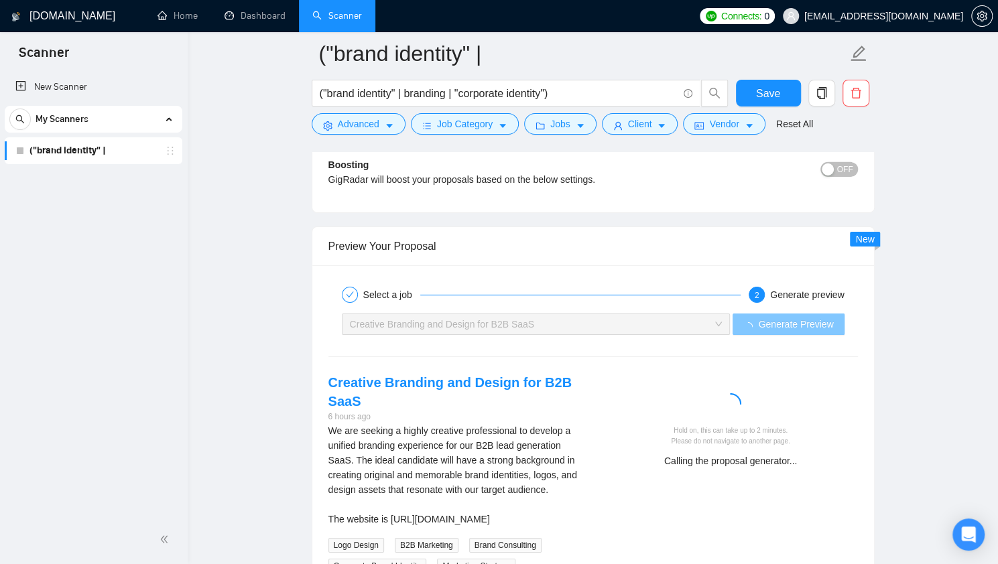
scroll to position [2600, 0]
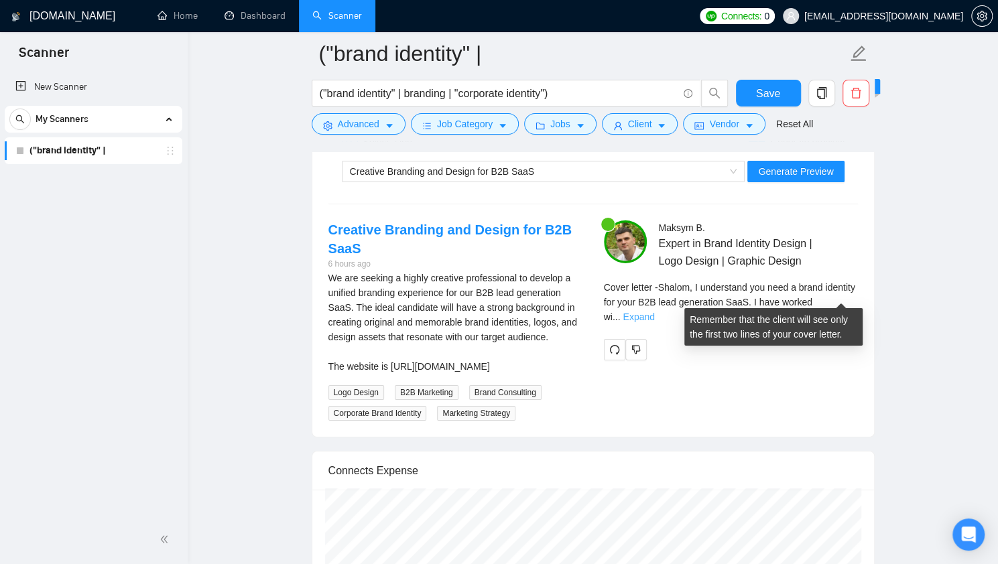
click at [654, 312] on link "Expand" at bounding box center [638, 317] width 31 height 11
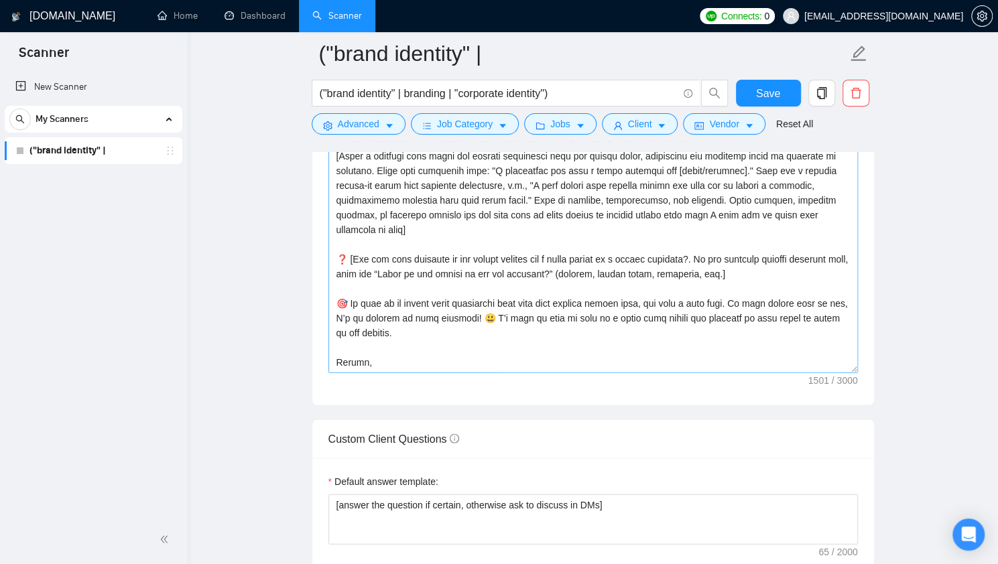
scroll to position [1595, 0]
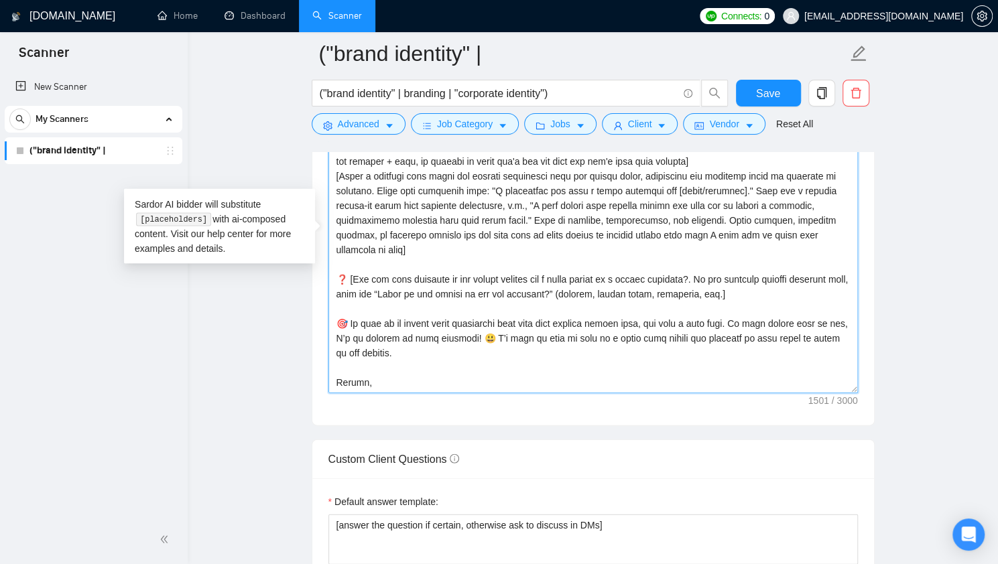
drag, startPoint x: 755, startPoint y: 228, endPoint x: 337, endPoint y: 231, distance: 417.5
click at [337, 231] on textarea "Cover letter template:" at bounding box center [592, 243] width 529 height 302
click at [507, 200] on textarea "Cover letter template:" at bounding box center [592, 243] width 529 height 302
drag, startPoint x: 477, startPoint y: 202, endPoint x: 449, endPoint y: 213, distance: 30.4
click at [449, 213] on textarea "Cover letter template:" at bounding box center [592, 243] width 529 height 302
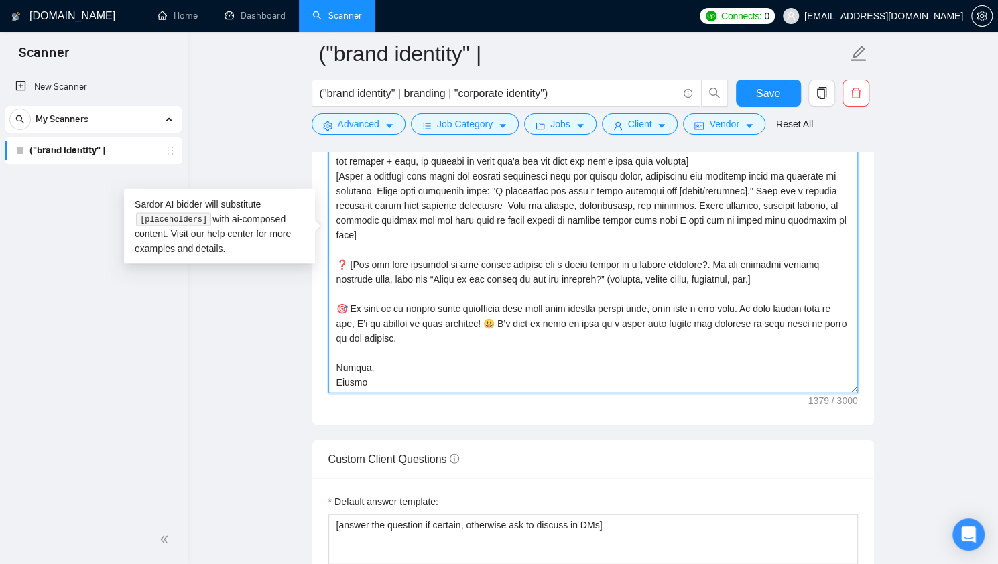
paste textarea "and end this part of cover letter by letting client know that I know how to bri…"
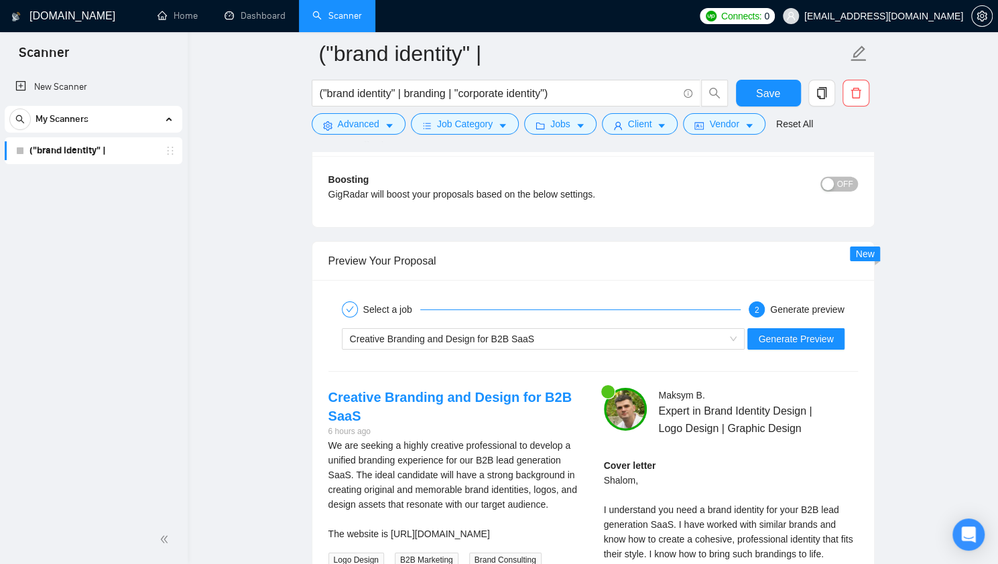
scroll to position [2533, 0]
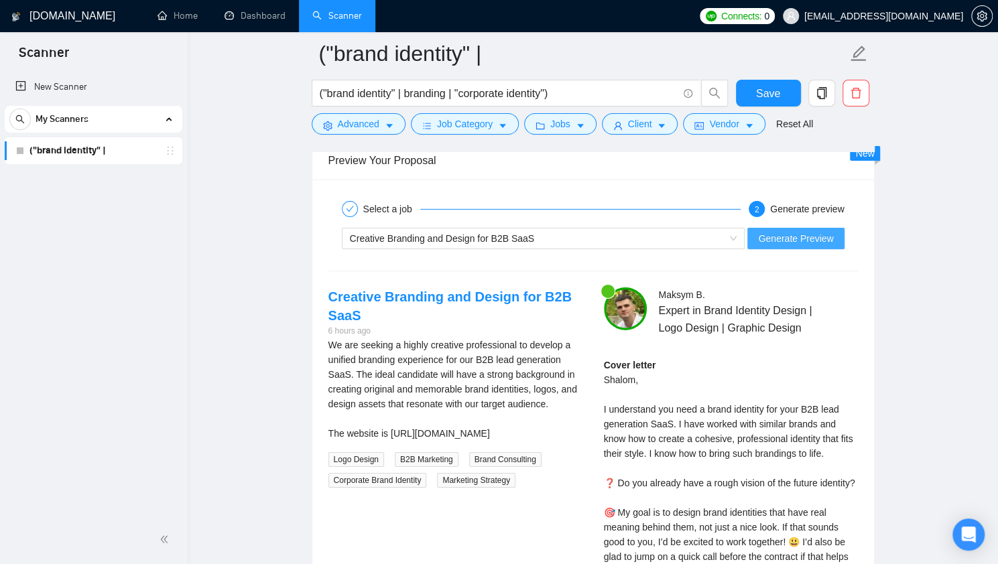
click at [801, 233] on span "Generate Preview" at bounding box center [795, 238] width 75 height 15
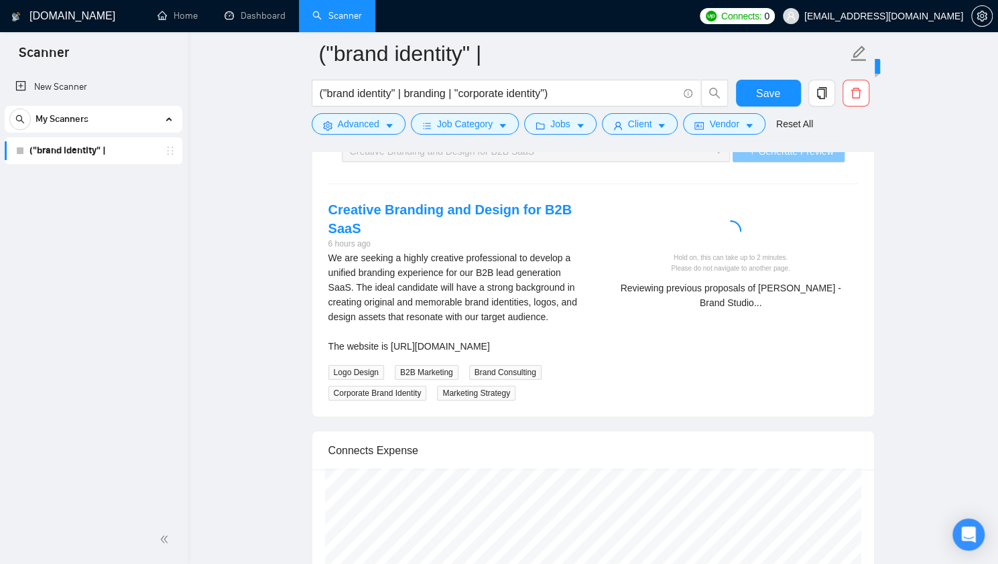
scroll to position [2600, 0]
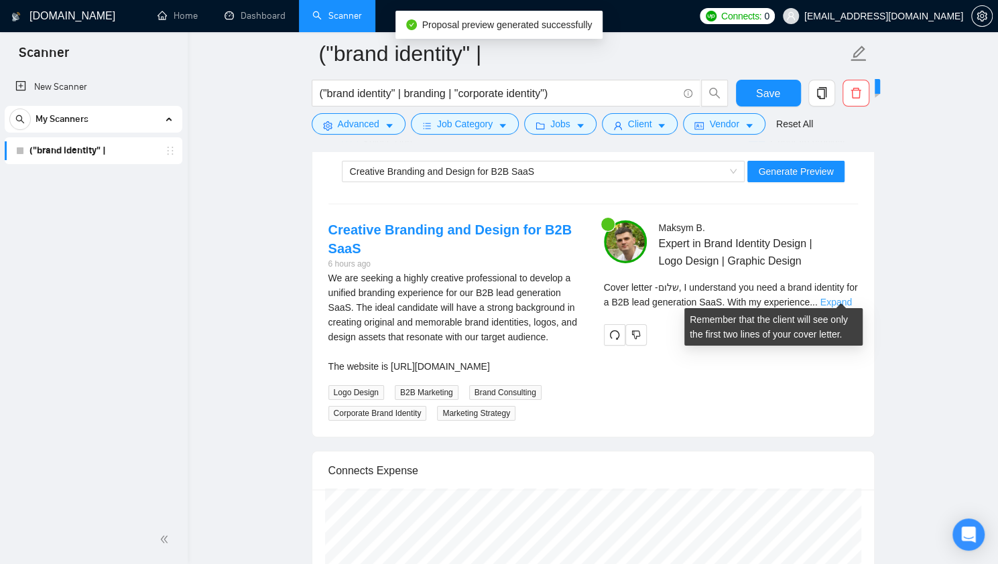
click at [842, 297] on link "Expand" at bounding box center [835, 302] width 31 height 11
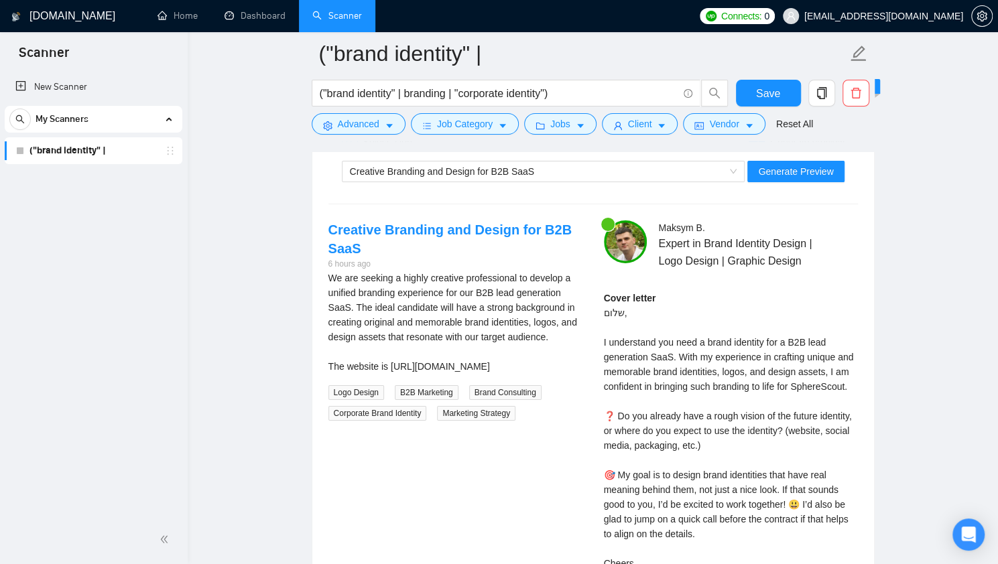
drag, startPoint x: 640, startPoint y: 389, endPoint x: 586, endPoint y: 372, distance: 57.0
drag, startPoint x: 586, startPoint y: 372, endPoint x: 657, endPoint y: 429, distance: 91.0
click at [657, 429] on div "Cover letter שלום, I understand you need a brand identity for a B2B lead genera…" at bounding box center [731, 438] width 254 height 295
drag, startPoint x: 614, startPoint y: 338, endPoint x: 738, endPoint y: 340, distance: 124.0
click at [738, 340] on div "Cover letter שלום, I understand you need a brand identity for a B2B lead genera…" at bounding box center [731, 438] width 254 height 295
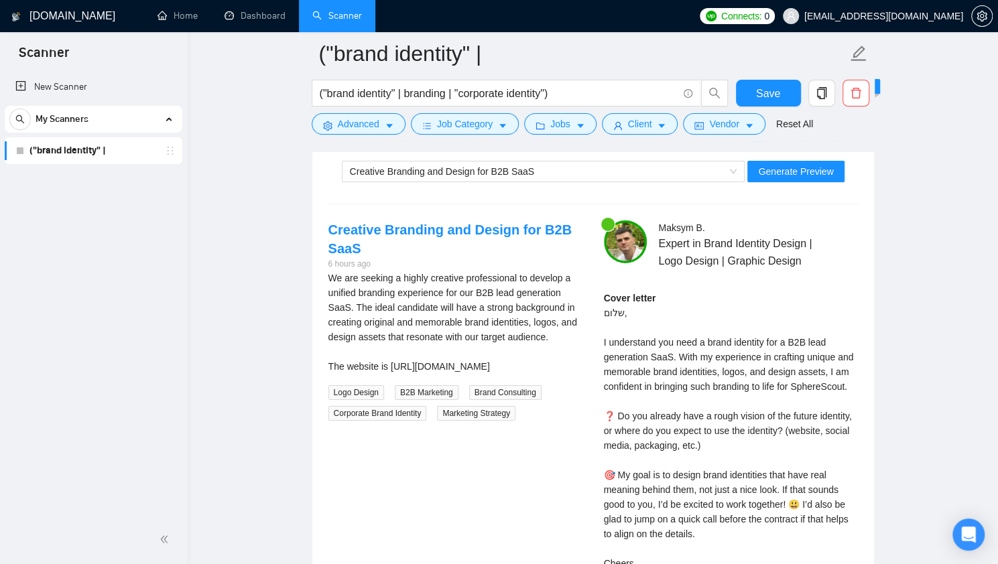
click at [801, 365] on div "Cover letter שלום, I understand you need a brand identity for a B2B lead genera…" at bounding box center [731, 438] width 254 height 295
click at [613, 336] on div "Cover letter שלום, I understand you need a brand identity for a B2B lead genera…" at bounding box center [731, 438] width 254 height 295
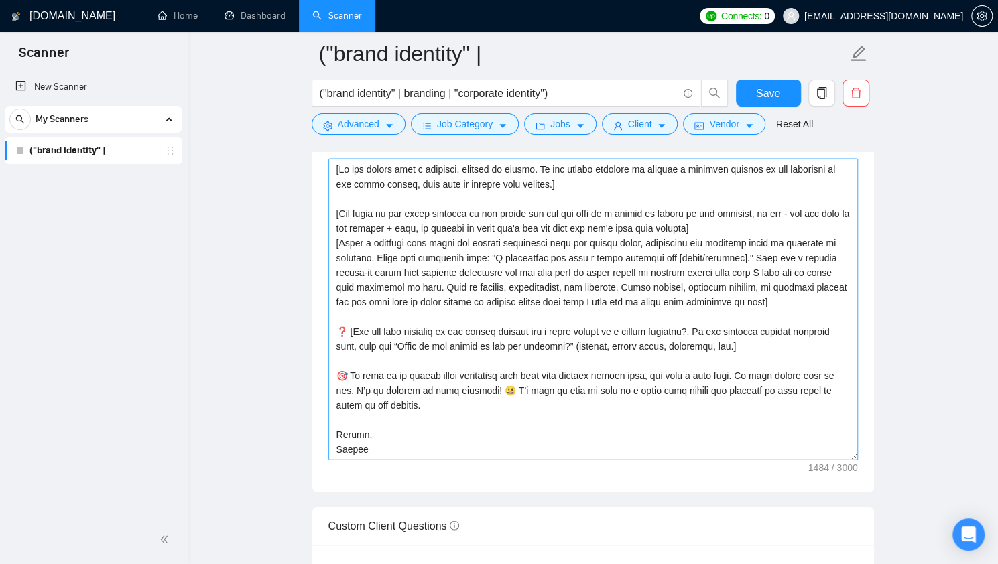
scroll to position [1461, 0]
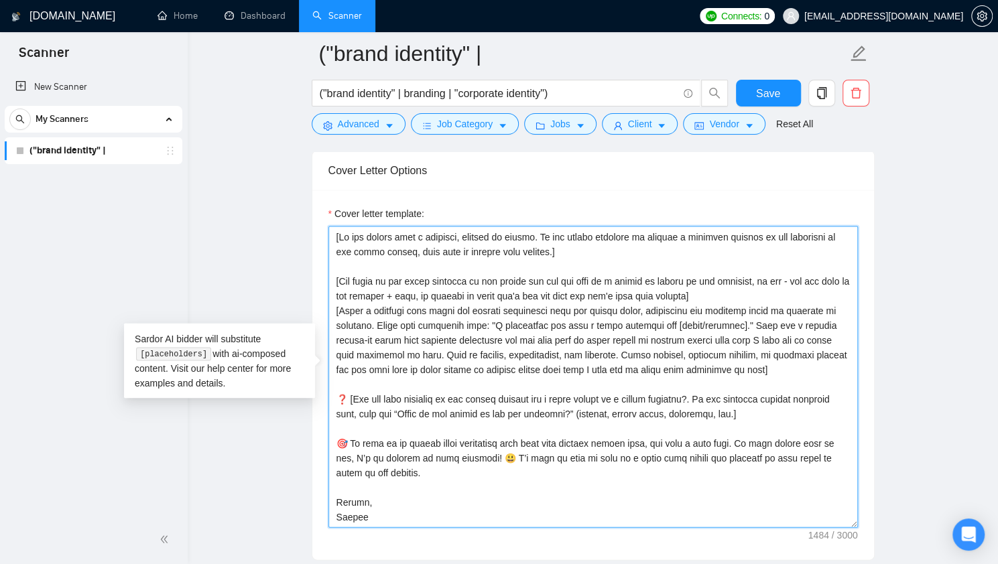
drag, startPoint x: 755, startPoint y: 333, endPoint x: 403, endPoint y: 350, distance: 351.5
click at [403, 350] on textarea "Cover letter template:" at bounding box center [592, 377] width 529 height 302
click at [406, 353] on textarea "Cover letter template:" at bounding box center [592, 377] width 529 height 302
drag, startPoint x: 717, startPoint y: 368, endPoint x: 737, endPoint y: 321, distance: 51.0
click at [737, 321] on textarea "Cover letter template:" at bounding box center [592, 377] width 529 height 302
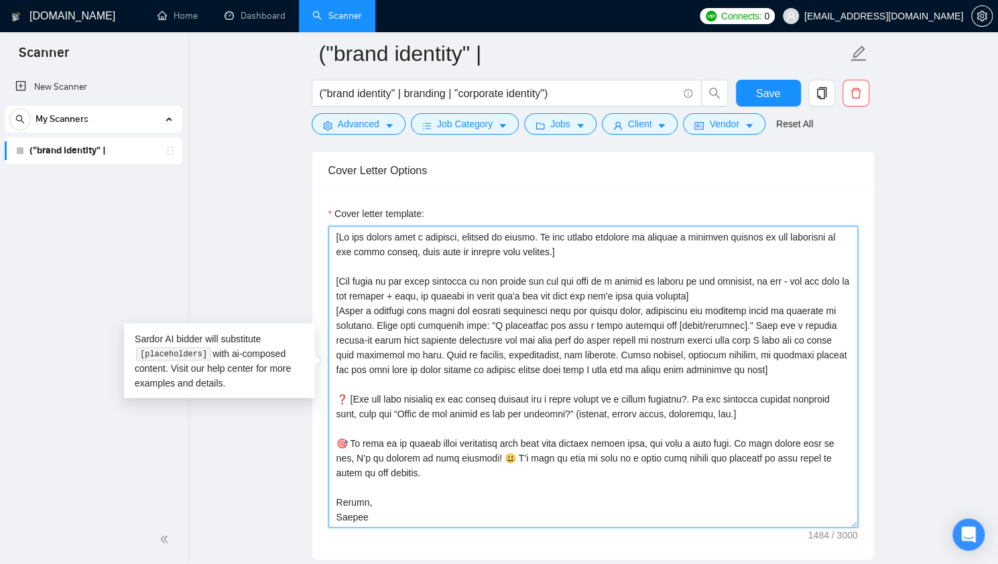
paste textarea ", e.g., "I have worked with similar brands and know how to how to bring such br…"
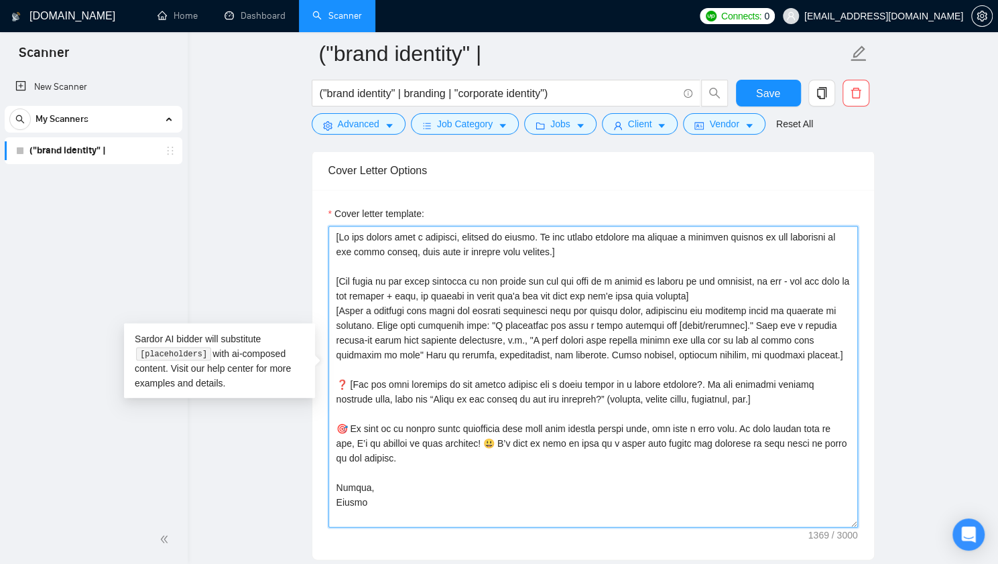
click at [501, 342] on textarea "Cover letter template:" at bounding box center [592, 377] width 529 height 302
click at [359, 233] on textarea "Cover letter template:" at bounding box center [592, 377] width 529 height 302
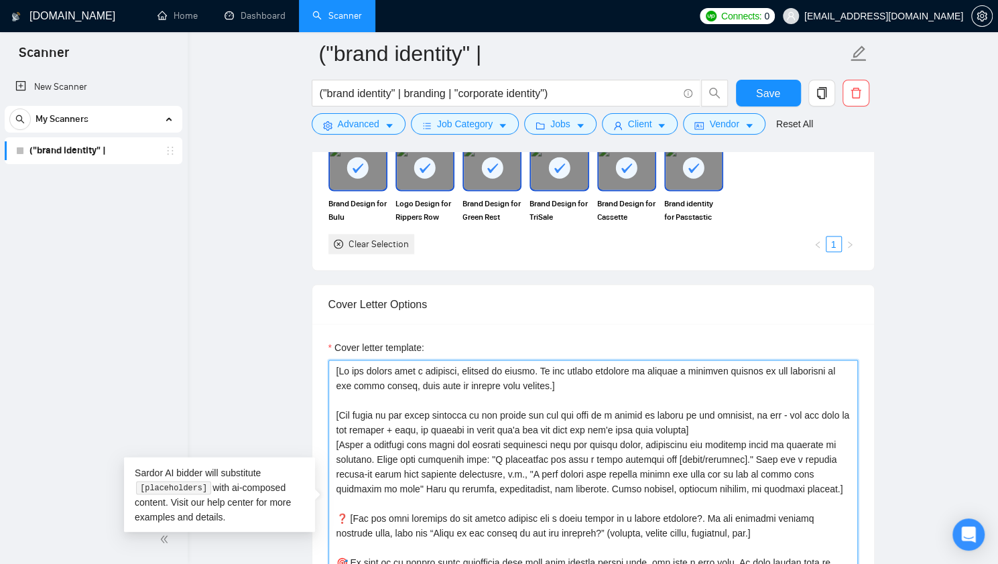
scroll to position [1327, 0]
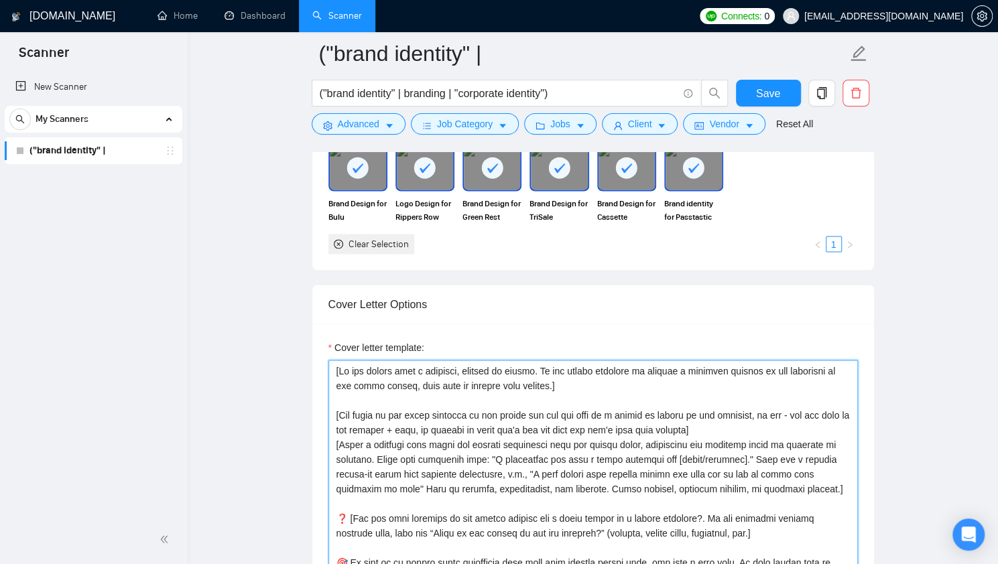
click at [390, 377] on textarea "Cover letter template:" at bounding box center [592, 511] width 529 height 302
click at [365, 407] on textarea "Cover letter template:" at bounding box center [592, 511] width 529 height 302
click at [385, 409] on textarea "Cover letter template:" at bounding box center [592, 511] width 529 height 302
click at [454, 408] on textarea "Cover letter template:" at bounding box center [592, 511] width 529 height 302
click at [465, 411] on textarea "Cover letter template:" at bounding box center [592, 511] width 529 height 302
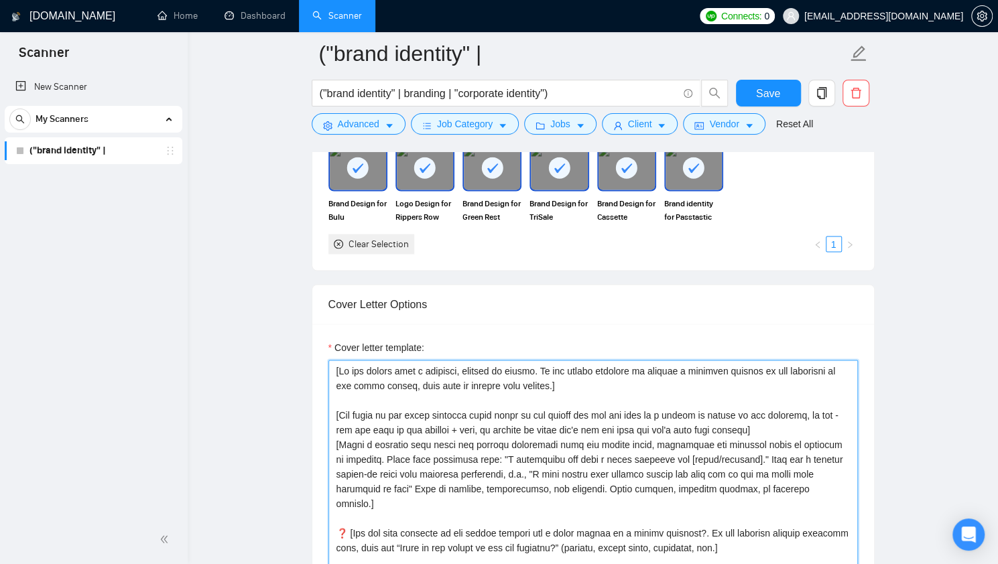
scroll to position [1461, 0]
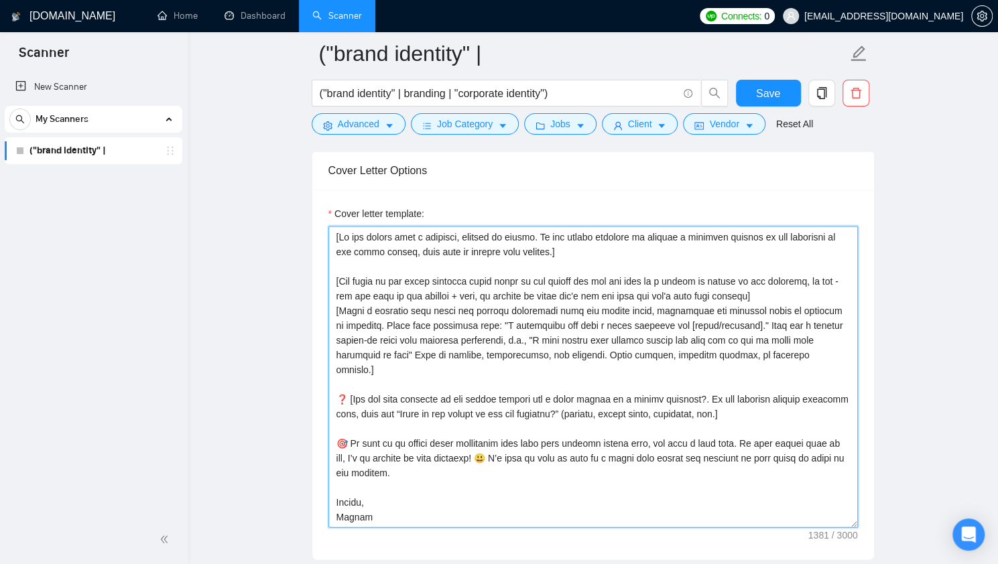
click at [608, 326] on textarea "Cover letter template:" at bounding box center [592, 377] width 529 height 302
click at [505, 275] on textarea "Cover letter template:" at bounding box center [592, 377] width 529 height 302
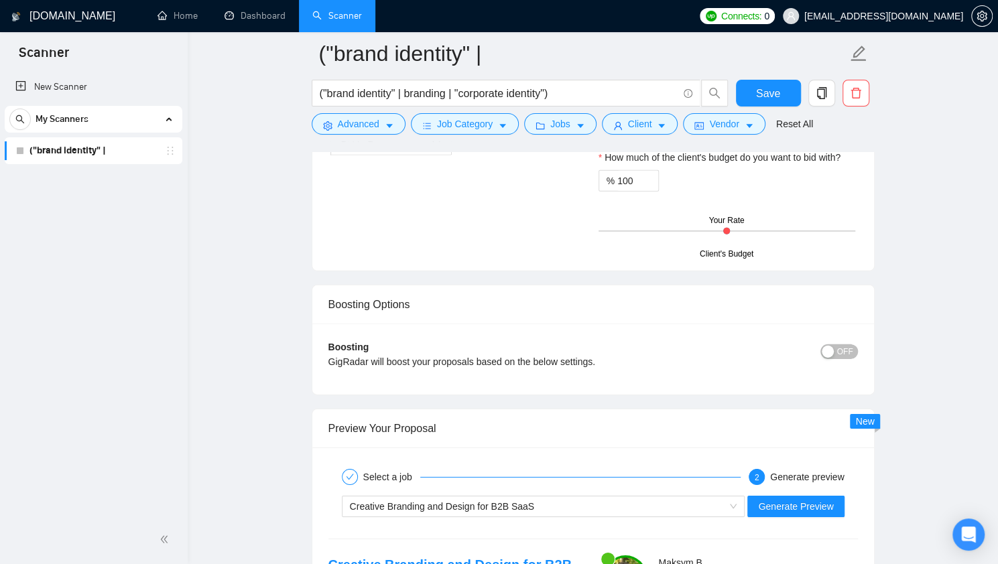
scroll to position [2466, 0]
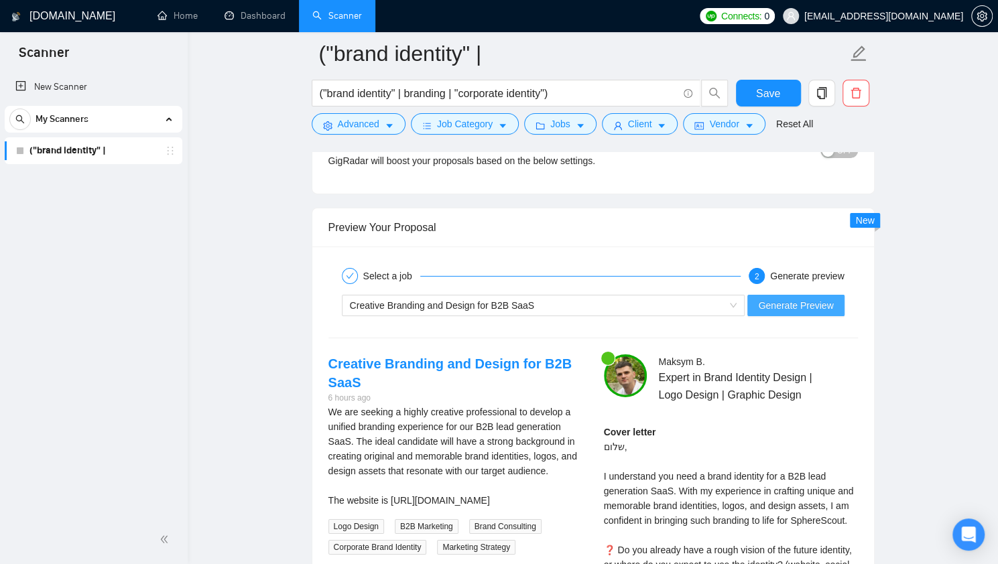
click at [808, 298] on span "Generate Preview" at bounding box center [795, 305] width 75 height 15
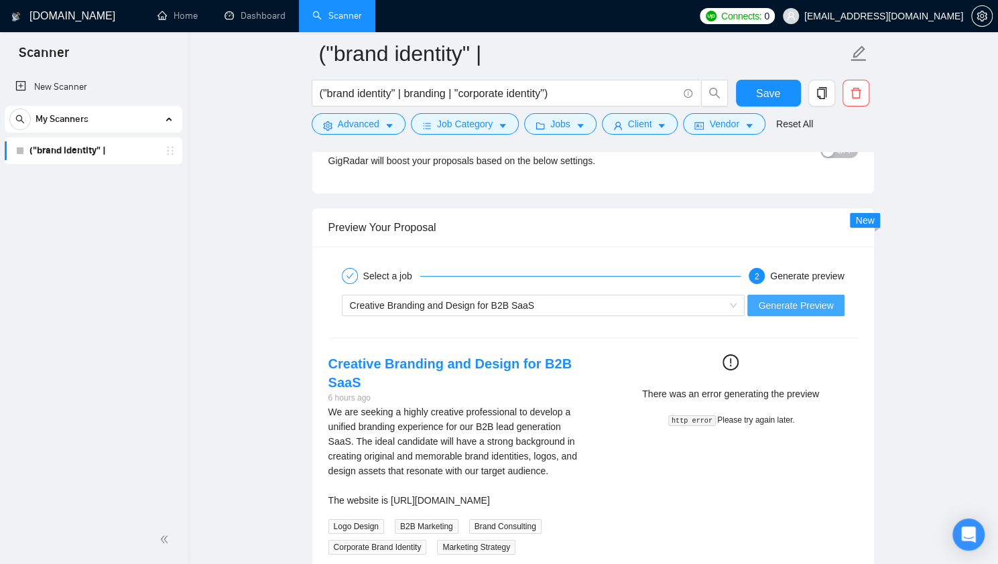
click at [801, 304] on span "Generate Preview" at bounding box center [795, 305] width 75 height 15
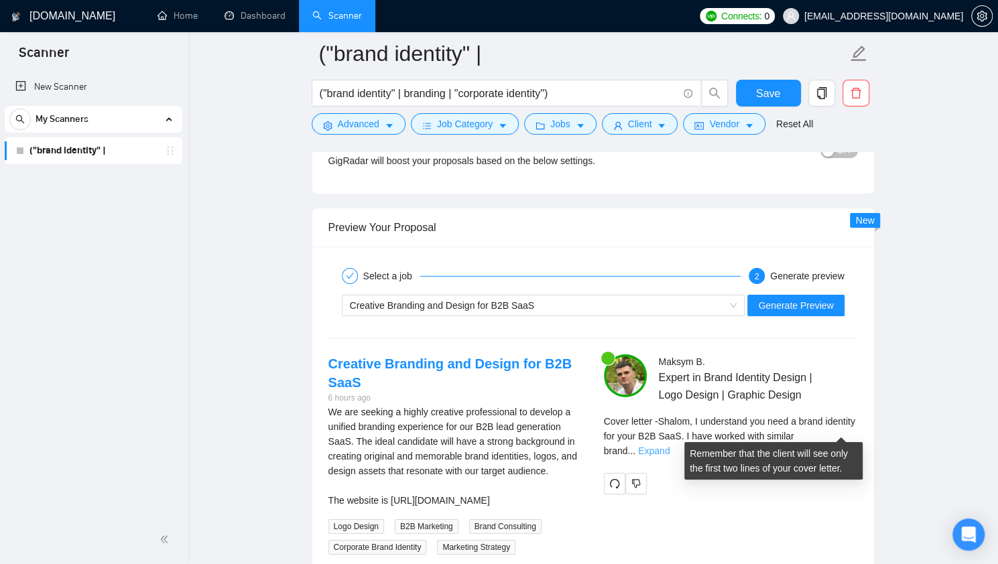
click at [669, 446] on link "Expand" at bounding box center [653, 451] width 31 height 11
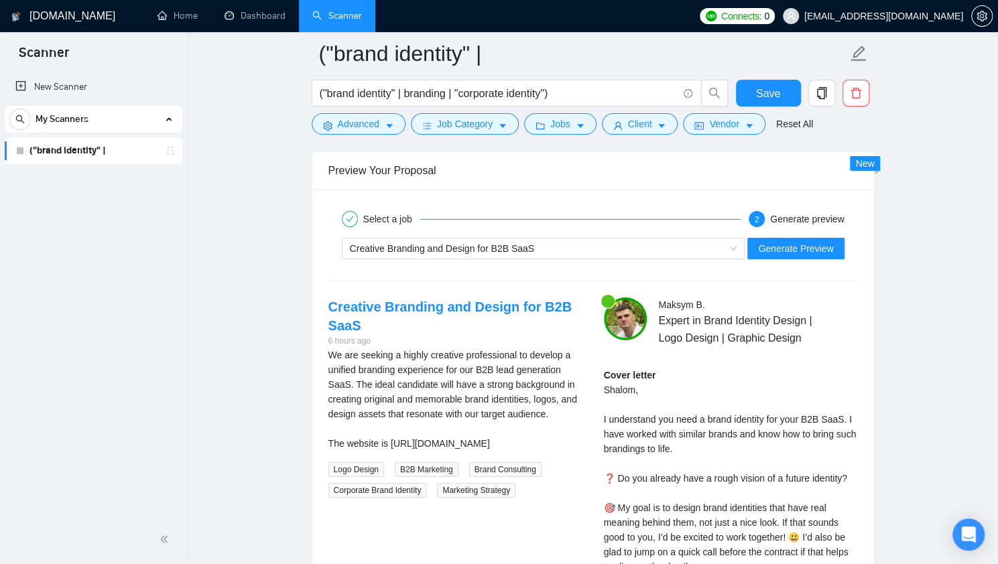
scroll to position [2600, 0]
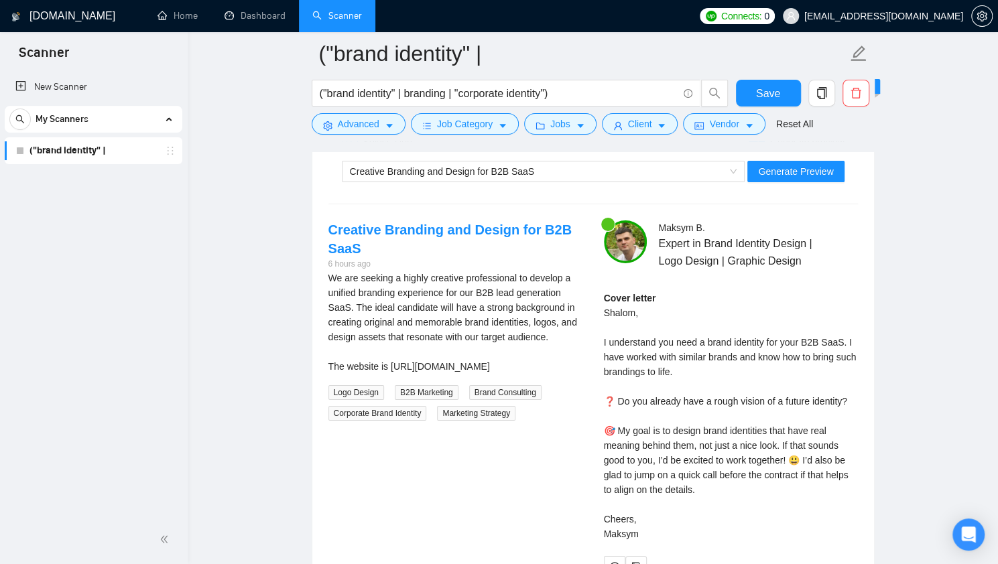
click at [620, 397] on div "Cover letter Shalom, I understand you need a brand identity for your B2B SaaS. …" at bounding box center [731, 416] width 254 height 251
click at [648, 389] on div "Cover letter Shalom, I understand you need a brand identity for your B2B SaaS. …" at bounding box center [731, 416] width 254 height 251
click at [536, 170] on div "Creative Branding and Design for B2B SaaS" at bounding box center [537, 171] width 375 height 20
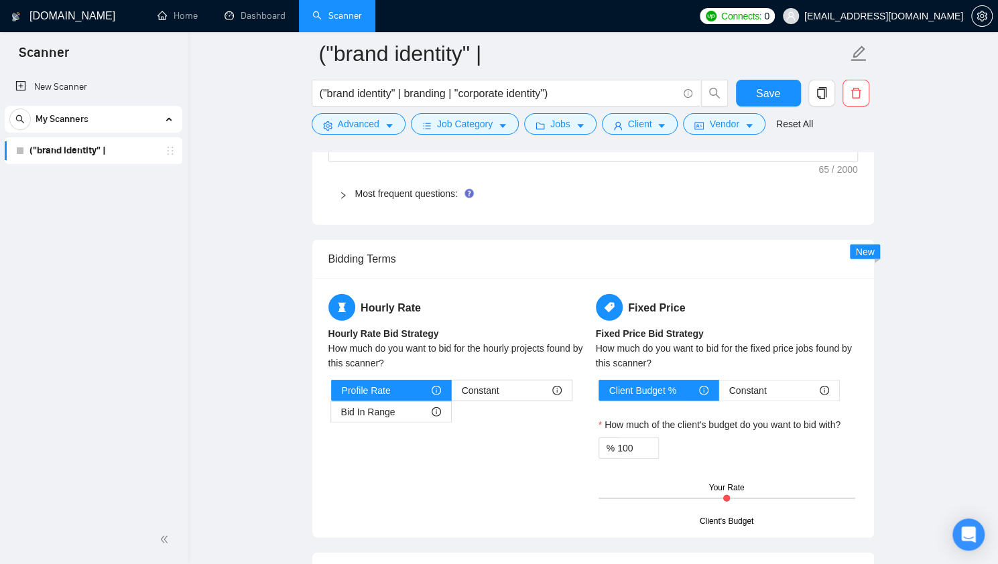
scroll to position [1863, 0]
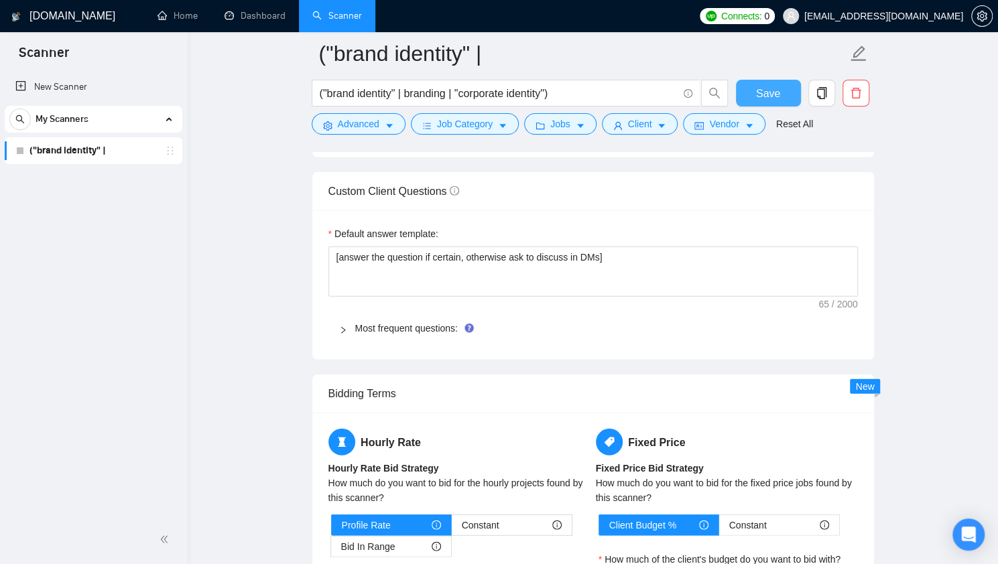
click at [767, 96] on span "Save" at bounding box center [768, 93] width 24 height 17
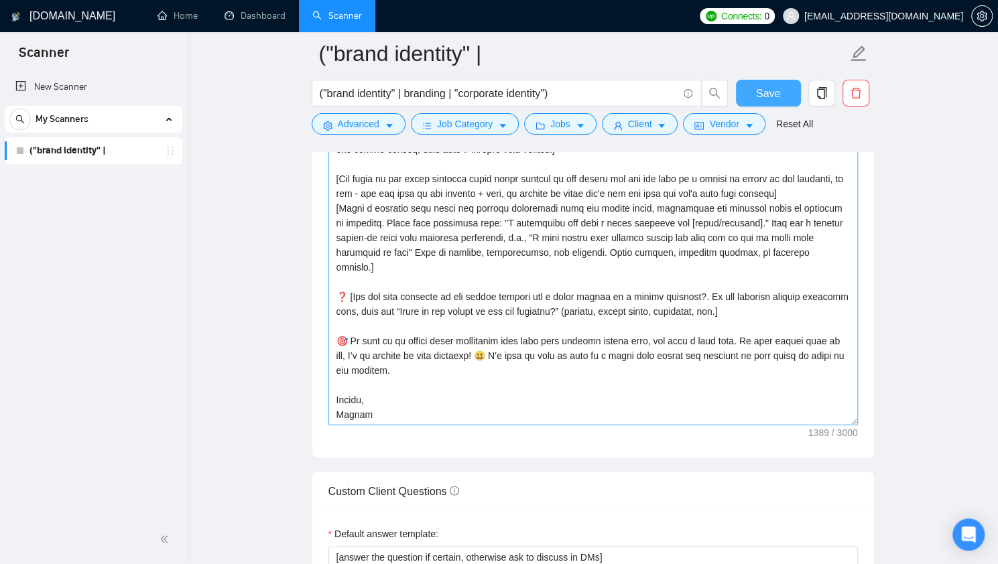
scroll to position [1461, 0]
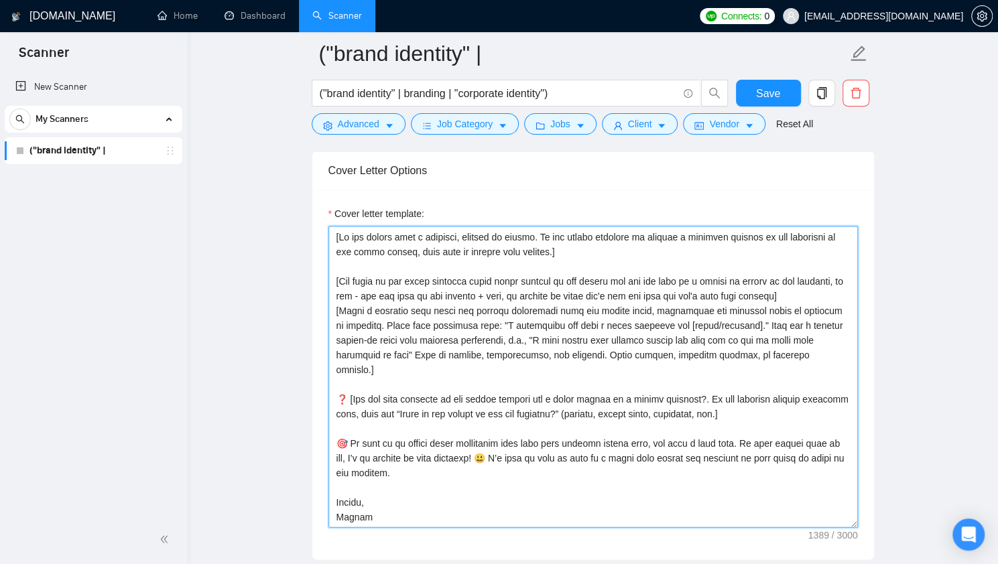
click at [457, 352] on textarea "Cover letter template:" at bounding box center [592, 377] width 529 height 302
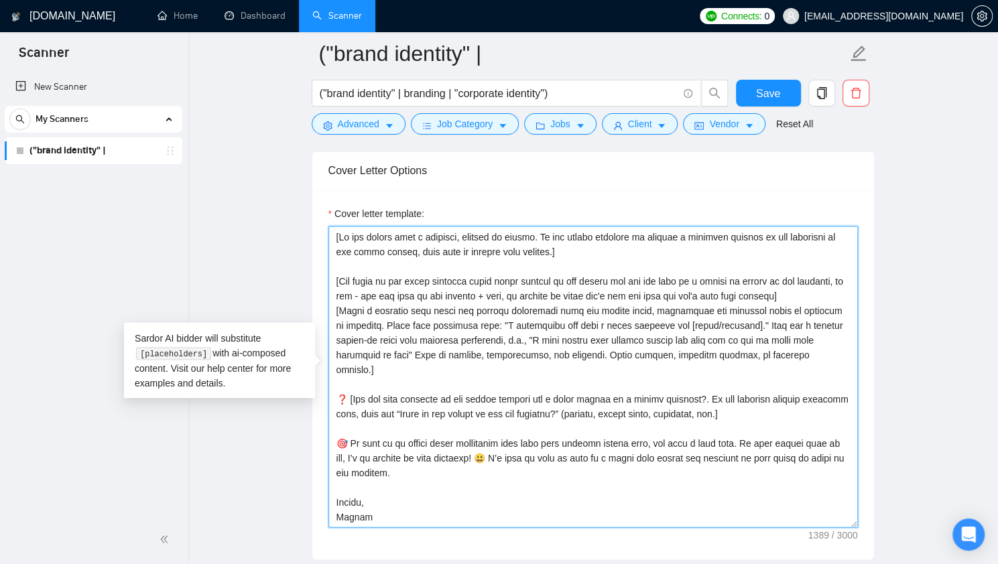
click at [442, 471] on textarea "Cover letter template:" at bounding box center [592, 377] width 529 height 302
click at [438, 452] on textarea "Cover letter template:" at bounding box center [592, 377] width 529 height 302
click at [448, 395] on textarea "Cover letter template:" at bounding box center [592, 377] width 529 height 302
click at [384, 377] on textarea "Cover letter template:" at bounding box center [592, 377] width 529 height 302
click at [609, 399] on textarea "Cover letter template:" at bounding box center [592, 377] width 529 height 302
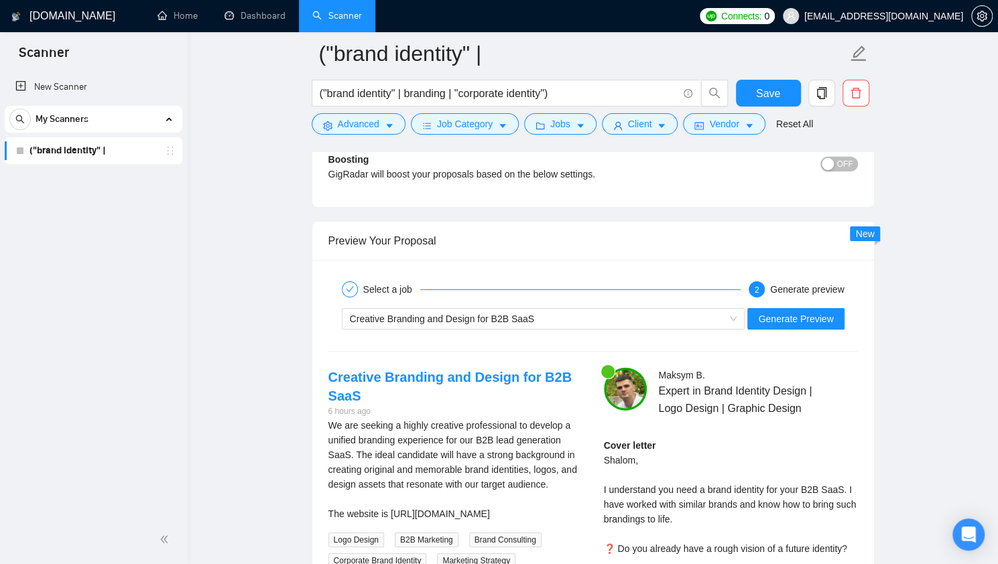
scroll to position [2399, 0]
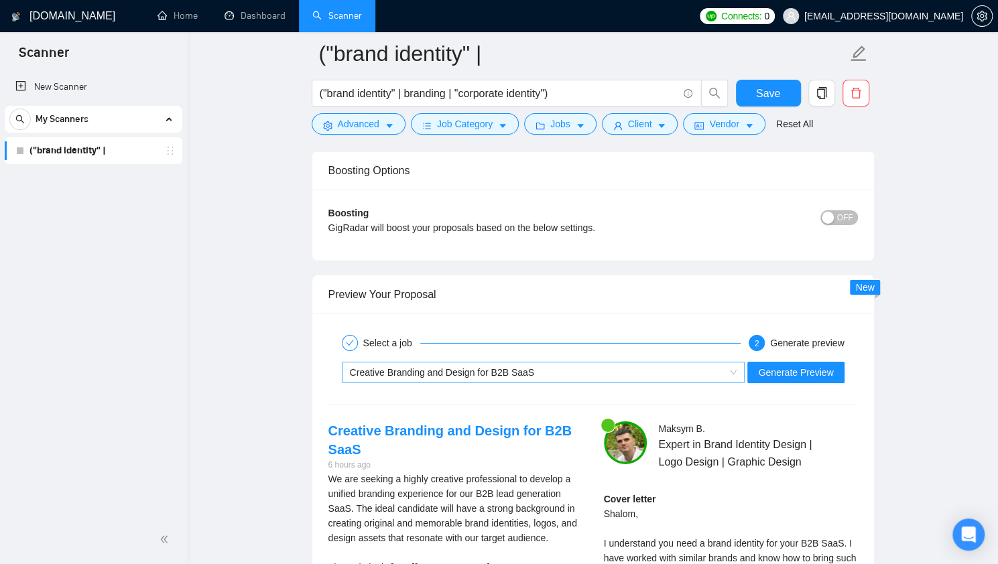
click at [590, 363] on div "Creative Branding and Design for B2B SaaS" at bounding box center [537, 373] width 375 height 20
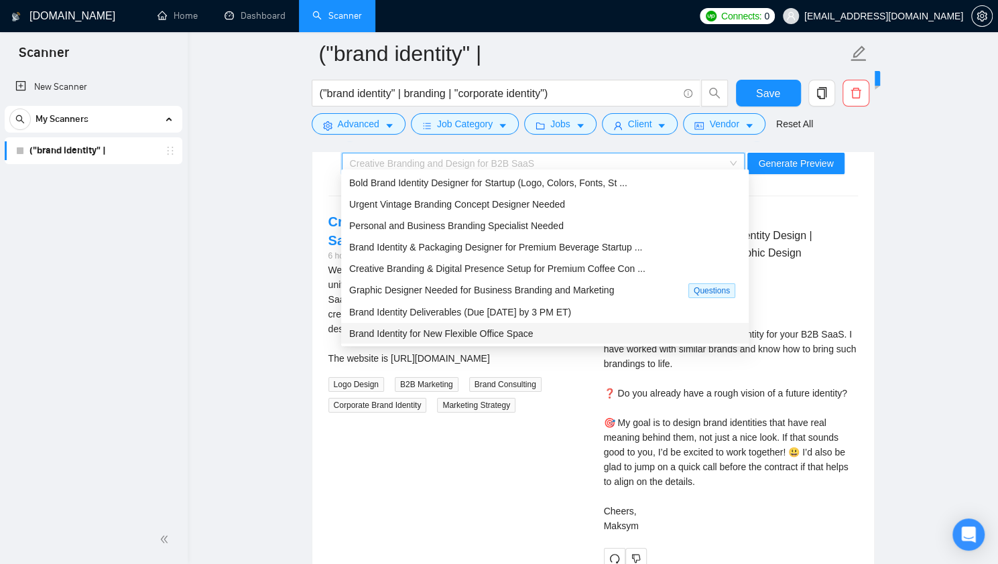
scroll to position [2600, 0]
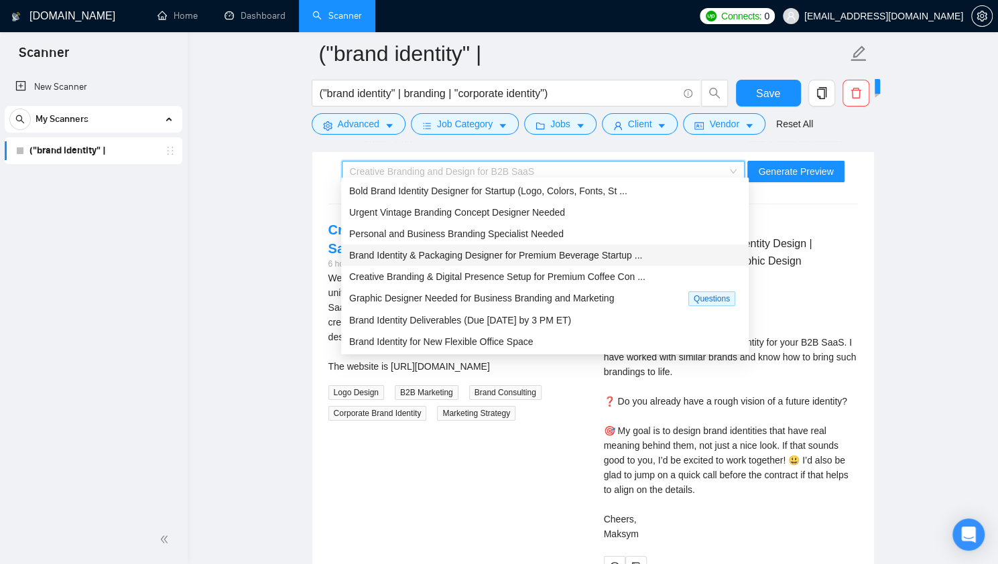
click at [558, 264] on div "Brand Identity & Packaging Designer for Premium Beverage Startup ..." at bounding box center [544, 255] width 407 height 21
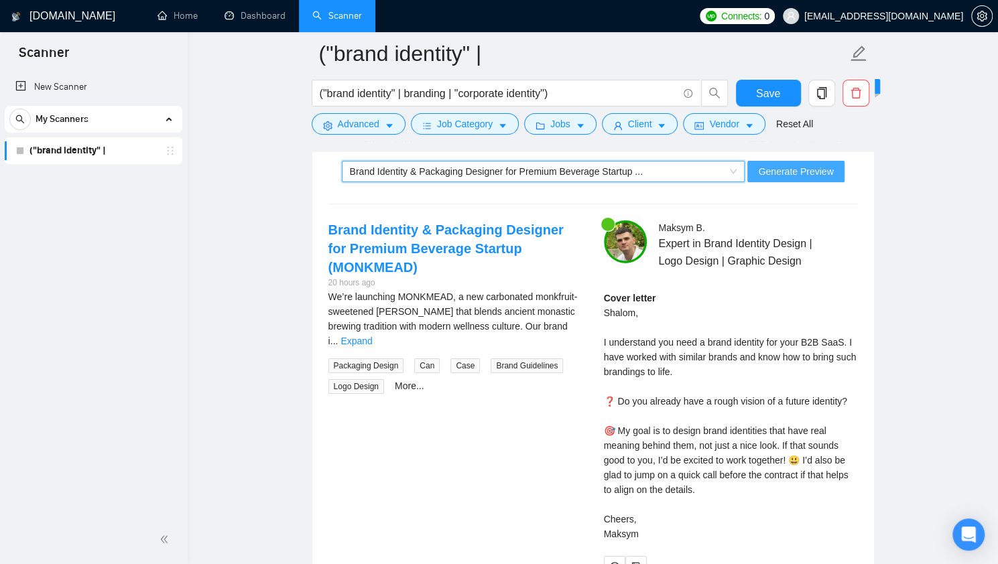
click at [790, 164] on span "Generate Preview" at bounding box center [795, 171] width 75 height 15
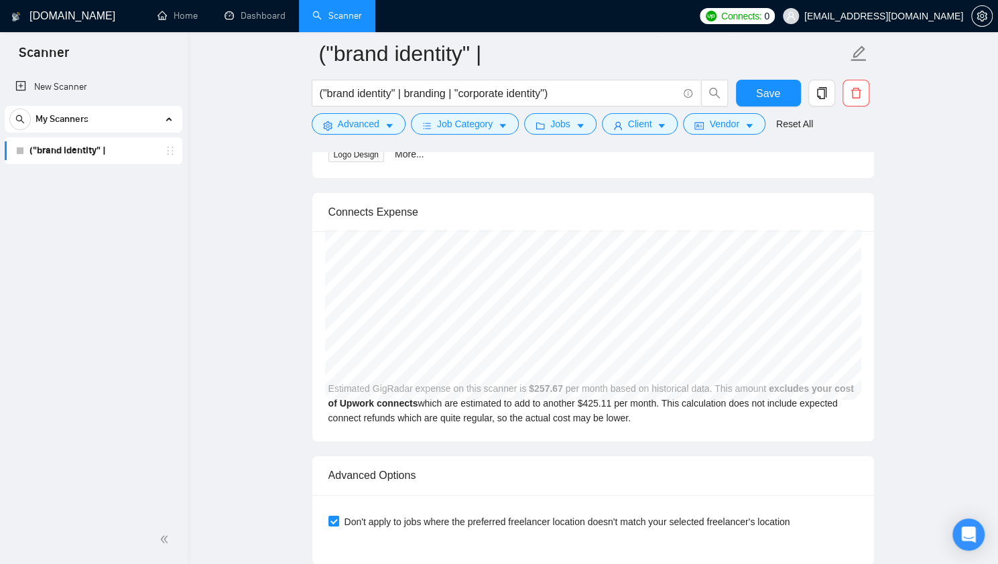
scroll to position [2533, 0]
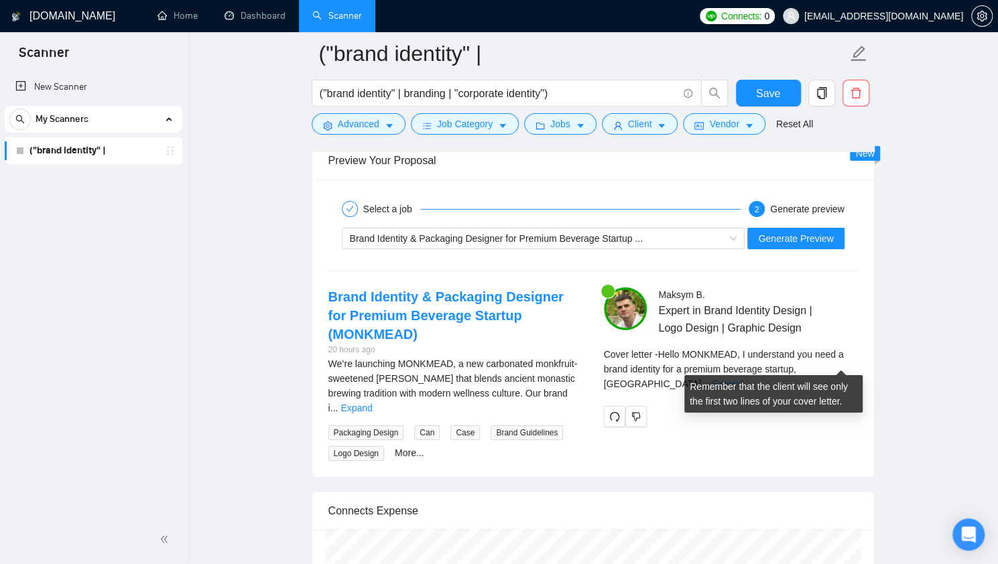
click at [743, 379] on link "Expand" at bounding box center [727, 384] width 31 height 11
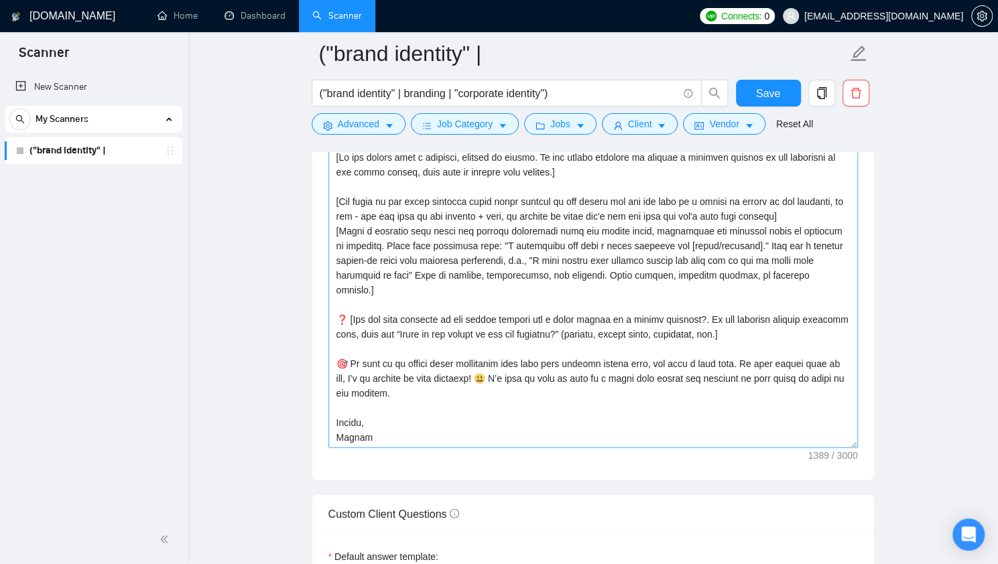
scroll to position [1461, 0]
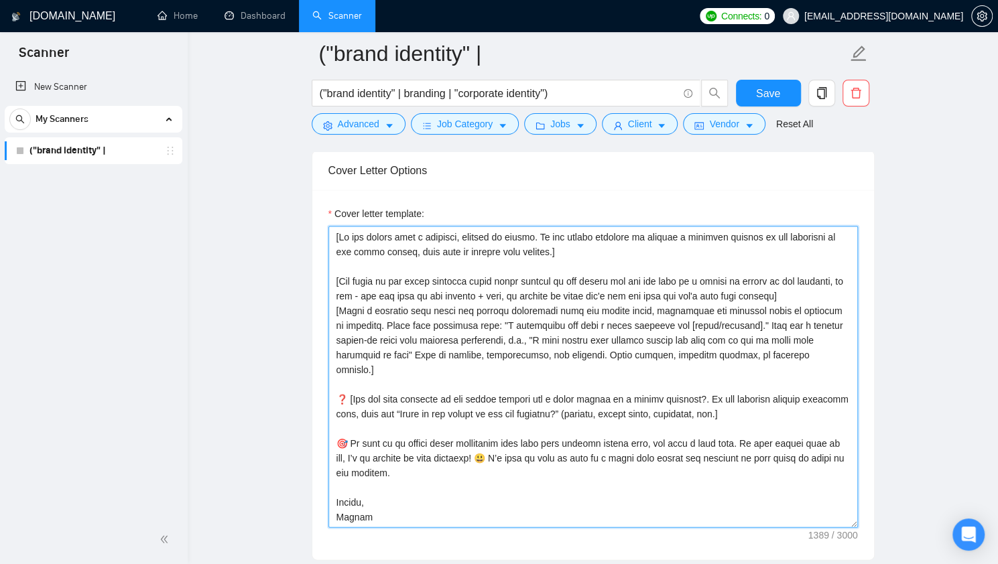
click at [491, 286] on textarea "Cover letter template:" at bounding box center [592, 377] width 529 height 302
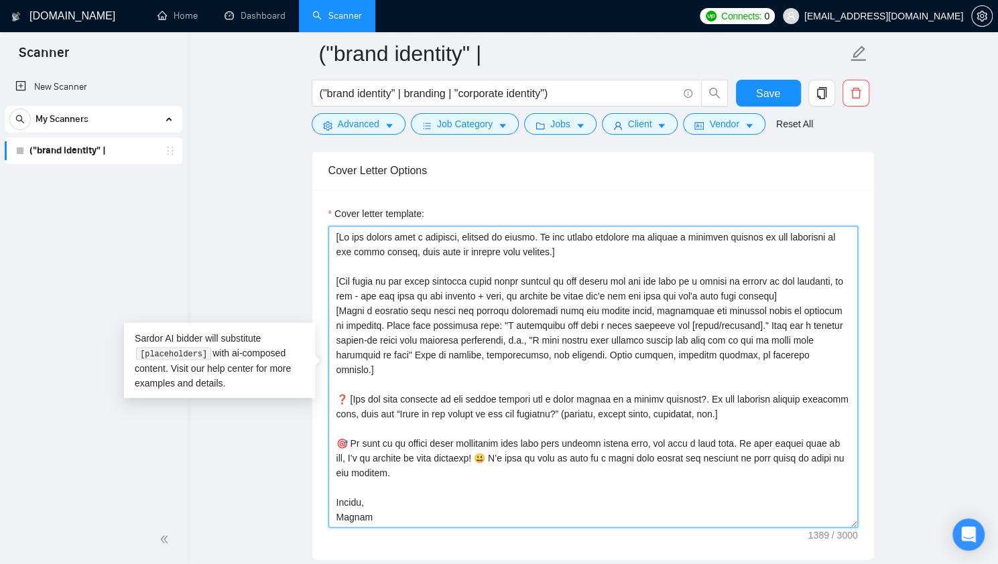
click at [590, 294] on textarea "Cover letter template:" at bounding box center [592, 377] width 529 height 302
click at [684, 273] on textarea "Cover letter template:" at bounding box center [592, 377] width 529 height 302
click at [751, 279] on textarea "Cover letter template:" at bounding box center [592, 377] width 529 height 302
click at [504, 293] on textarea "Cover letter template:" at bounding box center [592, 377] width 529 height 302
click at [555, 279] on textarea "Cover letter template:" at bounding box center [592, 377] width 529 height 302
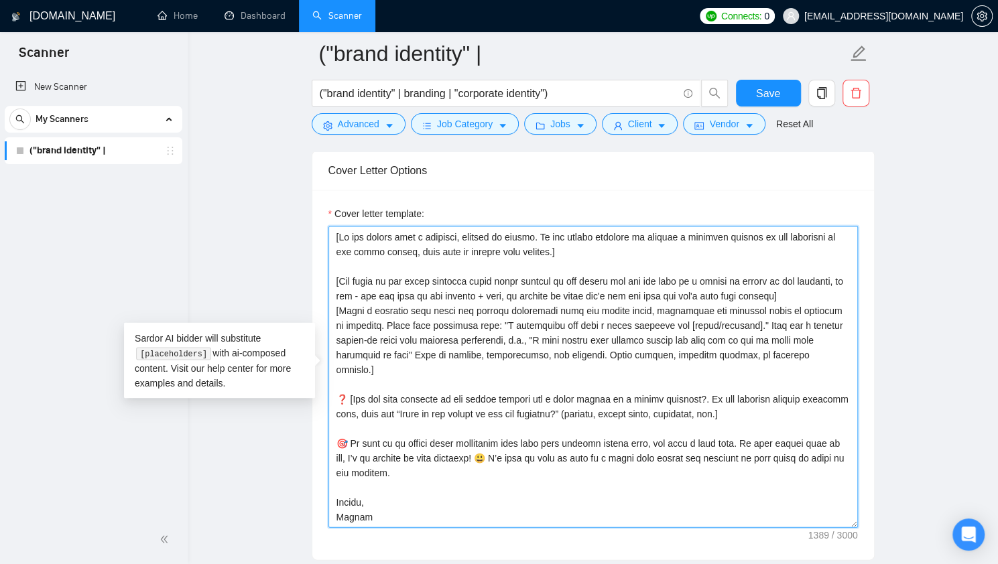
click at [500, 294] on textarea "Cover letter template:" at bounding box center [592, 377] width 529 height 302
click at [476, 291] on textarea "Cover letter template:" at bounding box center [592, 377] width 529 height 302
click at [464, 290] on textarea "Cover letter template:" at bounding box center [592, 377] width 529 height 302
click at [478, 289] on textarea "Cover letter template:" at bounding box center [592, 377] width 529 height 302
click at [651, 291] on textarea "Cover letter template:" at bounding box center [592, 377] width 529 height 302
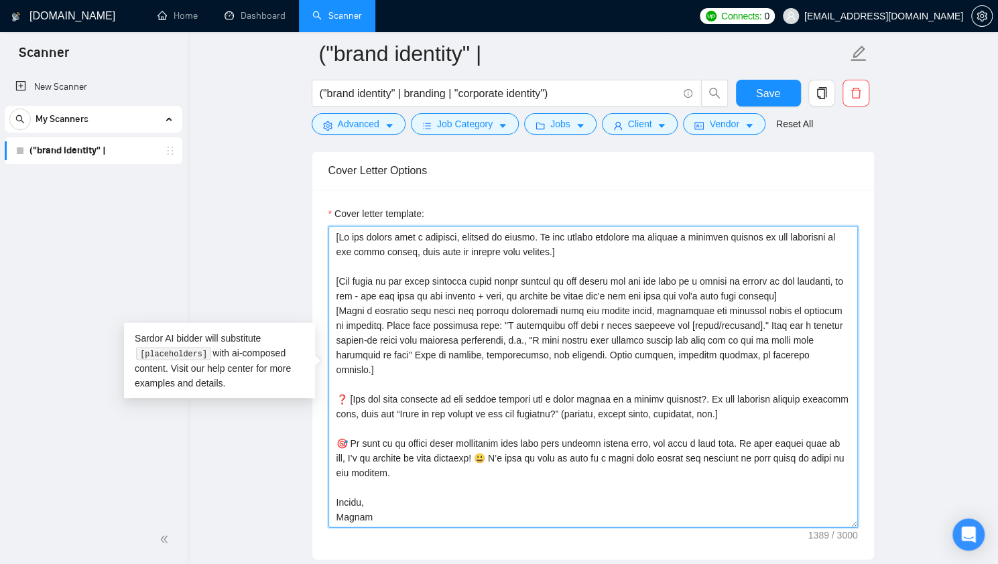
click at [361, 306] on textarea "Cover letter template:" at bounding box center [592, 377] width 529 height 302
drag, startPoint x: 341, startPoint y: 306, endPoint x: 402, endPoint y: 306, distance: 61.0
click at [402, 306] on textarea "Cover letter template:" at bounding box center [592, 377] width 529 height 302
click at [462, 308] on textarea "Cover letter template:" at bounding box center [592, 377] width 529 height 302
click at [476, 302] on textarea "Cover letter template:" at bounding box center [592, 377] width 529 height 302
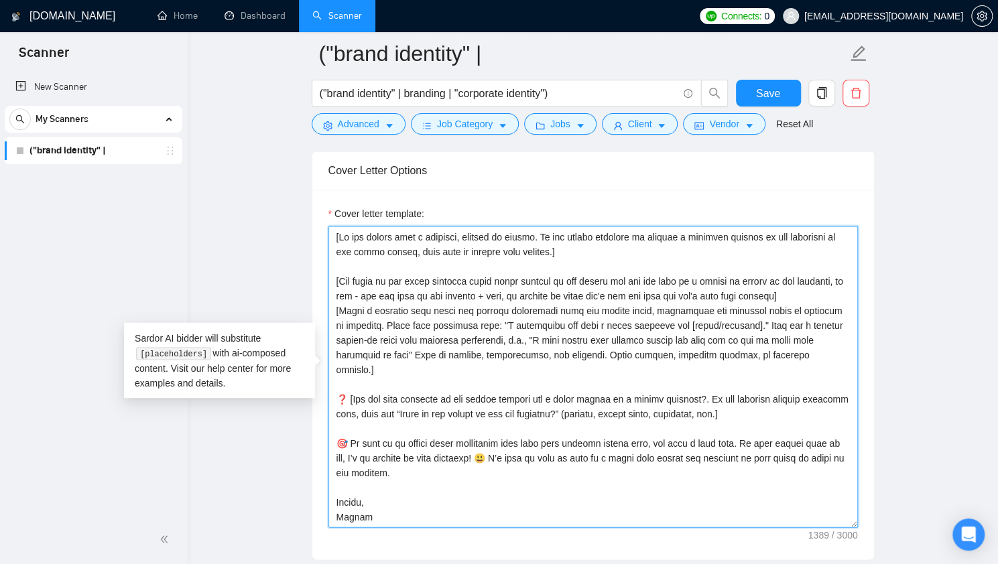
click at [535, 308] on textarea "Cover letter template:" at bounding box center [592, 377] width 529 height 302
click at [558, 306] on textarea "Cover letter template:" at bounding box center [592, 377] width 529 height 302
click at [626, 308] on textarea "Cover letter template:" at bounding box center [592, 377] width 529 height 302
click at [696, 309] on textarea "Cover letter template:" at bounding box center [592, 377] width 529 height 302
click at [748, 305] on textarea "Cover letter template:" at bounding box center [592, 377] width 529 height 302
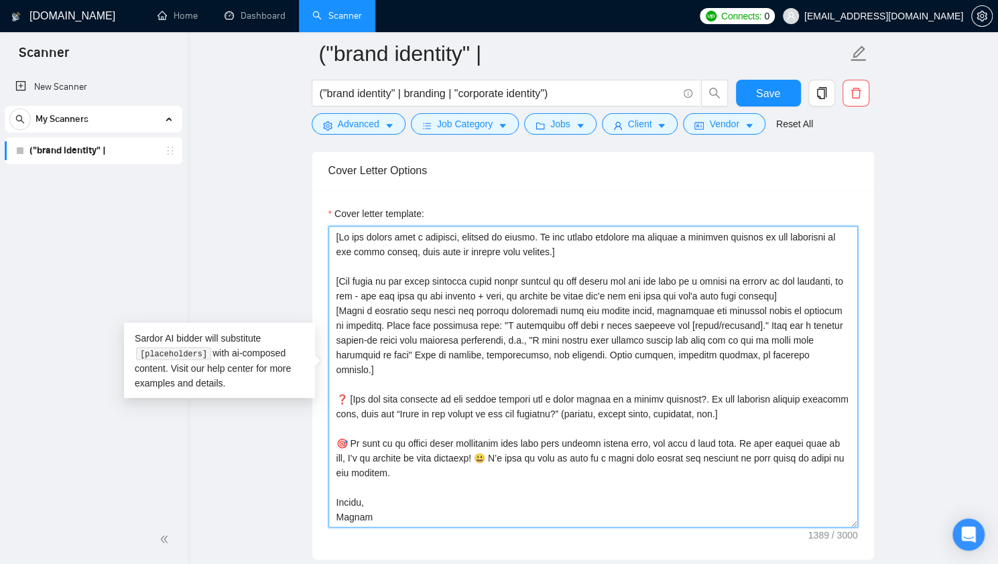
click at [792, 306] on textarea "Cover letter template:" at bounding box center [592, 377] width 529 height 302
click at [364, 317] on textarea "Cover letter template:" at bounding box center [592, 377] width 529 height 302
drag, startPoint x: 361, startPoint y: 308, endPoint x: 508, endPoint y: 306, distance: 147.4
click at [486, 306] on textarea "Cover letter template:" at bounding box center [592, 377] width 529 height 302
click at [531, 306] on textarea "Cover letter template:" at bounding box center [592, 377] width 529 height 302
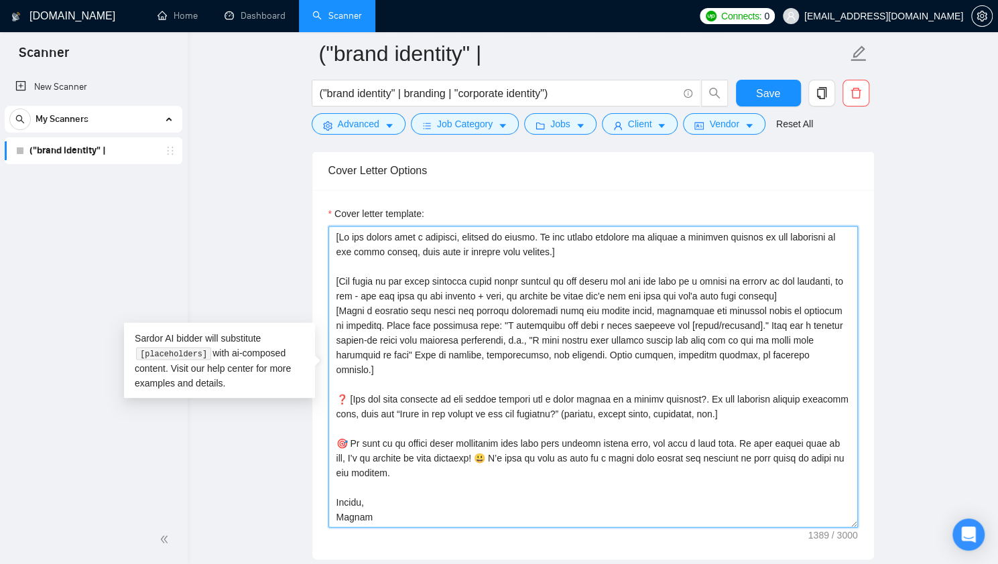
click at [781, 300] on textarea "Cover letter template:" at bounding box center [592, 377] width 529 height 302
click at [368, 326] on textarea "Cover letter template:" at bounding box center [592, 377] width 529 height 302
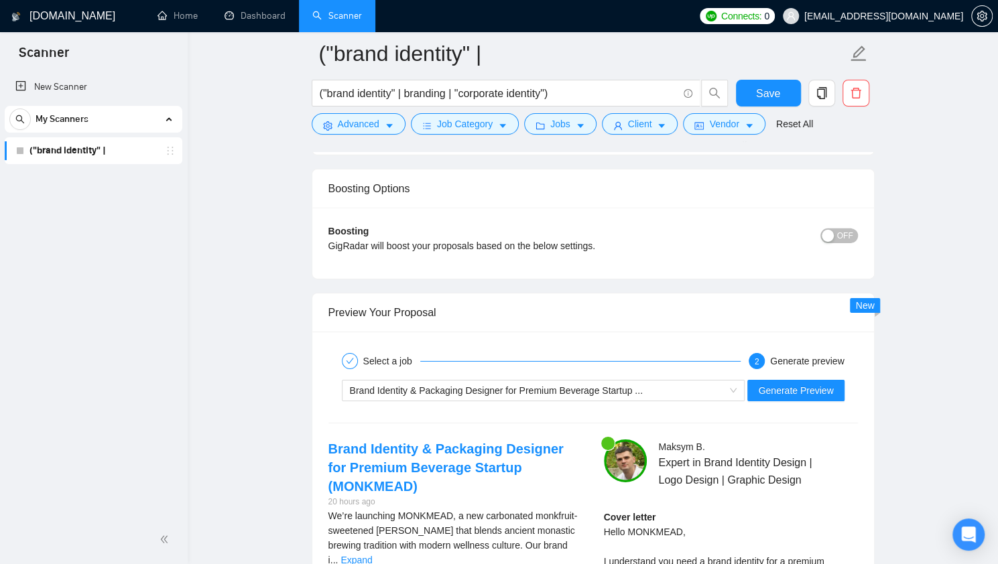
scroll to position [2466, 0]
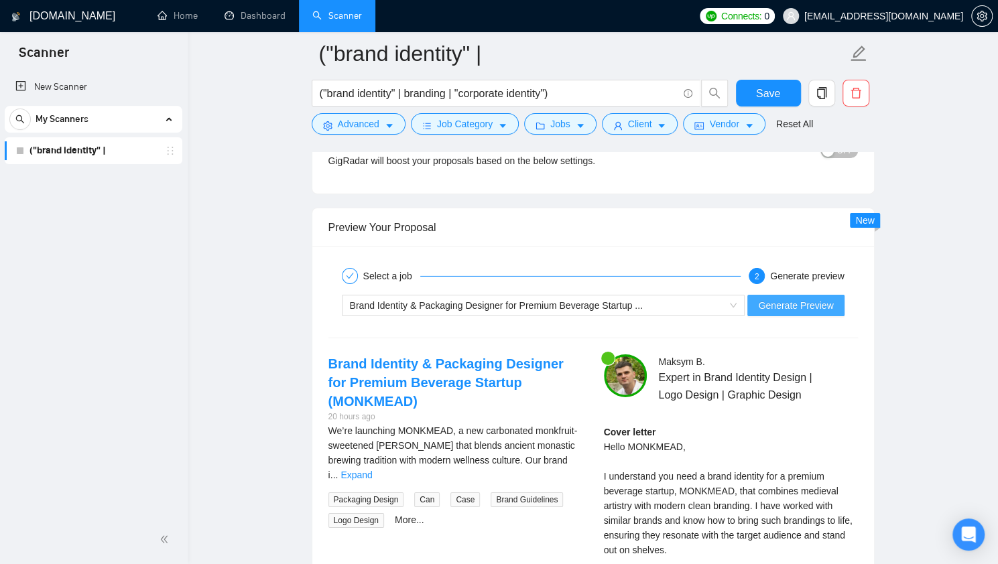
click at [785, 302] on span "Generate Preview" at bounding box center [795, 305] width 75 height 15
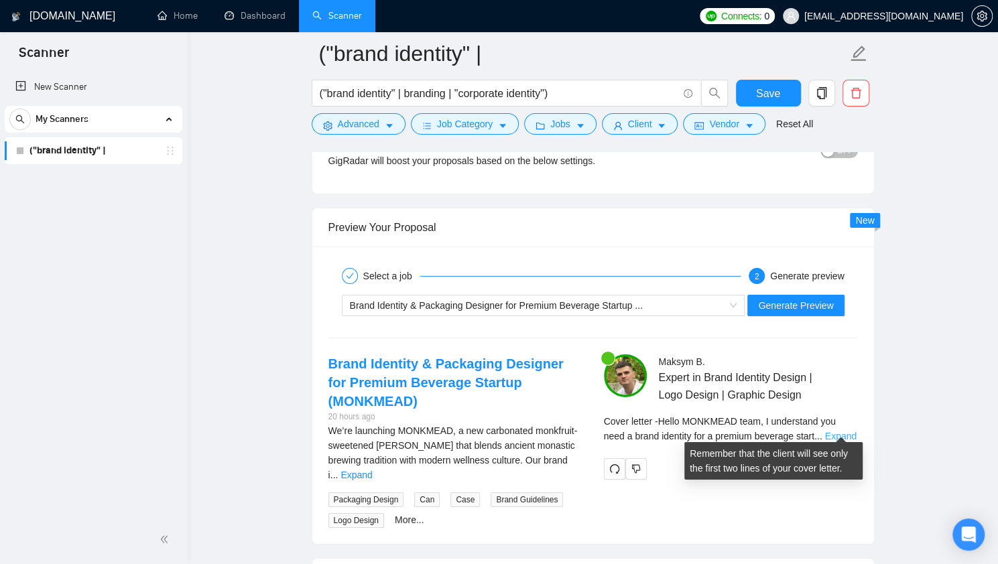
click at [826, 431] on link "Expand" at bounding box center [840, 436] width 31 height 11
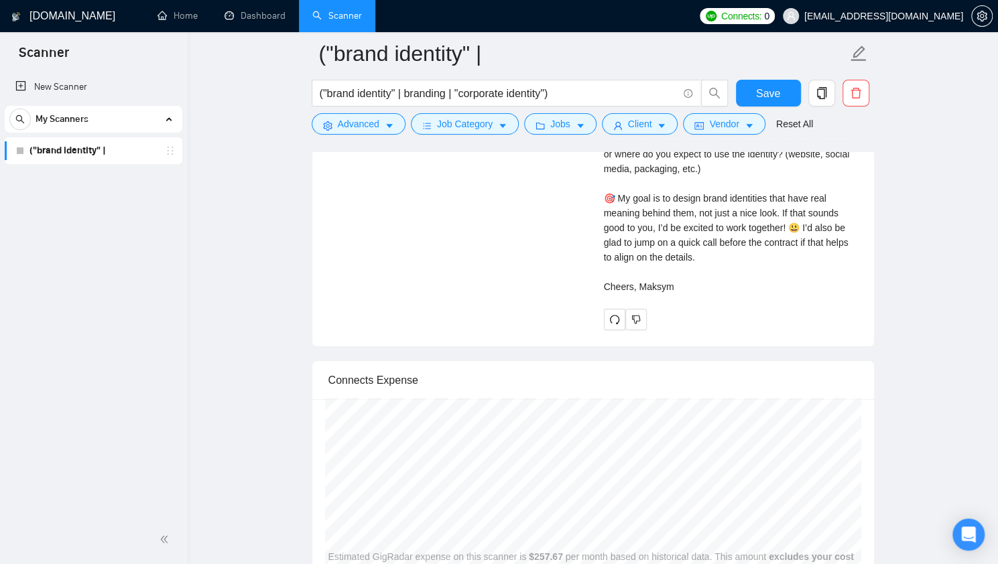
scroll to position [2900, 0]
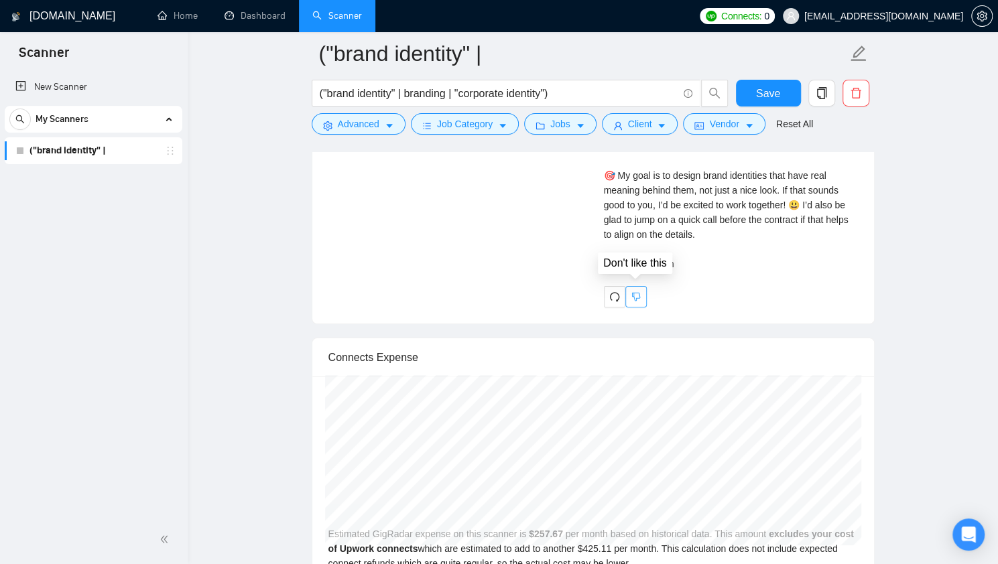
click at [642, 293] on button "button" at bounding box center [635, 296] width 21 height 21
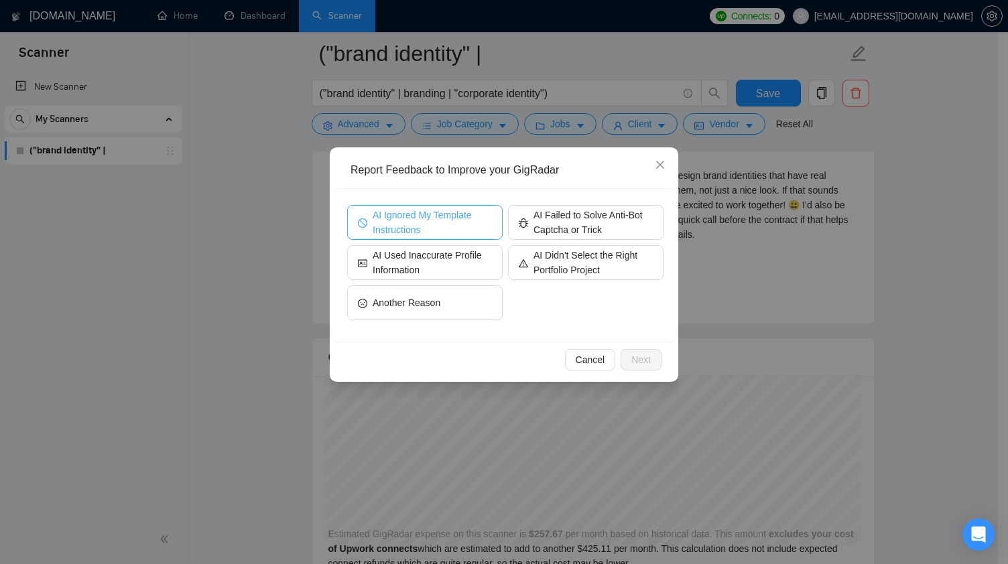
click at [460, 226] on span "AI Ignored My Template Instructions" at bounding box center [432, 222] width 119 height 29
click at [635, 357] on span "Next" at bounding box center [640, 359] width 19 height 15
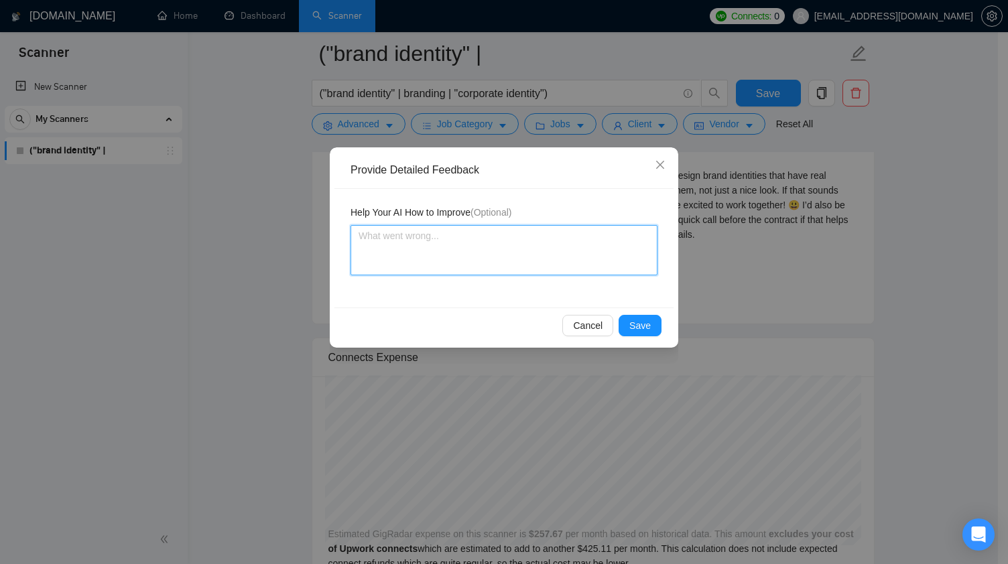
click at [527, 254] on textarea at bounding box center [503, 250] width 307 height 50
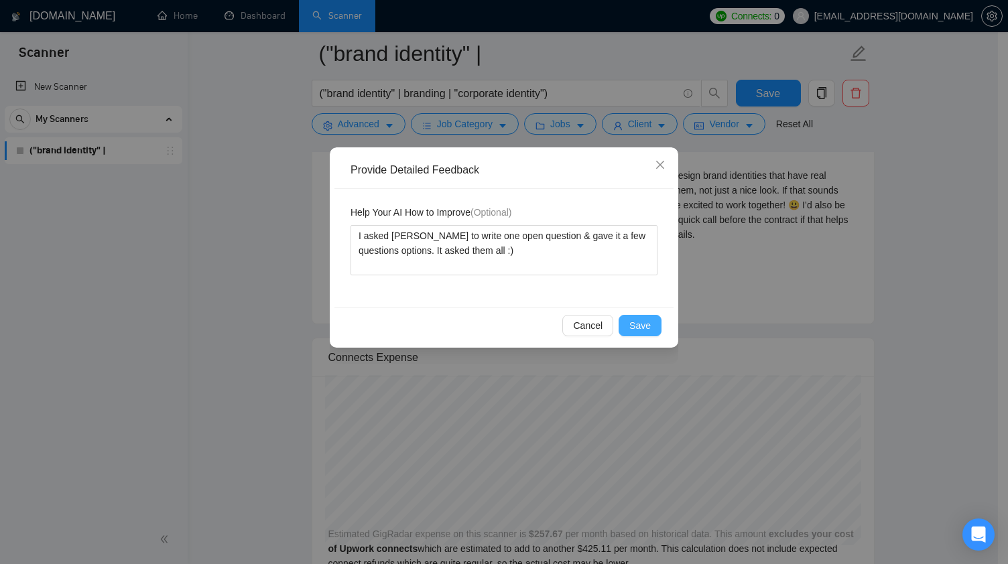
click at [648, 324] on span "Save" at bounding box center [639, 325] width 21 height 15
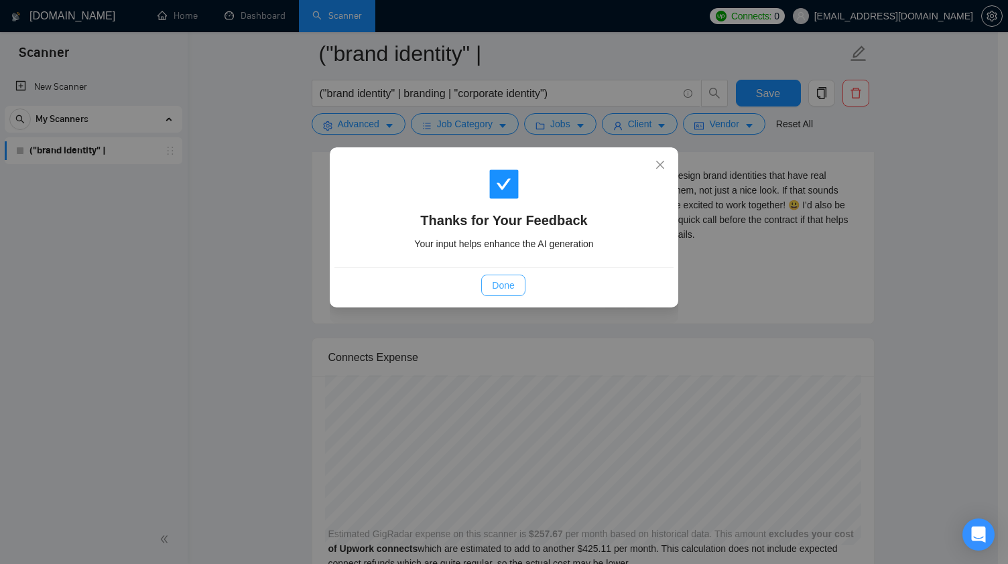
click at [495, 285] on span "Done" at bounding box center [503, 285] width 22 height 15
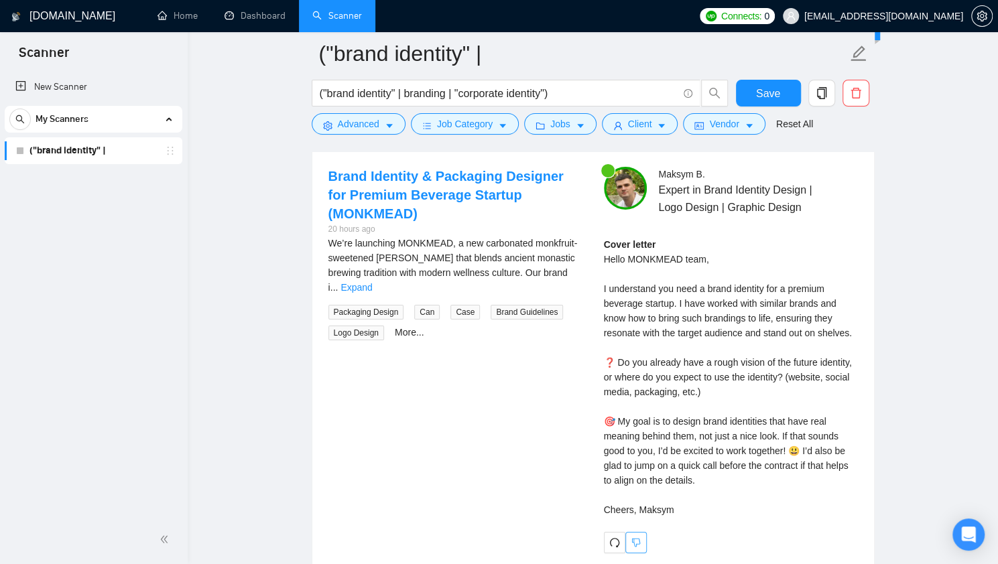
scroll to position [2631, 0]
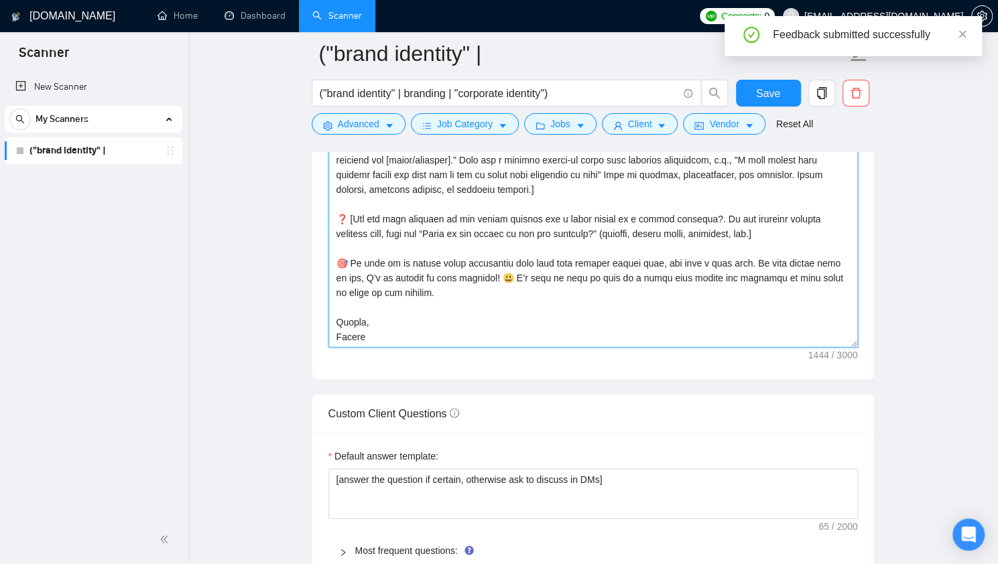
click at [495, 271] on textarea "Cover letter template:" at bounding box center [592, 197] width 529 height 302
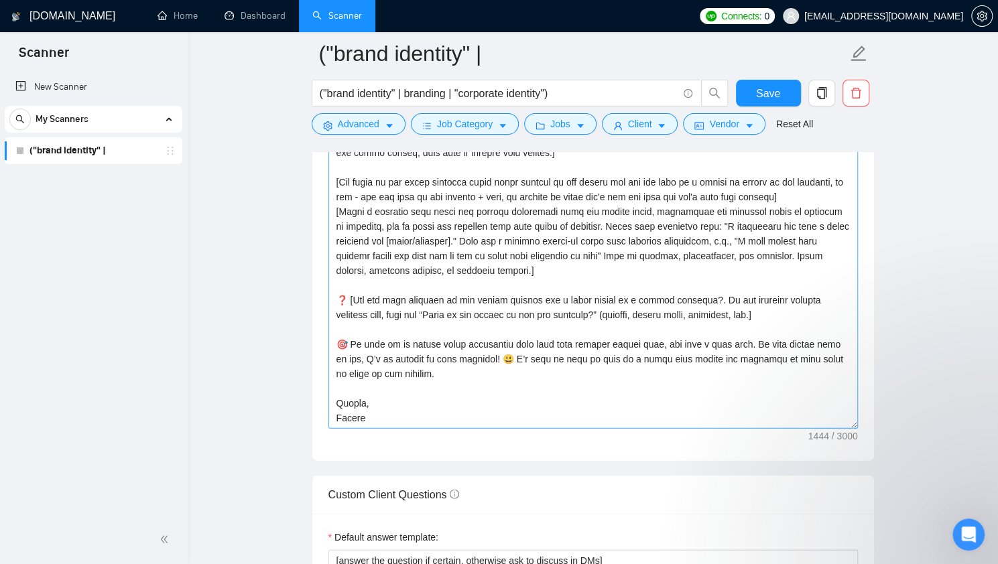
scroll to position [0, 0]
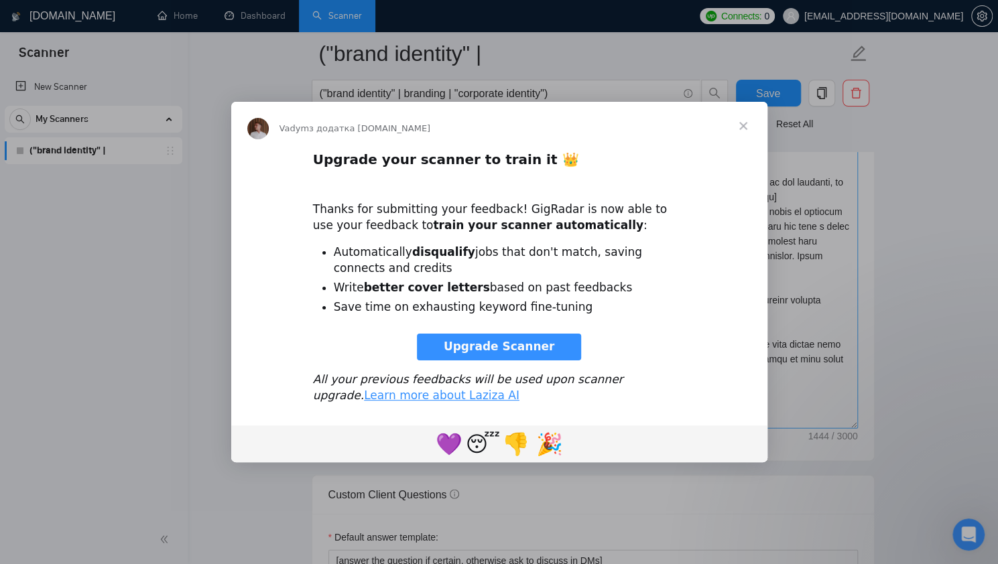
click at [563, 302] on li "Save time on exhausting keyword fine-tuning" at bounding box center [510, 308] width 352 height 16
drag, startPoint x: 463, startPoint y: 168, endPoint x: 474, endPoint y: 168, distance: 11.4
click at [474, 168] on b "Upgrade your scanner to train it 👑" at bounding box center [446, 159] width 266 height 16
click at [469, 215] on div "Thanks for submitting your feedback! GigRadar is now able to use your feedback …" at bounding box center [499, 210] width 373 height 48
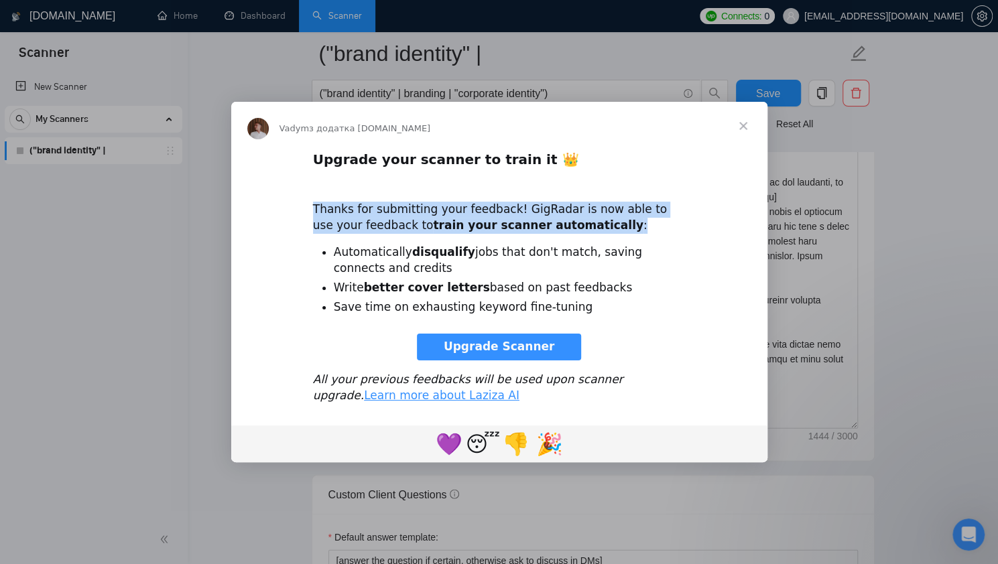
drag, startPoint x: 550, startPoint y: 229, endPoint x: 308, endPoint y: 214, distance: 242.4
click at [308, 214] on div "Upgrade your scanner to train it 👑 Thanks for submitting your feedback! GigRada…" at bounding box center [499, 282] width 536 height 264
click at [468, 229] on b "train your scanner automatically" at bounding box center [538, 224] width 210 height 13
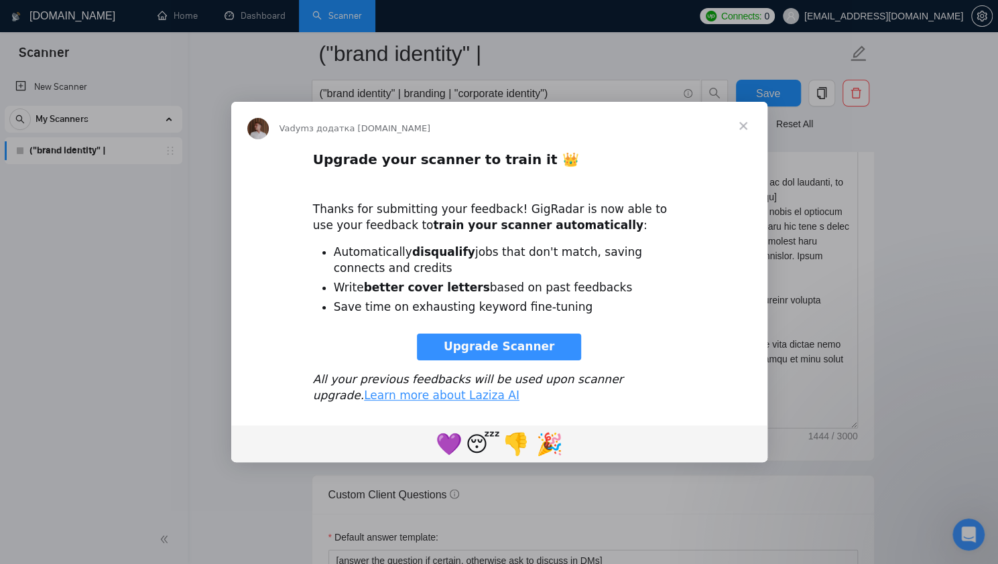
click at [365, 260] on li "Automatically disqualify jobs that don't match, saving connects and credits" at bounding box center [510, 261] width 352 height 32
drag, startPoint x: 367, startPoint y: 269, endPoint x: 335, endPoint y: 253, distance: 36.0
click at [335, 253] on li "Automatically disqualify jobs that don't match, saving connects and credits" at bounding box center [510, 261] width 352 height 32
click at [435, 262] on li "Automatically disqualify jobs that don't match, saving connects and credits" at bounding box center [510, 261] width 352 height 32
click at [744, 126] on span "Закрити" at bounding box center [743, 126] width 48 height 48
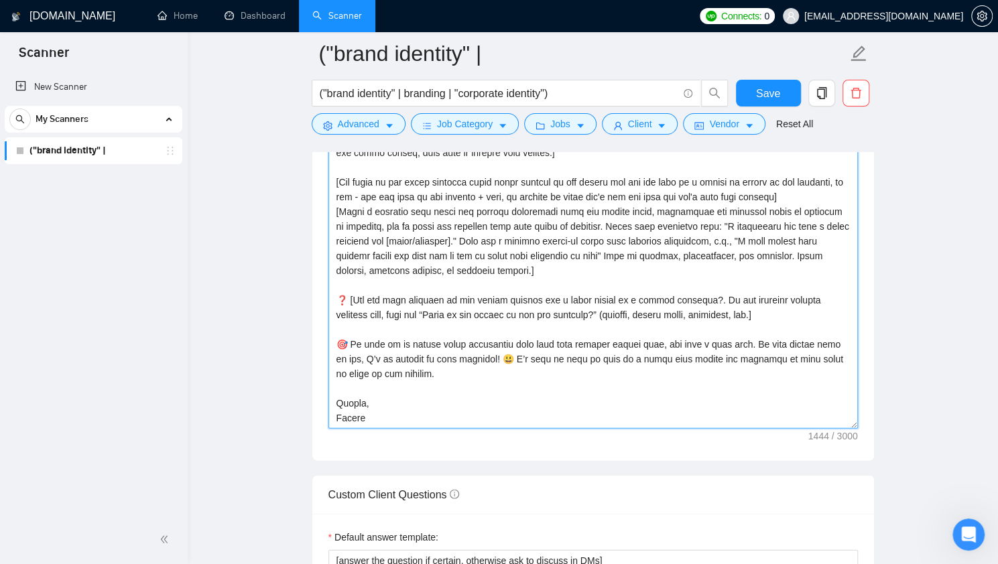
click at [545, 387] on textarea "Cover letter template:" at bounding box center [592, 278] width 529 height 302
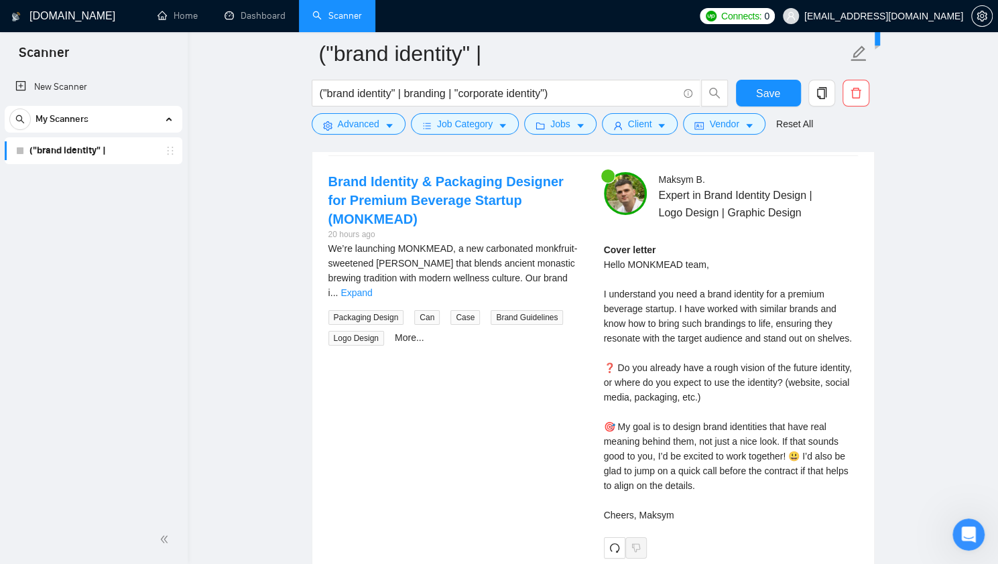
scroll to position [2698, 0]
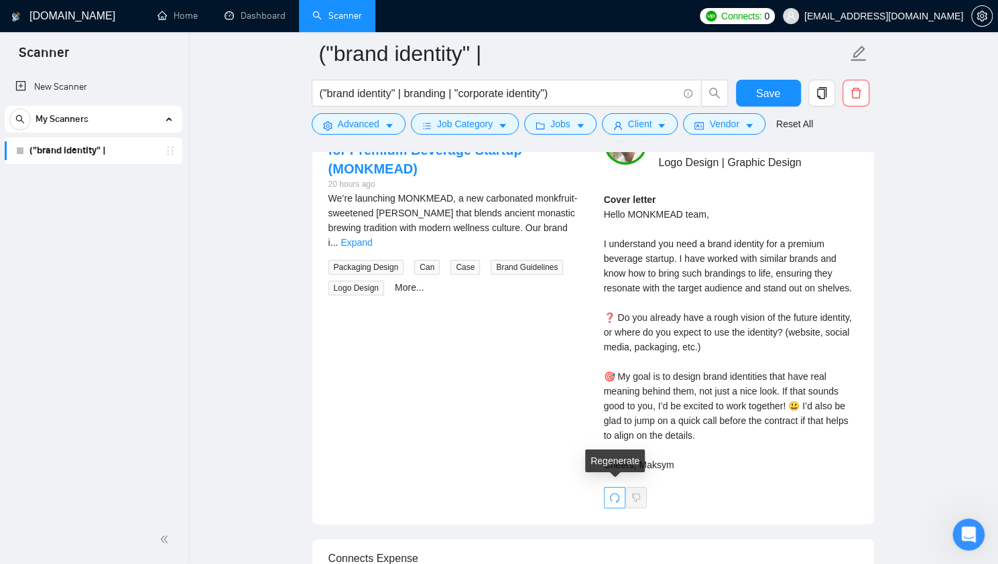
click at [621, 493] on span "redo" at bounding box center [614, 498] width 20 height 11
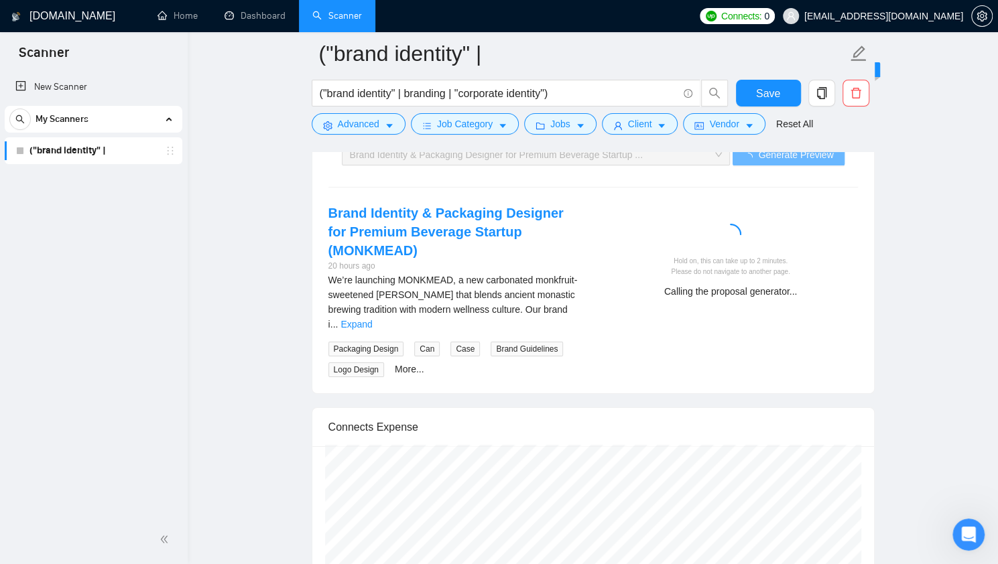
scroll to position [2430, 0]
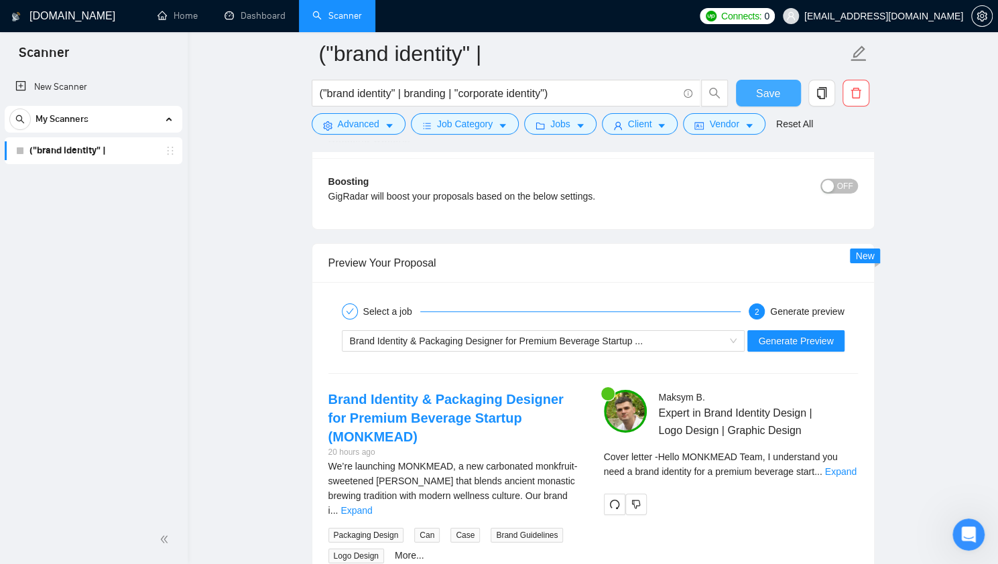
click at [757, 94] on span "Save" at bounding box center [768, 93] width 24 height 17
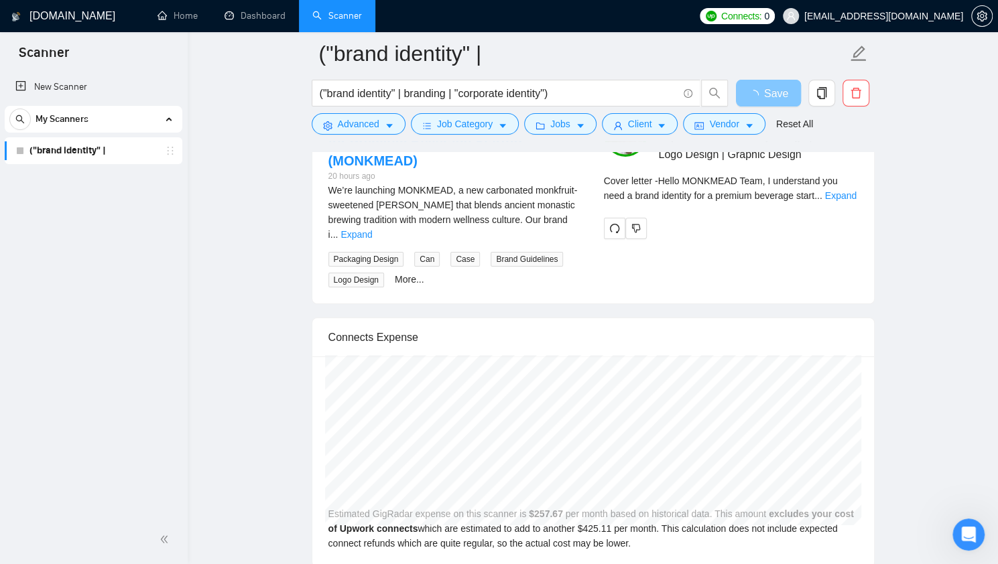
scroll to position [2493, 0]
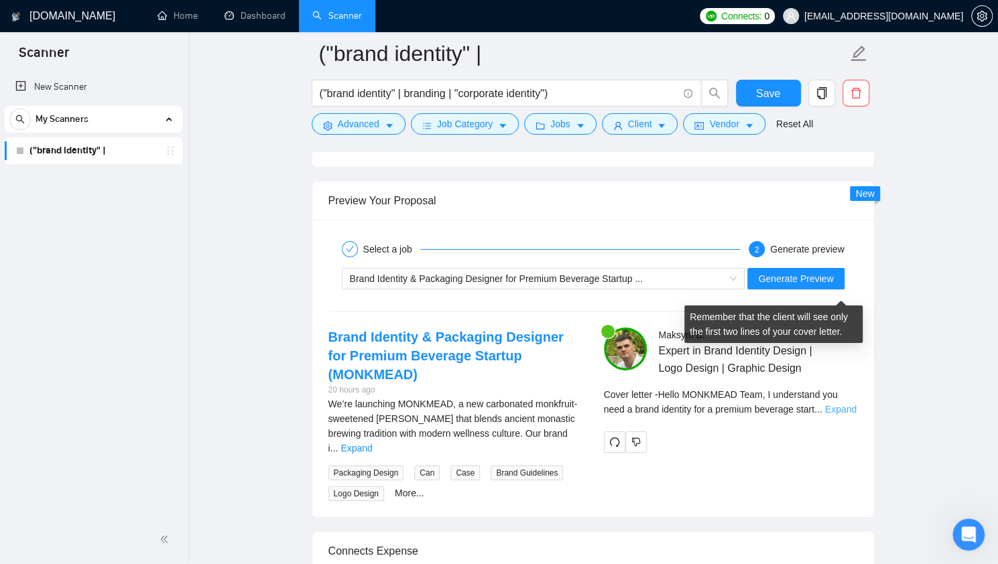
click at [843, 404] on link "Expand" at bounding box center [840, 409] width 31 height 11
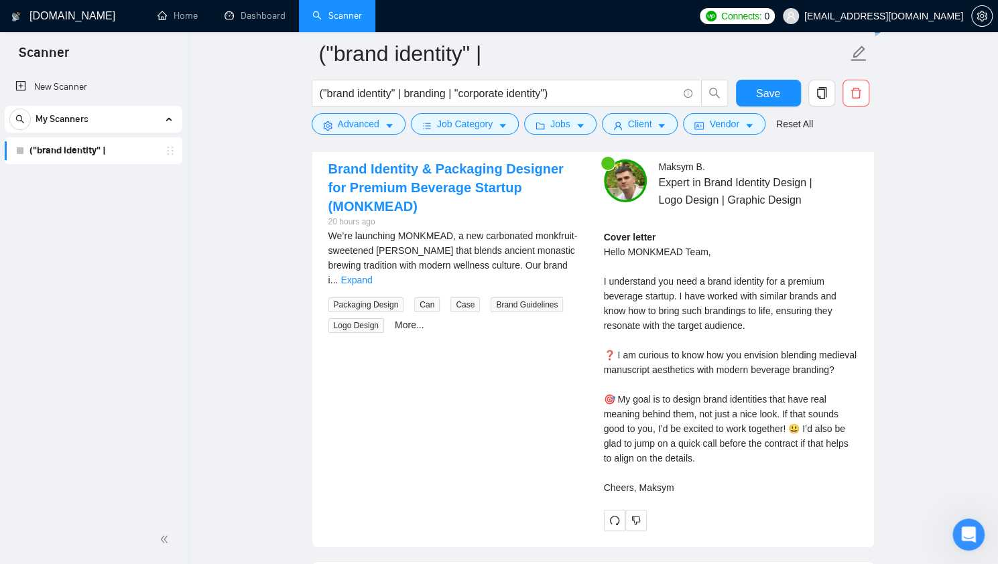
scroll to position [2660, 0]
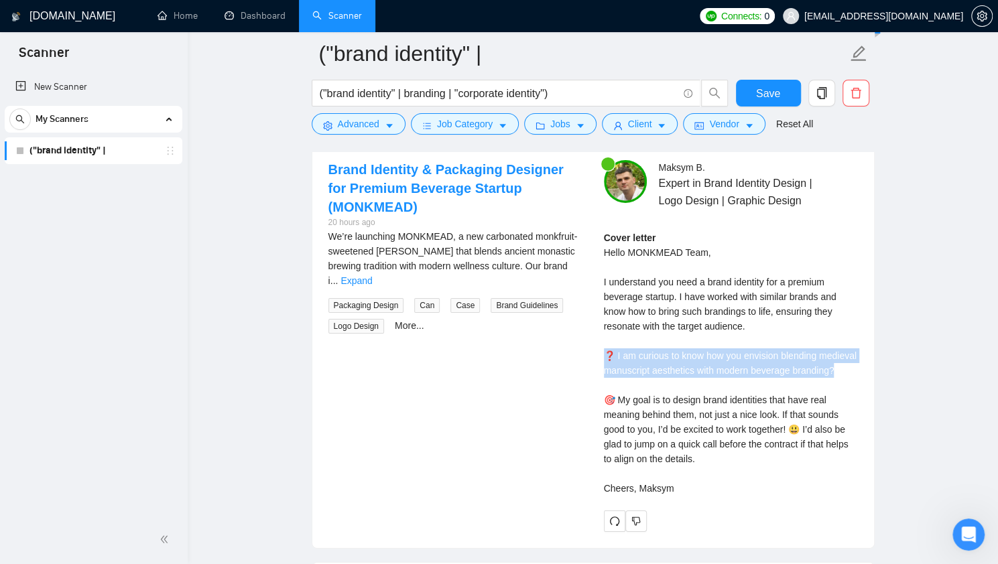
drag, startPoint x: 834, startPoint y: 365, endPoint x: 578, endPoint y: 344, distance: 257.5
click at [578, 344] on div "Brand Identity & Packaging Designer for Premium Beverage Startup (MONKMEAD) 20 …" at bounding box center [593, 345] width 551 height 371
click at [662, 359] on div "Cover letter Hello MONKMEAD Team, I understand you need a brand identity for a …" at bounding box center [731, 363] width 254 height 265
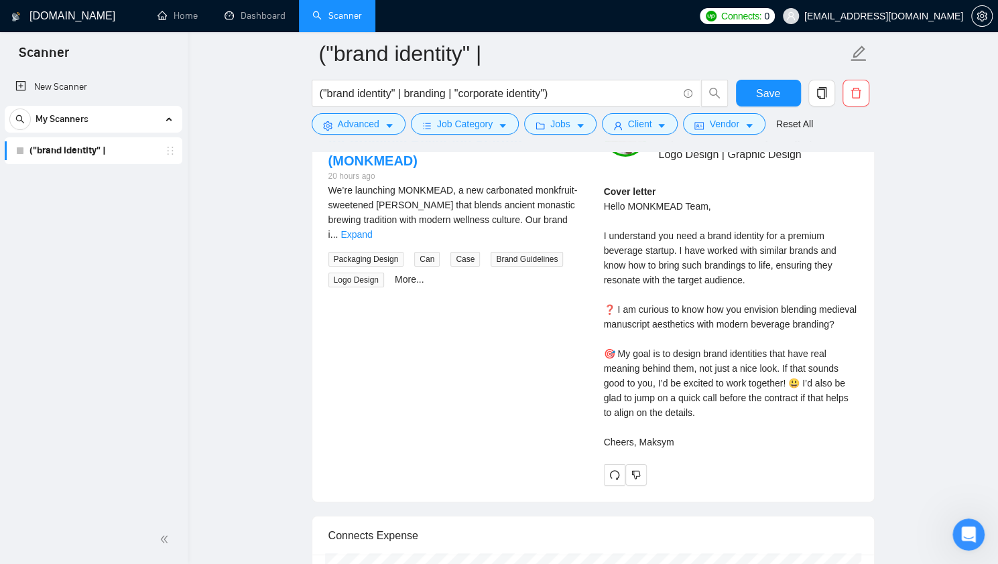
scroll to position [2713, 0]
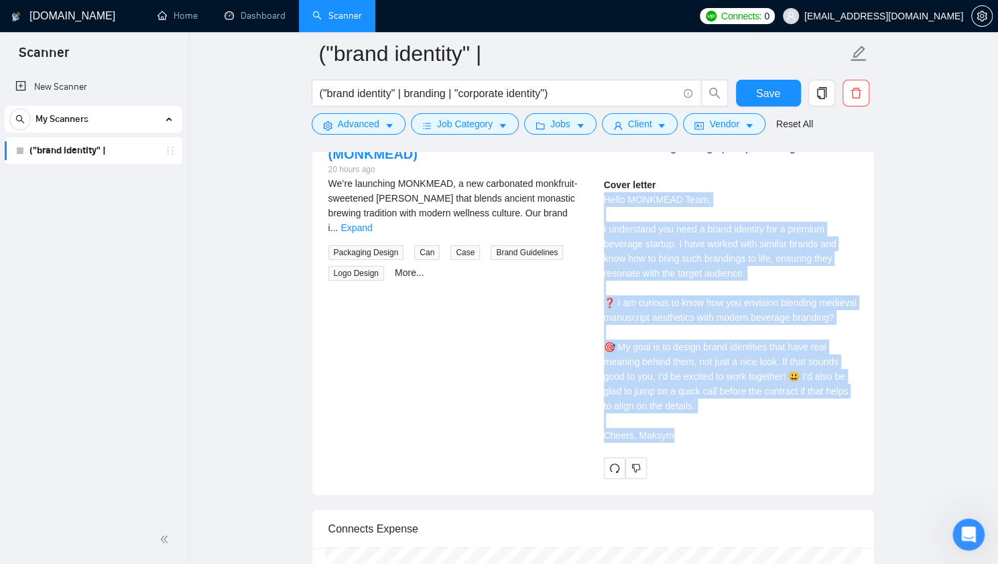
drag, startPoint x: 670, startPoint y: 430, endPoint x: 598, endPoint y: 187, distance: 253.0
click at [598, 187] on div "Maksym B . Expert in Brand Identity Design | Logo Design | Graphic Design Cover…" at bounding box center [730, 292] width 275 height 371
copy div "Hello MONKMEAD Team, I understand you need a brand identity for a premium bever…"
click at [548, 380] on div "Brand Identity & Packaging Designer for Premium Beverage Startup (MONKMEAD) 20 …" at bounding box center [593, 292] width 551 height 371
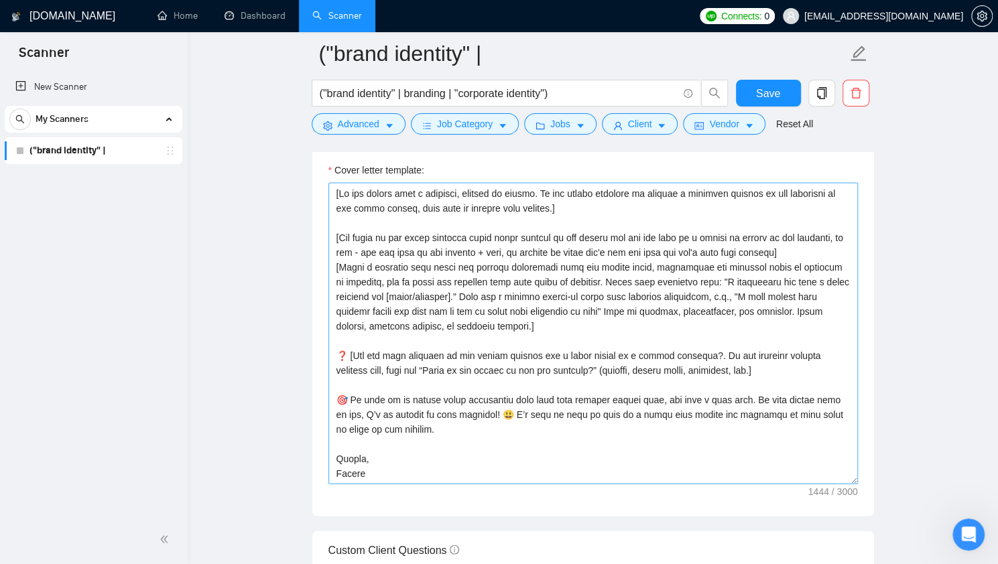
scroll to position [1502, 0]
click at [475, 340] on textarea "Cover letter template:" at bounding box center [592, 335] width 529 height 302
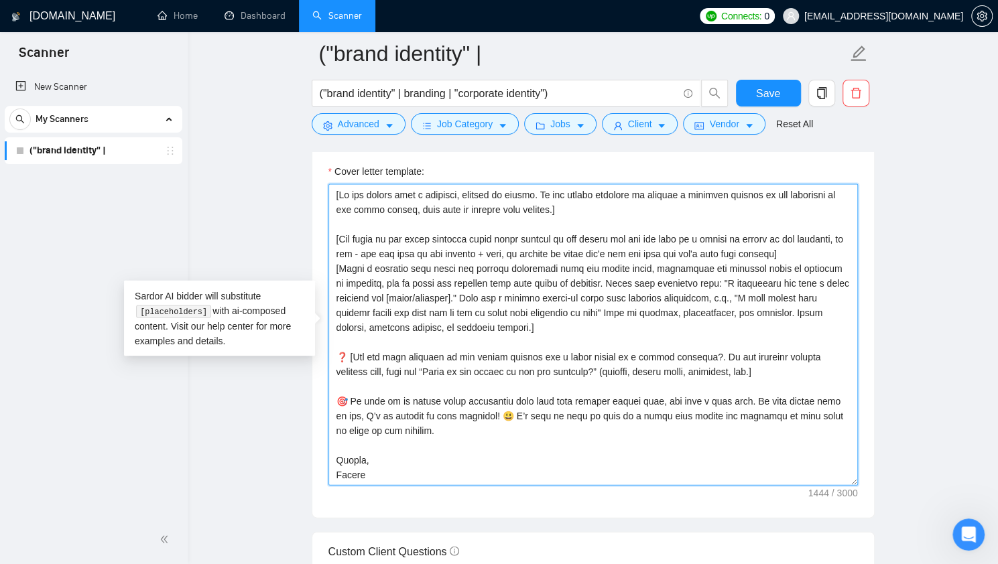
click at [511, 403] on textarea "Cover letter template:" at bounding box center [592, 335] width 529 height 302
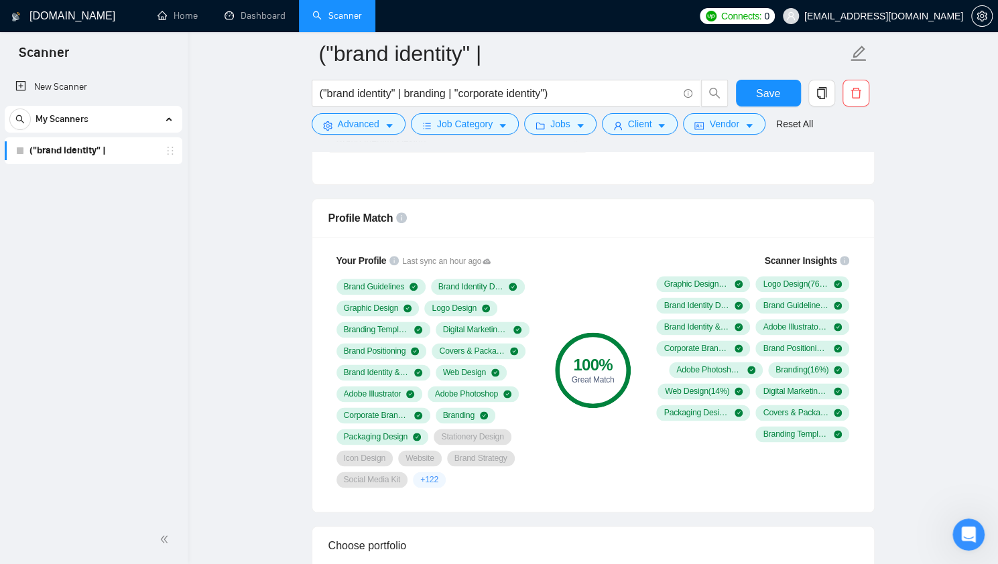
scroll to position [791, 0]
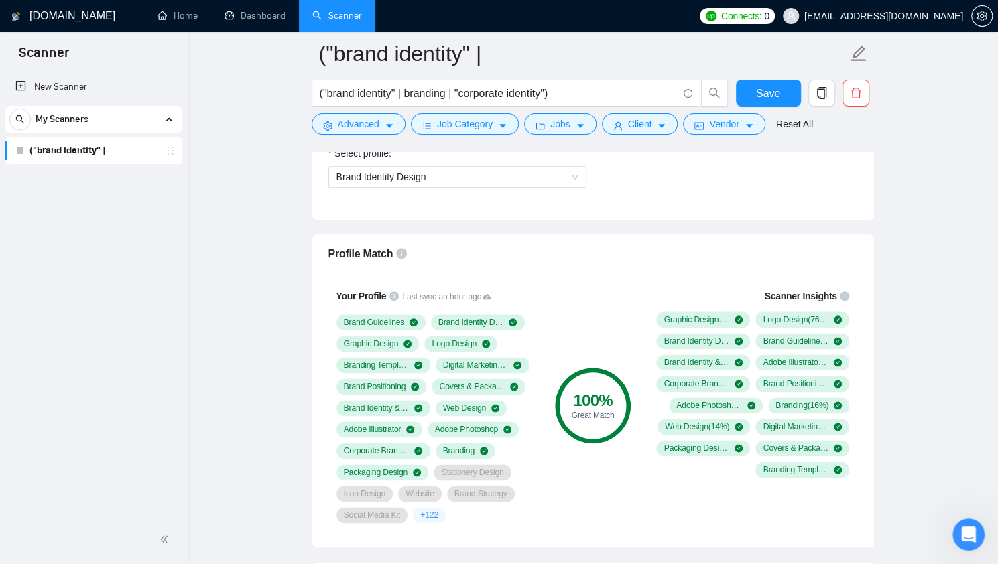
click at [68, 15] on h1 "[DOMAIN_NAME]" at bounding box center [72, 16] width 86 height 32
